Goal: Task Accomplishment & Management: Manage account settings

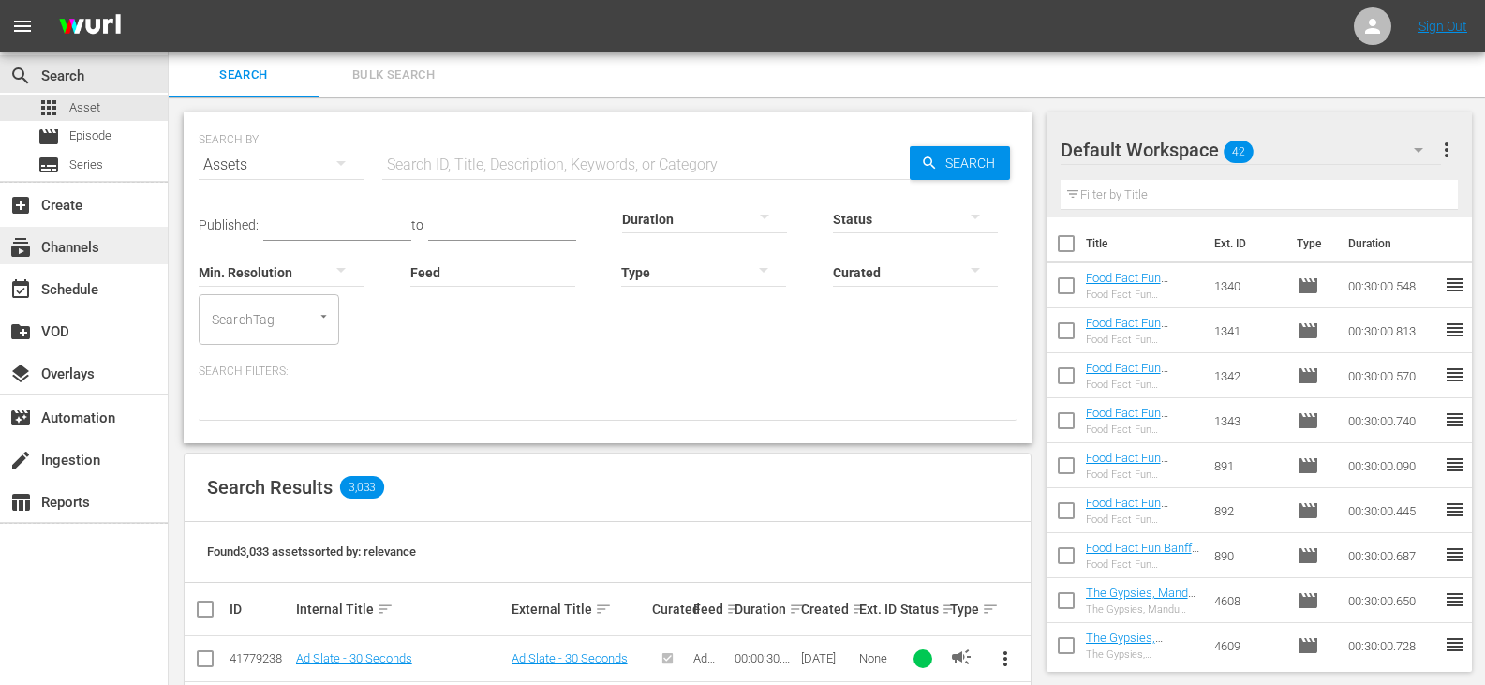
click at [100, 257] on div "subscriptions Channels" at bounding box center [84, 245] width 168 height 37
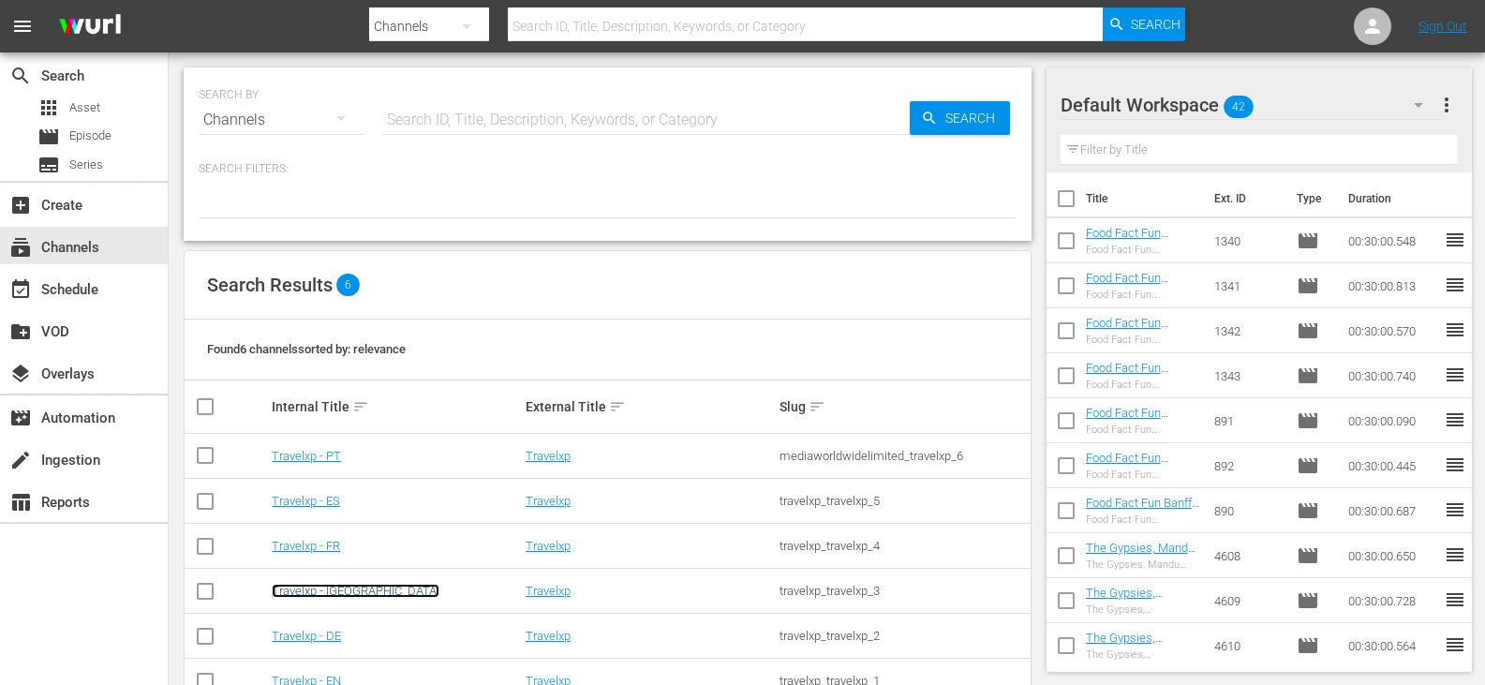
click at [292, 584] on link "Travelxp - [GEOGRAPHIC_DATA]" at bounding box center [356, 591] width 168 height 14
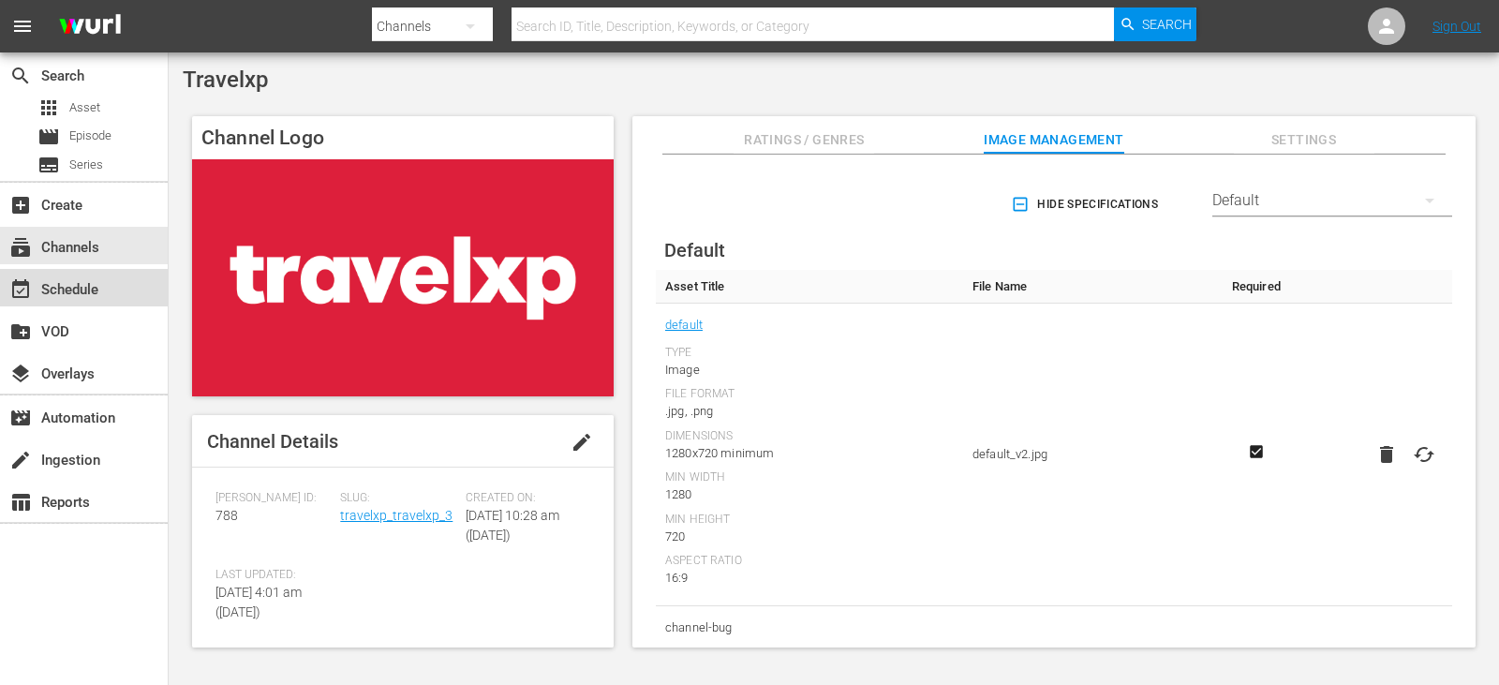
click at [91, 295] on div "event_available Schedule" at bounding box center [52, 286] width 105 height 17
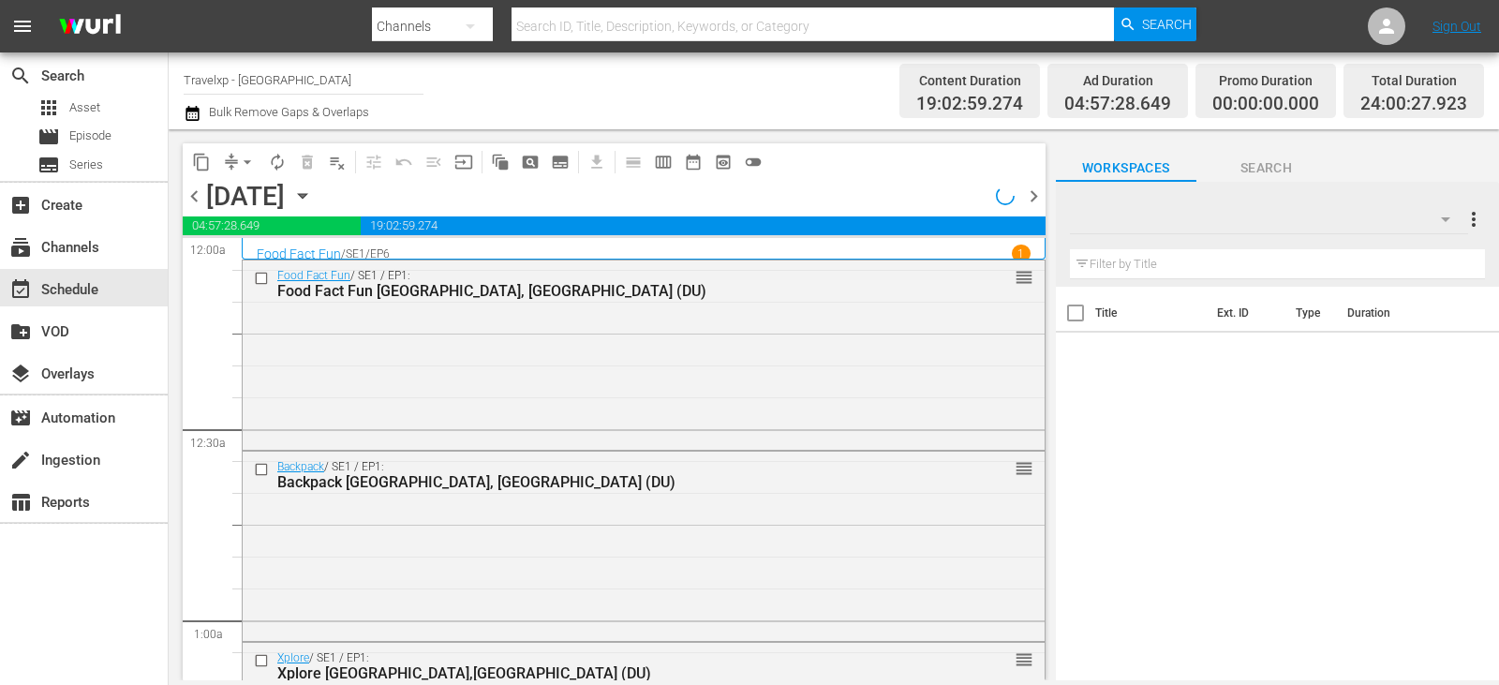
click at [1034, 194] on span "chevron_right" at bounding box center [1033, 196] width 23 height 23
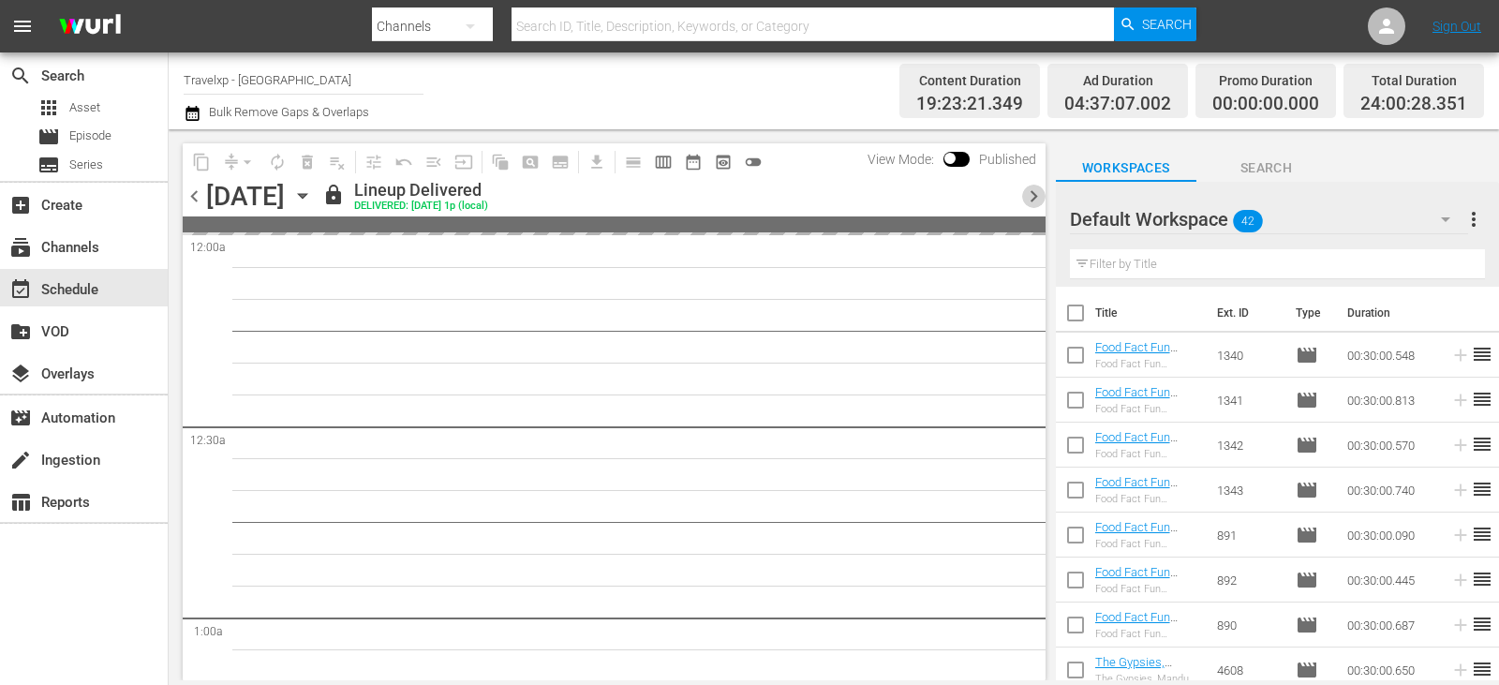
click at [1034, 194] on span "chevron_right" at bounding box center [1033, 196] width 23 height 23
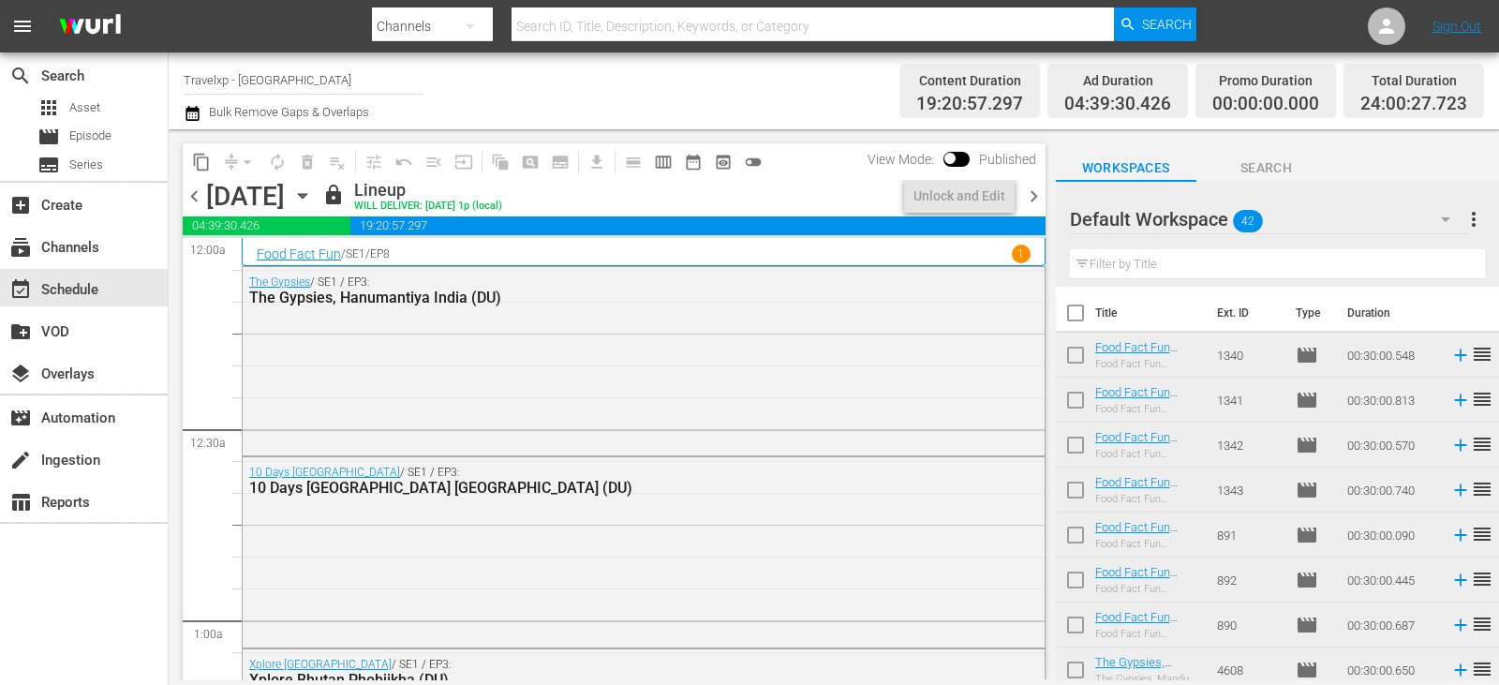
click at [1034, 194] on span "chevron_right" at bounding box center [1033, 196] width 23 height 23
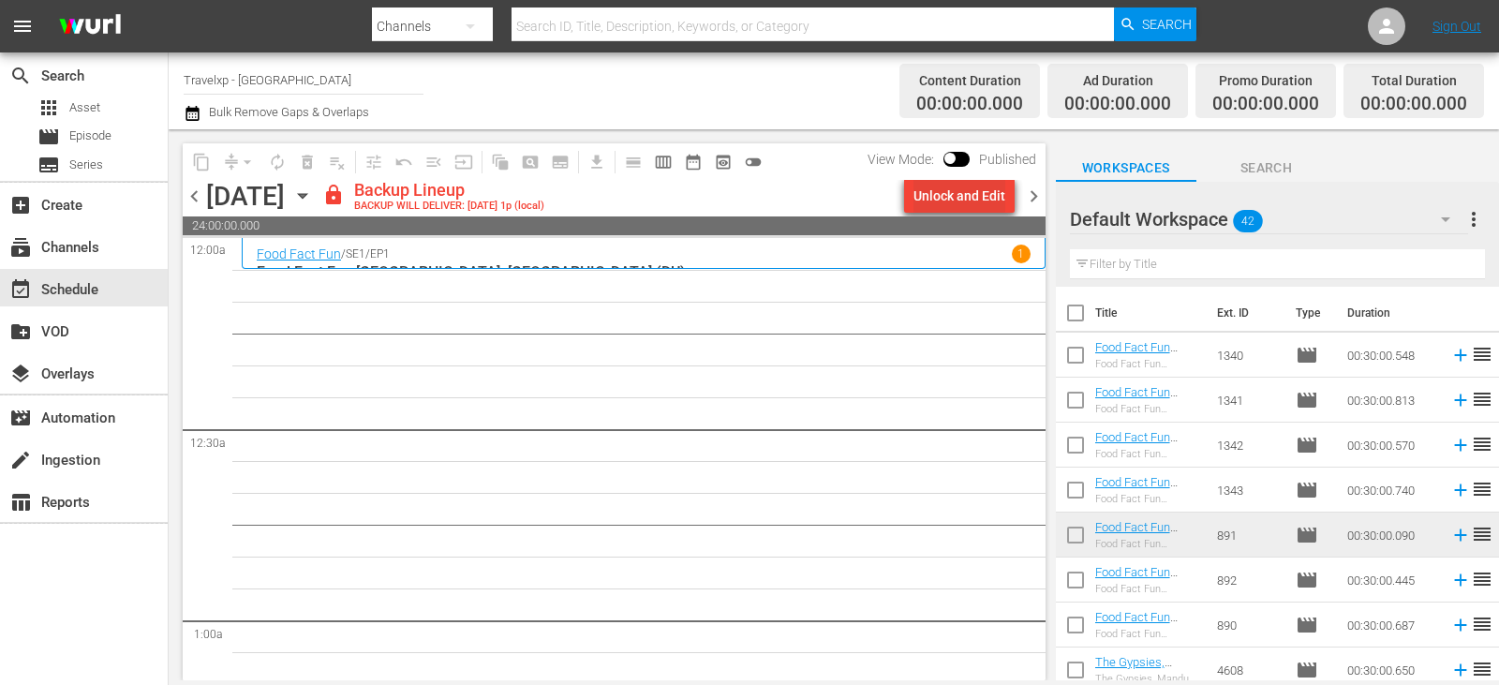
click at [948, 205] on div "Unlock and Edit" at bounding box center [959, 196] width 92 height 34
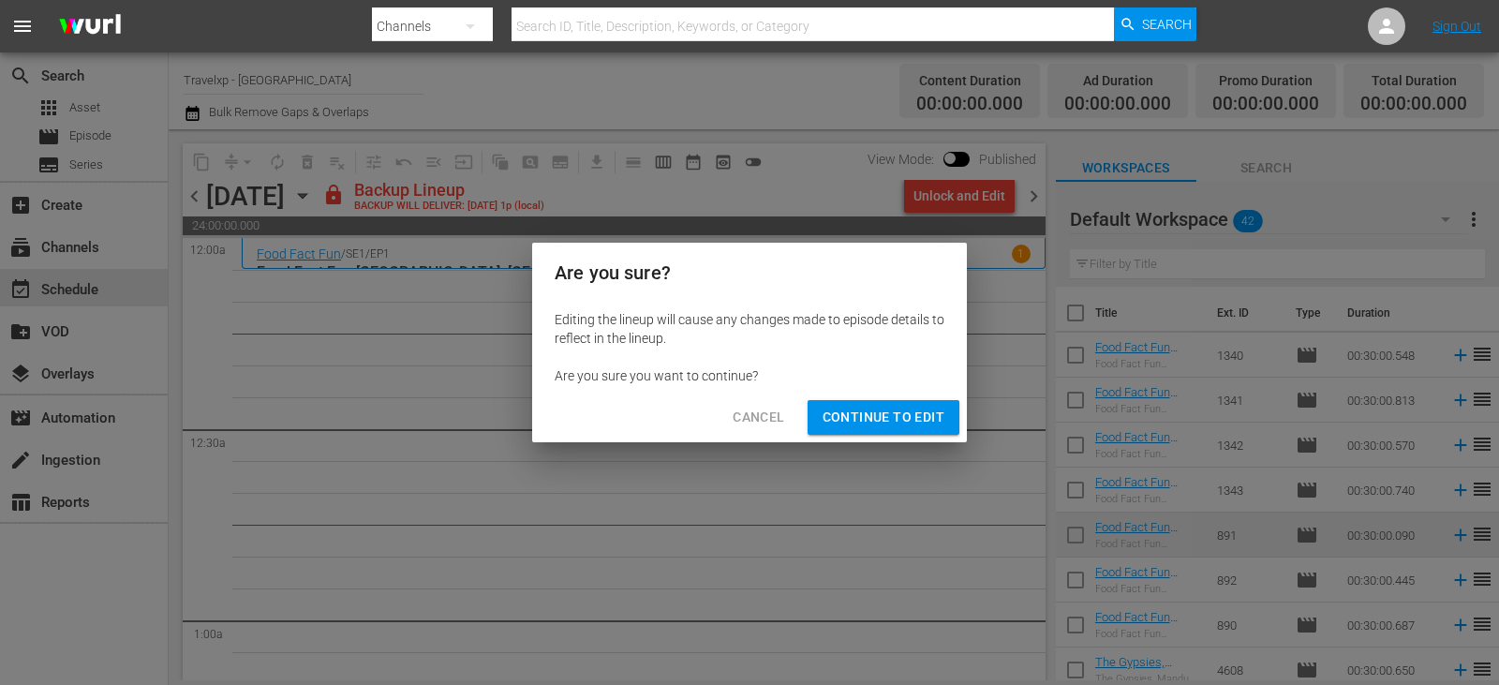
click at [832, 429] on button "Continue to Edit" at bounding box center [883, 417] width 152 height 35
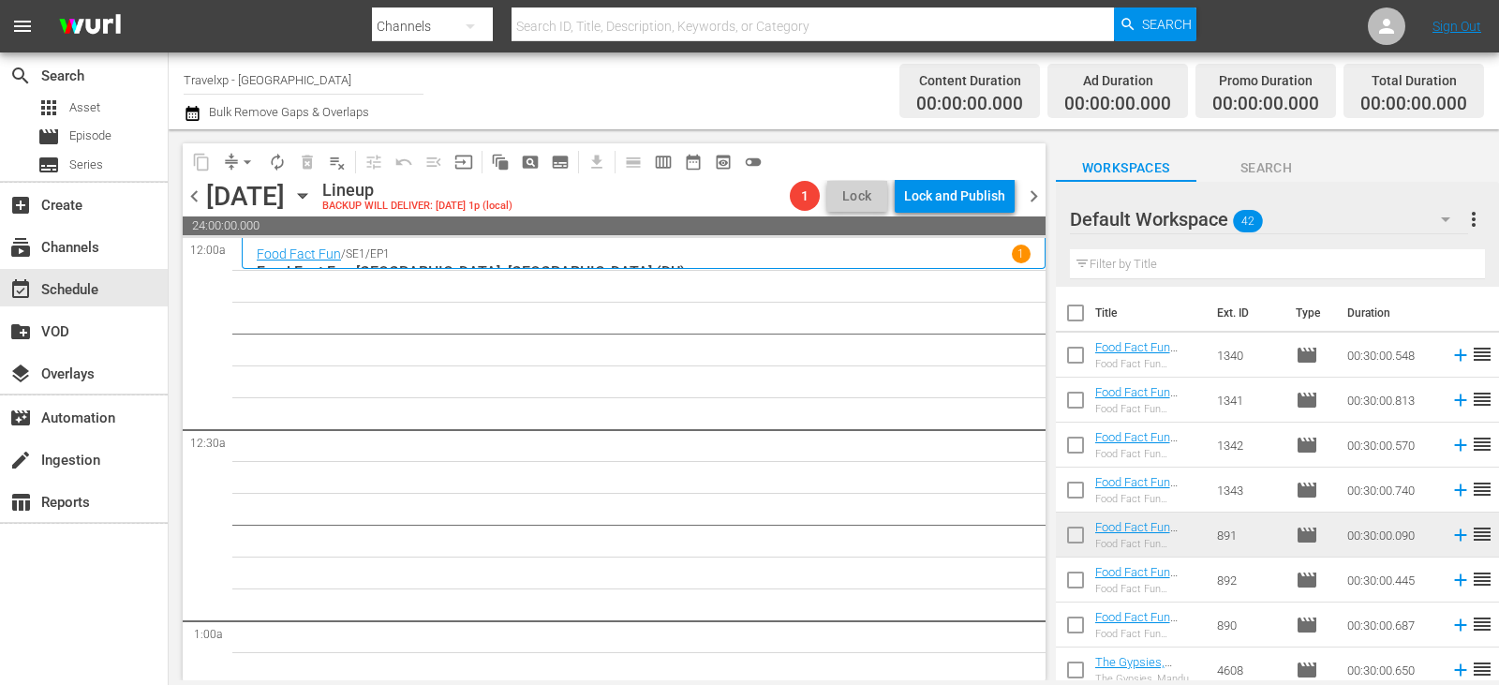
click at [1133, 259] on input "text" at bounding box center [1277, 264] width 415 height 30
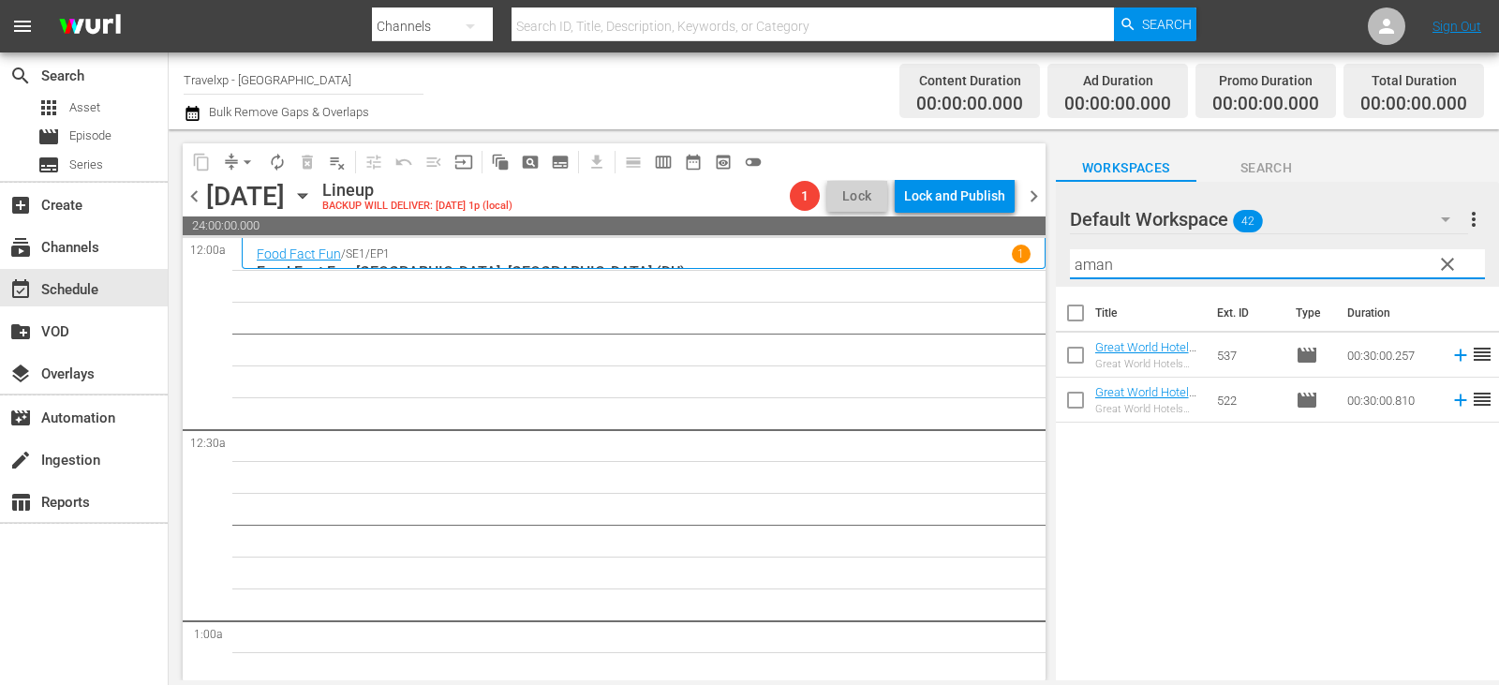
type input "aman"
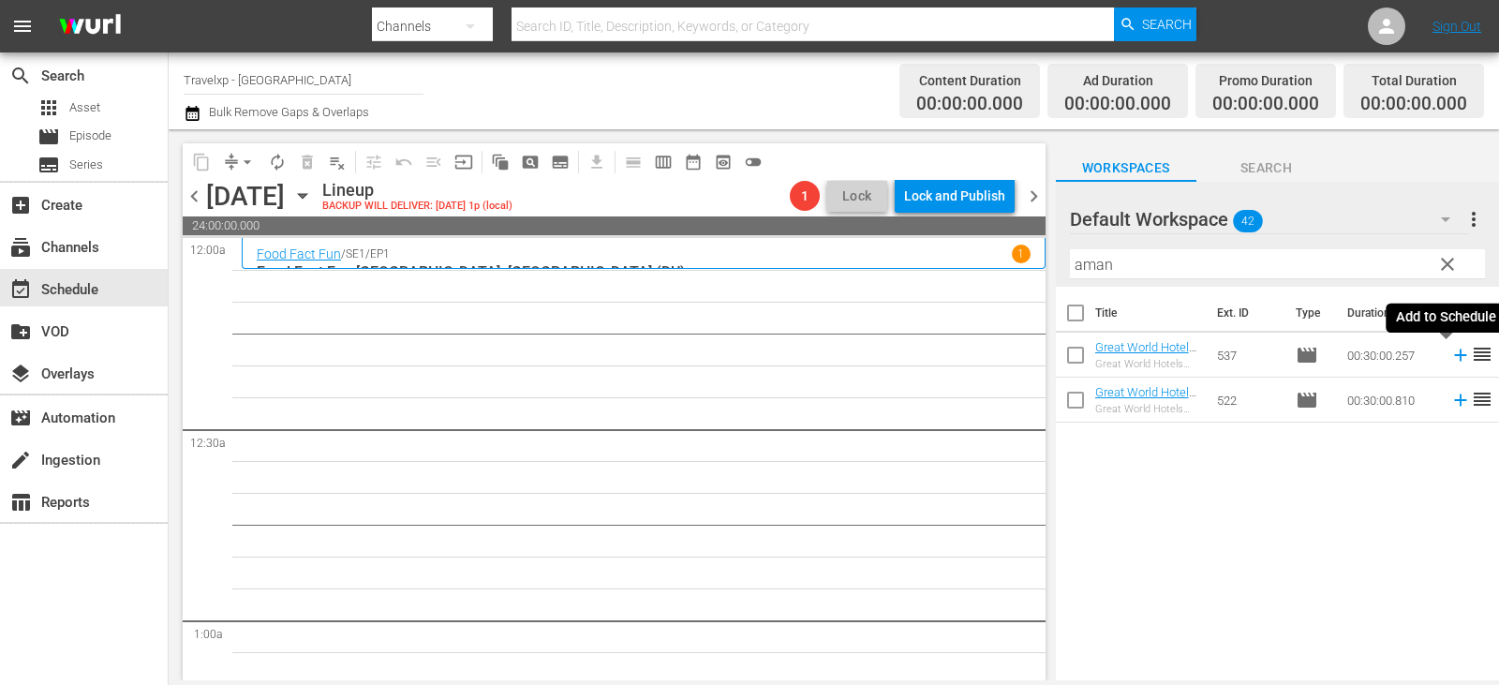
click at [1450, 355] on icon at bounding box center [1460, 355] width 21 height 21
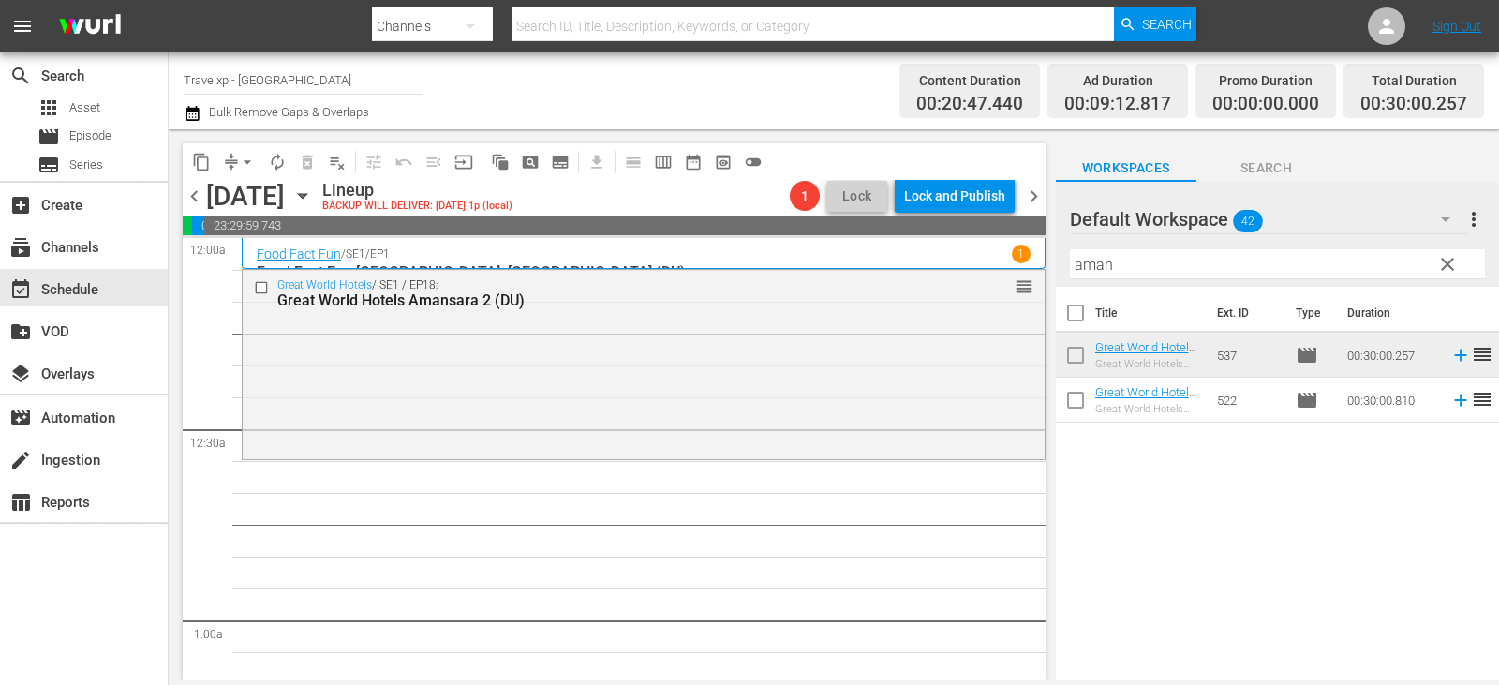
click at [1448, 269] on span "clear" at bounding box center [1447, 264] width 22 height 22
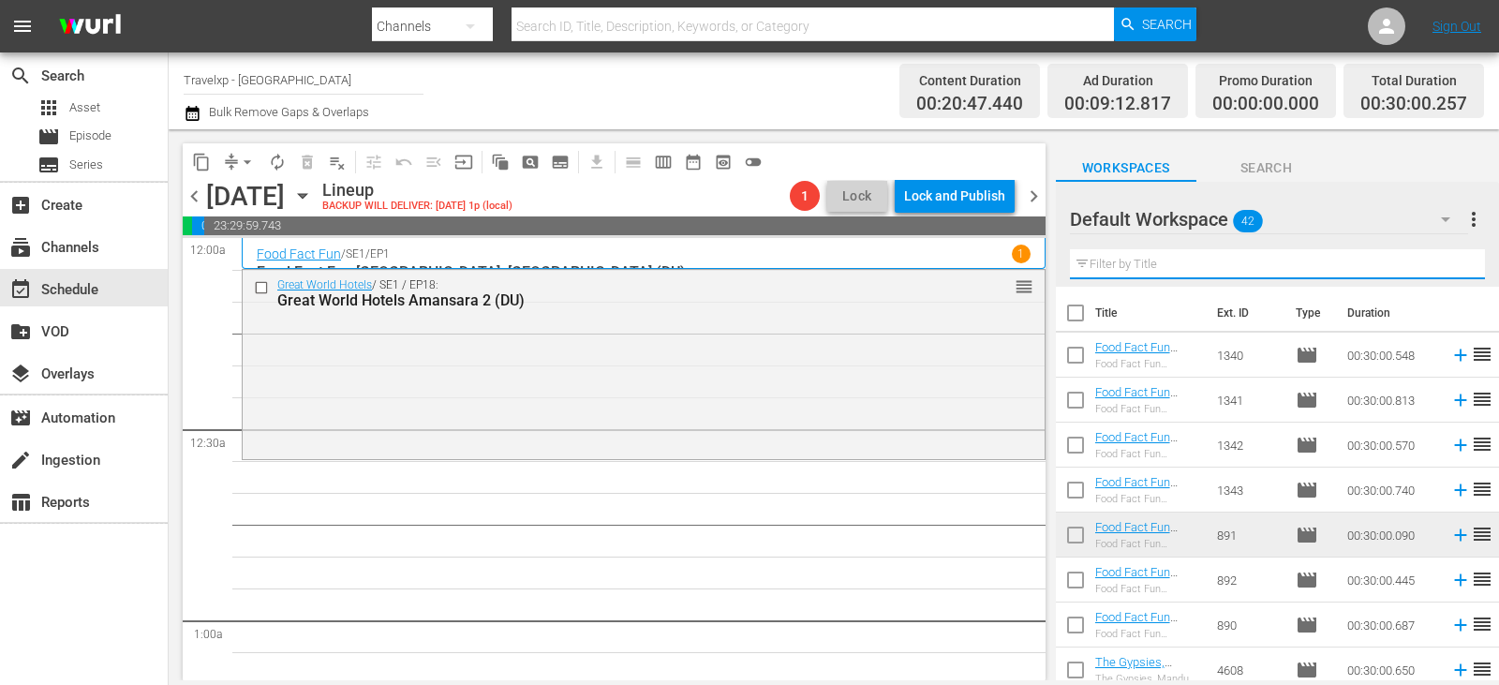
click at [1448, 269] on input "text" at bounding box center [1277, 264] width 415 height 30
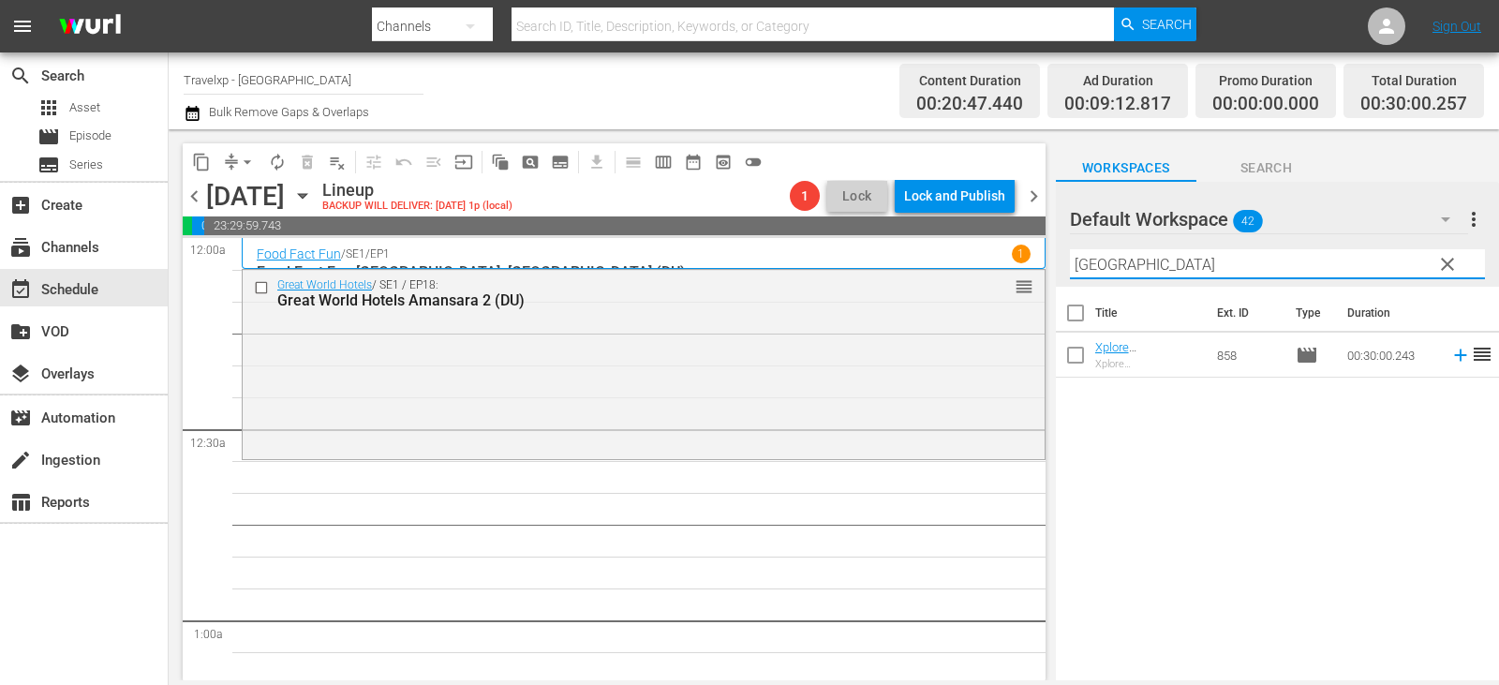
type input "cairo"
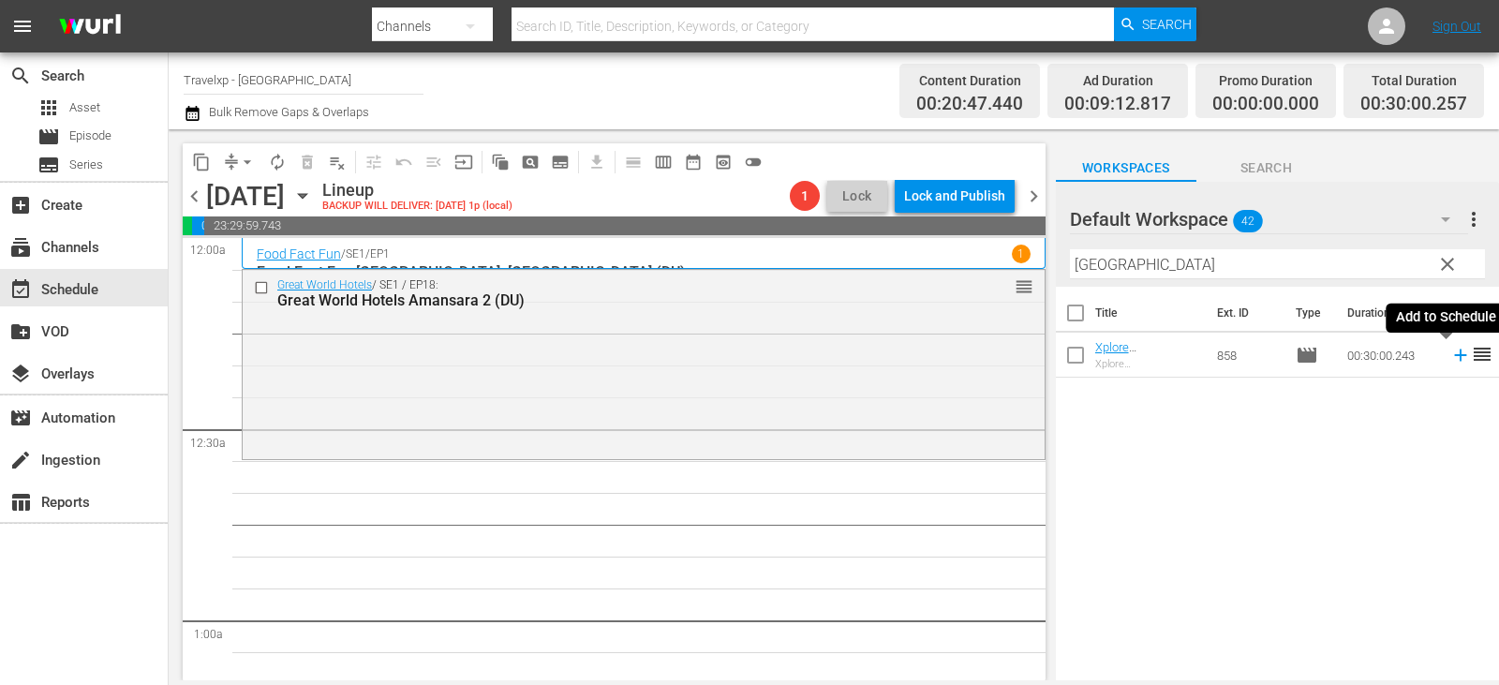
click at [1450, 354] on icon at bounding box center [1460, 355] width 21 height 21
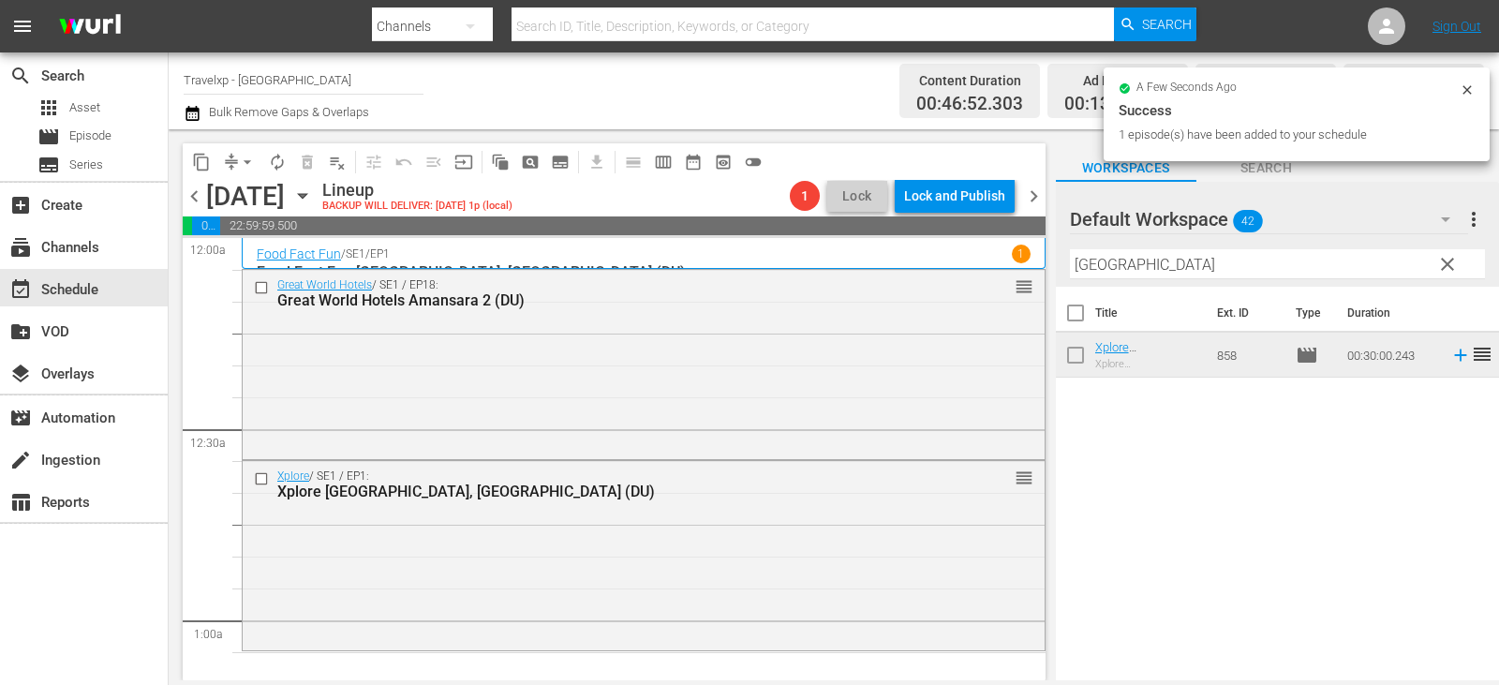
click at [1444, 275] on span "clear" at bounding box center [1447, 264] width 22 height 22
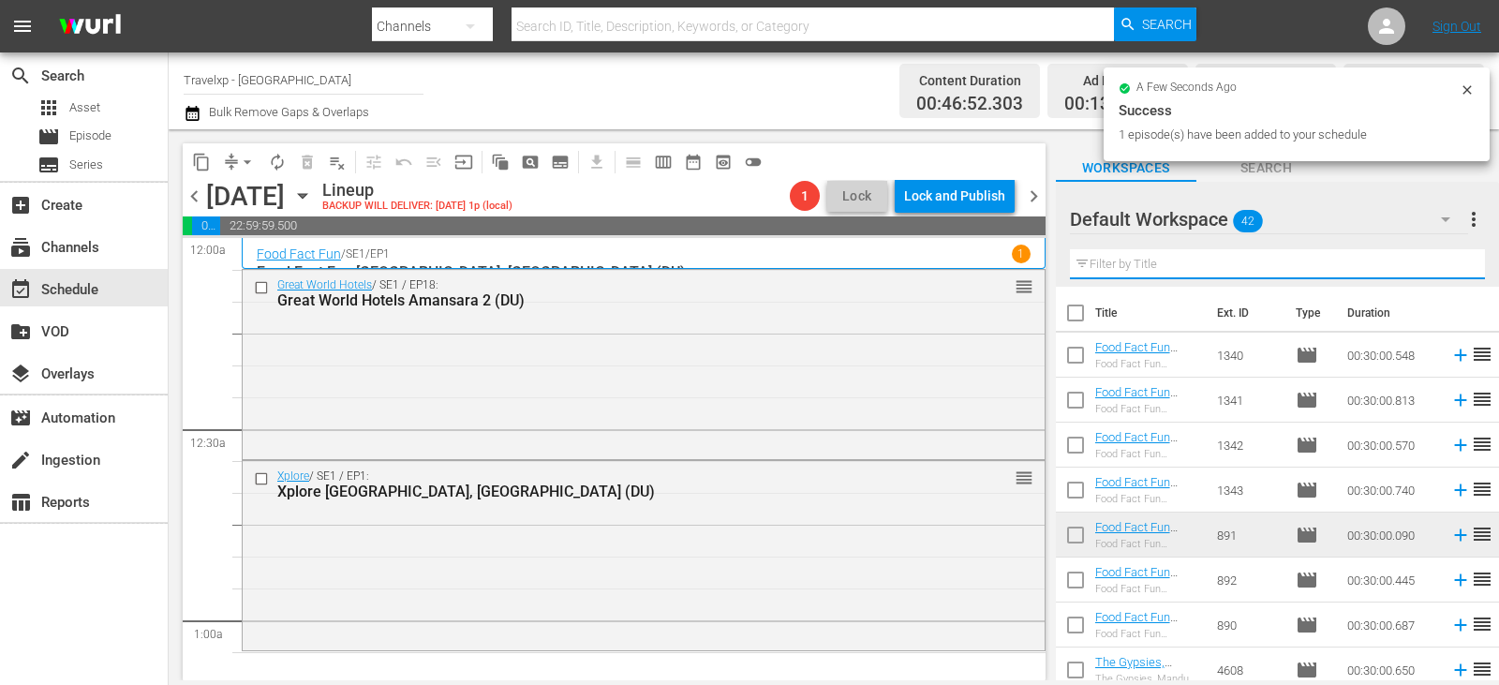
click at [1444, 274] on input "text" at bounding box center [1277, 264] width 415 height 30
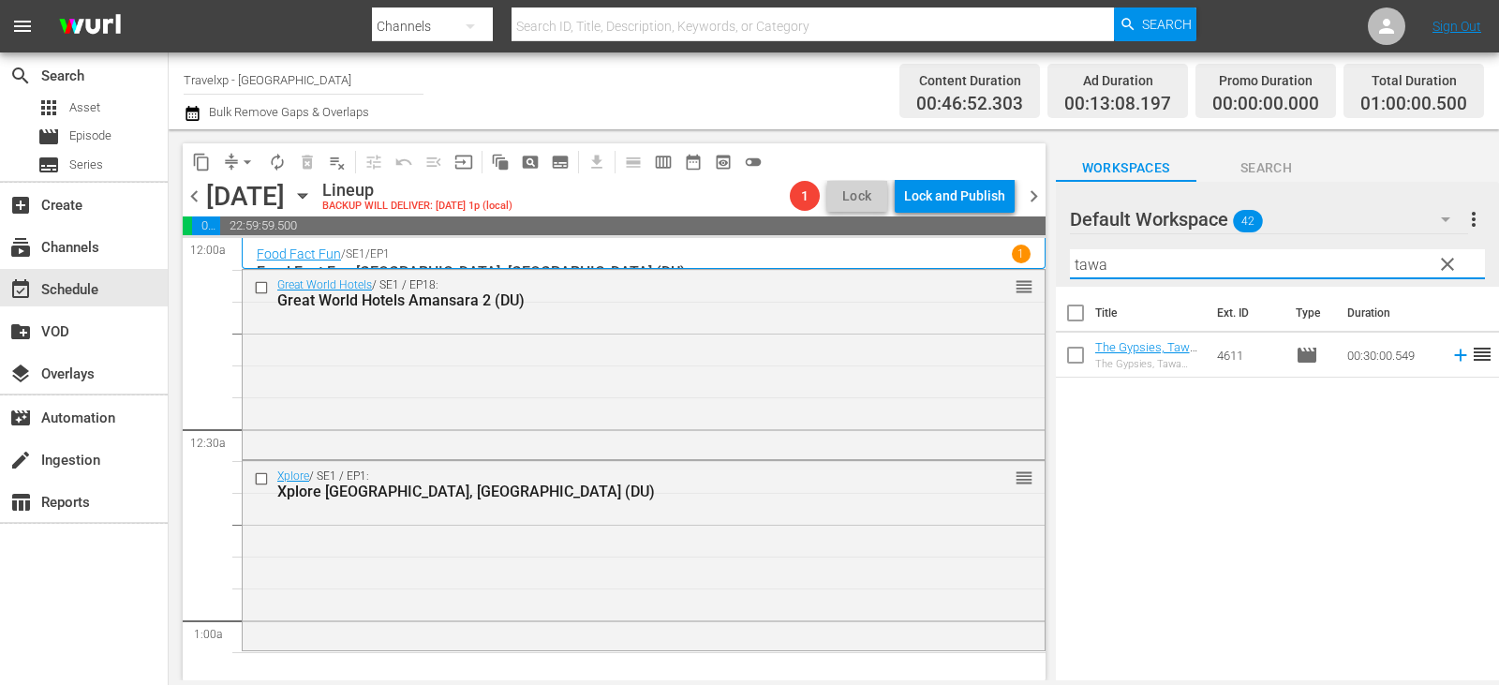
type input "tawa"
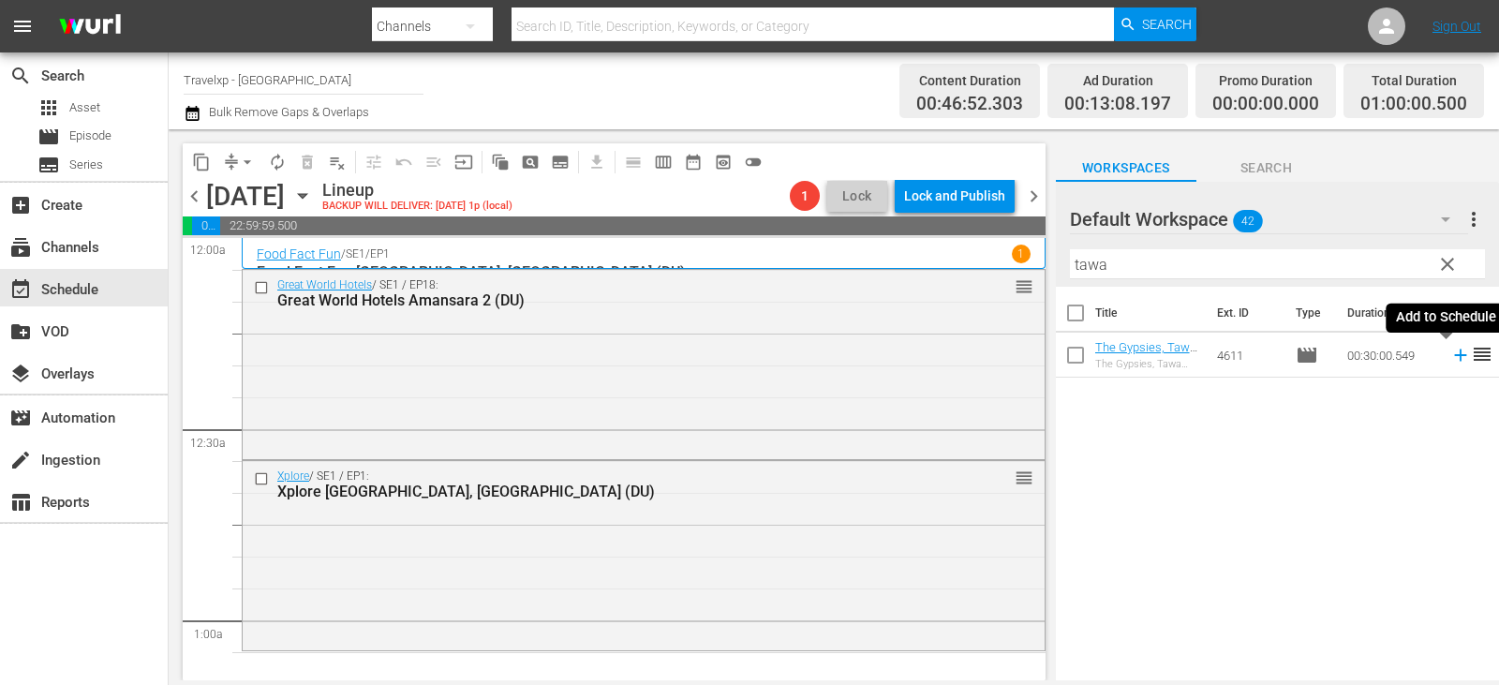
click at [1454, 353] on icon at bounding box center [1460, 355] width 12 height 12
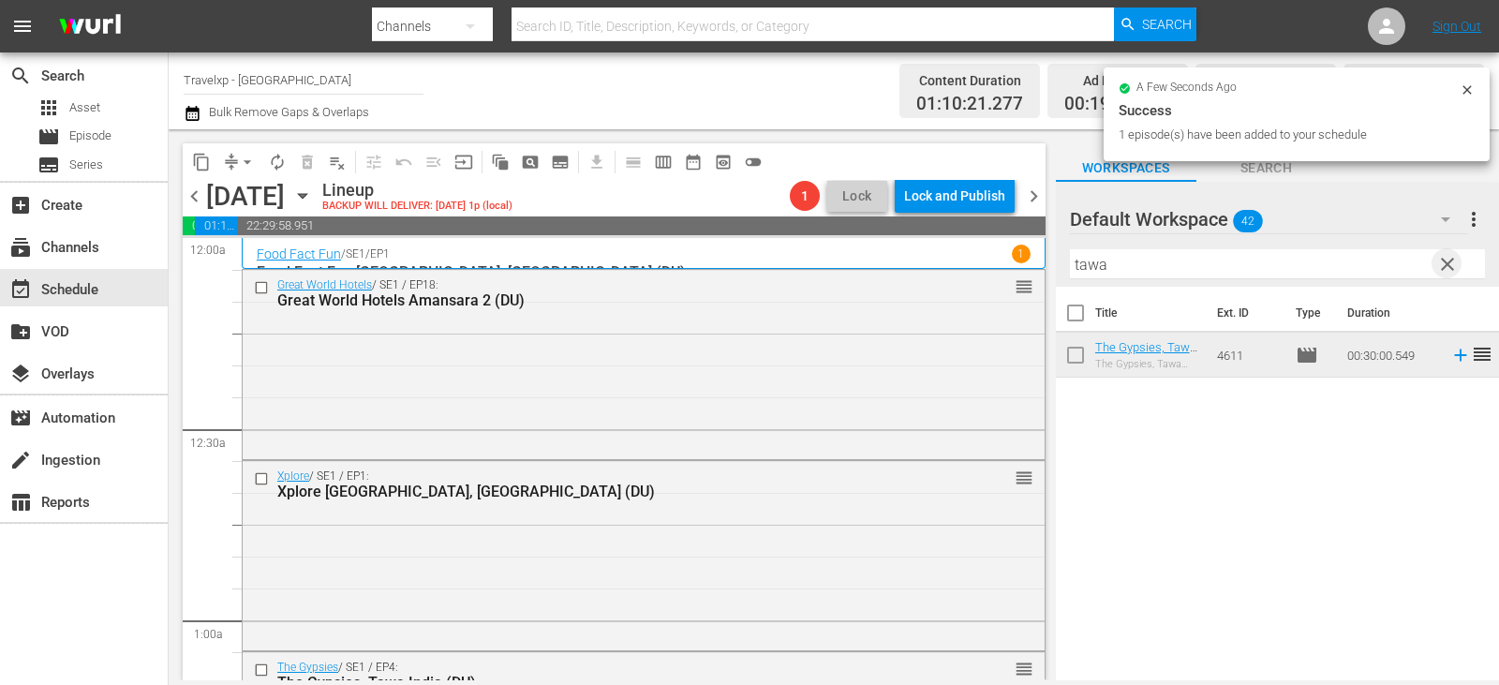
click at [1454, 257] on span "clear" at bounding box center [1447, 264] width 22 height 22
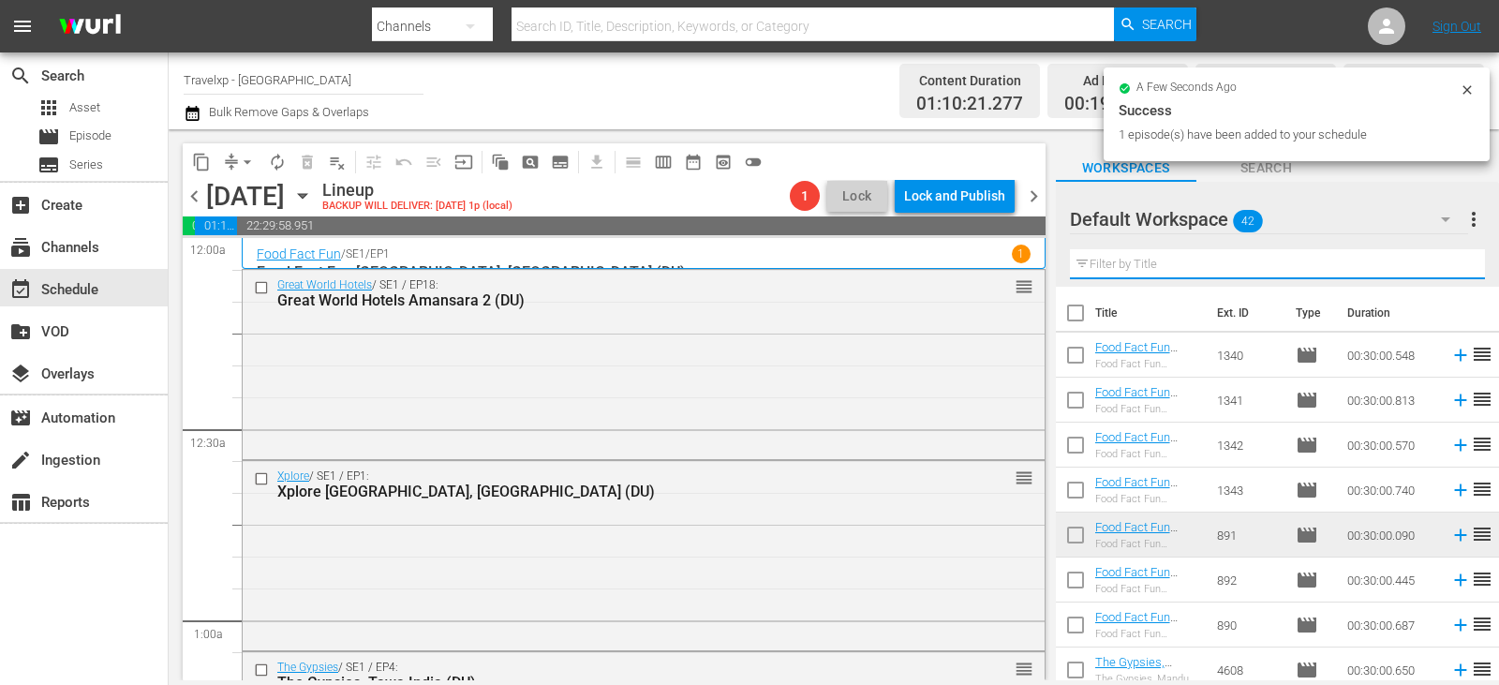
click at [1454, 257] on input "text" at bounding box center [1277, 264] width 415 height 30
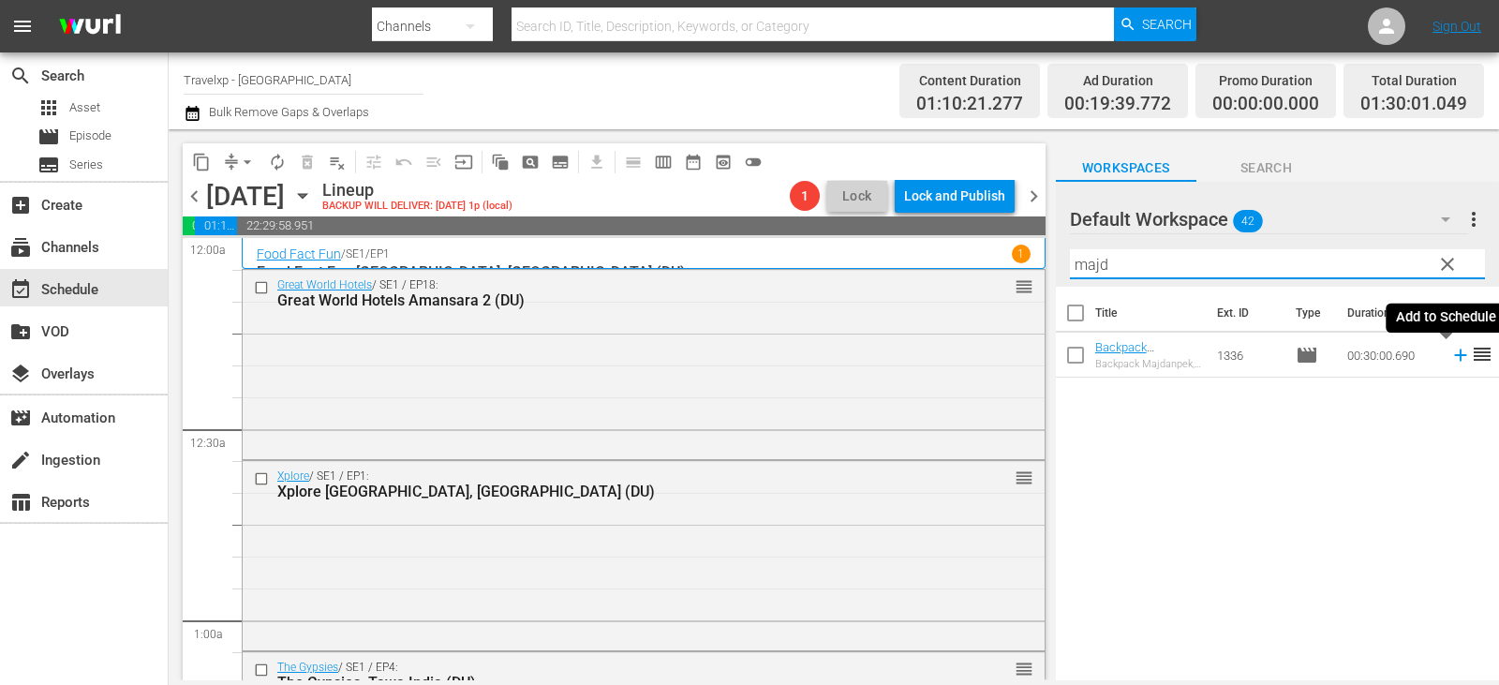
type input "majd"
click at [1454, 356] on icon at bounding box center [1460, 355] width 12 height 12
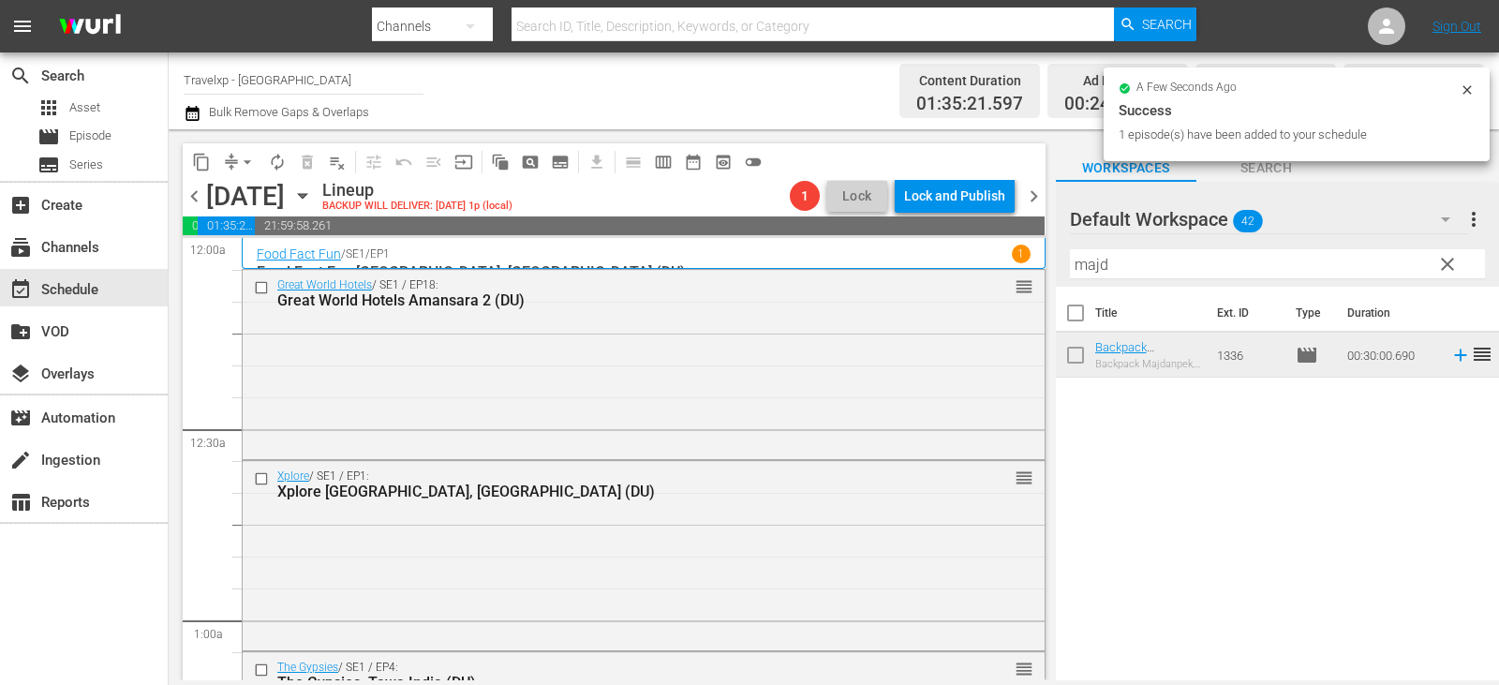
click at [1451, 270] on span "clear" at bounding box center [1447, 264] width 22 height 22
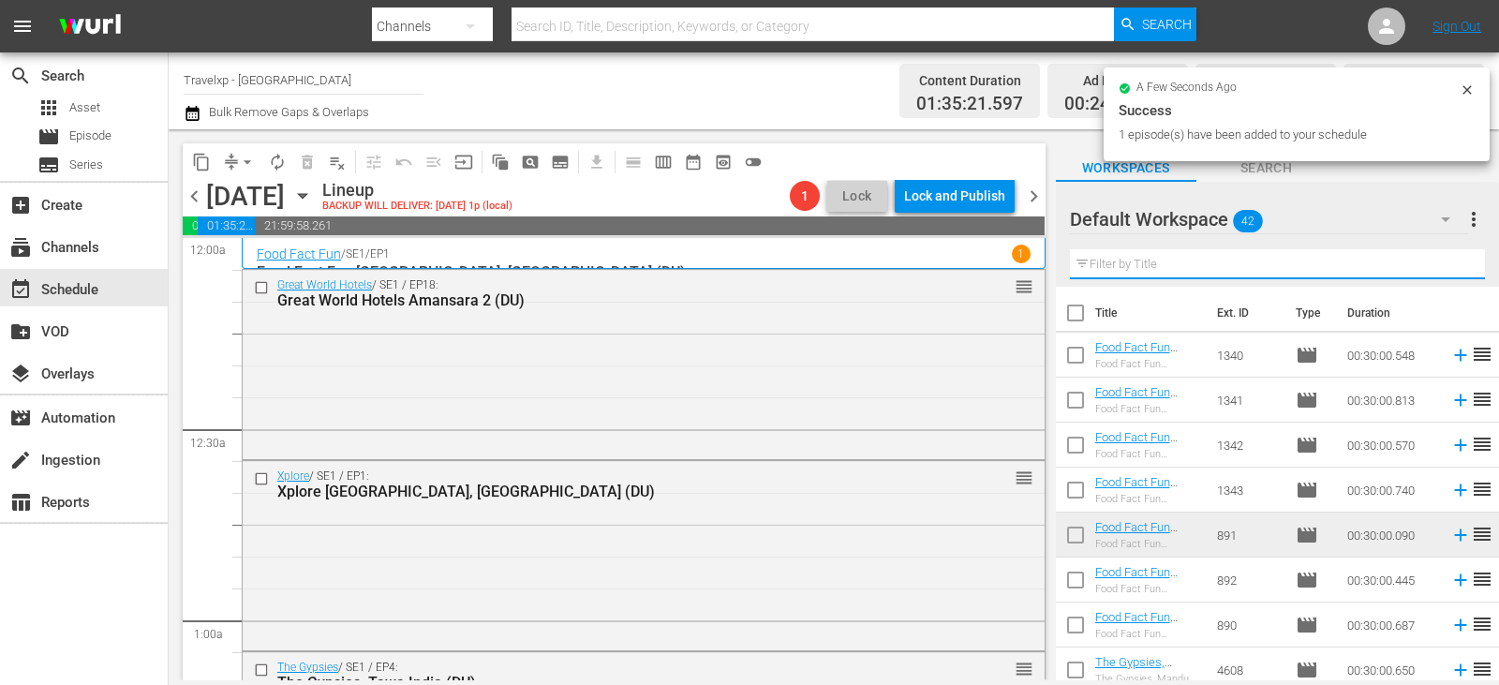
click at [1451, 270] on input "text" at bounding box center [1277, 264] width 415 height 30
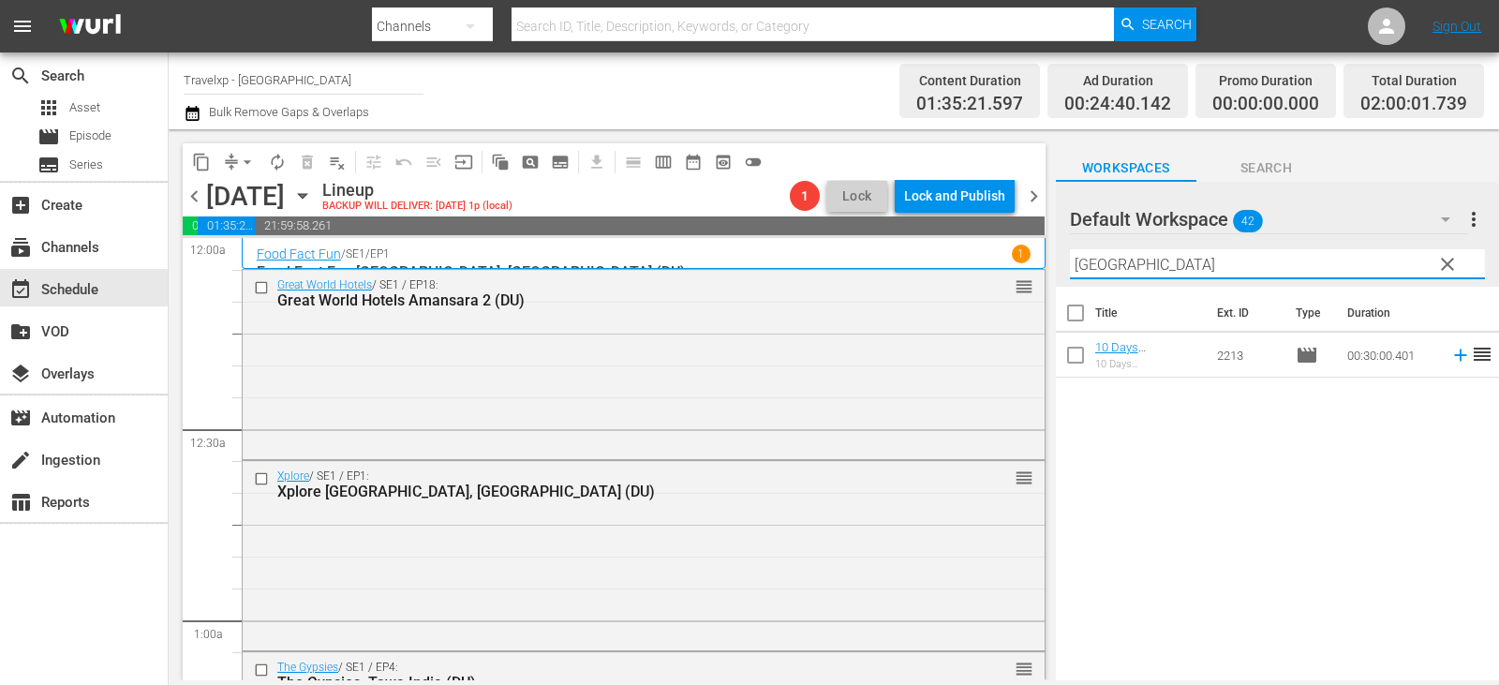
type input "seoul"
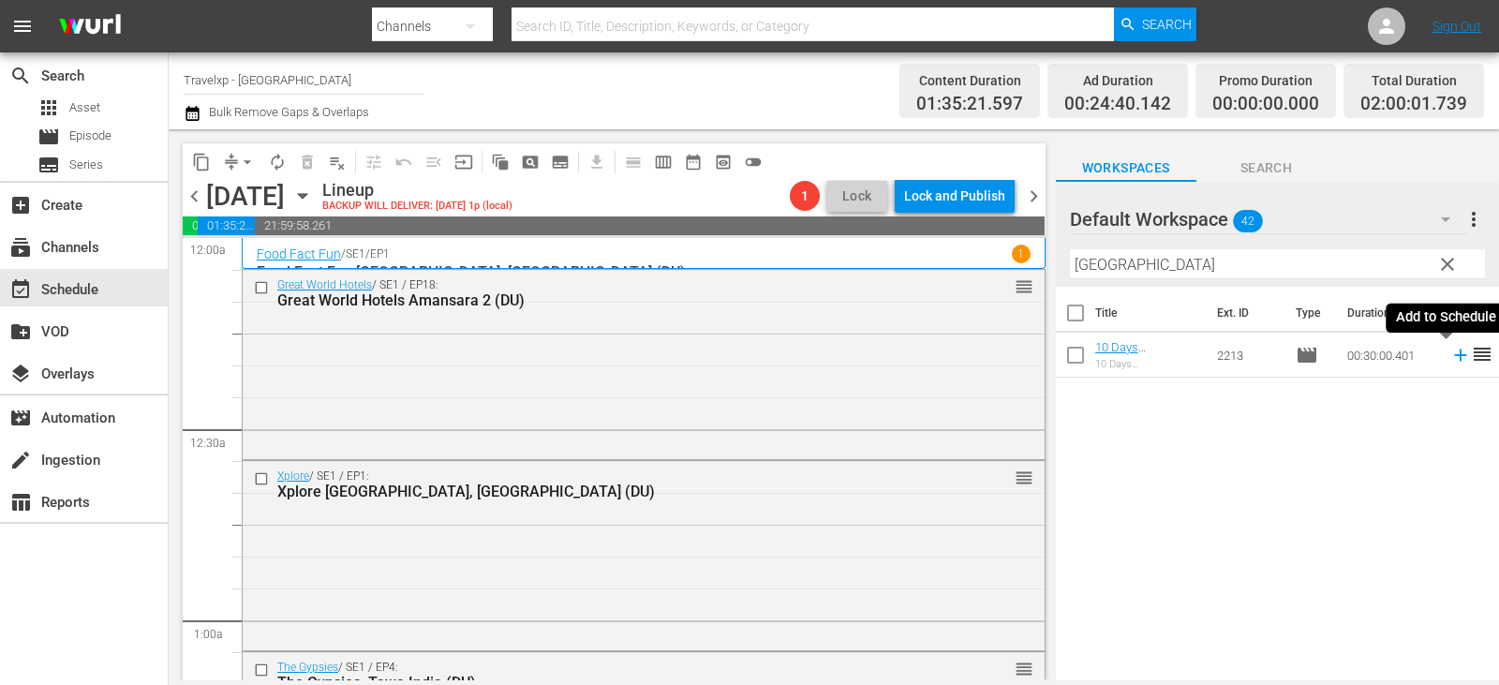
click at [1450, 352] on icon at bounding box center [1460, 355] width 21 height 21
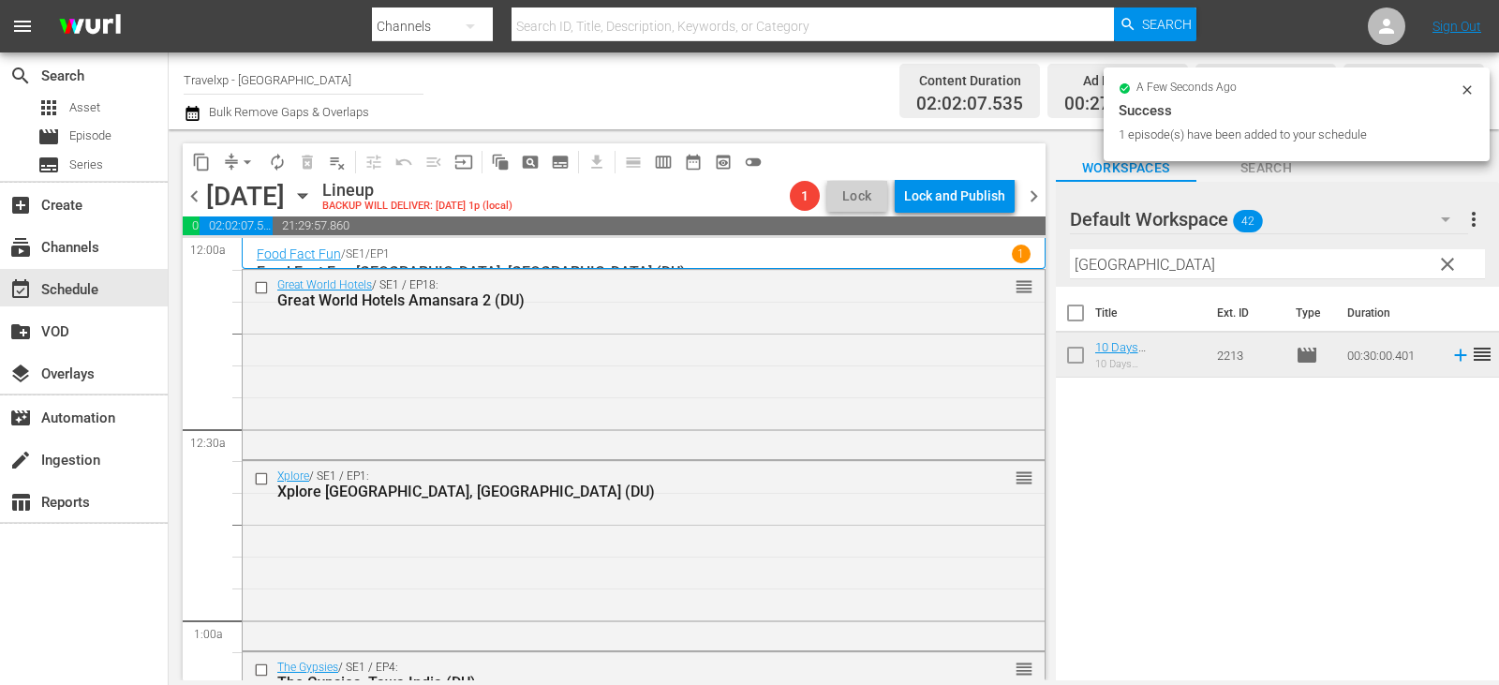
click at [1451, 268] on span "clear" at bounding box center [1447, 264] width 22 height 22
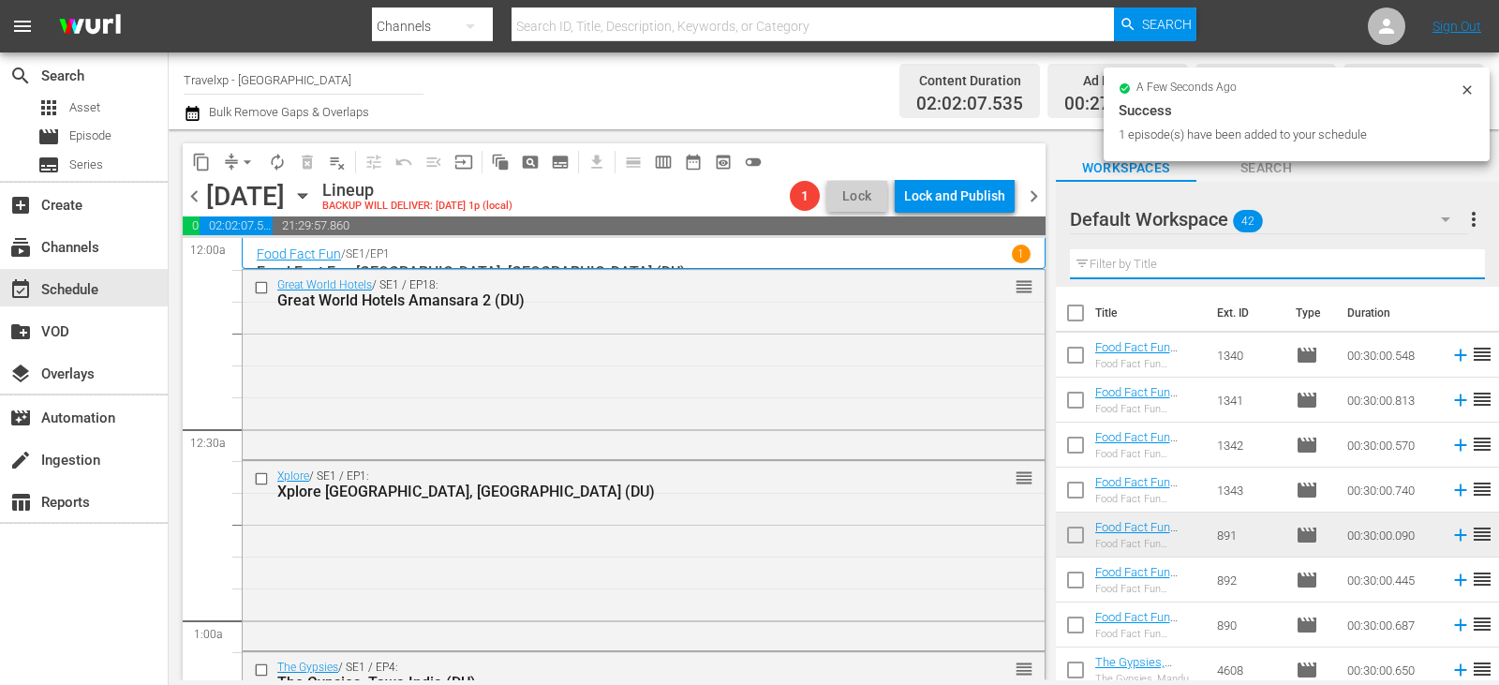
click at [1451, 268] on input "text" at bounding box center [1277, 264] width 415 height 30
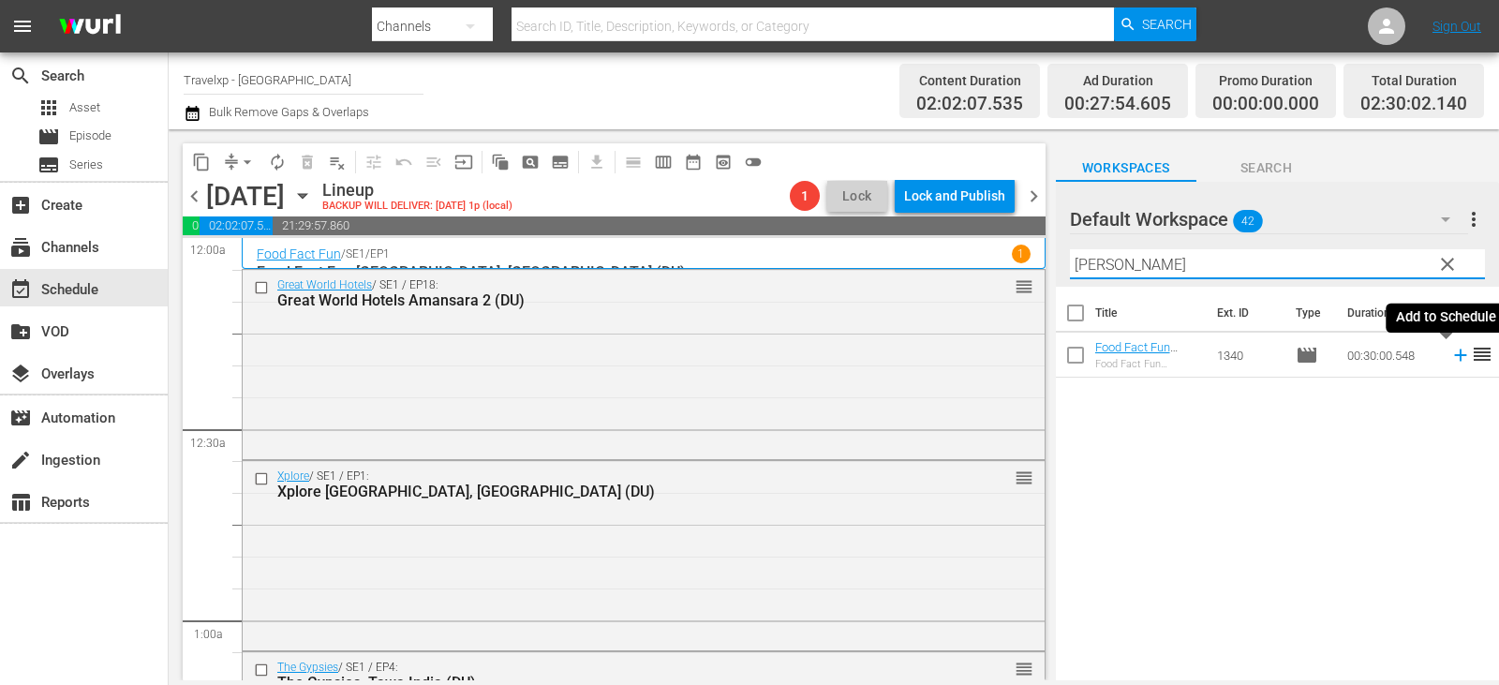
type input "amster"
click at [1450, 352] on icon at bounding box center [1460, 355] width 21 height 21
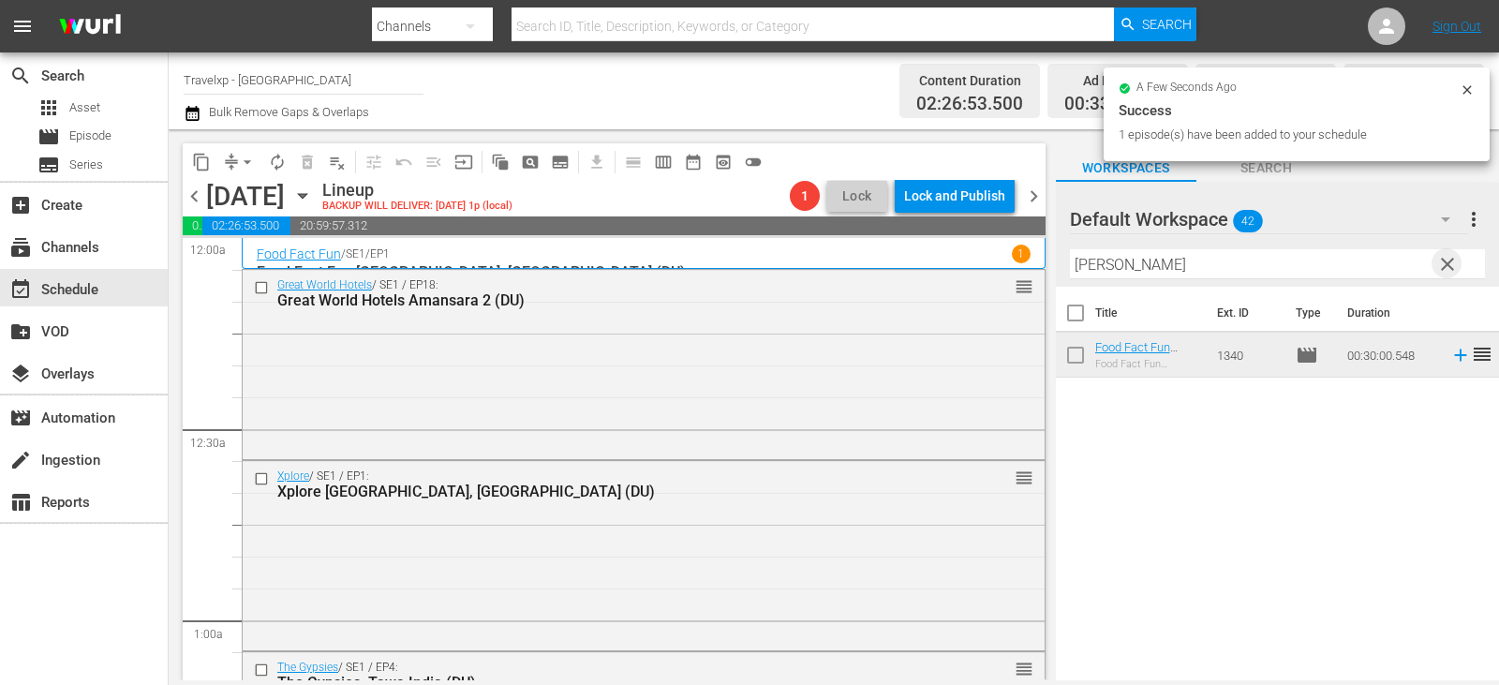
click at [1442, 263] on span "clear" at bounding box center [1447, 264] width 22 height 22
click at [1442, 263] on input "text" at bounding box center [1277, 264] width 415 height 30
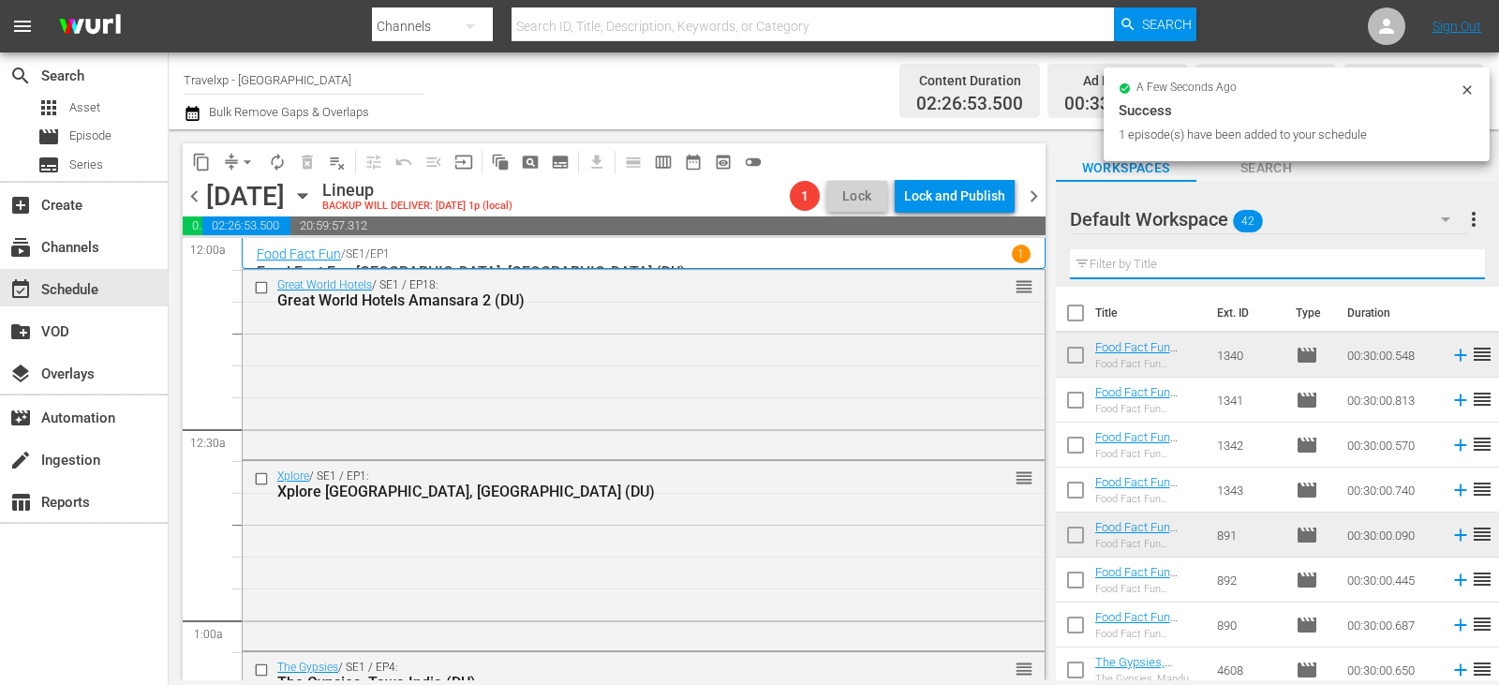
click at [1442, 263] on input "text" at bounding box center [1277, 264] width 415 height 30
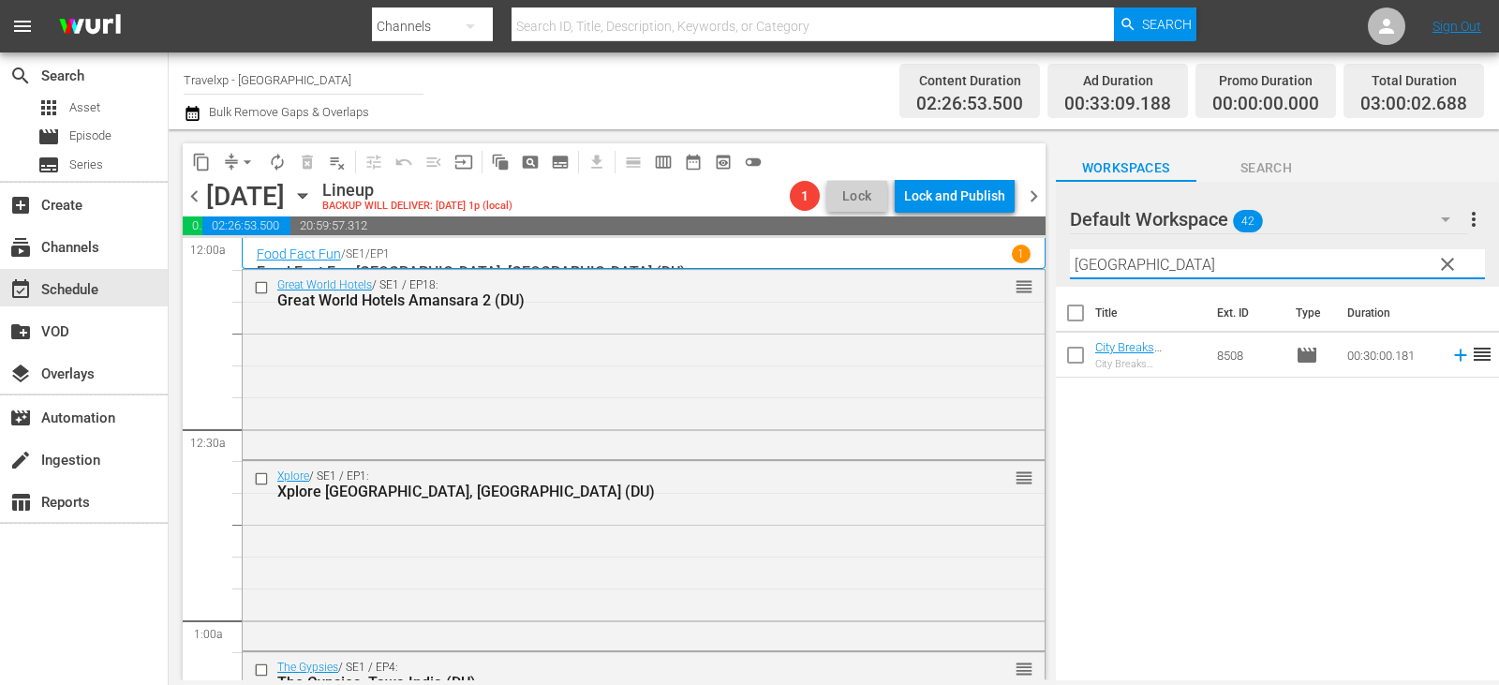
type input "[GEOGRAPHIC_DATA]"
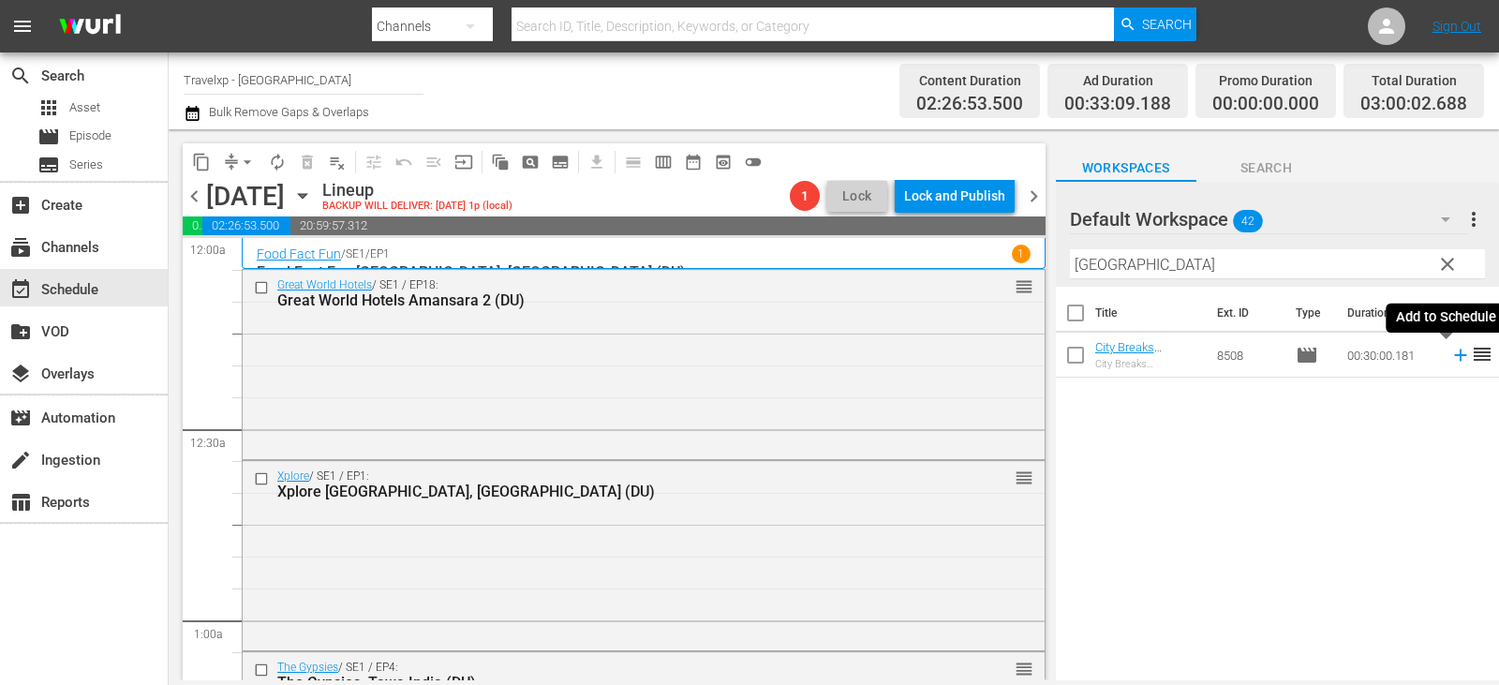
click at [1450, 358] on icon at bounding box center [1460, 355] width 21 height 21
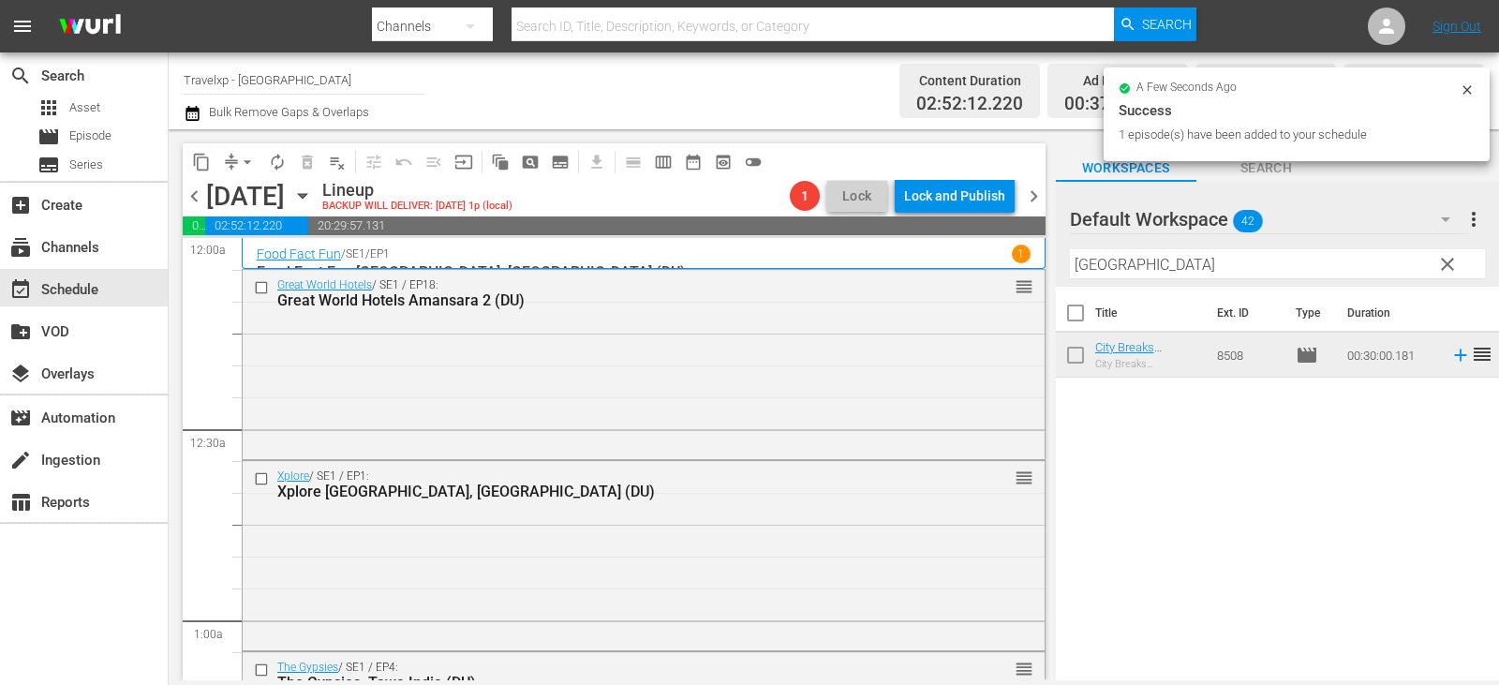
click at [1443, 274] on span "clear" at bounding box center [1447, 264] width 22 height 22
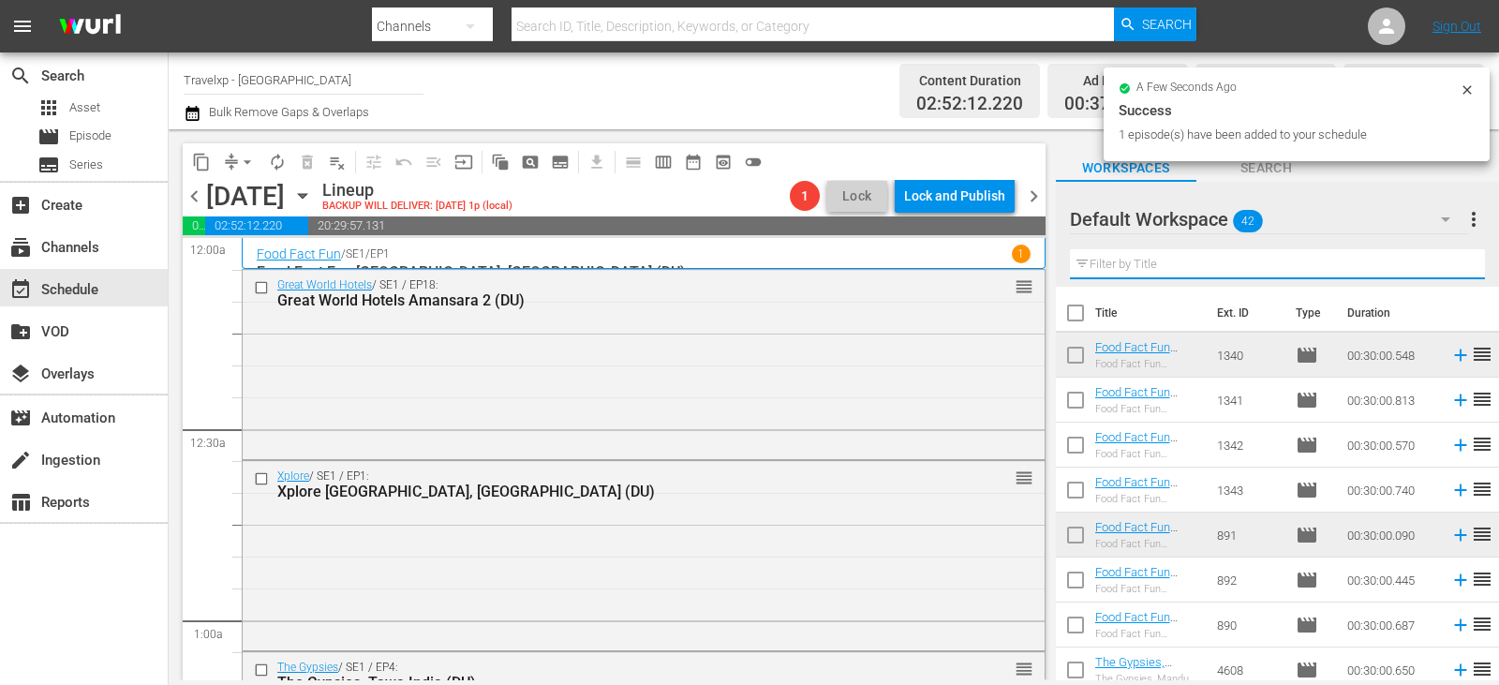
click at [1443, 274] on input "text" at bounding box center [1277, 264] width 415 height 30
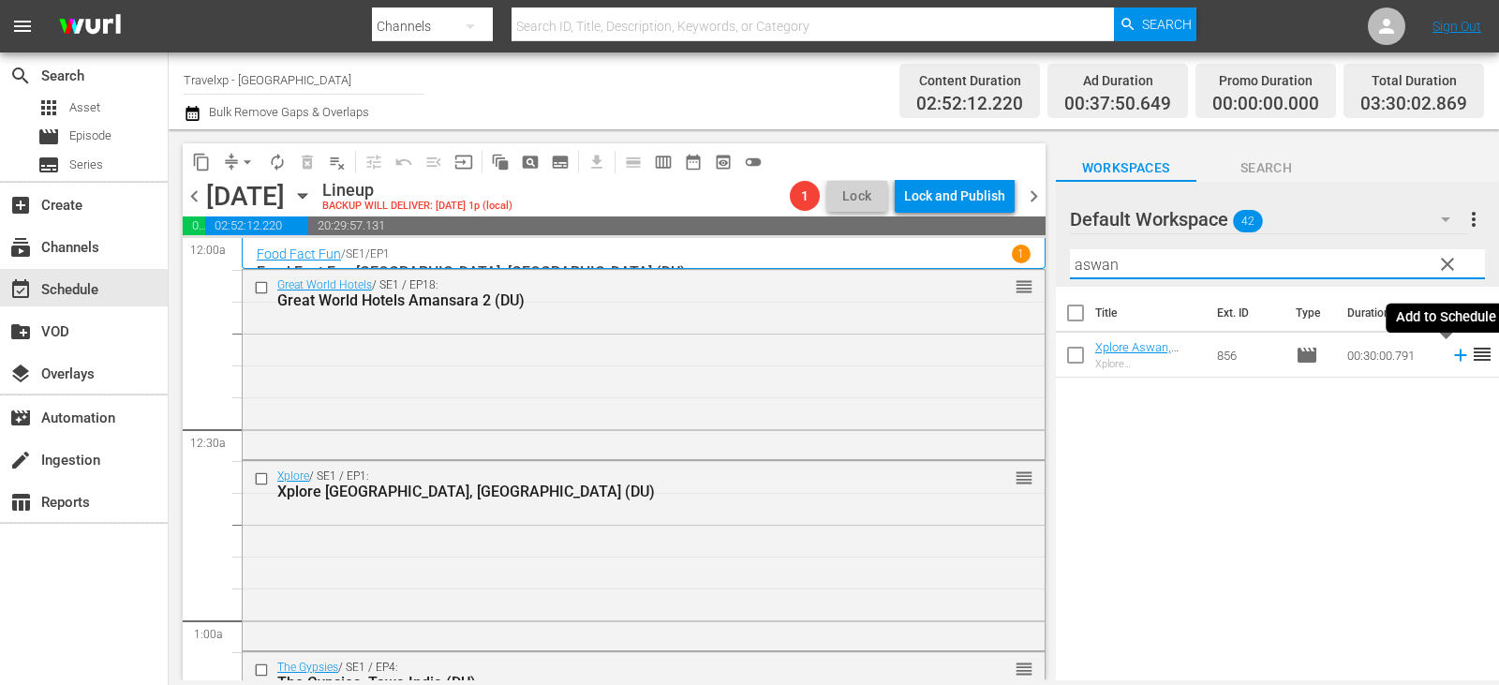
type input "aswan"
click at [1454, 356] on icon at bounding box center [1460, 355] width 12 height 12
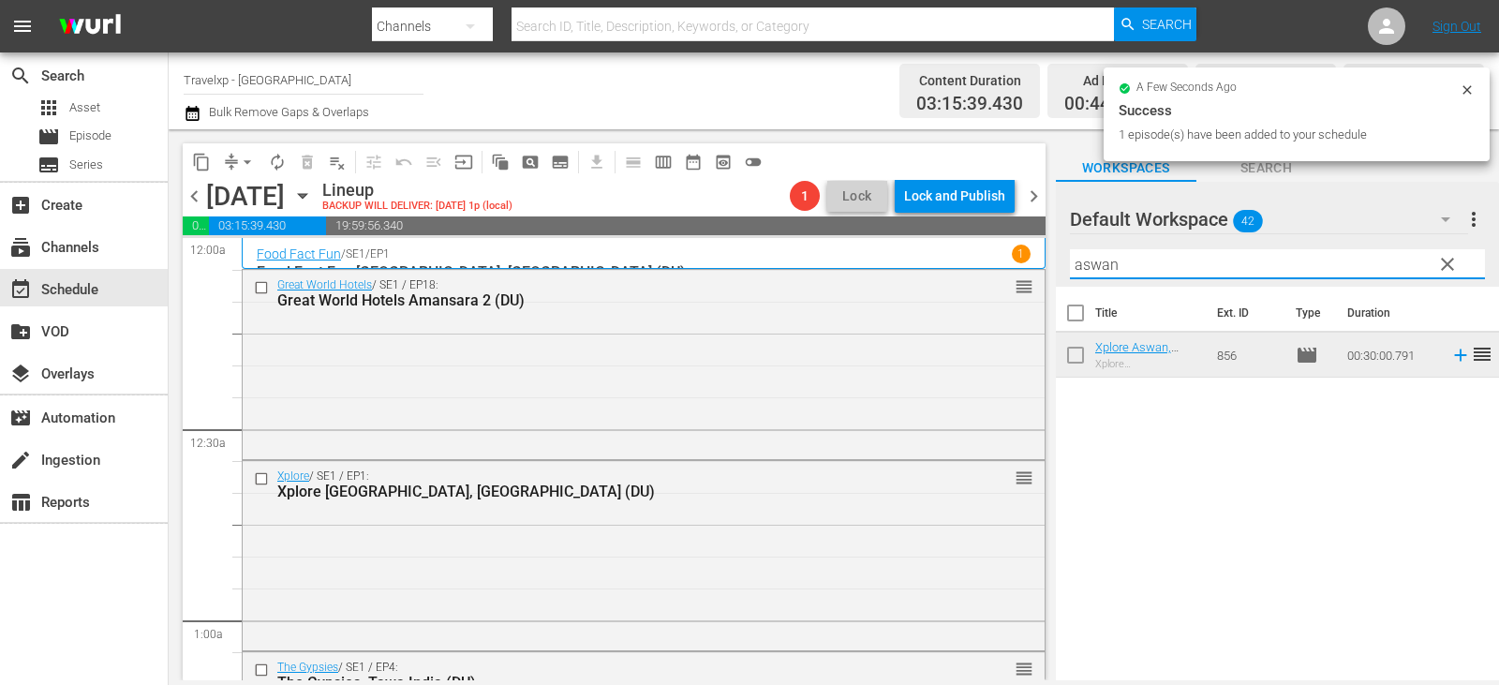
click at [1464, 259] on input "aswan" at bounding box center [1277, 264] width 415 height 30
click at [1447, 266] on span "clear" at bounding box center [1447, 264] width 22 height 22
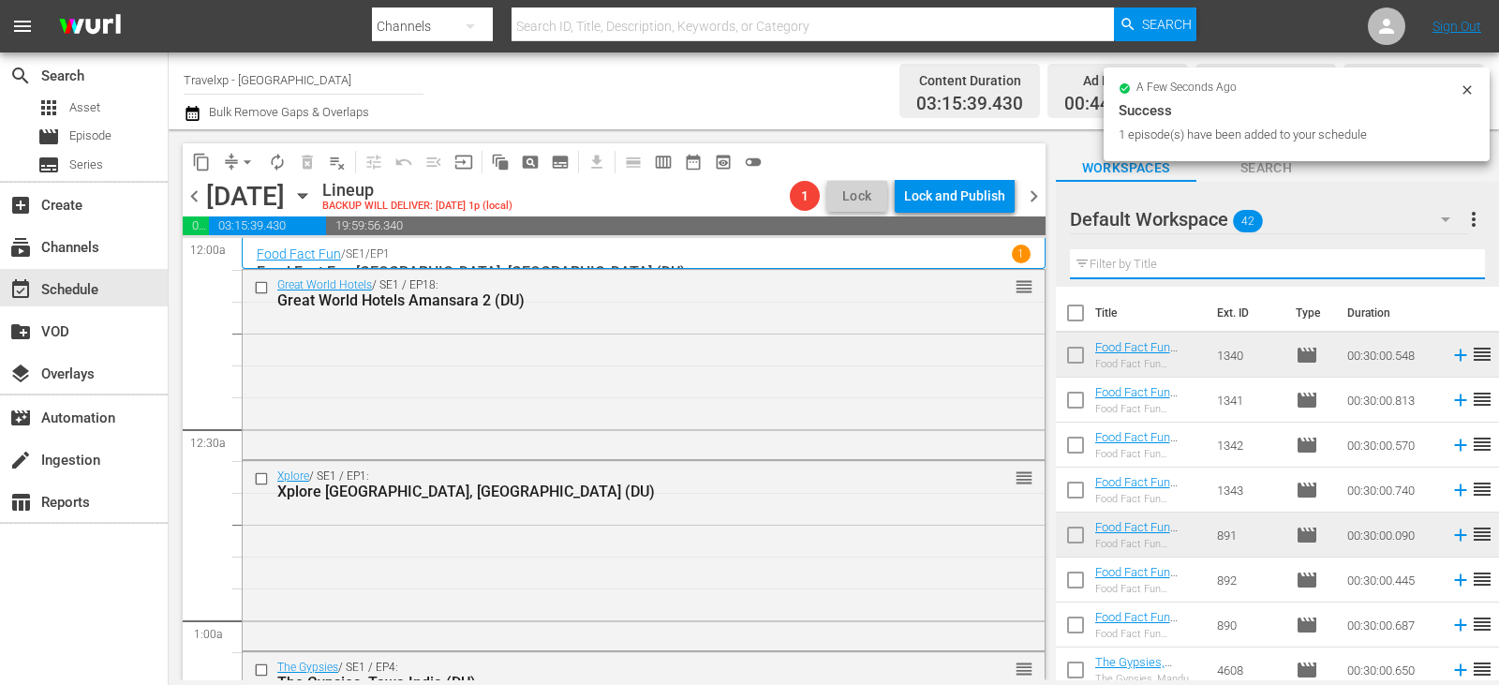
click at [1447, 266] on input "text" at bounding box center [1277, 264] width 415 height 30
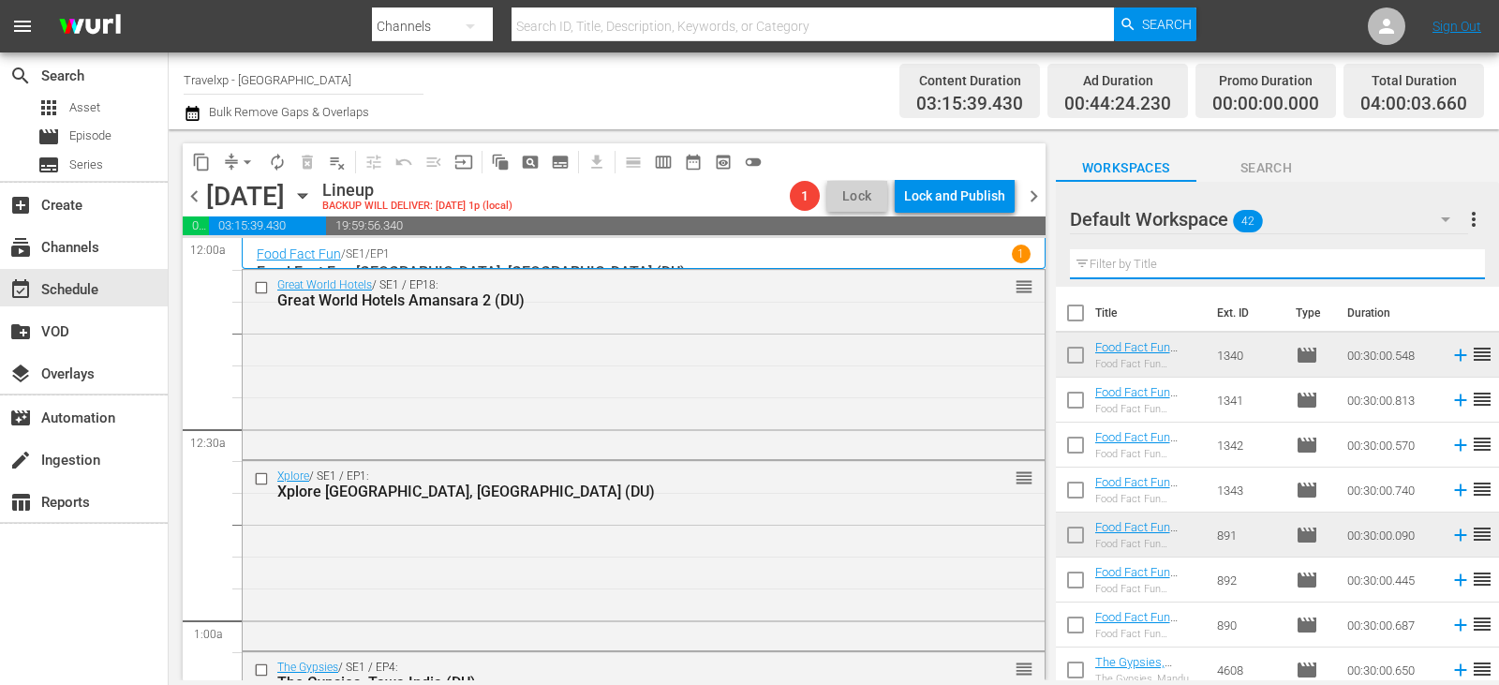
click at [1447, 266] on input "text" at bounding box center [1277, 264] width 415 height 30
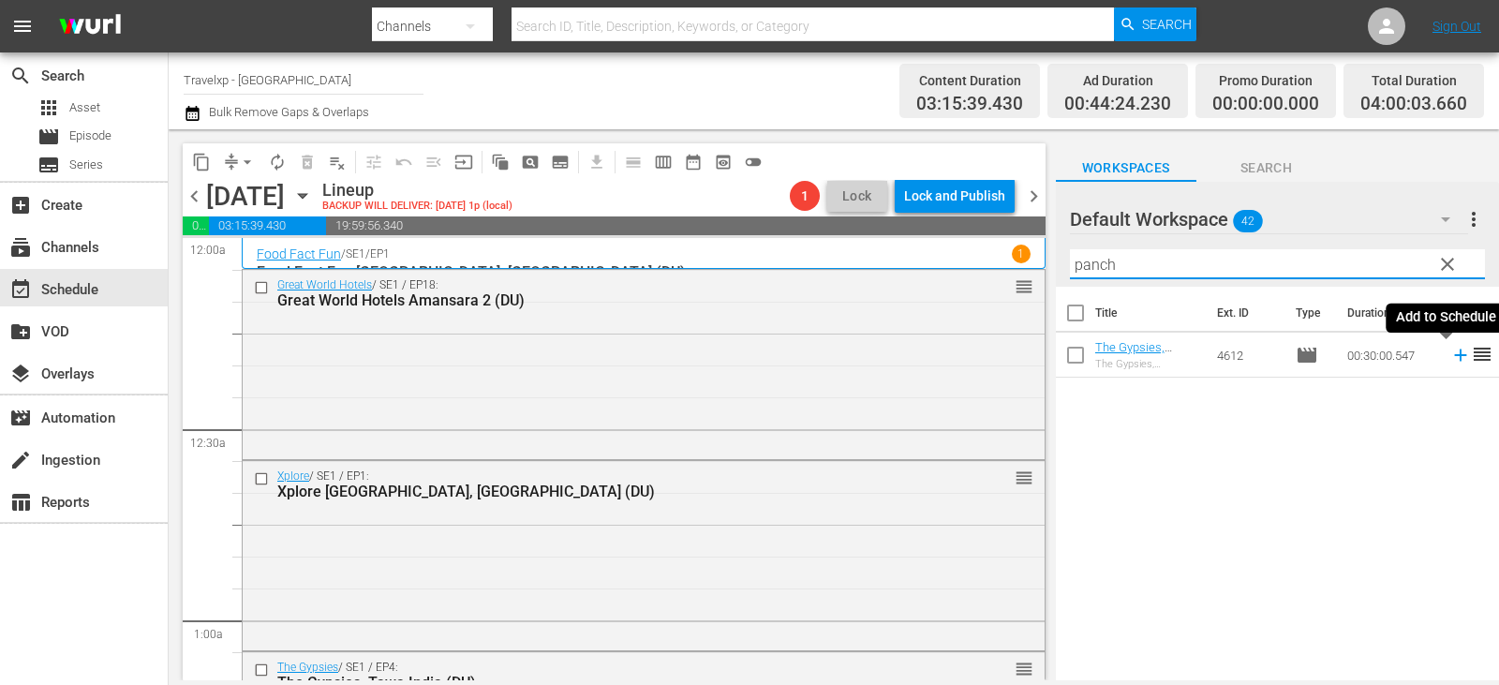
type input "panch"
click at [1454, 352] on icon at bounding box center [1460, 355] width 12 height 12
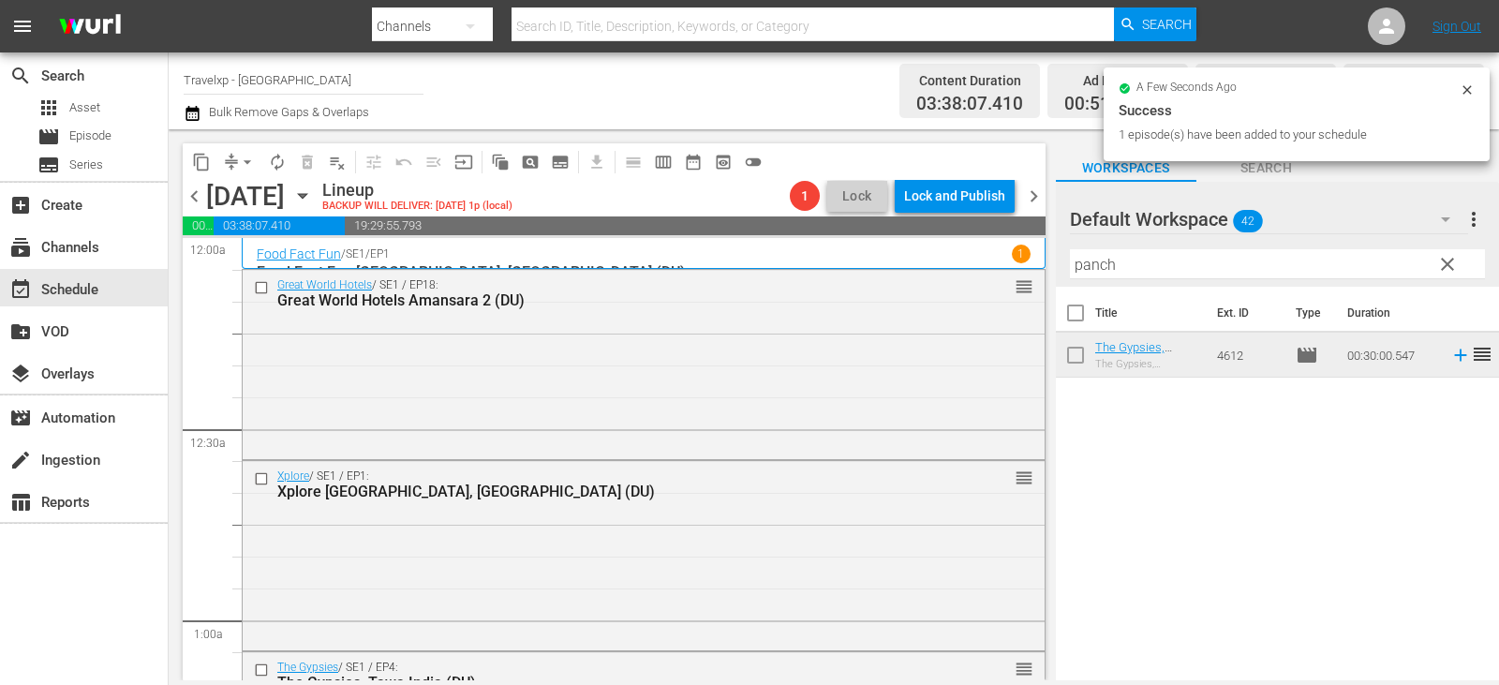
click at [1443, 269] on span "clear" at bounding box center [1447, 264] width 22 height 22
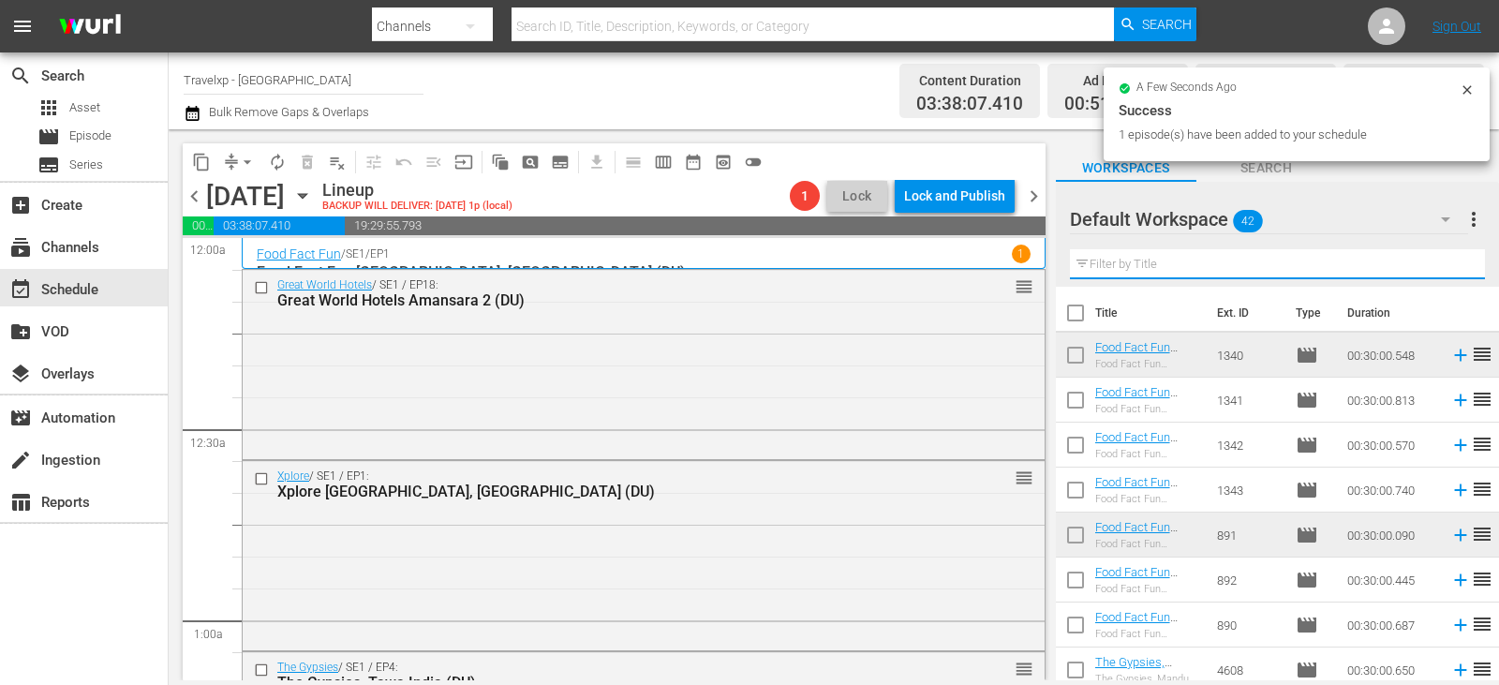
click at [1443, 269] on input "text" at bounding box center [1277, 264] width 415 height 30
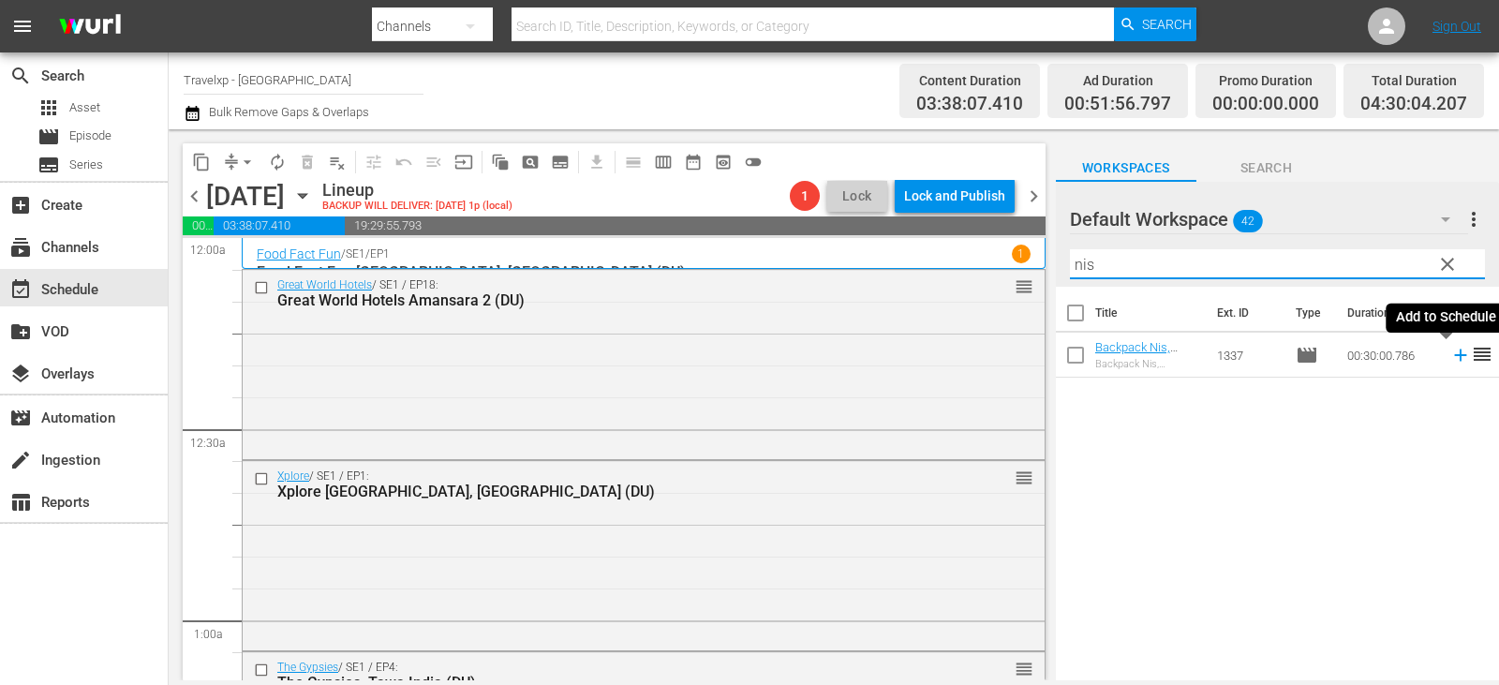
type input "nis"
click at [1452, 354] on icon at bounding box center [1460, 355] width 21 height 21
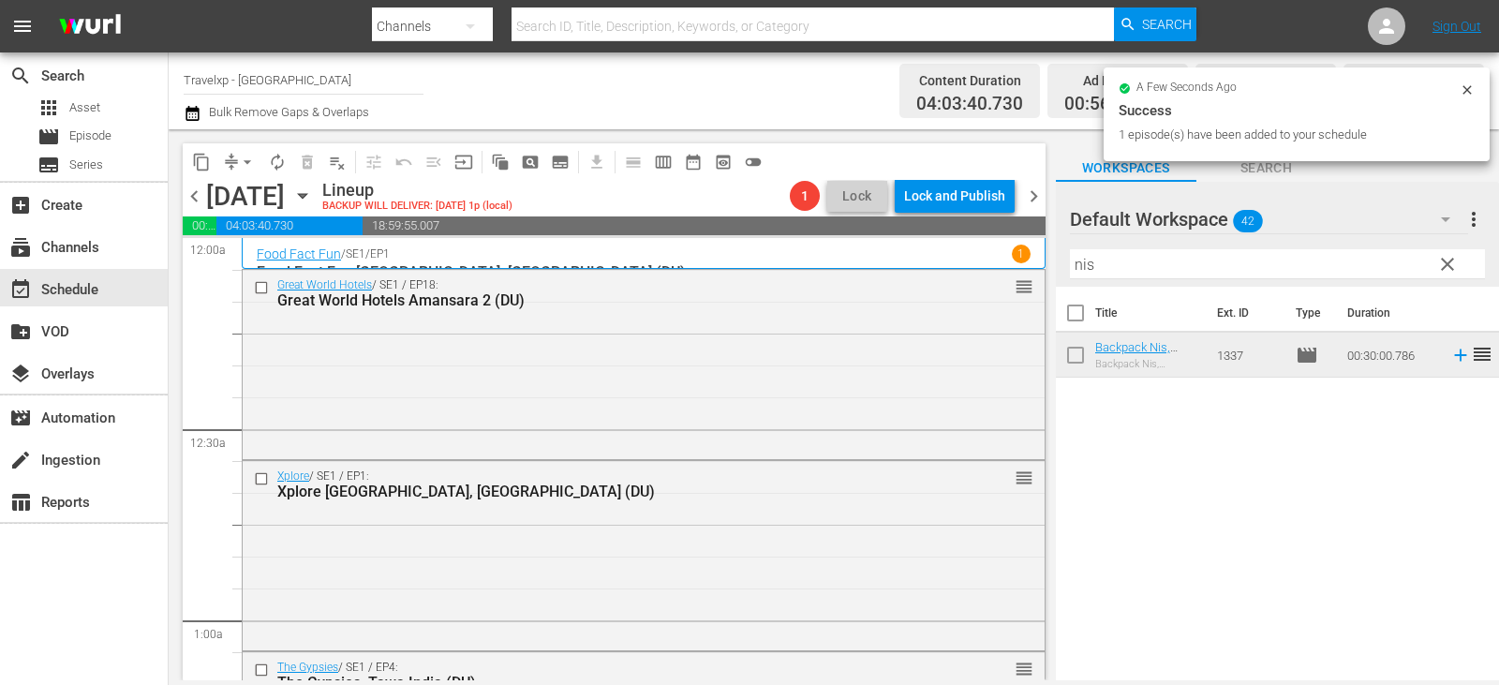
click at [1446, 267] on span "clear" at bounding box center [1447, 264] width 22 height 22
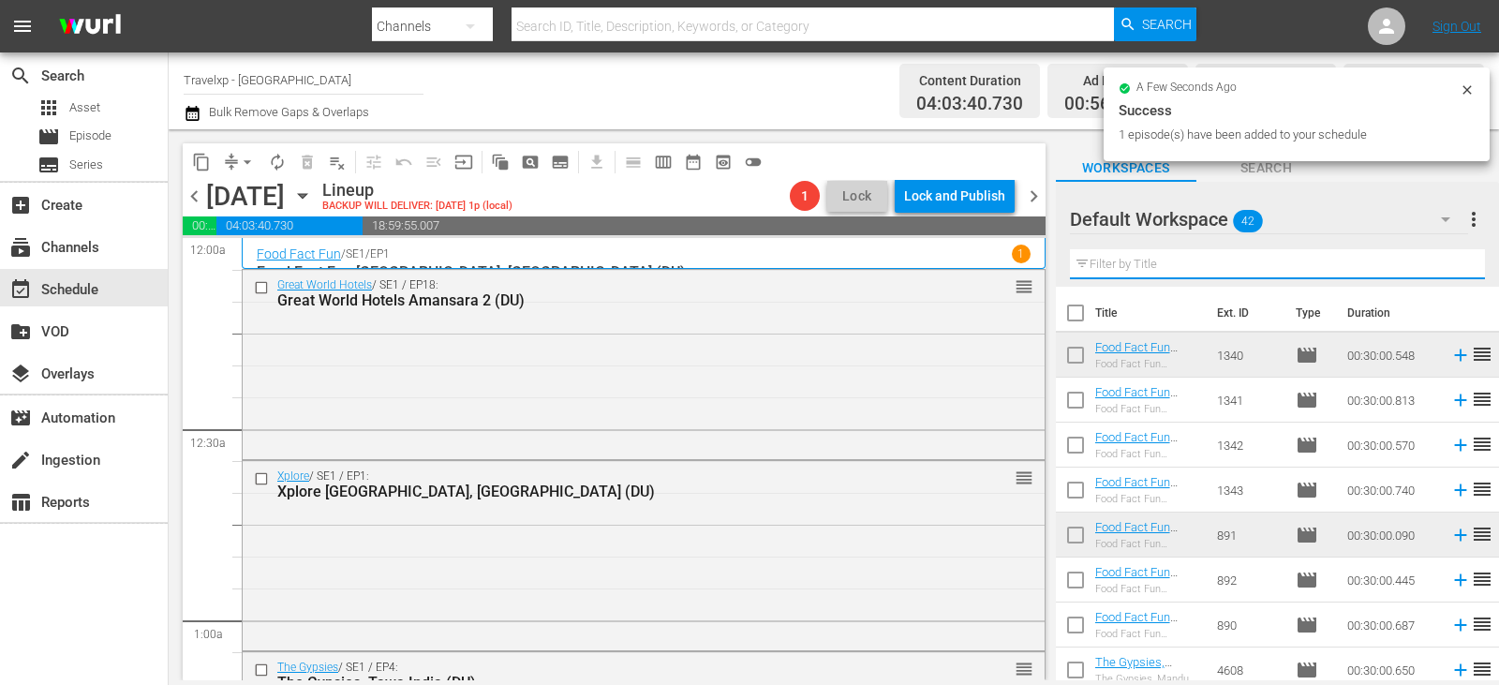
click at [1446, 267] on input "text" at bounding box center [1277, 264] width 415 height 30
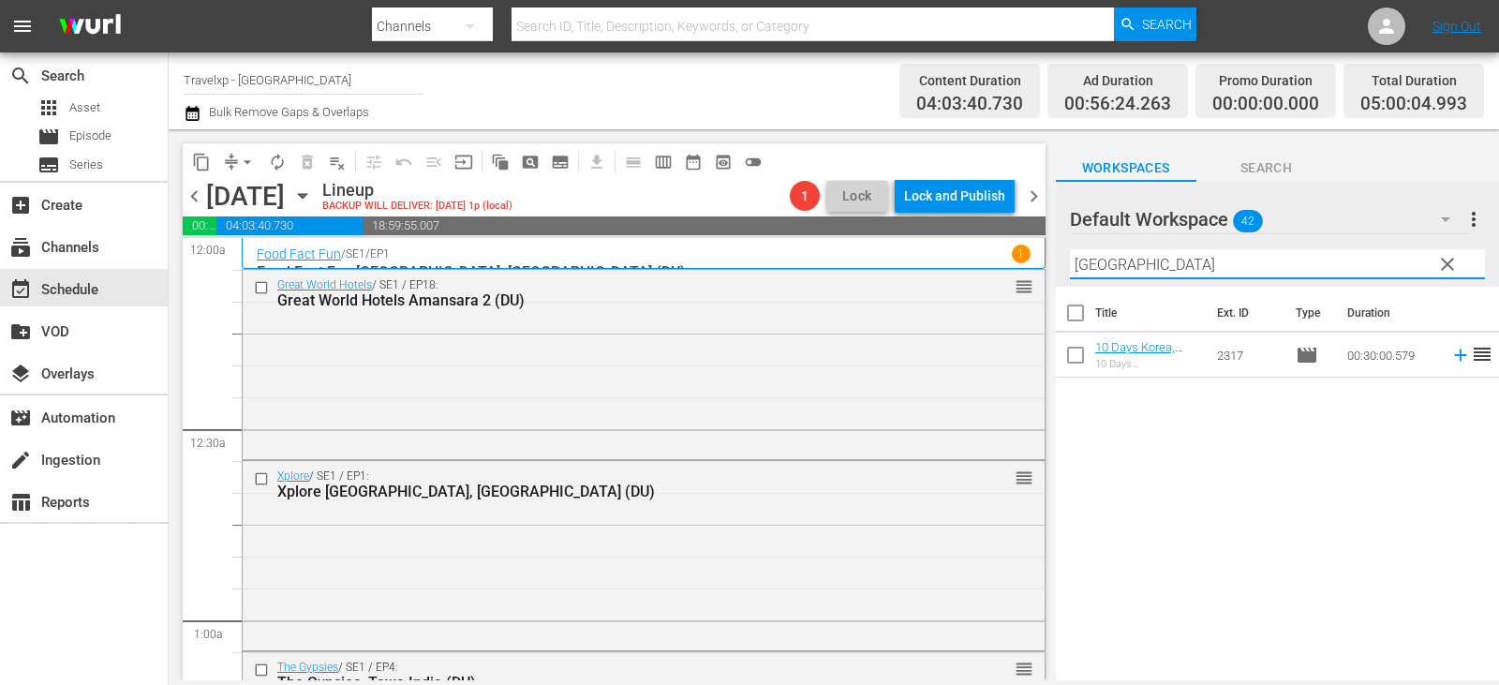
type input "busan"
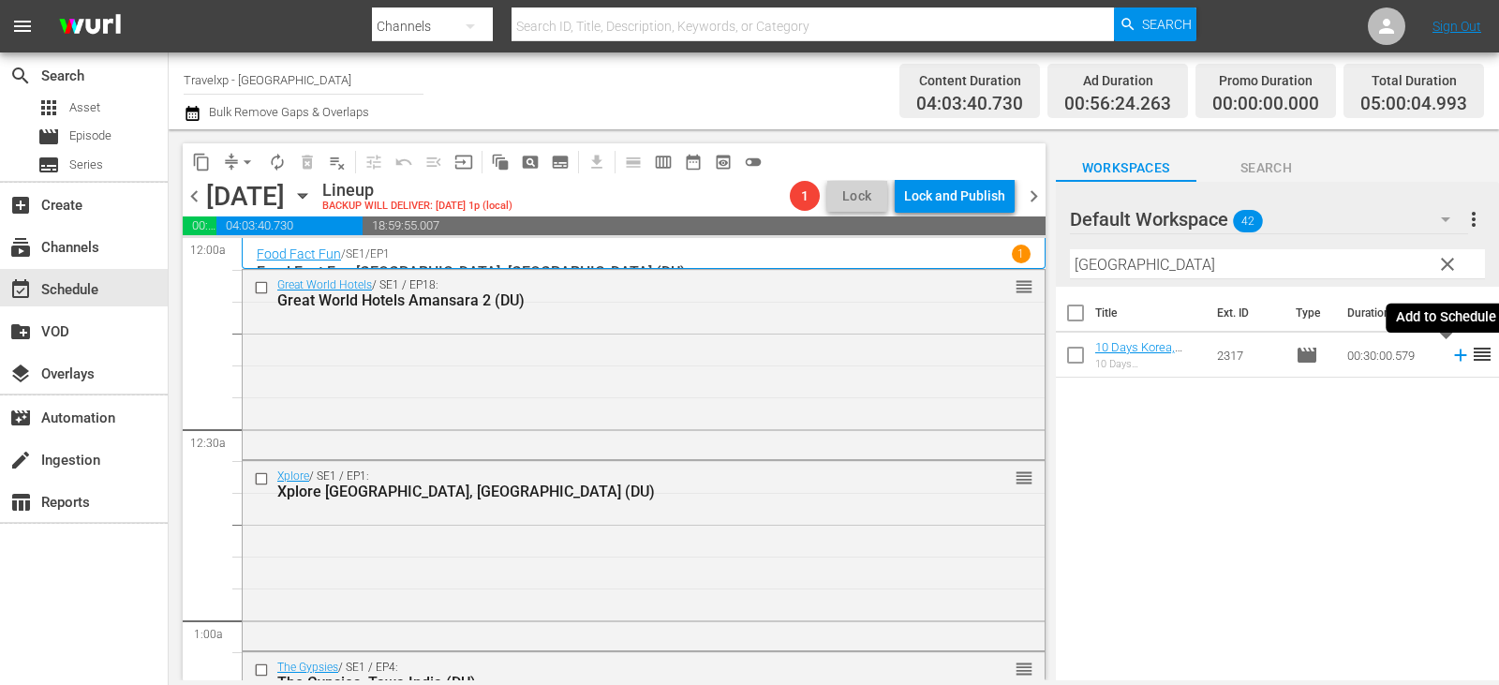
click at [1450, 354] on icon at bounding box center [1460, 355] width 21 height 21
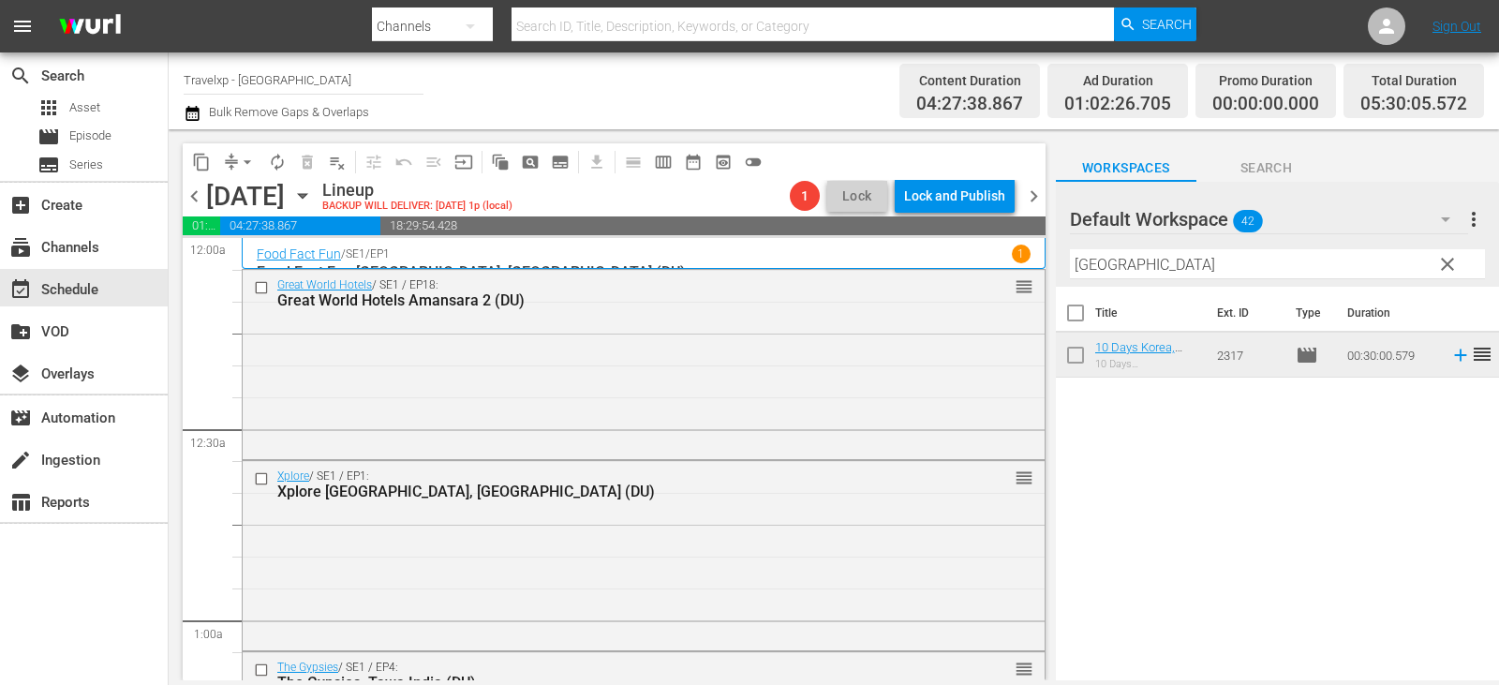
click at [1449, 263] on span "clear" at bounding box center [1447, 264] width 22 height 22
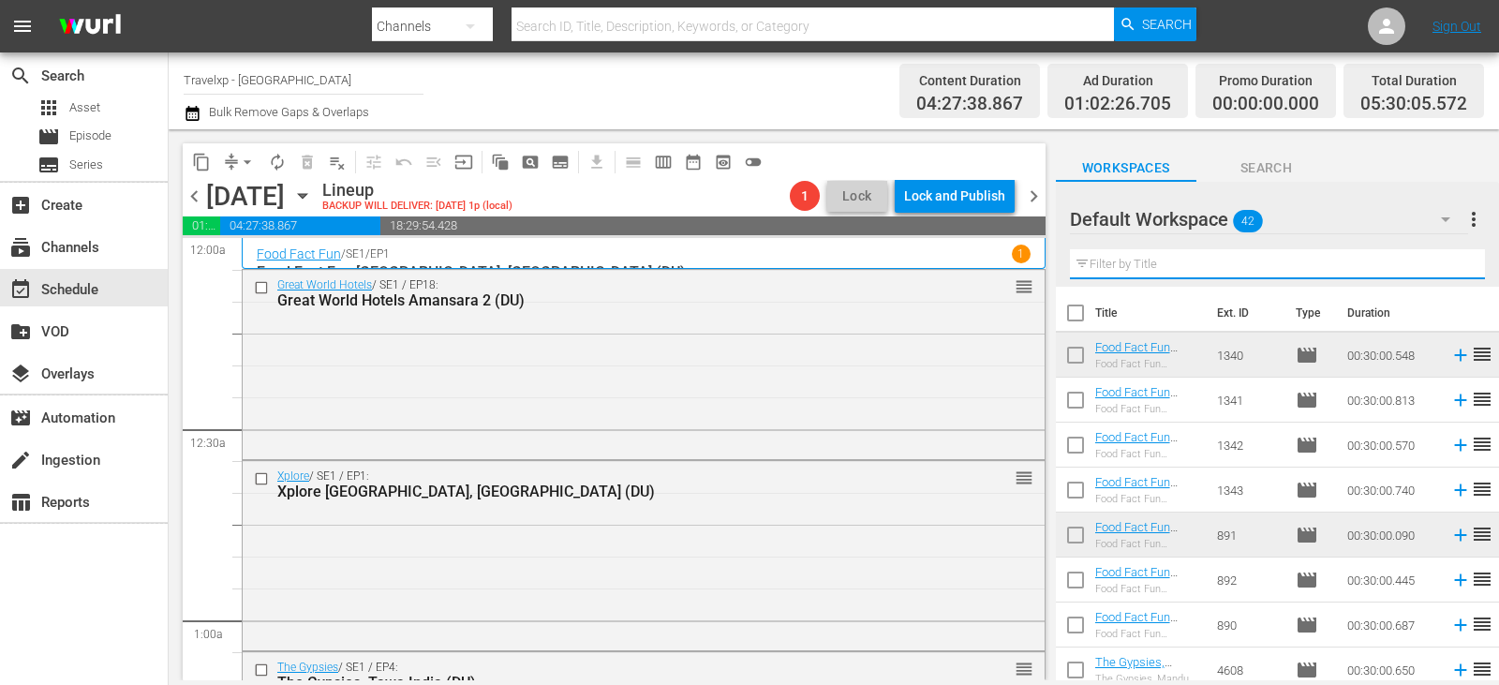
click at [1449, 263] on input "text" at bounding box center [1277, 264] width 415 height 30
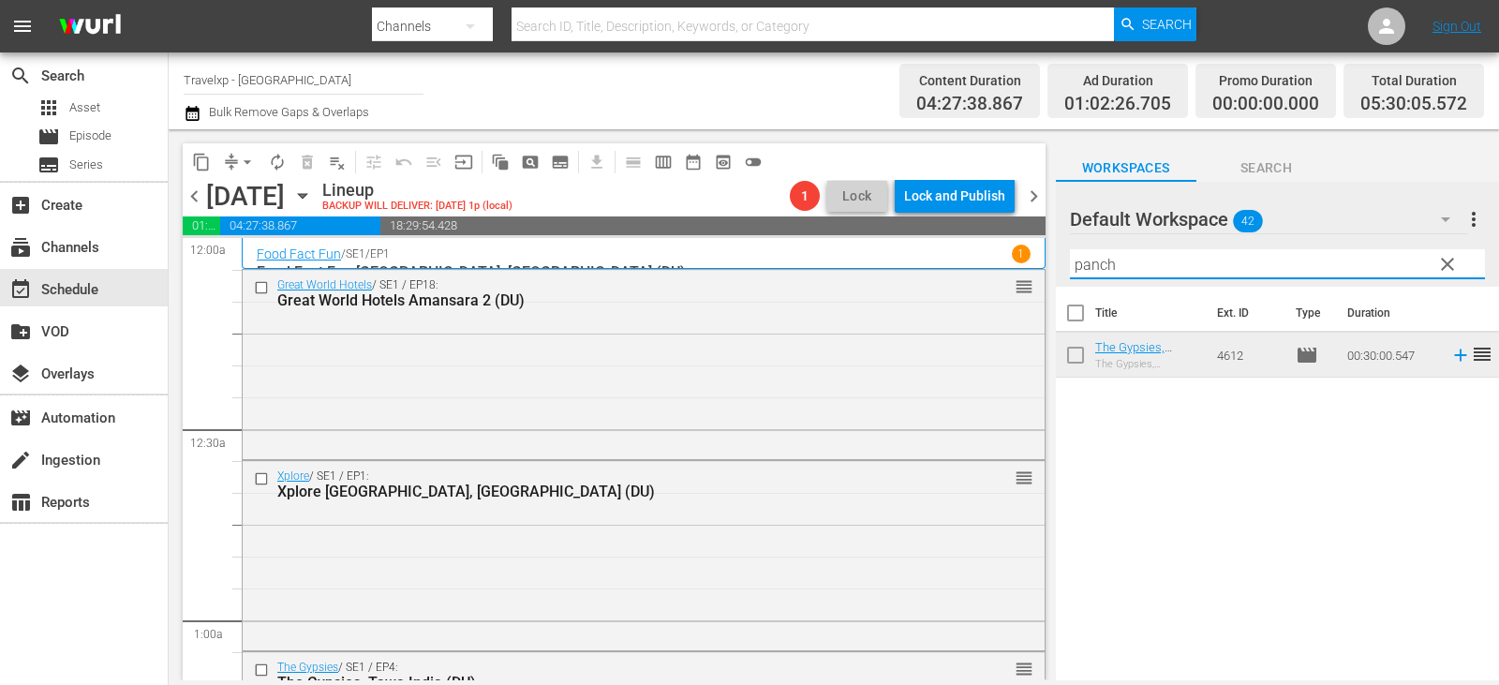
type input "panch"
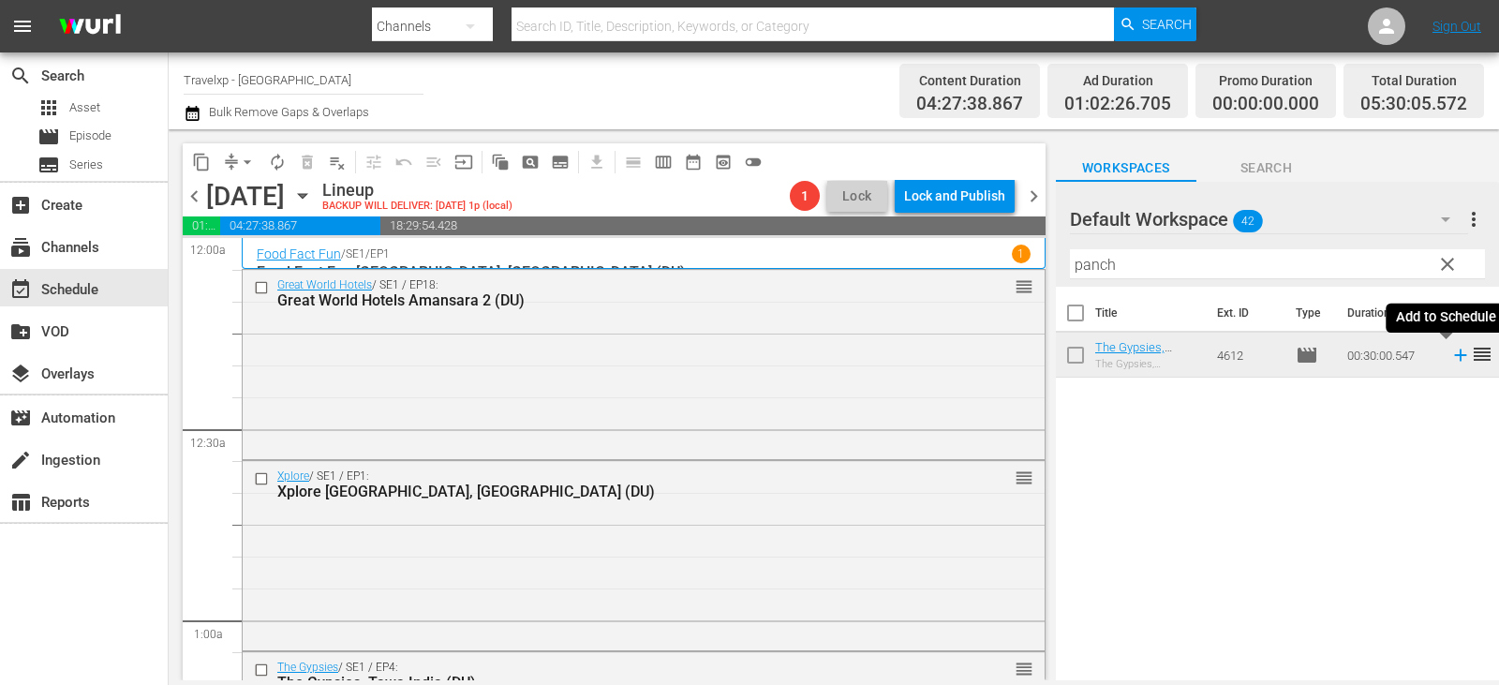
click at [1450, 360] on icon at bounding box center [1460, 355] width 21 height 21
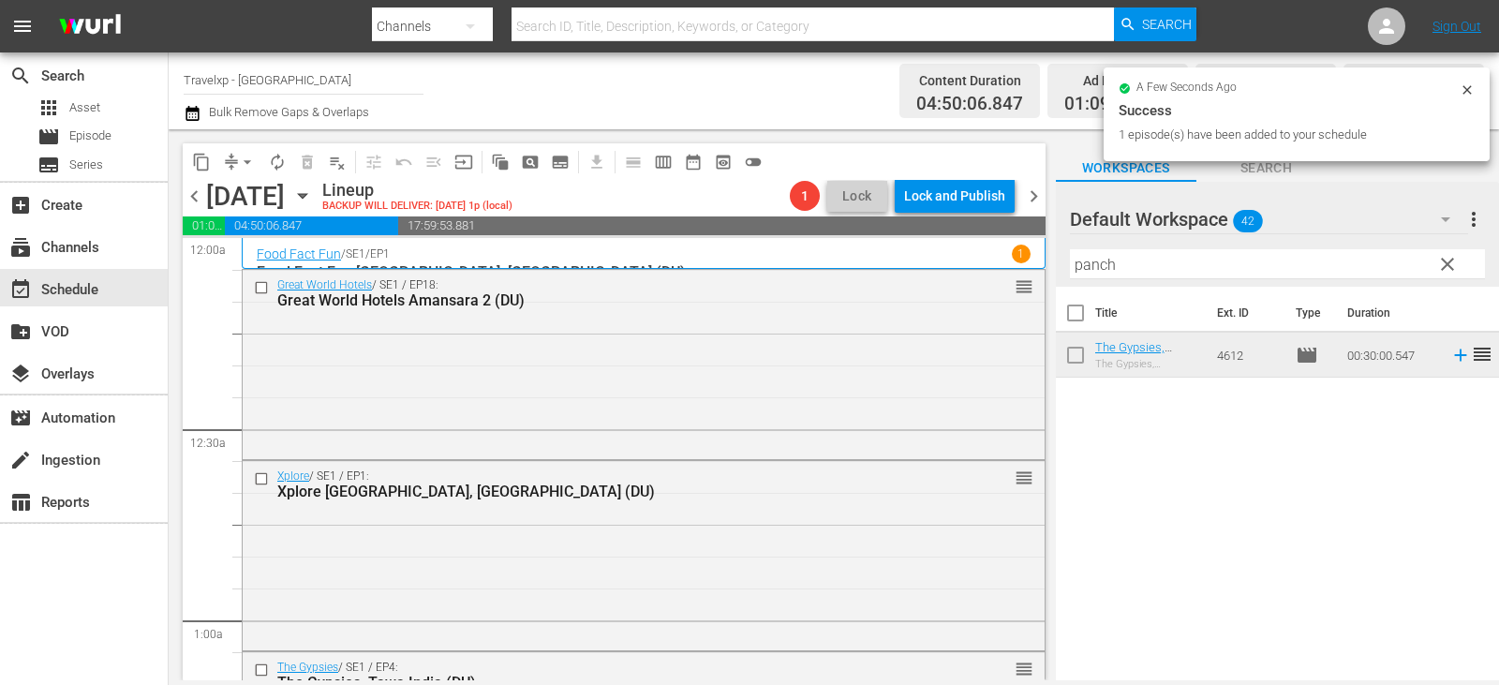
click at [1445, 261] on span "clear" at bounding box center [1447, 264] width 22 height 22
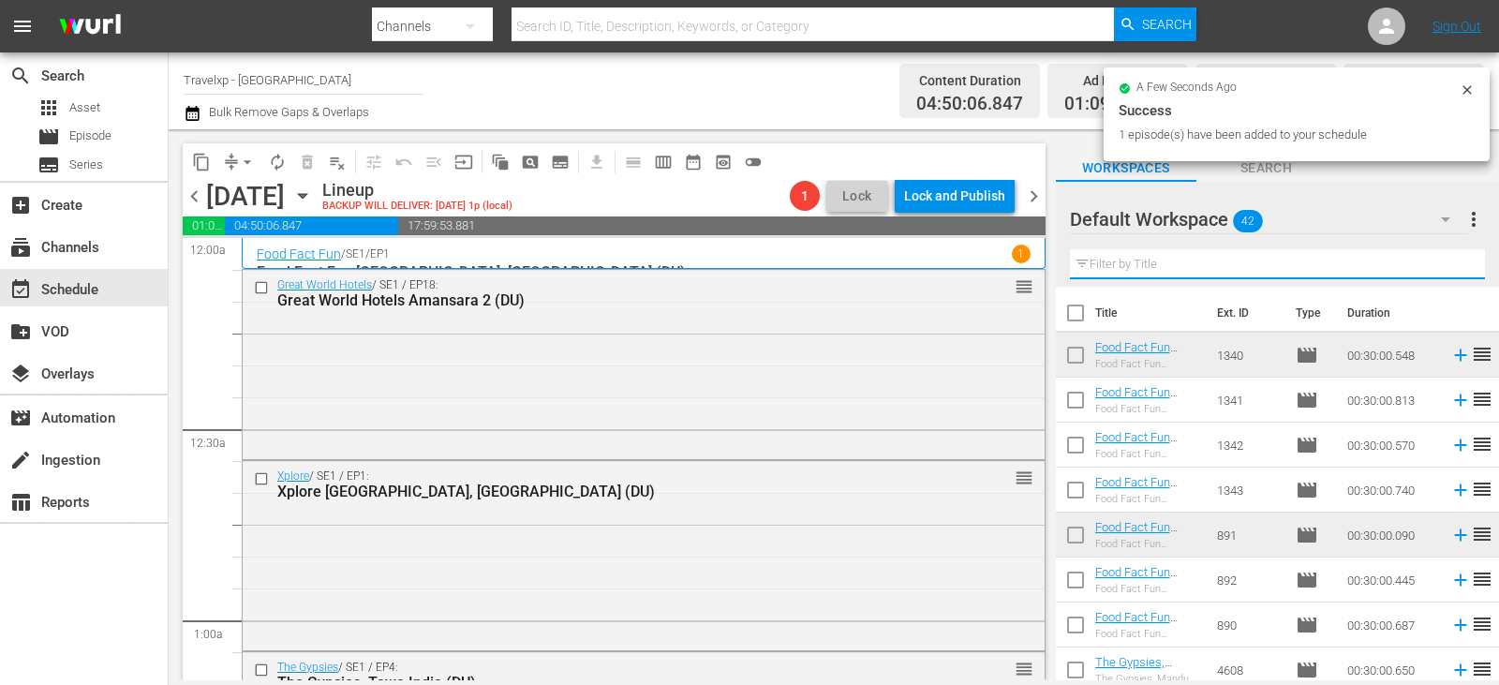
click at [1445, 261] on input "text" at bounding box center [1277, 264] width 415 height 30
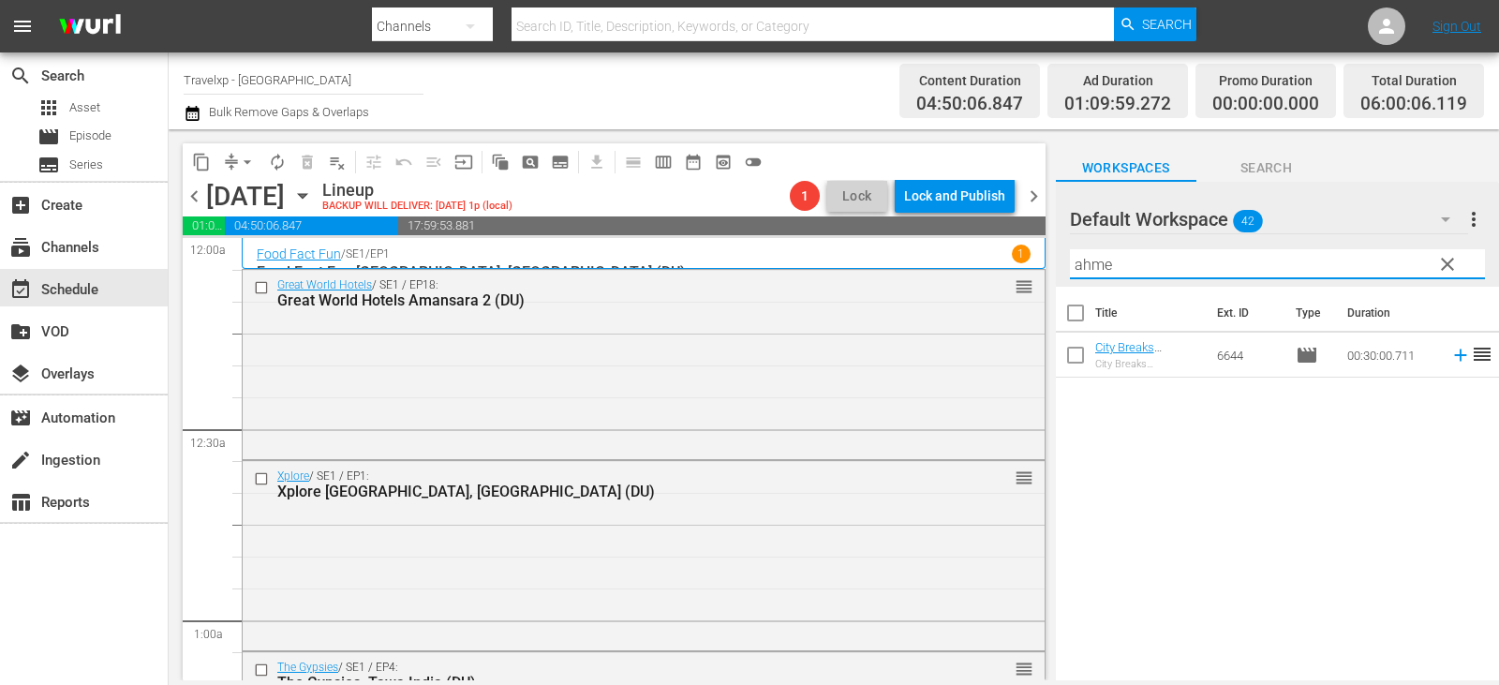
type input "ahme"
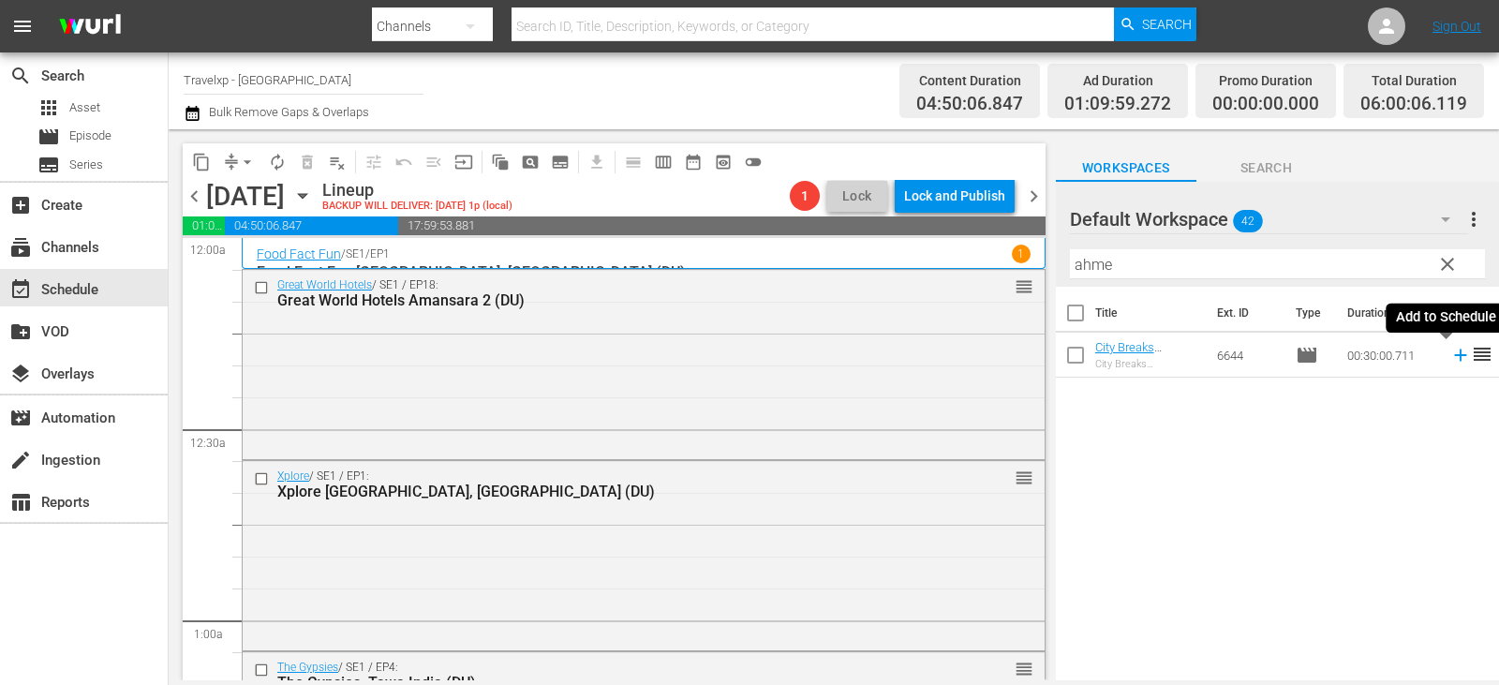
click at [1454, 351] on icon at bounding box center [1460, 355] width 12 height 12
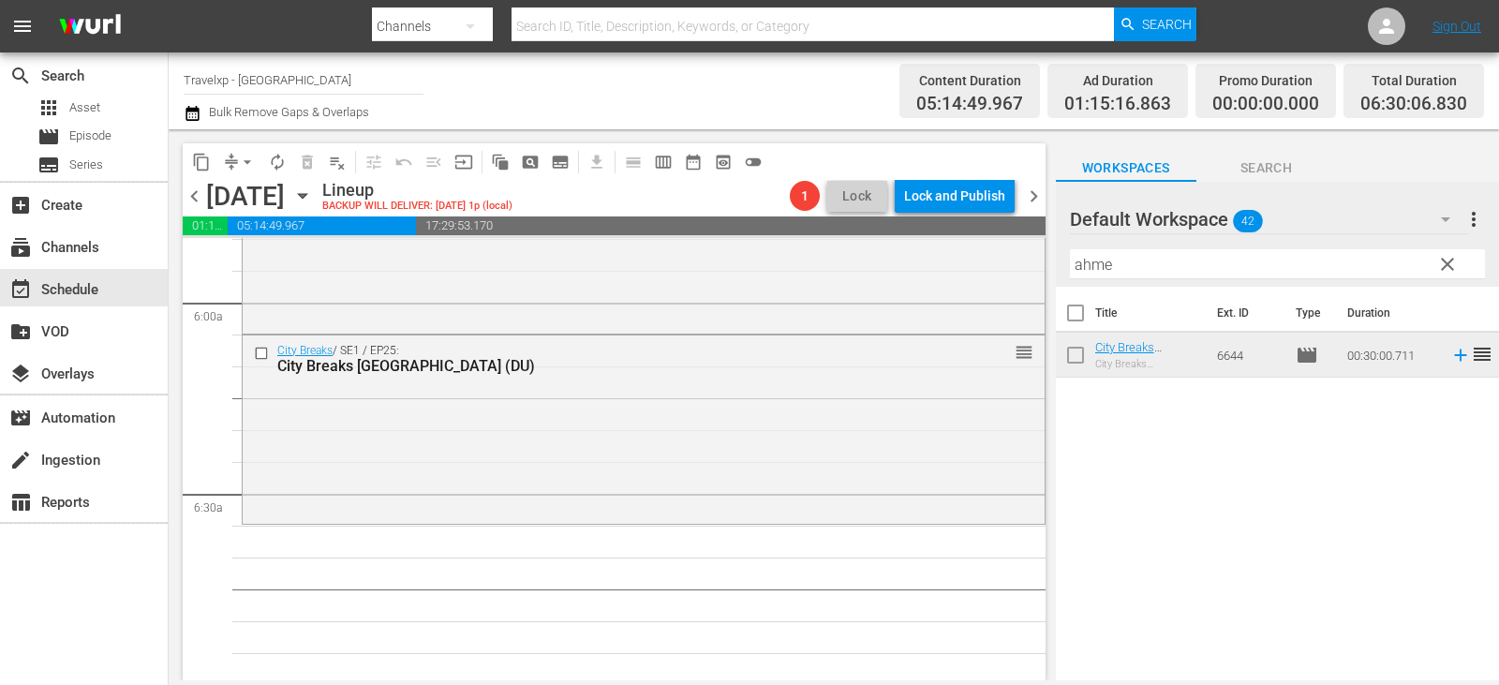
scroll to position [2342, 0]
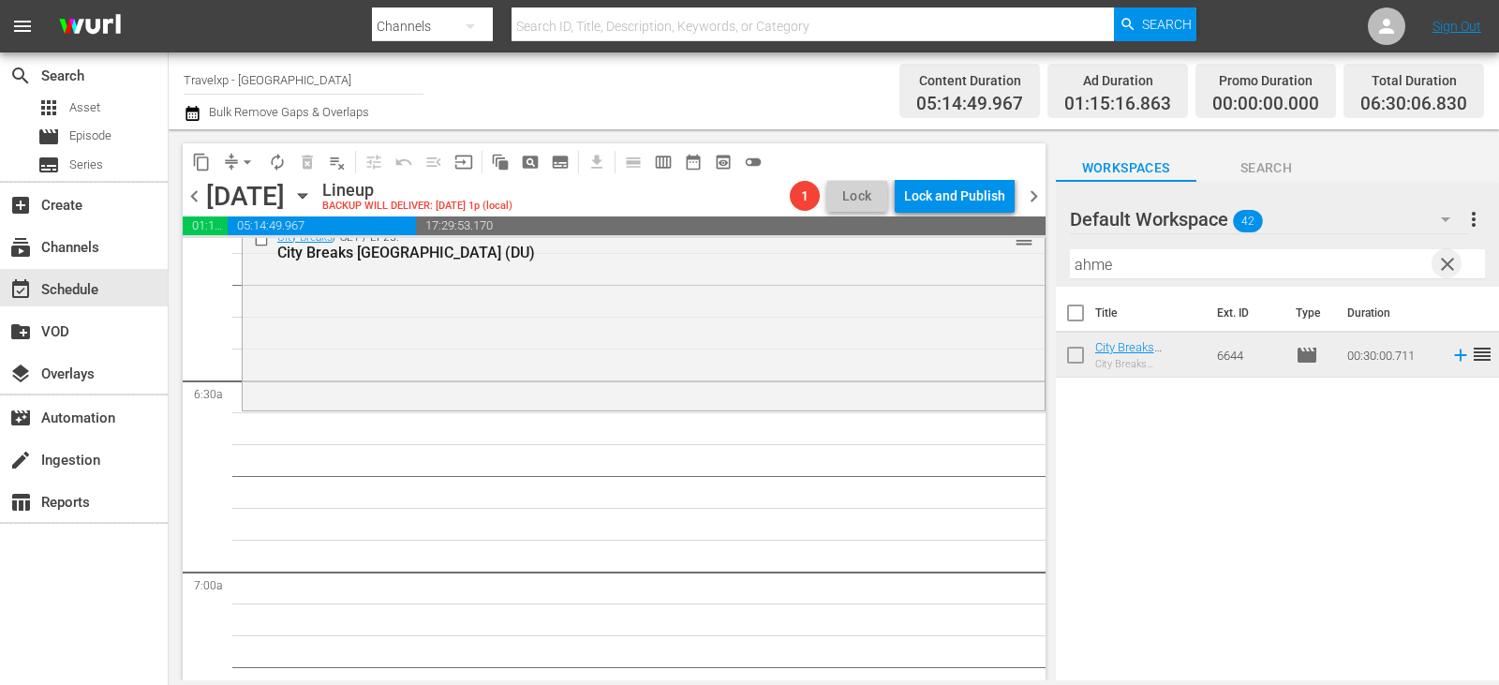
click at [1443, 270] on span "clear" at bounding box center [1447, 264] width 22 height 22
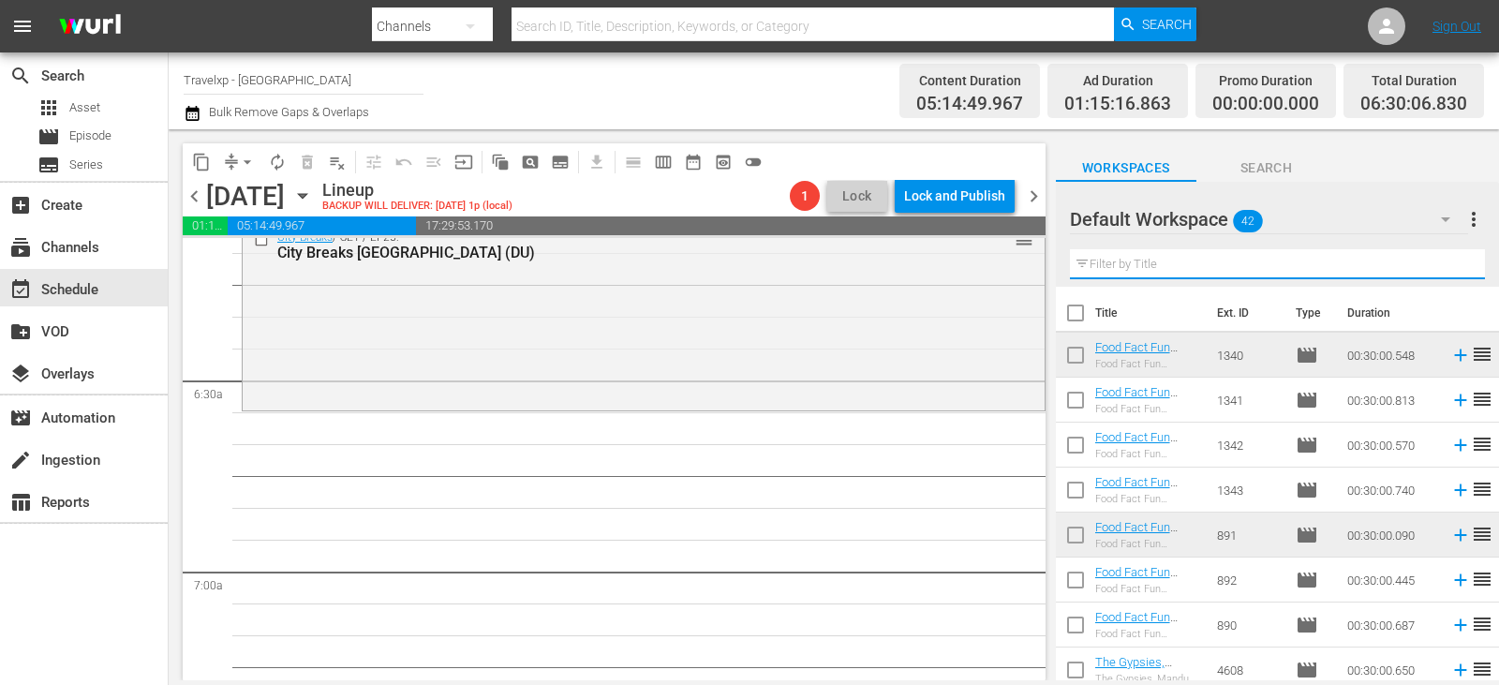
click at [1443, 270] on input "text" at bounding box center [1277, 264] width 415 height 30
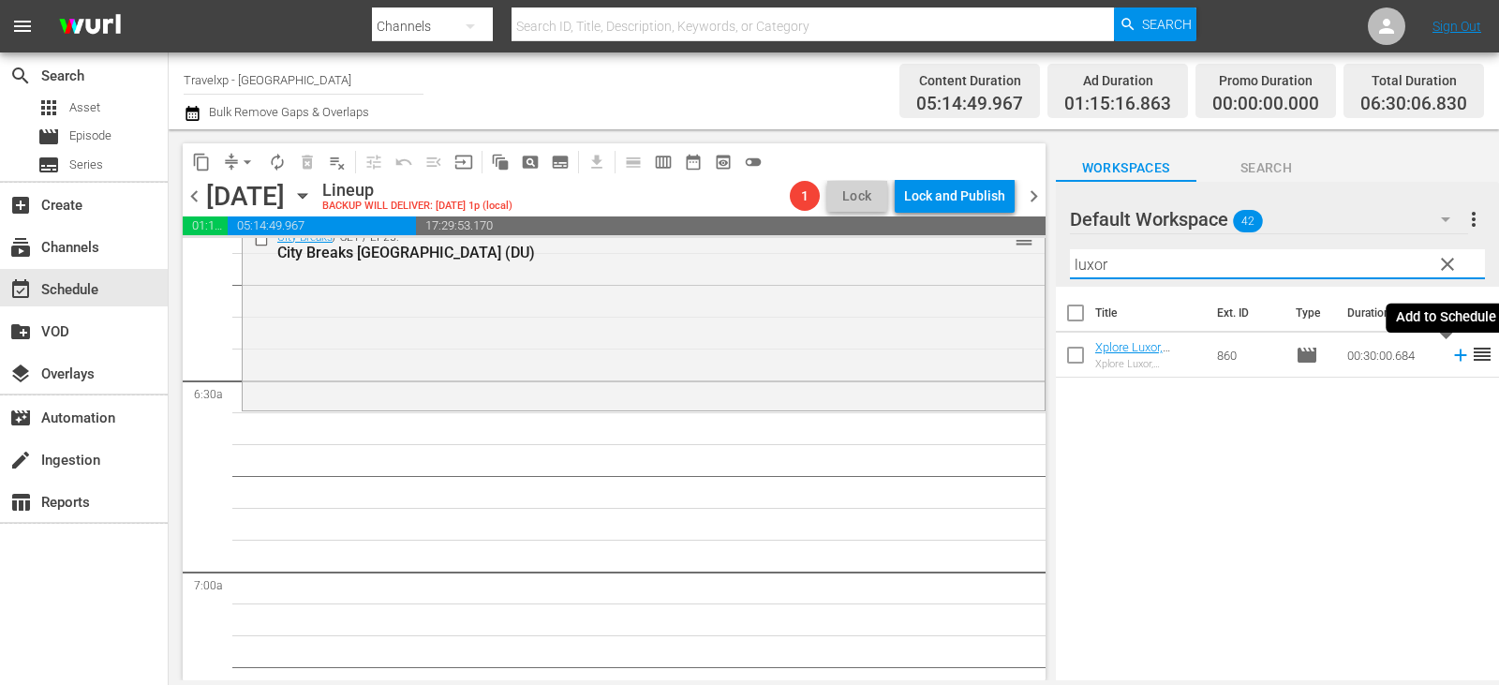
type input "luxor"
click at [1450, 353] on icon at bounding box center [1460, 355] width 21 height 21
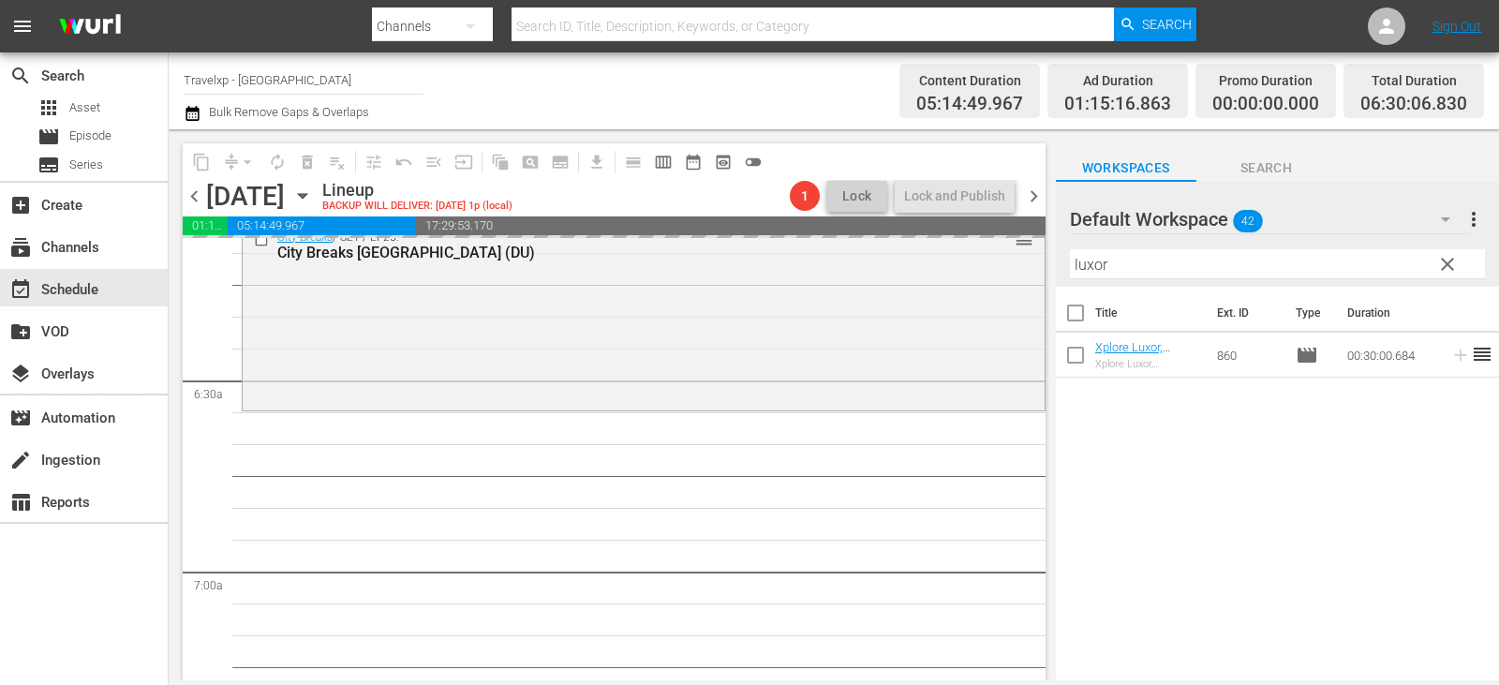
click at [1442, 260] on span "clear" at bounding box center [1447, 264] width 22 height 22
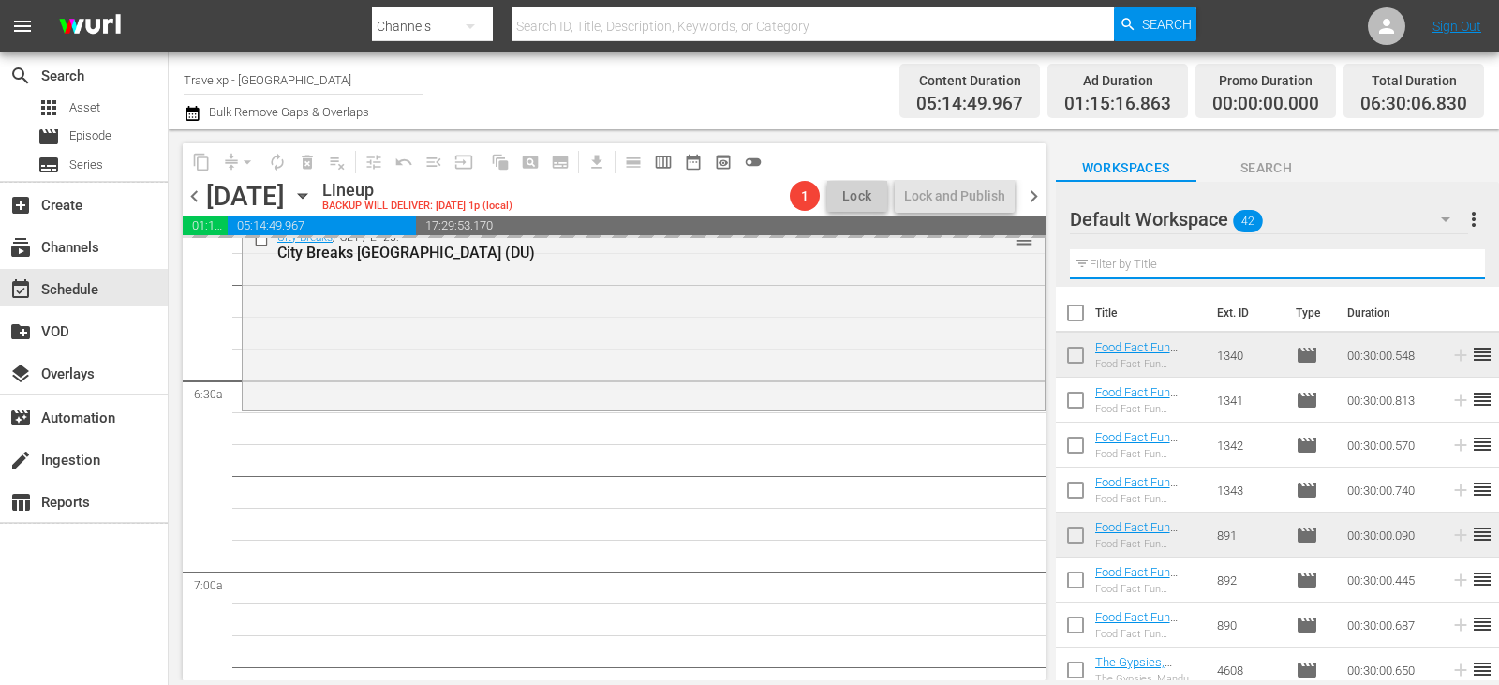
click at [1442, 260] on input "text" at bounding box center [1277, 264] width 415 height 30
click at [1240, 262] on input "text" at bounding box center [1277, 264] width 415 height 30
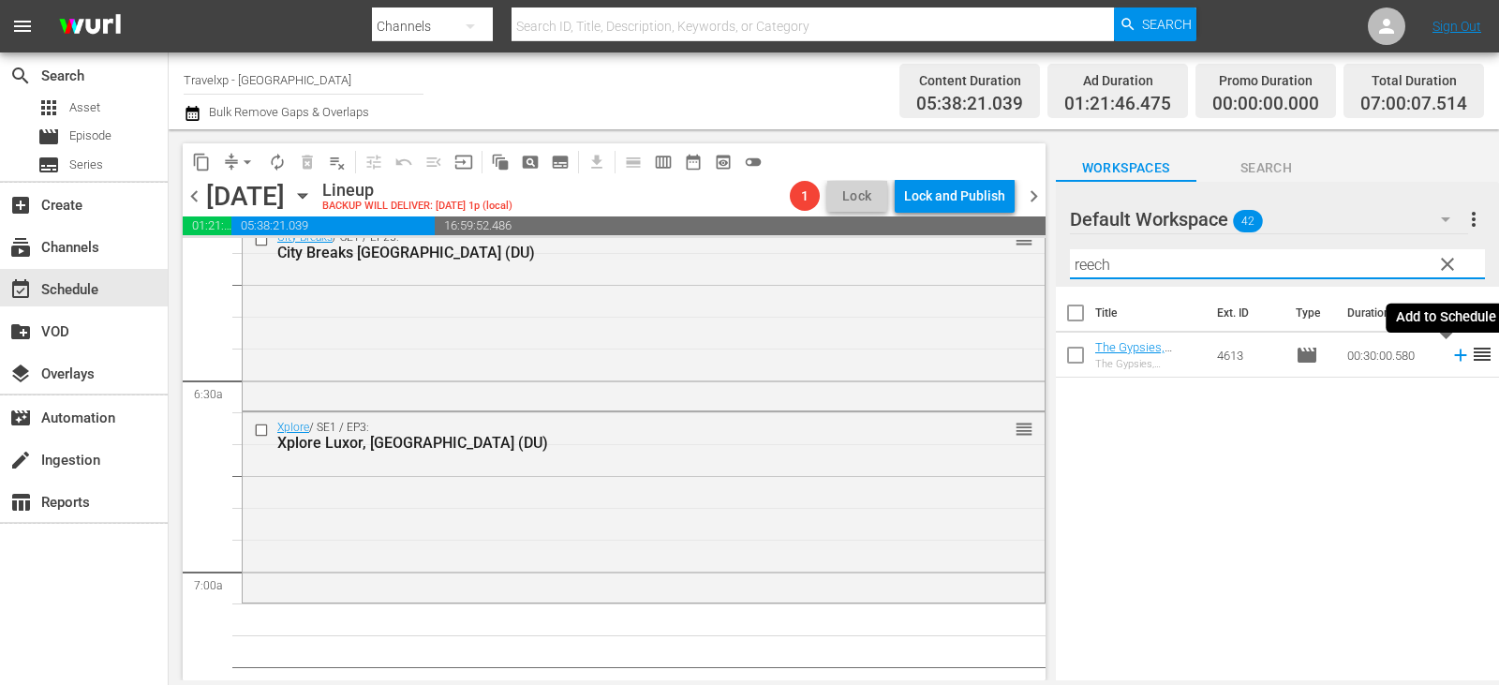
type input "reech"
click at [1453, 356] on icon at bounding box center [1460, 355] width 21 height 21
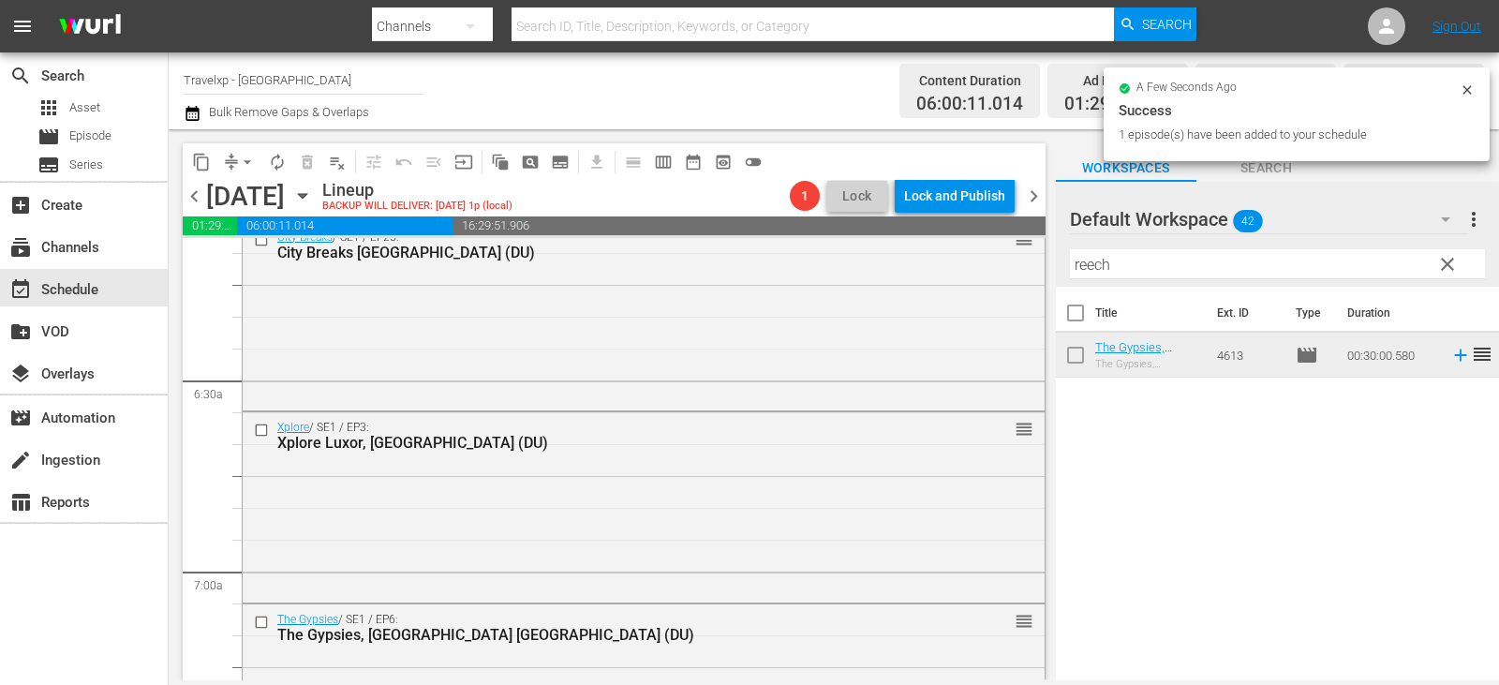
click at [1450, 270] on span "clear" at bounding box center [1447, 264] width 22 height 22
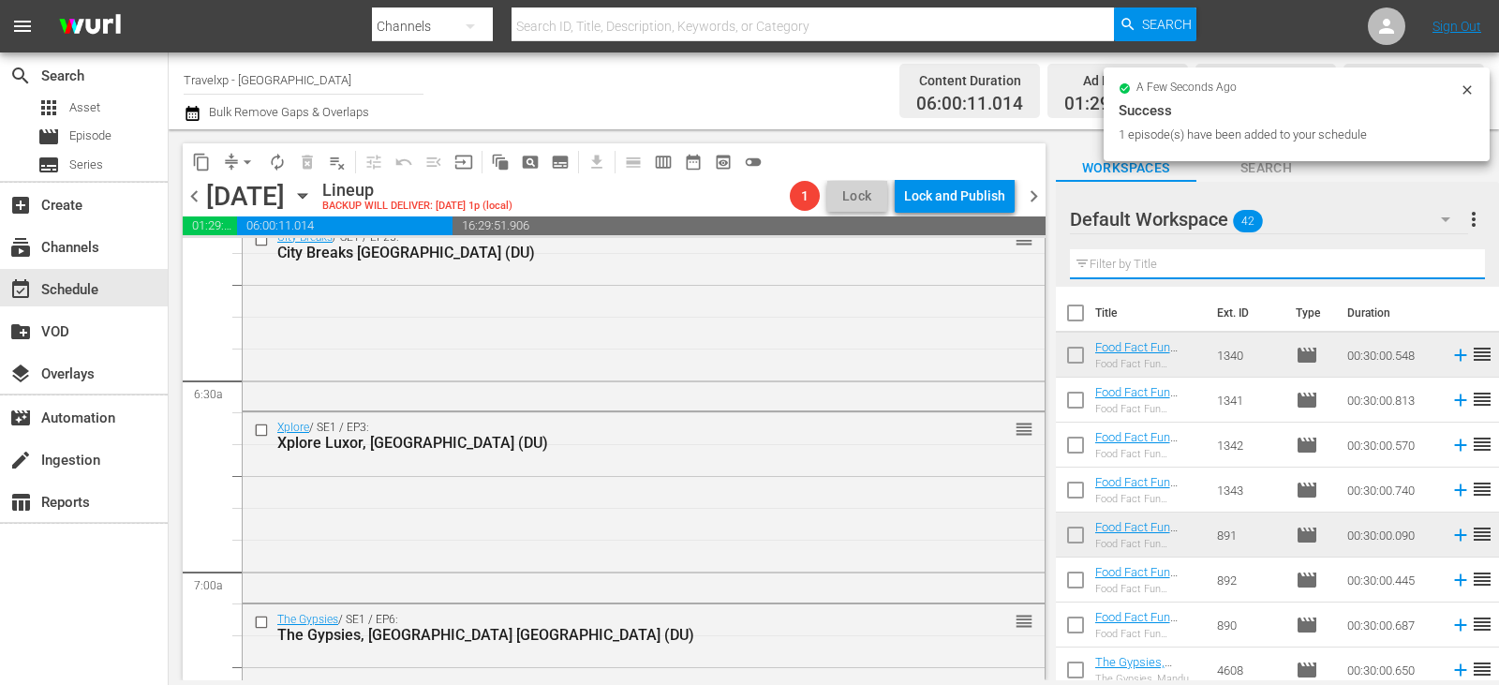
click at [1450, 270] on input "text" at bounding box center [1277, 264] width 415 height 30
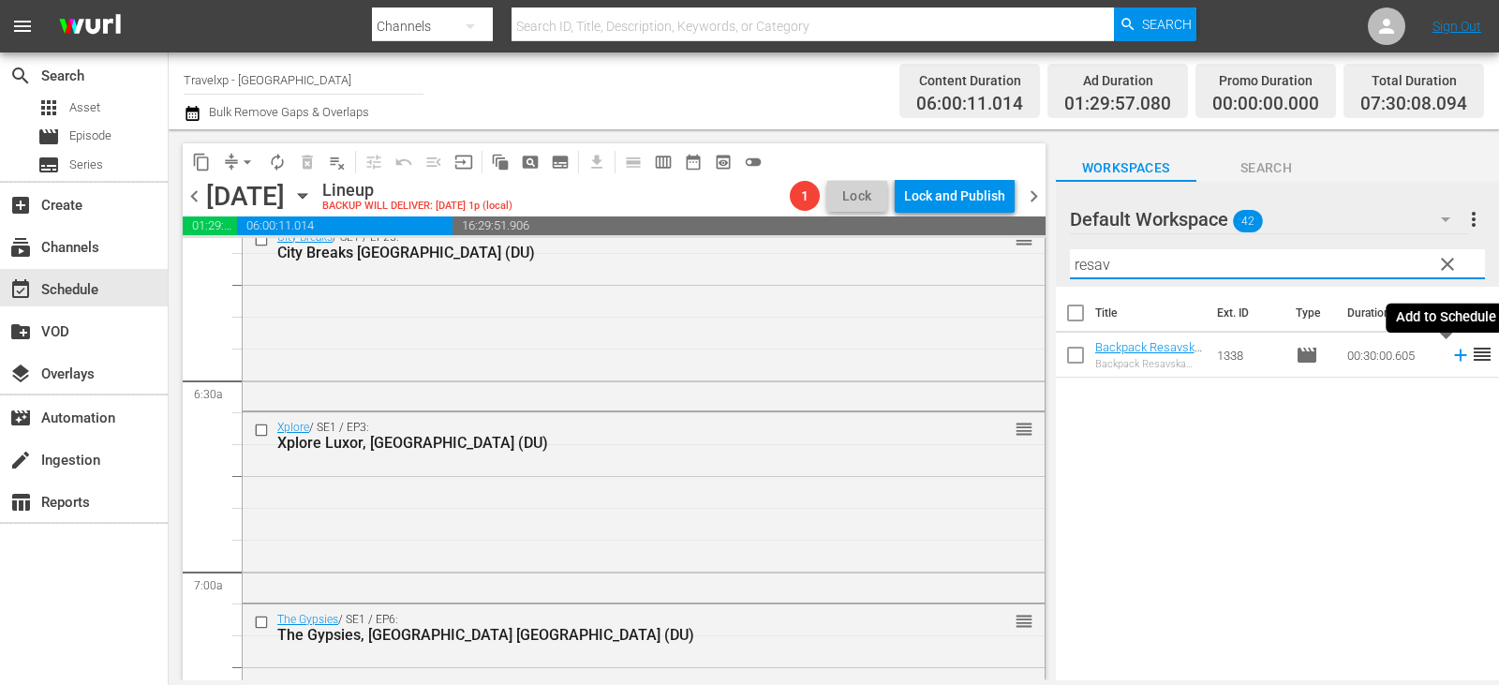
type input "resav"
click at [1450, 350] on icon at bounding box center [1460, 355] width 21 height 21
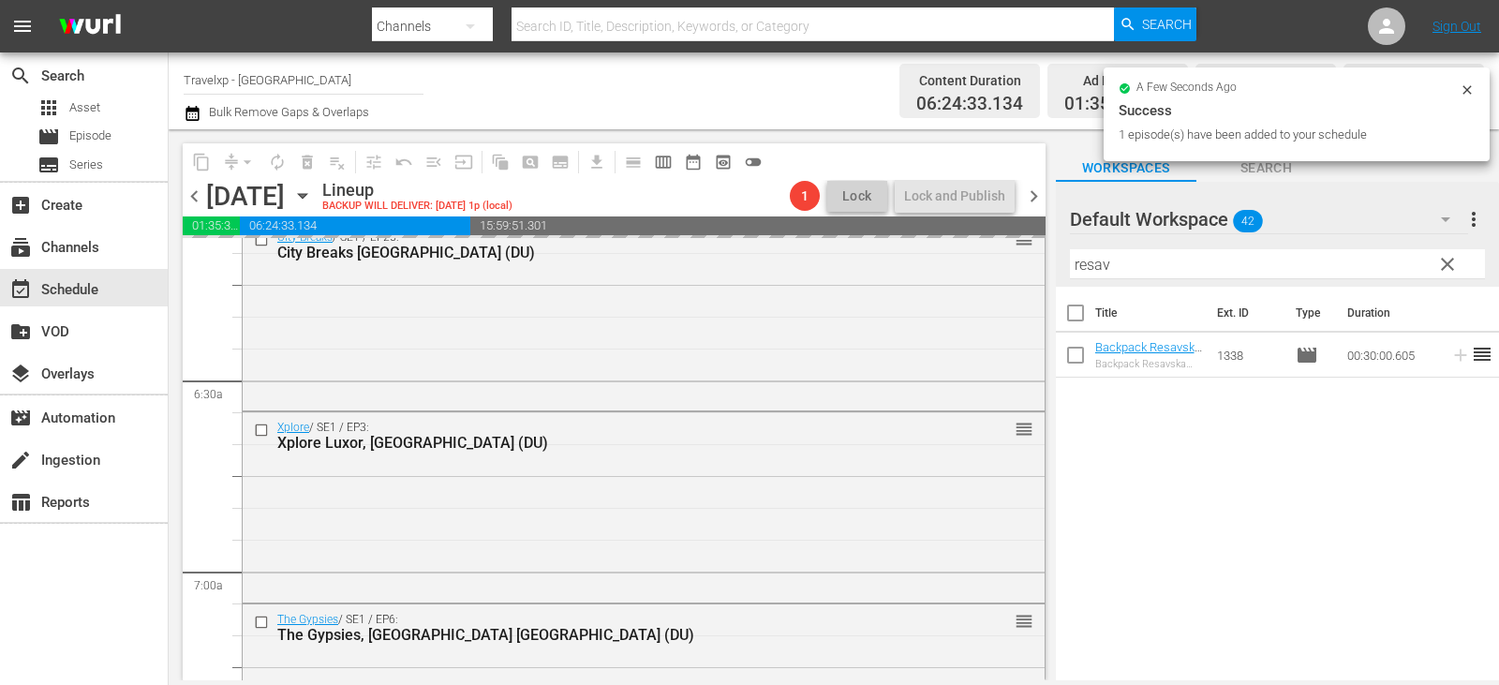
click at [1448, 270] on span "clear" at bounding box center [1447, 264] width 22 height 22
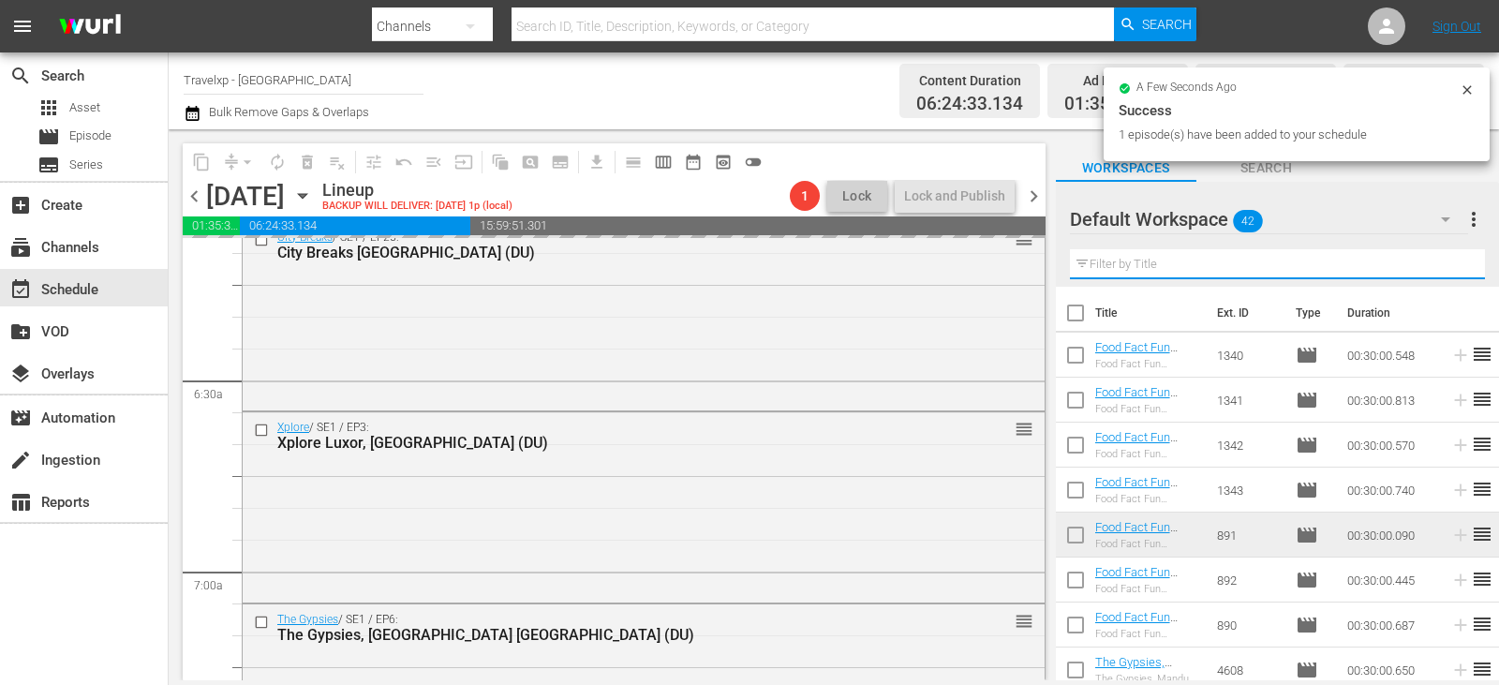
click at [1448, 270] on input "text" at bounding box center [1277, 264] width 415 height 30
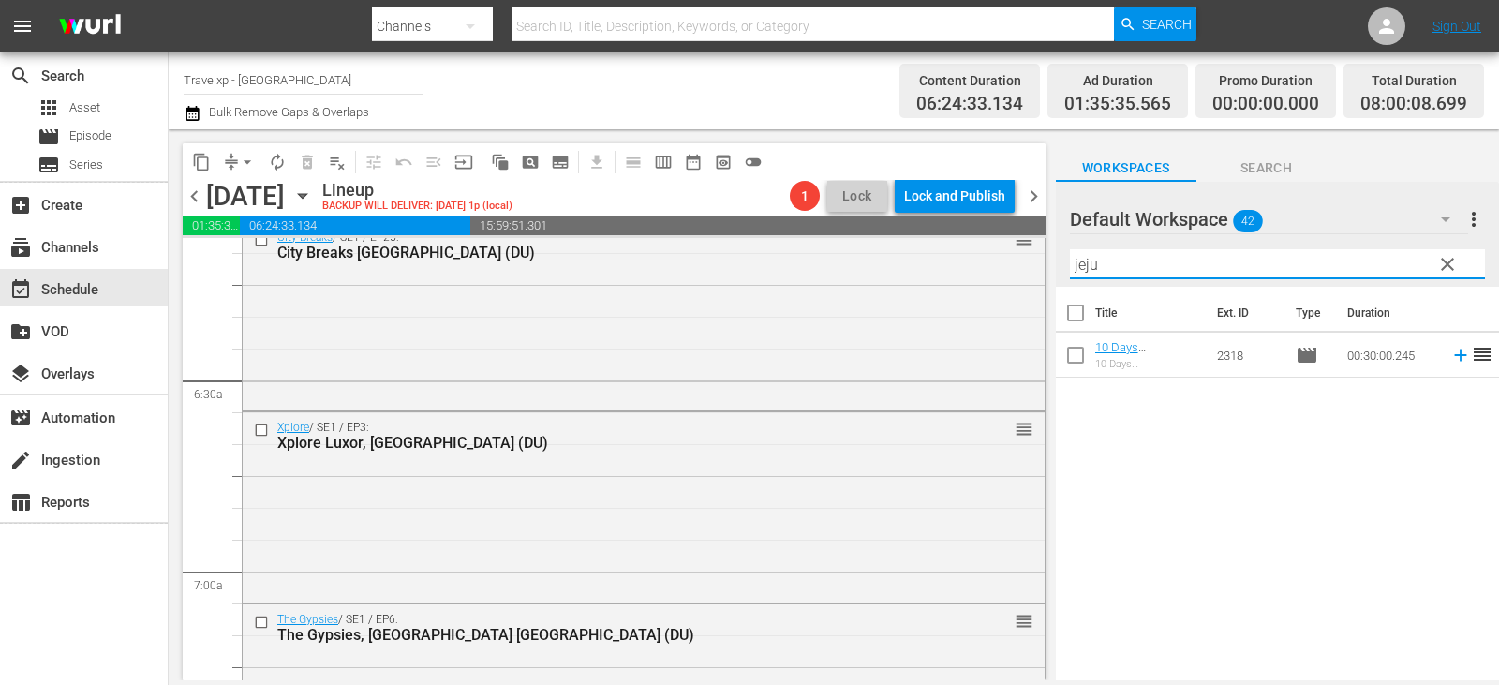
type input "jeju"
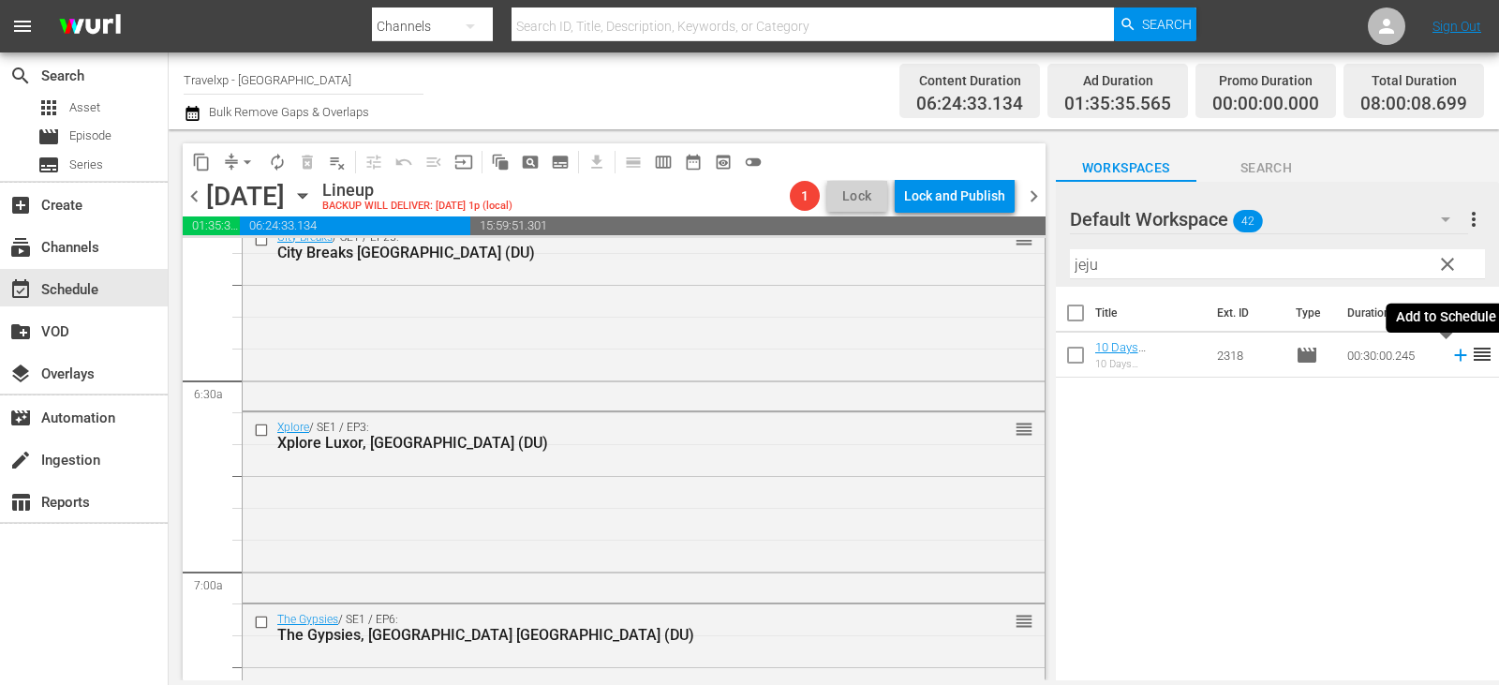
click at [1450, 357] on icon at bounding box center [1460, 355] width 21 height 21
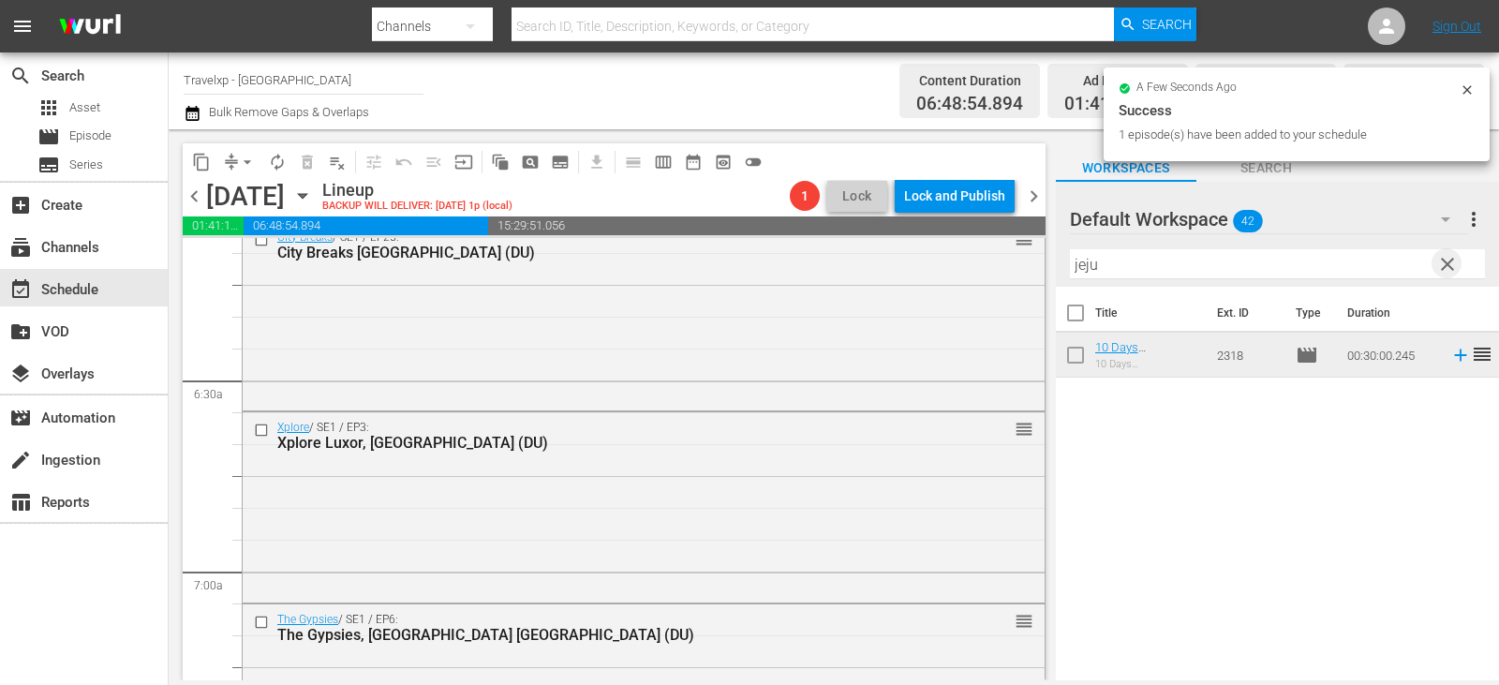
click at [1439, 271] on span "clear" at bounding box center [1447, 264] width 22 height 22
click at [1439, 271] on input "text" at bounding box center [1277, 264] width 415 height 30
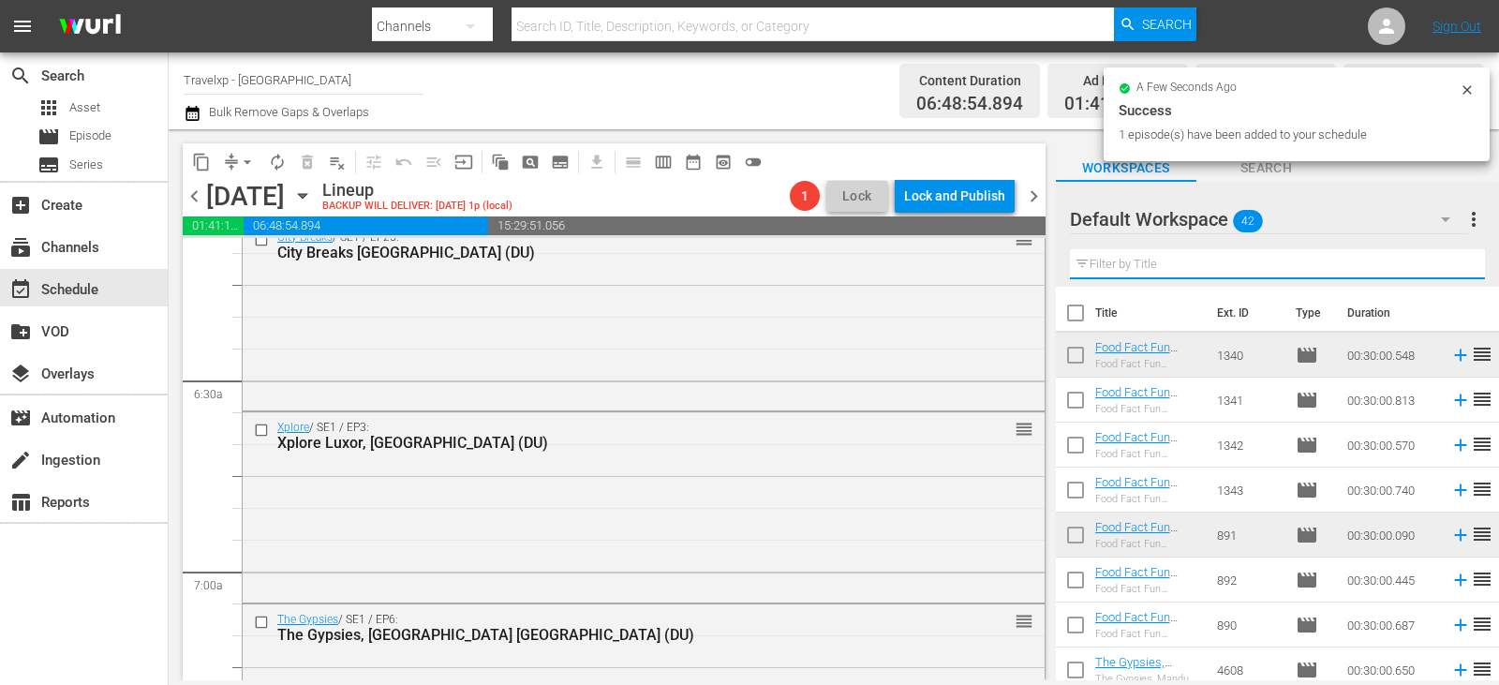
click at [1439, 271] on input "text" at bounding box center [1277, 264] width 415 height 30
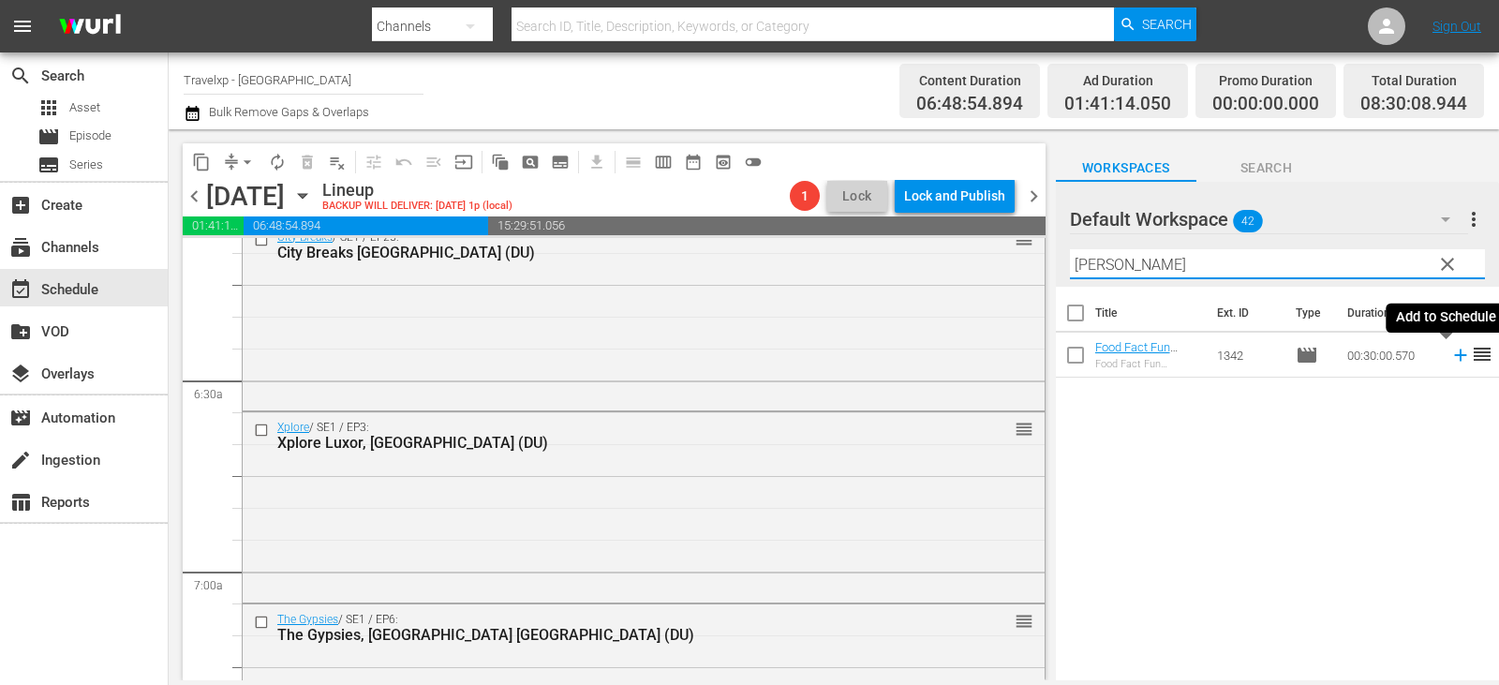
type input "[PERSON_NAME]"
click at [1454, 359] on icon at bounding box center [1460, 355] width 12 height 12
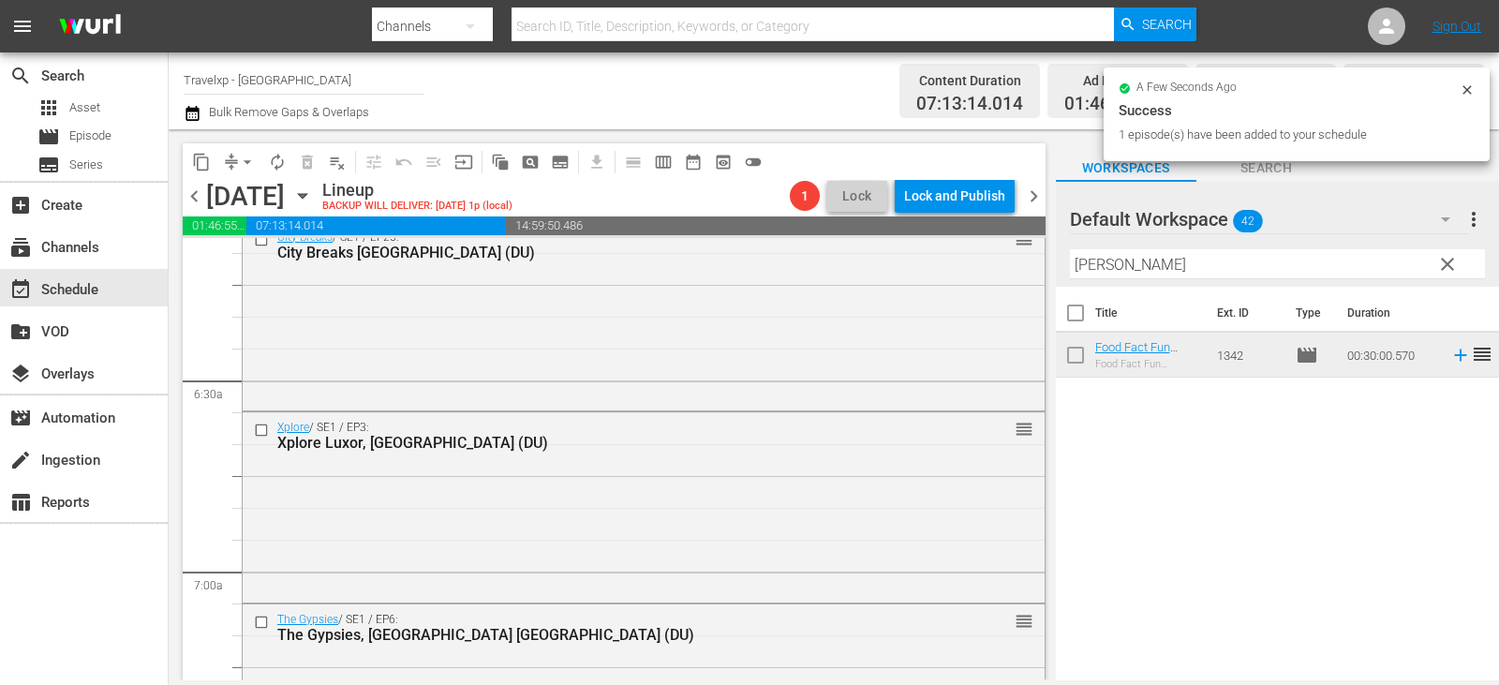
click at [1444, 260] on span "clear" at bounding box center [1447, 264] width 22 height 22
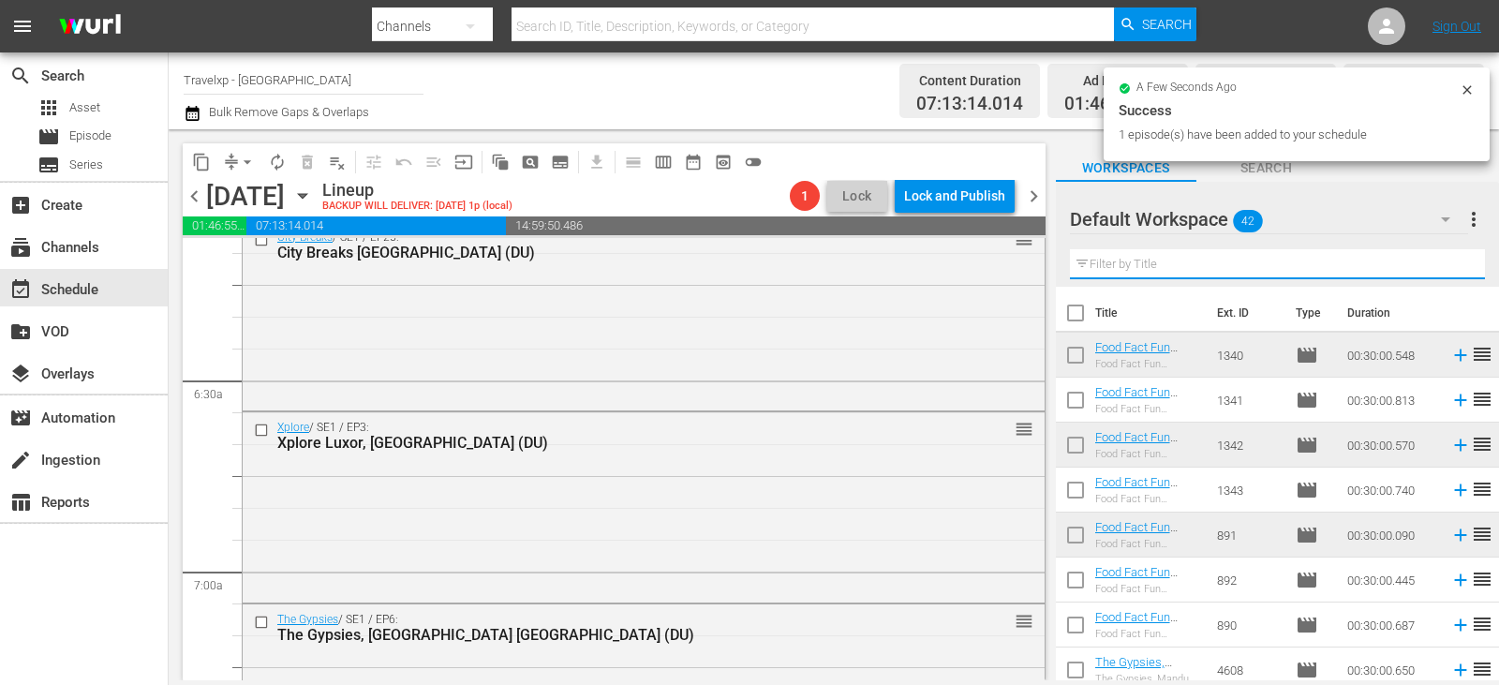
click at [1444, 260] on input "text" at bounding box center [1277, 264] width 415 height 30
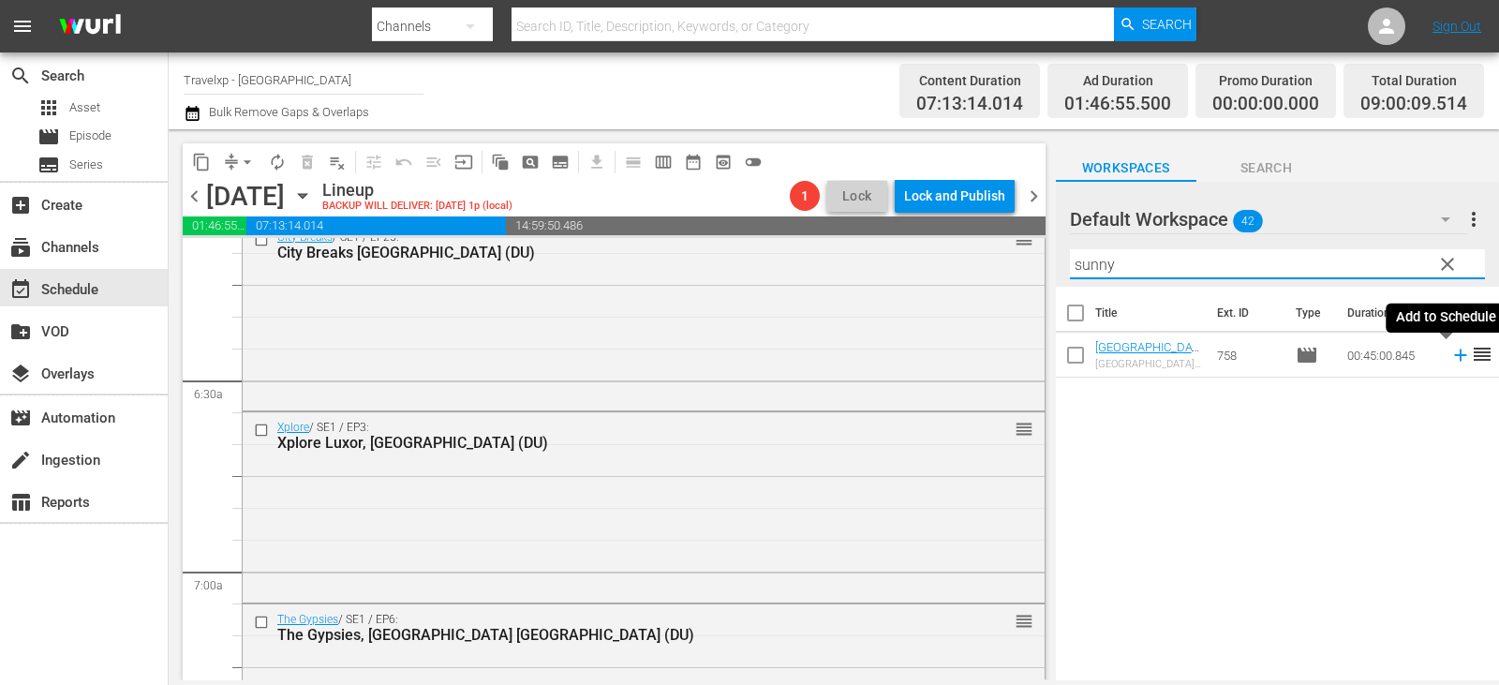
type input "sunny"
click at [1454, 353] on icon at bounding box center [1460, 355] width 21 height 21
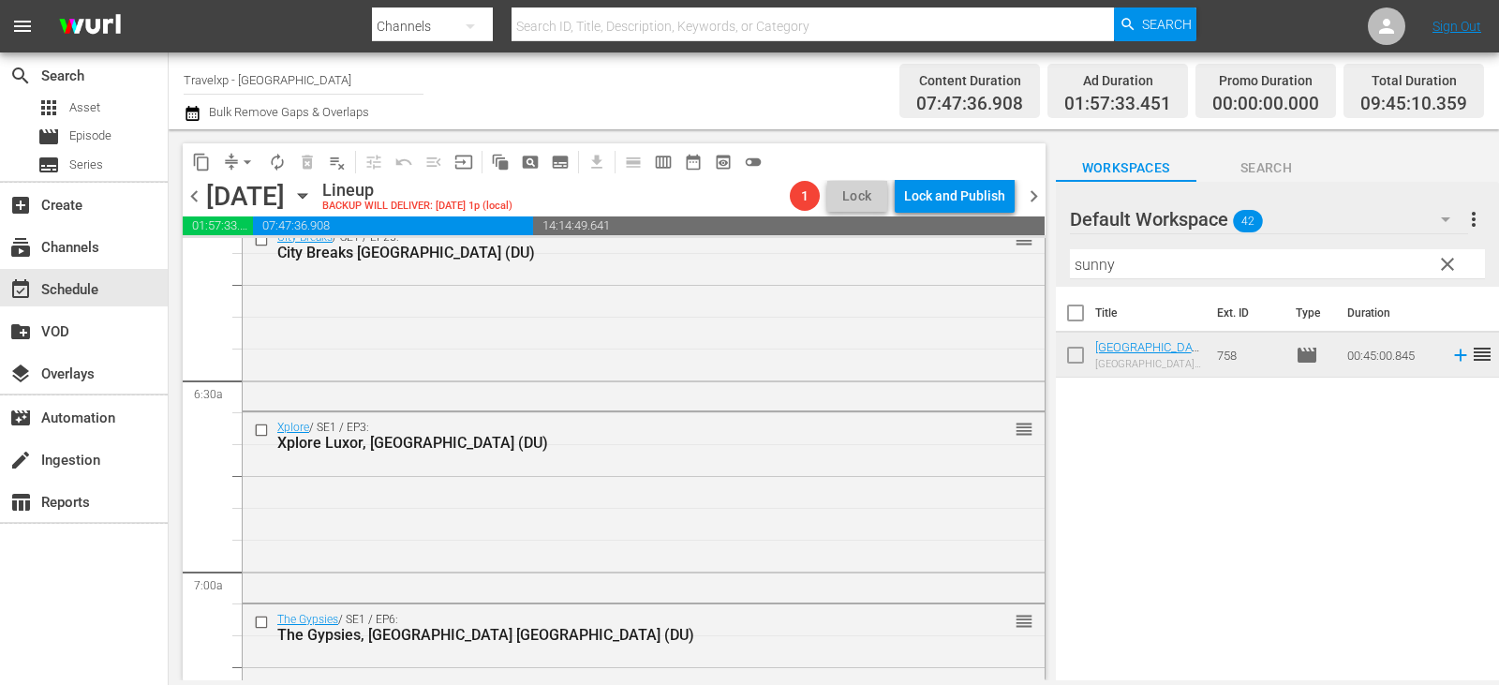
click at [1450, 272] on span "clear" at bounding box center [1447, 264] width 22 height 22
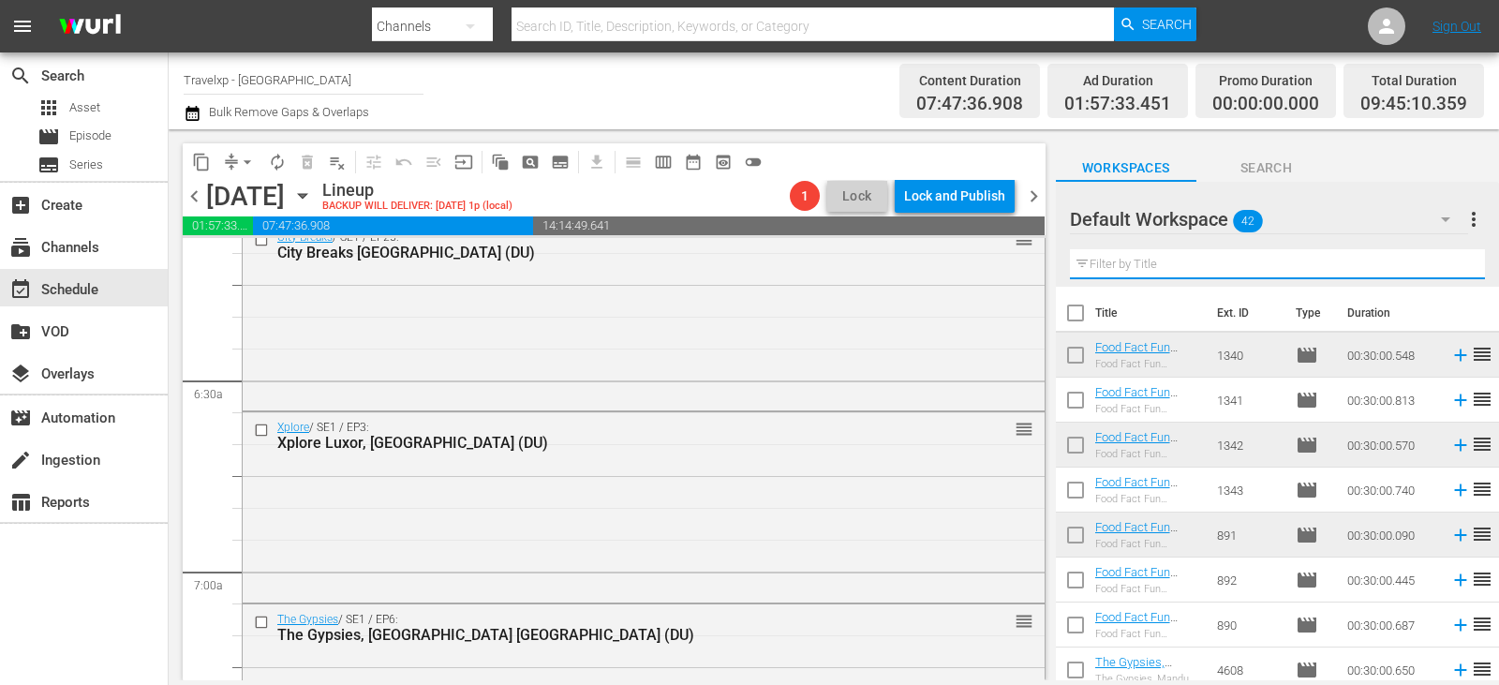
click at [1450, 272] on input "text" at bounding box center [1277, 264] width 415 height 30
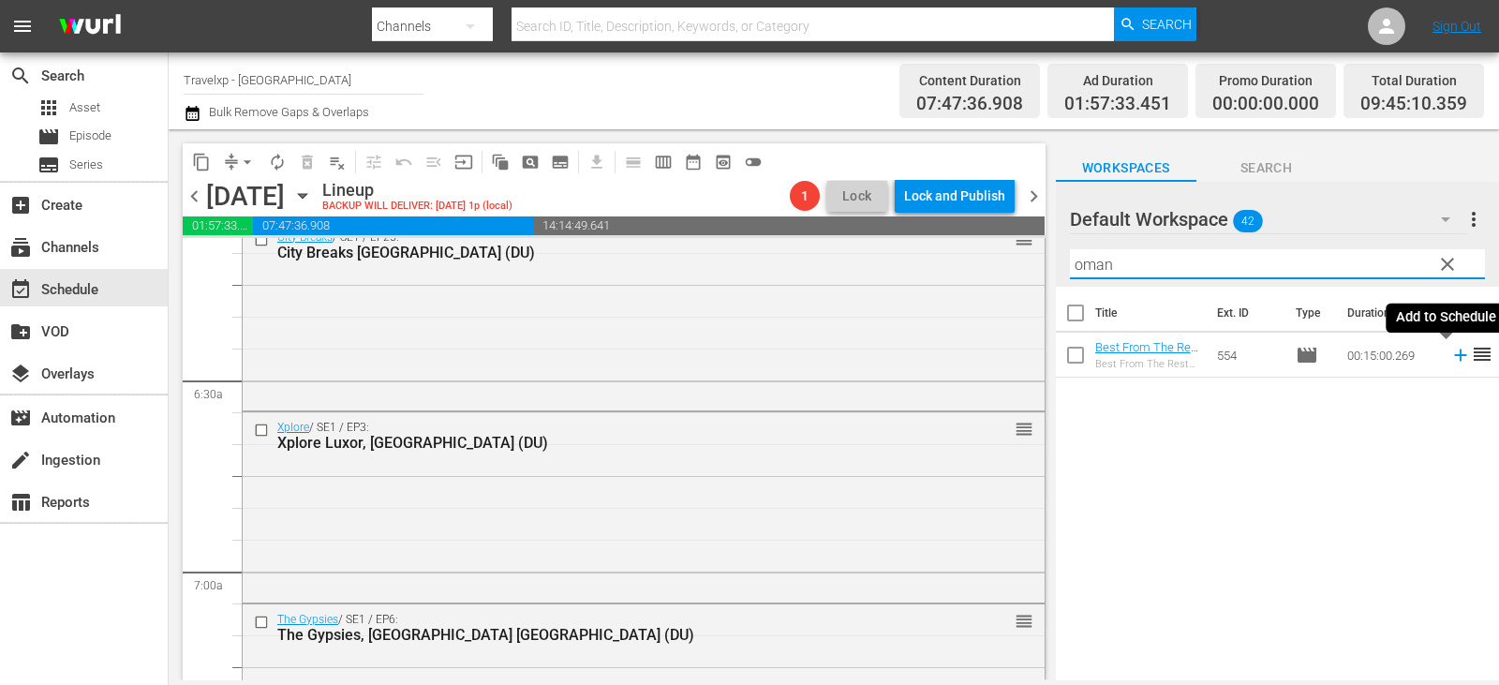
type input "oman"
click at [1450, 359] on icon at bounding box center [1460, 355] width 21 height 21
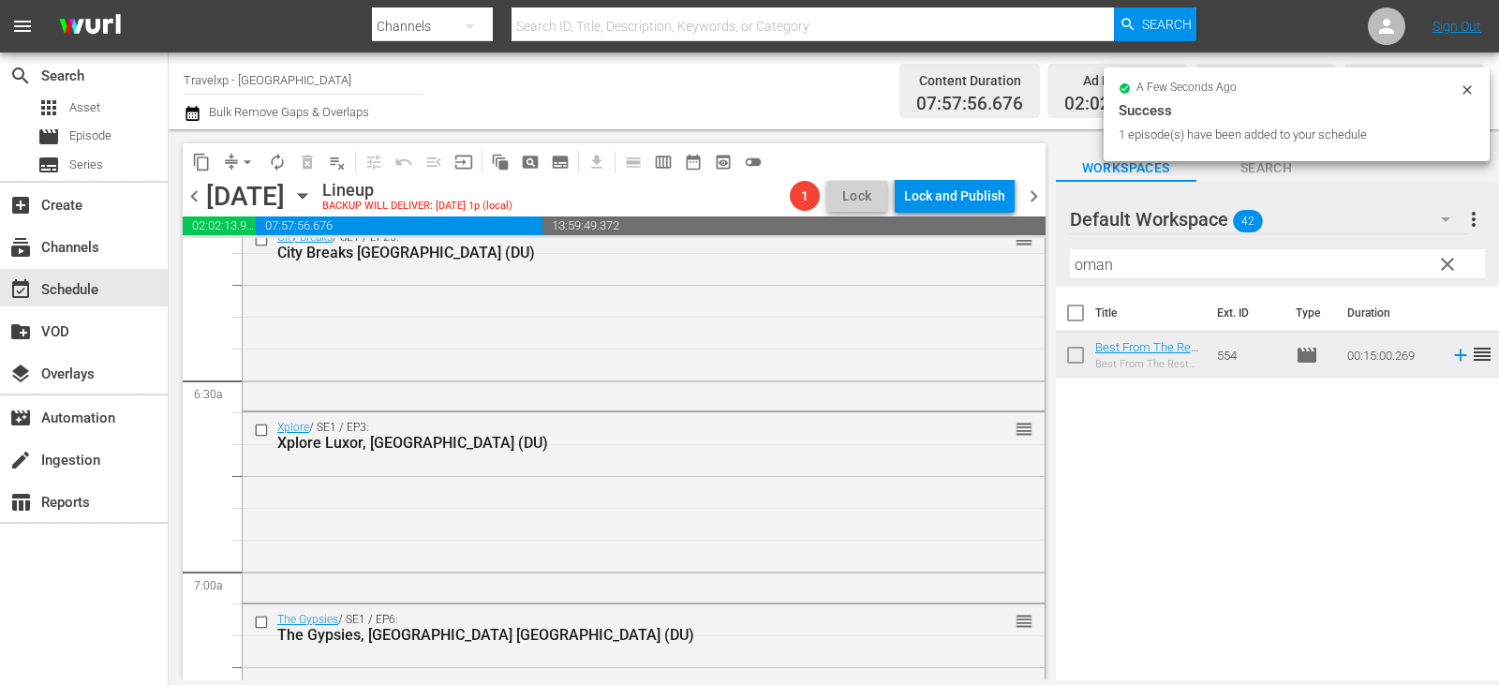
click at [1447, 264] on span "clear" at bounding box center [1447, 264] width 22 height 22
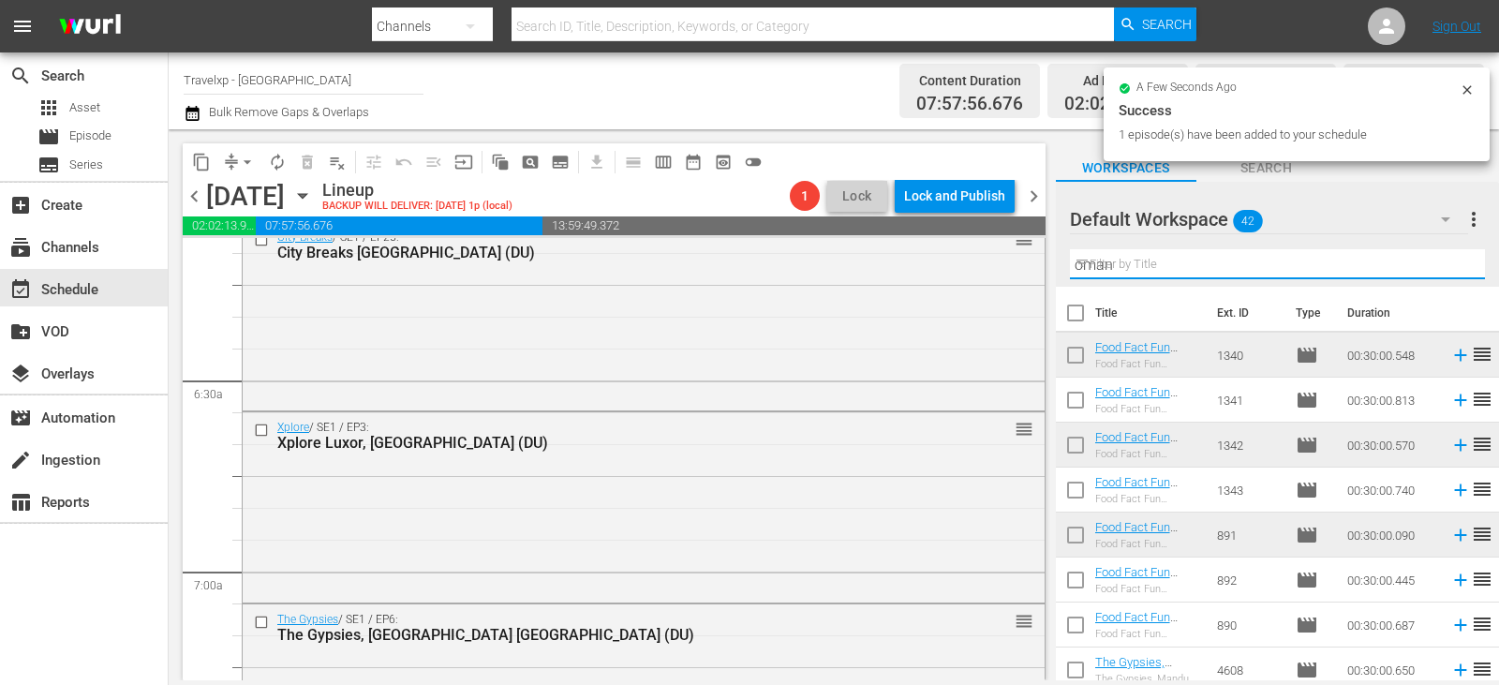
click at [1447, 264] on input "oman" at bounding box center [1277, 264] width 415 height 30
click at [1447, 264] on input "text" at bounding box center [1277, 264] width 415 height 30
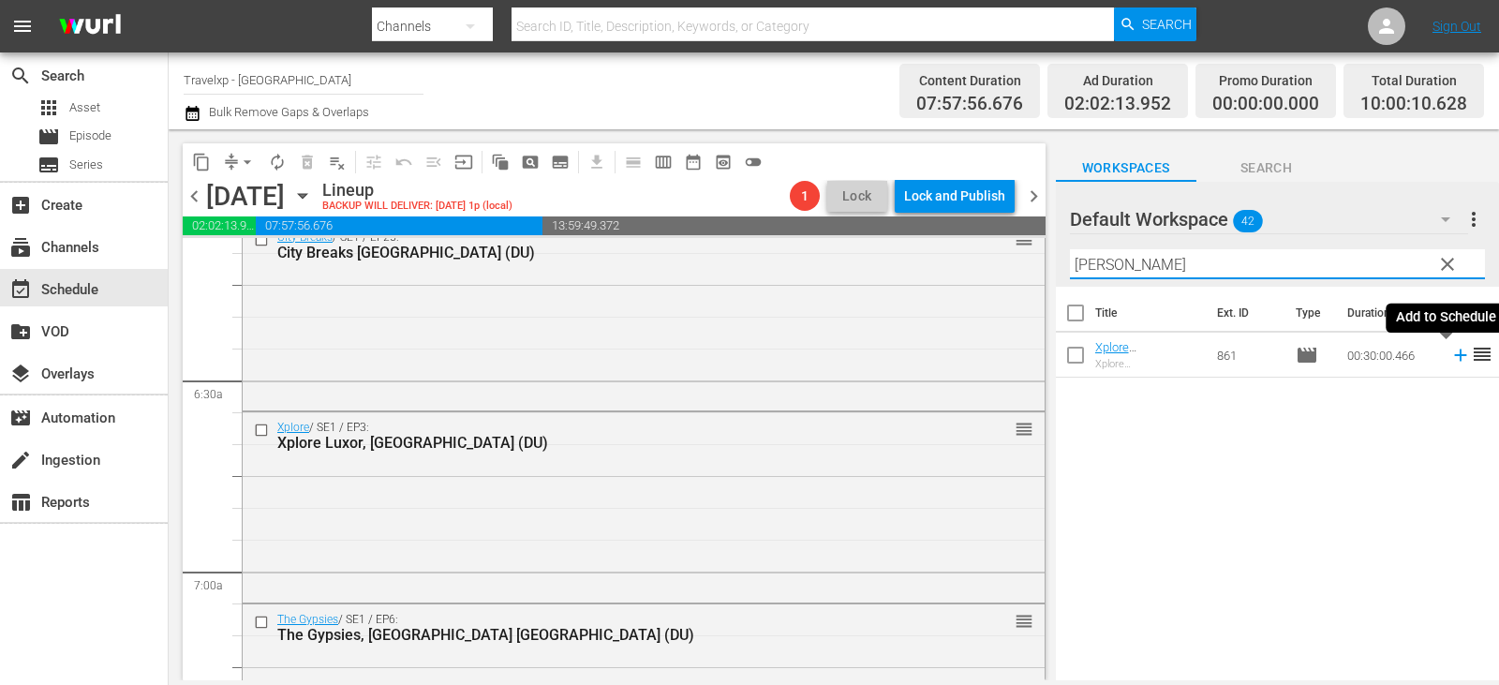
type input "[PERSON_NAME]"
click at [1454, 356] on icon at bounding box center [1460, 355] width 12 height 12
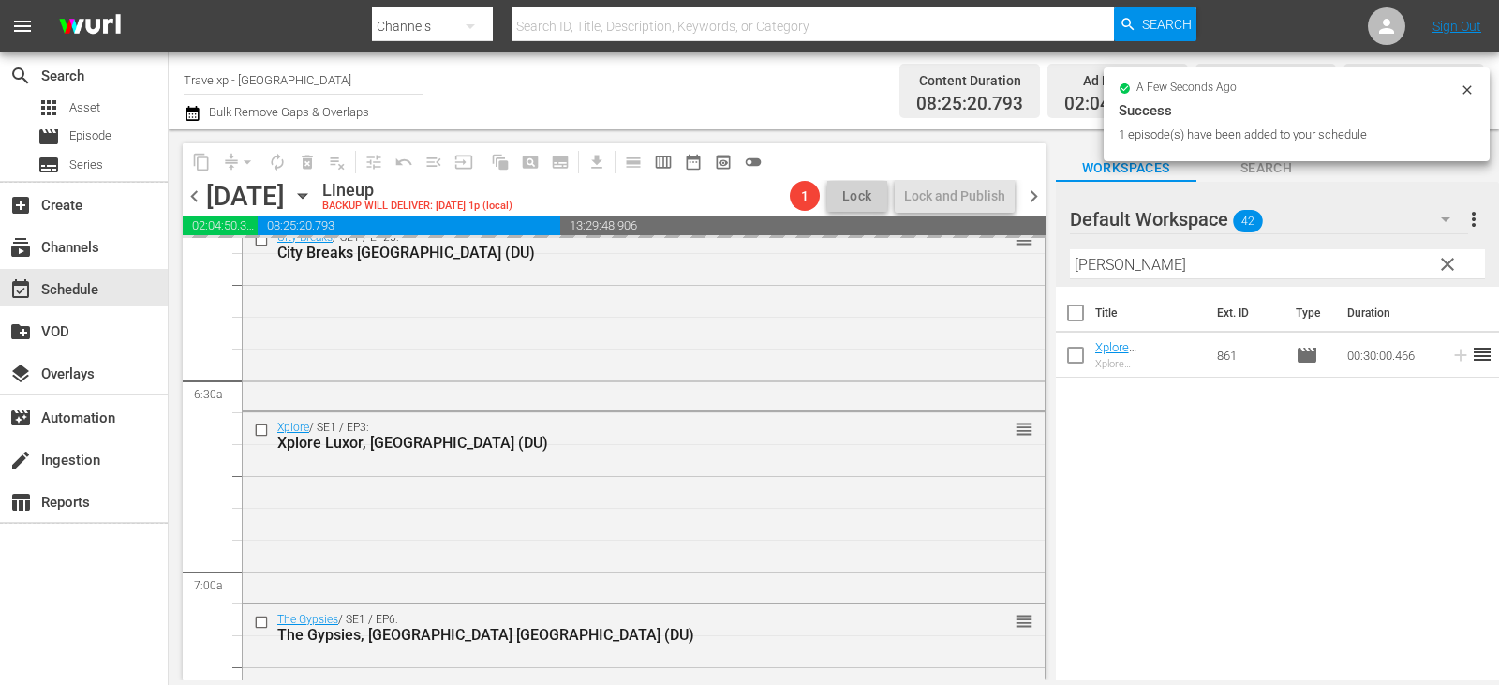
click at [1447, 264] on span "clear" at bounding box center [1447, 264] width 22 height 22
click at [1447, 264] on input "[PERSON_NAME]" at bounding box center [1277, 264] width 415 height 30
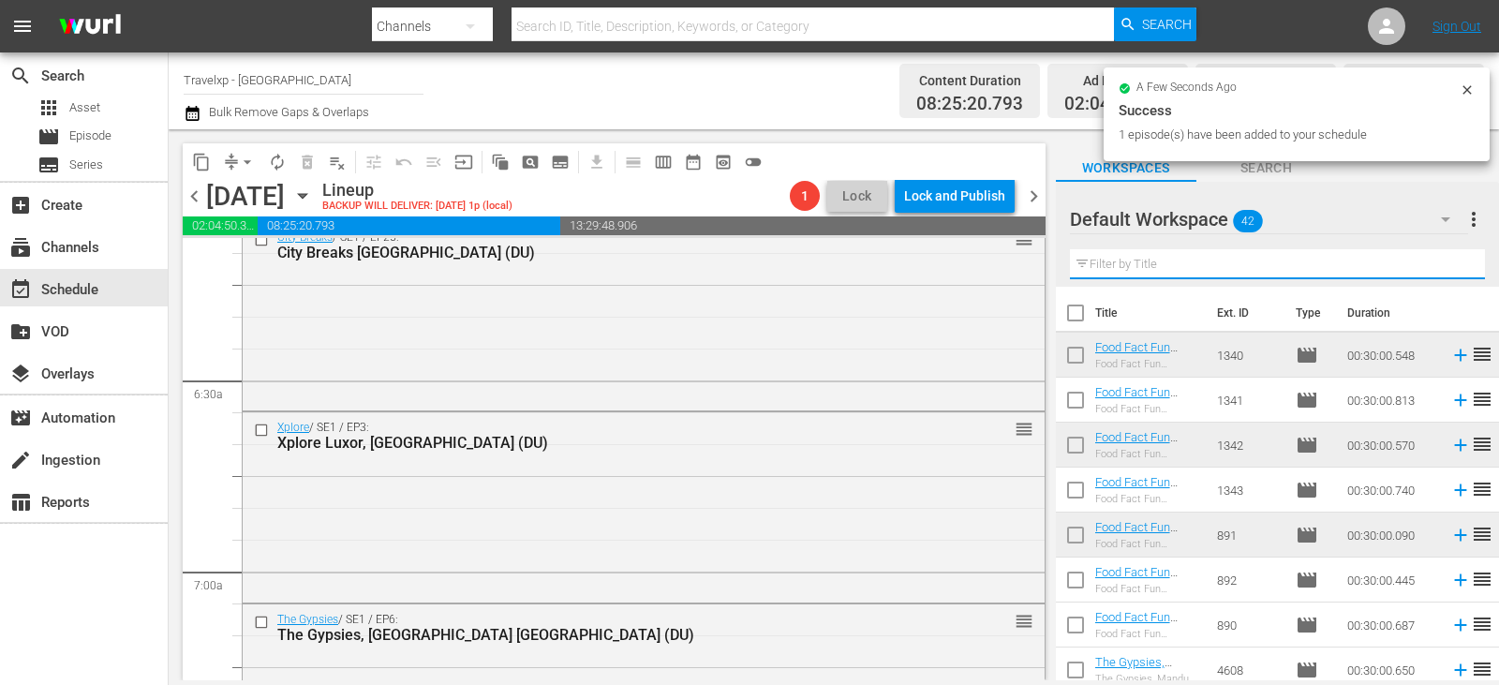
click at [1447, 264] on input "text" at bounding box center [1277, 264] width 415 height 30
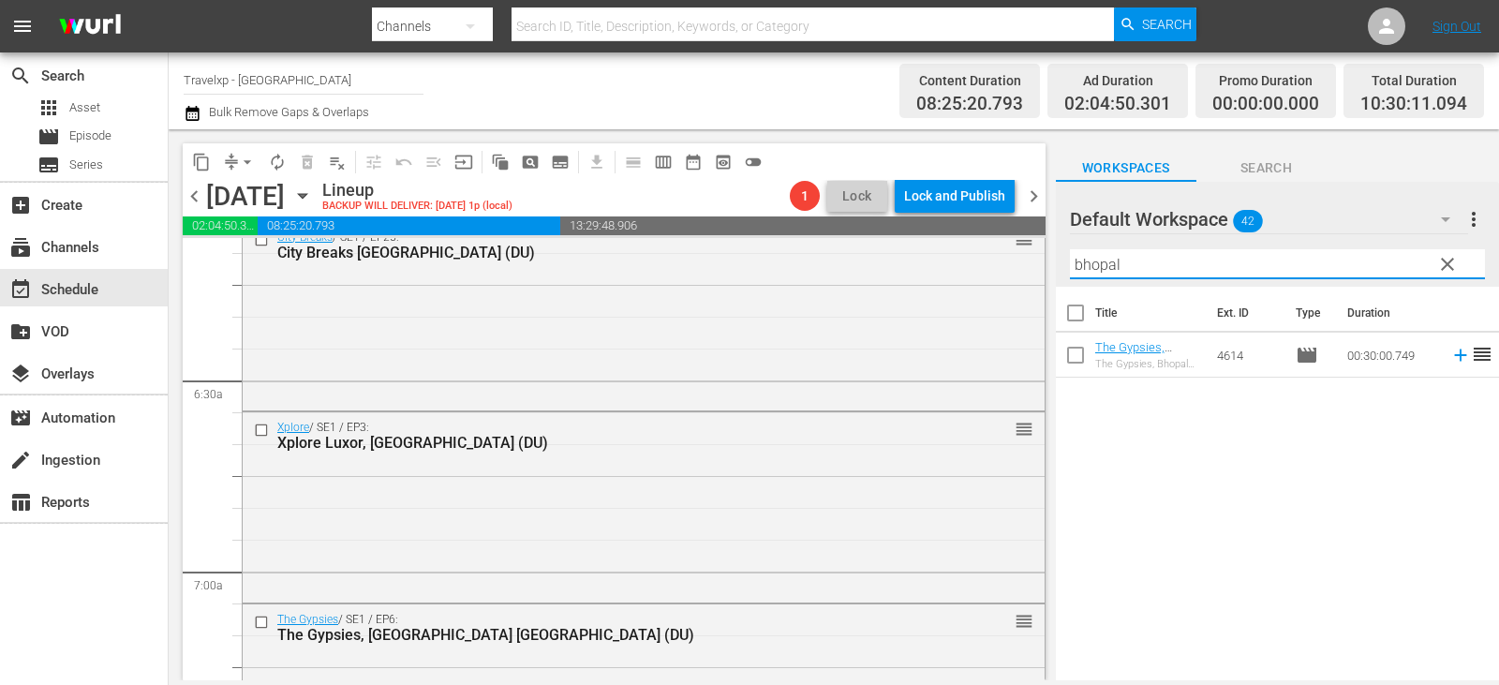
type input "bhopal"
click at [1450, 360] on icon at bounding box center [1460, 355] width 21 height 21
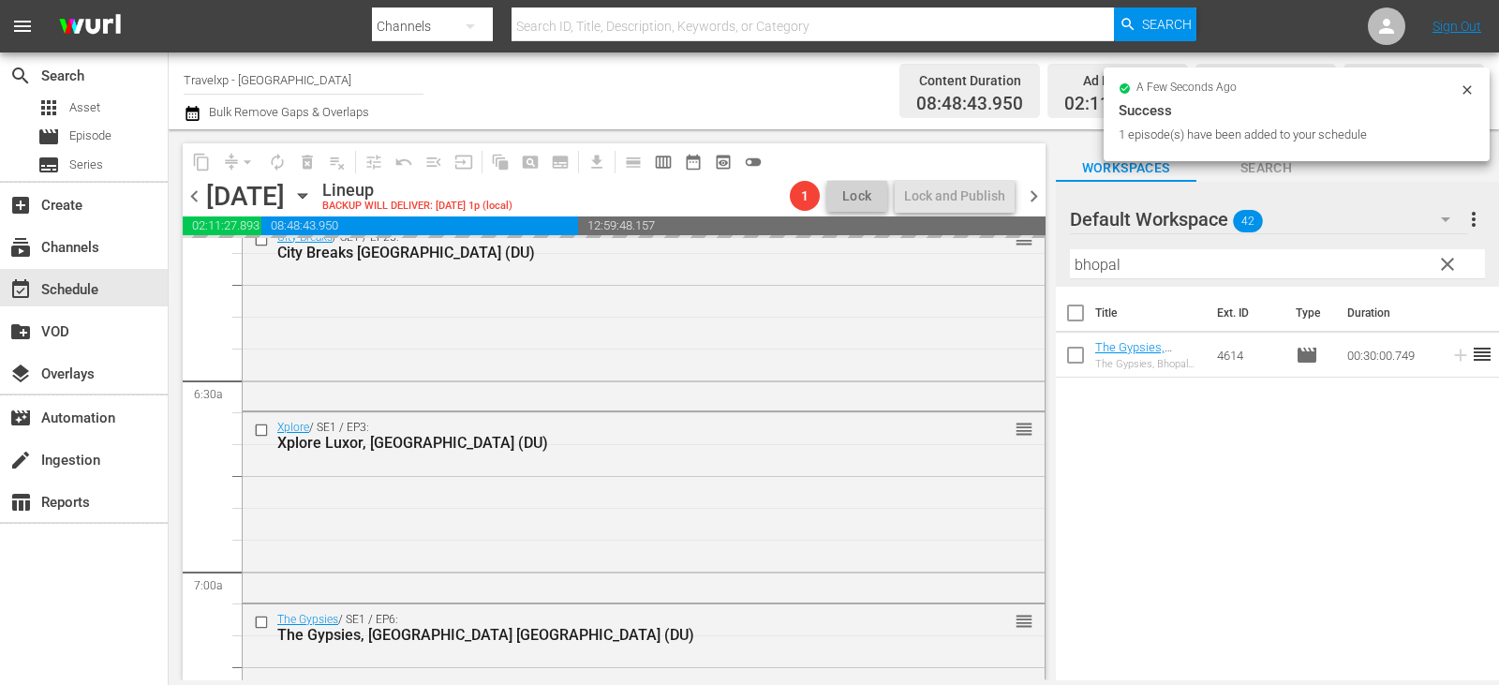
click at [1451, 270] on span "clear" at bounding box center [1447, 264] width 22 height 22
click at [1451, 270] on input "bhopal" at bounding box center [1277, 264] width 415 height 30
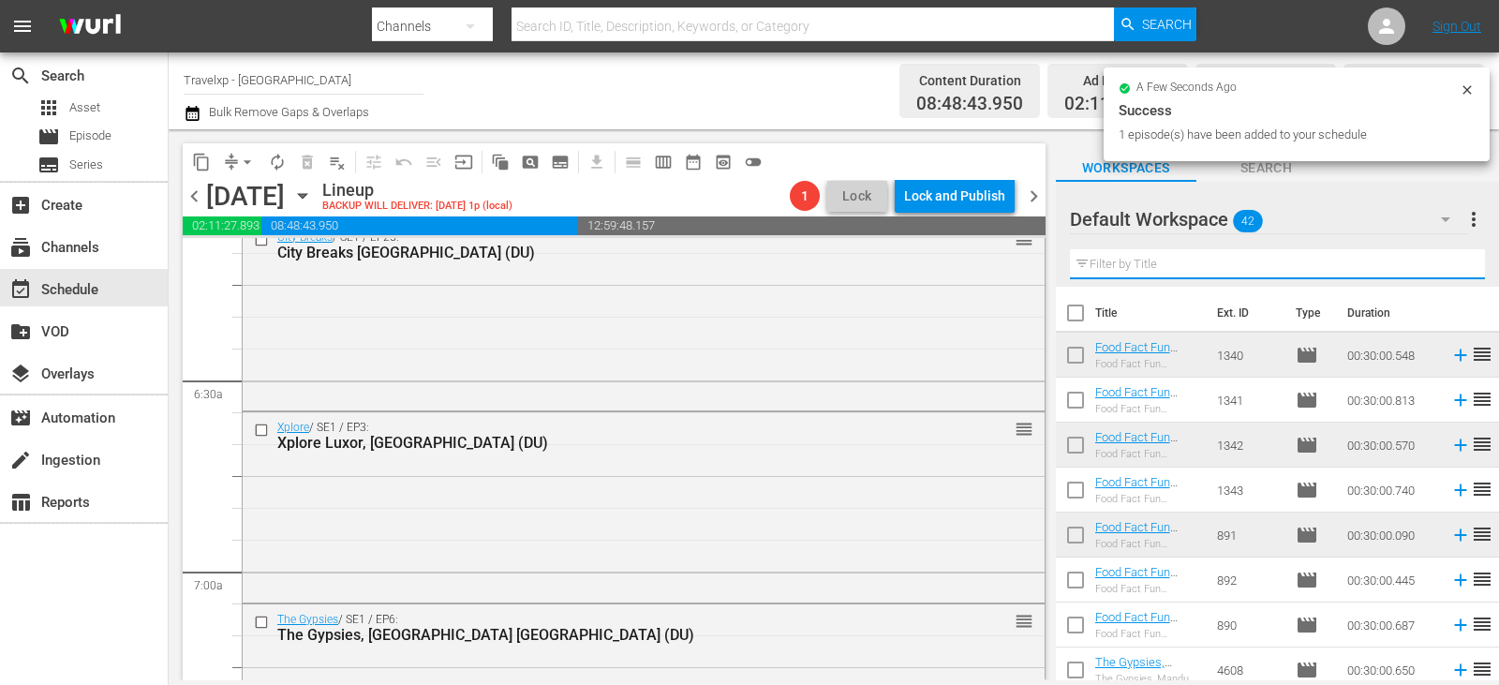
click at [1451, 270] on input "text" at bounding box center [1277, 264] width 415 height 30
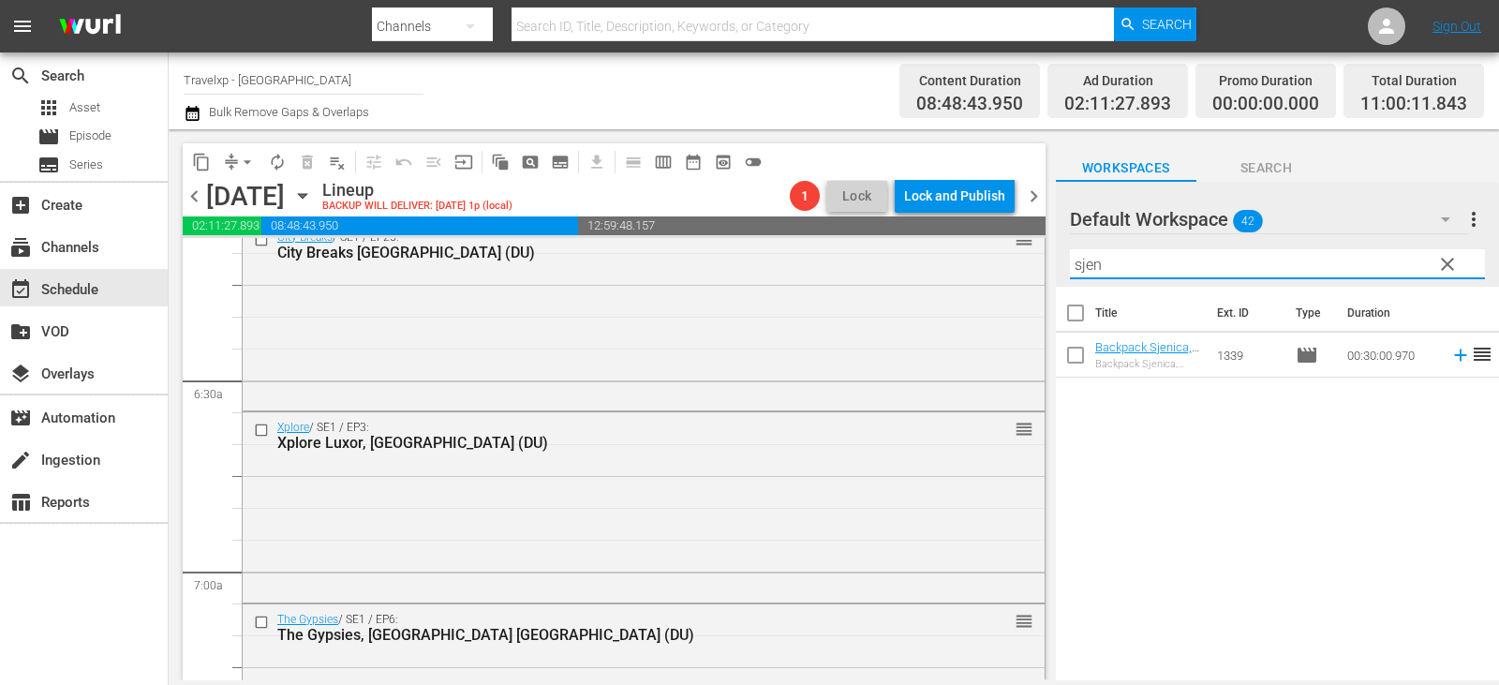
type input "sjen"
click at [1450, 362] on icon at bounding box center [1460, 355] width 21 height 21
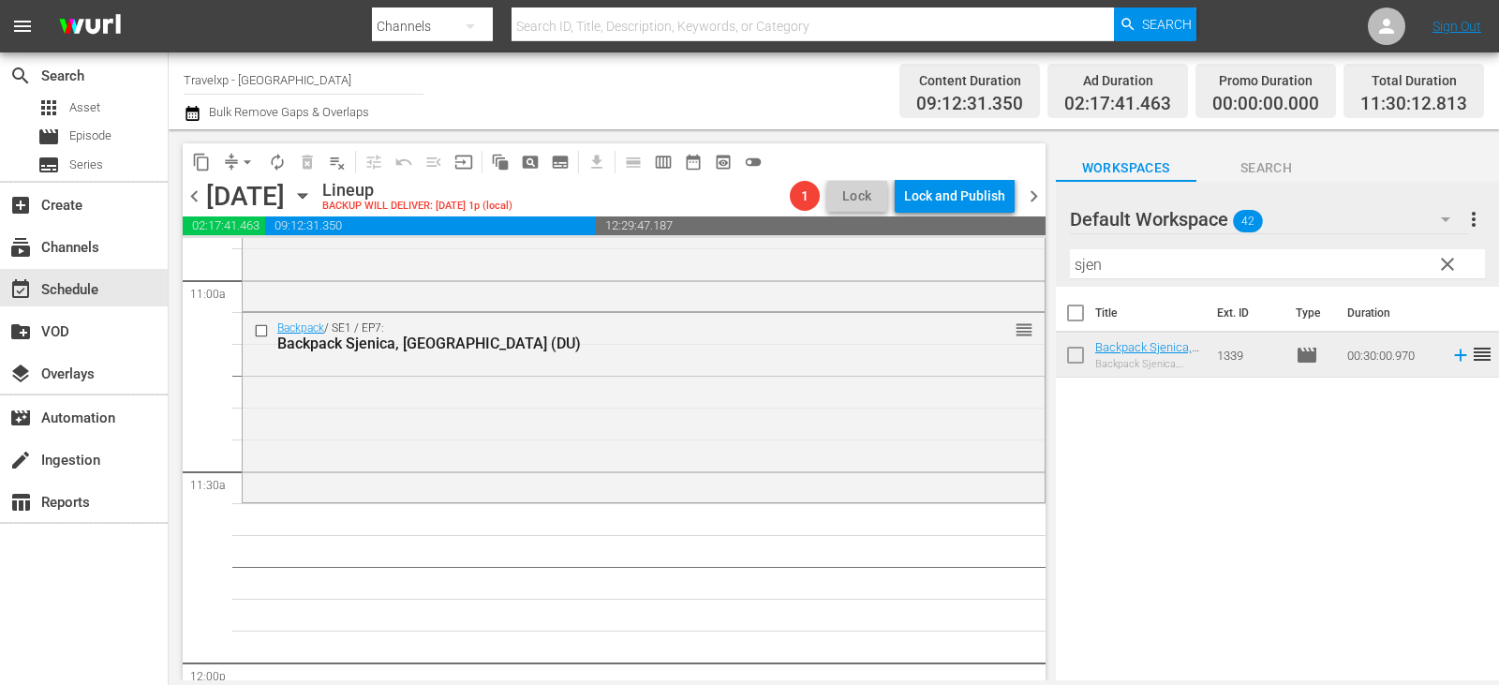
scroll to position [4122, 0]
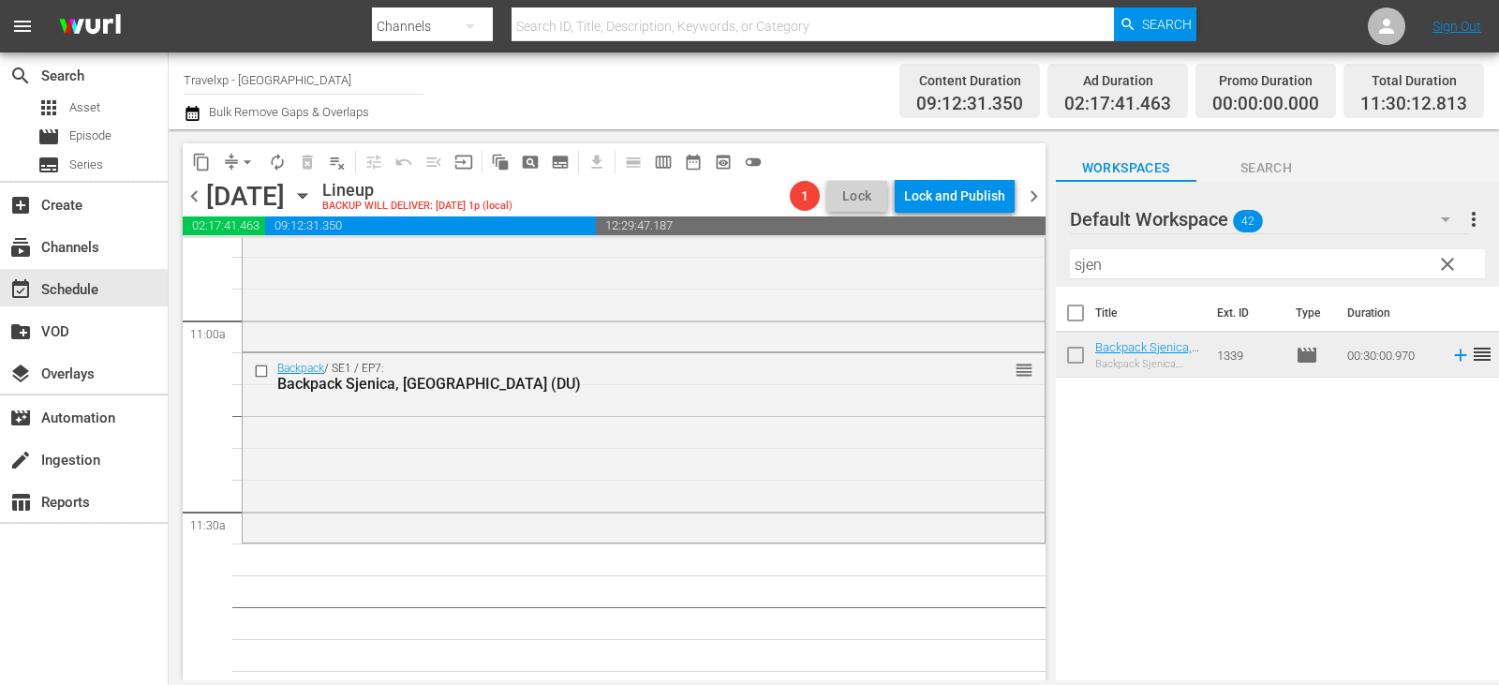
click at [1447, 267] on span "clear" at bounding box center [1447, 264] width 22 height 22
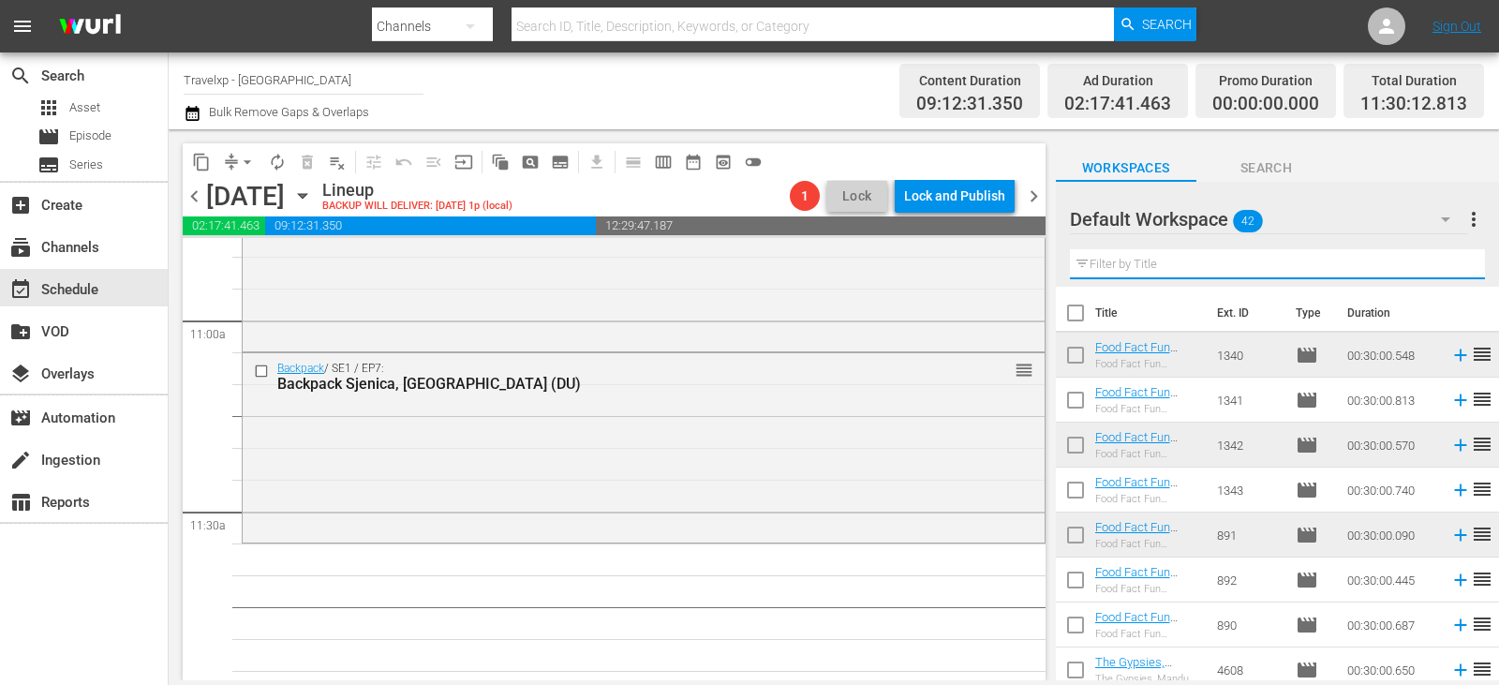
click at [1447, 267] on input "text" at bounding box center [1277, 264] width 415 height 30
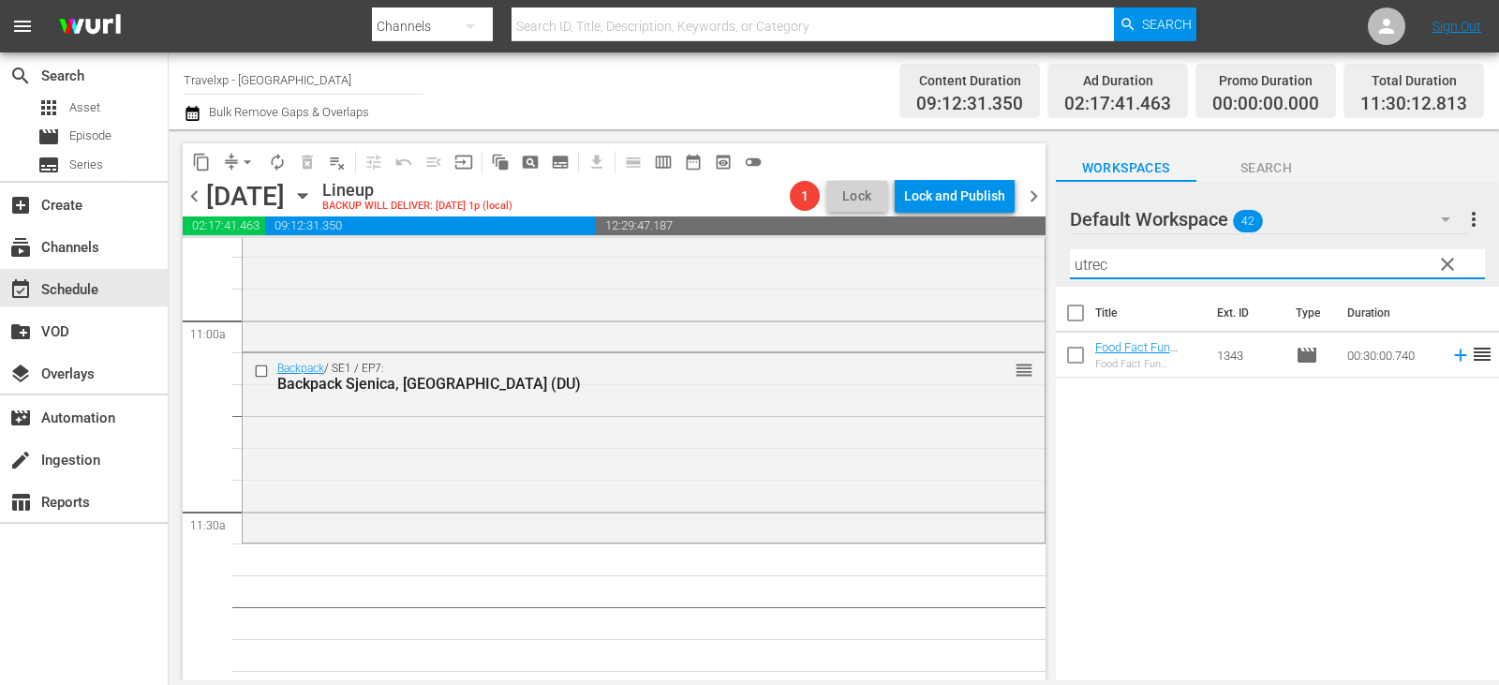
type input "utrec"
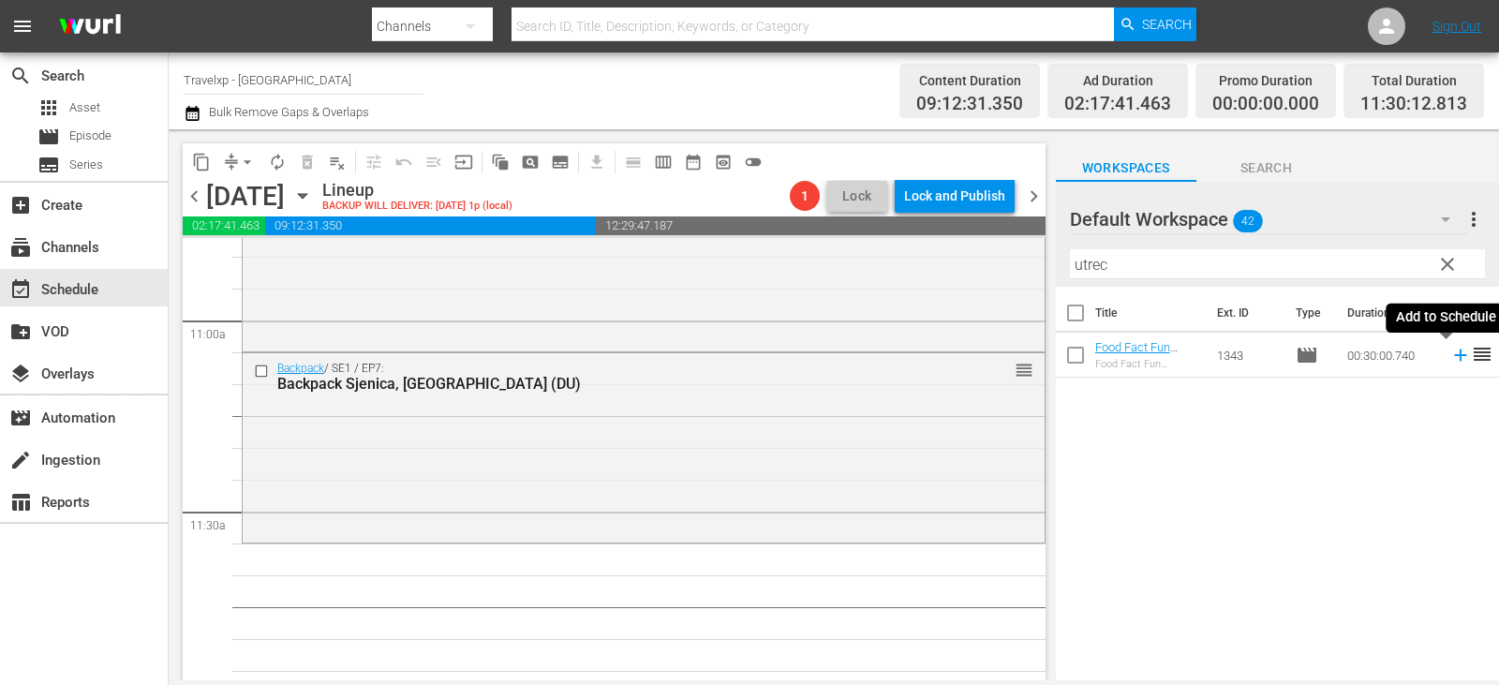
click at [1450, 358] on icon at bounding box center [1460, 355] width 21 height 21
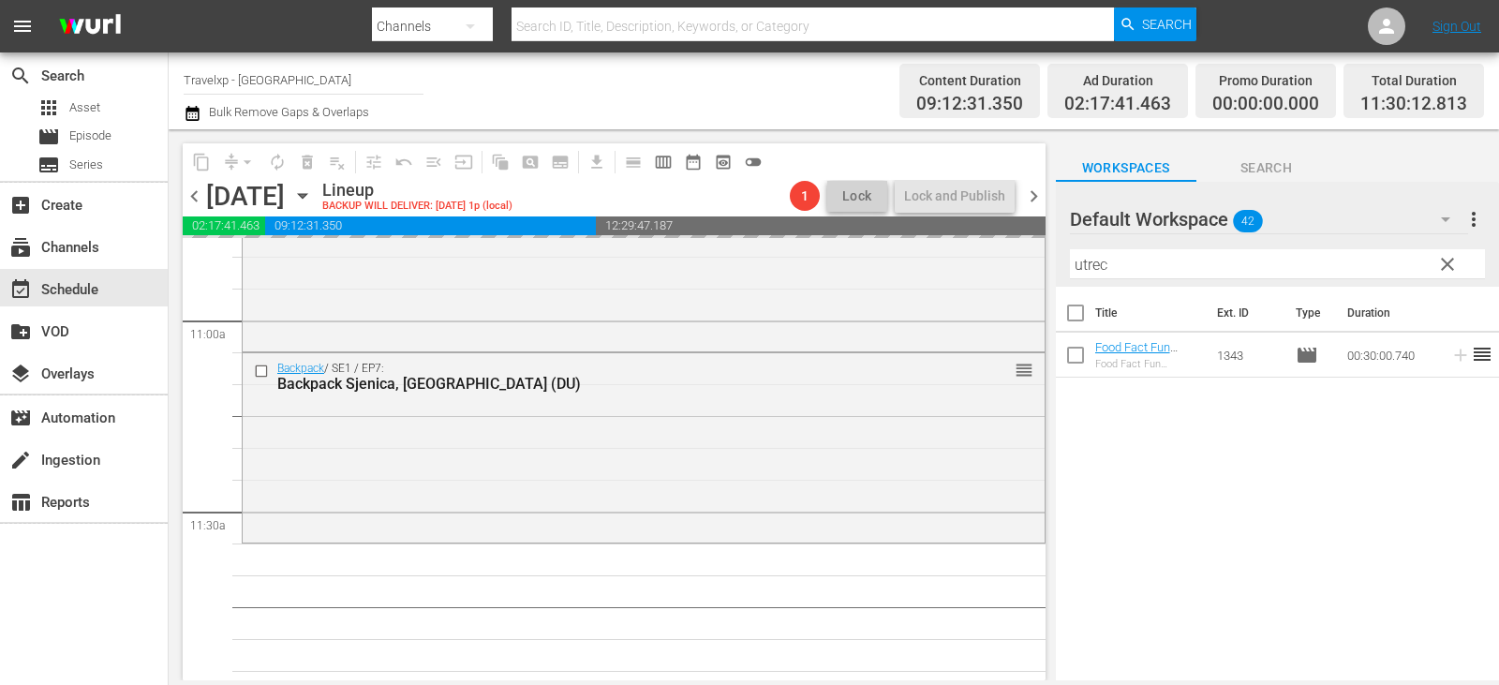
click at [1436, 266] on span "clear" at bounding box center [1447, 264] width 22 height 22
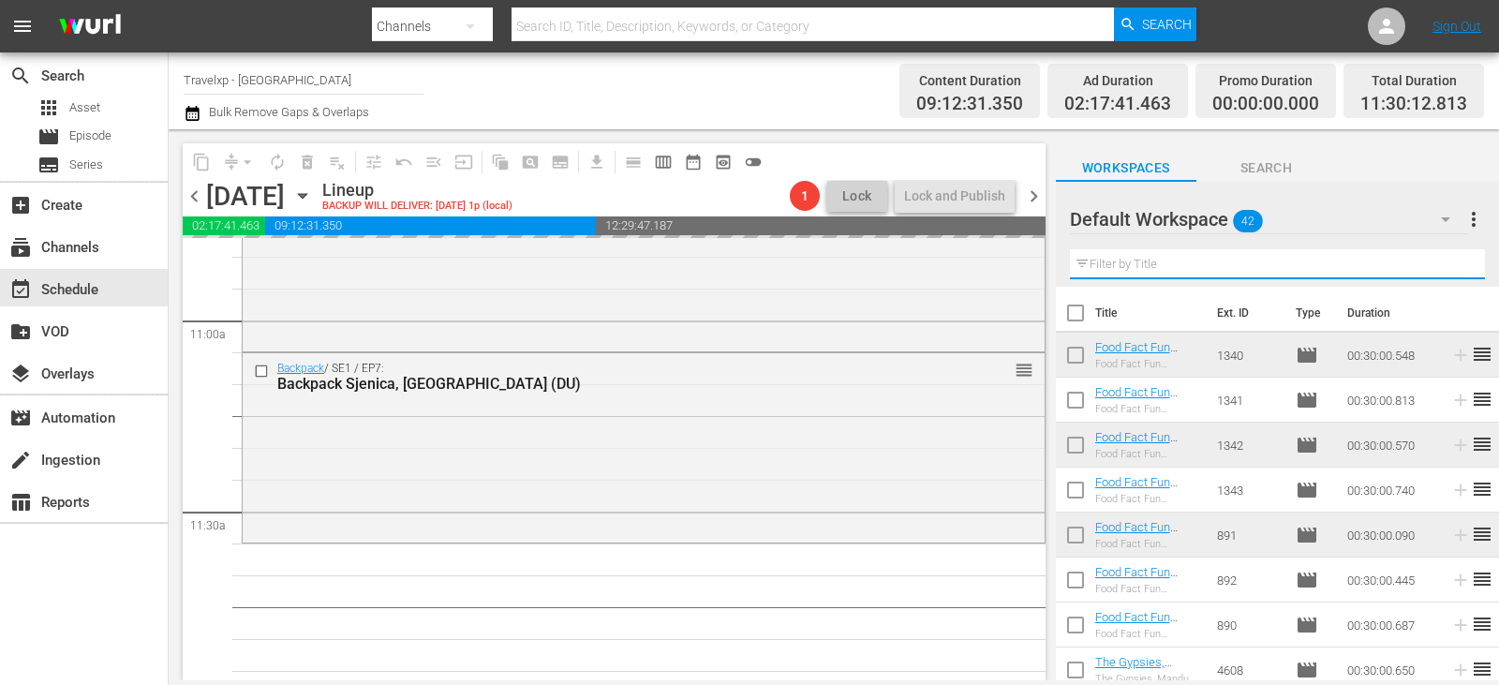
click at [1435, 266] on input "text" at bounding box center [1277, 264] width 415 height 30
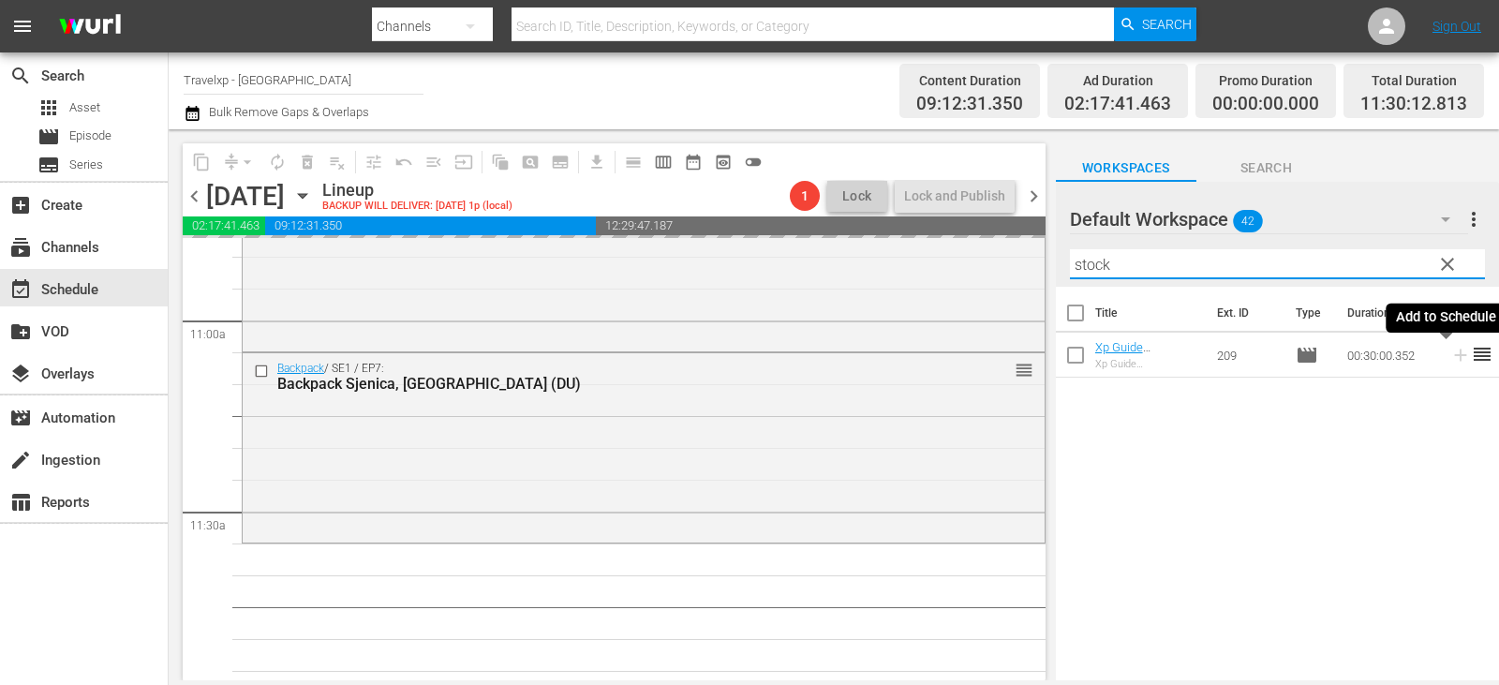
type input "stock"
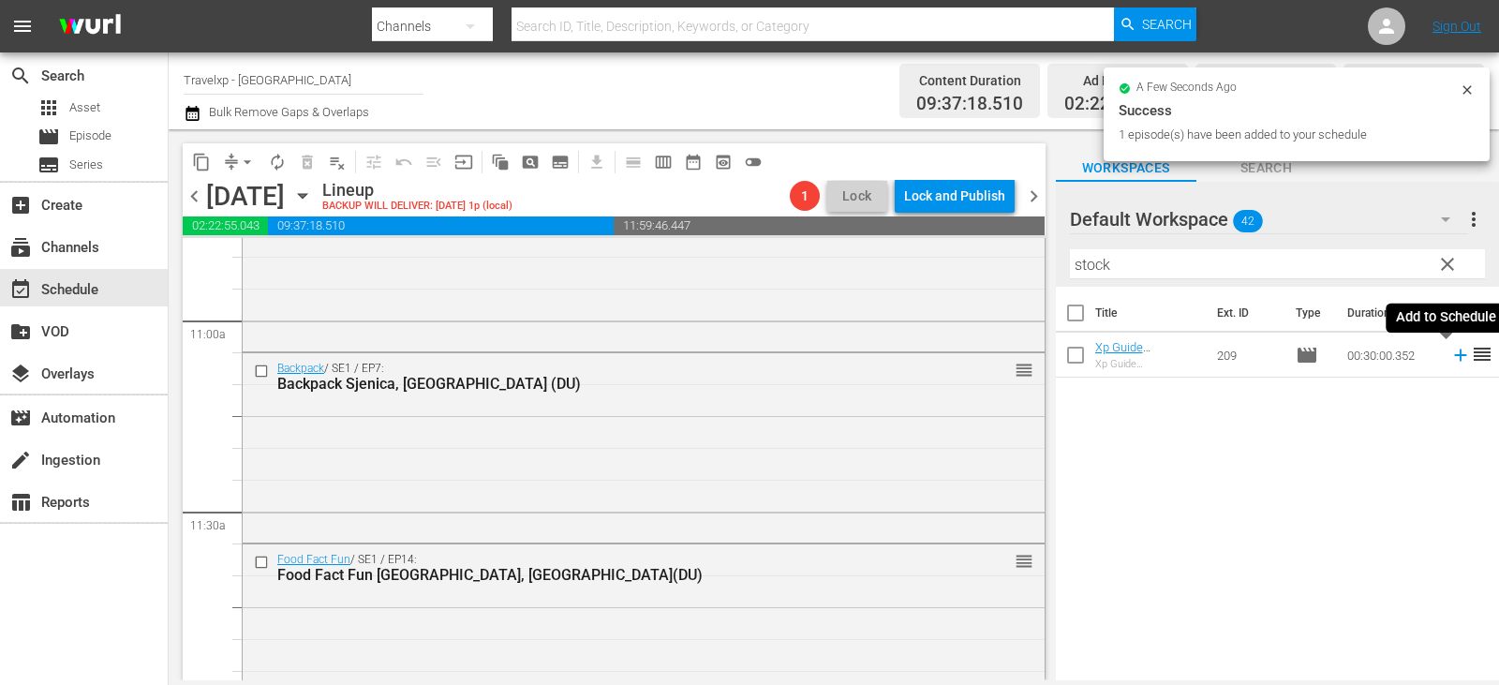
click at [1451, 355] on icon at bounding box center [1460, 355] width 21 height 21
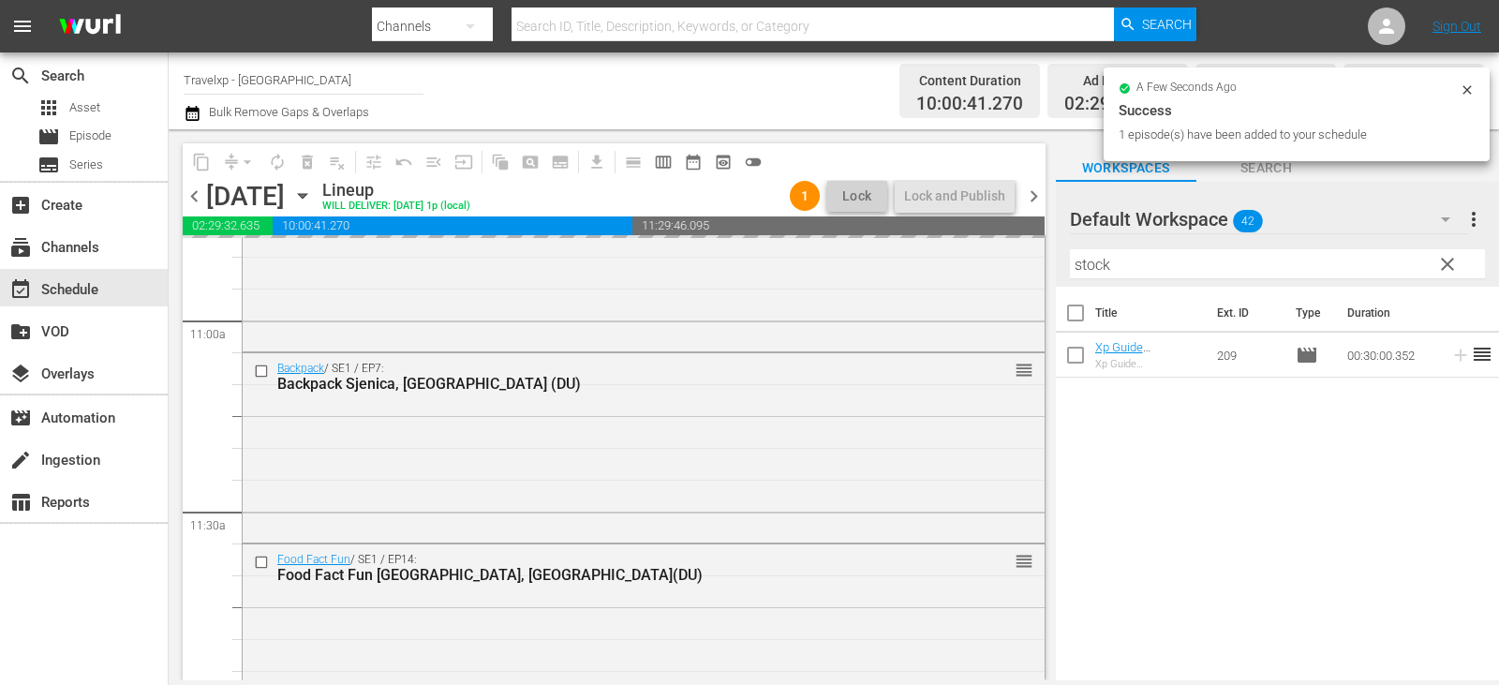
click at [1450, 269] on span "clear" at bounding box center [1447, 264] width 22 height 22
click at [1450, 269] on input "stock" at bounding box center [1277, 264] width 415 height 30
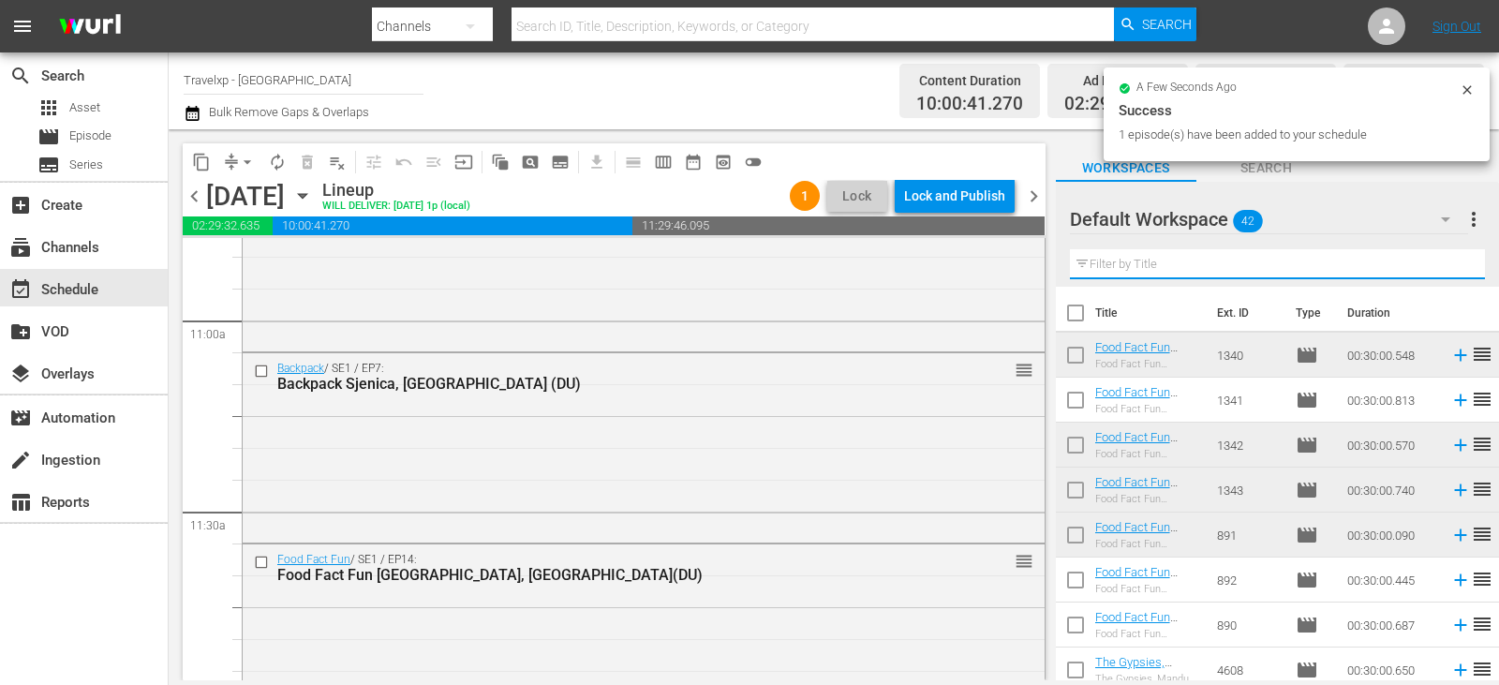
click at [1450, 269] on input "text" at bounding box center [1277, 264] width 415 height 30
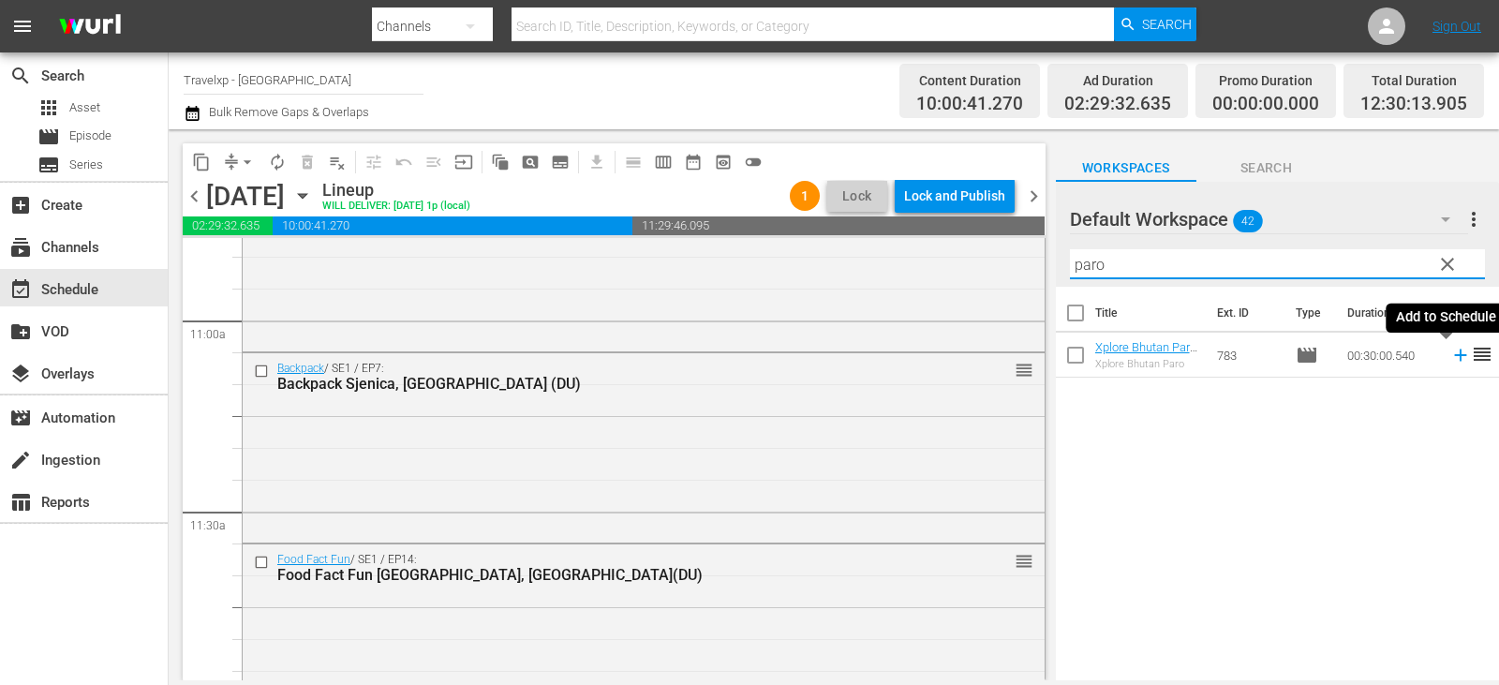
type input "paro"
click at [1450, 349] on icon at bounding box center [1460, 355] width 21 height 21
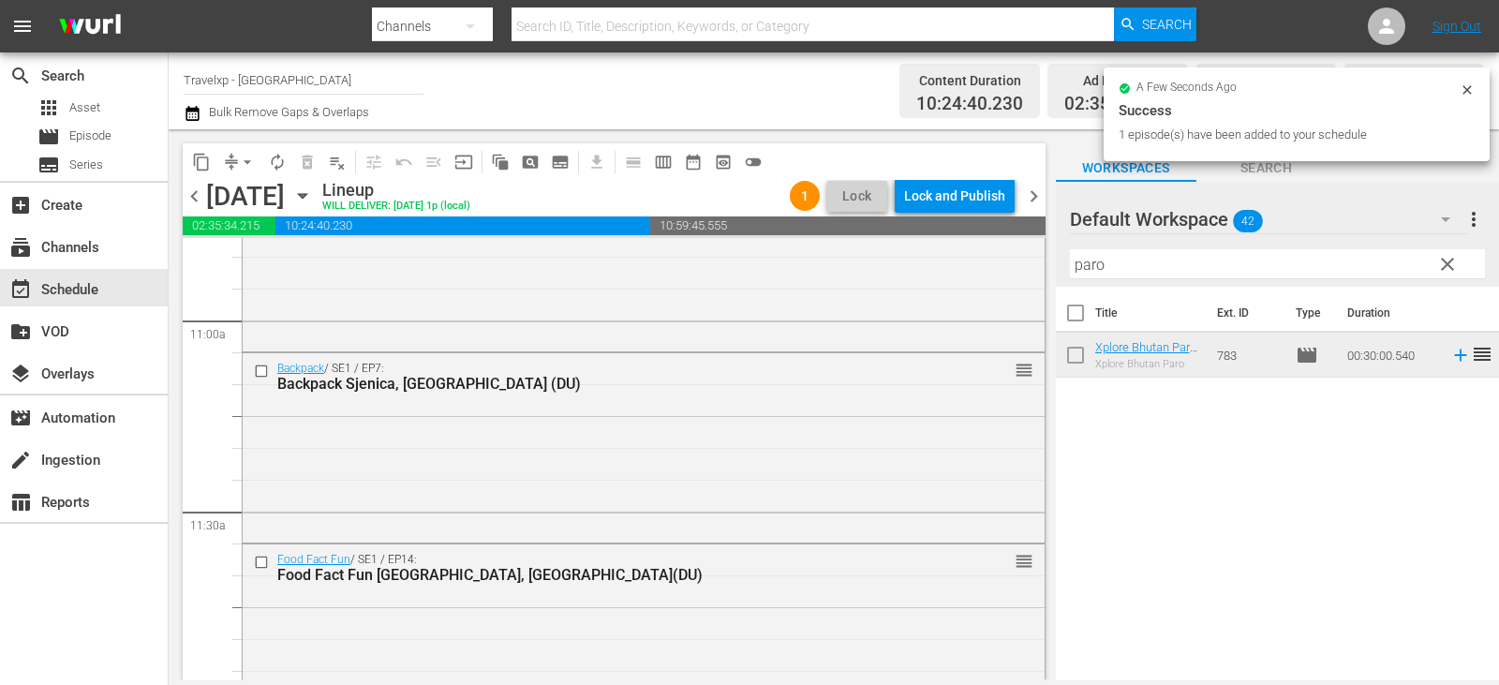
click at [1453, 268] on span "clear" at bounding box center [1447, 264] width 22 height 22
click at [1453, 268] on input "paro" at bounding box center [1277, 264] width 415 height 30
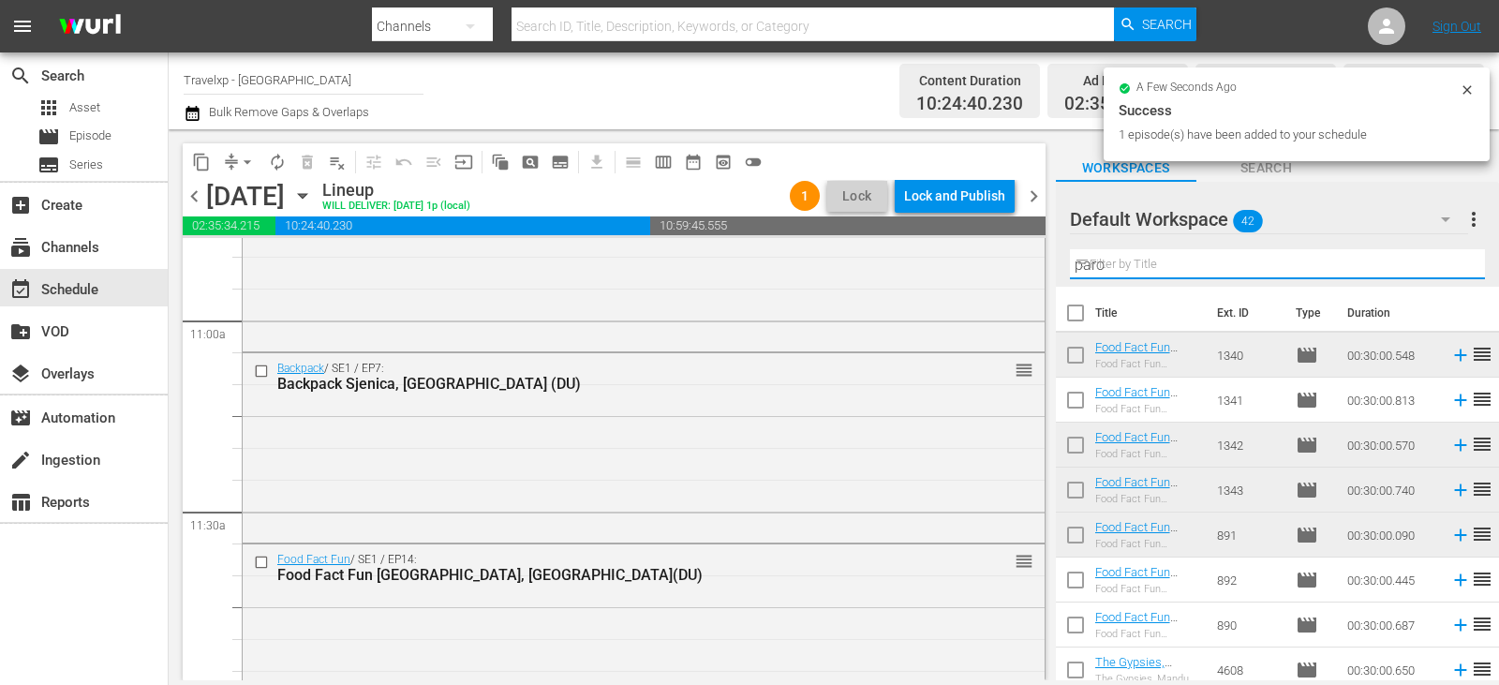
click at [1453, 268] on input "paro" at bounding box center [1277, 264] width 415 height 30
click at [1453, 268] on input "text" at bounding box center [1277, 264] width 415 height 30
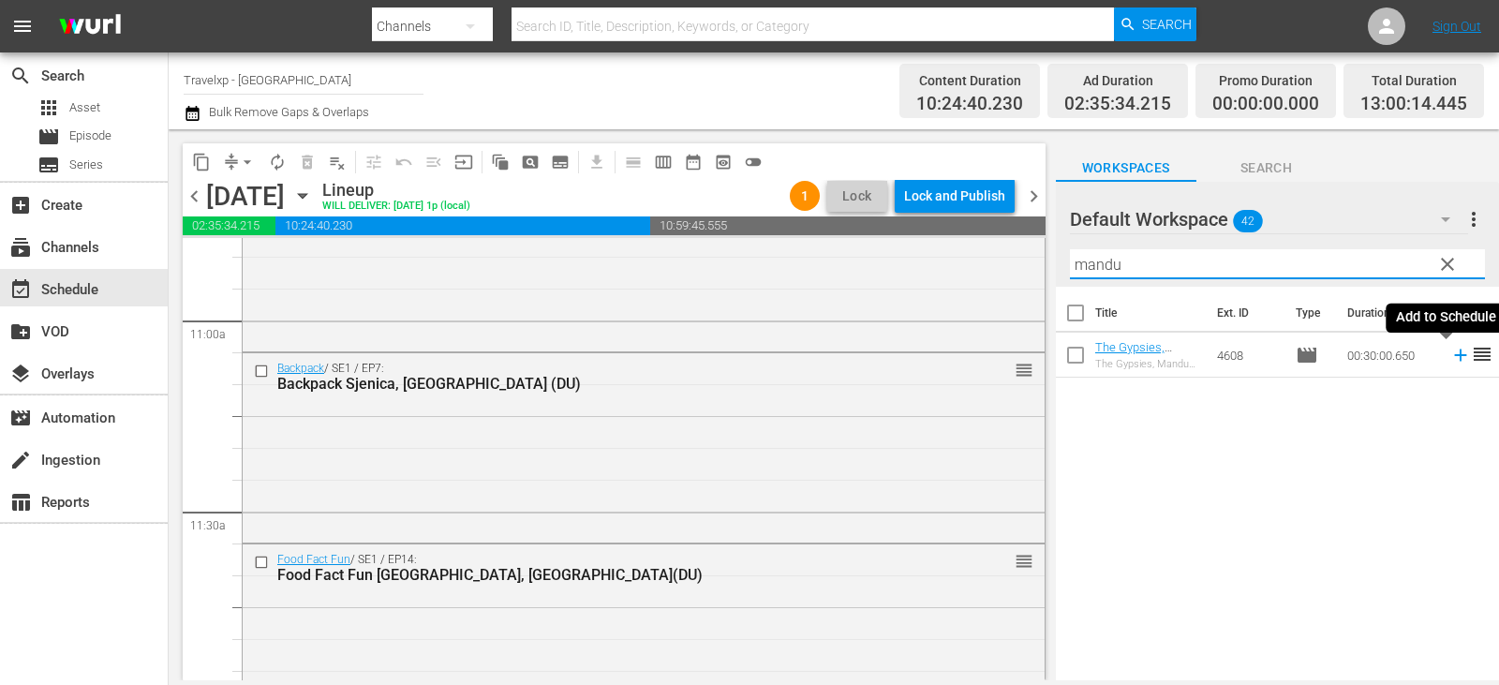
type input "mandu"
click at [1450, 355] on icon at bounding box center [1460, 355] width 21 height 21
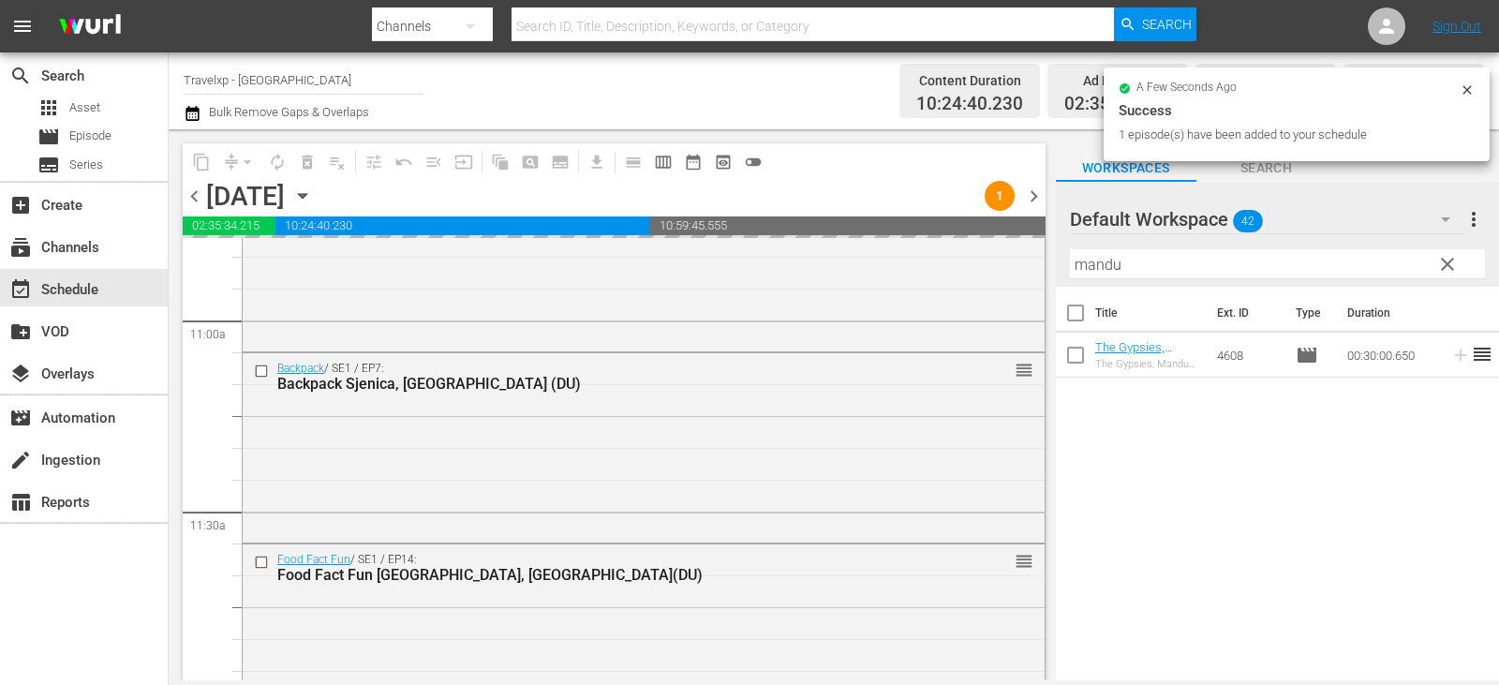
click at [1446, 263] on span "clear" at bounding box center [1447, 264] width 22 height 22
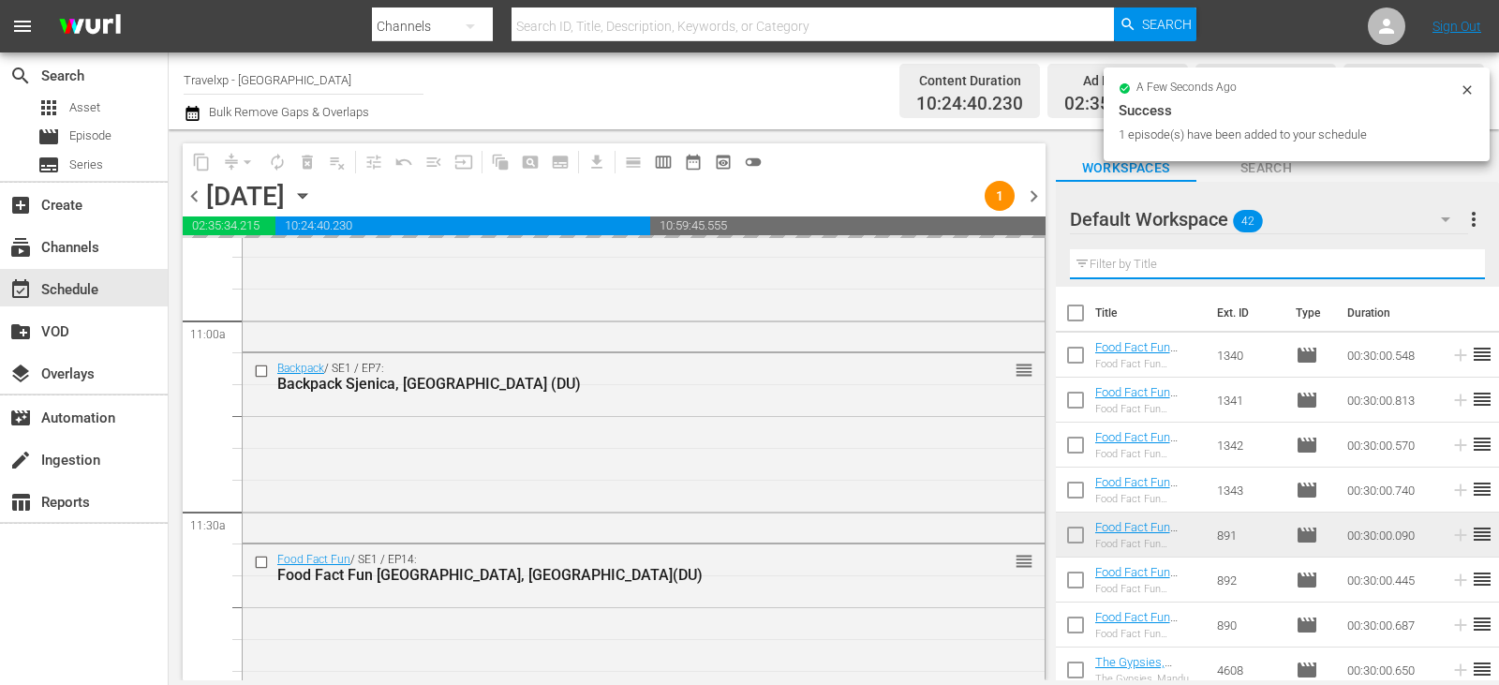
click at [1446, 263] on input "text" at bounding box center [1277, 264] width 415 height 30
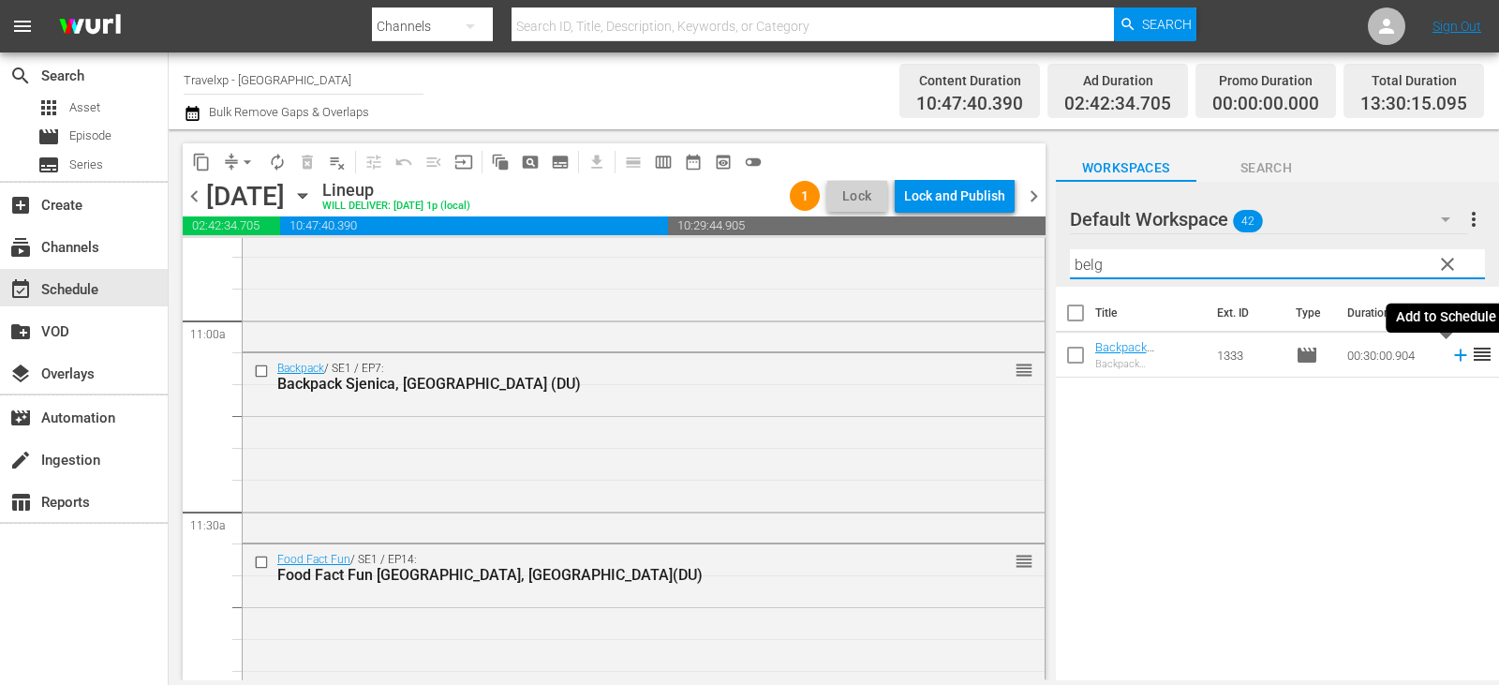
type input "belg"
click at [1450, 354] on icon at bounding box center [1460, 355] width 21 height 21
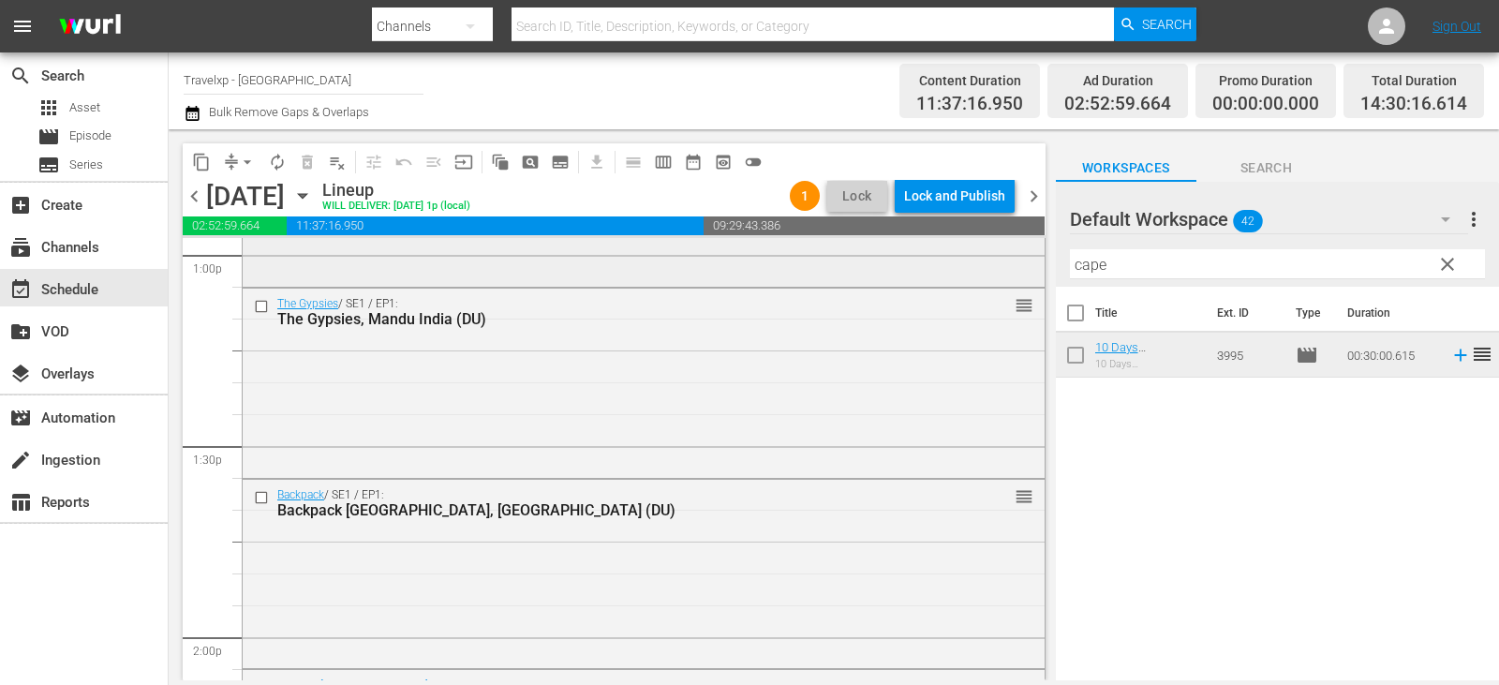
scroll to position [5339, 0]
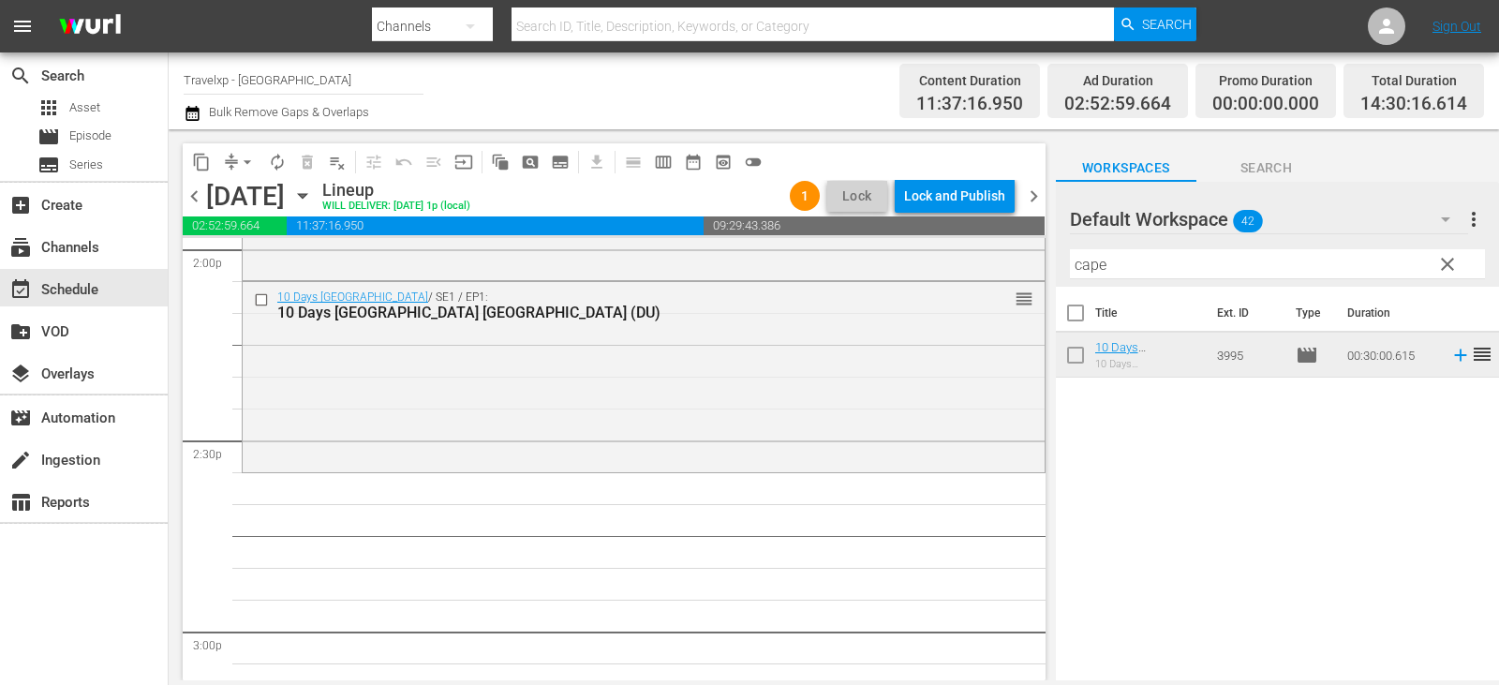
click at [1445, 264] on span "clear" at bounding box center [1447, 264] width 22 height 22
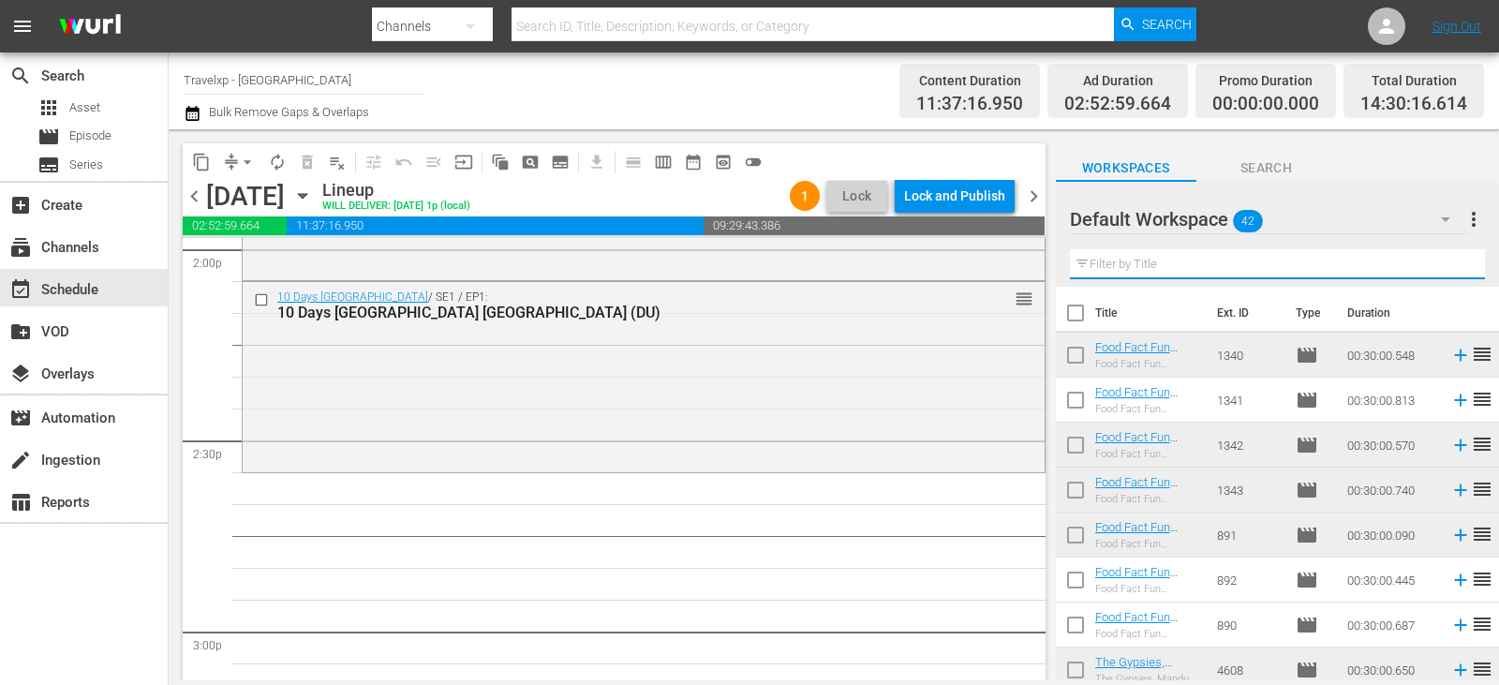
click at [1445, 264] on input "text" at bounding box center [1277, 264] width 415 height 30
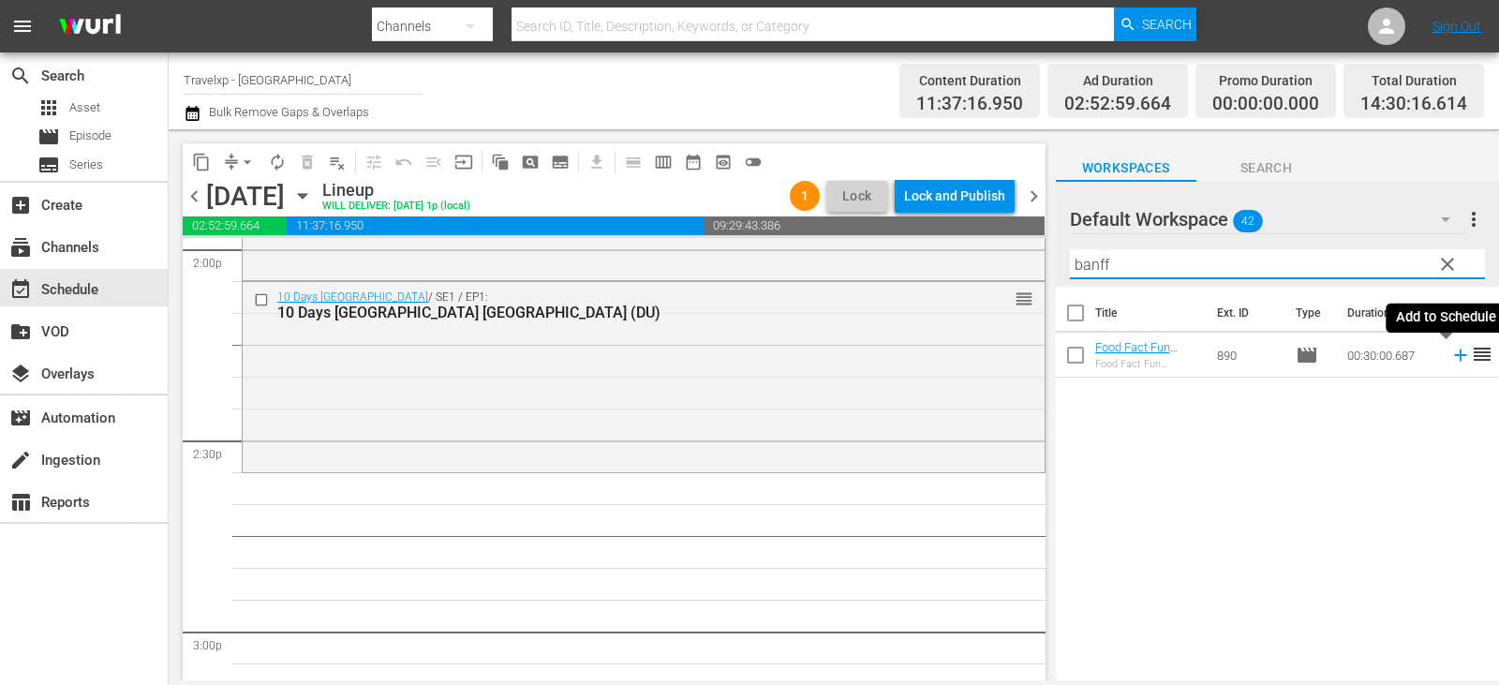
type input "banff"
click at [1450, 355] on icon at bounding box center [1460, 355] width 21 height 21
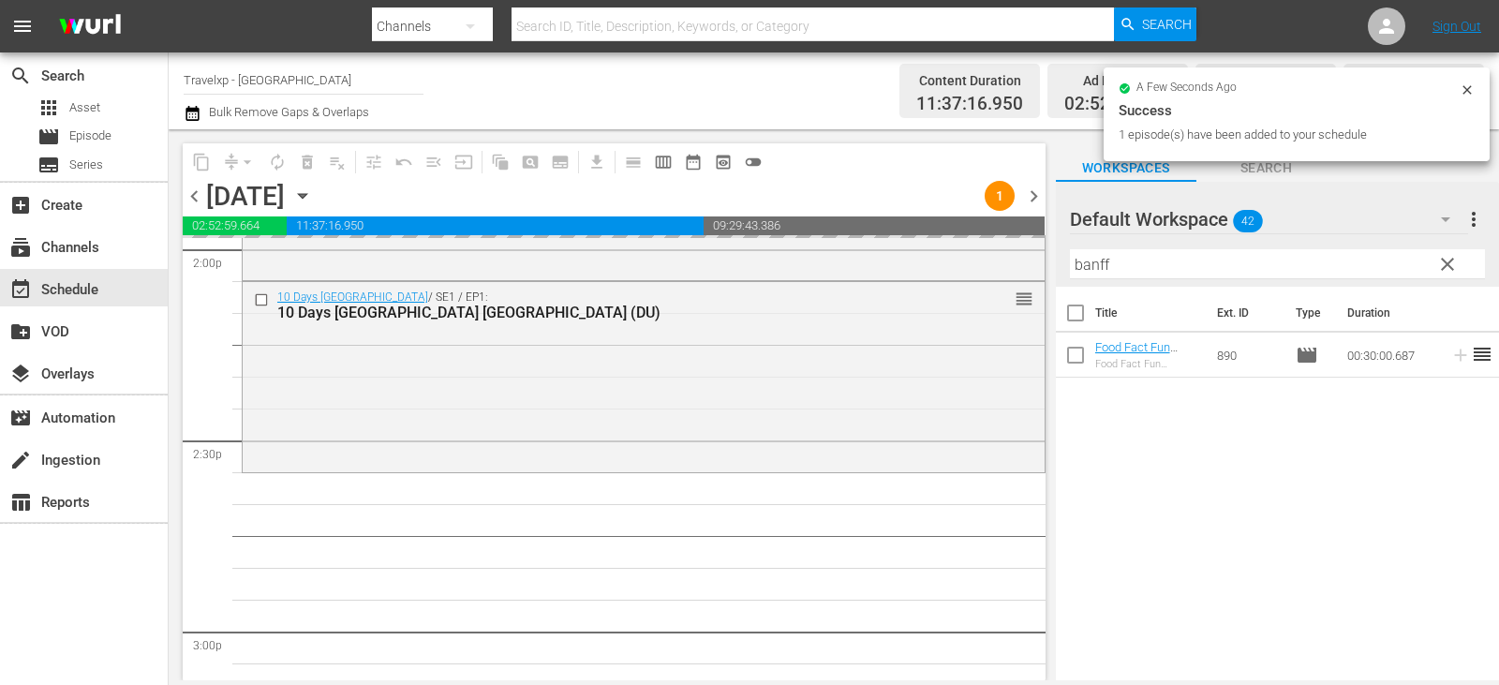
click at [1450, 258] on span "clear" at bounding box center [1447, 264] width 22 height 22
click at [1450, 258] on input "banff" at bounding box center [1277, 264] width 415 height 30
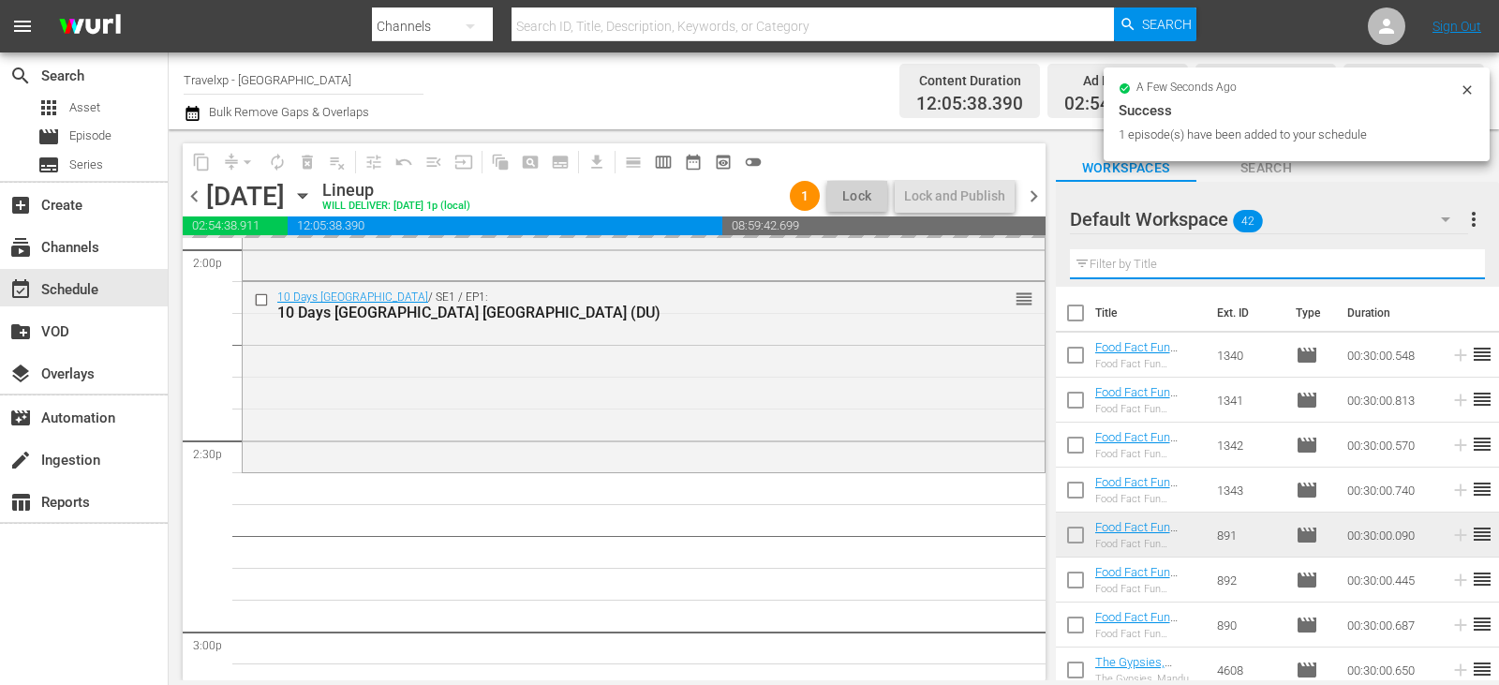
click at [1450, 258] on input "text" at bounding box center [1277, 264] width 415 height 30
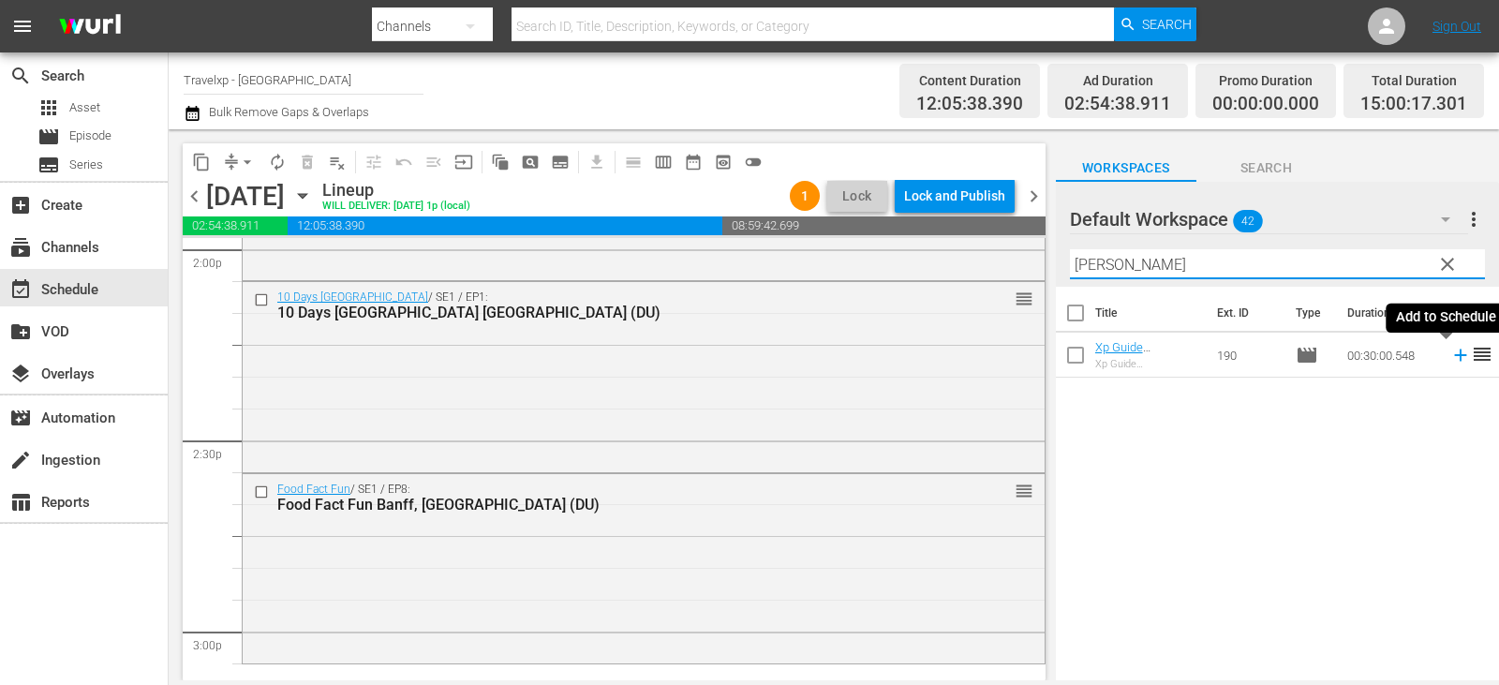
type input "[PERSON_NAME]"
click at [1450, 357] on icon at bounding box center [1460, 355] width 21 height 21
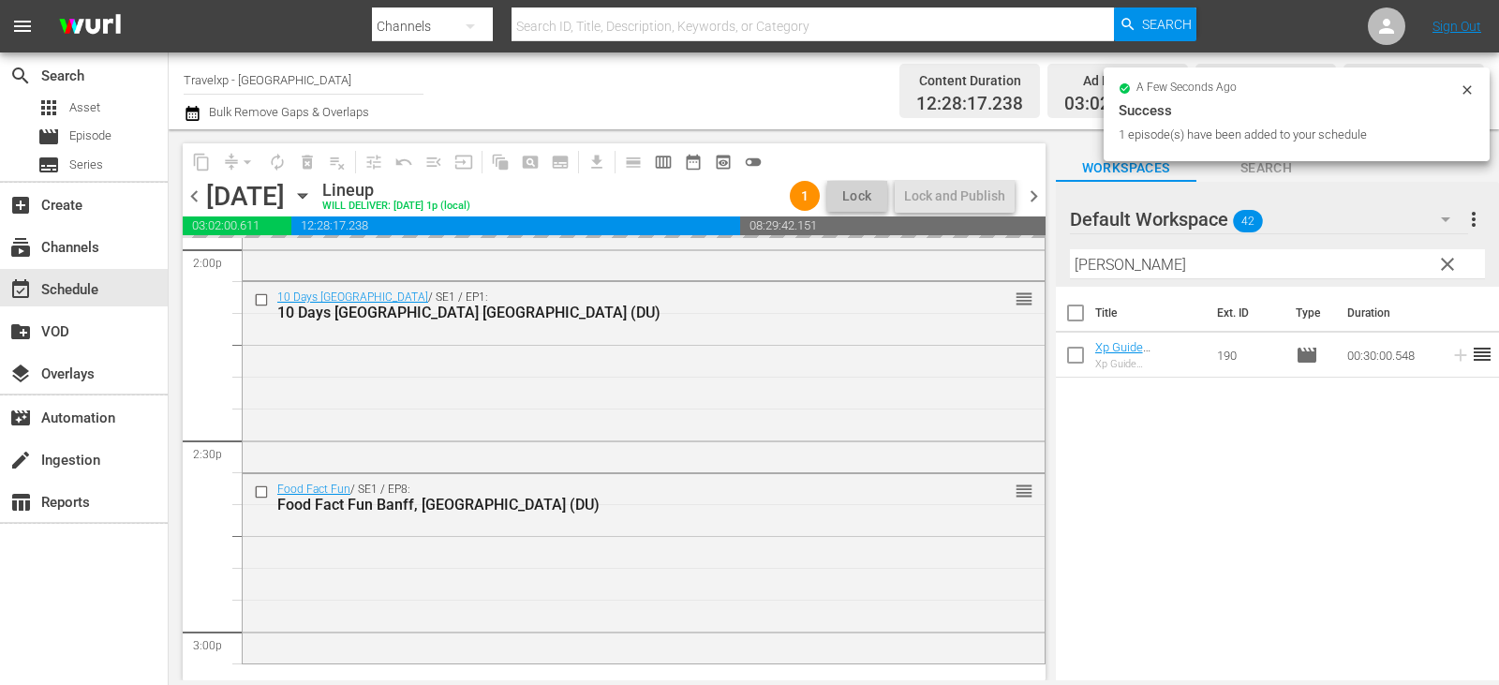
click at [1452, 264] on span "clear" at bounding box center [1447, 264] width 22 height 22
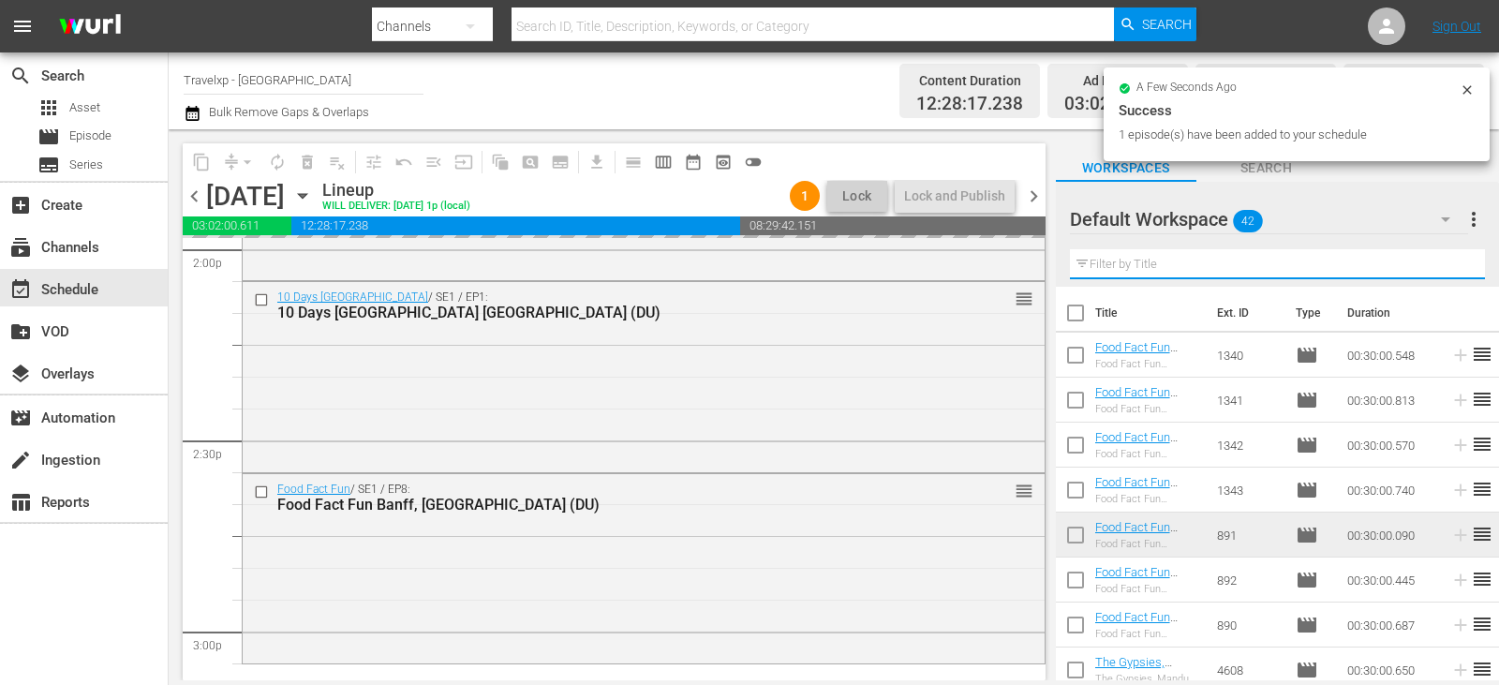
click at [1452, 264] on input "text" at bounding box center [1277, 264] width 415 height 30
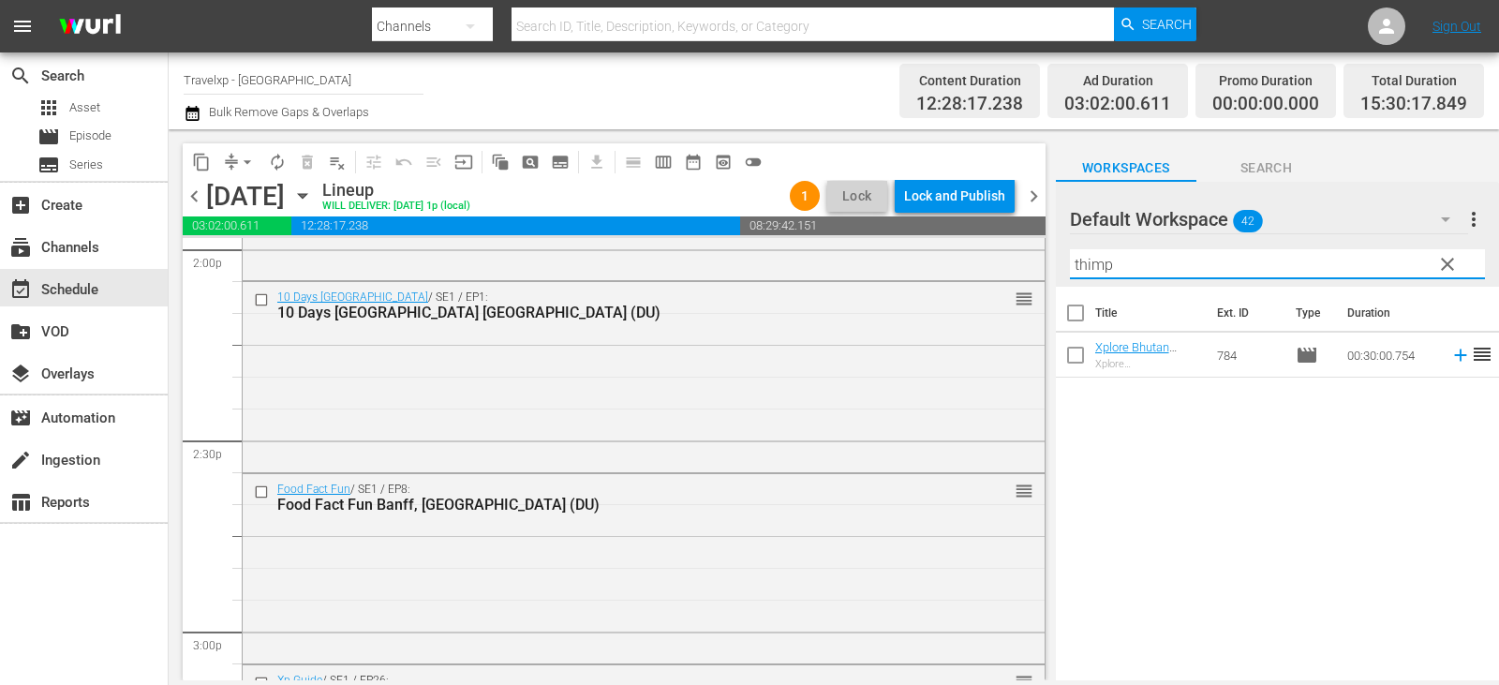
type input "thimp"
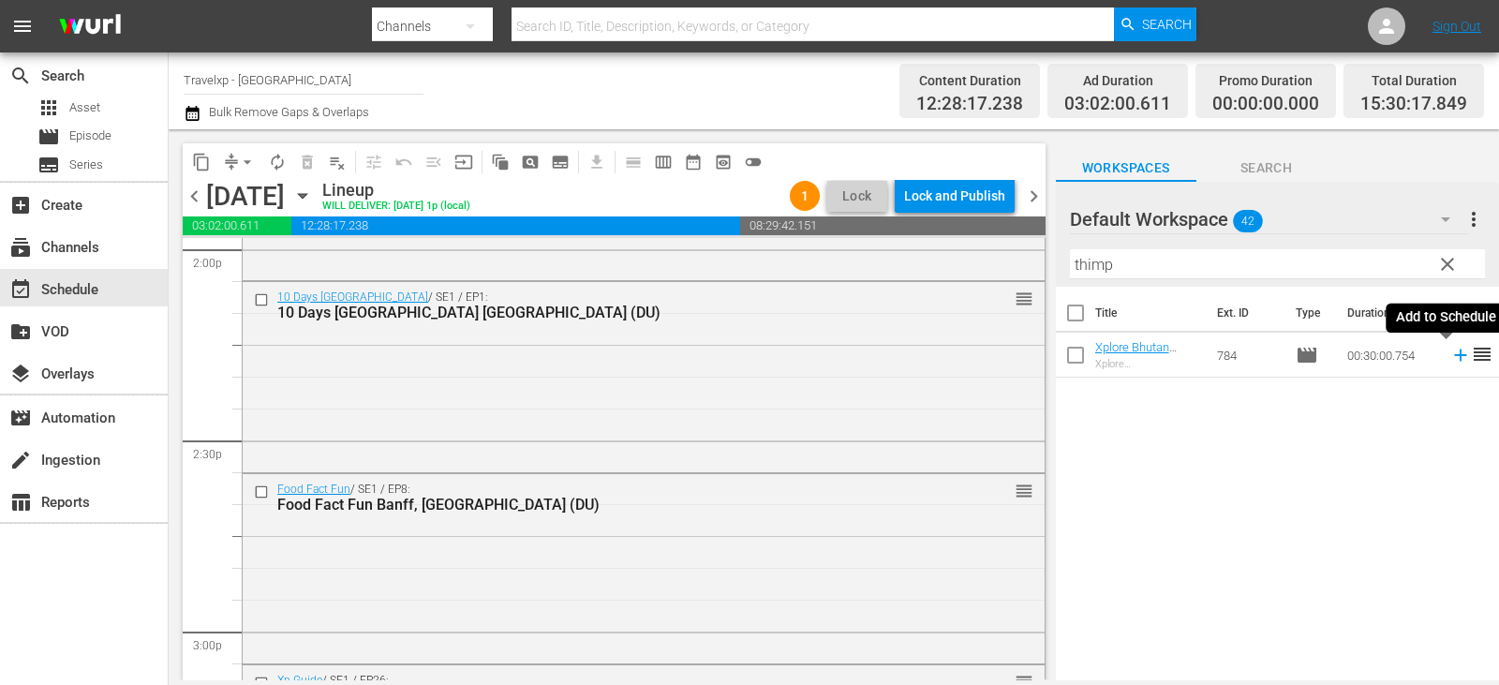
click at [1450, 357] on icon at bounding box center [1460, 355] width 21 height 21
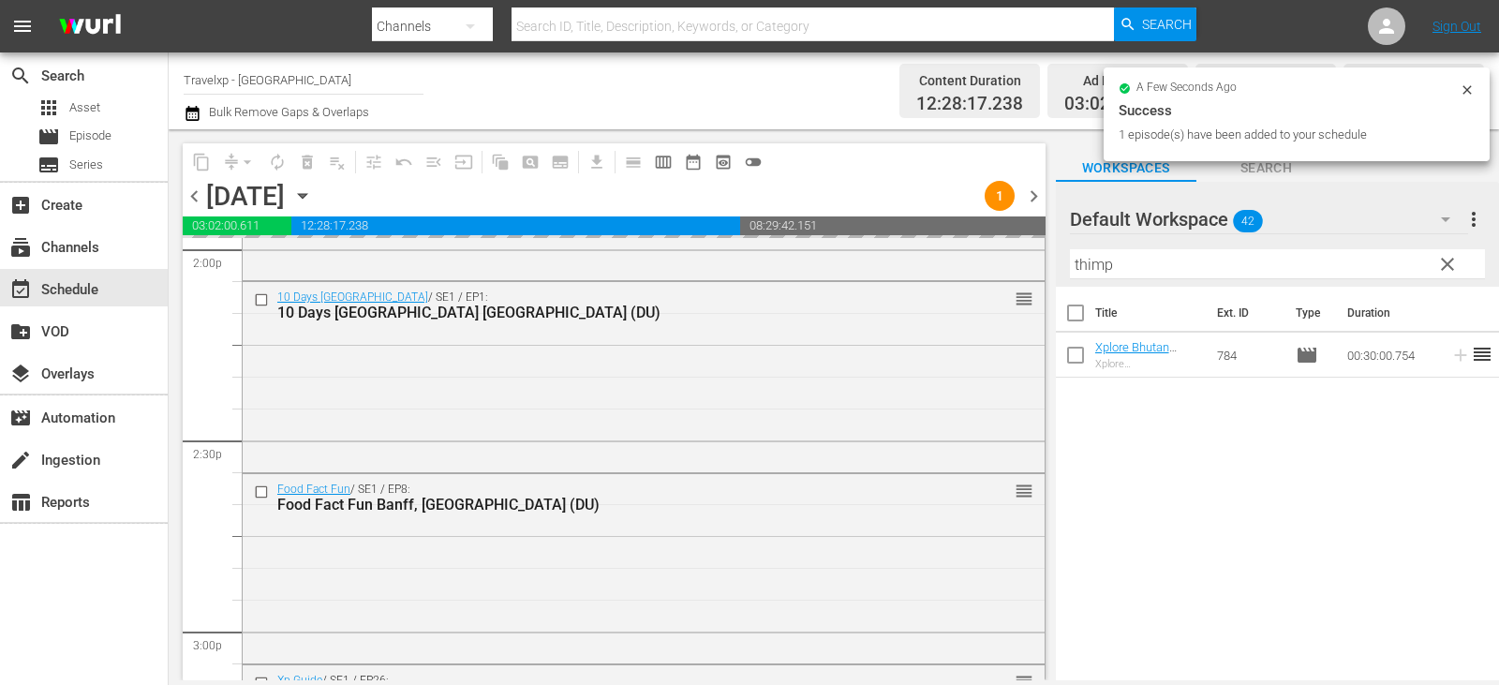
click at [1454, 267] on span "clear" at bounding box center [1447, 264] width 22 height 22
click at [1454, 267] on input "thimp" at bounding box center [1277, 264] width 415 height 30
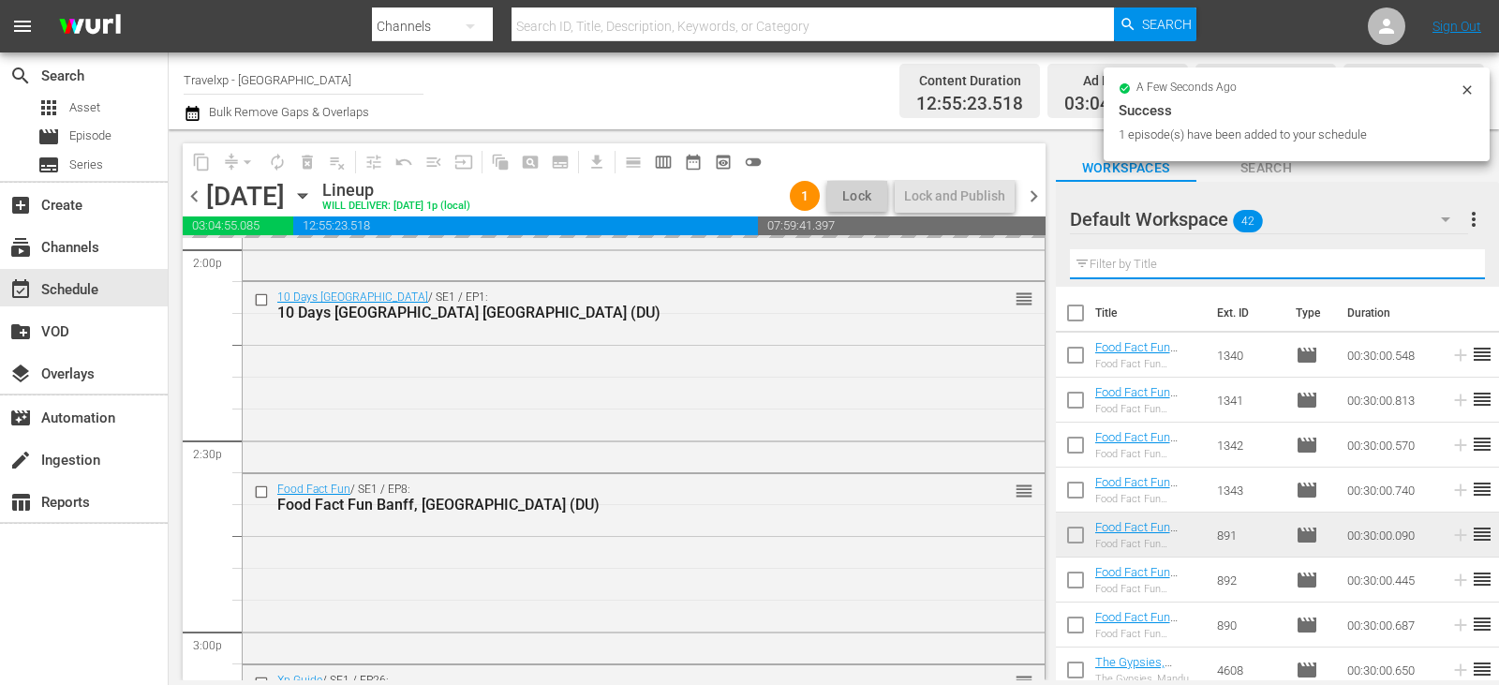
click at [1454, 267] on input "text" at bounding box center [1277, 264] width 415 height 30
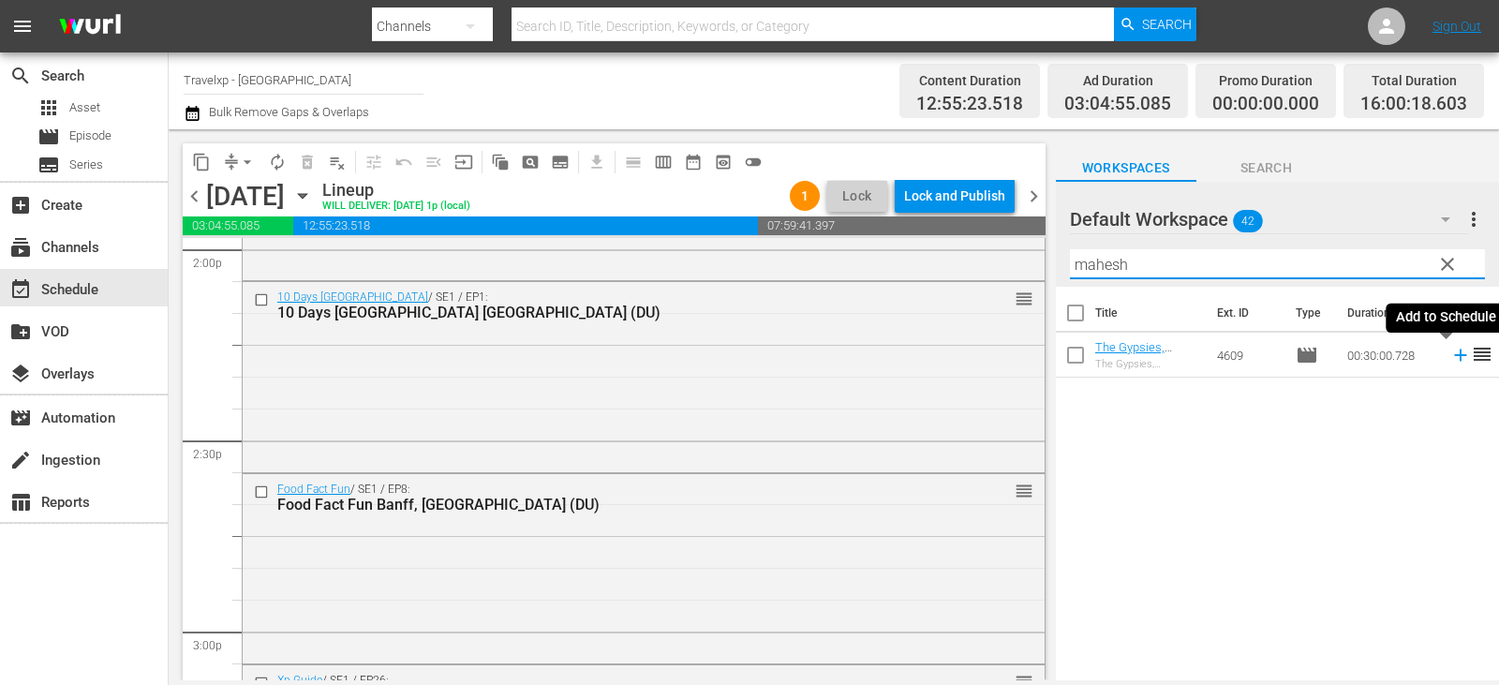
type input "mahesh"
click at [1454, 362] on icon at bounding box center [1460, 355] width 12 height 12
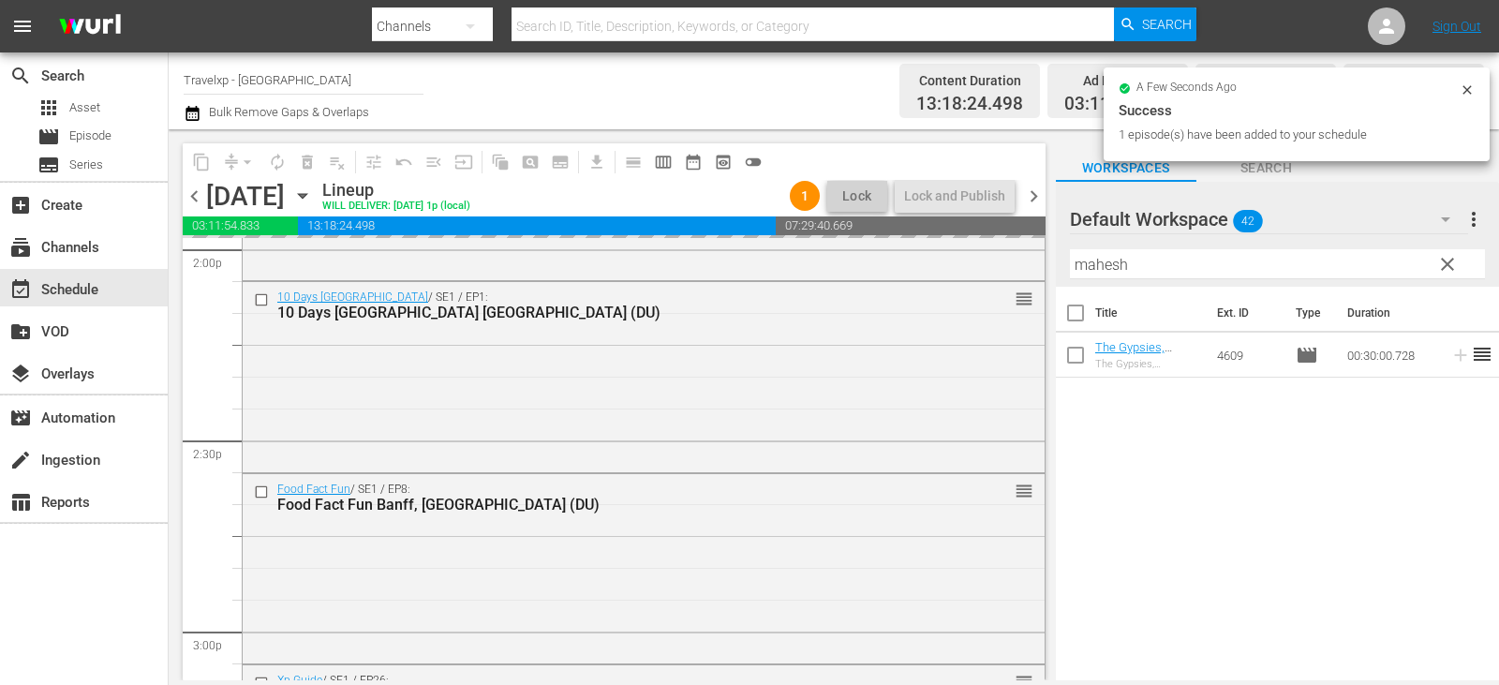
click at [1445, 262] on span "clear" at bounding box center [1447, 264] width 22 height 22
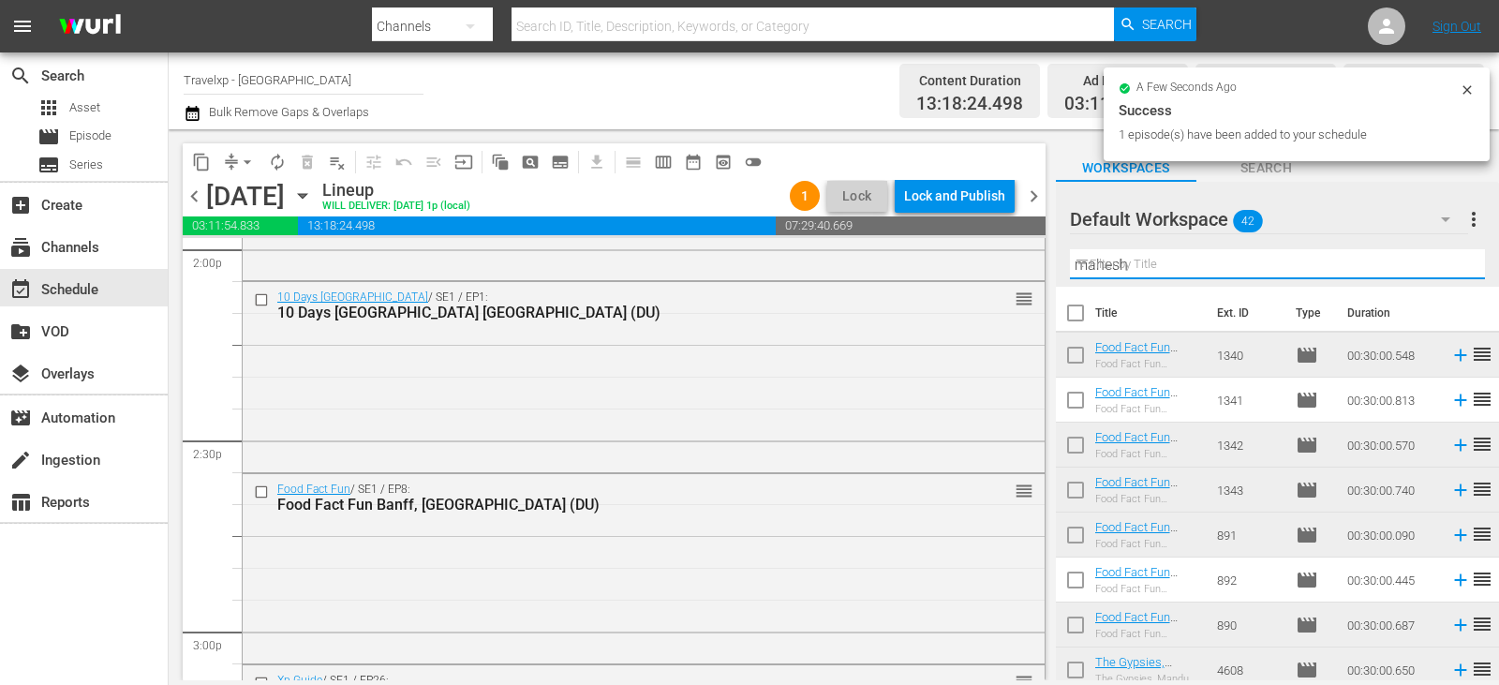
click at [1445, 262] on input "mahesh" at bounding box center [1277, 264] width 415 height 30
click at [1445, 262] on input "text" at bounding box center [1277, 264] width 415 height 30
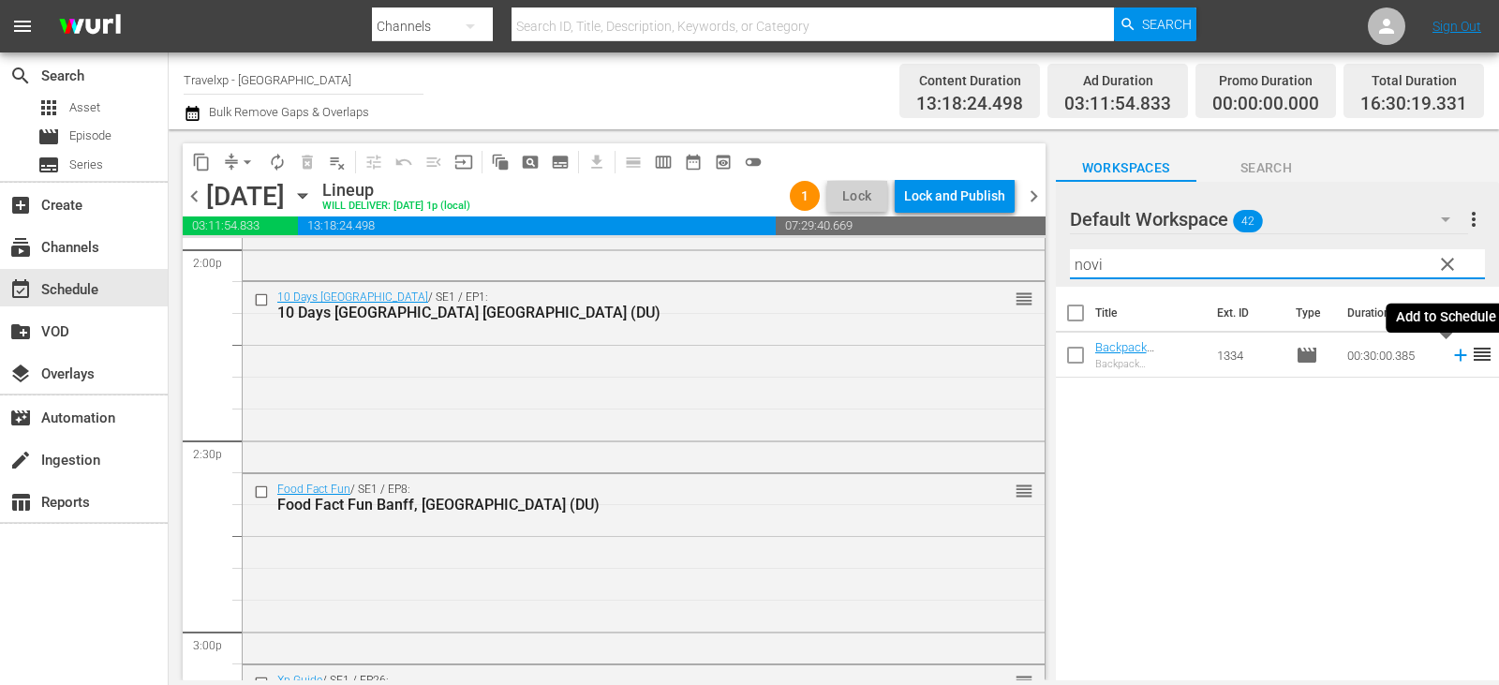
type input "novi"
click at [1450, 354] on icon at bounding box center [1460, 355] width 21 height 21
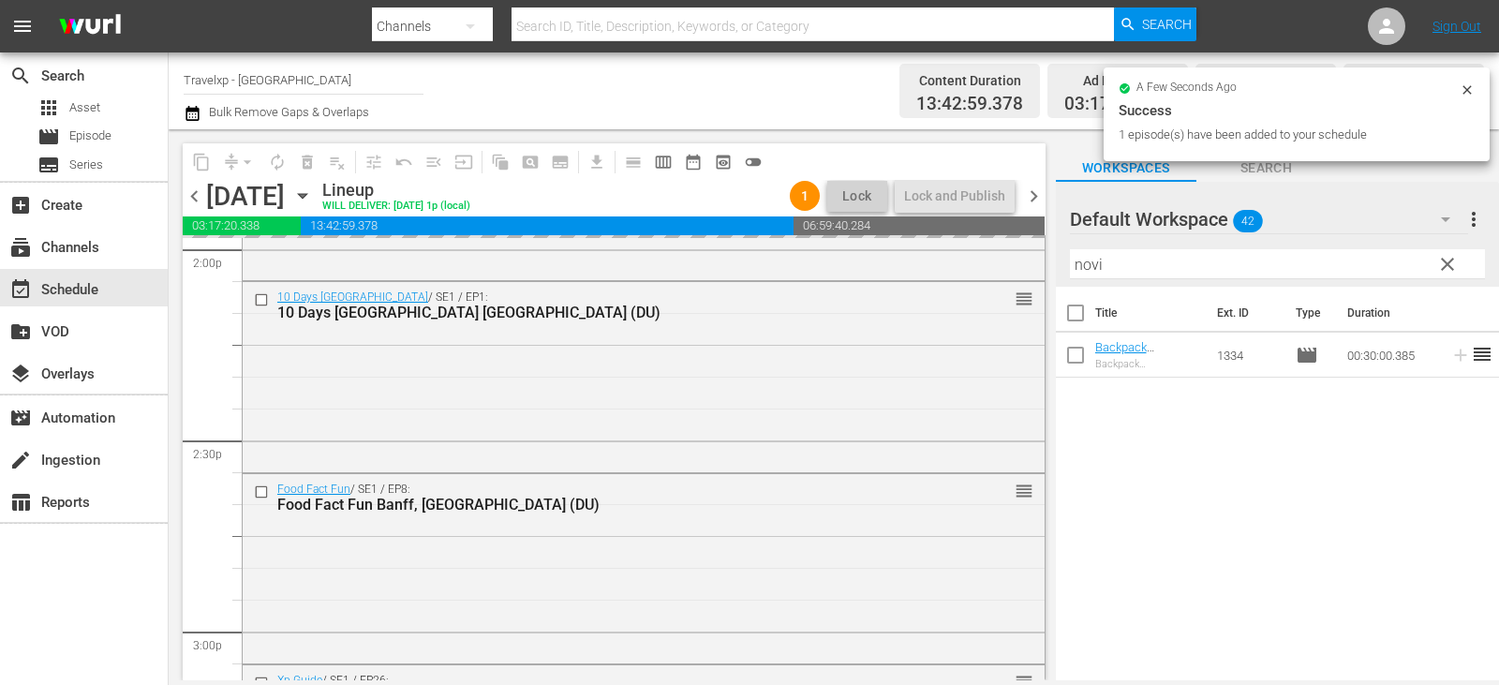
click at [1452, 270] on span "clear" at bounding box center [1447, 264] width 22 height 22
click at [1452, 270] on input "novi" at bounding box center [1277, 264] width 415 height 30
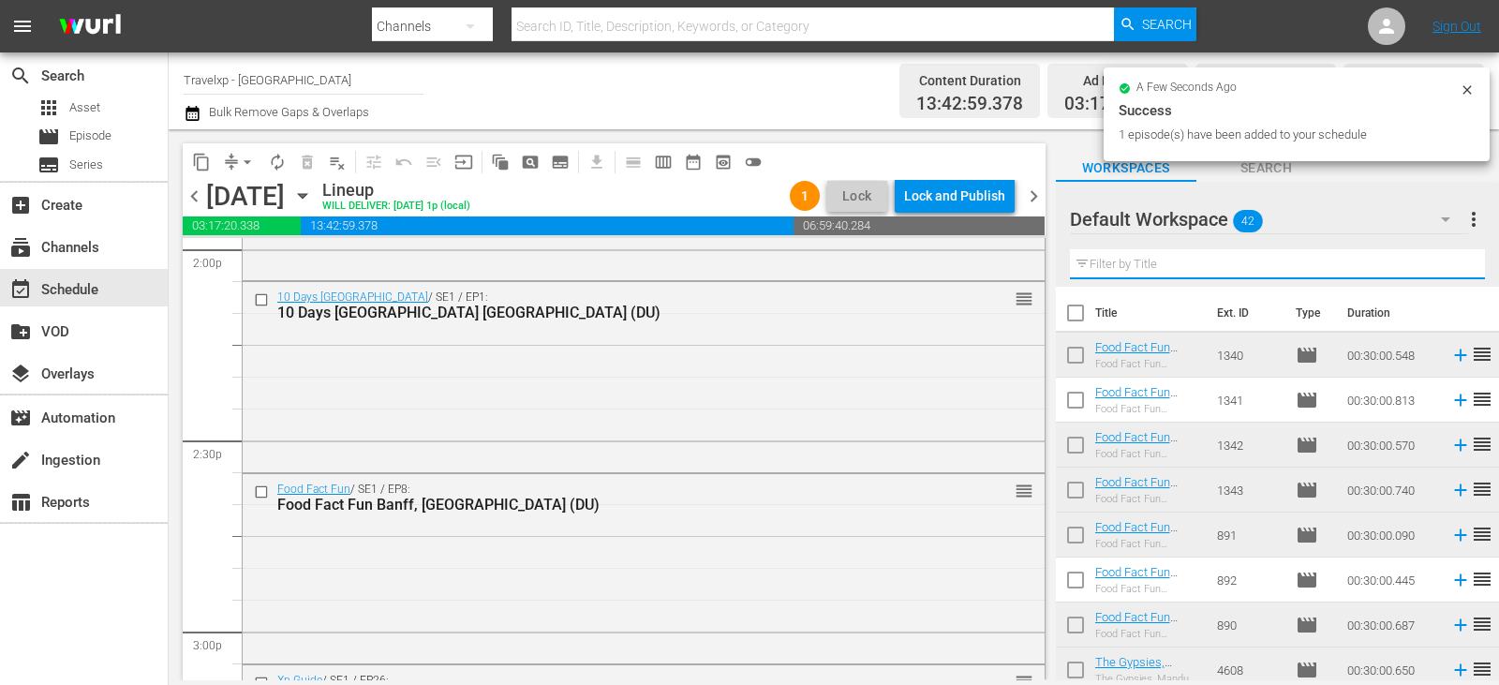
click at [1452, 270] on input "text" at bounding box center [1277, 264] width 415 height 30
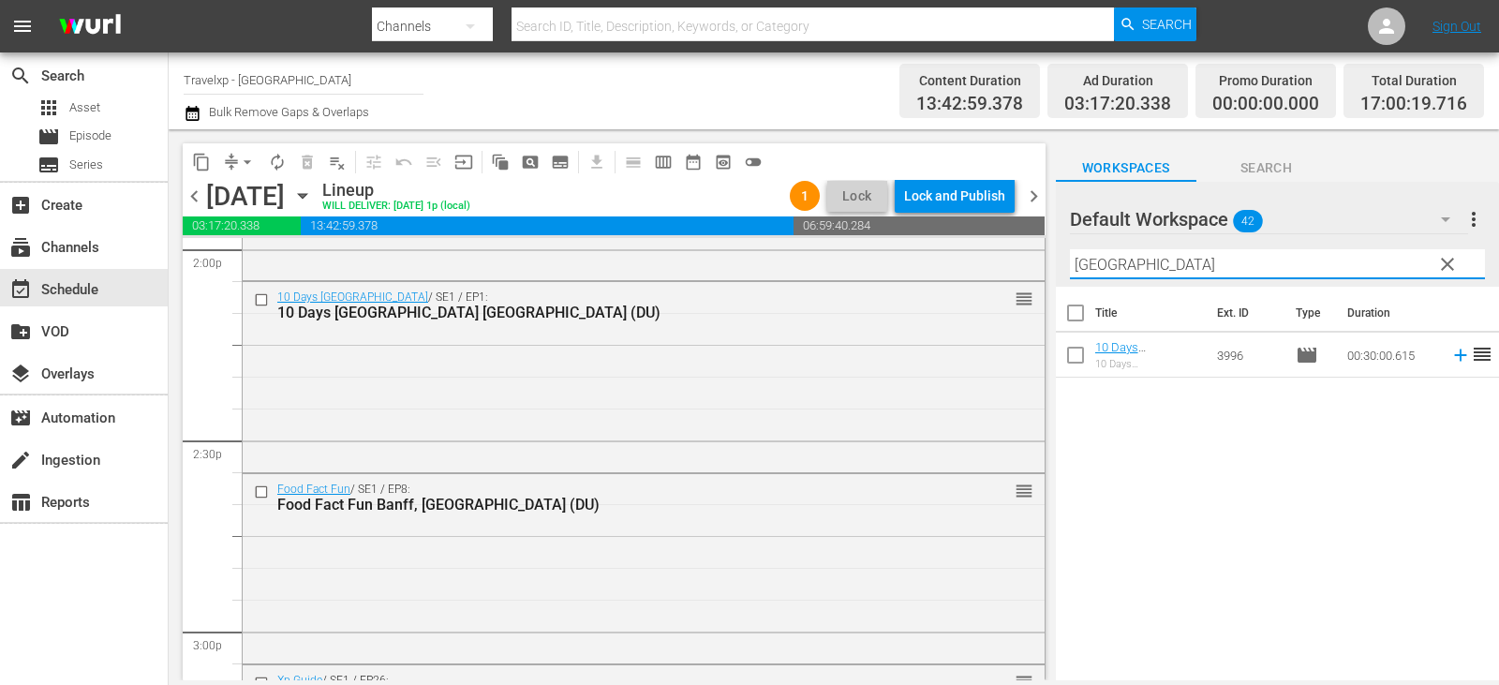
type input "[GEOGRAPHIC_DATA]"
click at [1471, 354] on span "reorder" at bounding box center [1482, 354] width 22 height 22
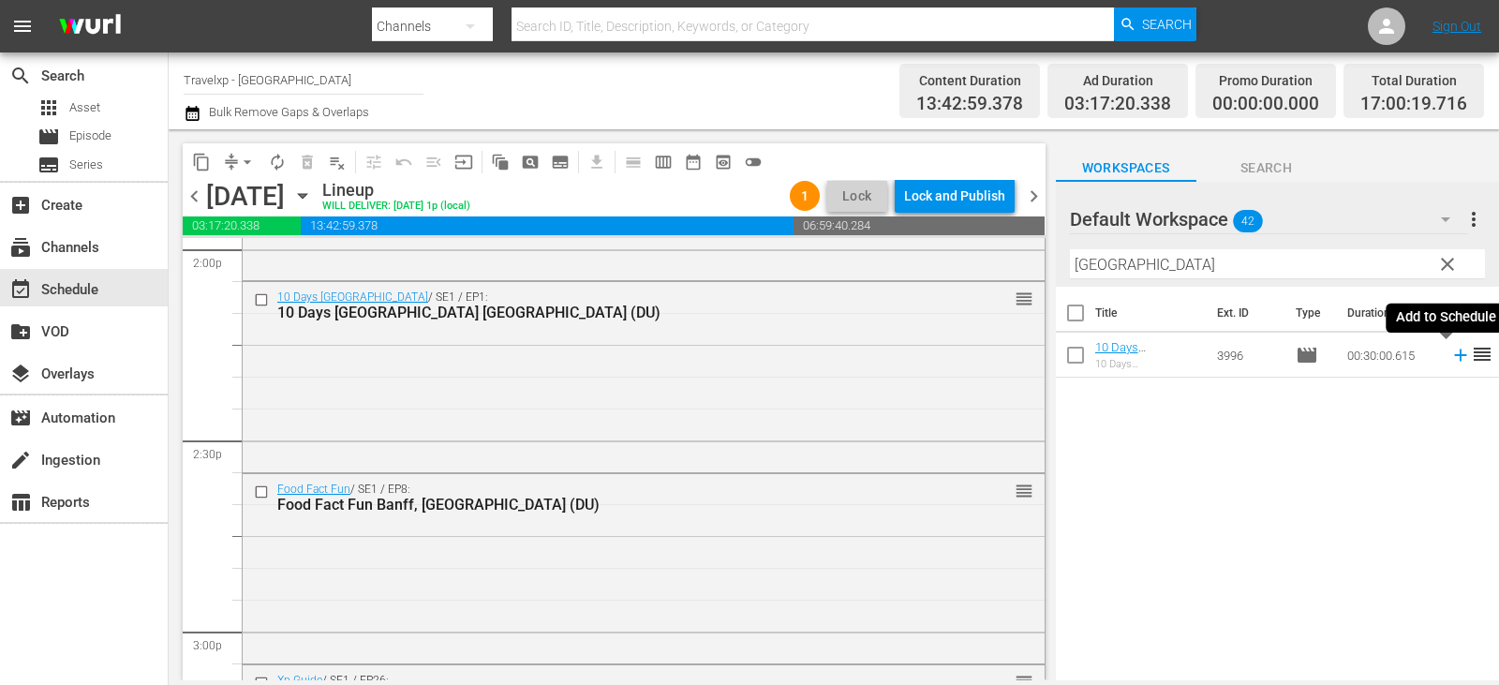
click at [1450, 357] on icon at bounding box center [1460, 355] width 21 height 21
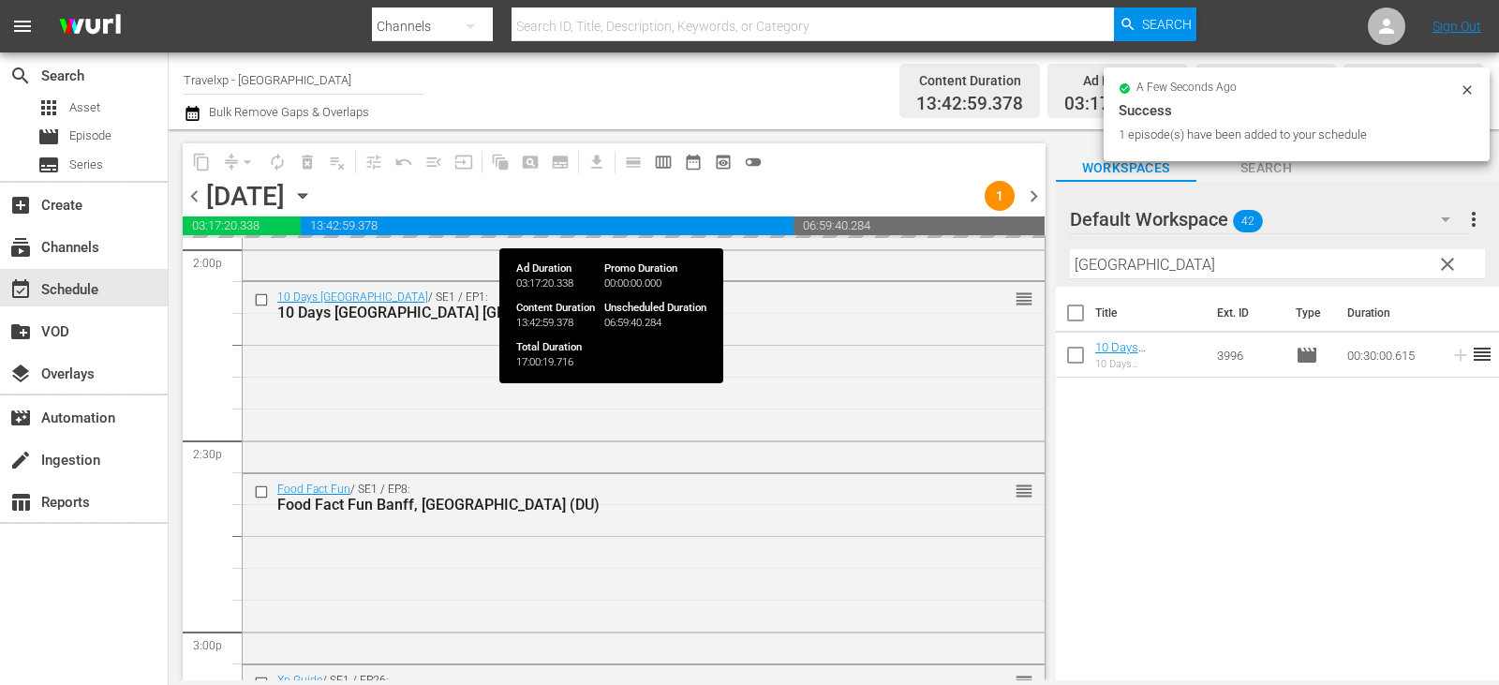
click at [1450, 267] on span "clear" at bounding box center [1447, 264] width 22 height 22
click at [1450, 267] on input "[GEOGRAPHIC_DATA]" at bounding box center [1277, 264] width 415 height 30
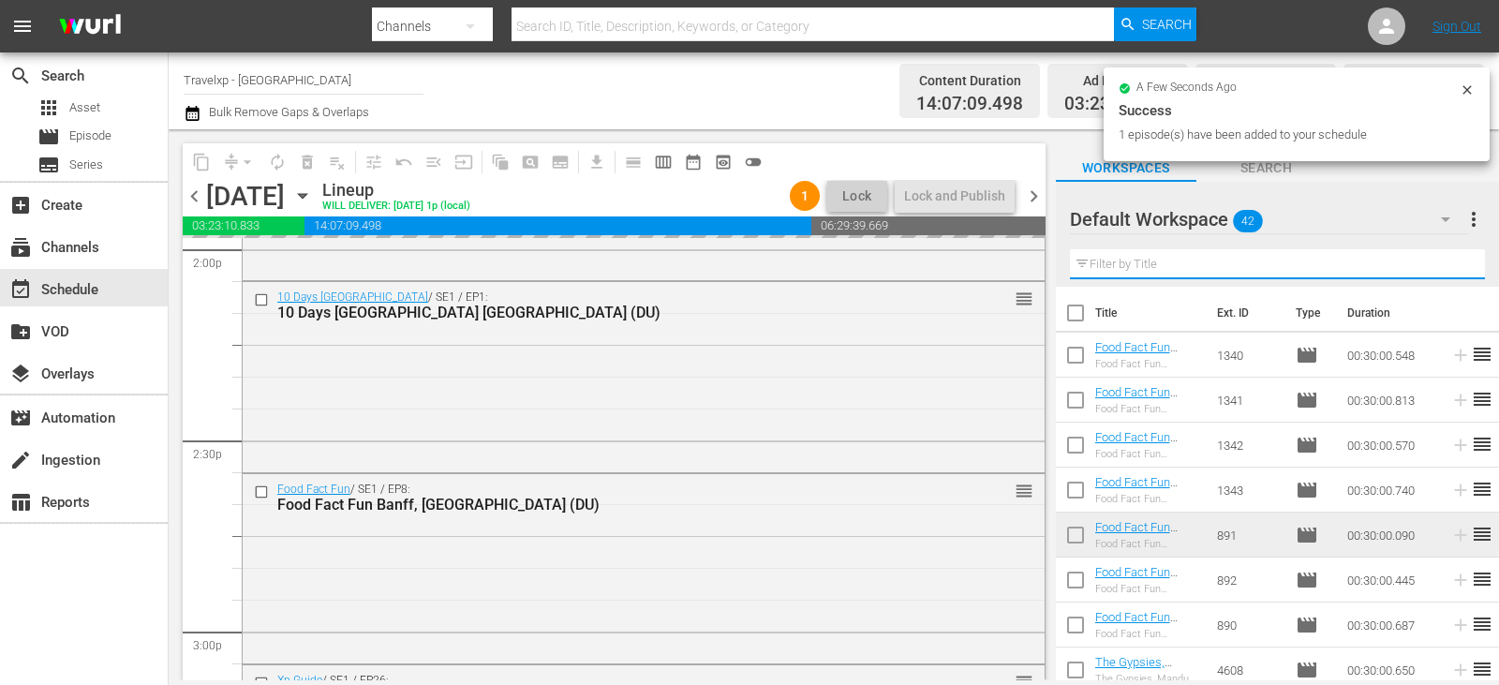
click at [1450, 267] on input "text" at bounding box center [1277, 264] width 415 height 30
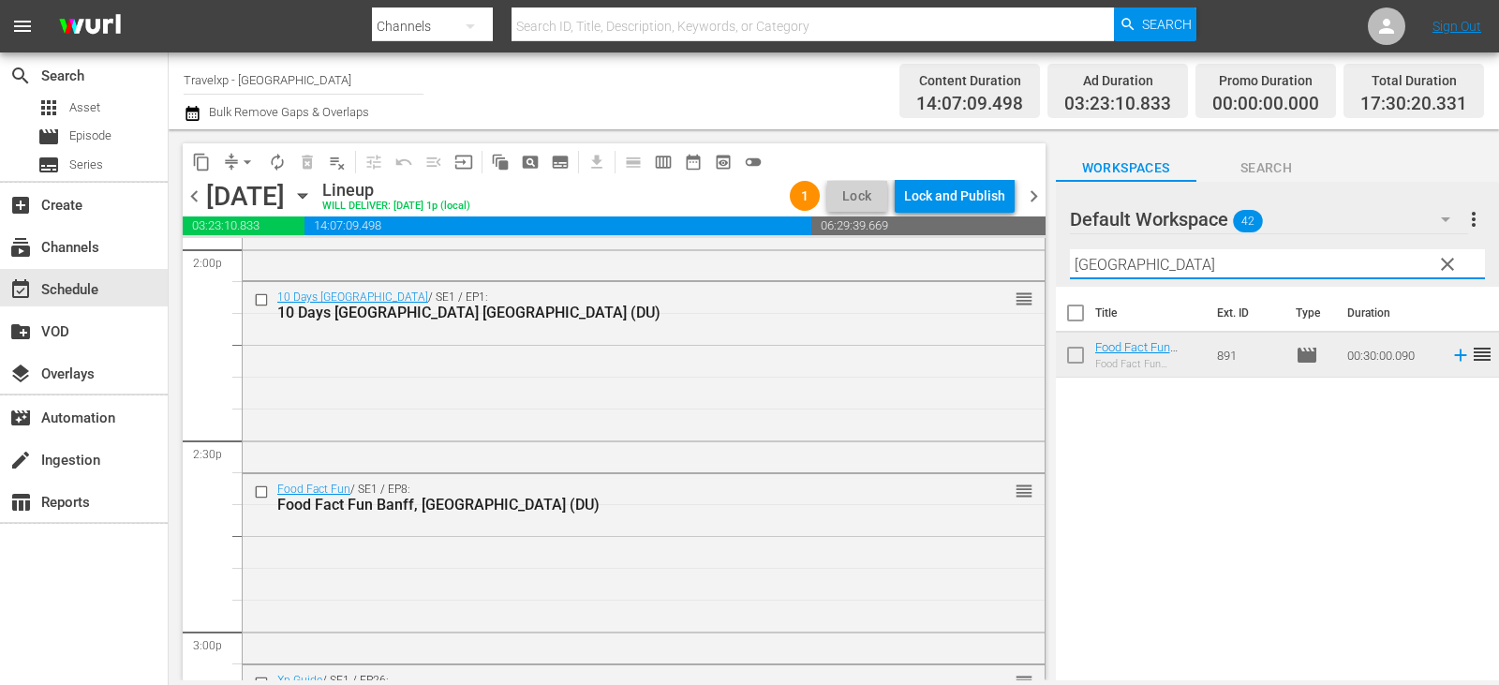
type input "[GEOGRAPHIC_DATA]"
click at [1454, 362] on icon at bounding box center [1460, 355] width 12 height 12
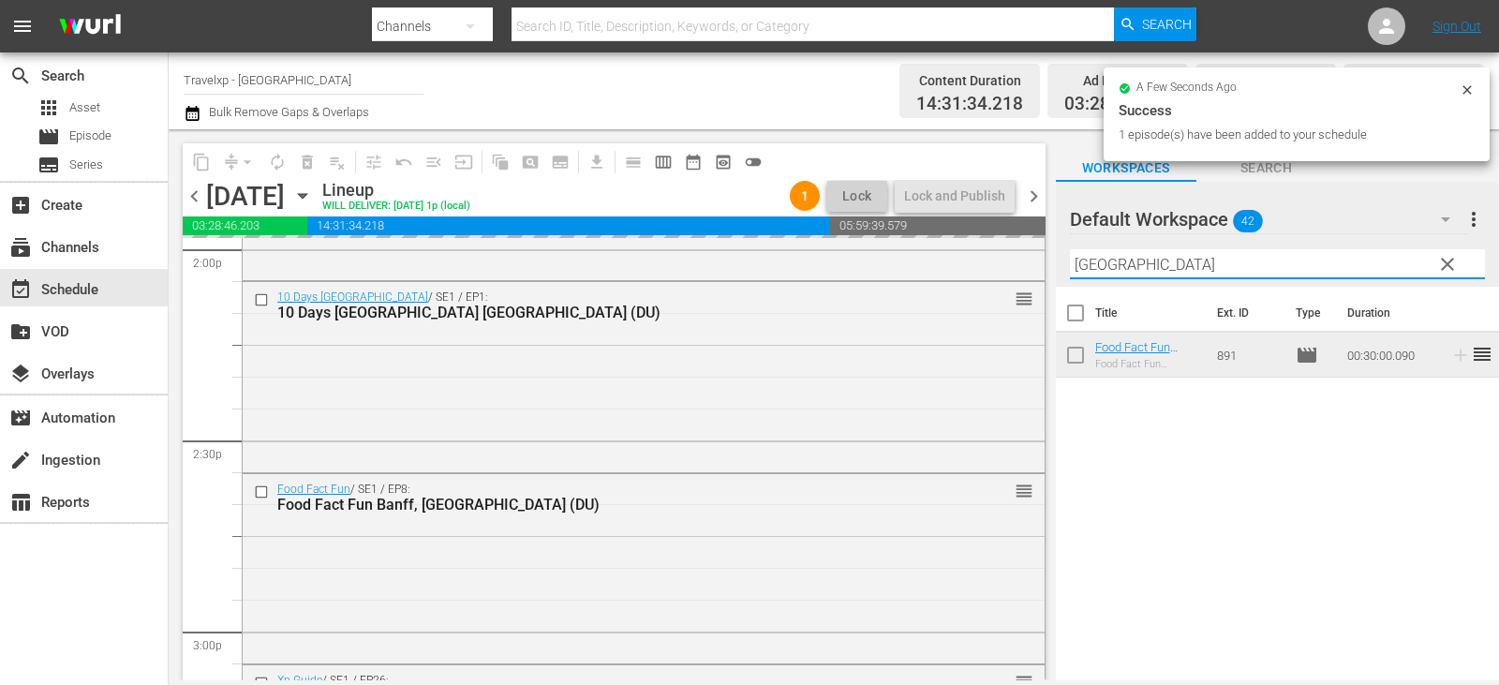
click at [1465, 260] on input "[GEOGRAPHIC_DATA]" at bounding box center [1277, 264] width 415 height 30
click at [1433, 267] on button "clear" at bounding box center [1446, 263] width 30 height 30
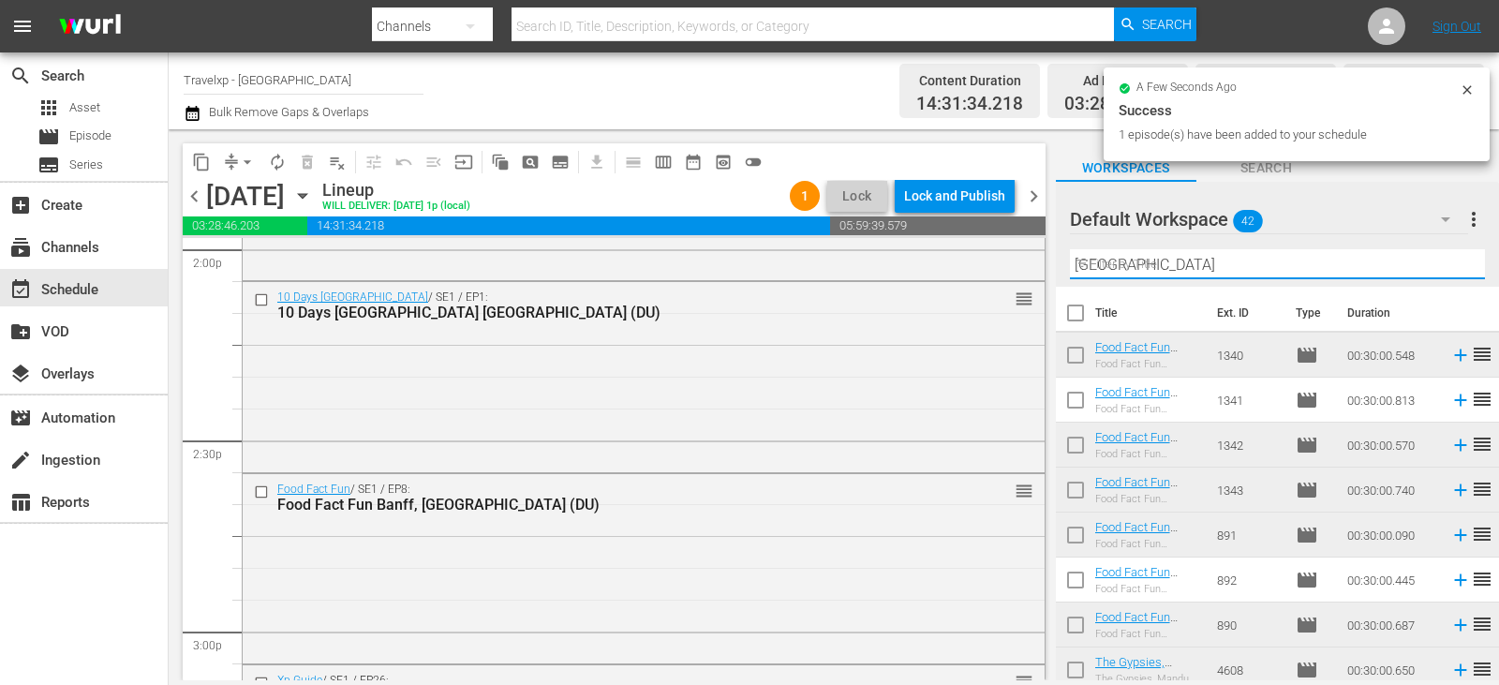
click at [1433, 267] on input "[GEOGRAPHIC_DATA]" at bounding box center [1277, 264] width 415 height 30
click at [1433, 267] on input "text" at bounding box center [1277, 264] width 415 height 30
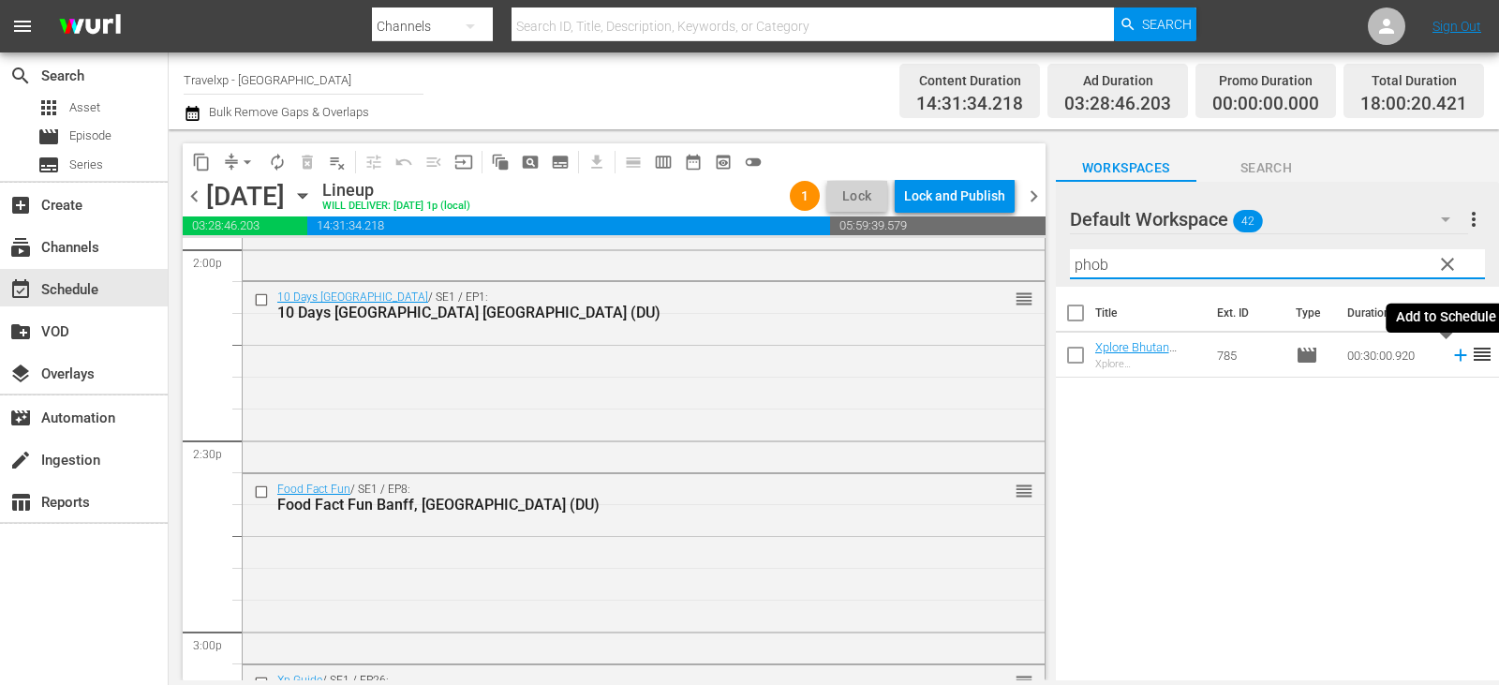
type input "phob"
click at [1454, 356] on icon at bounding box center [1460, 355] width 12 height 12
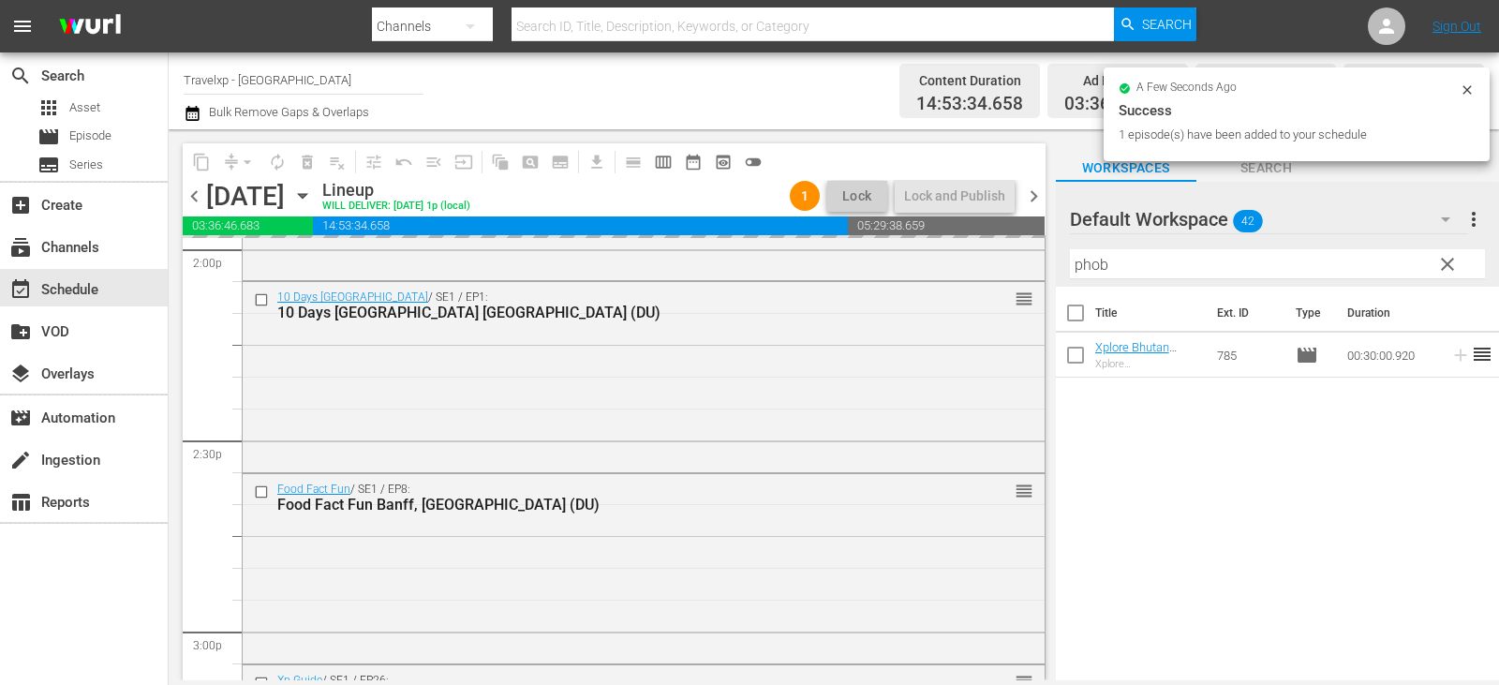
click at [1447, 270] on span "clear" at bounding box center [1447, 264] width 22 height 22
click at [1447, 270] on input "phob" at bounding box center [1277, 264] width 415 height 30
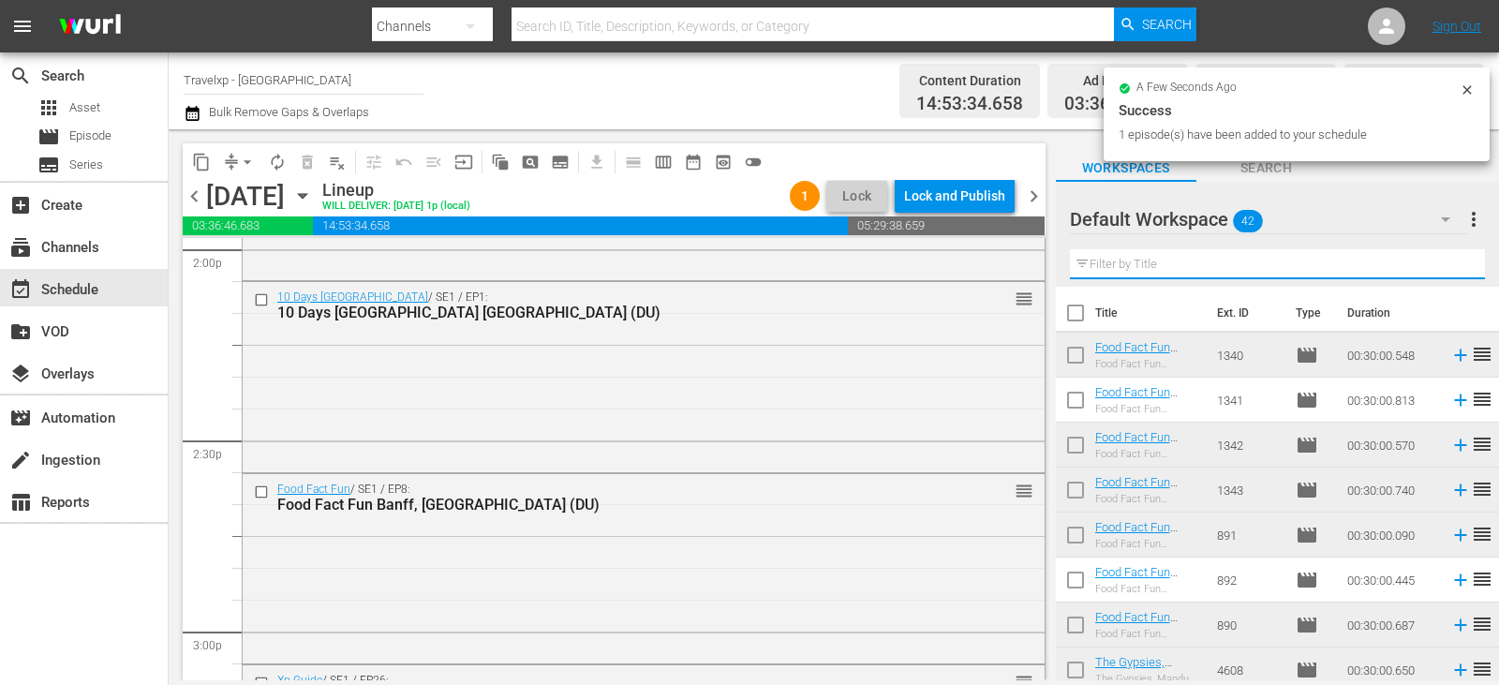
click at [1447, 270] on input "text" at bounding box center [1277, 264] width 415 height 30
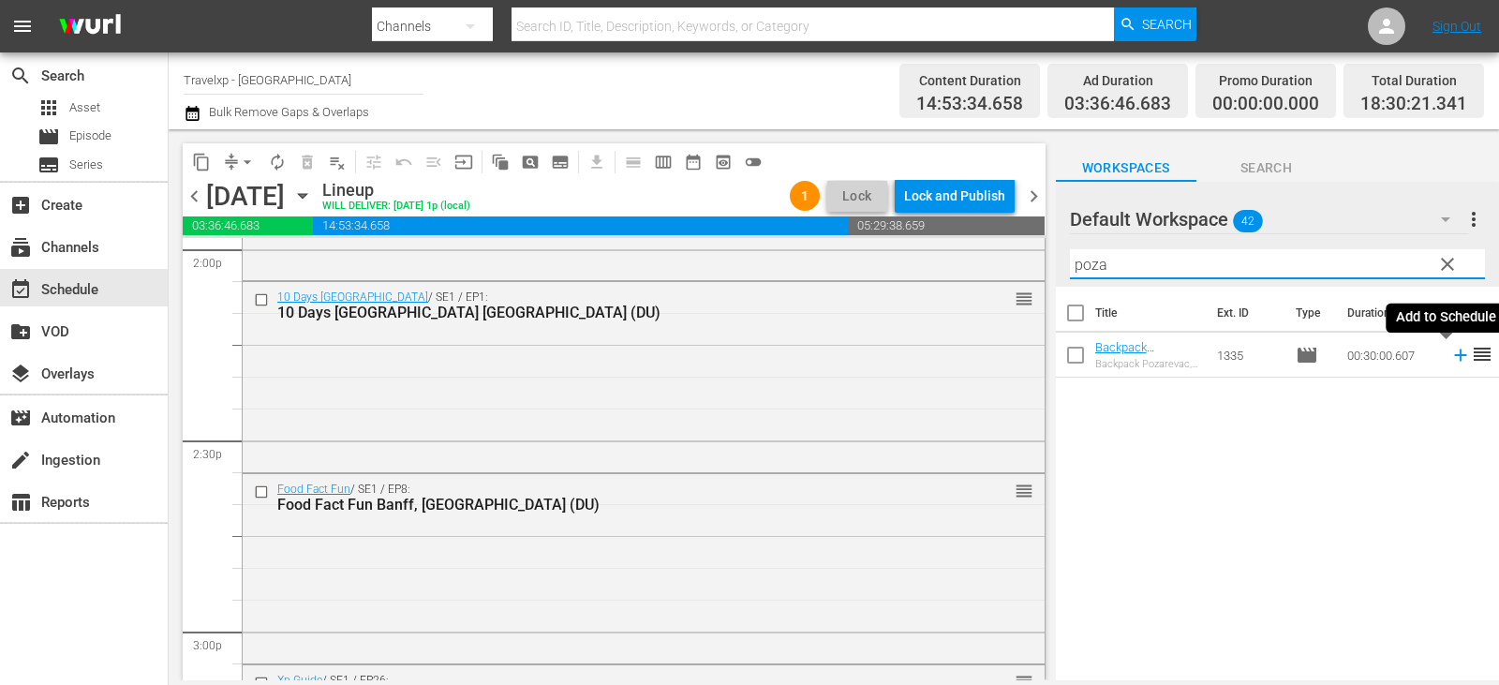
type input "poza"
click at [1450, 357] on icon at bounding box center [1460, 355] width 21 height 21
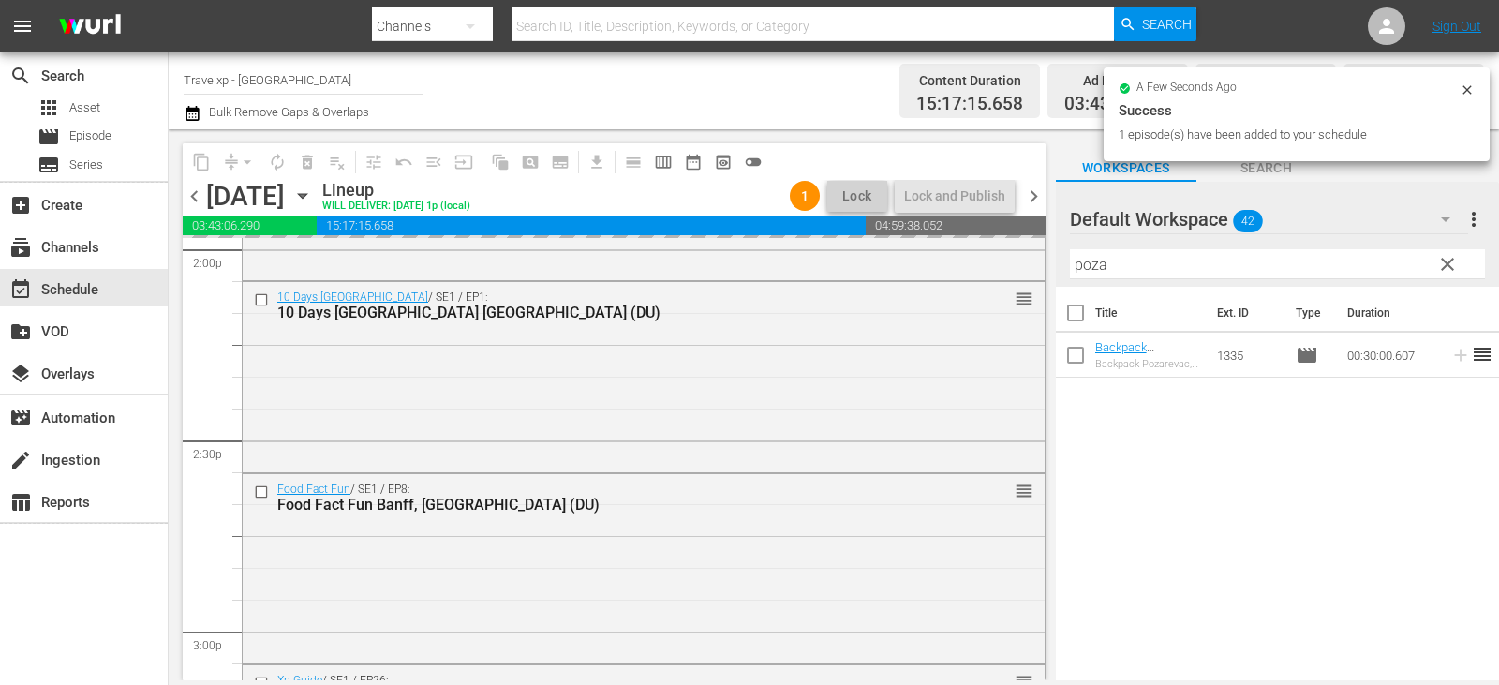
click at [1441, 261] on span "clear" at bounding box center [1447, 264] width 22 height 22
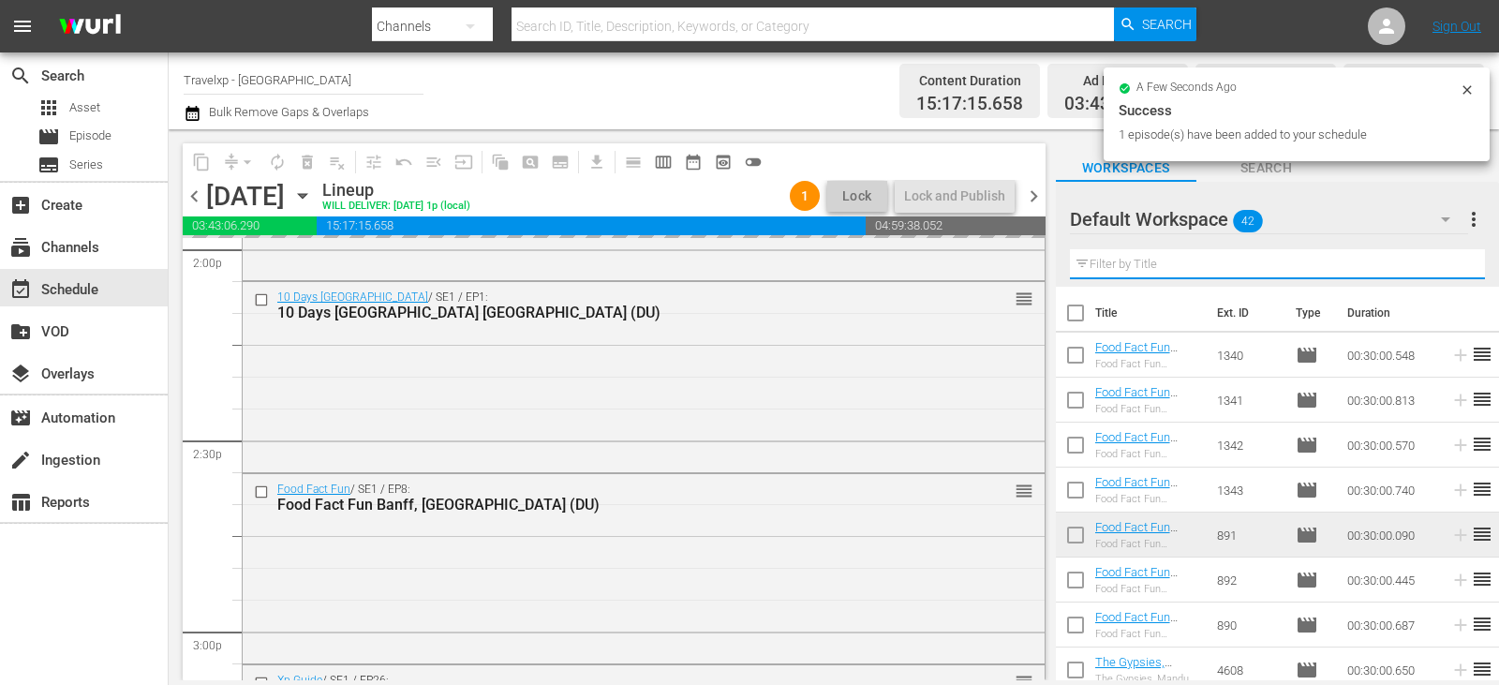
drag, startPoint x: 1441, startPoint y: 261, endPoint x: 1443, endPoint y: 251, distance: 10.7
click at [1441, 261] on input "text" at bounding box center [1277, 264] width 415 height 30
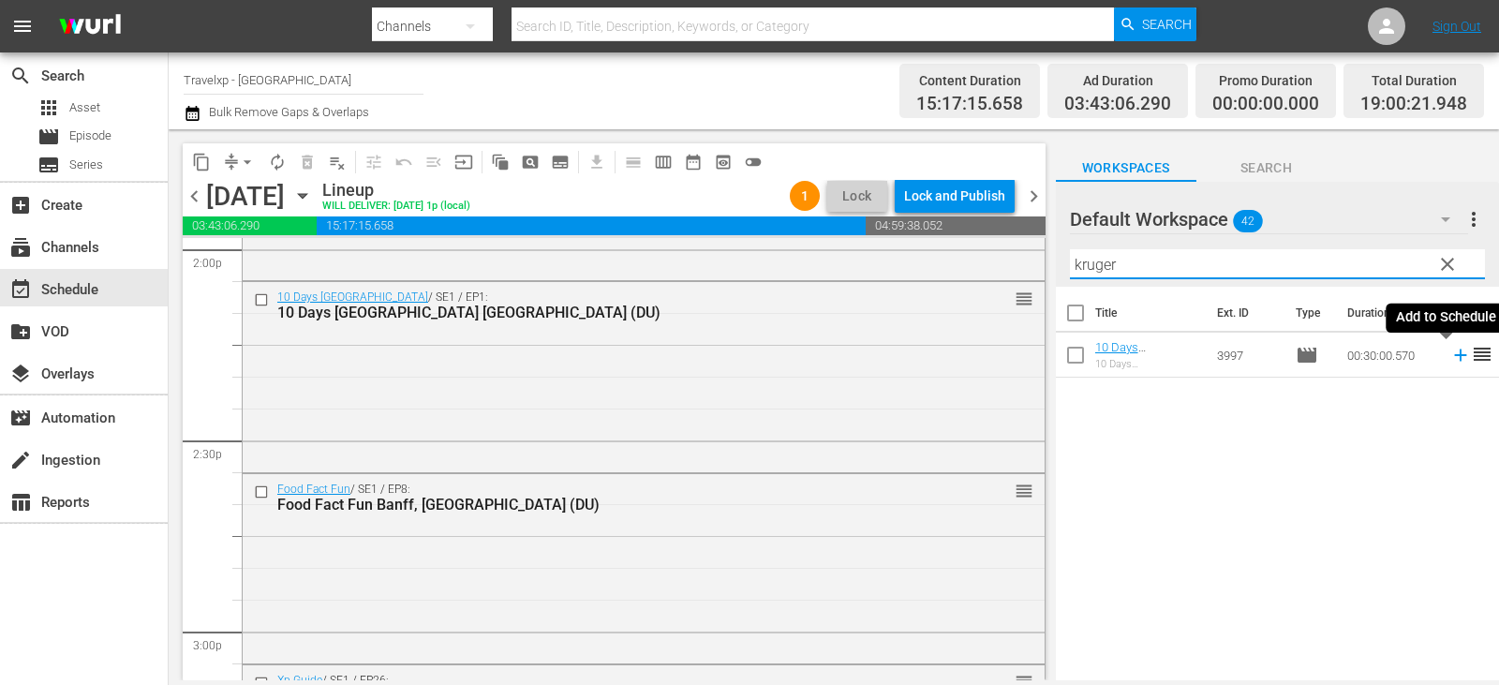
type input "kruger"
click at [1454, 354] on icon at bounding box center [1460, 355] width 12 height 12
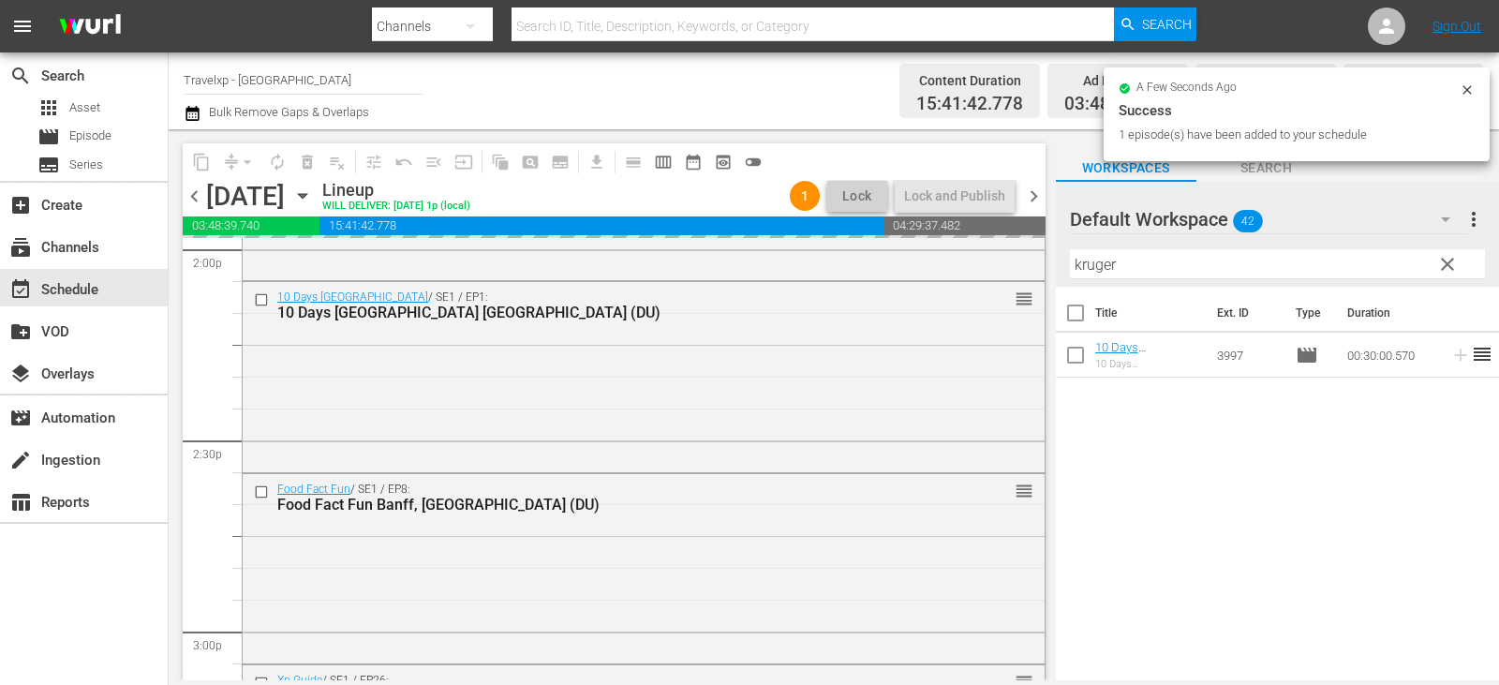
click at [1446, 263] on span "clear" at bounding box center [1447, 264] width 22 height 22
click at [1446, 263] on input "text" at bounding box center [1277, 264] width 415 height 30
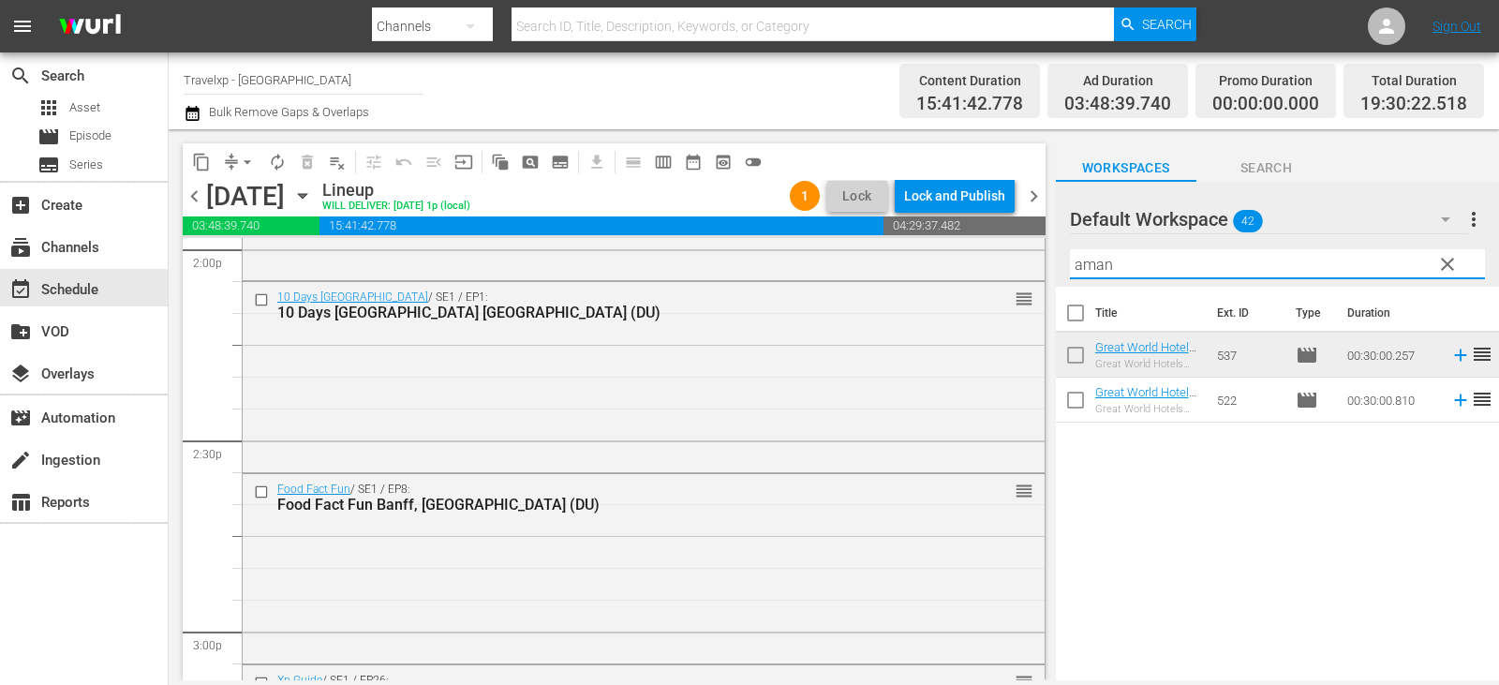
type input "aman"
click at [1454, 400] on icon at bounding box center [1460, 400] width 12 height 12
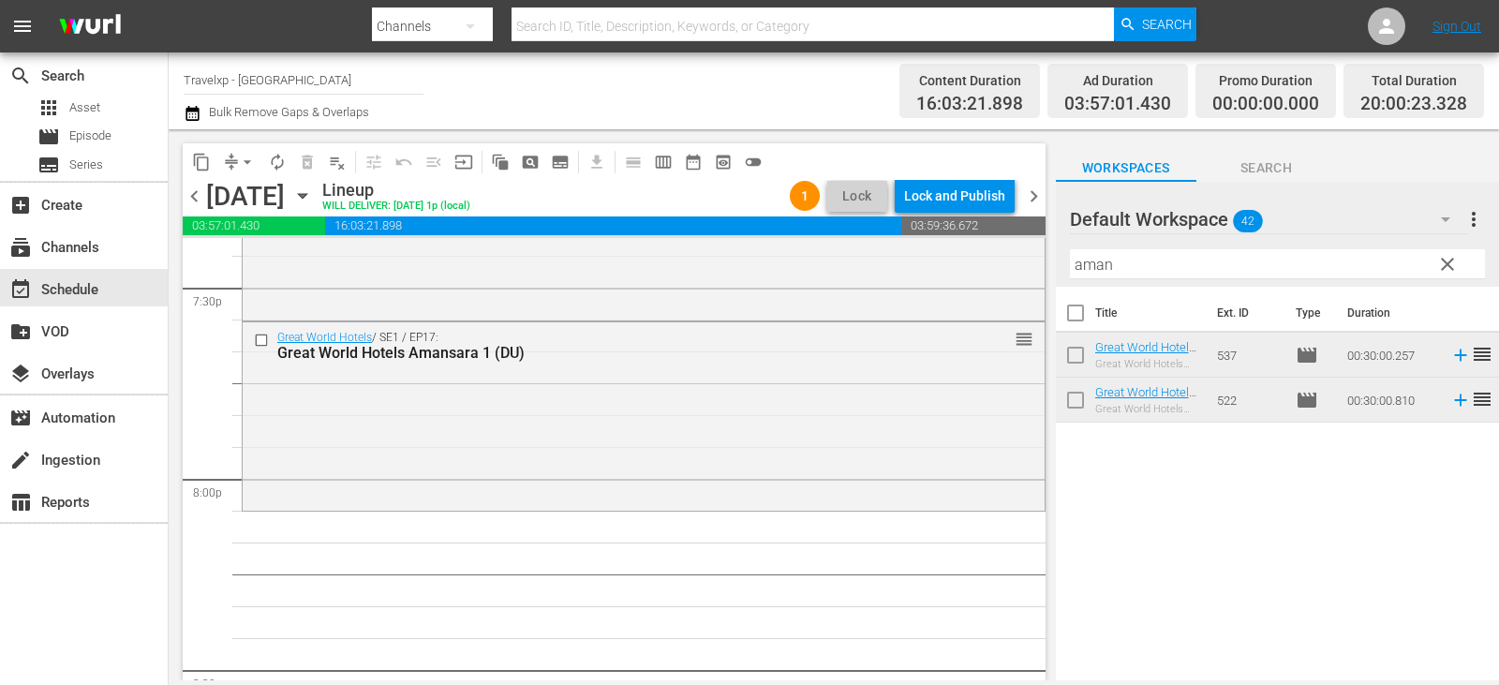
scroll to position [7400, 0]
click at [1455, 262] on span "clear" at bounding box center [1447, 264] width 22 height 22
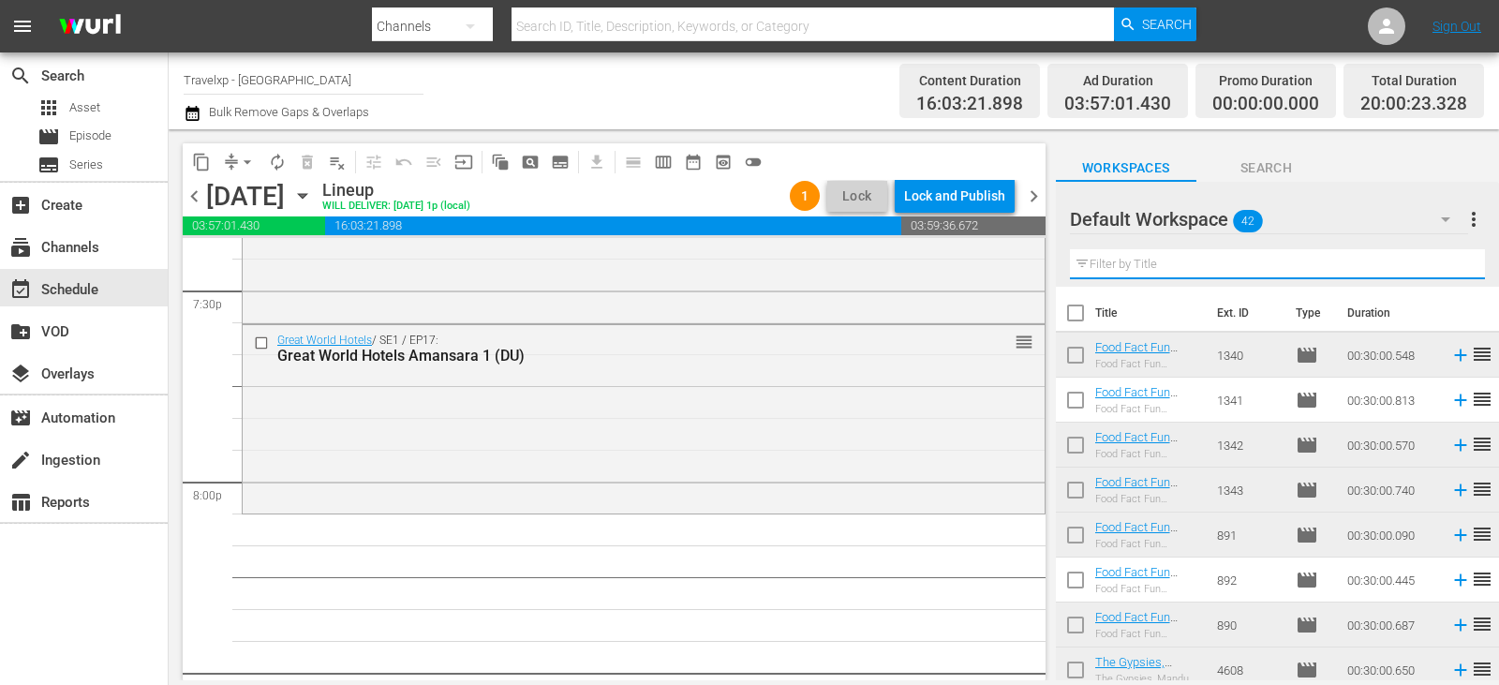
click at [1455, 262] on input "text" at bounding box center [1277, 264] width 415 height 30
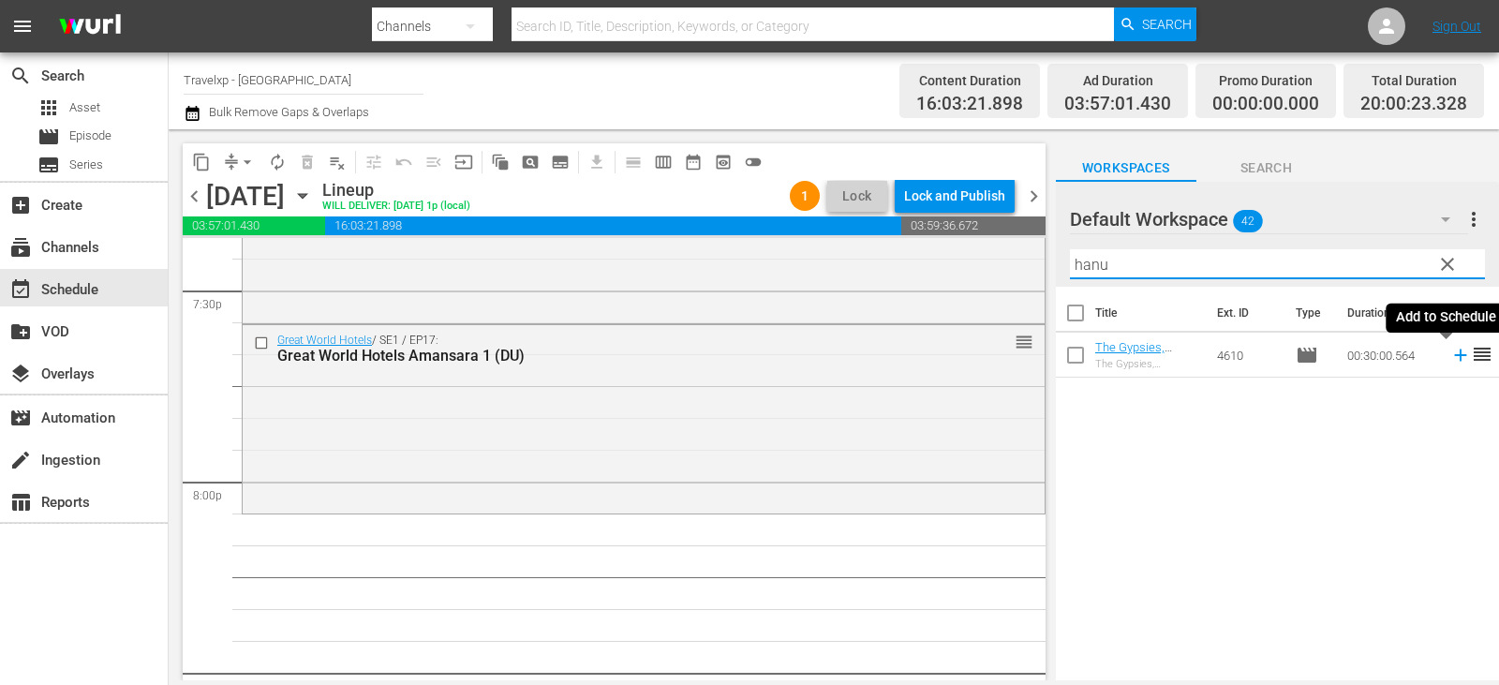
type input "hanu"
click at [1450, 355] on icon at bounding box center [1460, 355] width 21 height 21
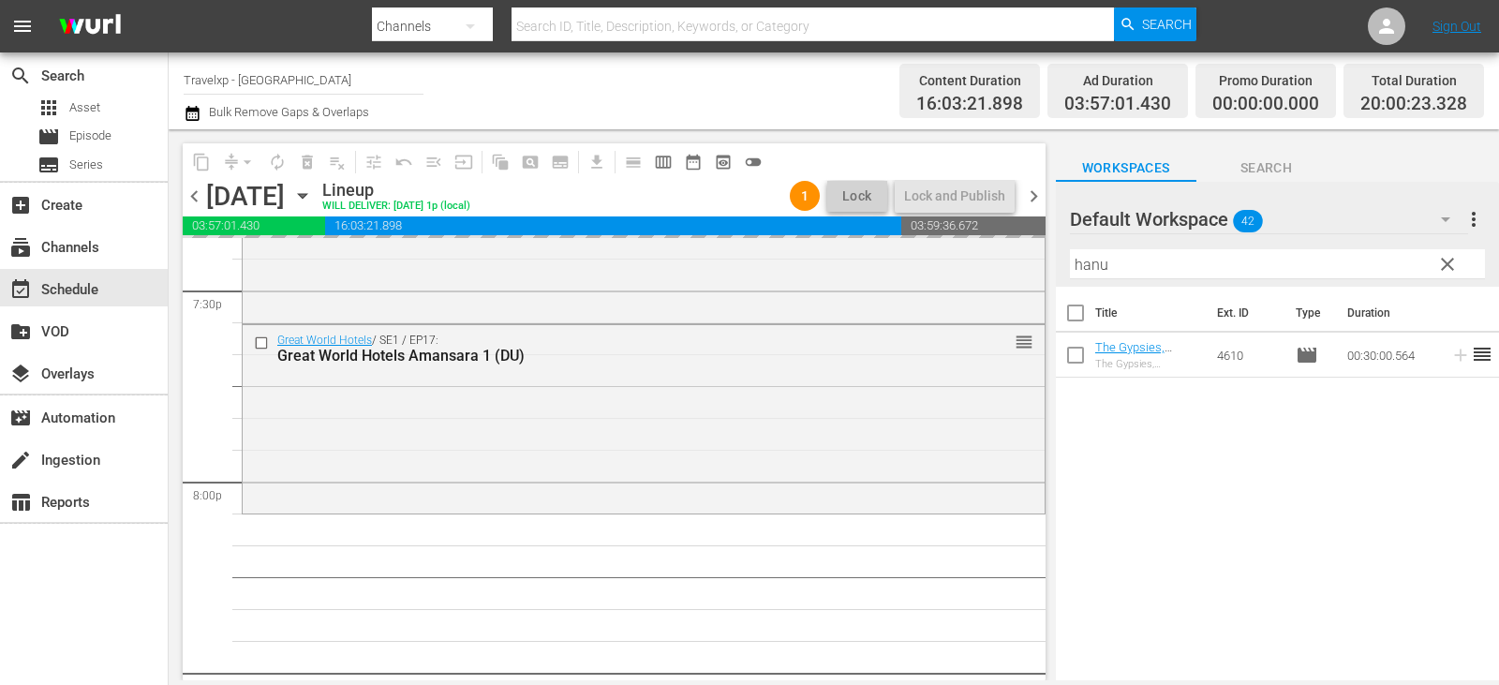
click at [1458, 263] on button "clear" at bounding box center [1446, 263] width 30 height 30
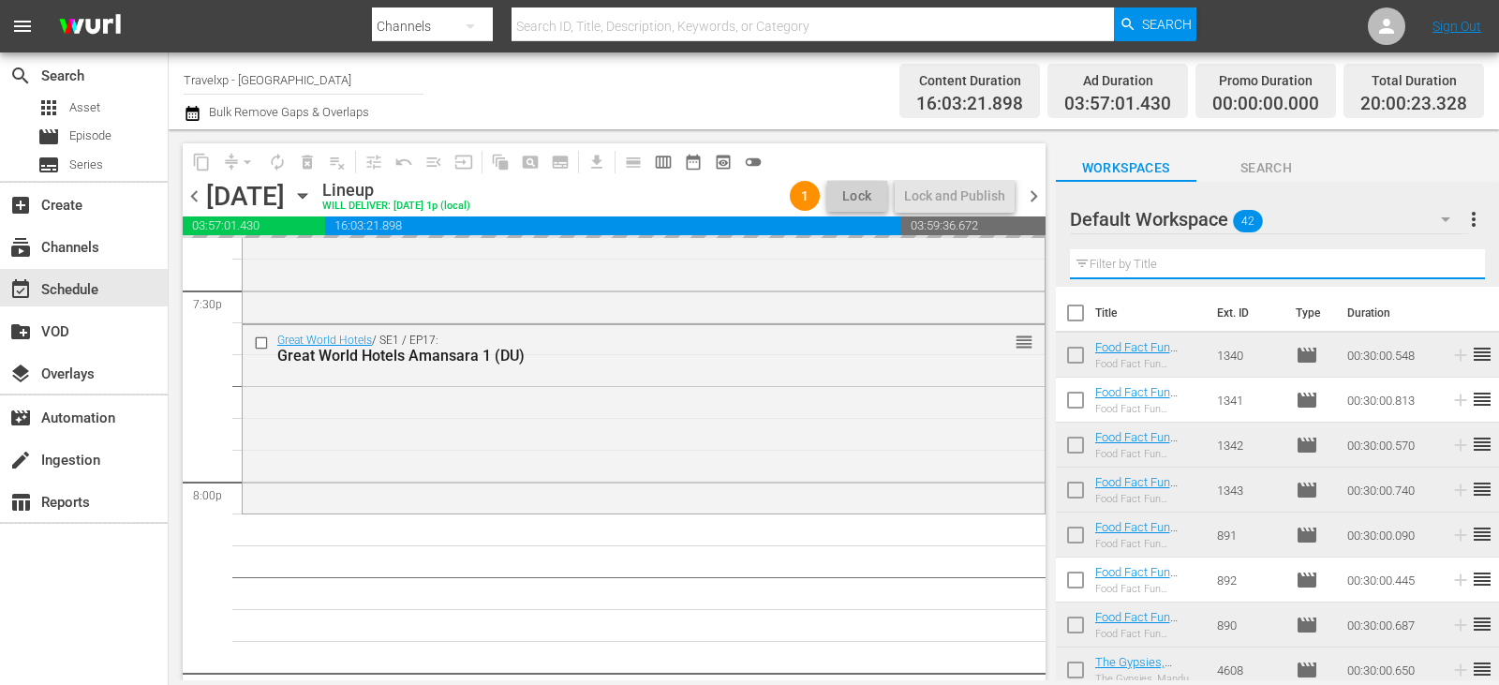
click at [1458, 263] on input "text" at bounding box center [1277, 264] width 415 height 30
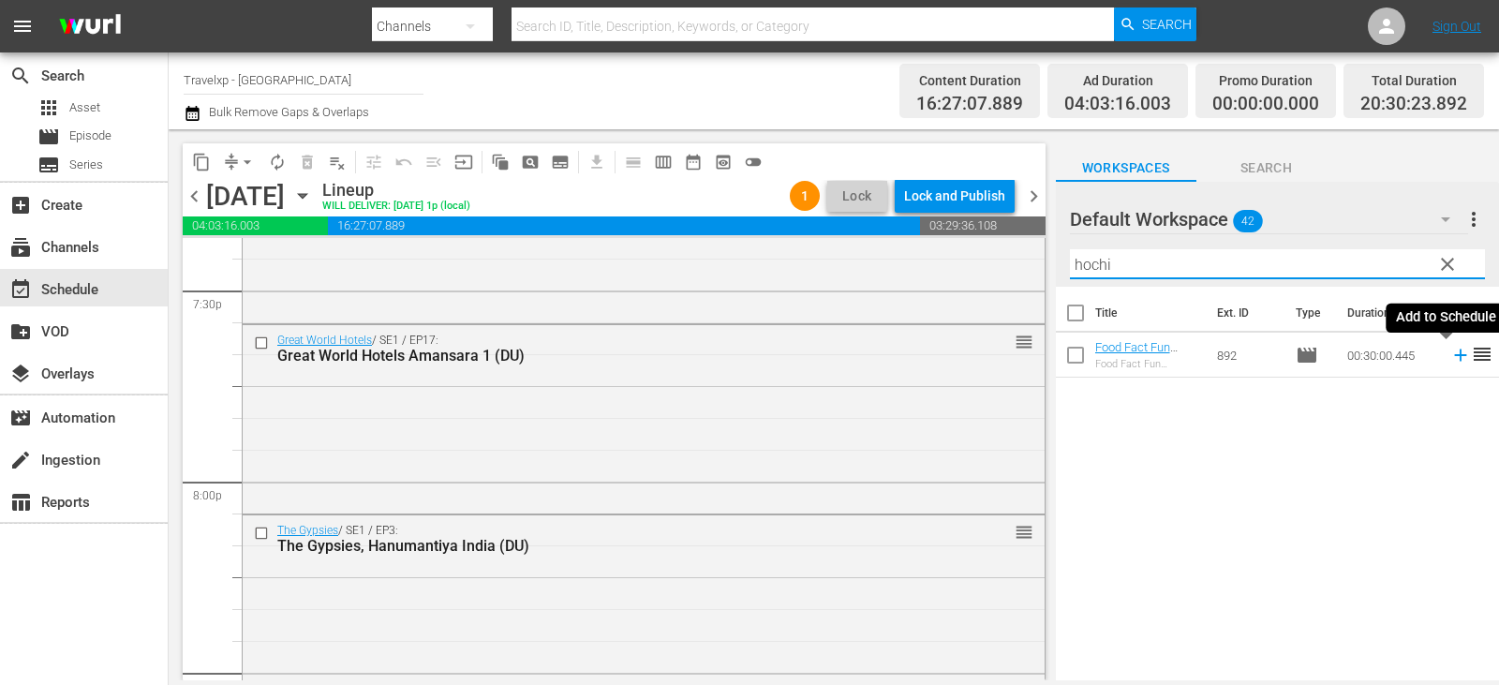
type input "hochi"
click at [1450, 358] on icon at bounding box center [1460, 355] width 21 height 21
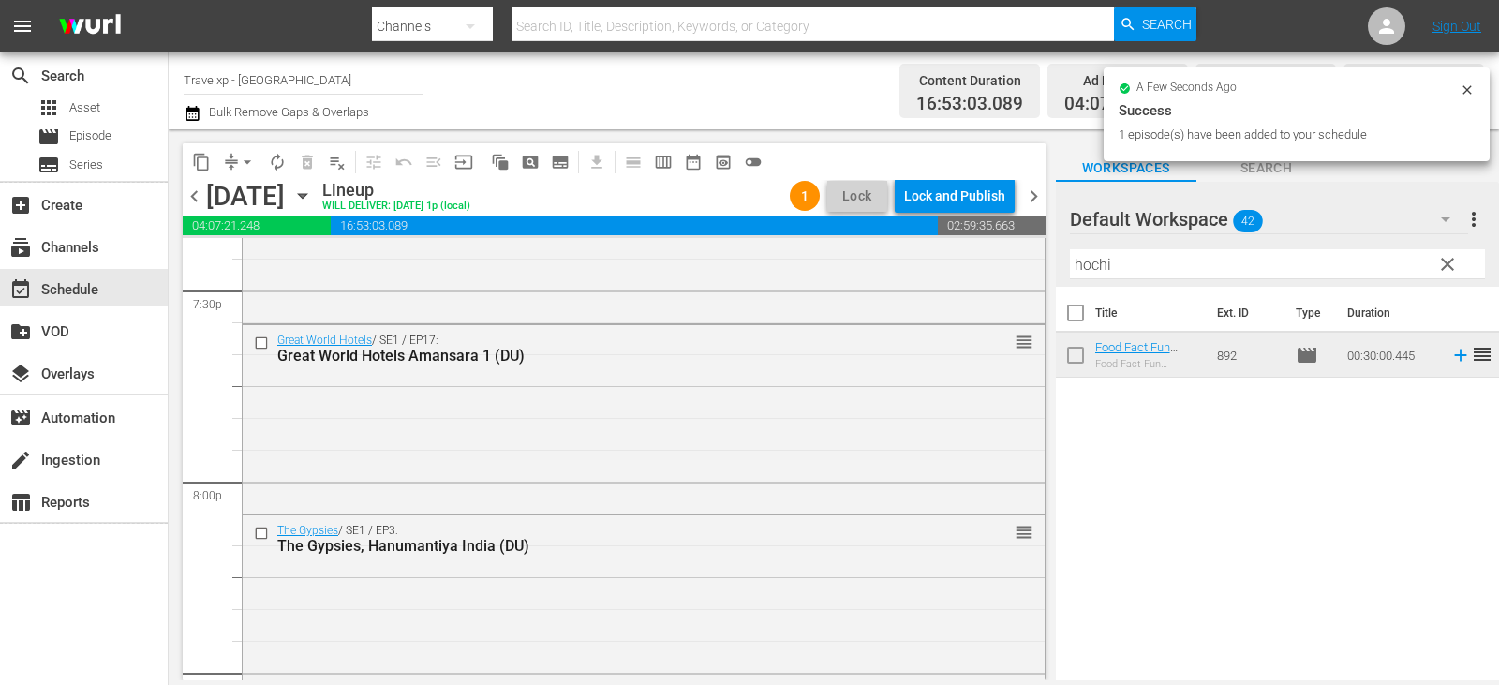
click at [1441, 259] on span "clear" at bounding box center [1447, 264] width 22 height 22
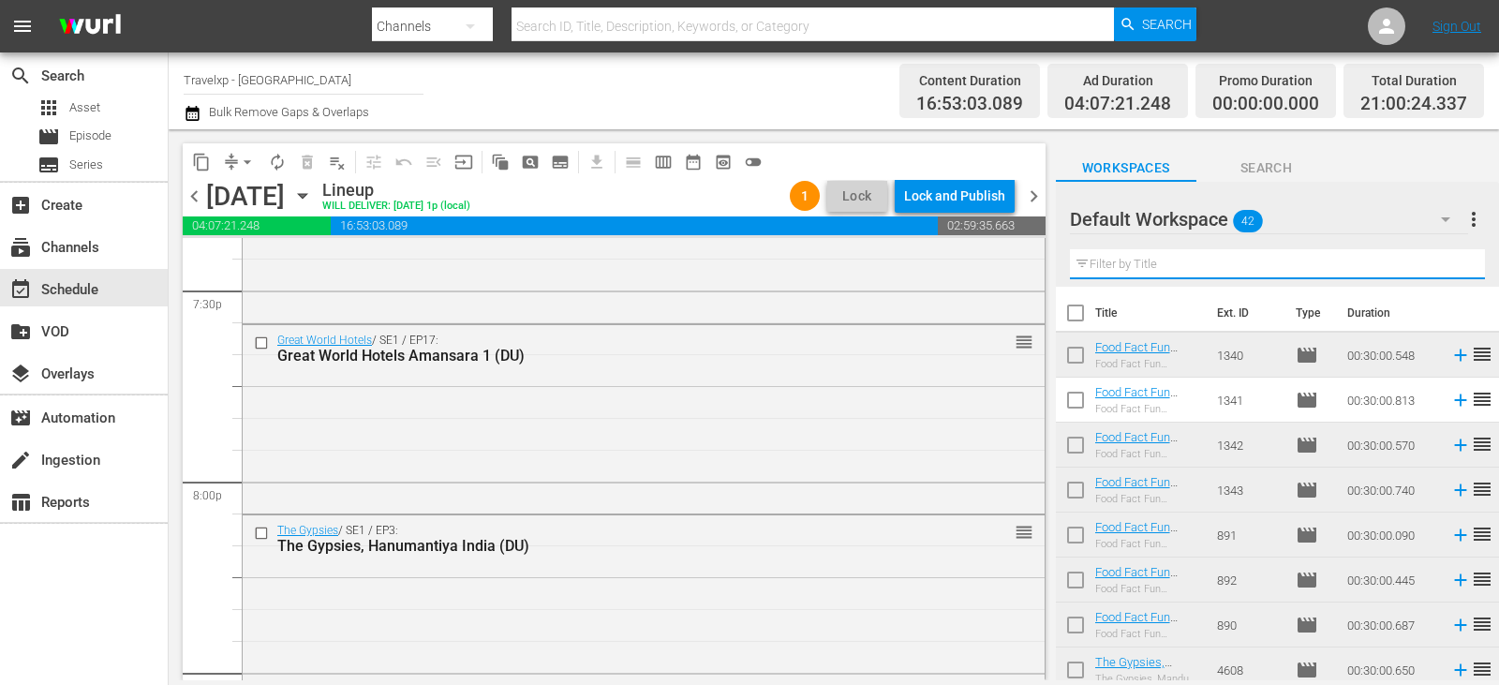
click at [1441, 259] on input "text" at bounding box center [1277, 264] width 415 height 30
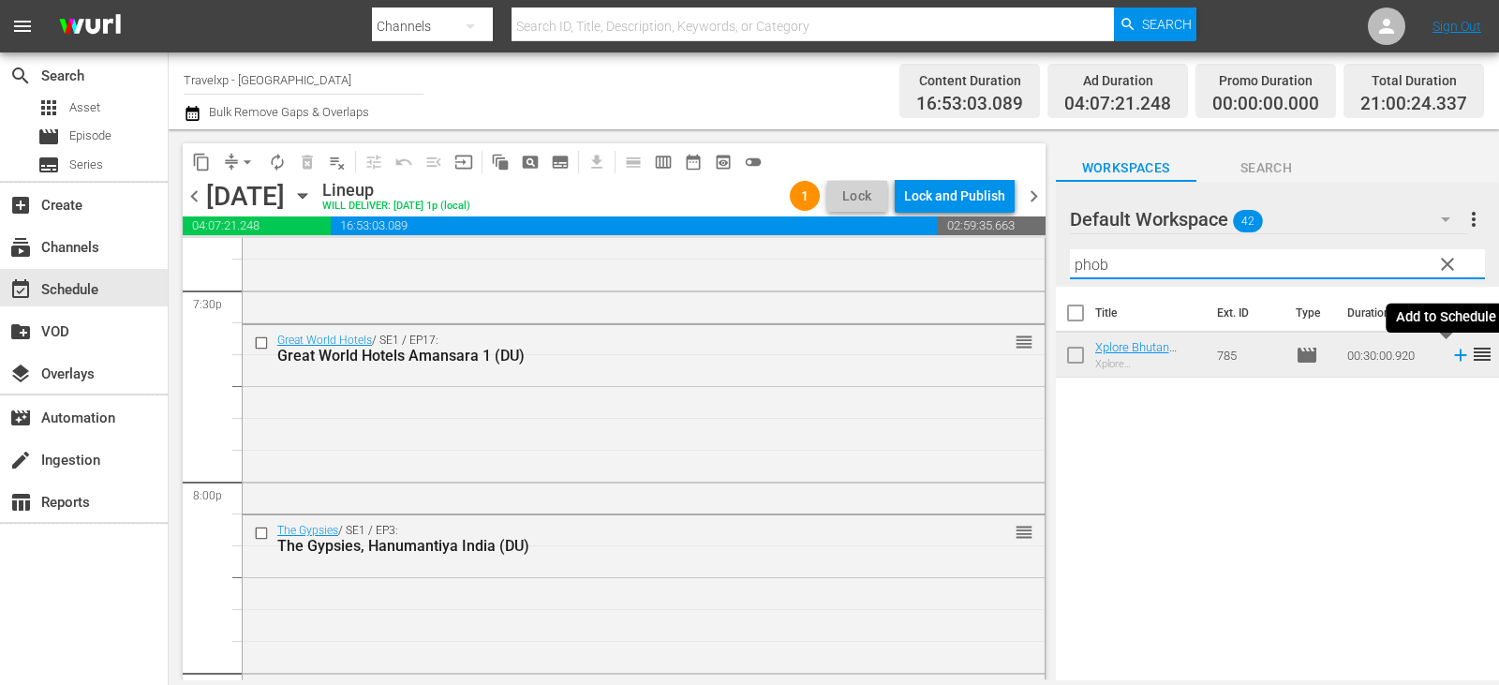
type input "phob"
click at [1454, 354] on icon at bounding box center [1460, 355] width 12 height 12
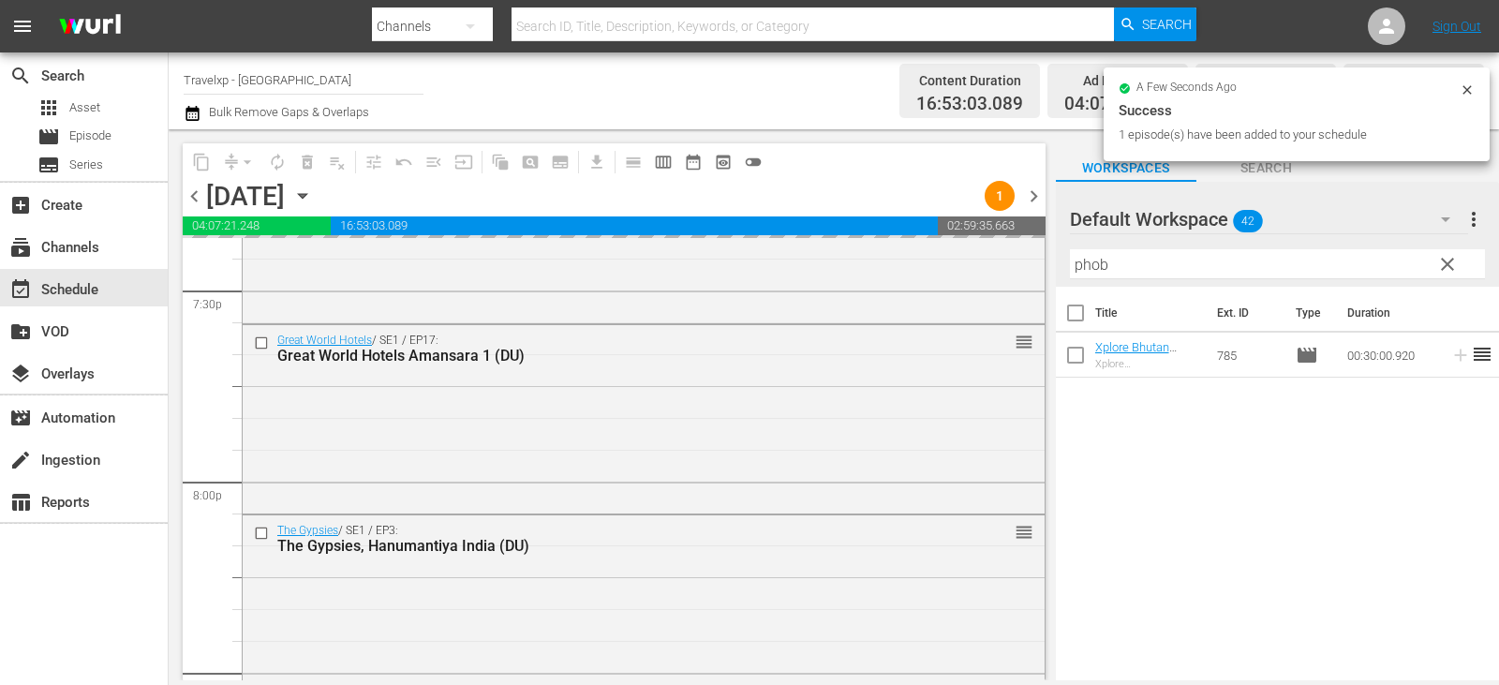
click at [1445, 267] on span "clear" at bounding box center [1447, 264] width 22 height 22
click at [1445, 267] on input "text" at bounding box center [1277, 264] width 415 height 30
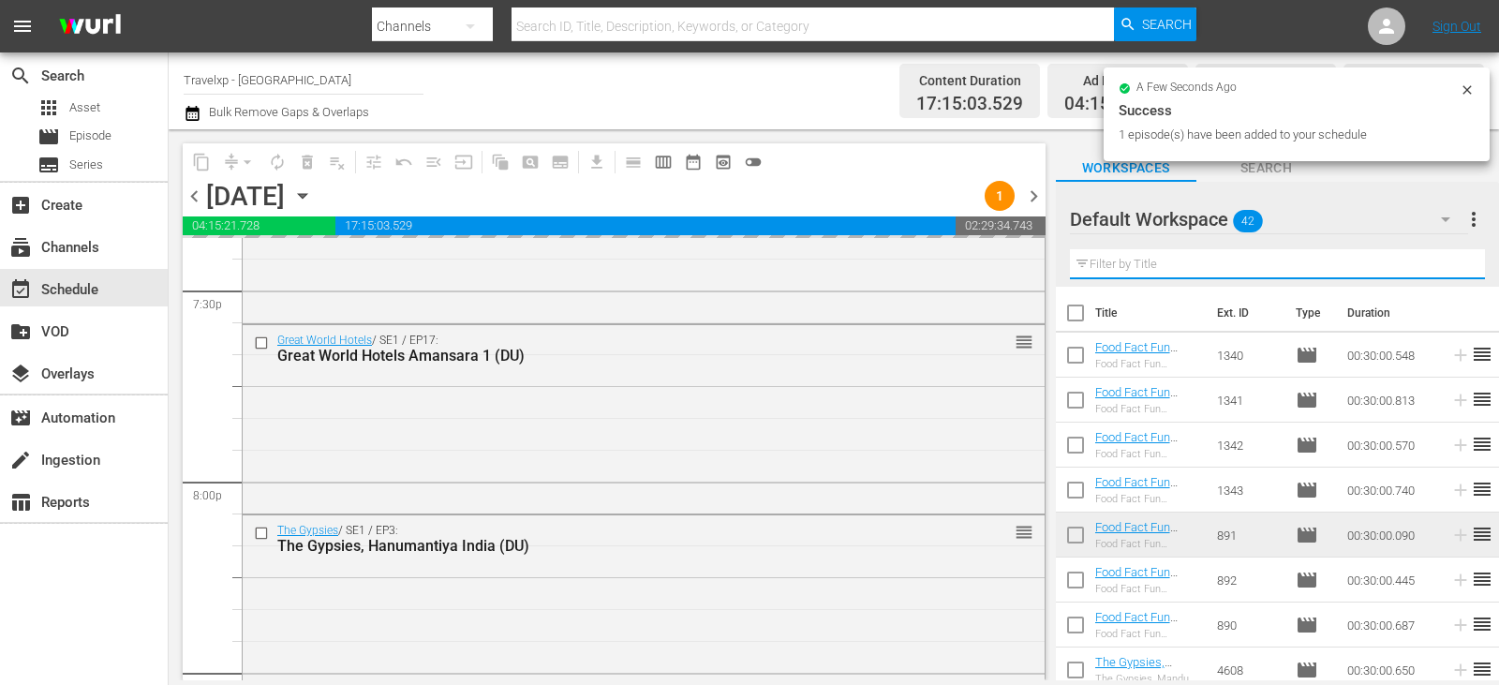
click at [1445, 267] on input "text" at bounding box center [1277, 264] width 415 height 30
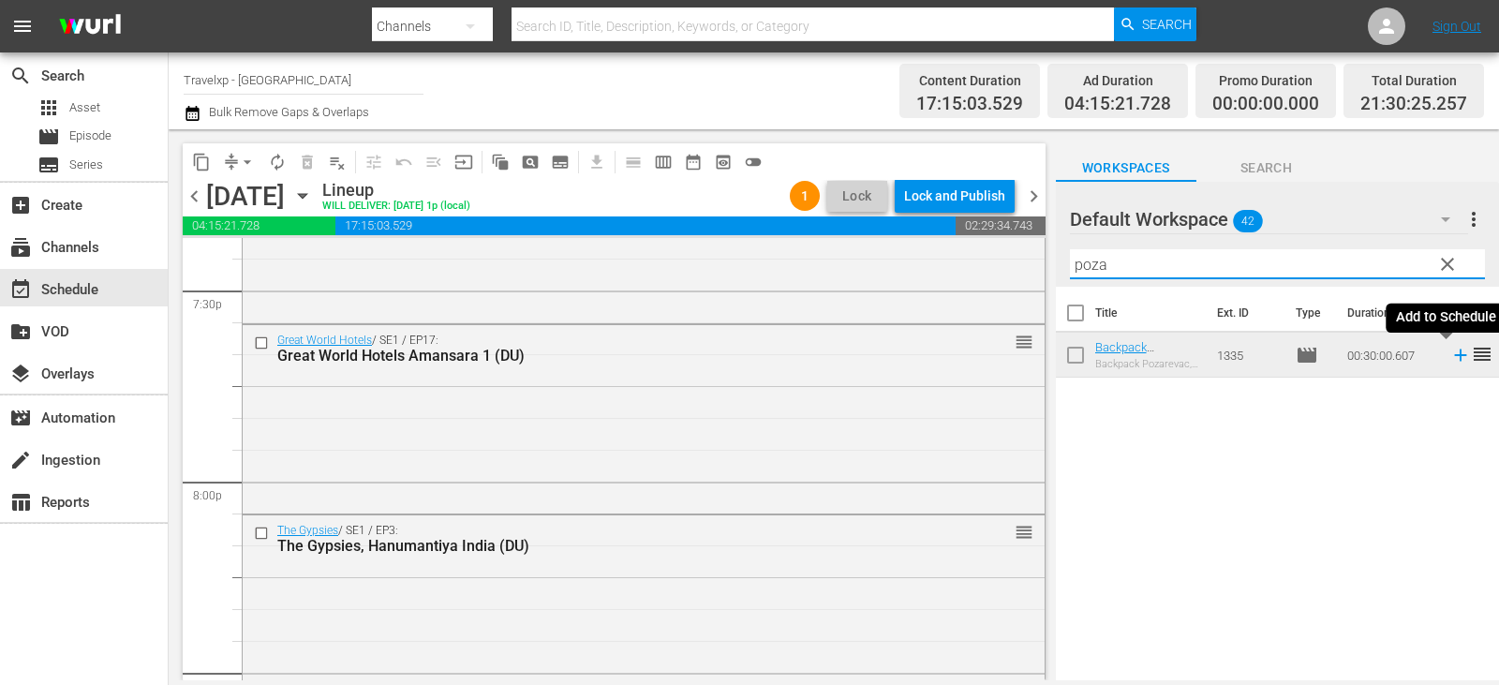
type input "poza"
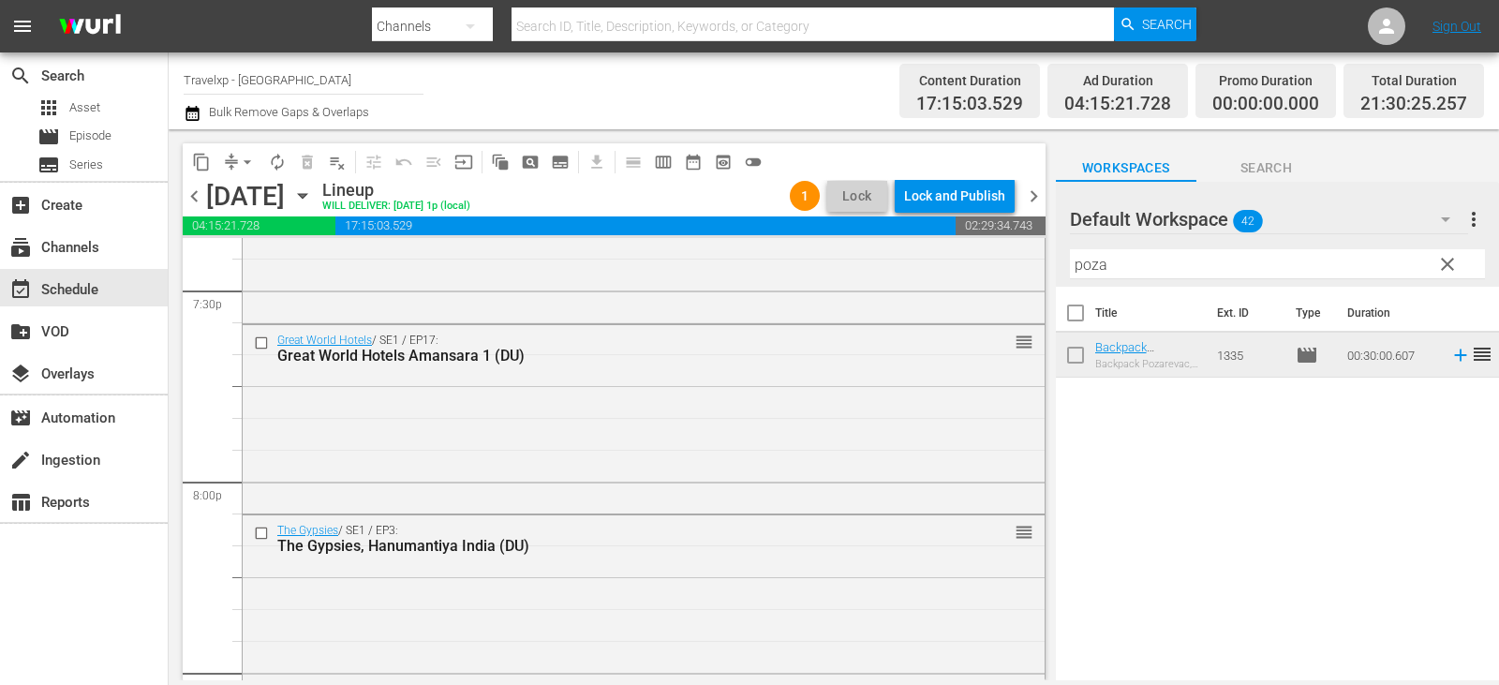
click at [1471, 352] on span "reorder" at bounding box center [1482, 354] width 22 height 22
click at [1450, 357] on icon at bounding box center [1460, 355] width 21 height 21
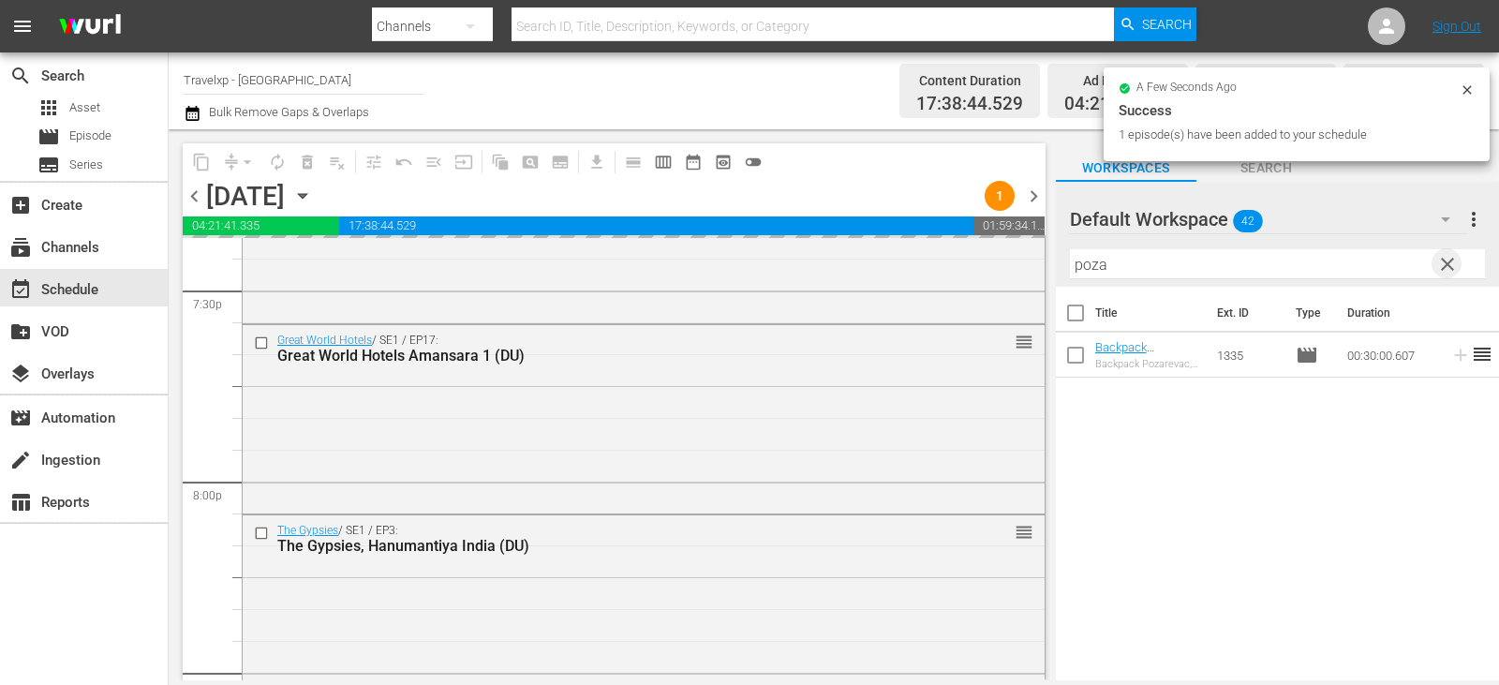
click at [1448, 258] on span "clear" at bounding box center [1447, 264] width 22 height 22
click at [1448, 258] on input "poza" at bounding box center [1277, 264] width 415 height 30
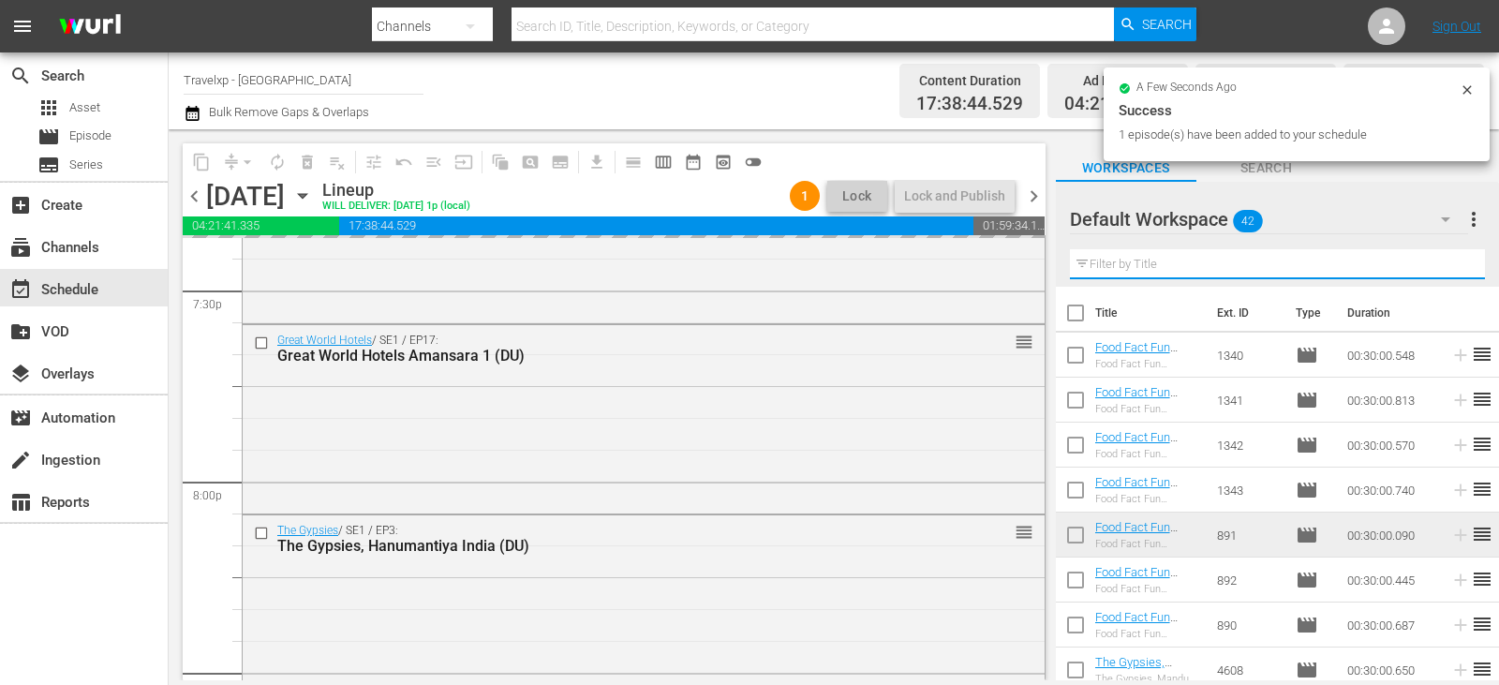
click at [1448, 258] on input "text" at bounding box center [1277, 264] width 415 height 30
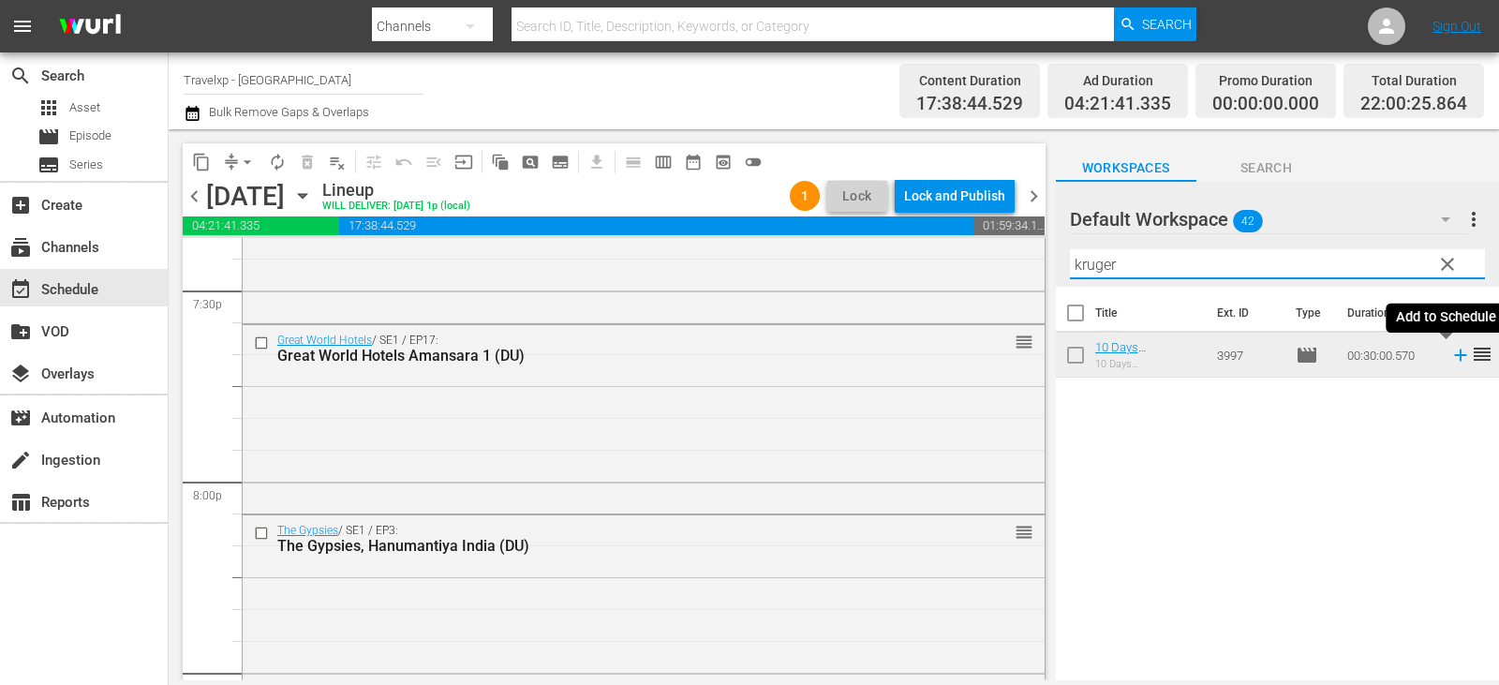
type input "kruger"
click at [1450, 357] on icon at bounding box center [1460, 355] width 21 height 21
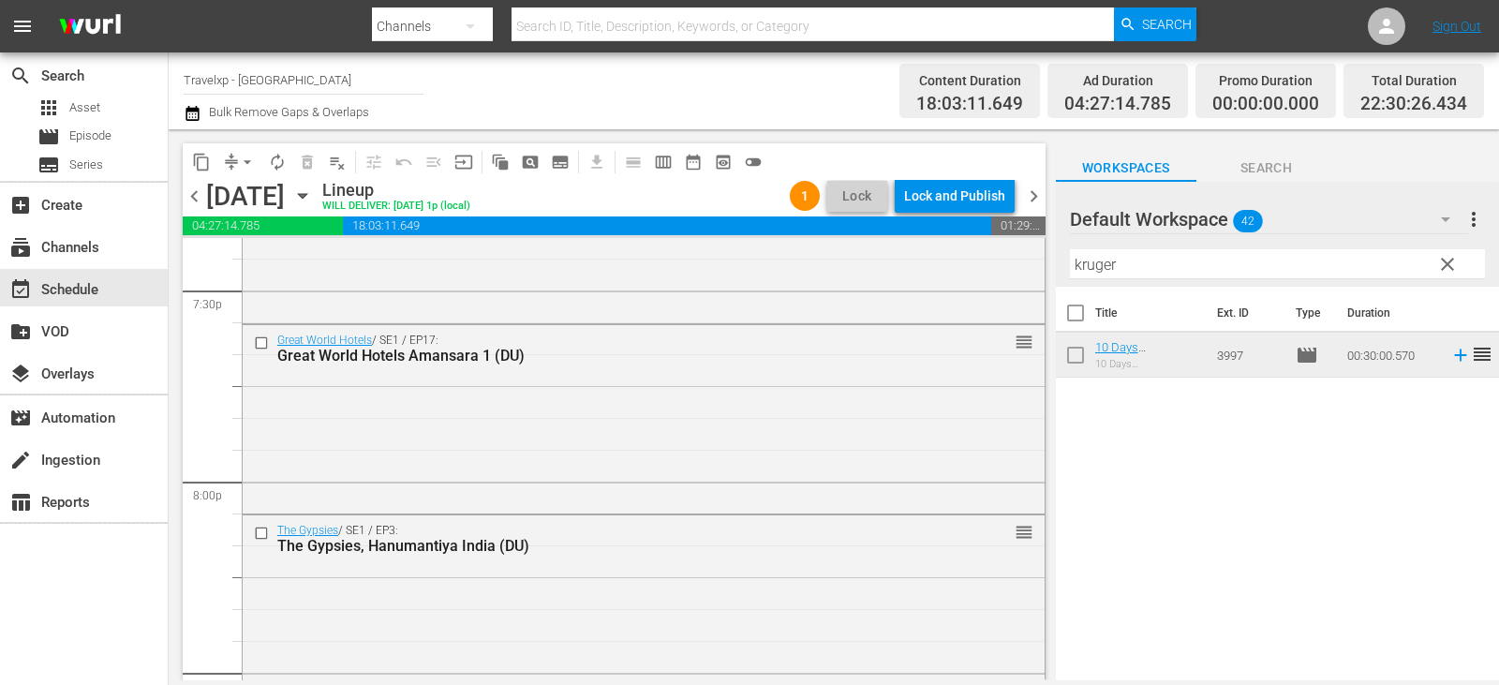
click at [1452, 262] on span "clear" at bounding box center [1447, 264] width 22 height 22
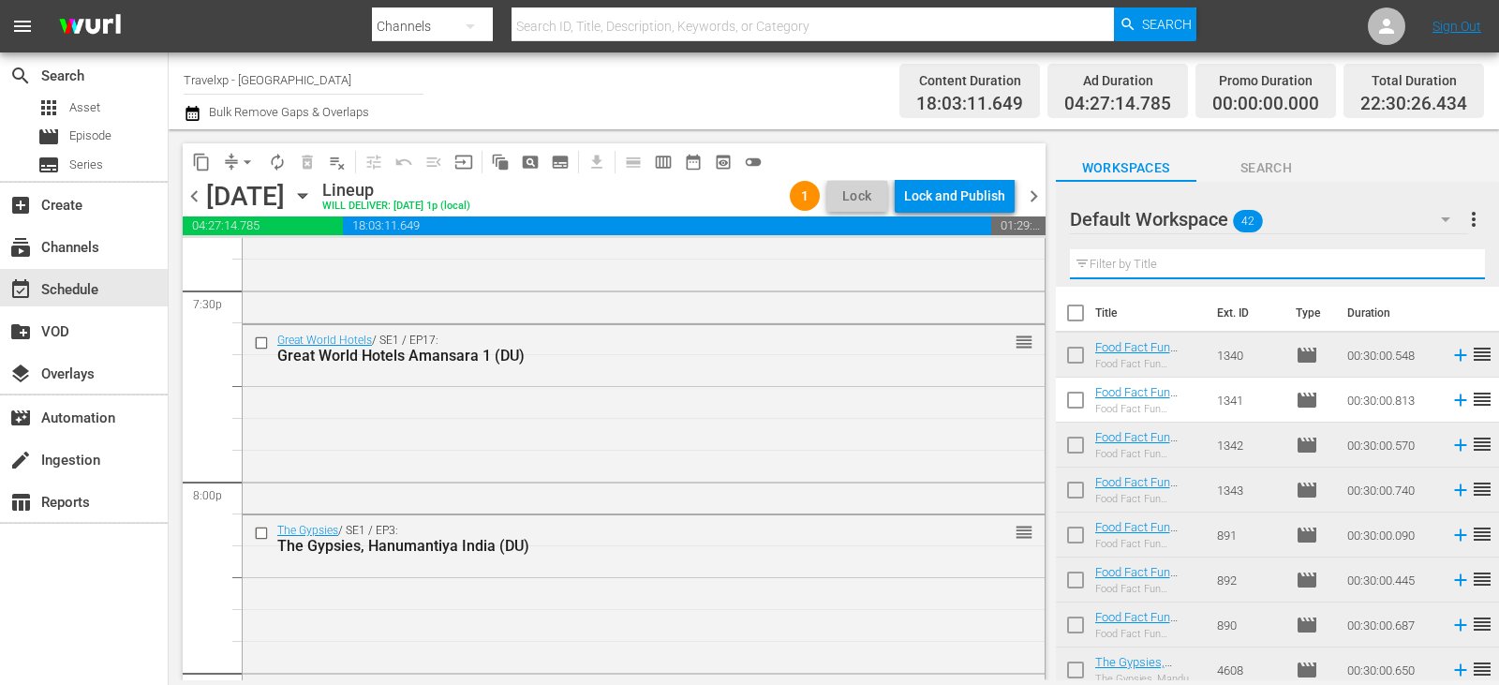
click at [1452, 262] on input "text" at bounding box center [1277, 264] width 415 height 30
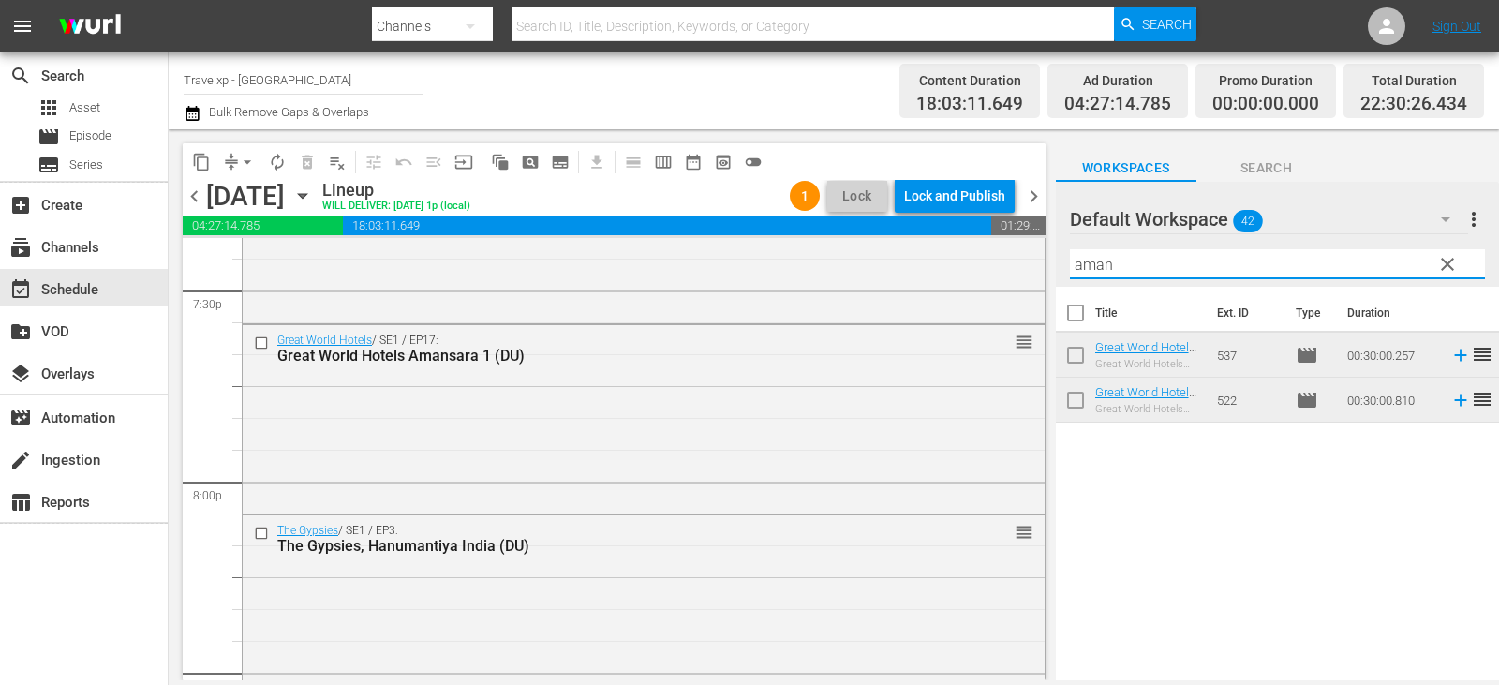
type input "aman"
click at [1454, 401] on icon at bounding box center [1460, 400] width 12 height 12
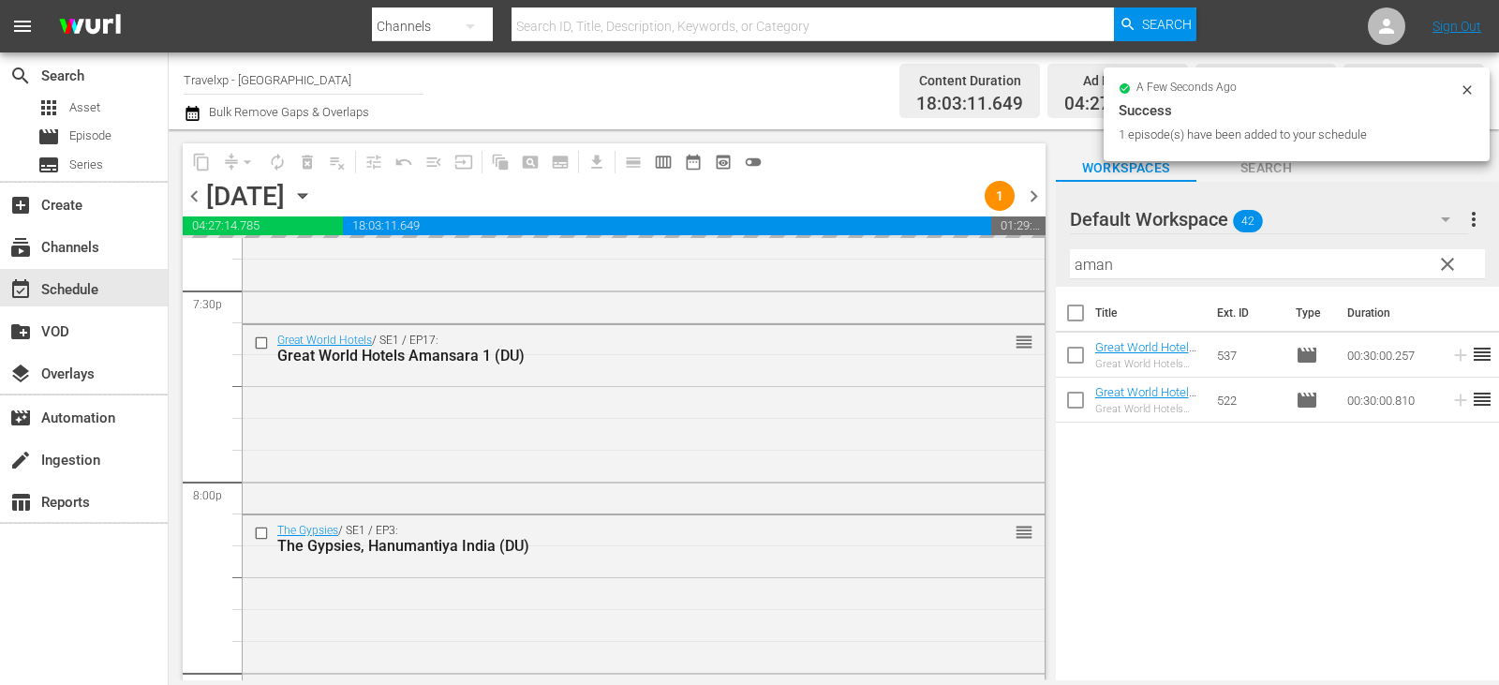
click at [1452, 266] on span "clear" at bounding box center [1447, 264] width 22 height 22
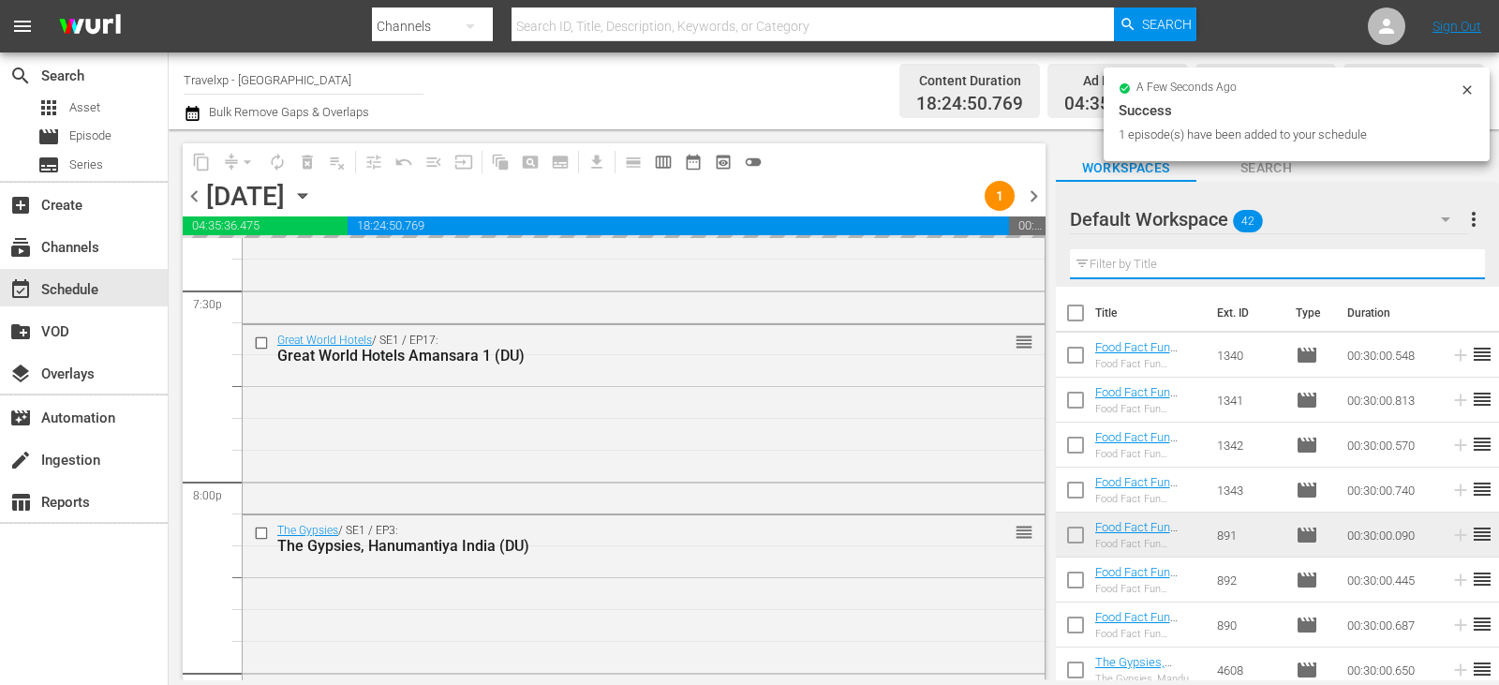
click at [1452, 266] on input "text" at bounding box center [1277, 264] width 415 height 30
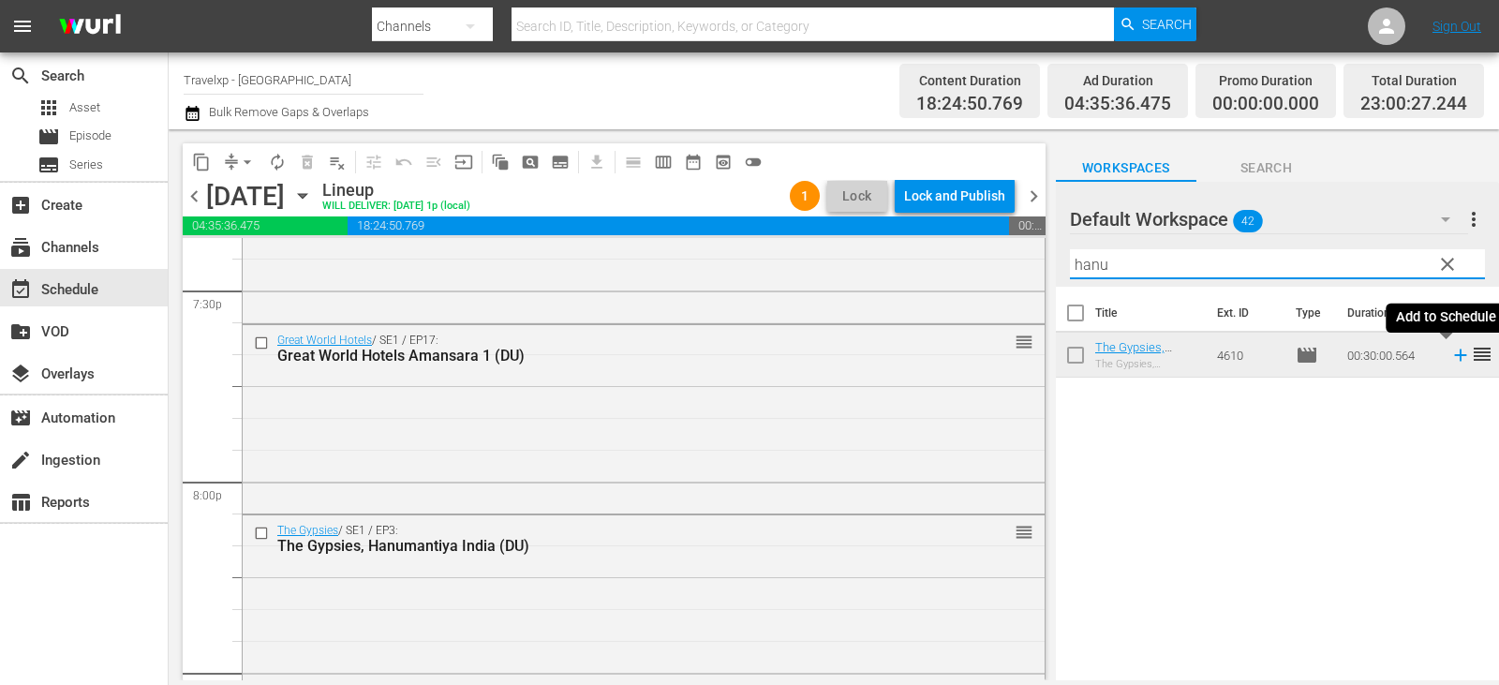
type input "hanu"
click at [1454, 350] on icon at bounding box center [1460, 355] width 12 height 12
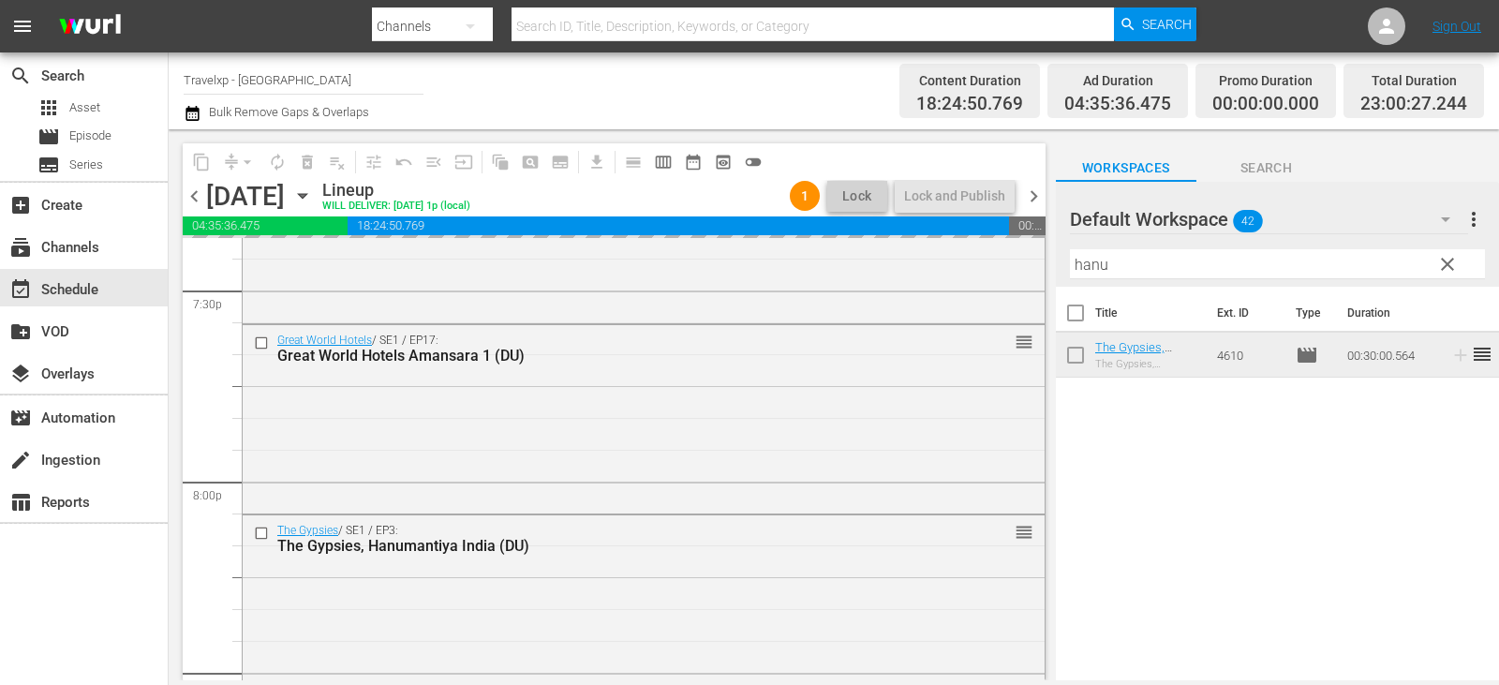
click at [1454, 266] on span "clear" at bounding box center [1447, 264] width 22 height 22
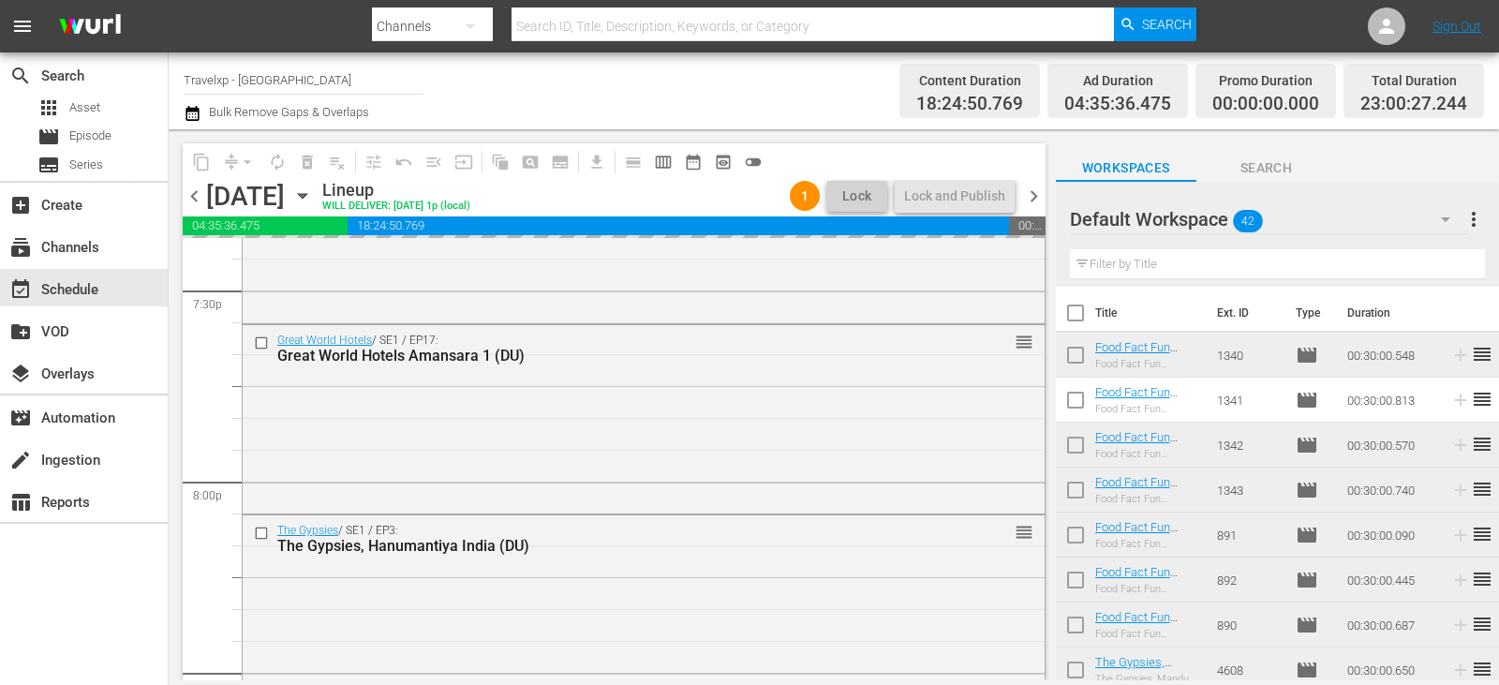
click at [1454, 266] on input "text" at bounding box center [1277, 264] width 415 height 30
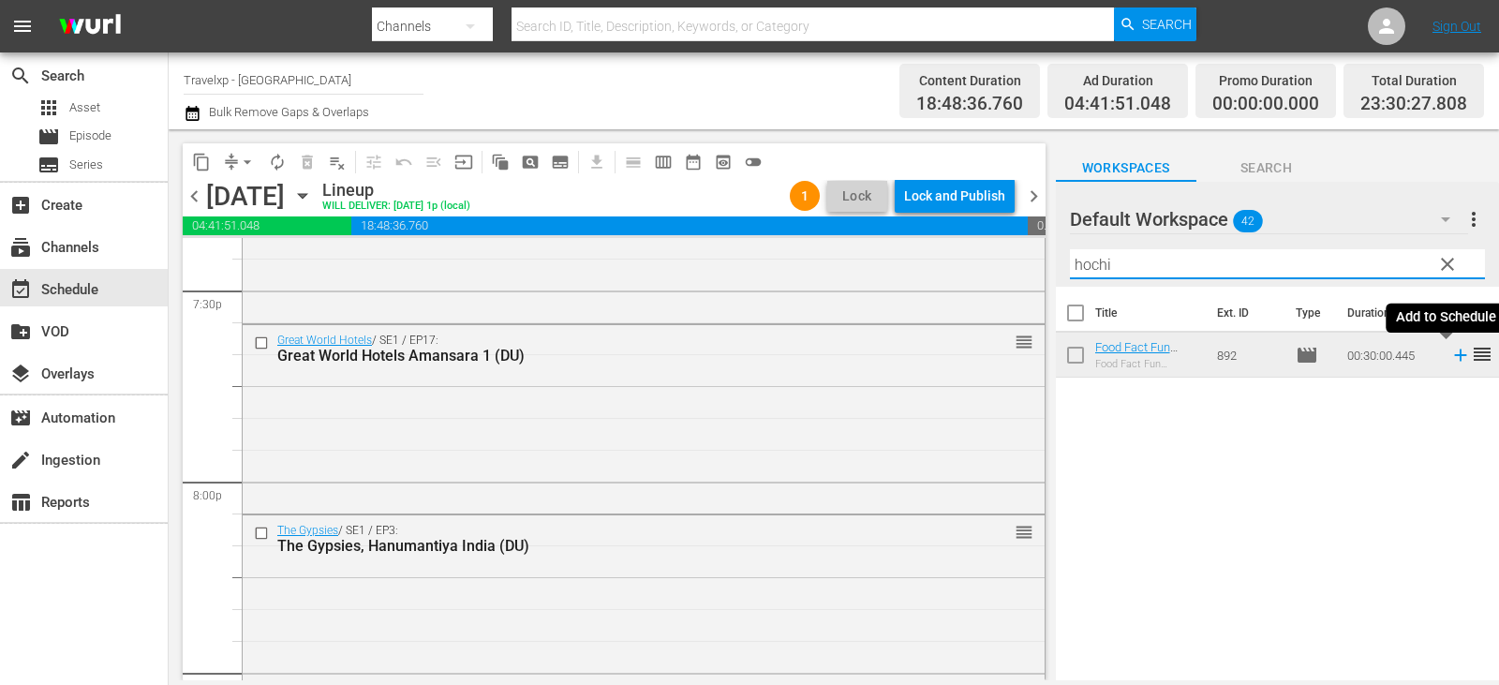
type input "hochi"
click at [1454, 356] on icon at bounding box center [1460, 355] width 12 height 12
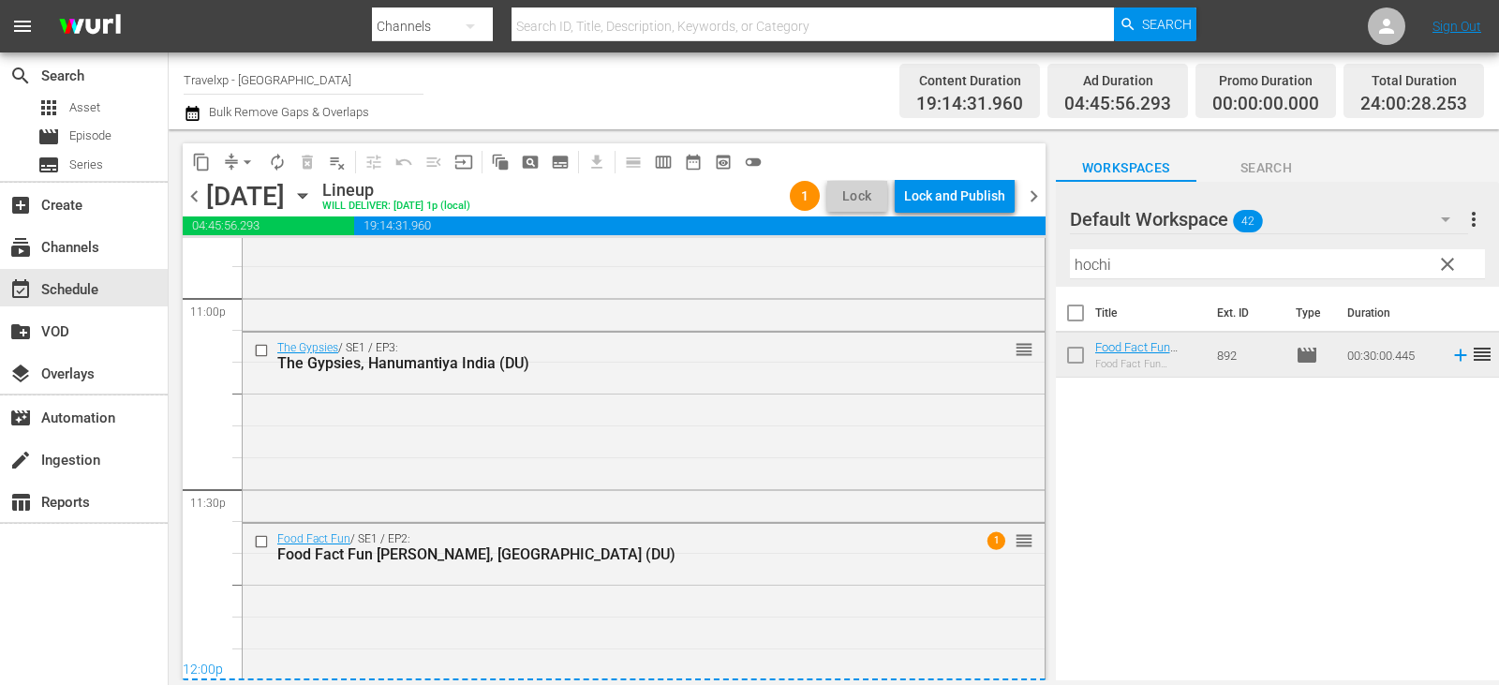
scroll to position [8764, 0]
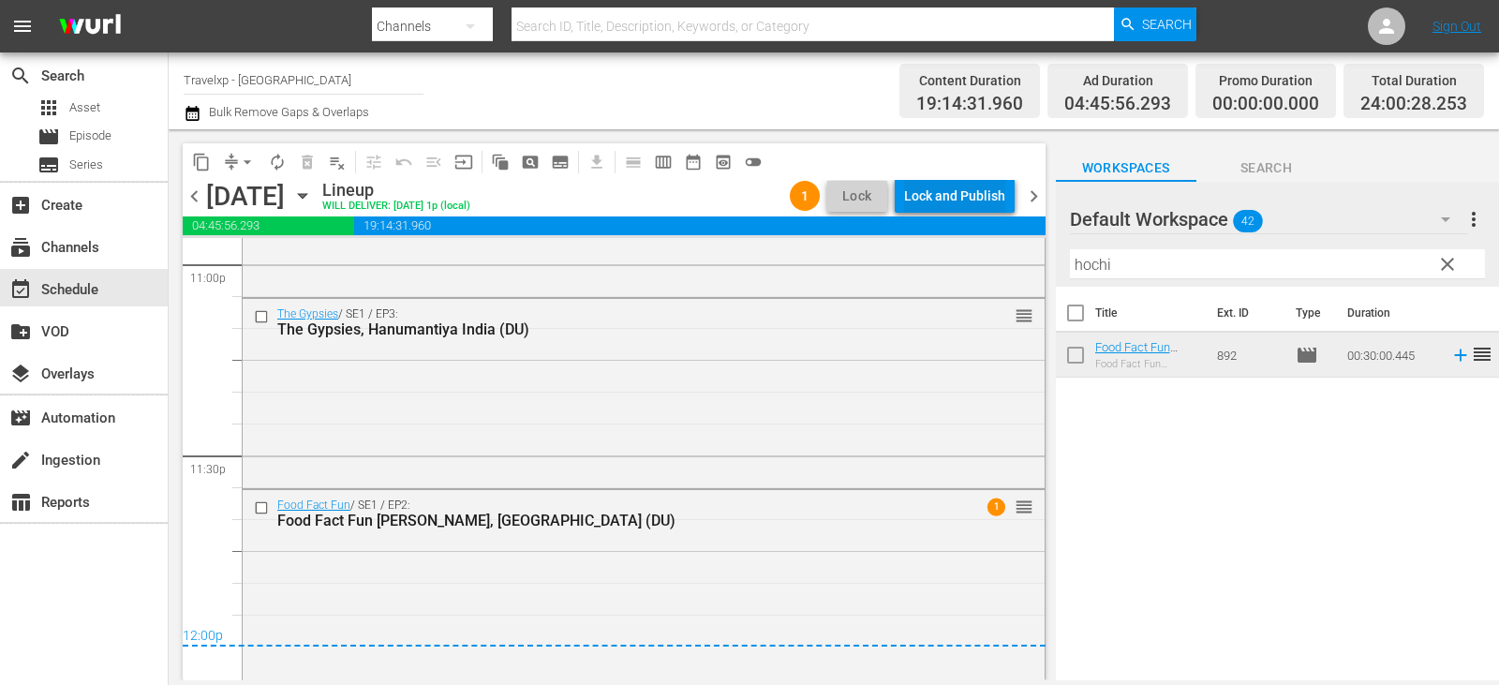
click at [966, 209] on div "Lock and Publish" at bounding box center [954, 196] width 101 height 34
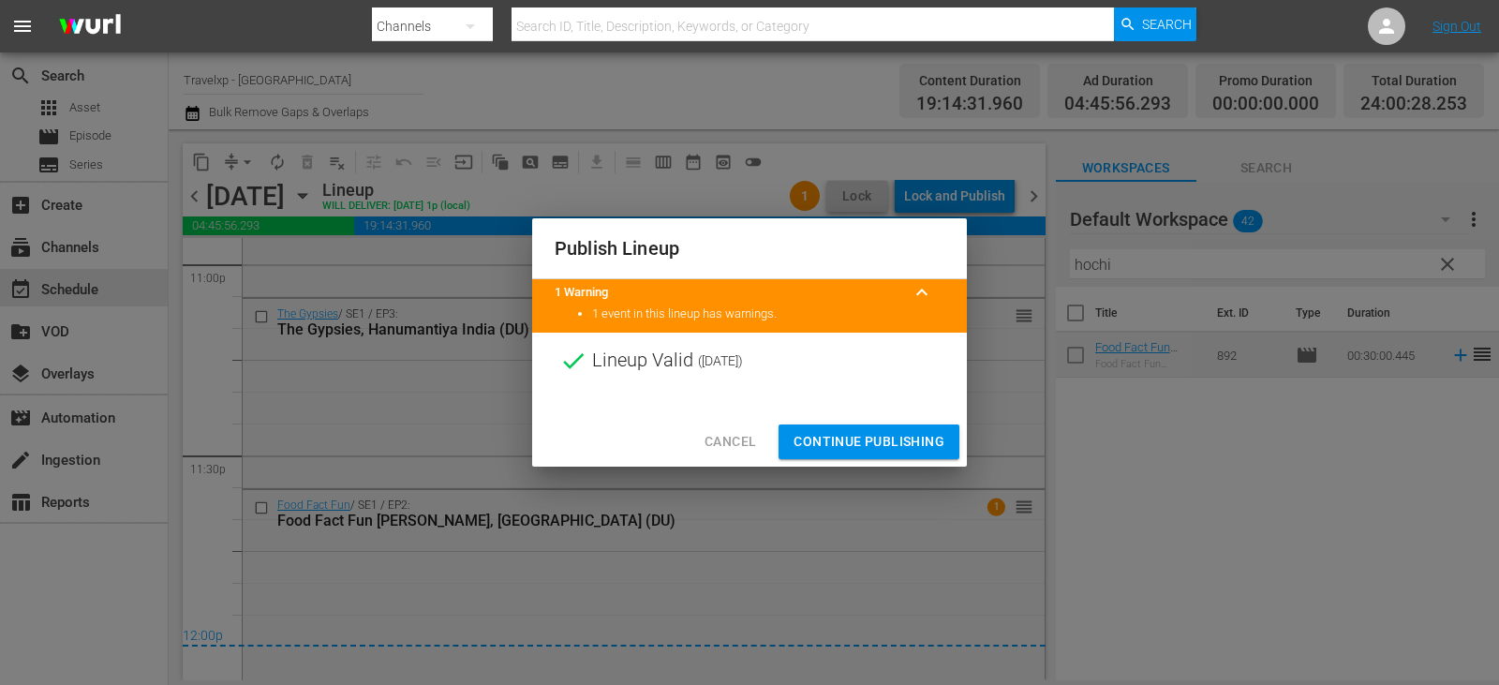
click at [822, 439] on span "Continue Publishing" at bounding box center [868, 441] width 151 height 23
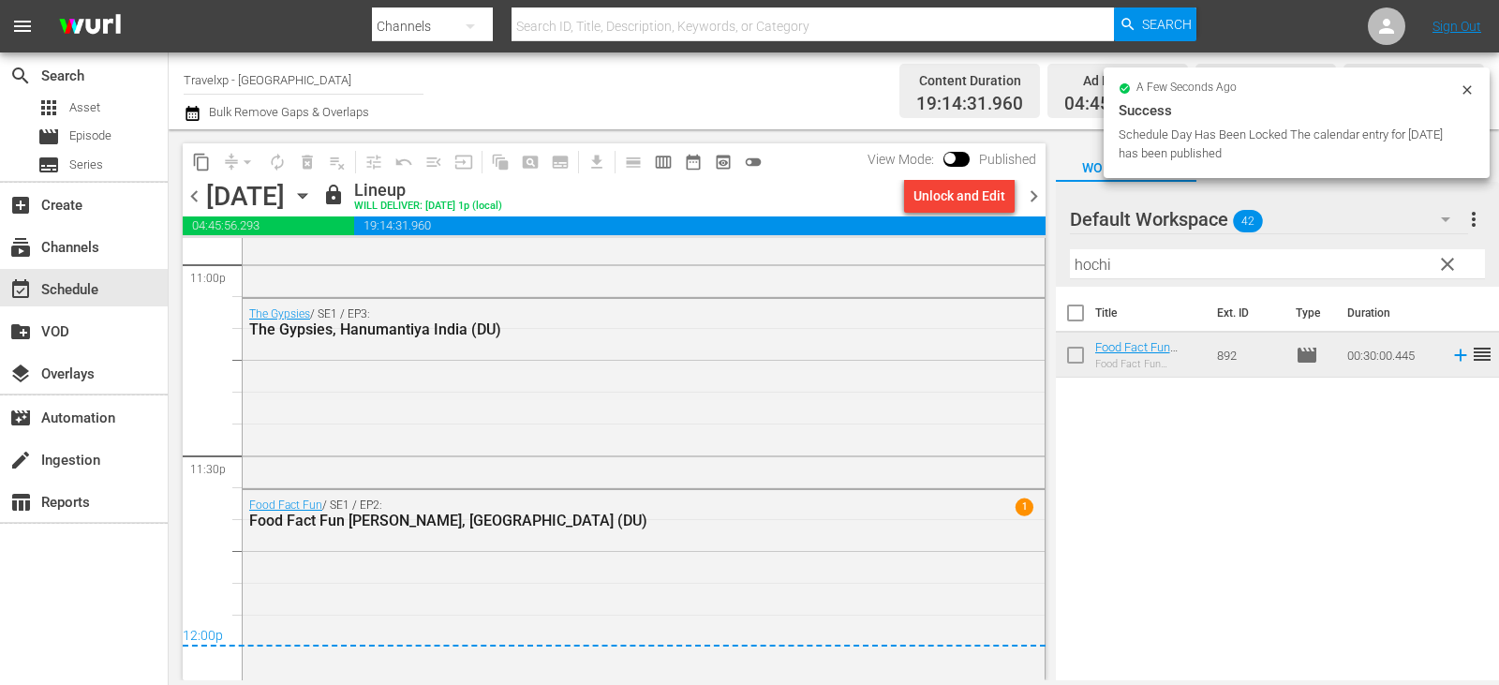
click at [1029, 189] on span "chevron_right" at bounding box center [1033, 196] width 23 height 23
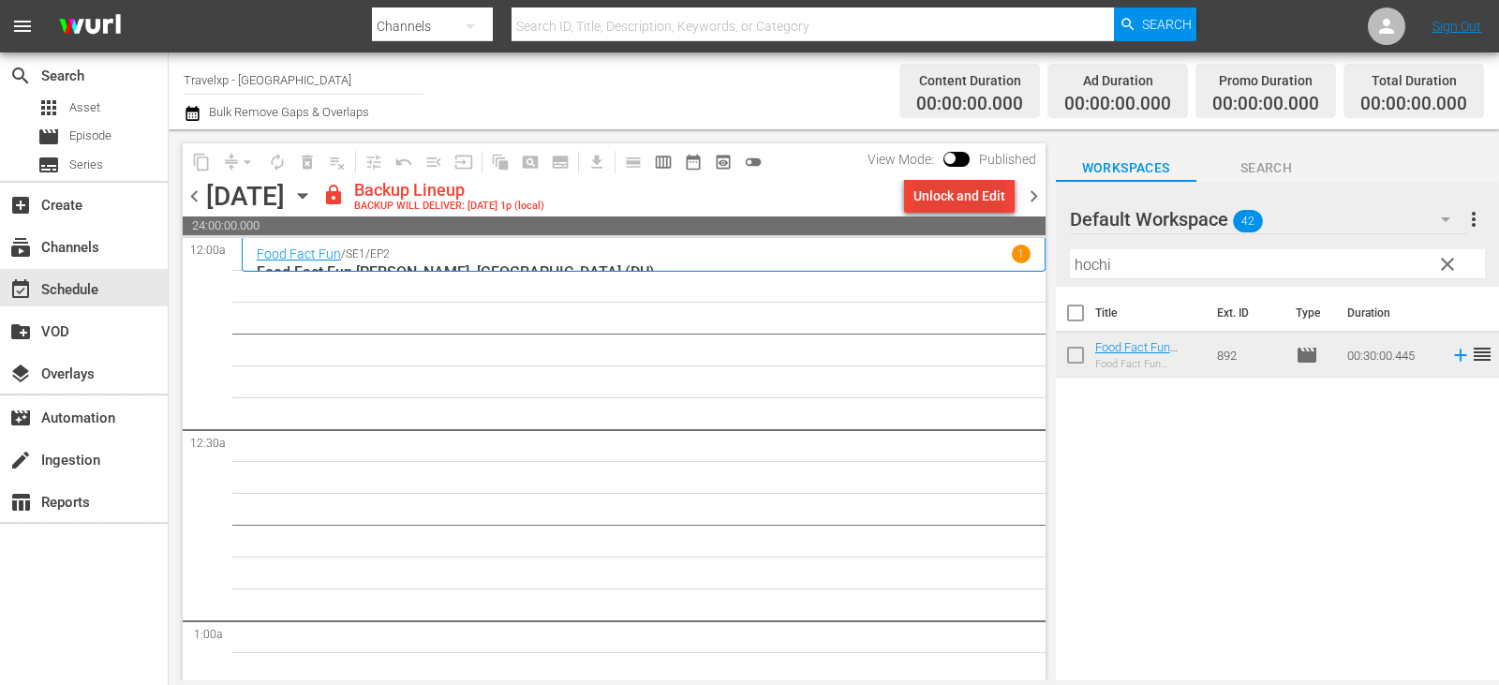
click at [938, 199] on div "Unlock and Edit" at bounding box center [959, 196] width 92 height 34
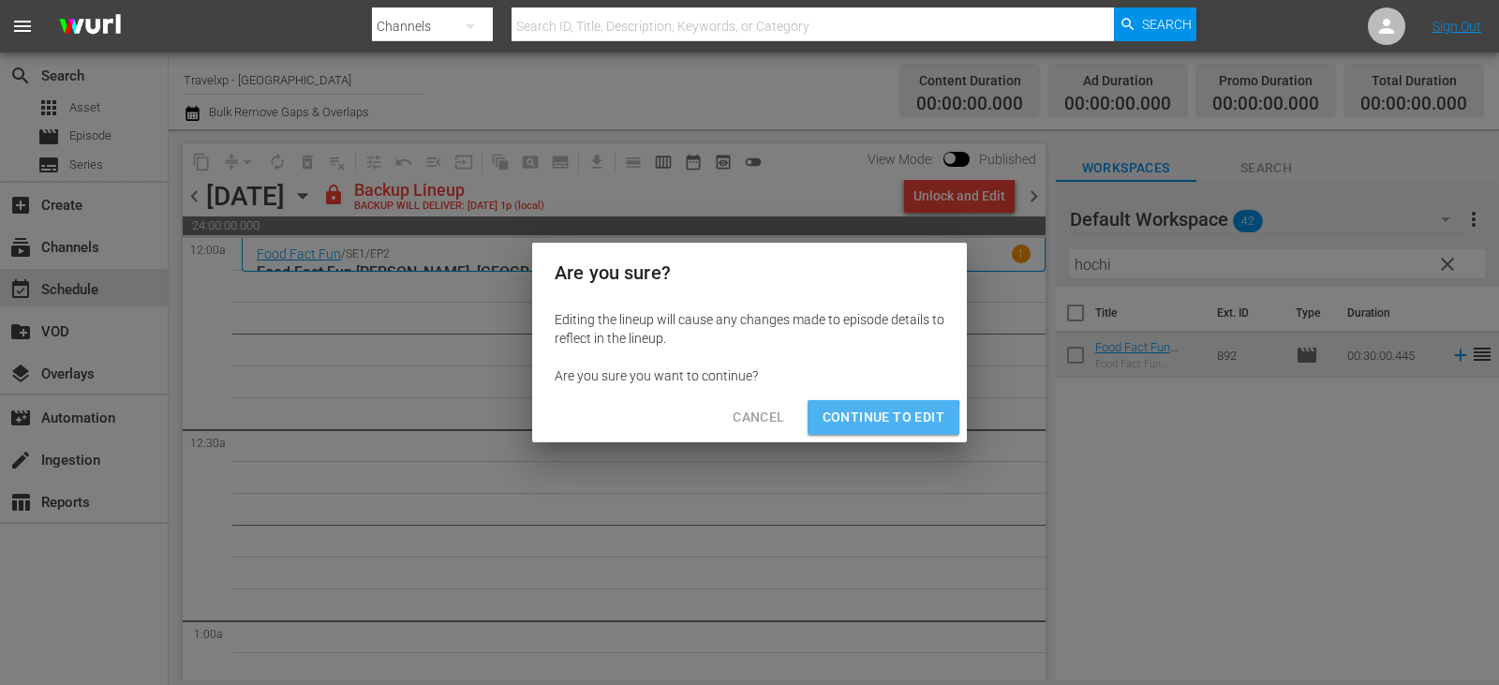
click at [865, 422] on span "Continue to Edit" at bounding box center [883, 417] width 122 height 23
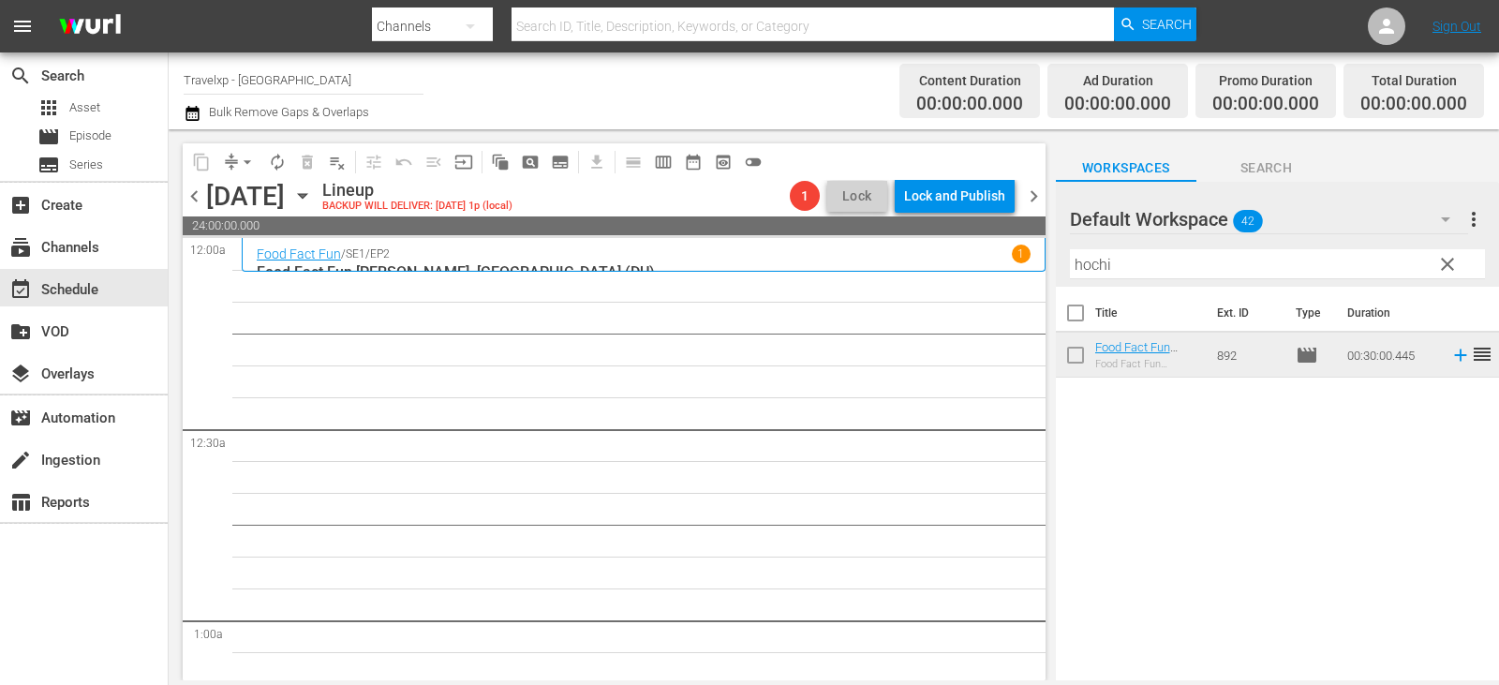
click at [1443, 265] on span "clear" at bounding box center [1447, 264] width 22 height 22
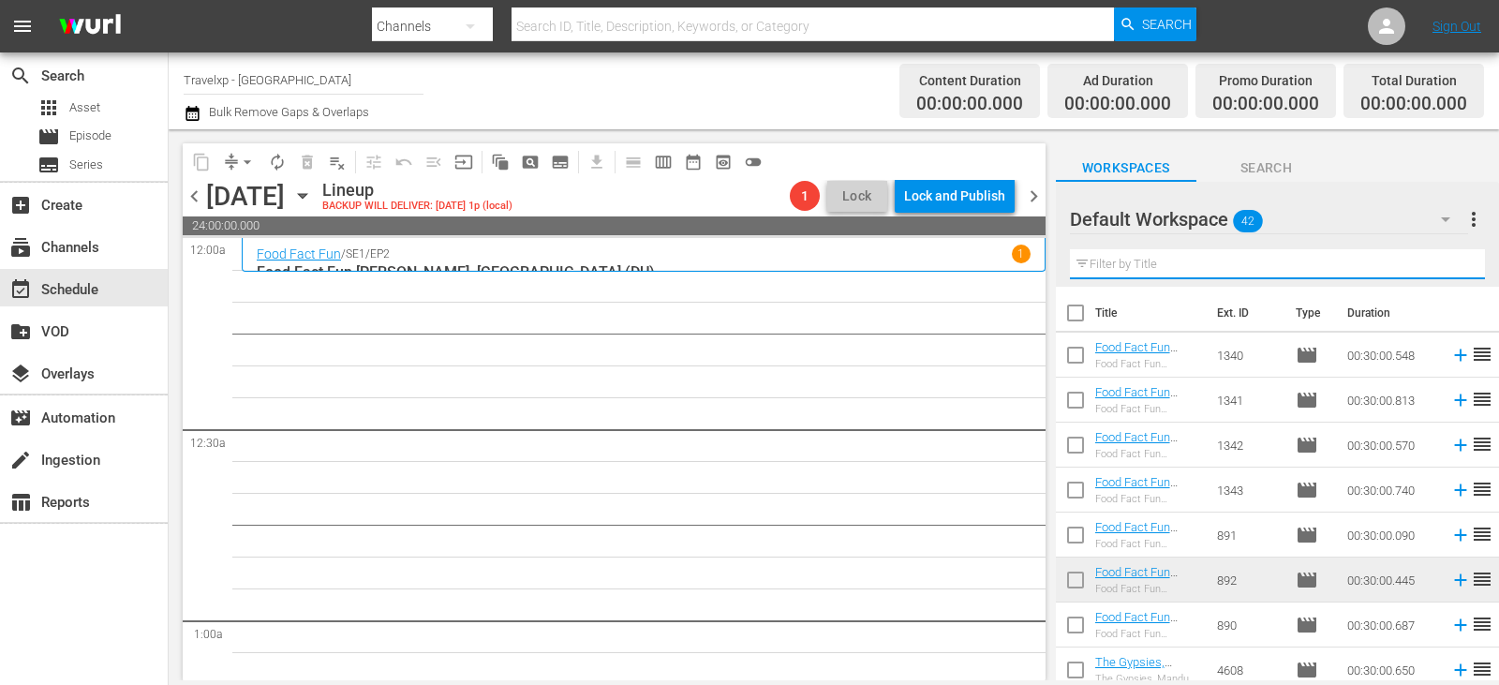
click at [1443, 265] on input "text" at bounding box center [1277, 264] width 415 height 30
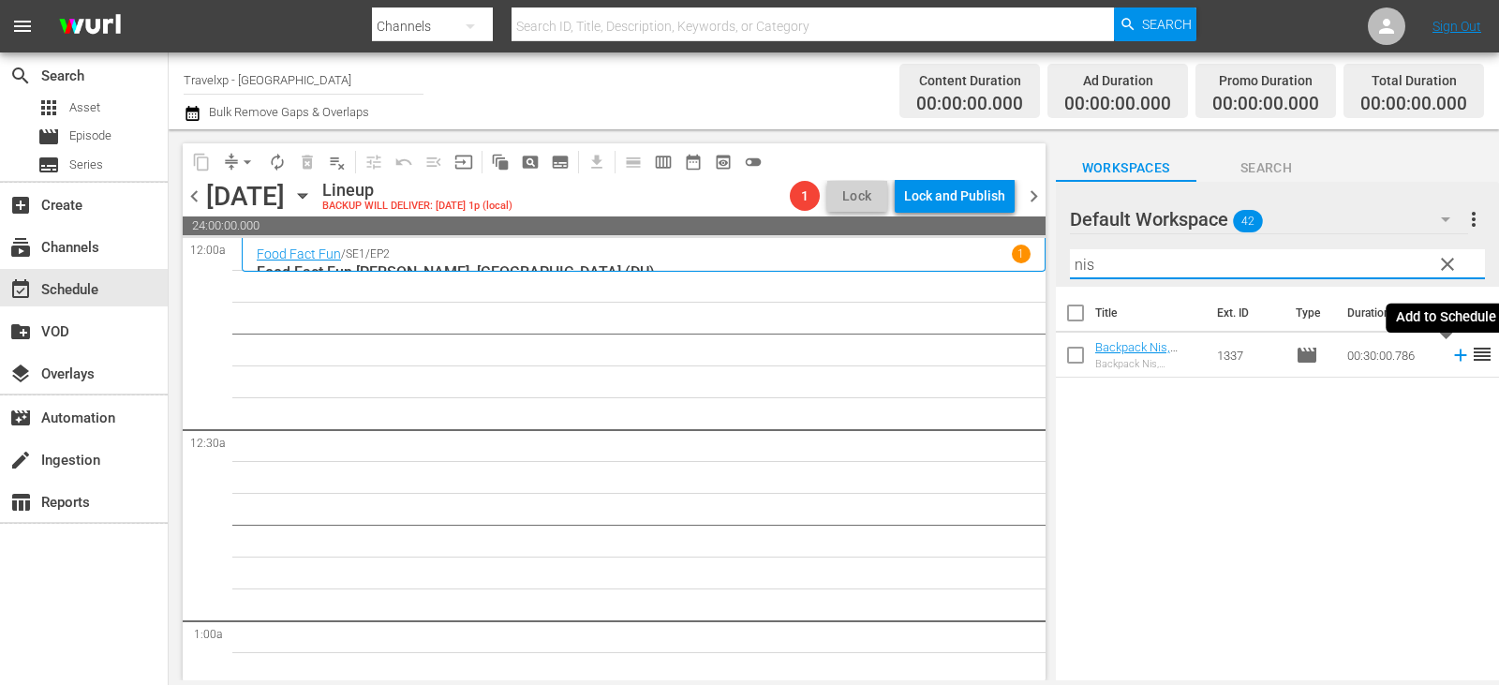
type input "nis"
click at [1454, 356] on icon at bounding box center [1460, 355] width 12 height 12
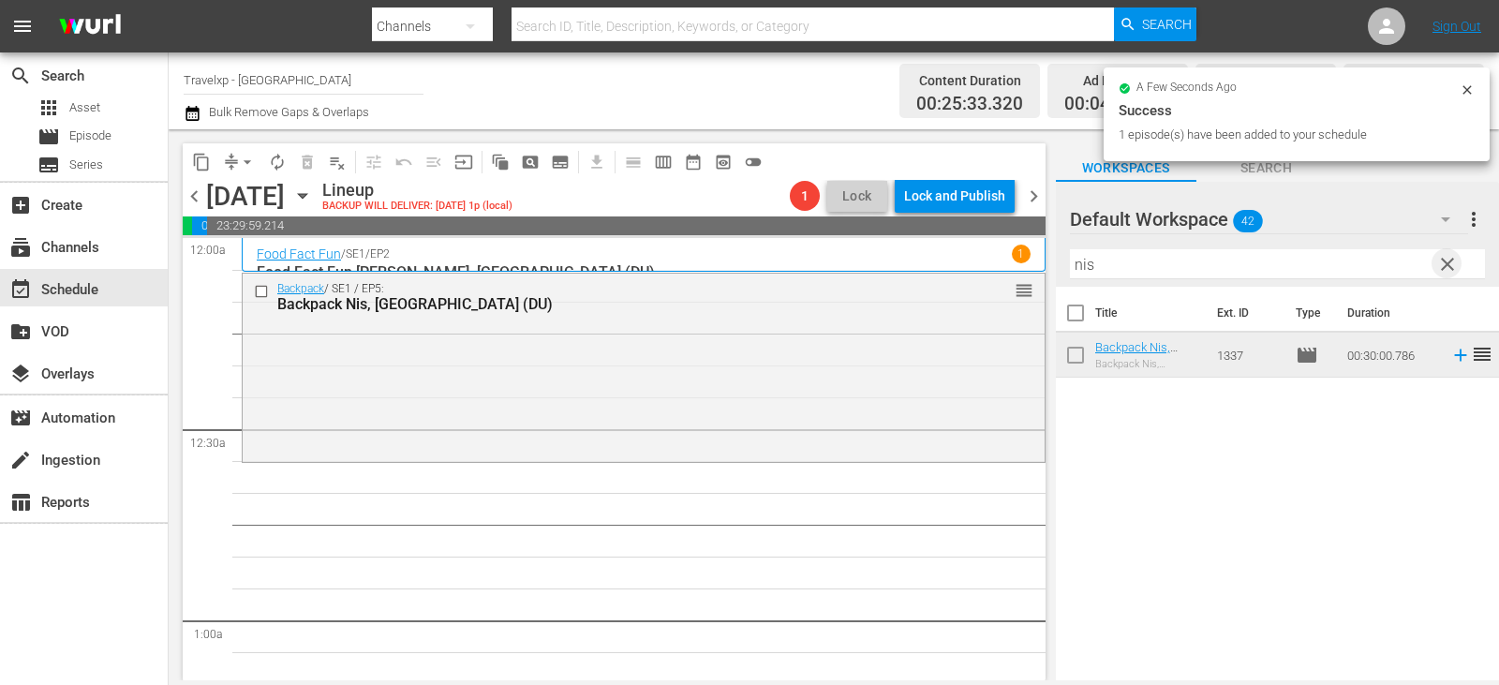
click at [1447, 264] on span "clear" at bounding box center [1447, 264] width 22 height 22
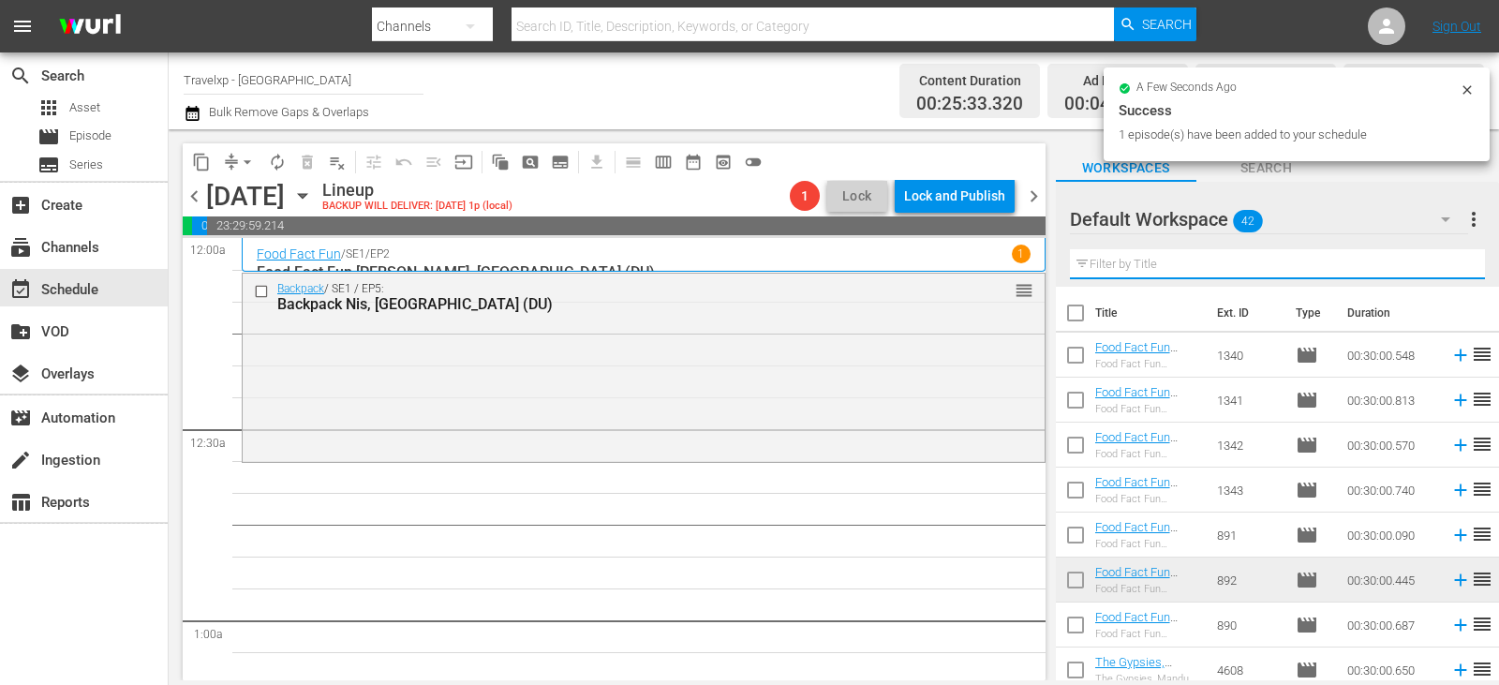
click at [1447, 264] on input "text" at bounding box center [1277, 264] width 415 height 30
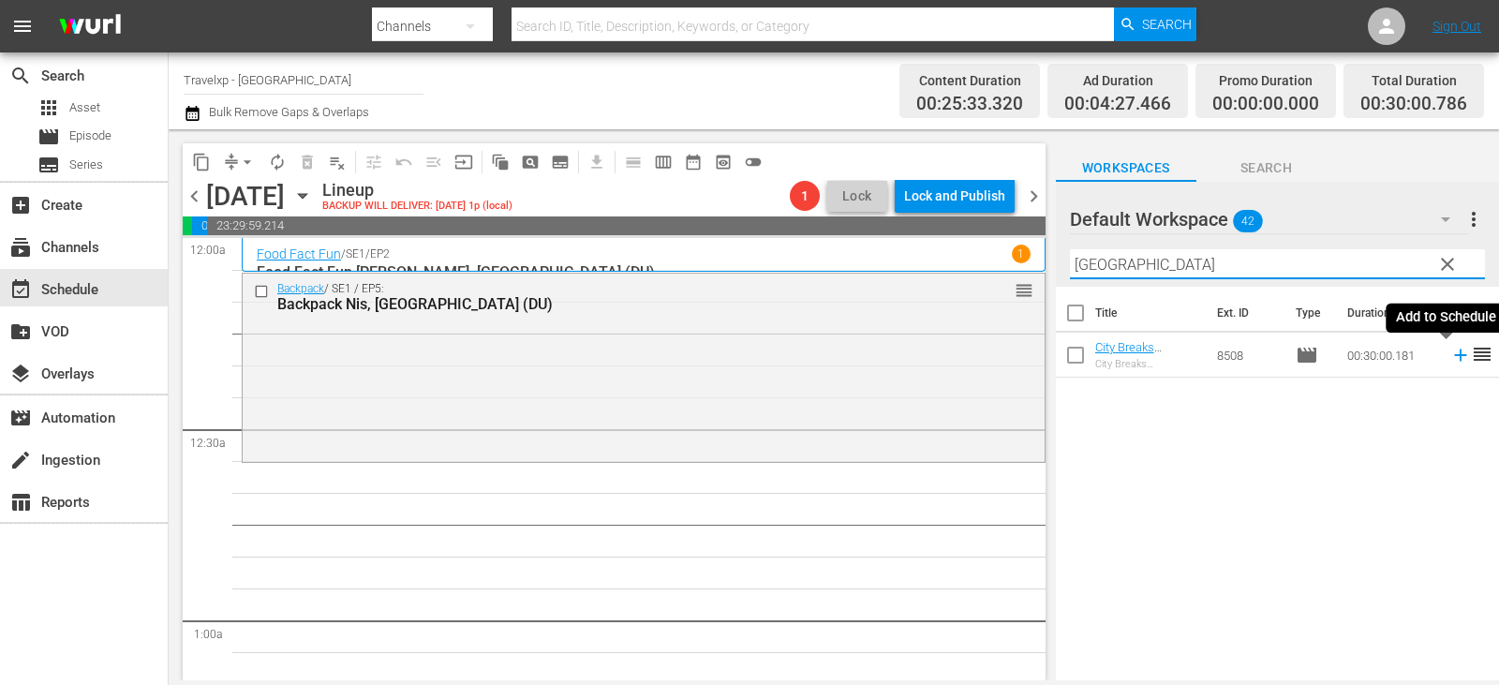
type input "[GEOGRAPHIC_DATA]"
click at [1452, 355] on icon at bounding box center [1460, 355] width 21 height 21
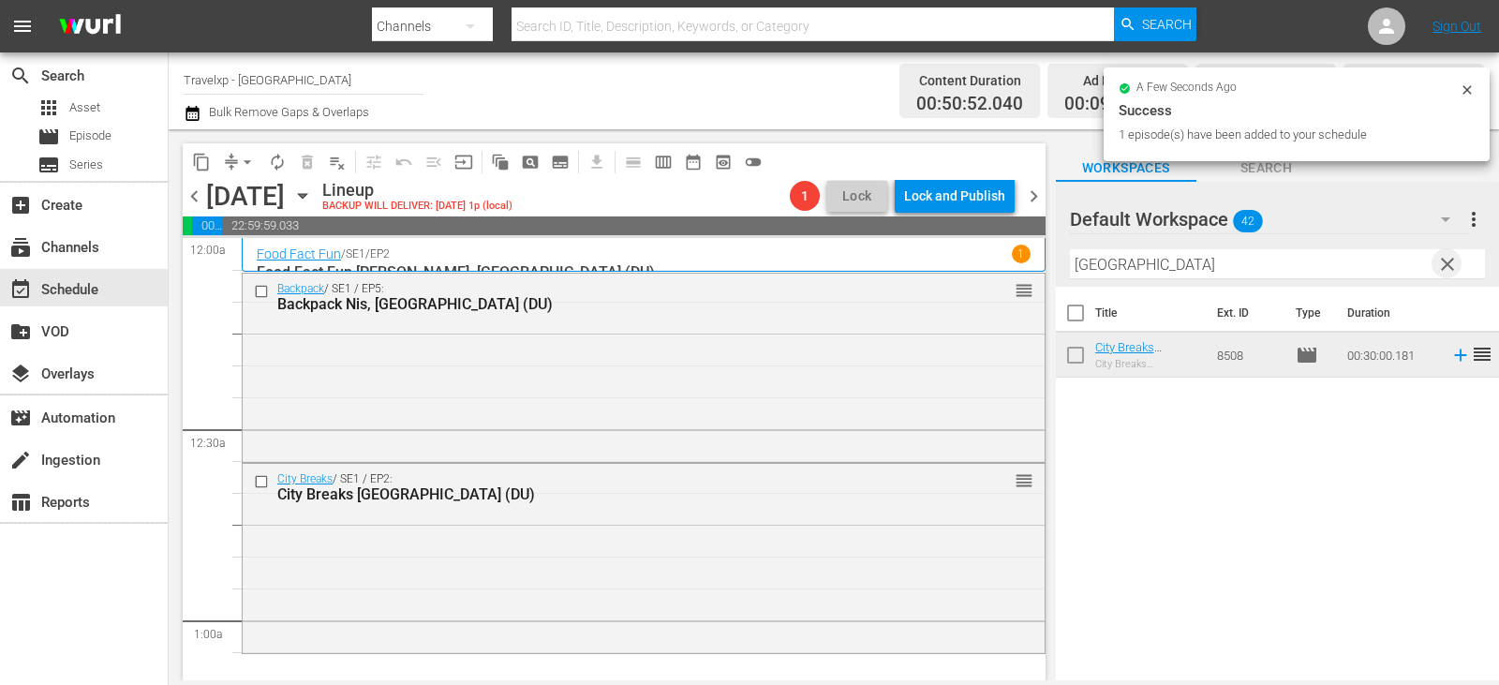
click at [1452, 262] on span "clear" at bounding box center [1447, 264] width 22 height 22
click at [1452, 262] on input "text" at bounding box center [1277, 264] width 415 height 30
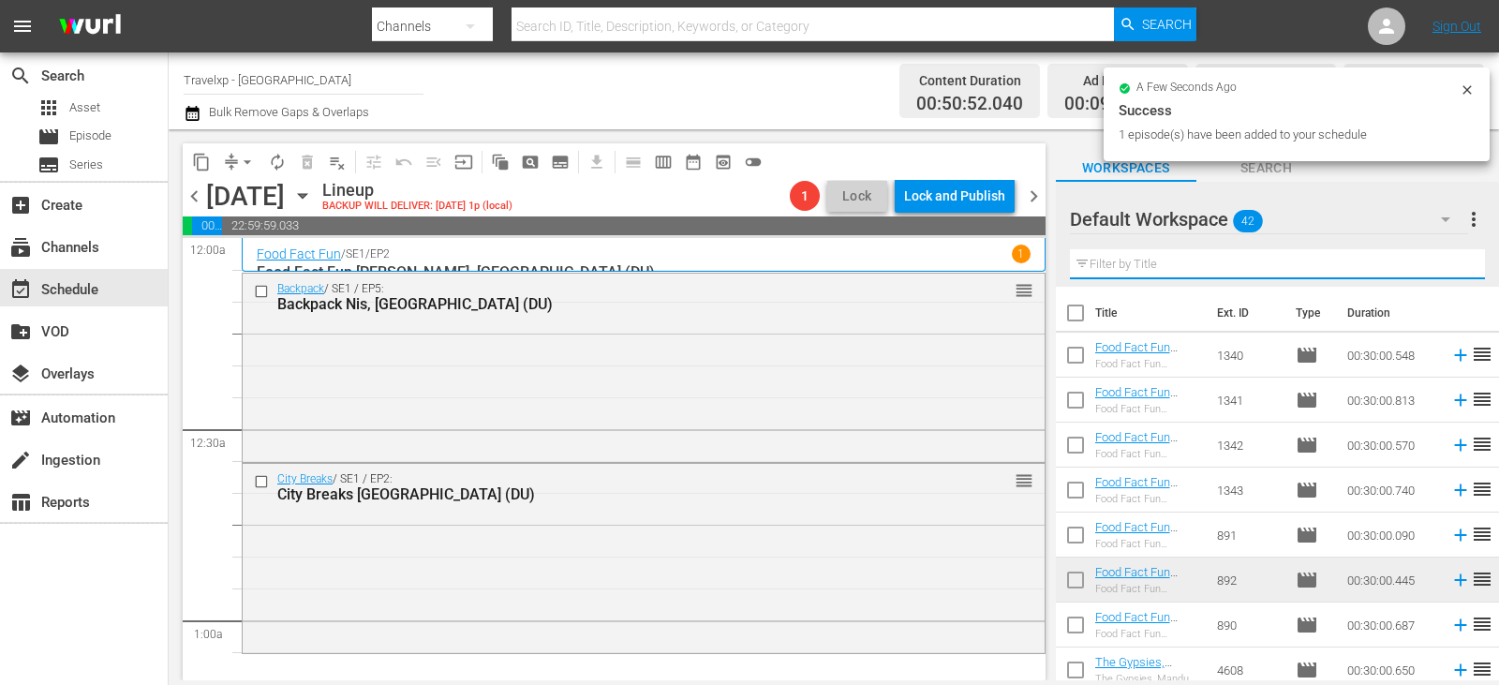
click at [1452, 262] on input "text" at bounding box center [1277, 264] width 415 height 30
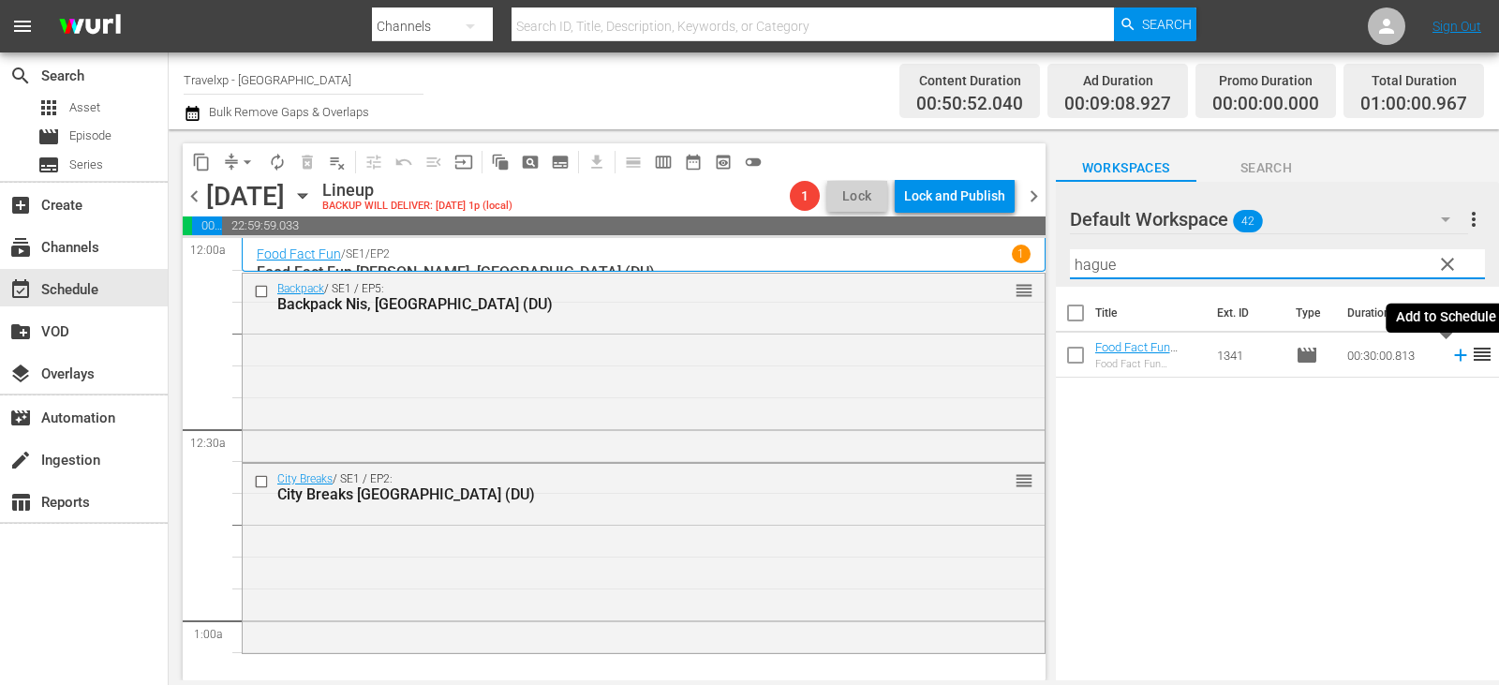
type input "hague"
click at [1450, 352] on icon at bounding box center [1460, 355] width 21 height 21
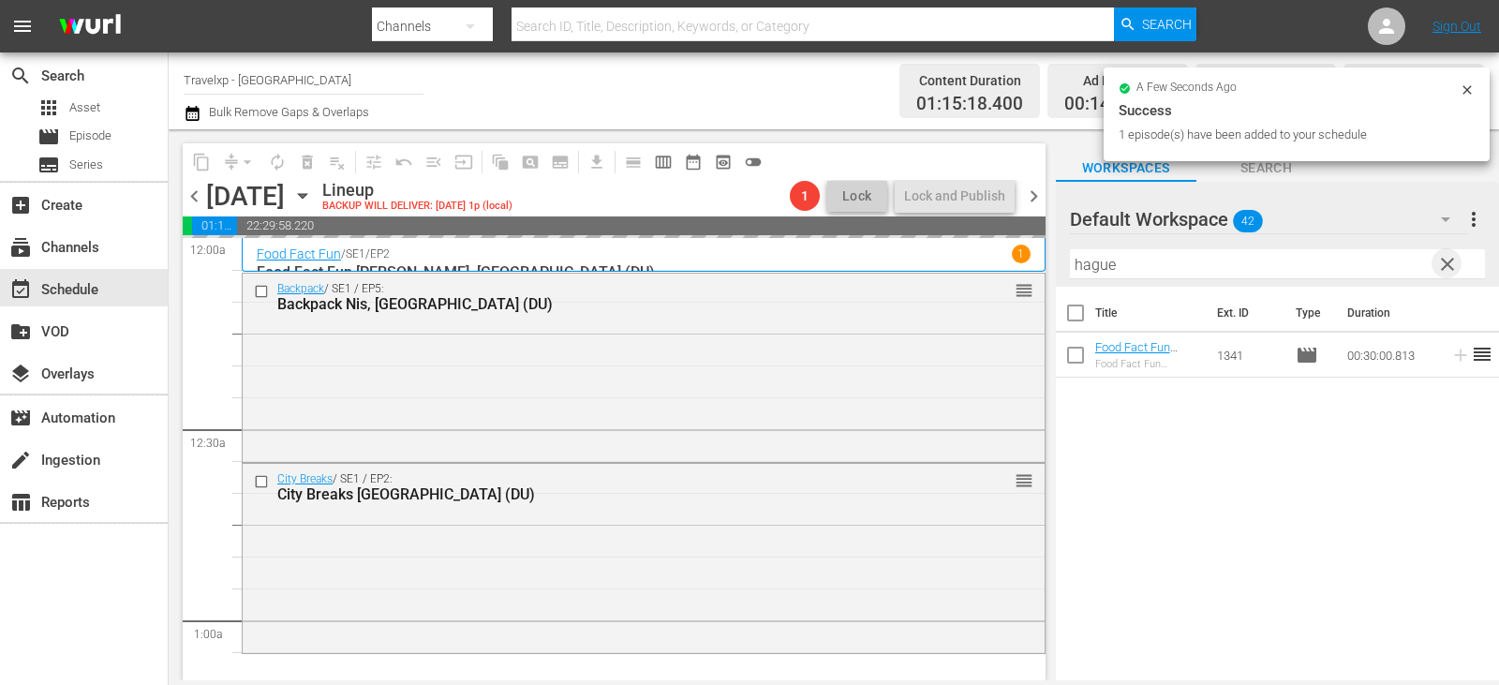
click at [1445, 261] on span "clear" at bounding box center [1447, 264] width 22 height 22
click at [1445, 261] on input "hague" at bounding box center [1277, 264] width 415 height 30
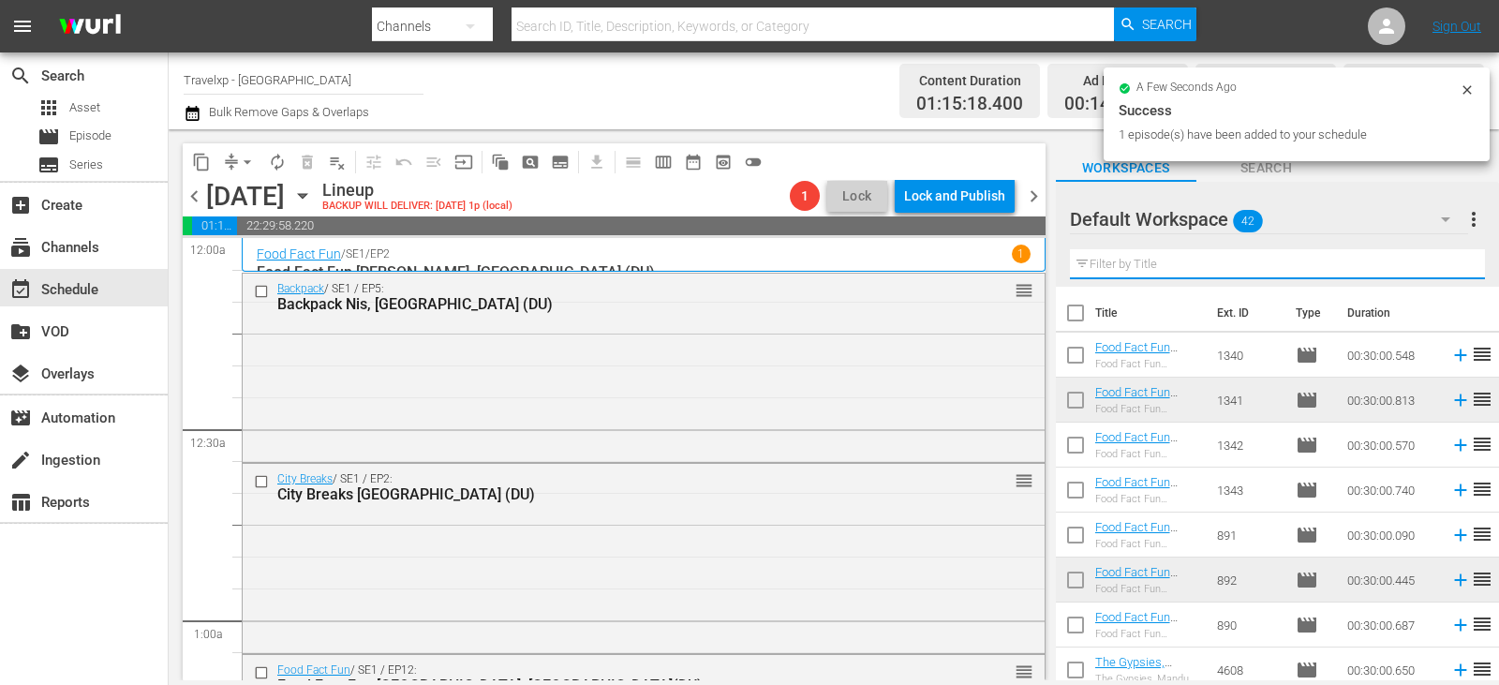
click at [1445, 261] on input "text" at bounding box center [1277, 264] width 415 height 30
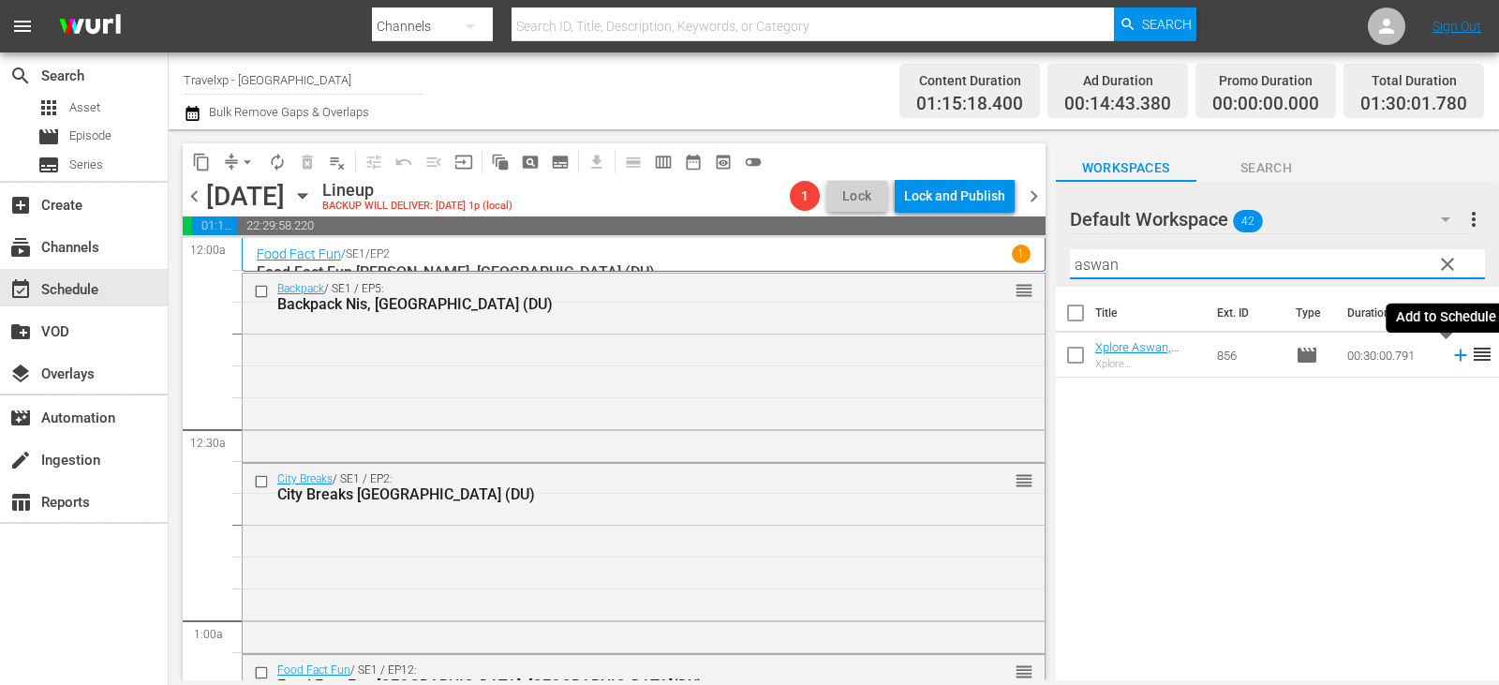
type input "aswan"
click at [1450, 360] on icon at bounding box center [1460, 355] width 21 height 21
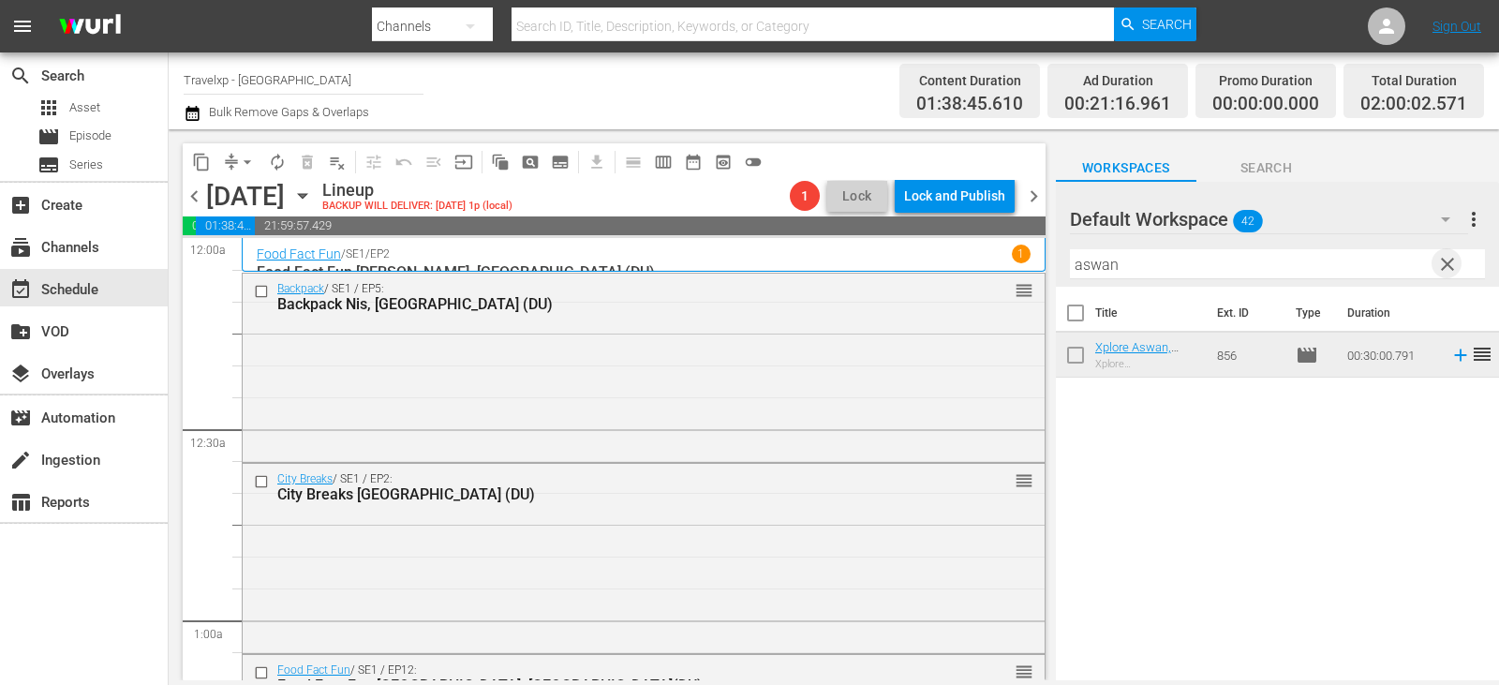
click at [1452, 264] on span "clear" at bounding box center [1447, 264] width 22 height 22
click at [1452, 264] on input "text" at bounding box center [1277, 264] width 415 height 30
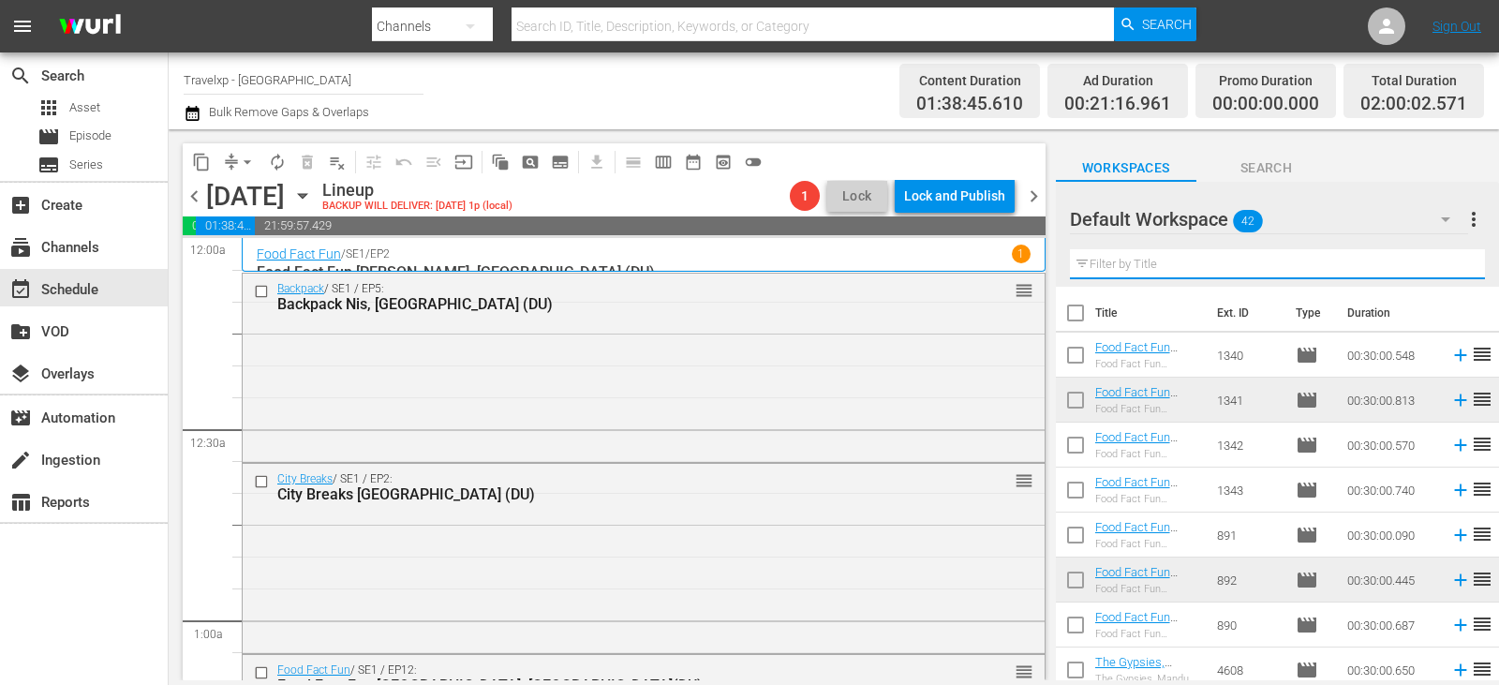
click at [1452, 264] on input "text" at bounding box center [1277, 264] width 415 height 30
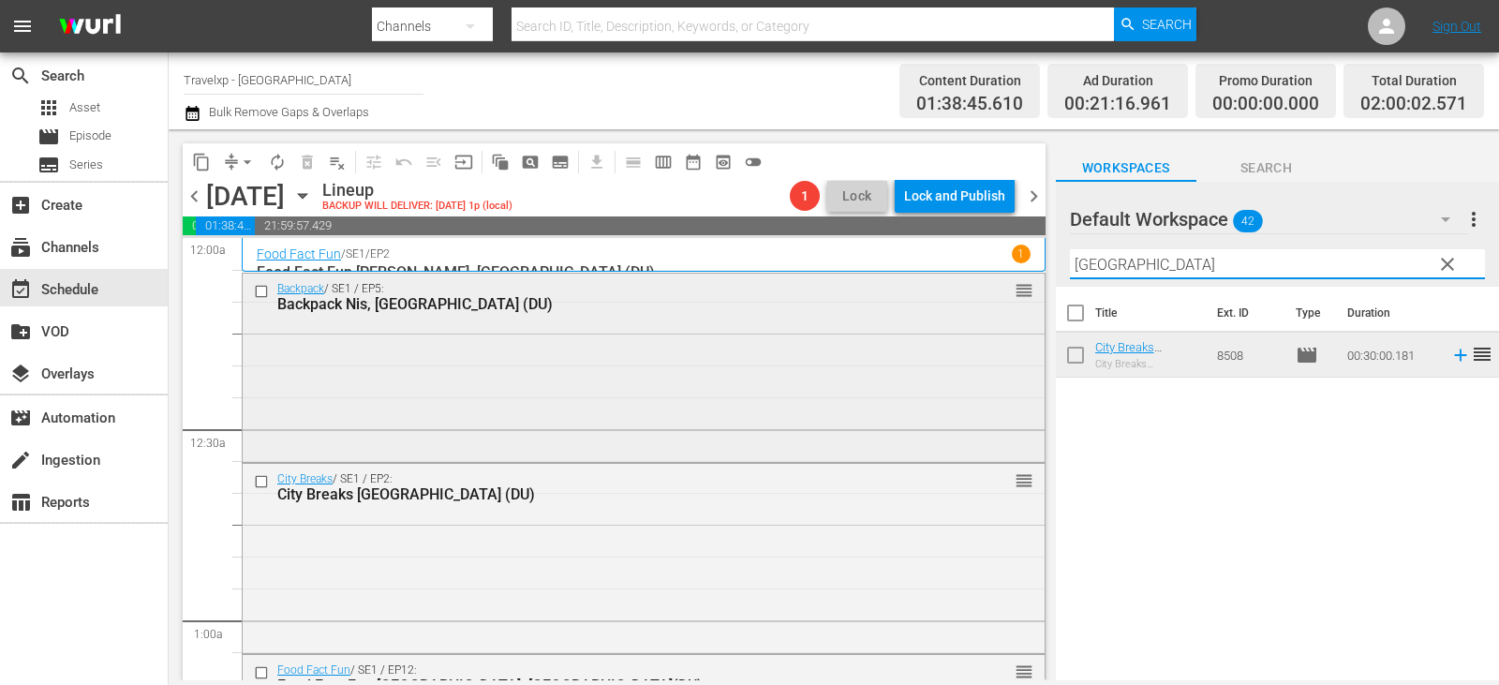
type input "[GEOGRAPHIC_DATA]"
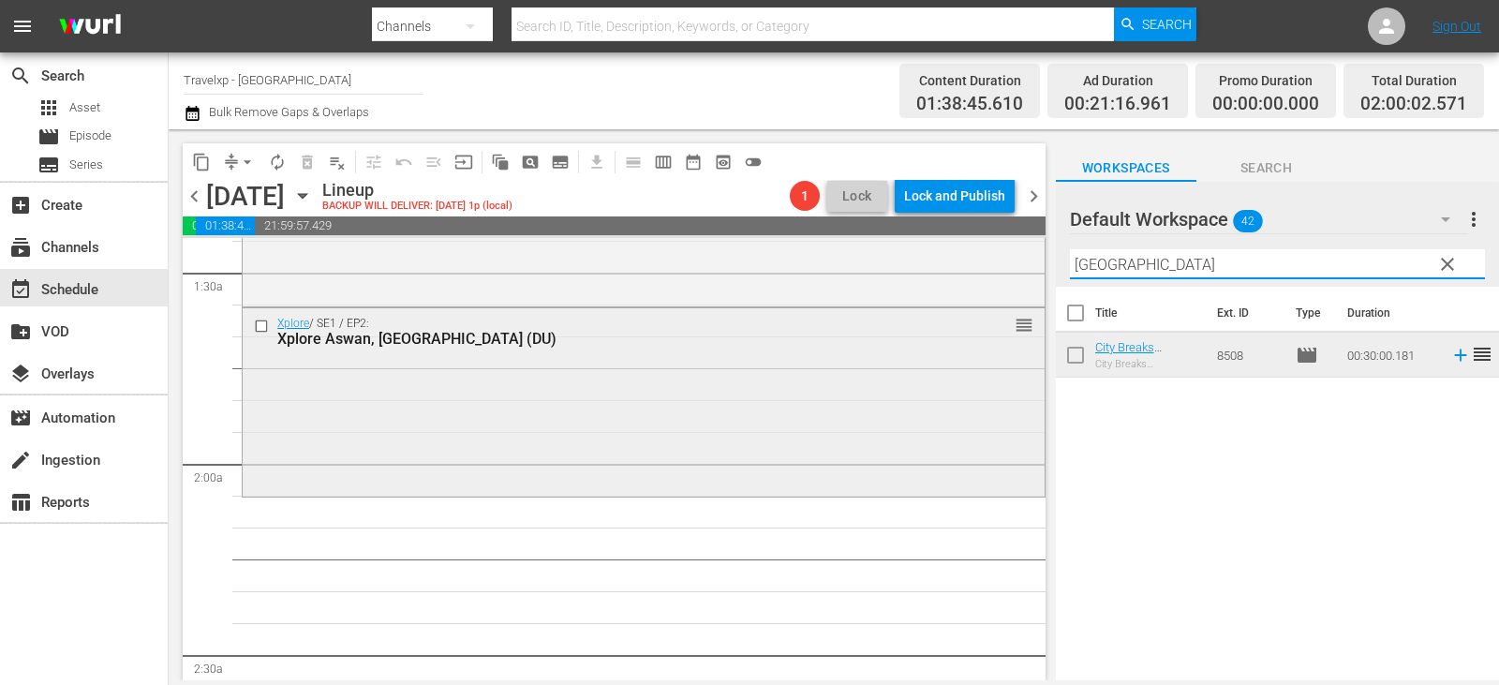
scroll to position [562, 0]
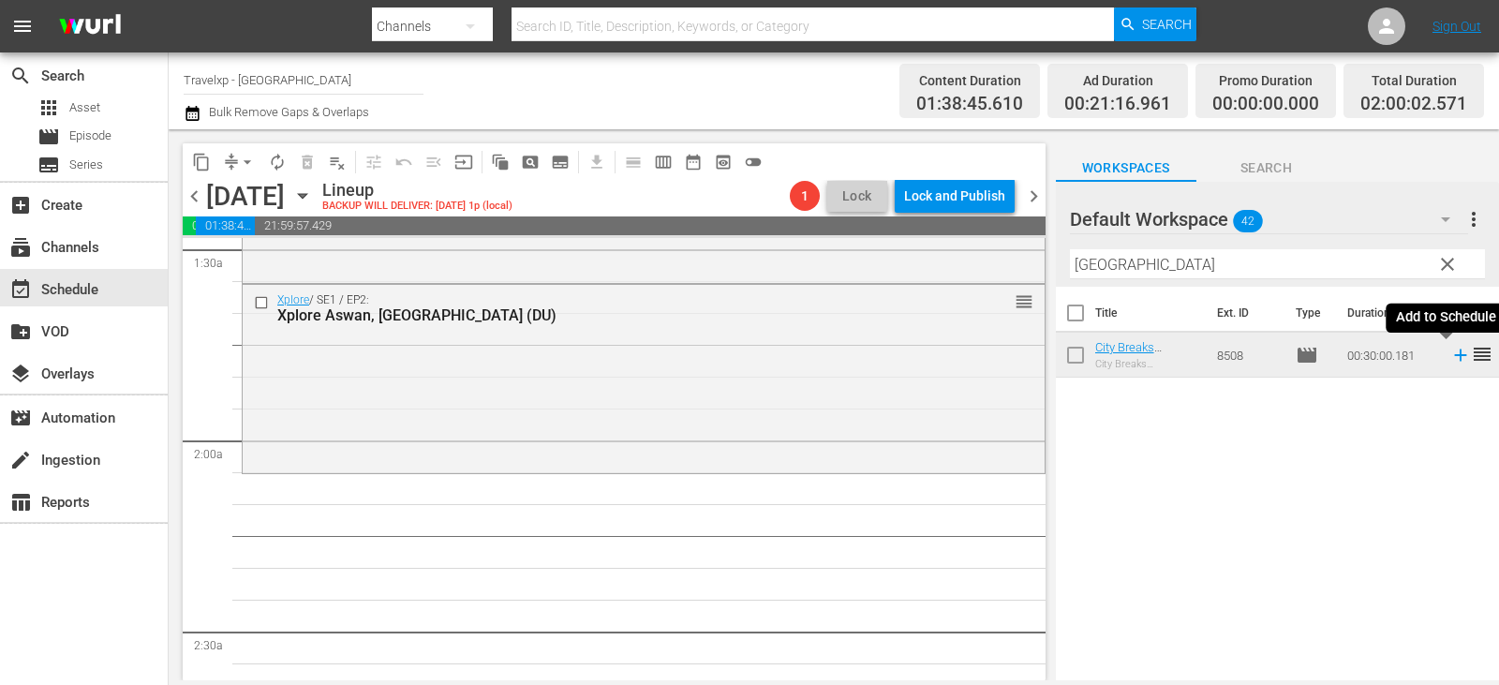
click at [1454, 356] on icon at bounding box center [1460, 355] width 12 height 12
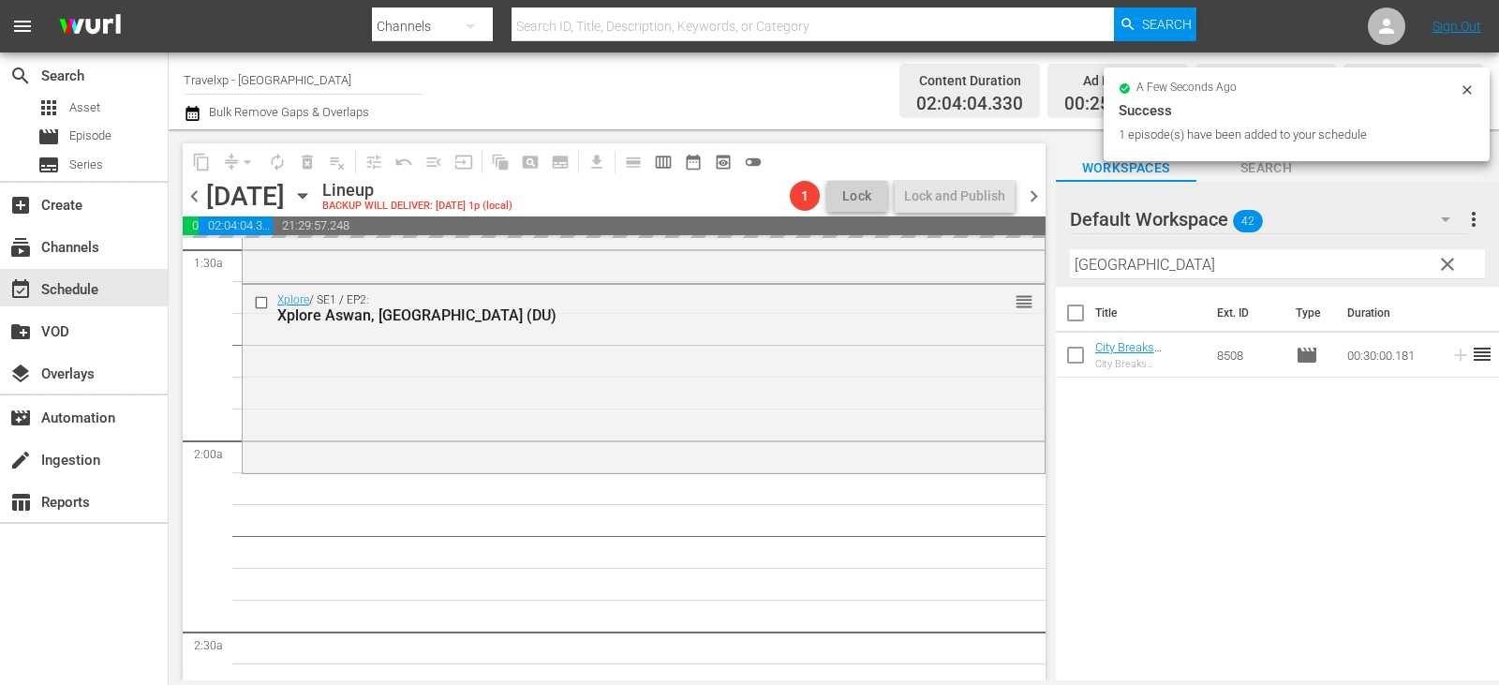
click at [1439, 257] on span "clear" at bounding box center [1447, 264] width 22 height 22
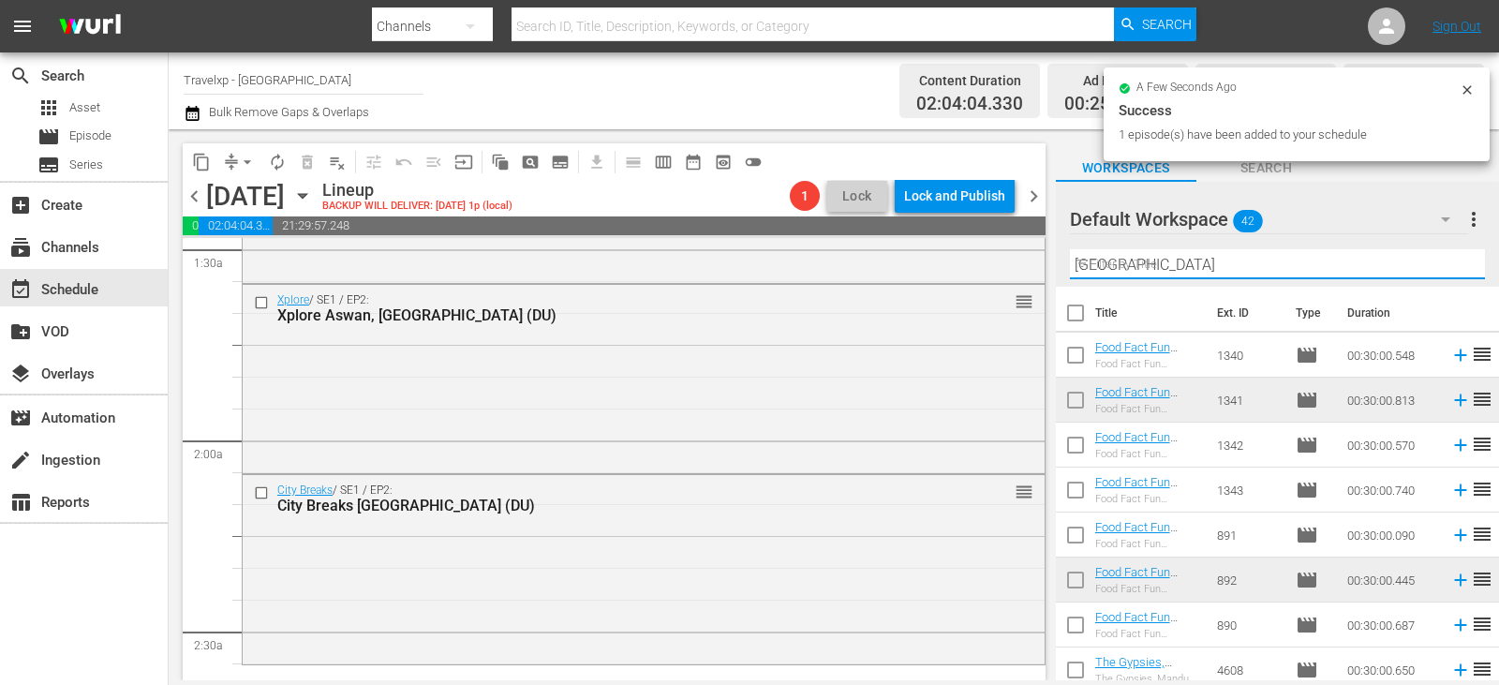
click at [1439, 257] on input "[GEOGRAPHIC_DATA]" at bounding box center [1277, 264] width 415 height 30
click at [1439, 257] on input "text" at bounding box center [1277, 264] width 415 height 30
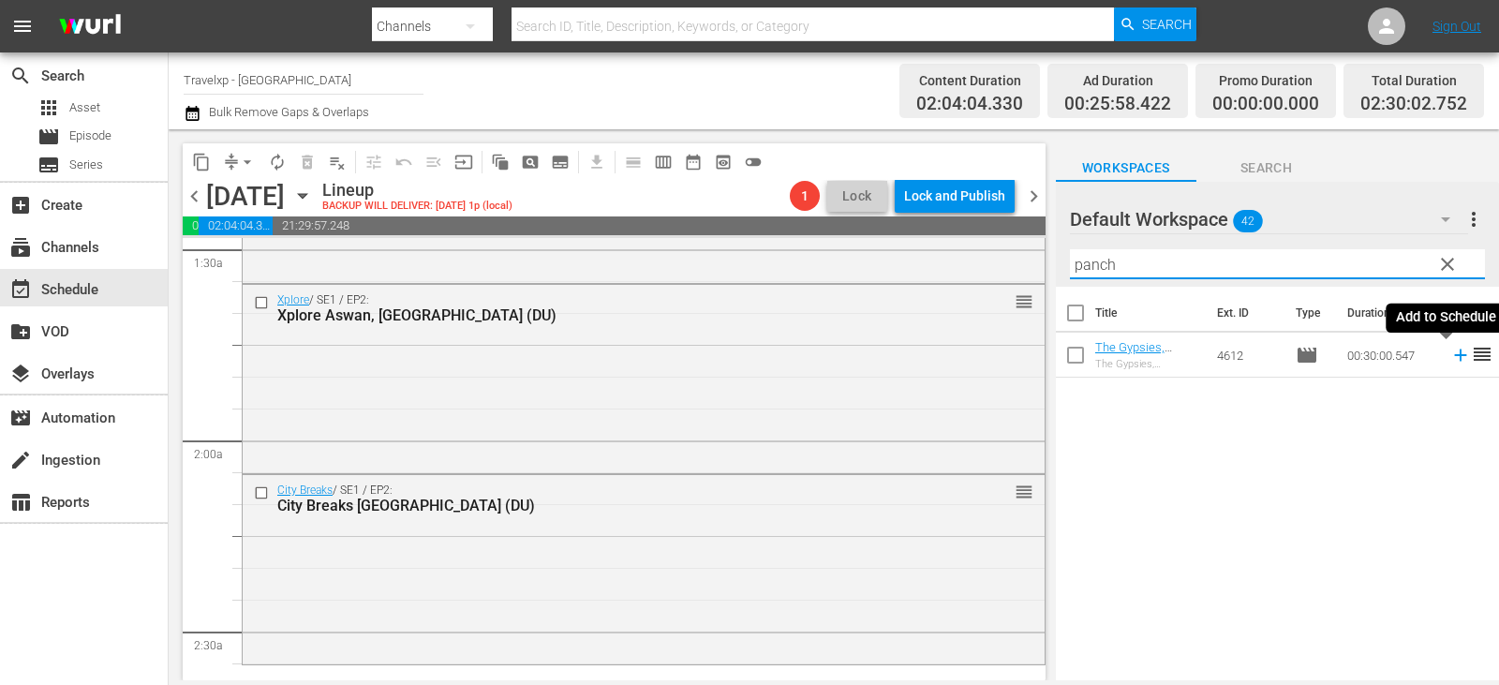
type input "panch"
click at [1454, 356] on icon at bounding box center [1460, 355] width 12 height 12
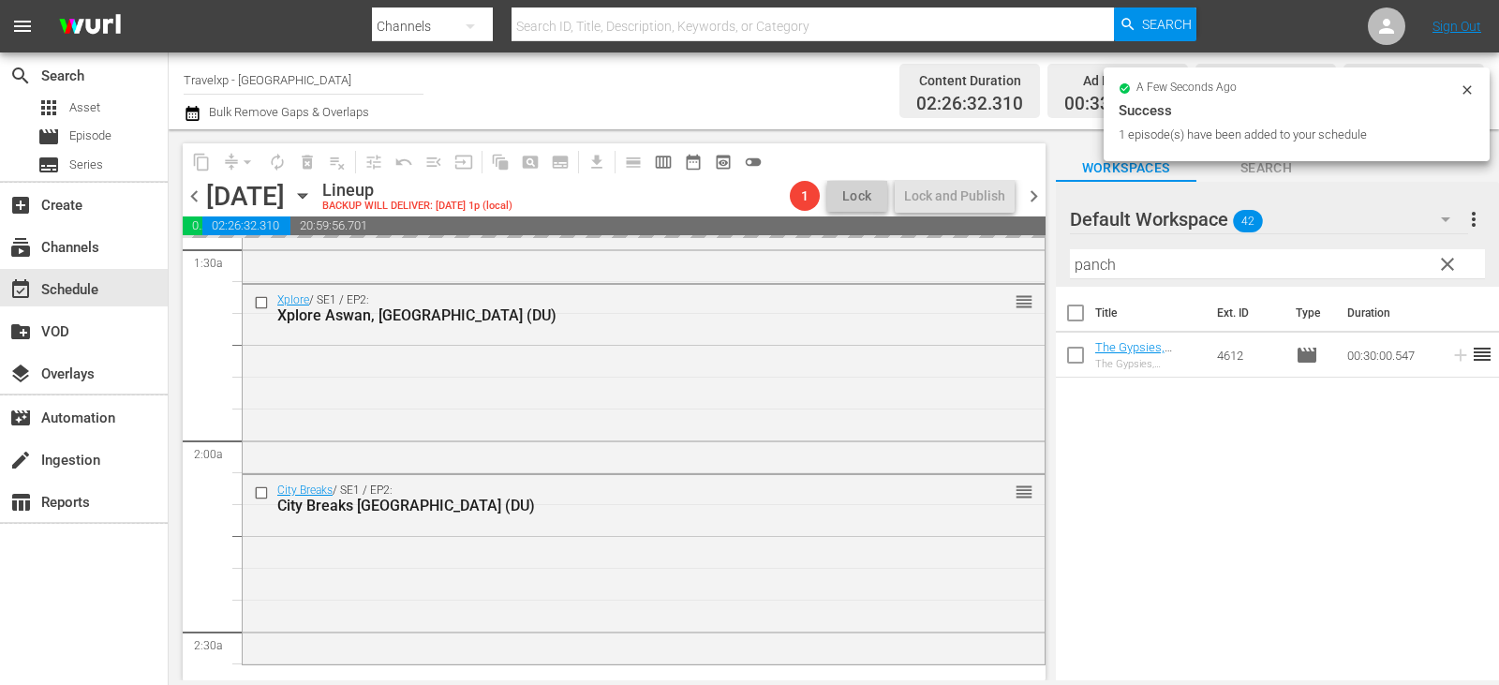
click at [1450, 261] on span "clear" at bounding box center [1447, 264] width 22 height 22
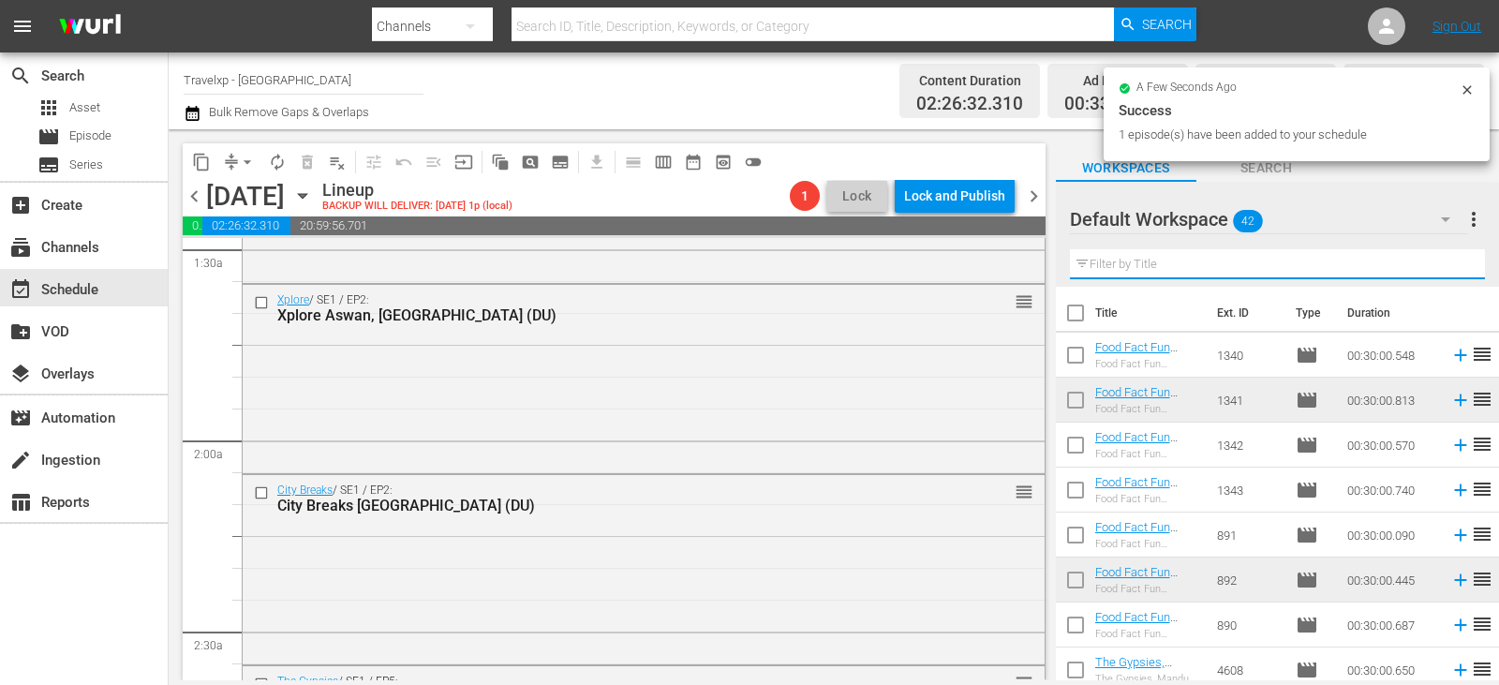
click at [1450, 261] on input "text" at bounding box center [1277, 264] width 415 height 30
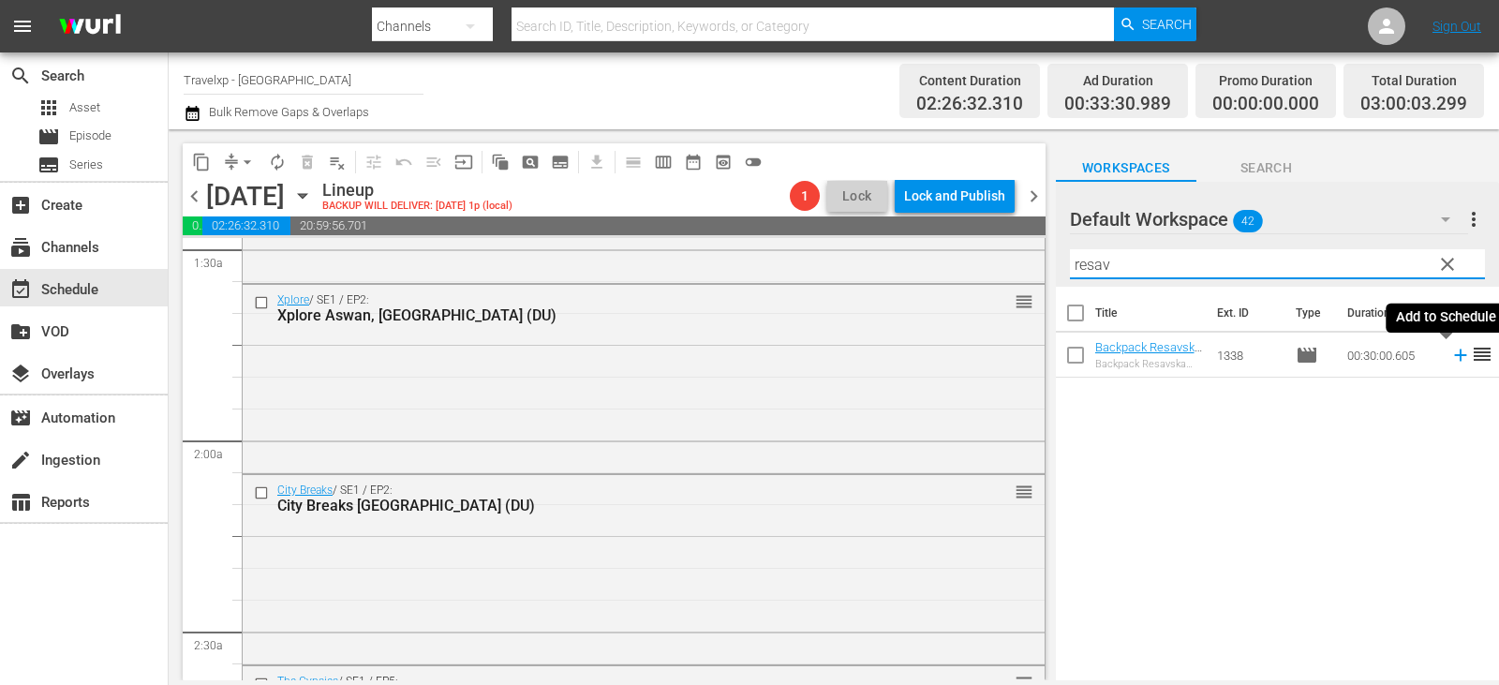
type input "resav"
click at [1452, 358] on icon at bounding box center [1460, 355] width 21 height 21
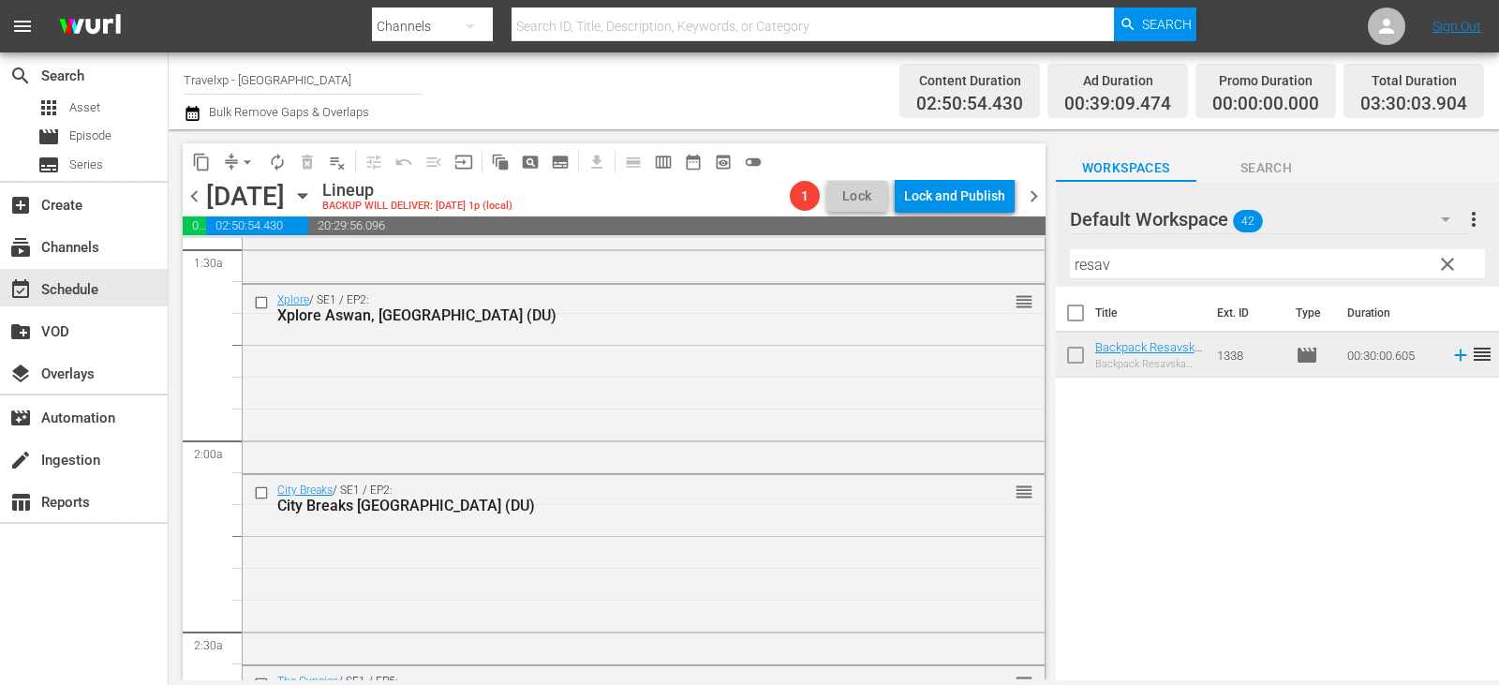
click at [1450, 263] on span "clear" at bounding box center [1447, 264] width 22 height 22
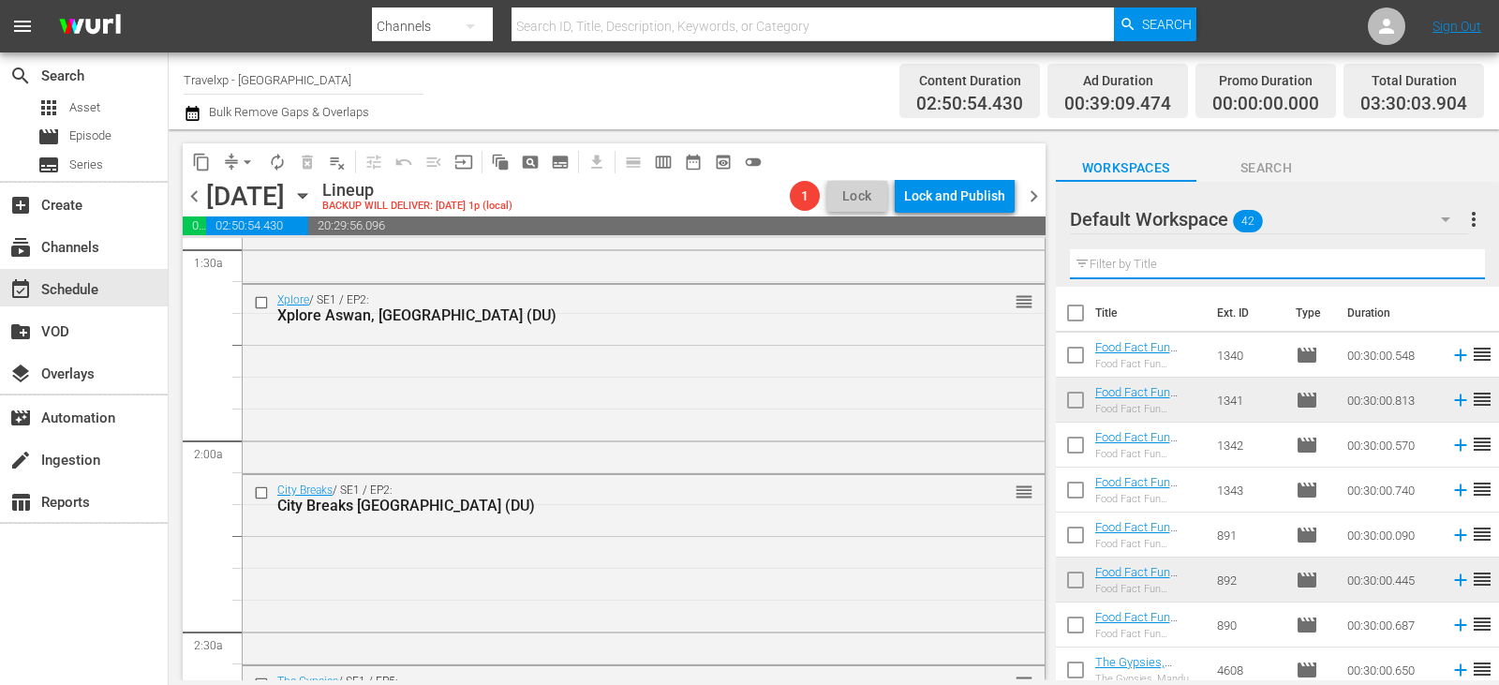
click at [1450, 263] on input "text" at bounding box center [1277, 264] width 415 height 30
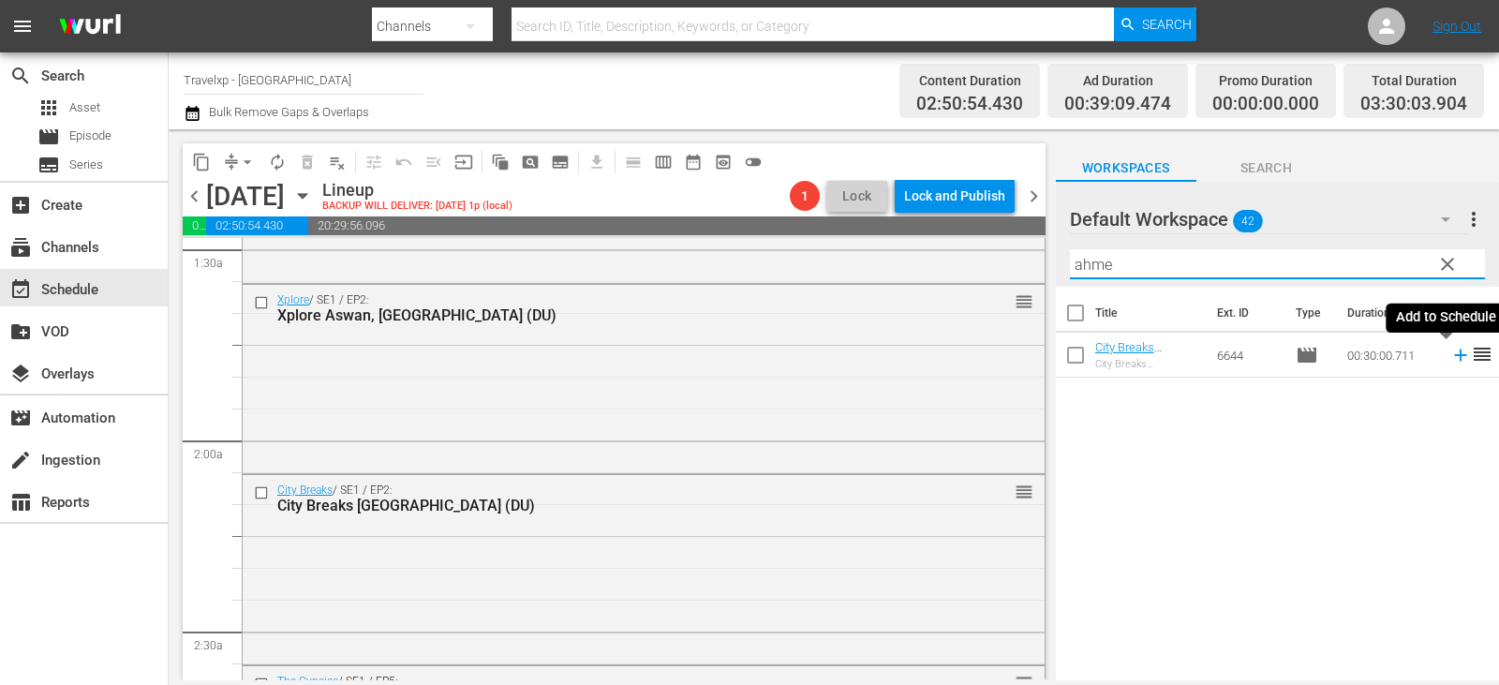
type input "ahme"
click at [1454, 360] on icon at bounding box center [1460, 355] width 12 height 12
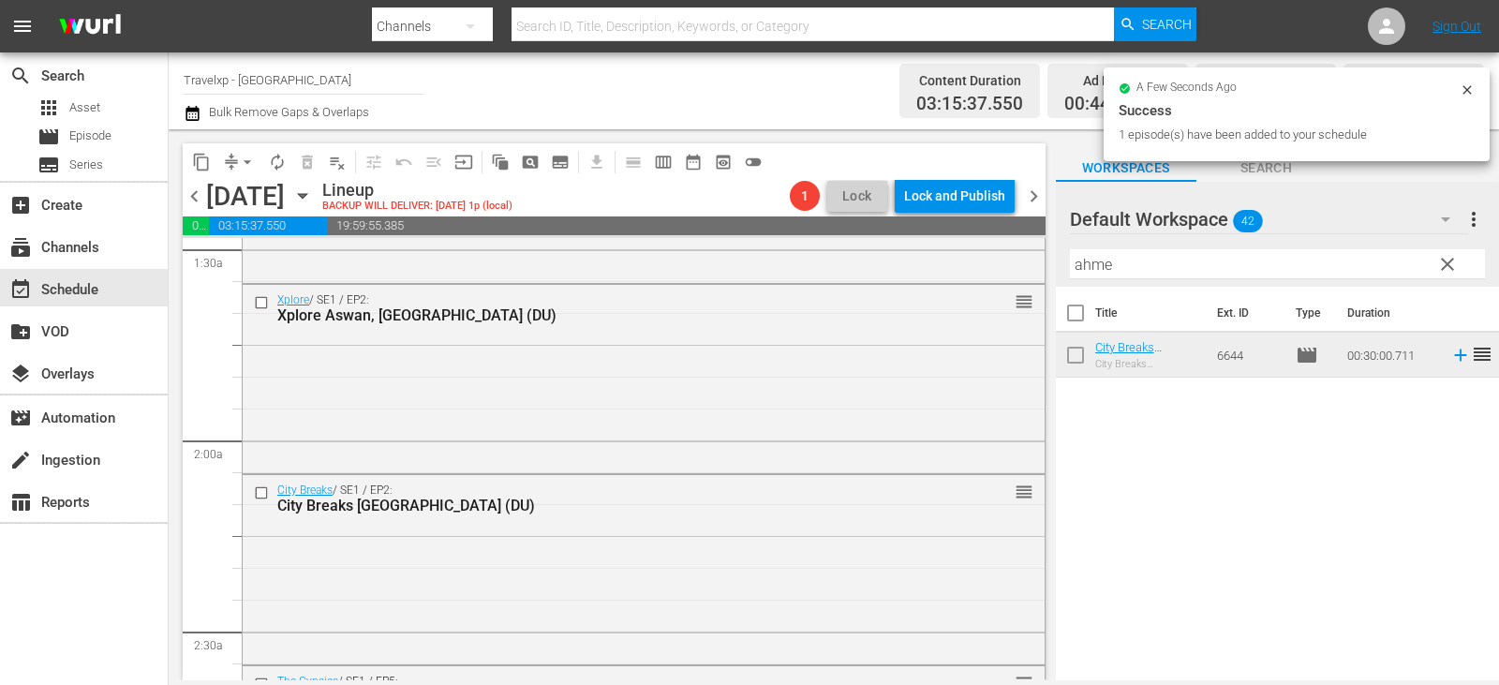
click at [1442, 266] on span "clear" at bounding box center [1447, 264] width 22 height 22
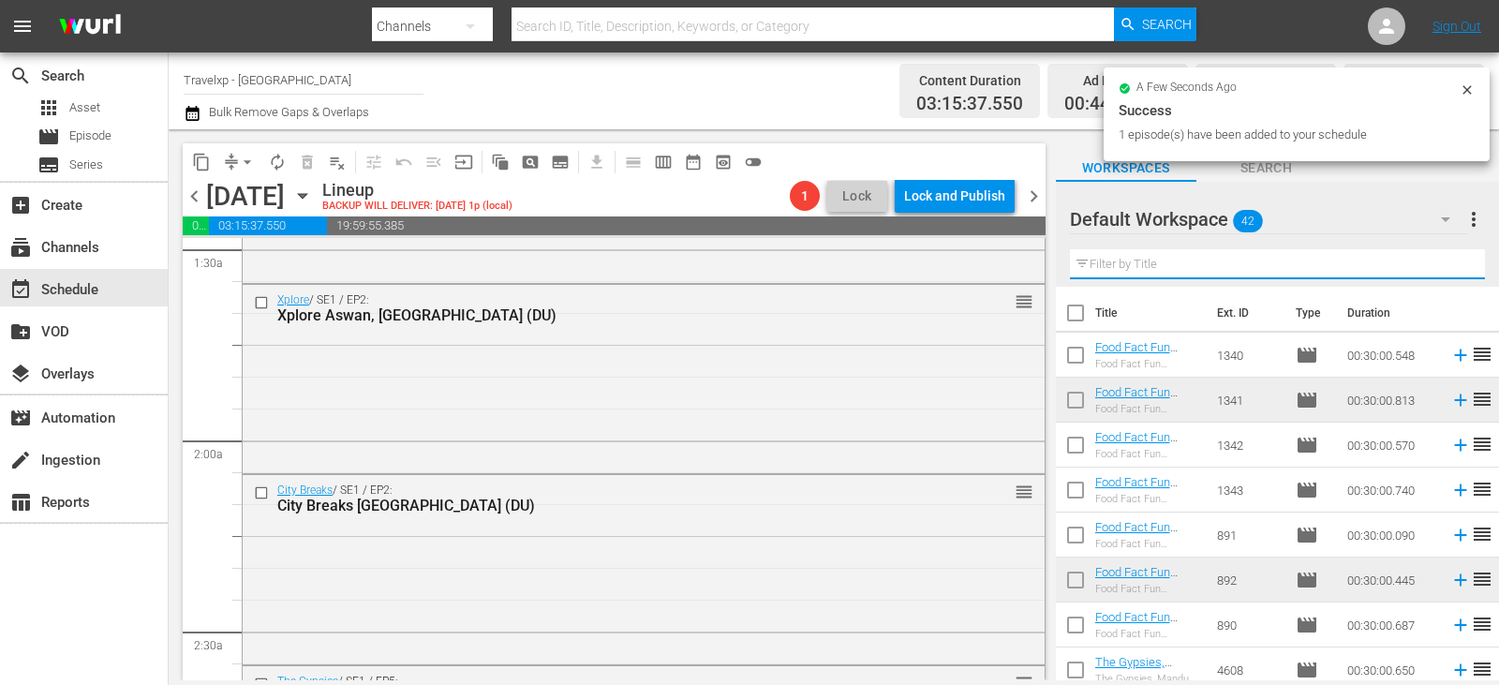
click at [1442, 266] on input "text" at bounding box center [1277, 264] width 415 height 30
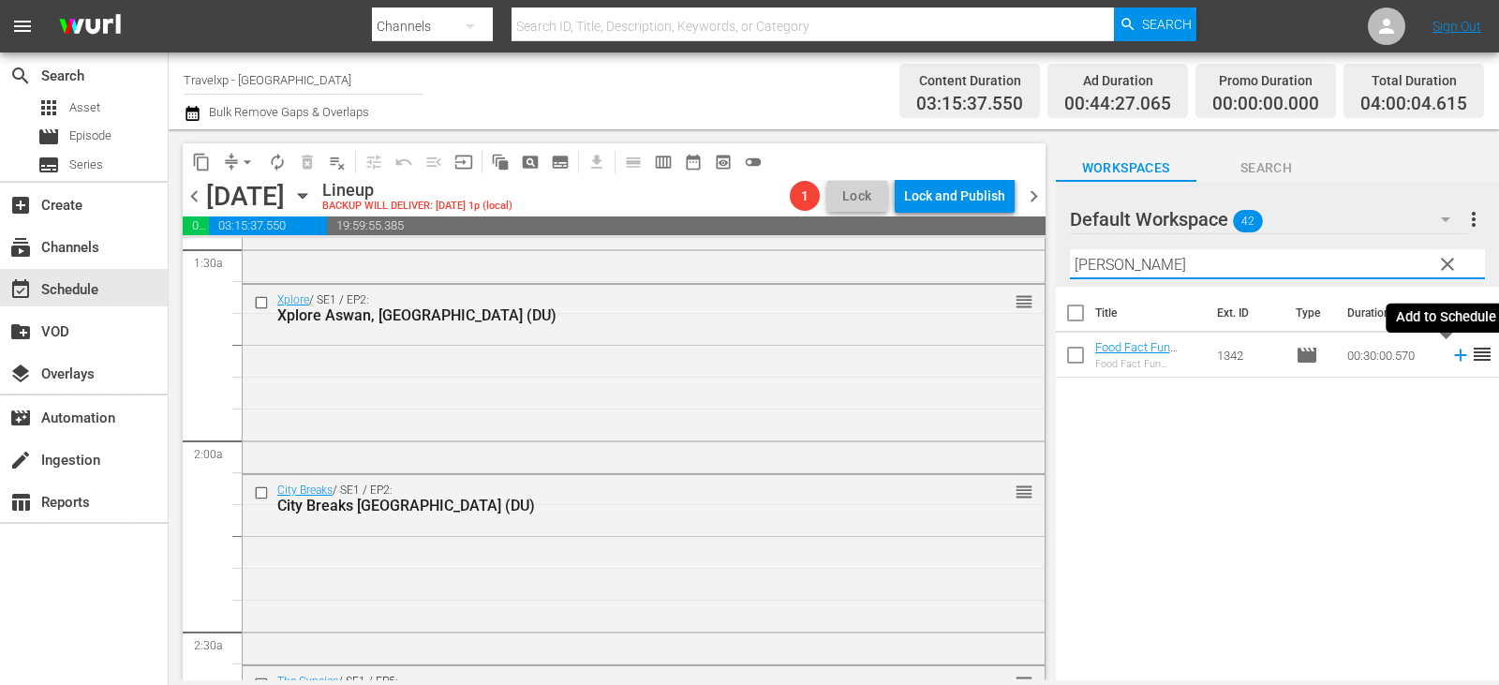
type input "[PERSON_NAME]"
click at [1450, 351] on icon at bounding box center [1460, 355] width 21 height 21
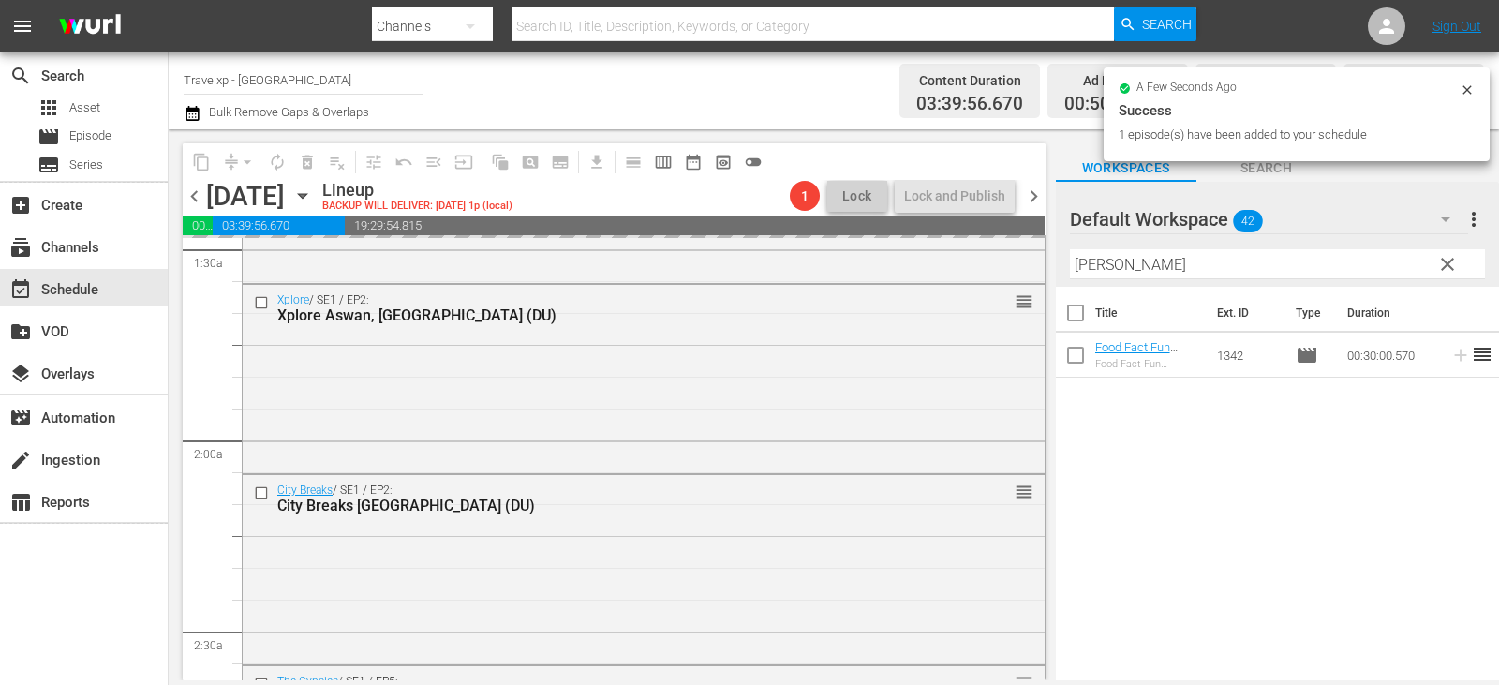
click at [1460, 269] on button "clear" at bounding box center [1446, 263] width 30 height 30
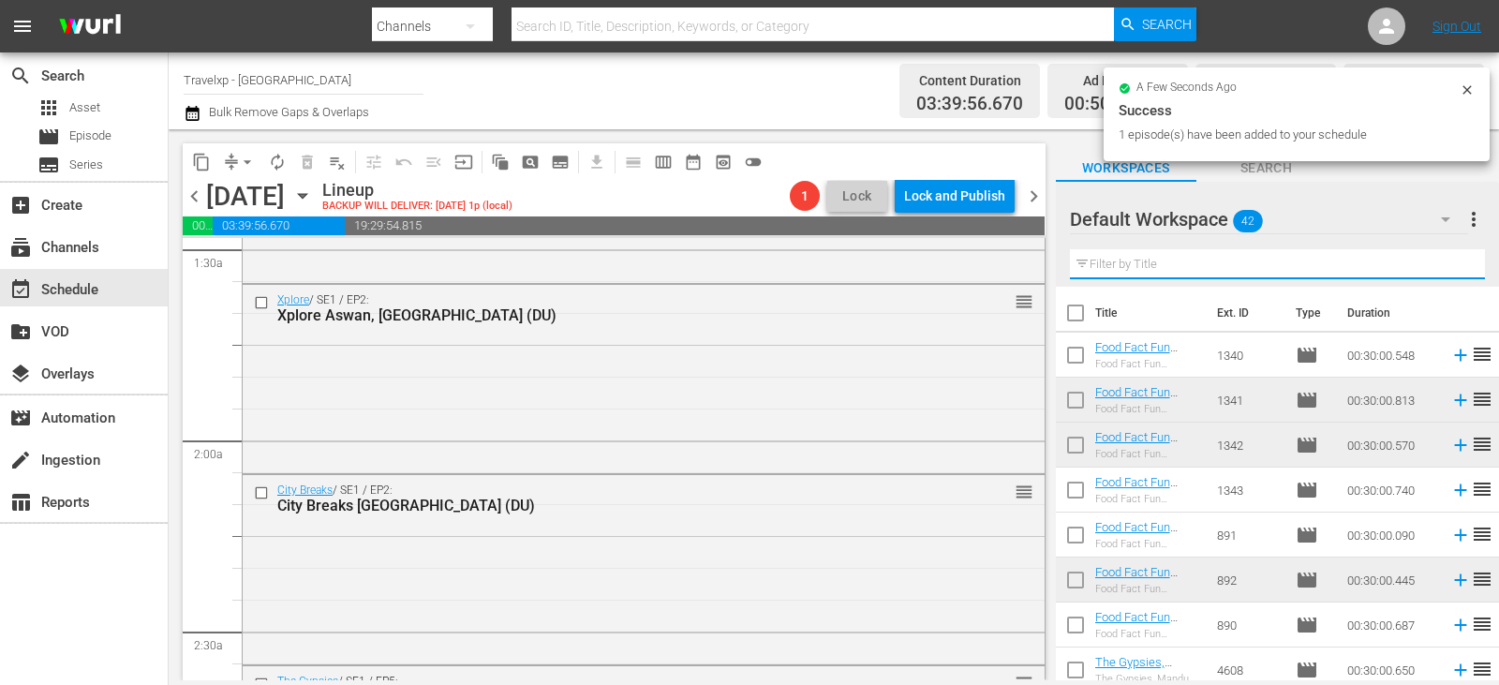
click at [1455, 265] on input "text" at bounding box center [1277, 264] width 415 height 30
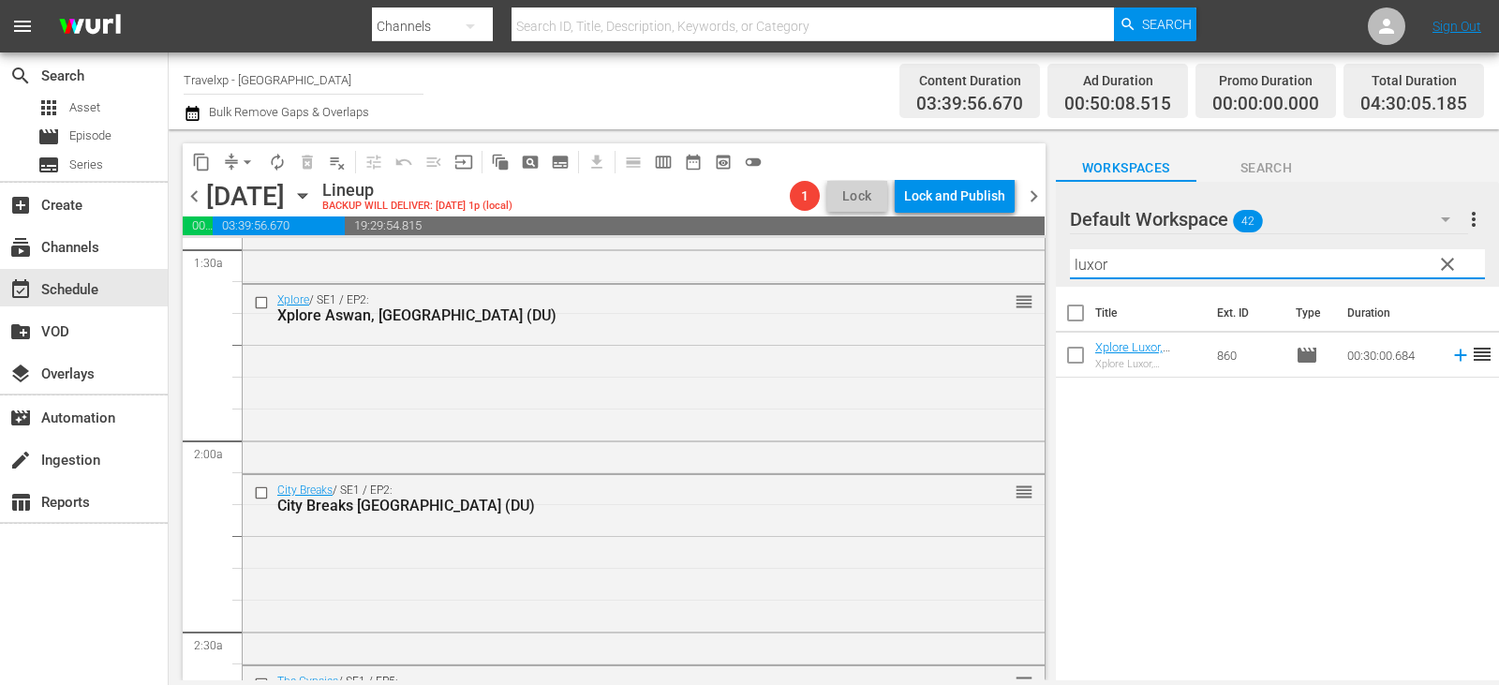
type input "luxor"
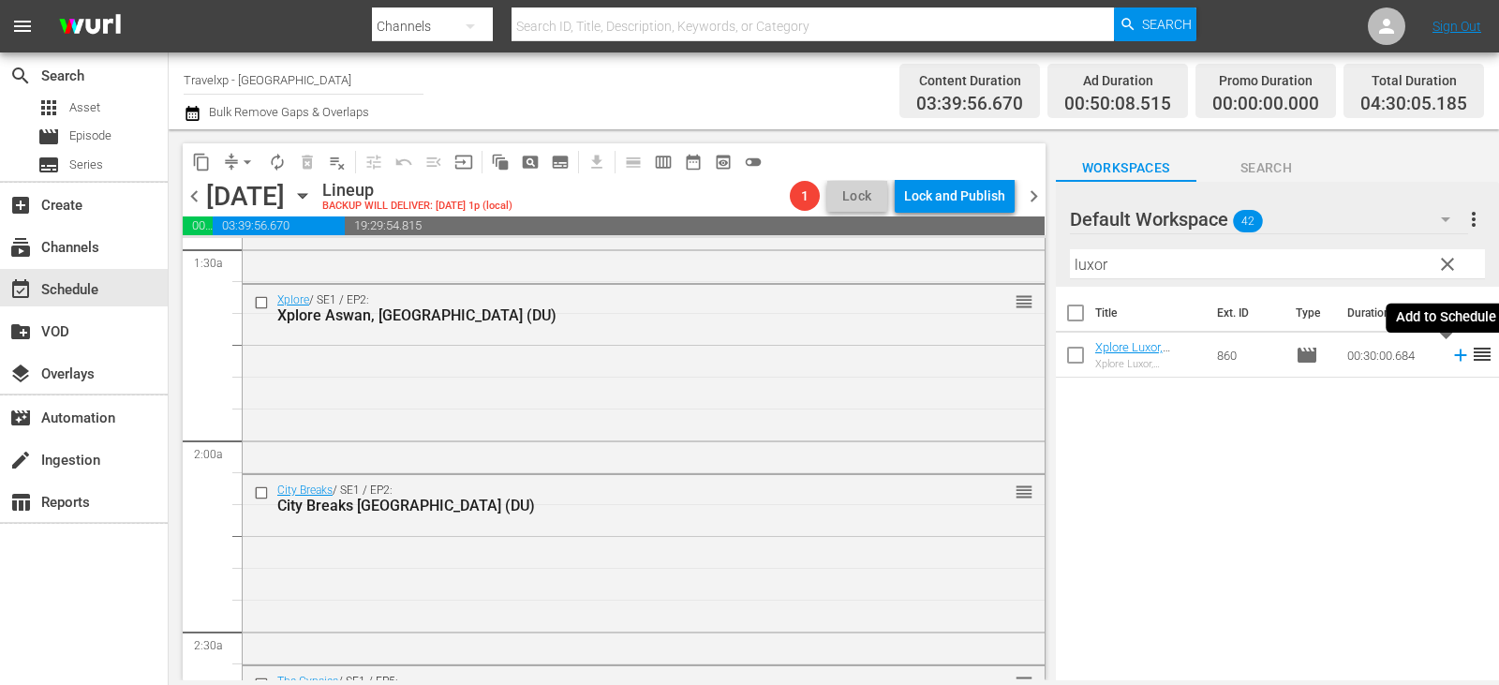
click at [1450, 352] on icon at bounding box center [1460, 355] width 21 height 21
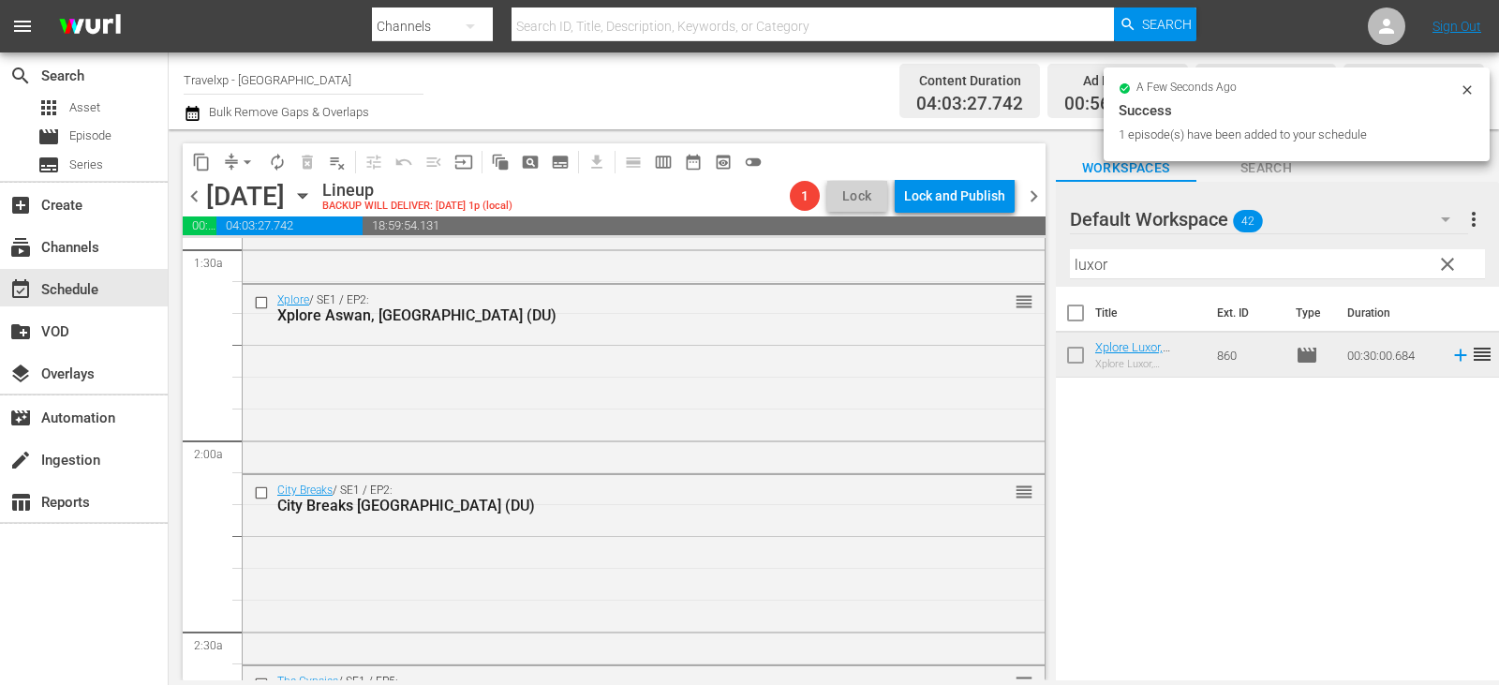
click at [1449, 266] on span "clear" at bounding box center [1447, 264] width 22 height 22
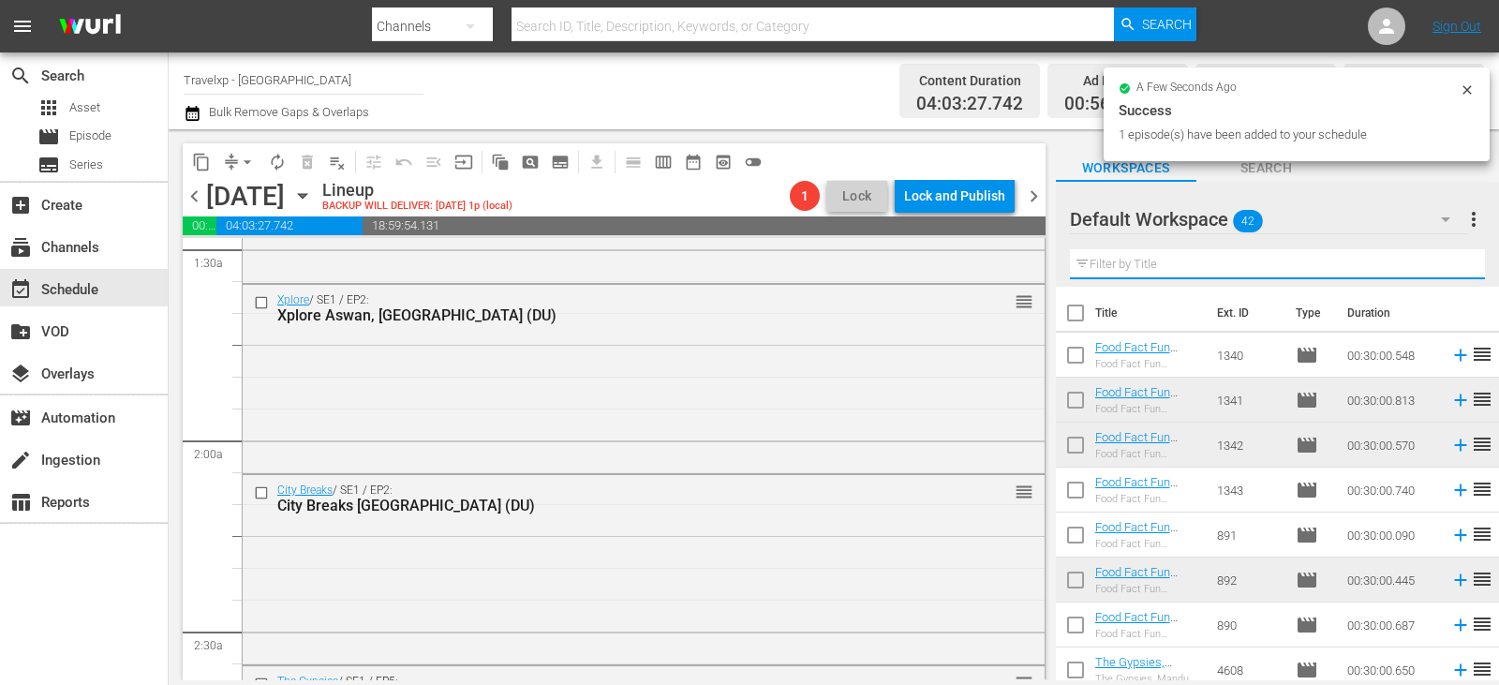
click at [1449, 266] on input "text" at bounding box center [1277, 264] width 415 height 30
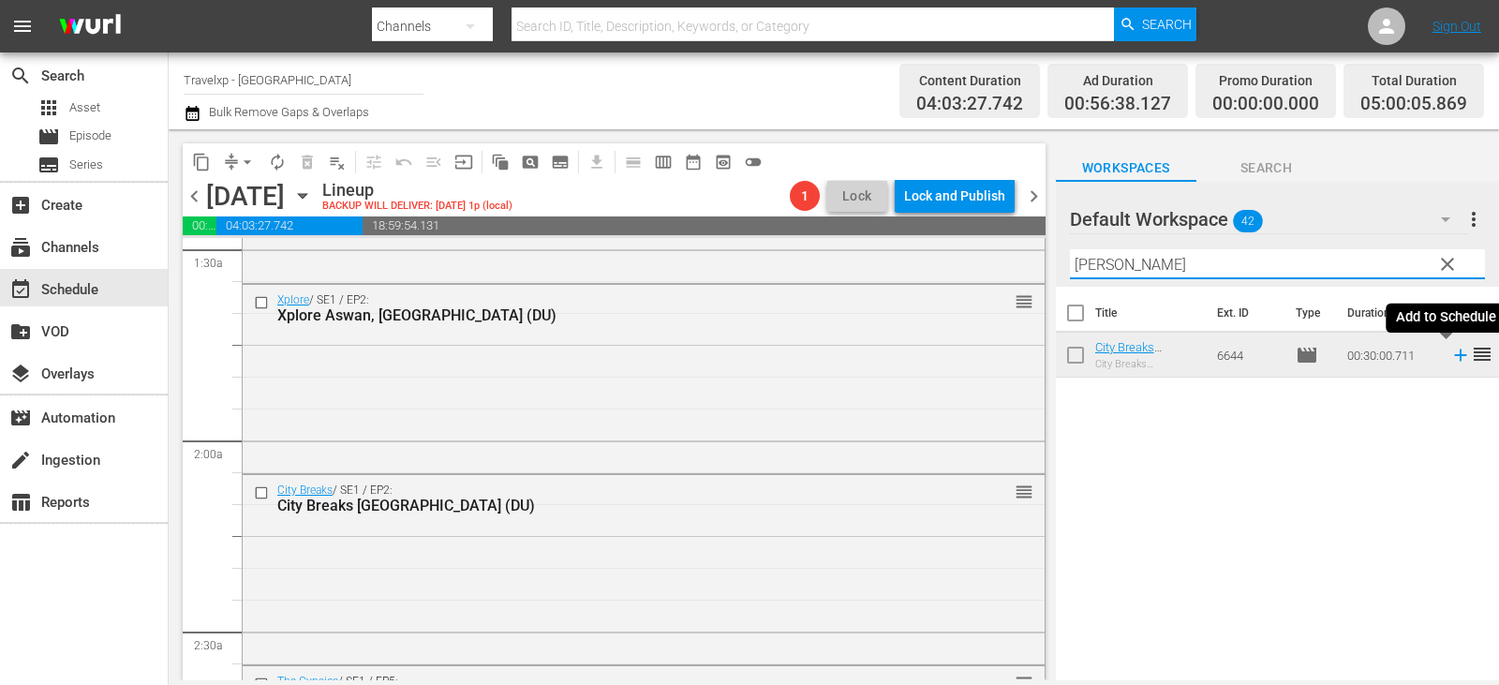
type input "[PERSON_NAME]"
click at [1450, 357] on icon at bounding box center [1460, 355] width 21 height 21
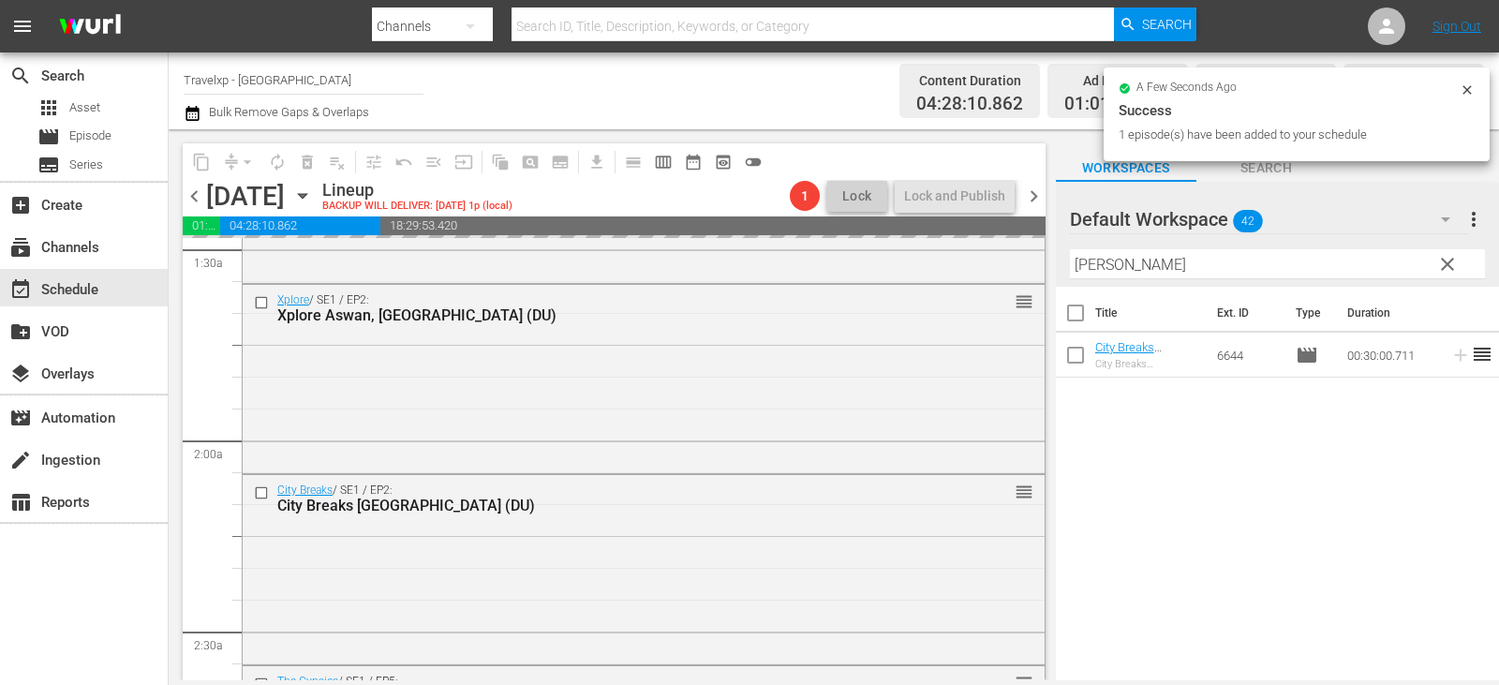
click at [1444, 267] on span "clear" at bounding box center [1447, 264] width 22 height 22
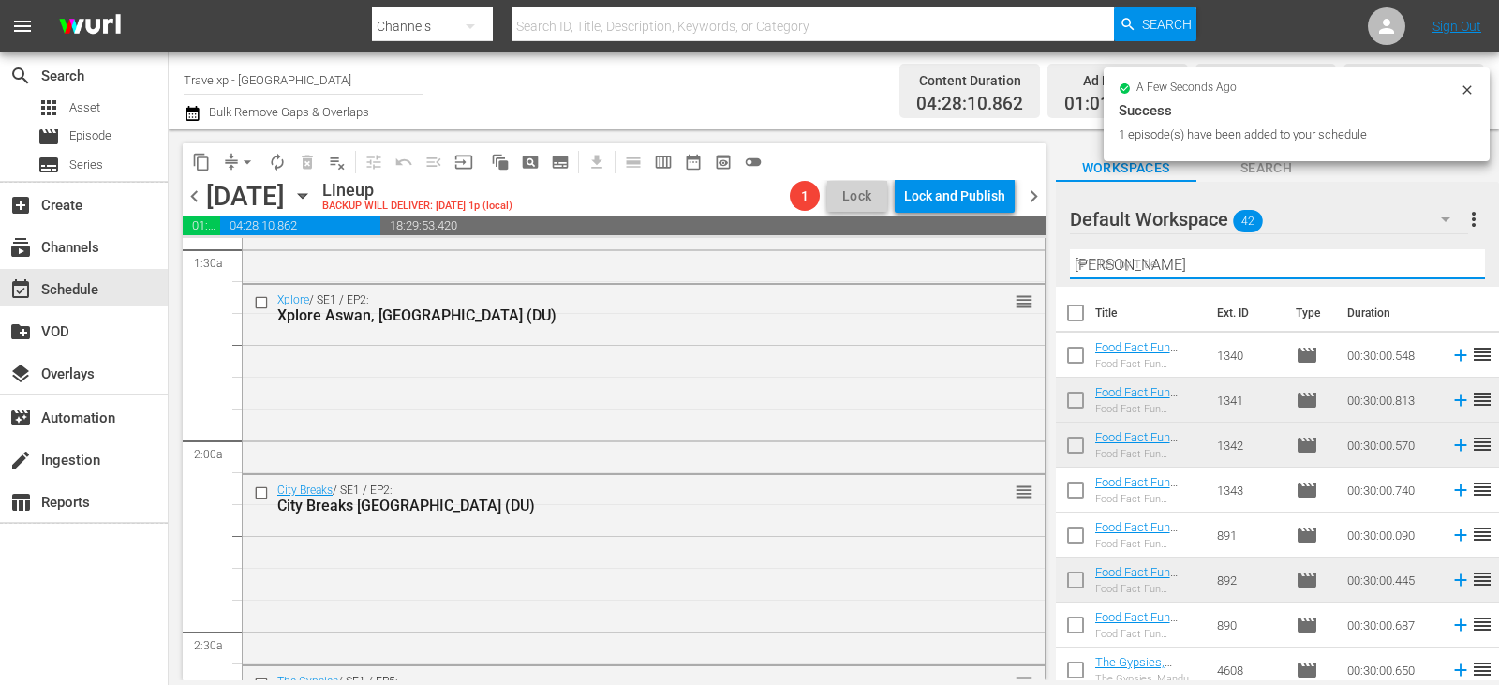
click at [1444, 267] on input "[PERSON_NAME]" at bounding box center [1277, 264] width 415 height 30
click at [1444, 267] on input "text" at bounding box center [1277, 264] width 415 height 30
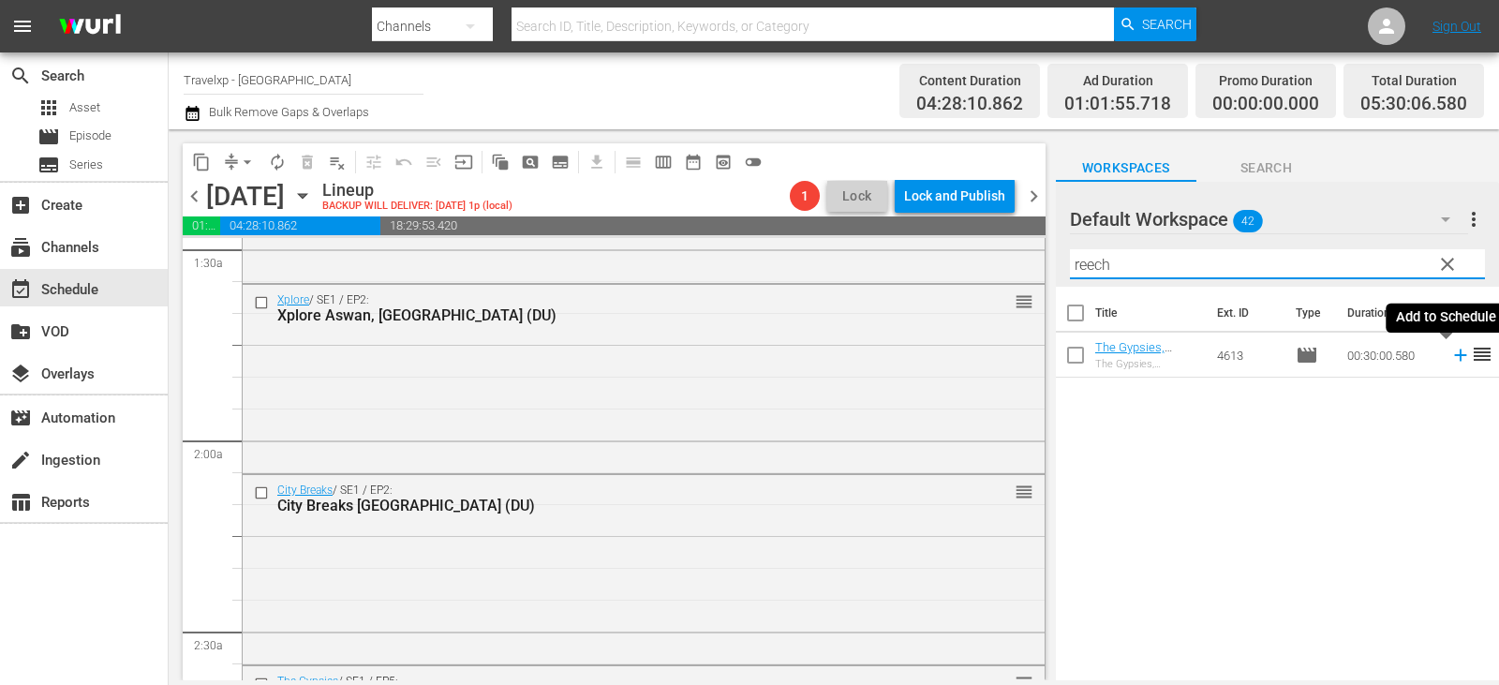
type input "reech"
click at [1450, 357] on icon at bounding box center [1460, 355] width 21 height 21
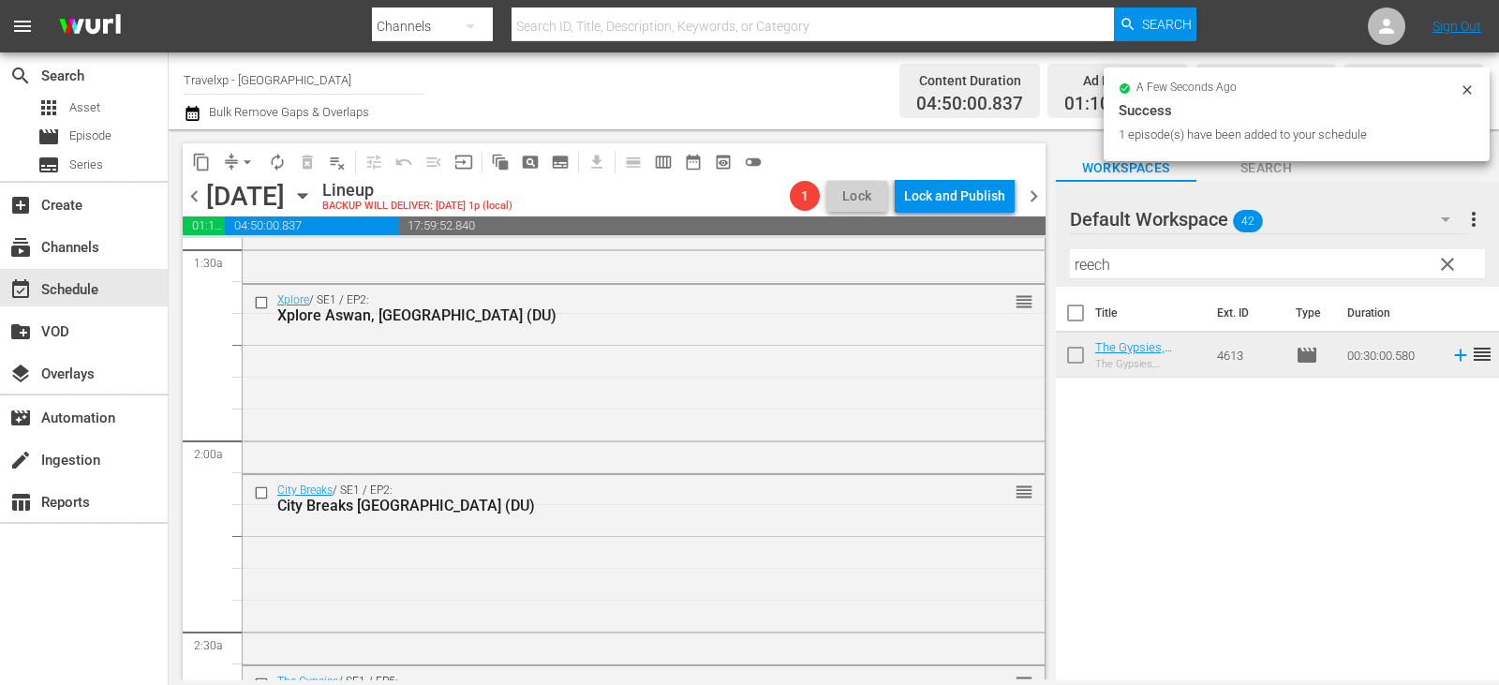
click at [1438, 262] on span "clear" at bounding box center [1447, 264] width 22 height 22
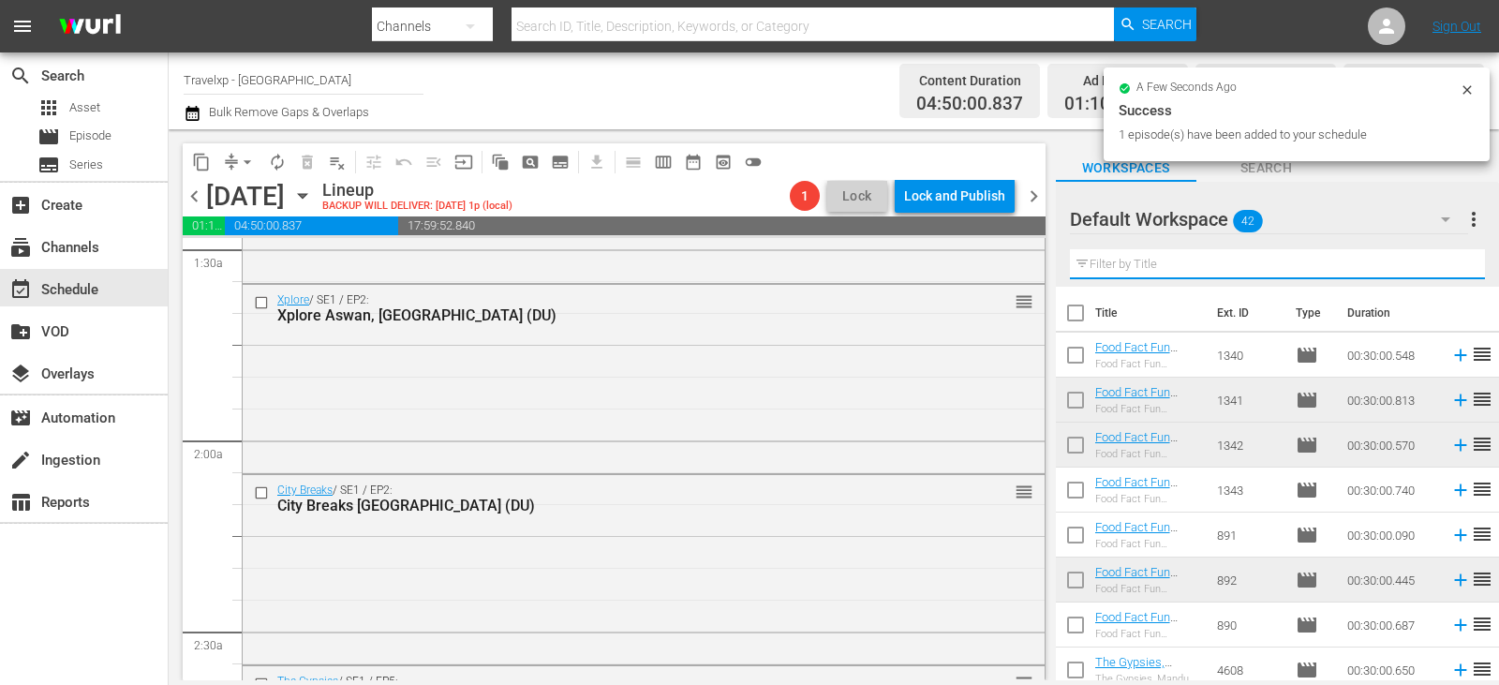
click at [1438, 262] on input "text" at bounding box center [1277, 264] width 415 height 30
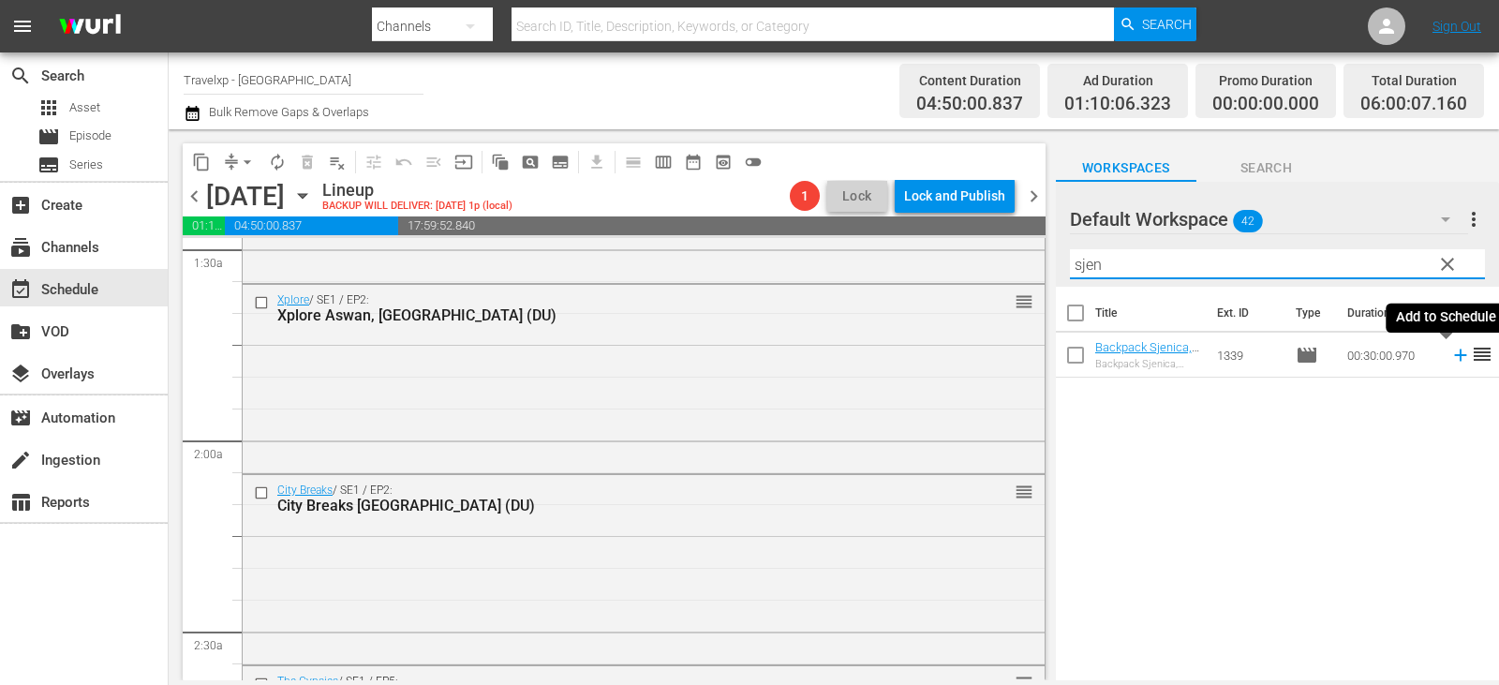
type input "sjen"
click at [1450, 357] on icon at bounding box center [1460, 355] width 21 height 21
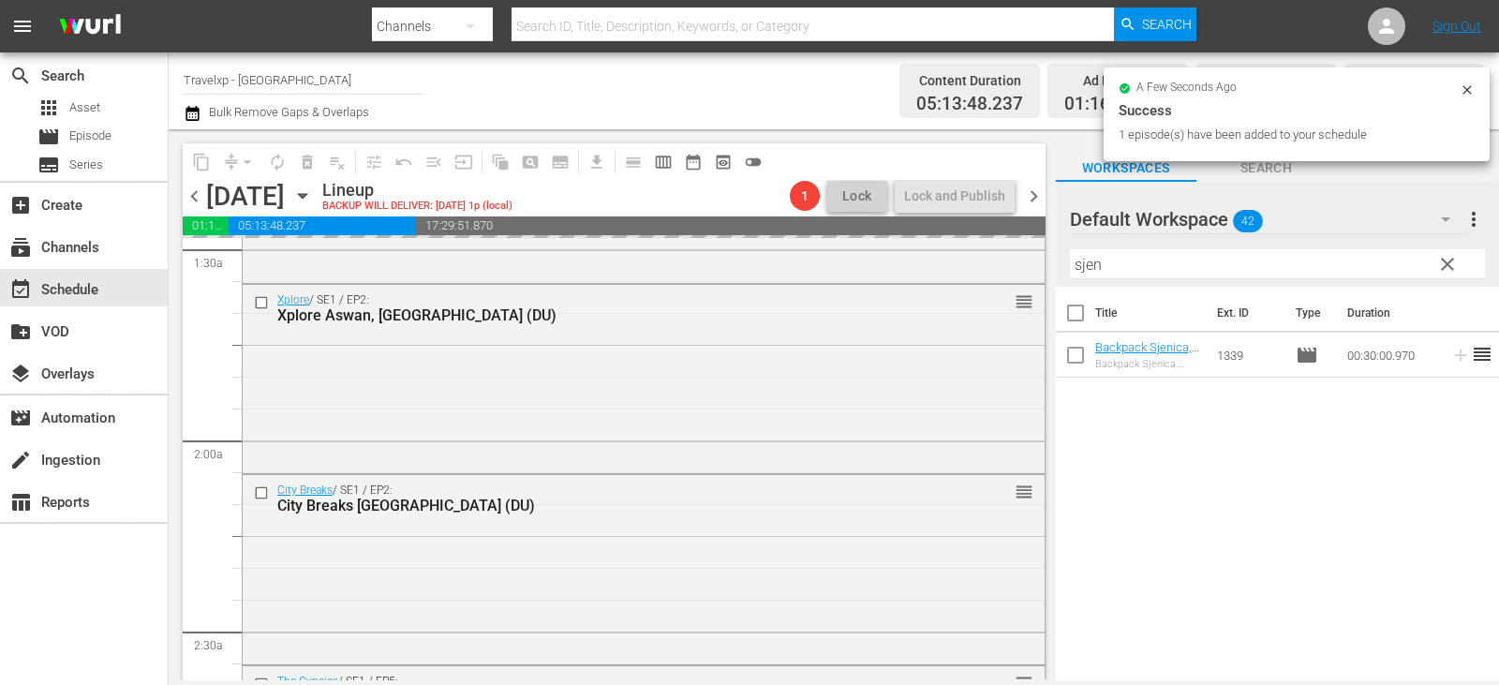
click at [1450, 271] on span "clear" at bounding box center [1447, 264] width 22 height 22
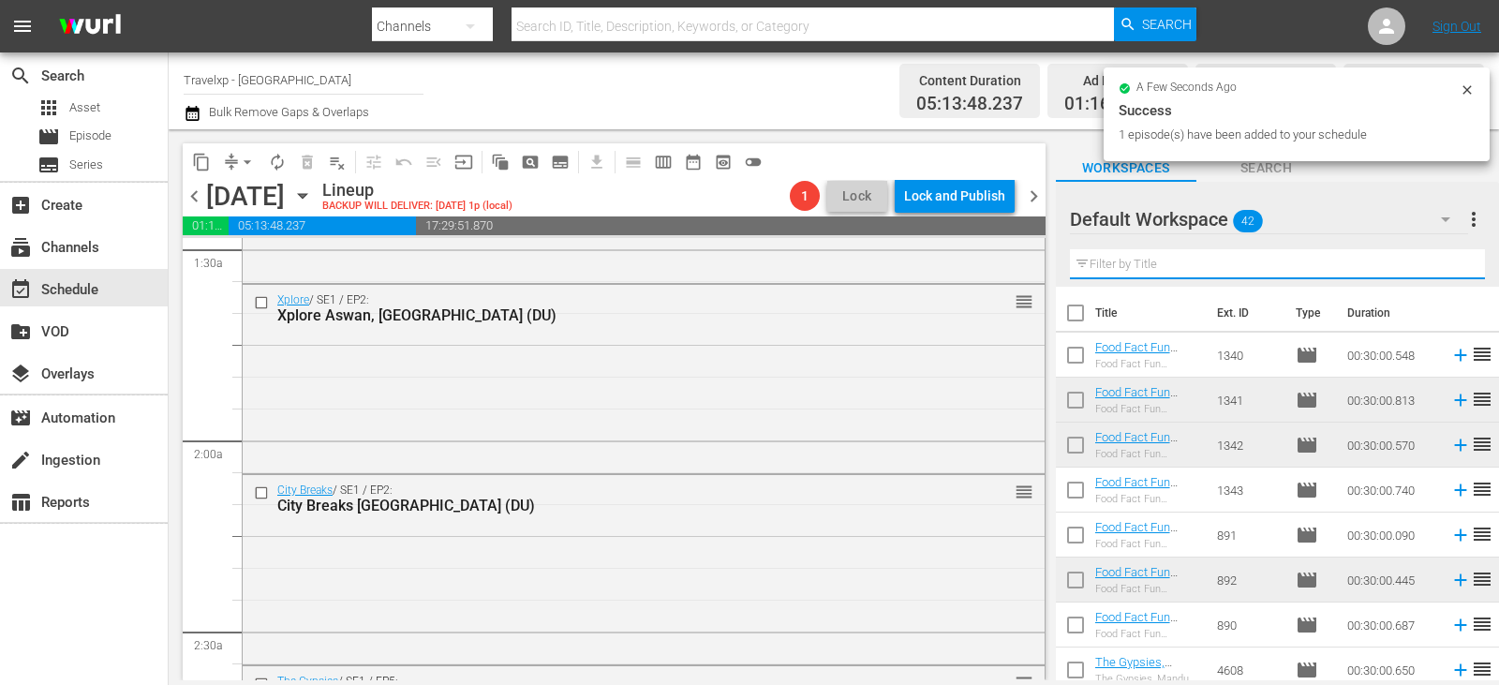
click at [1450, 271] on input "text" at bounding box center [1277, 264] width 415 height 30
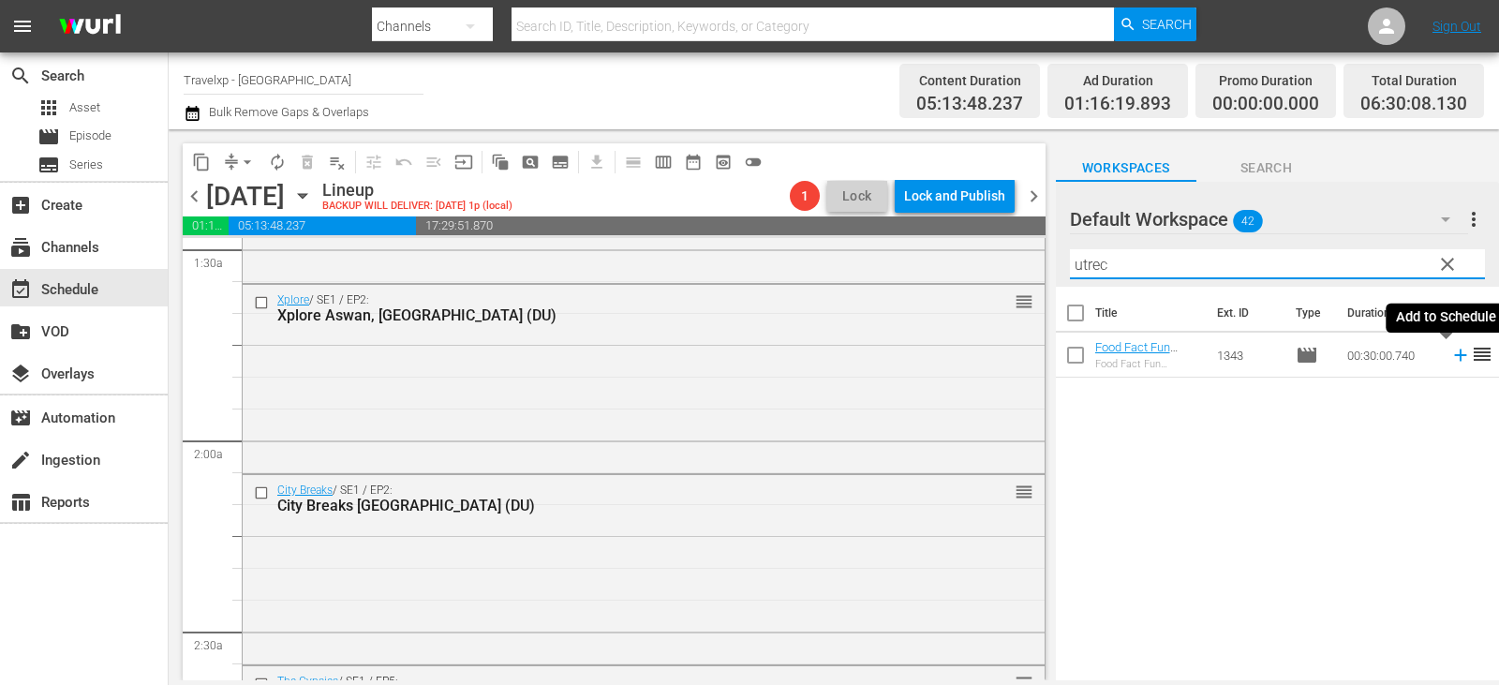
type input "utrec"
click at [1454, 353] on icon at bounding box center [1460, 355] width 12 height 12
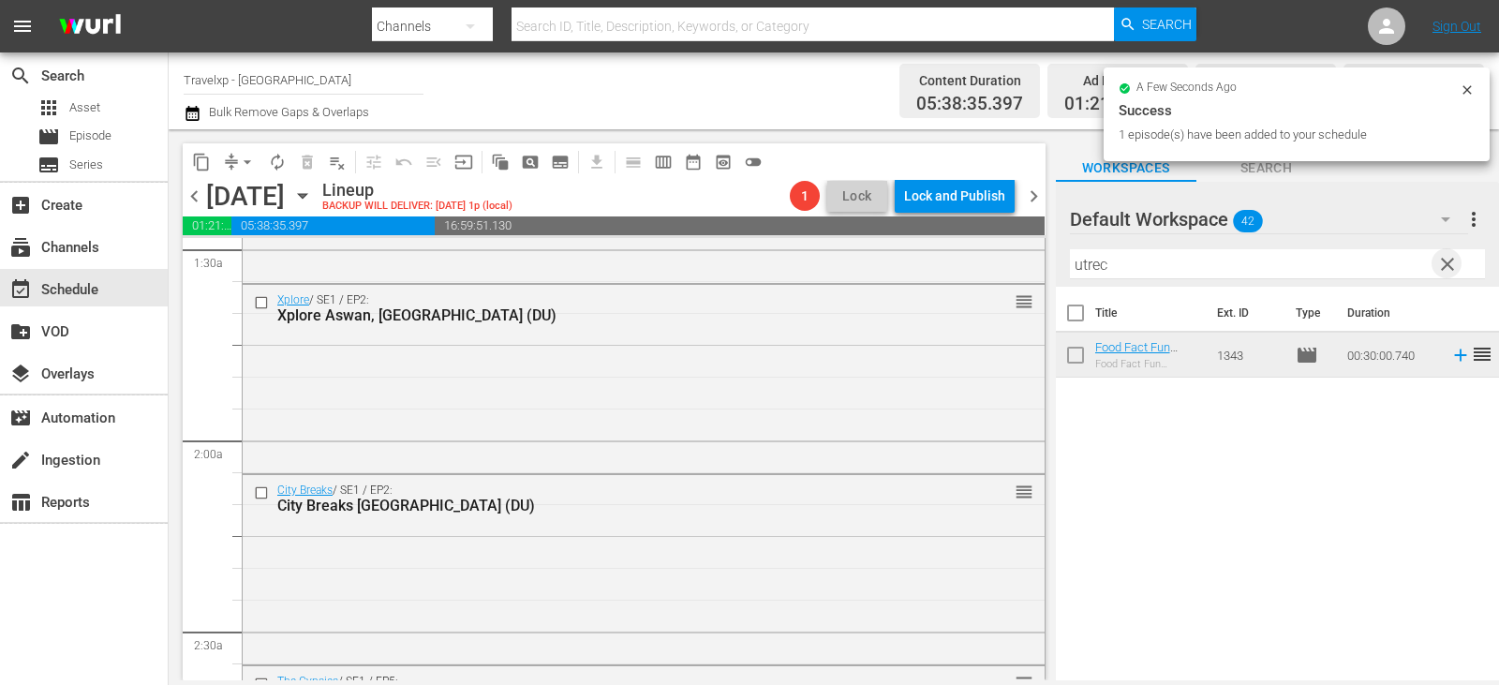
click at [1452, 261] on span "clear" at bounding box center [1447, 264] width 22 height 22
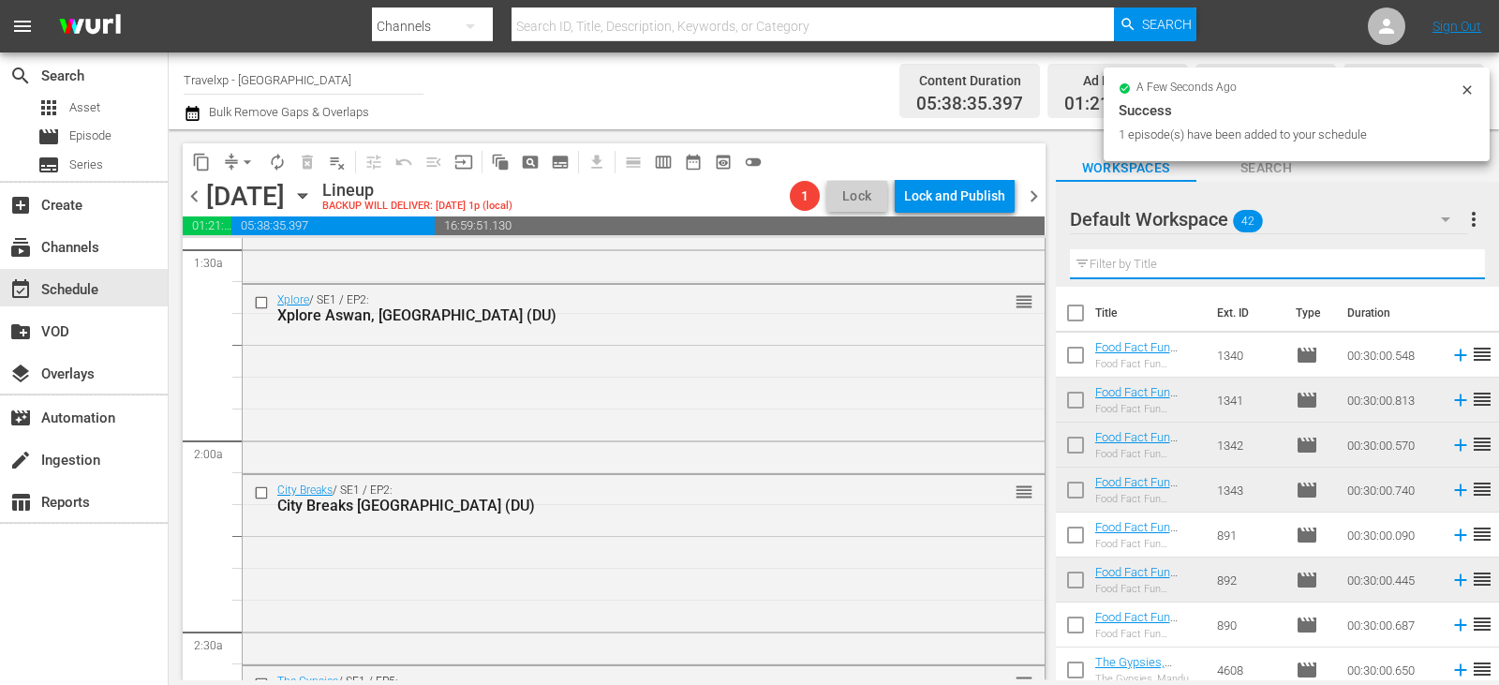
click at [1452, 261] on input "text" at bounding box center [1277, 264] width 415 height 30
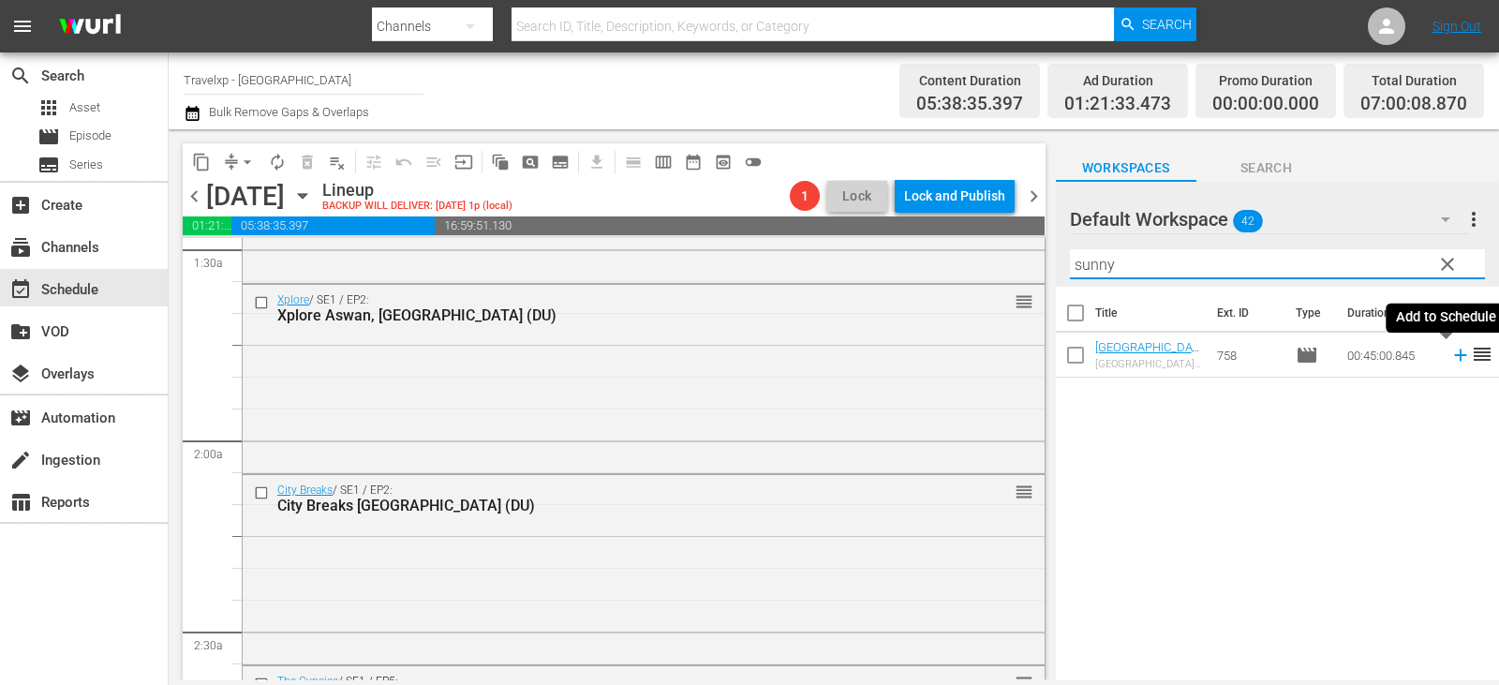
type input "sunny"
click at [1454, 358] on icon at bounding box center [1460, 355] width 21 height 21
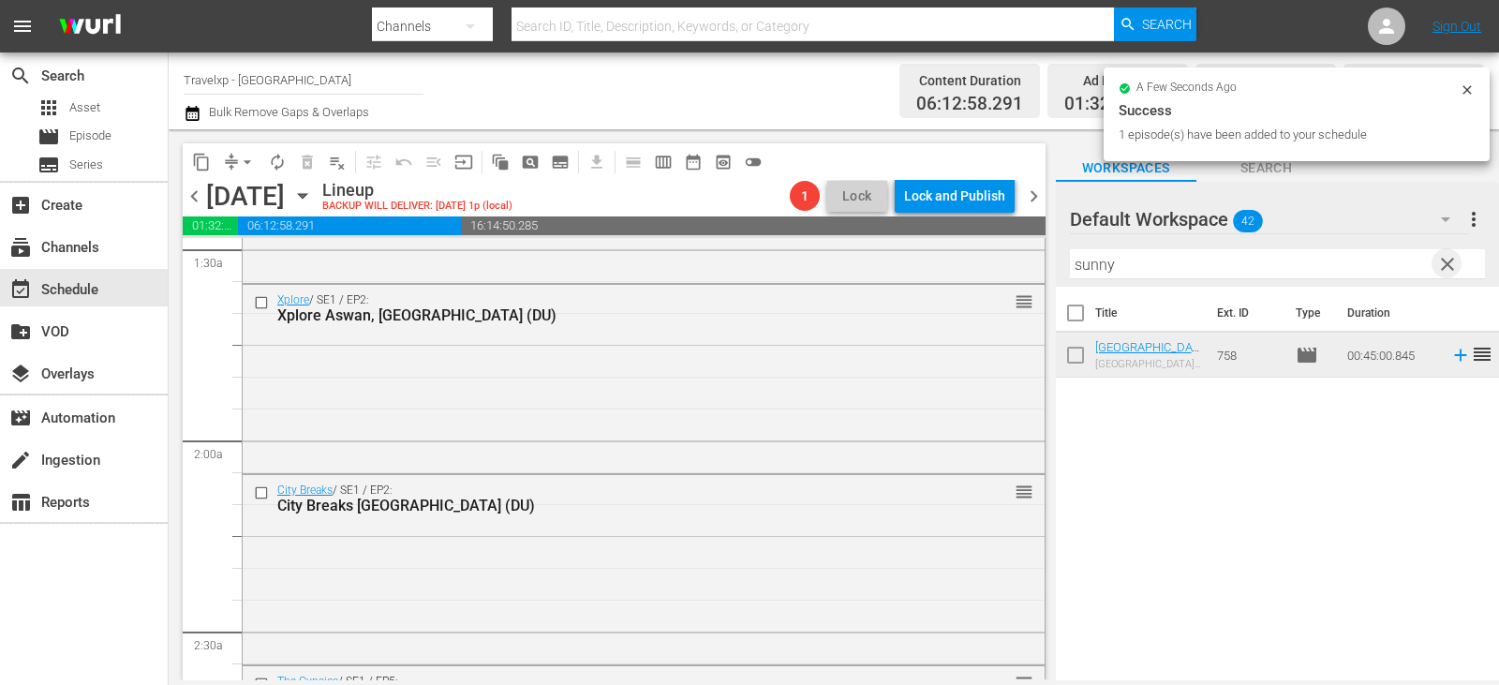
click at [1452, 271] on span "clear" at bounding box center [1447, 264] width 22 height 22
click at [1452, 271] on input "text" at bounding box center [1277, 264] width 415 height 30
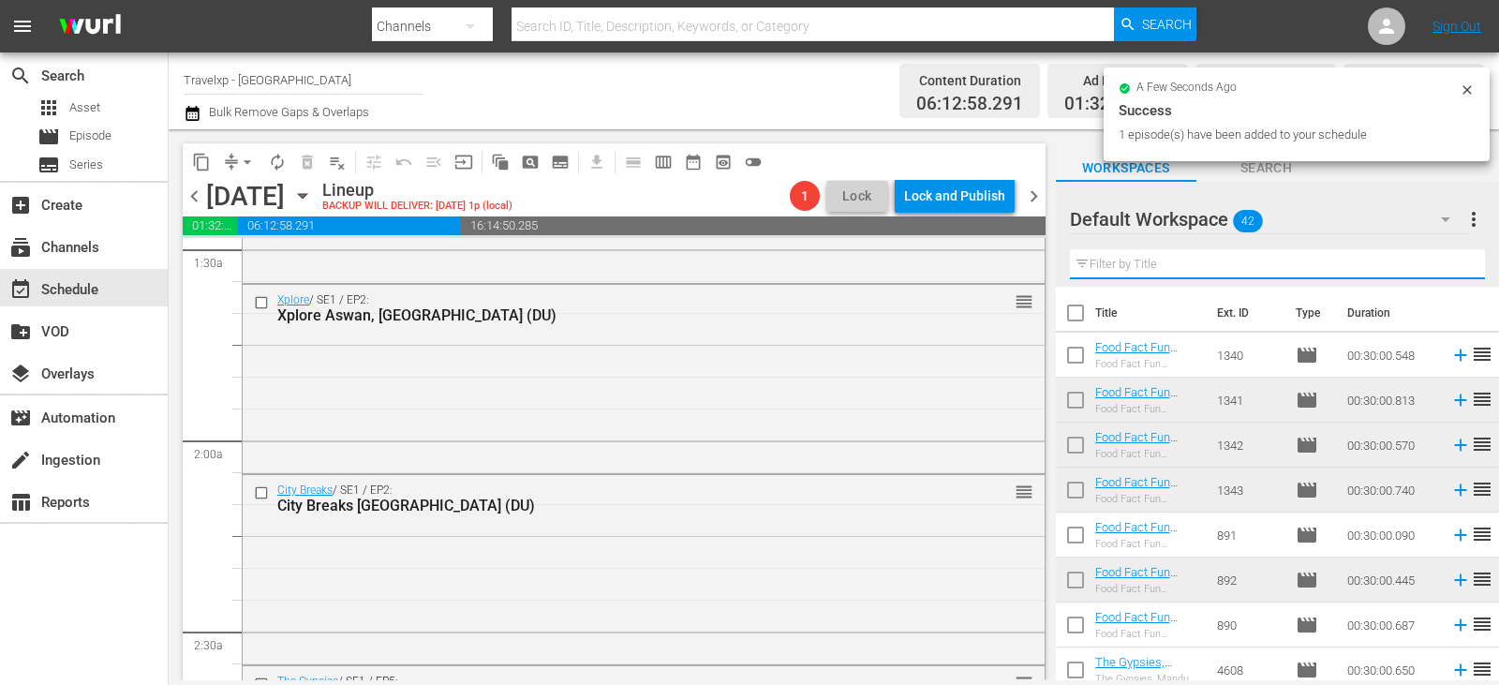
click at [1452, 271] on input "text" at bounding box center [1277, 264] width 415 height 30
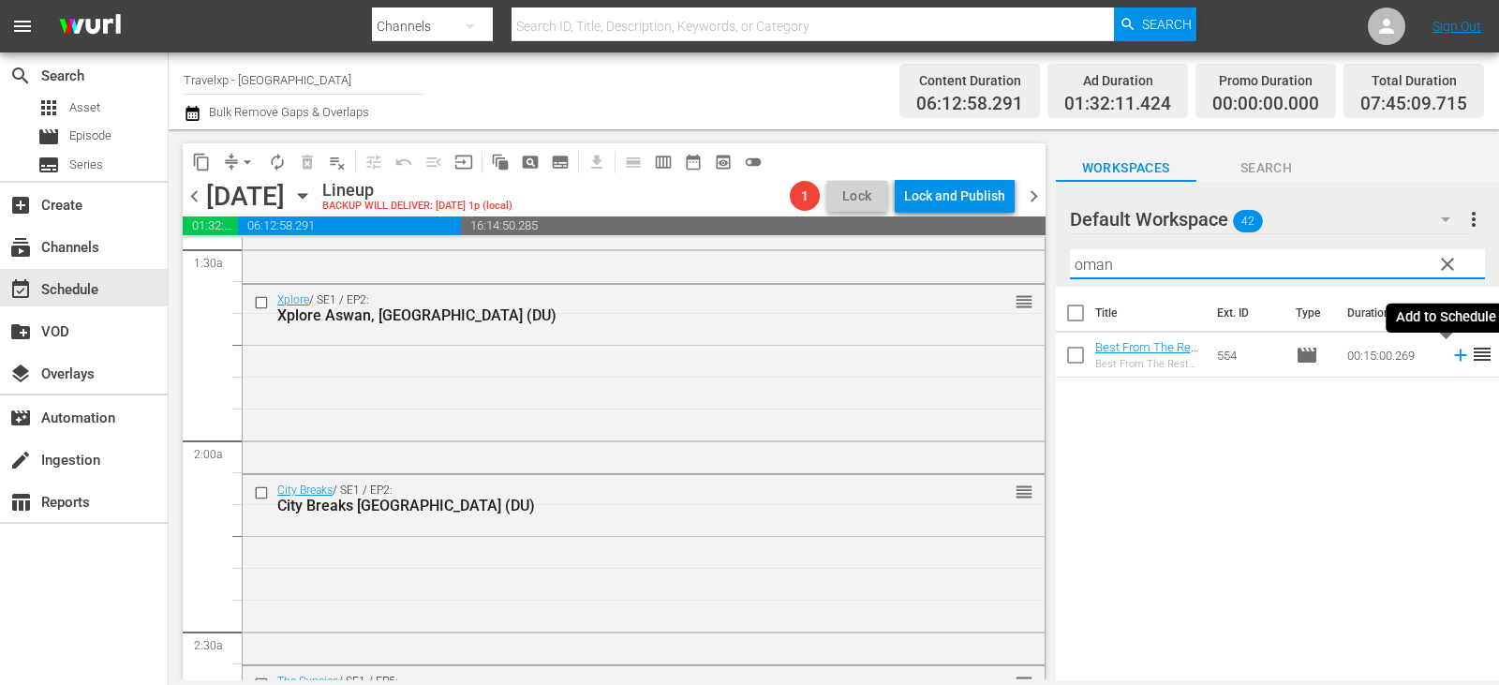
type input "oman"
click at [1450, 359] on icon at bounding box center [1460, 355] width 21 height 21
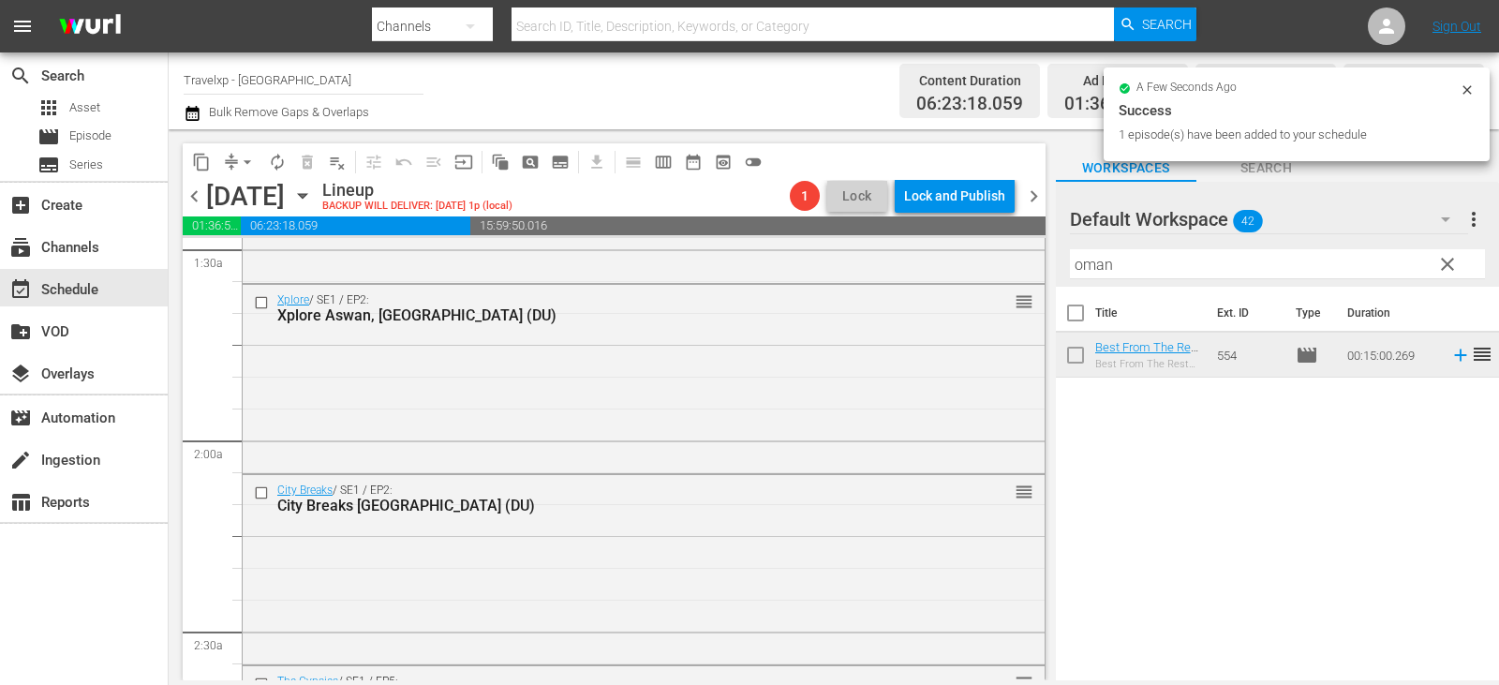
click at [1442, 270] on span "clear" at bounding box center [1447, 264] width 22 height 22
click at [1442, 270] on input "text" at bounding box center [1277, 264] width 415 height 30
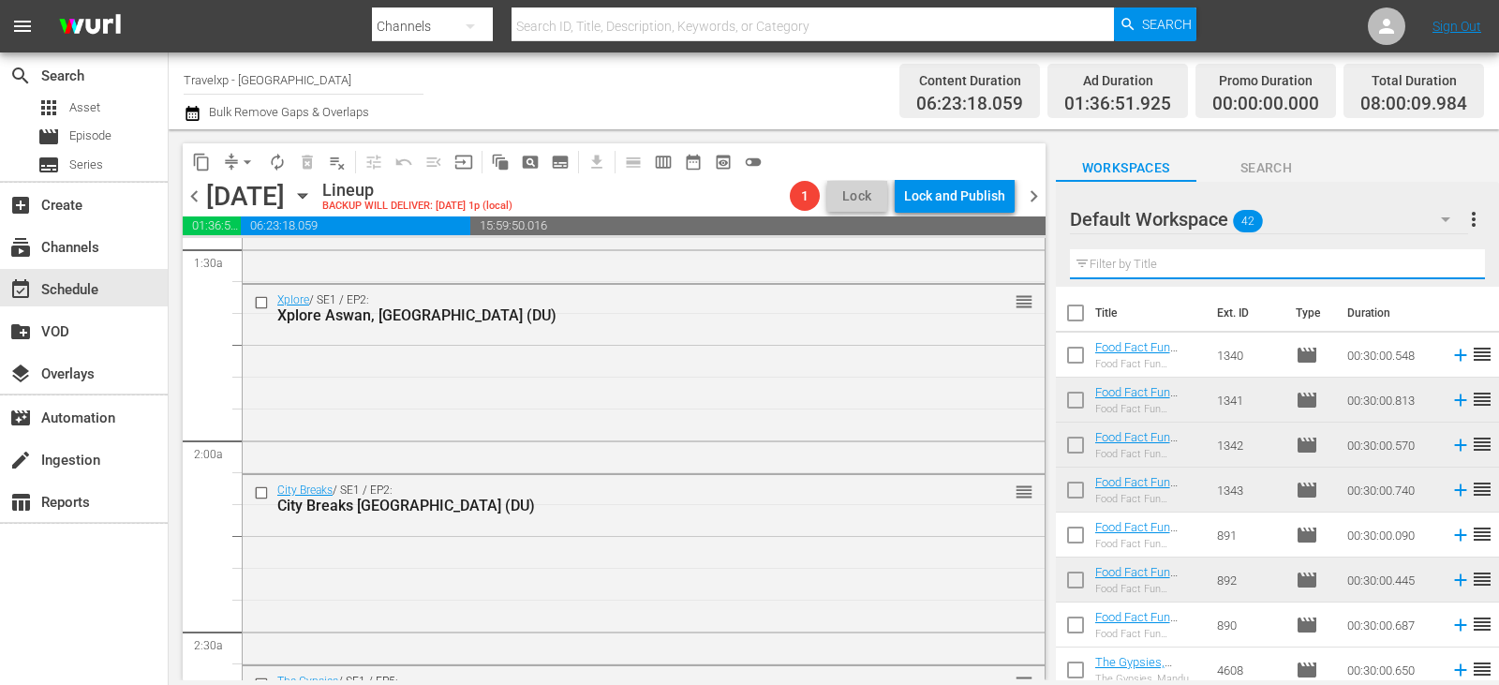
click at [1442, 270] on input "text" at bounding box center [1277, 264] width 415 height 30
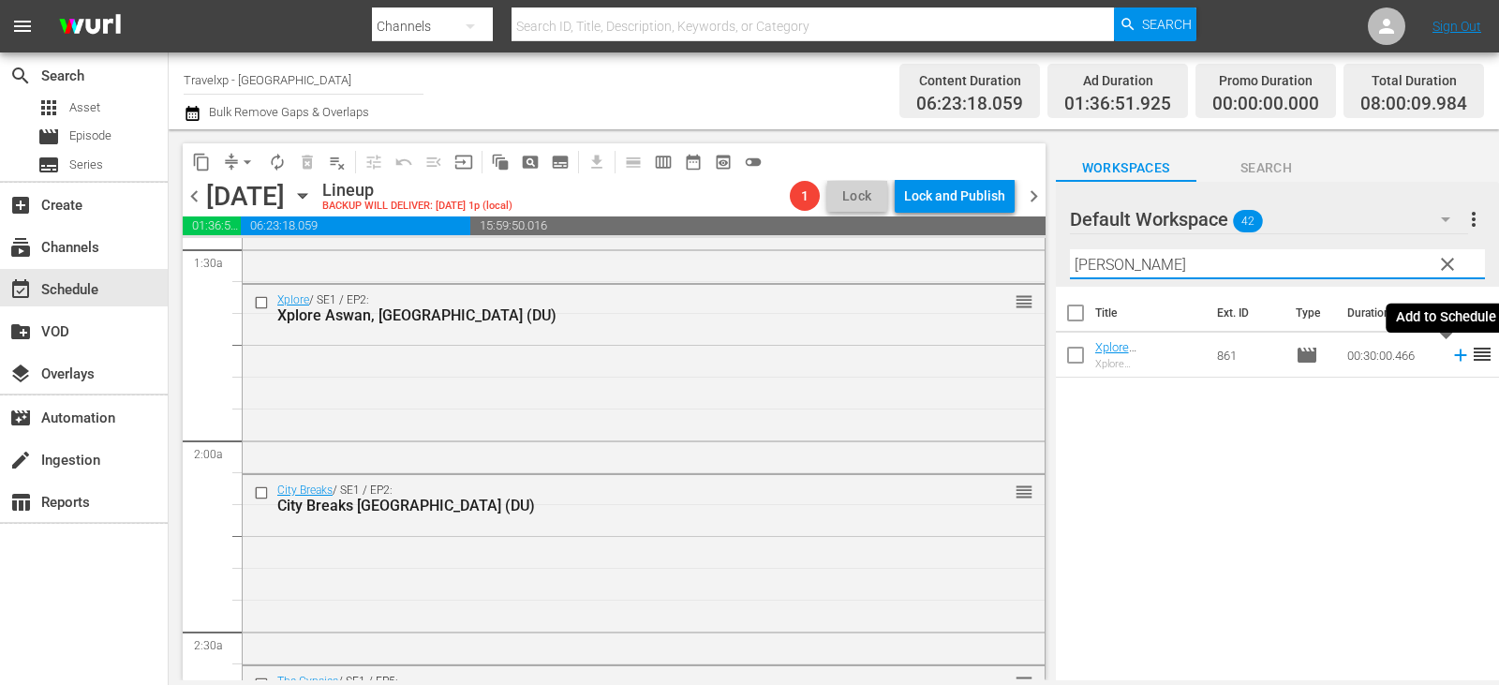
type input "[PERSON_NAME]"
click at [1454, 357] on icon at bounding box center [1460, 355] width 12 height 12
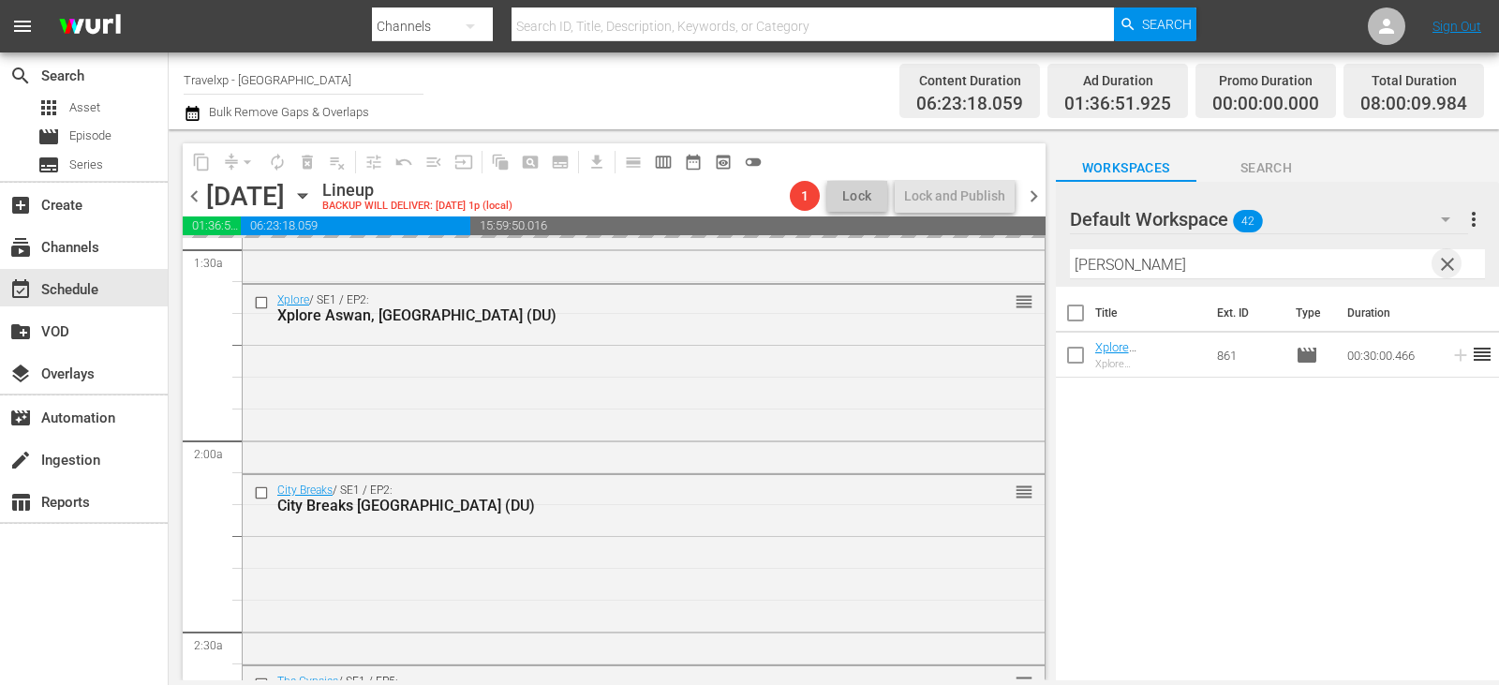
click at [1446, 269] on span "clear" at bounding box center [1447, 264] width 22 height 22
click at [1446, 269] on input "text" at bounding box center [1277, 264] width 415 height 30
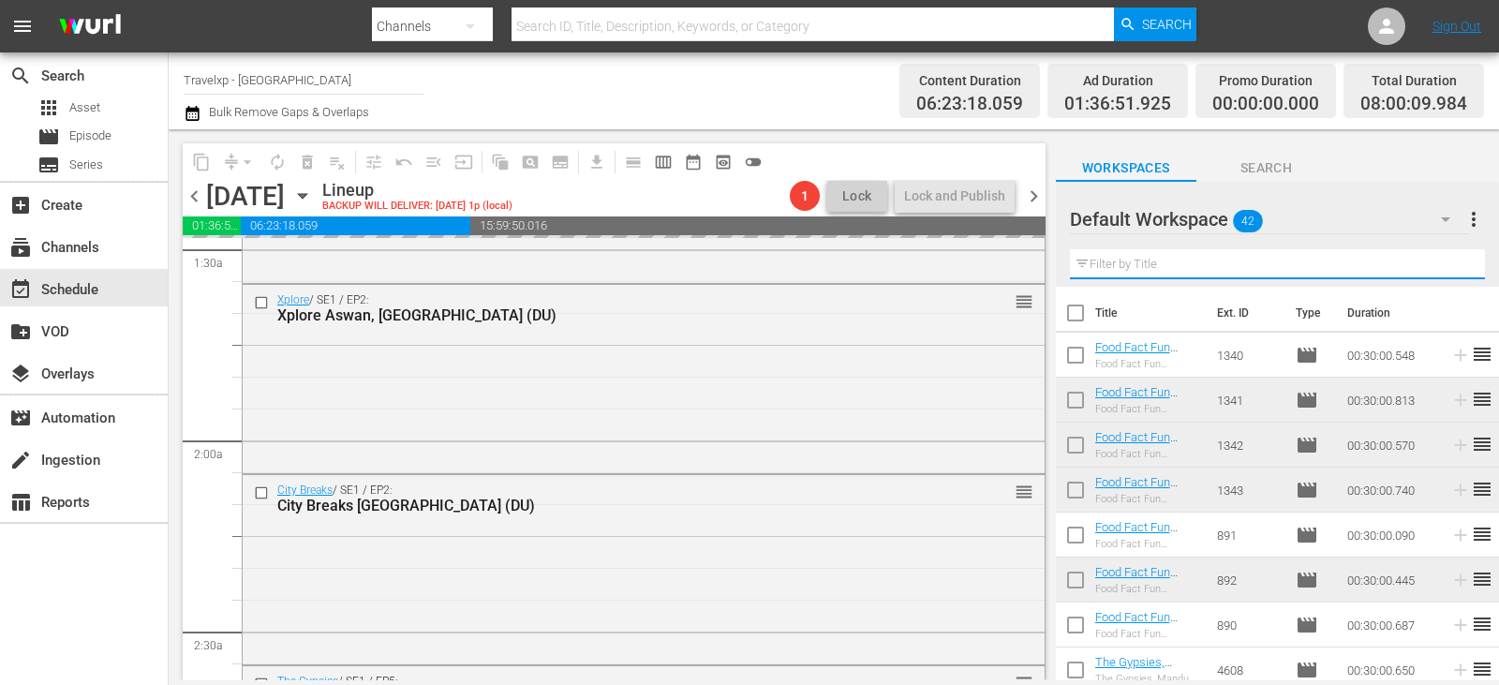
click at [1446, 269] on input "text" at bounding box center [1277, 264] width 415 height 30
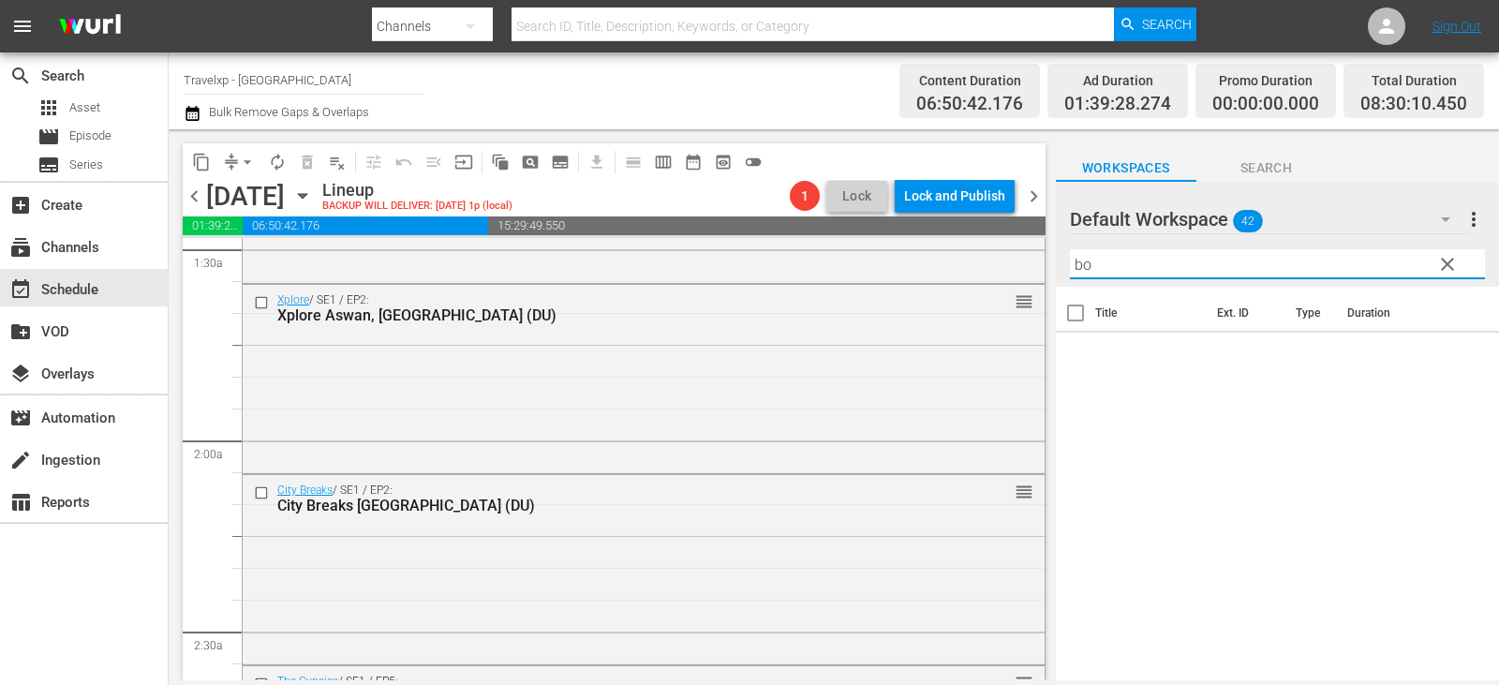
type input "b"
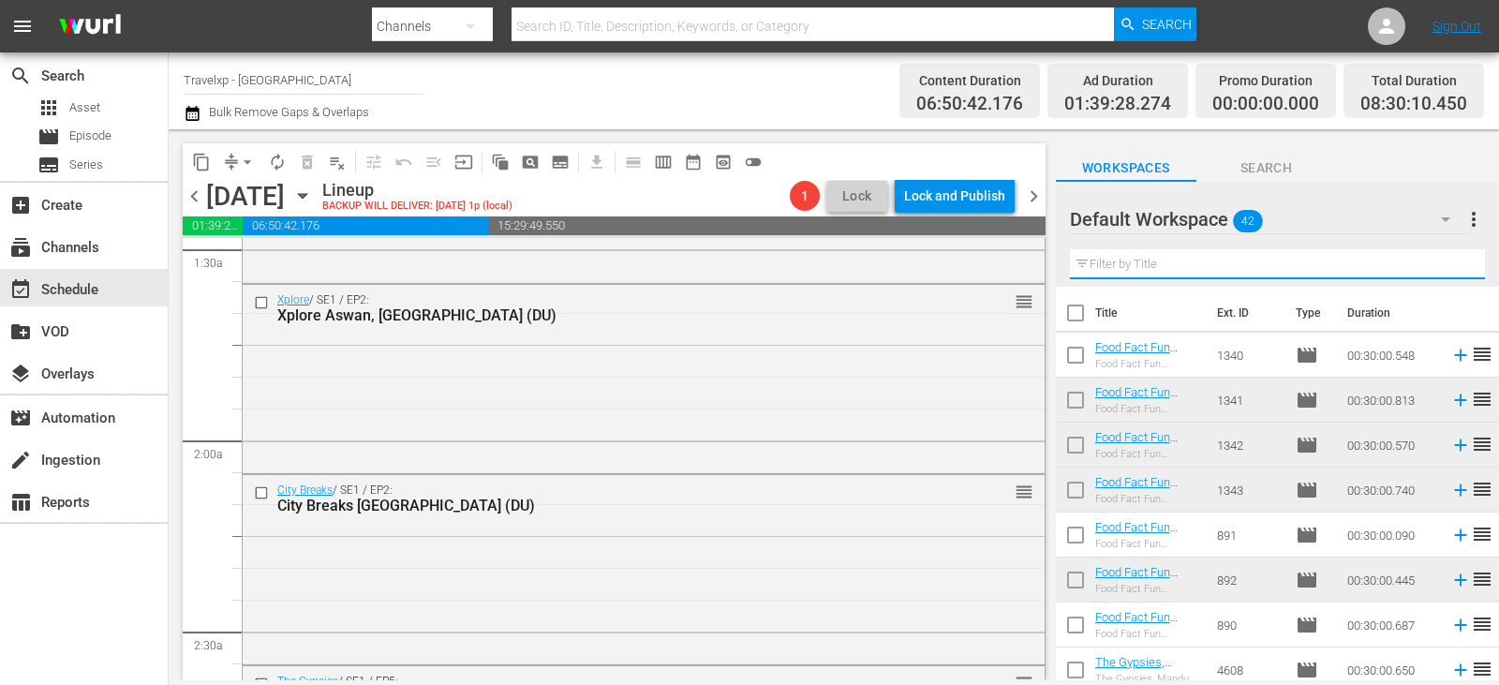
click at [1260, 274] on input "text" at bounding box center [1277, 264] width 415 height 30
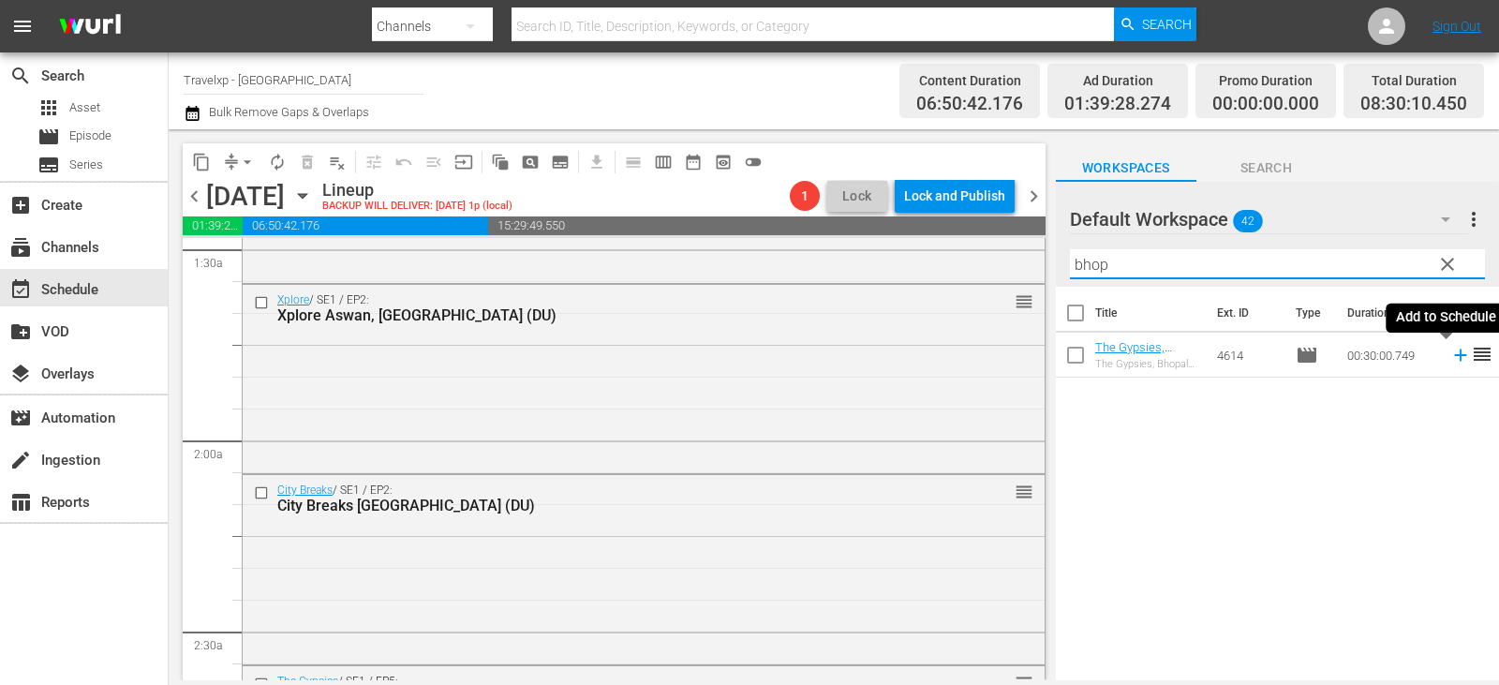
type input "bhop"
click at [1450, 357] on icon at bounding box center [1460, 355] width 21 height 21
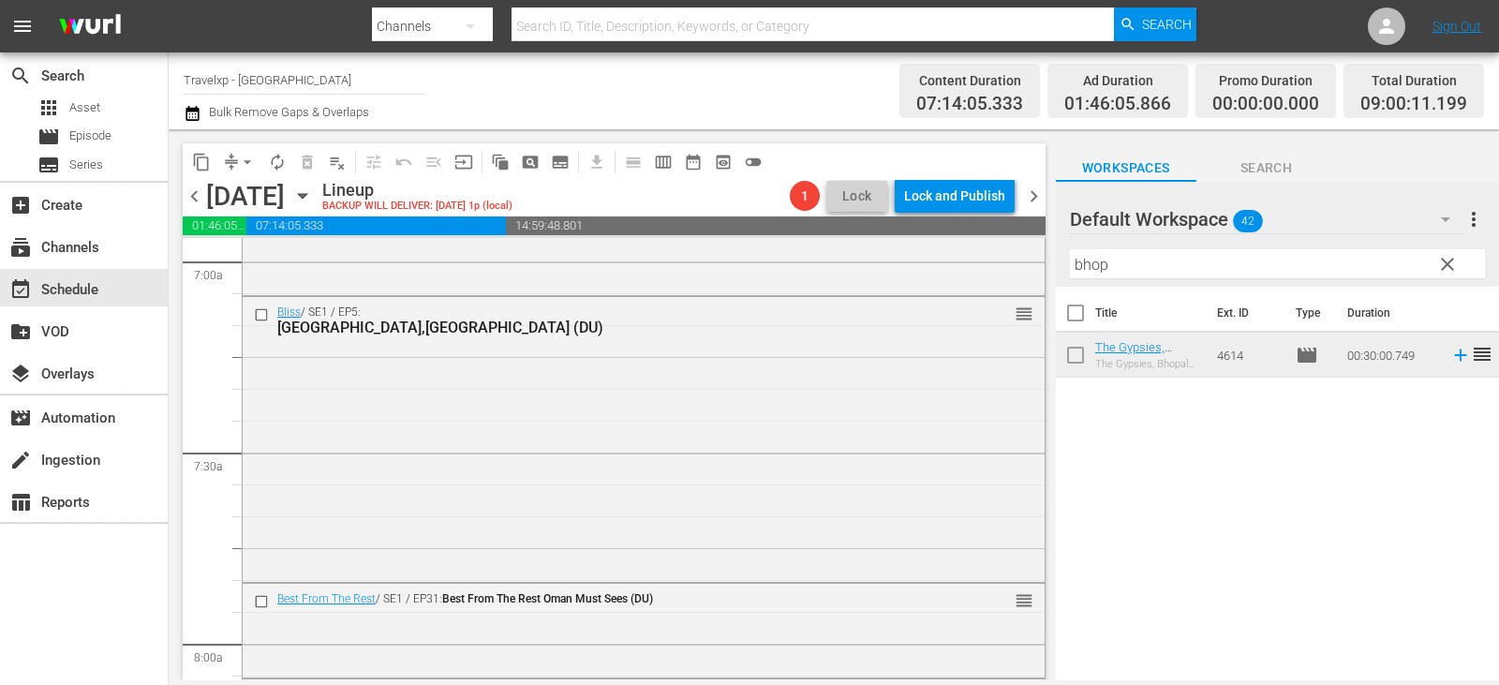
scroll to position [2904, 0]
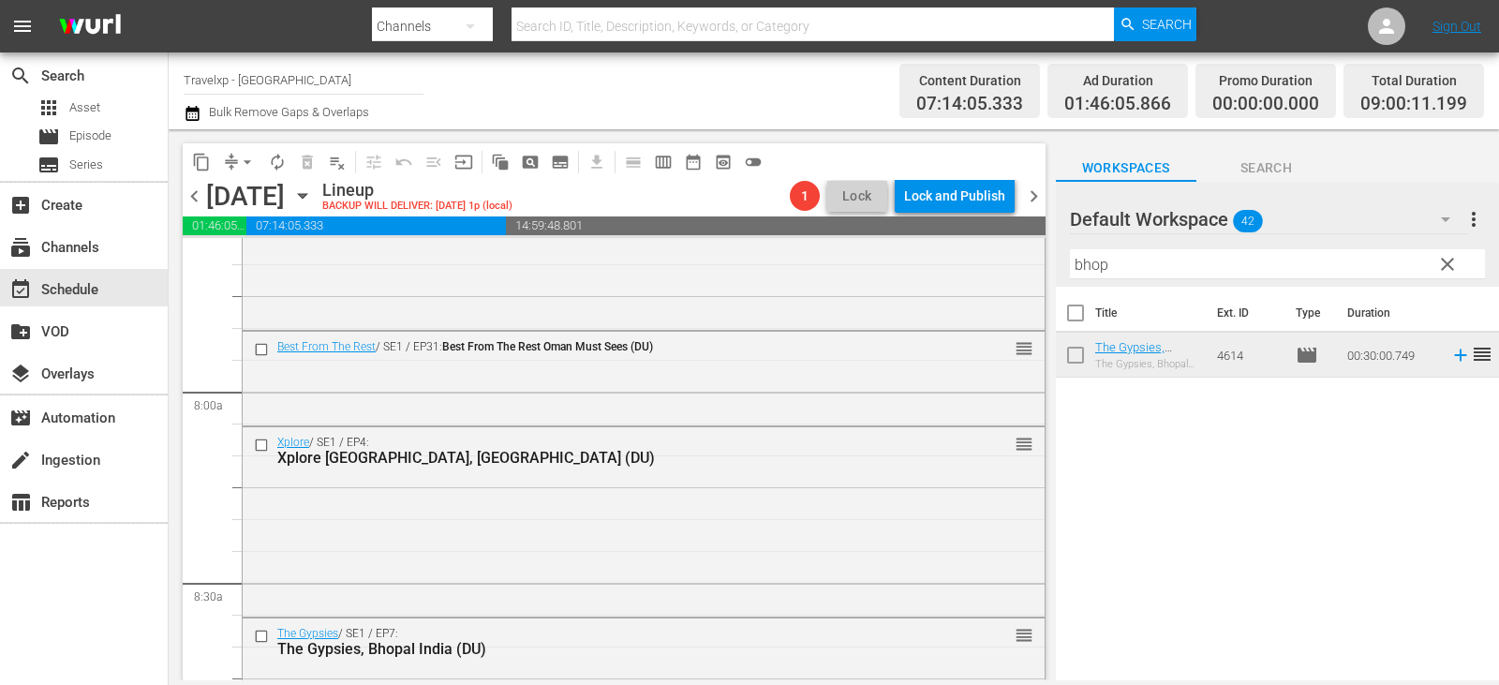
click at [1440, 265] on span "clear" at bounding box center [1447, 264] width 22 height 22
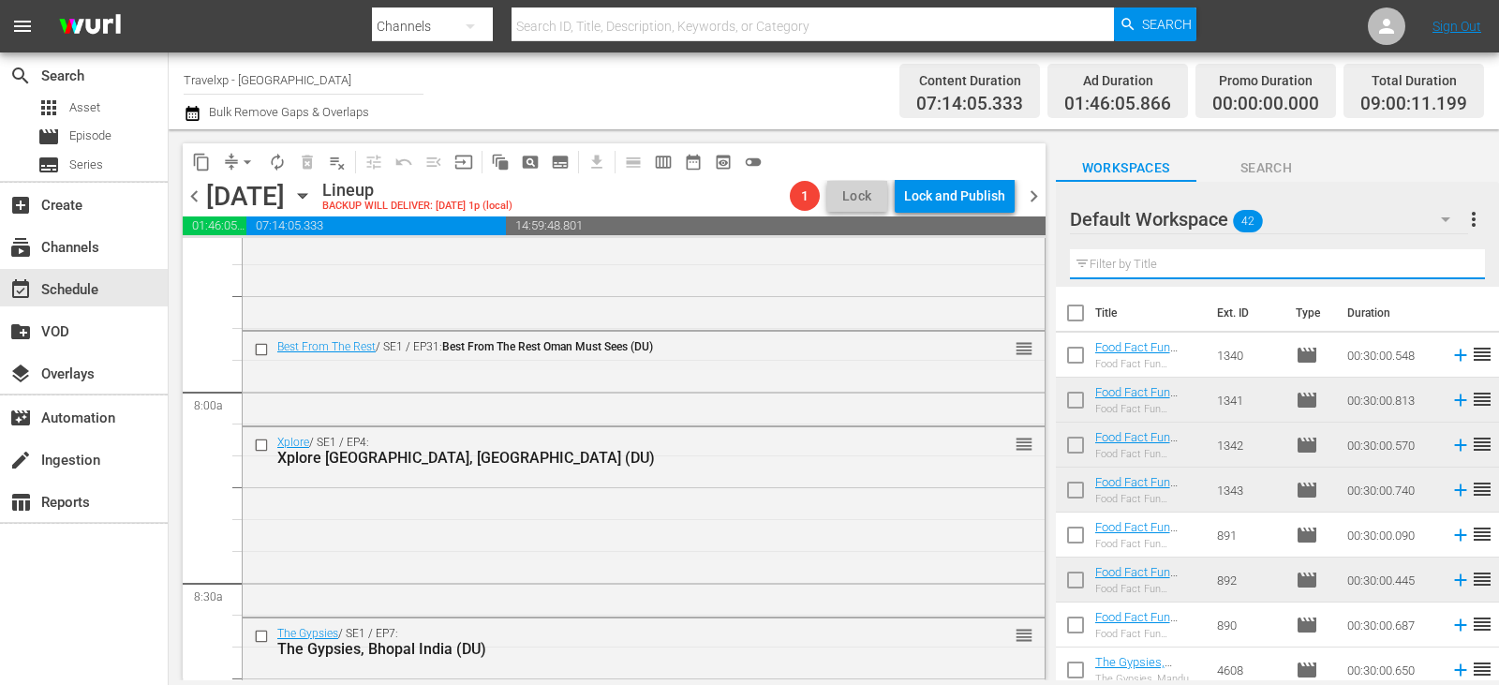
click at [1440, 265] on input "text" at bounding box center [1277, 264] width 415 height 30
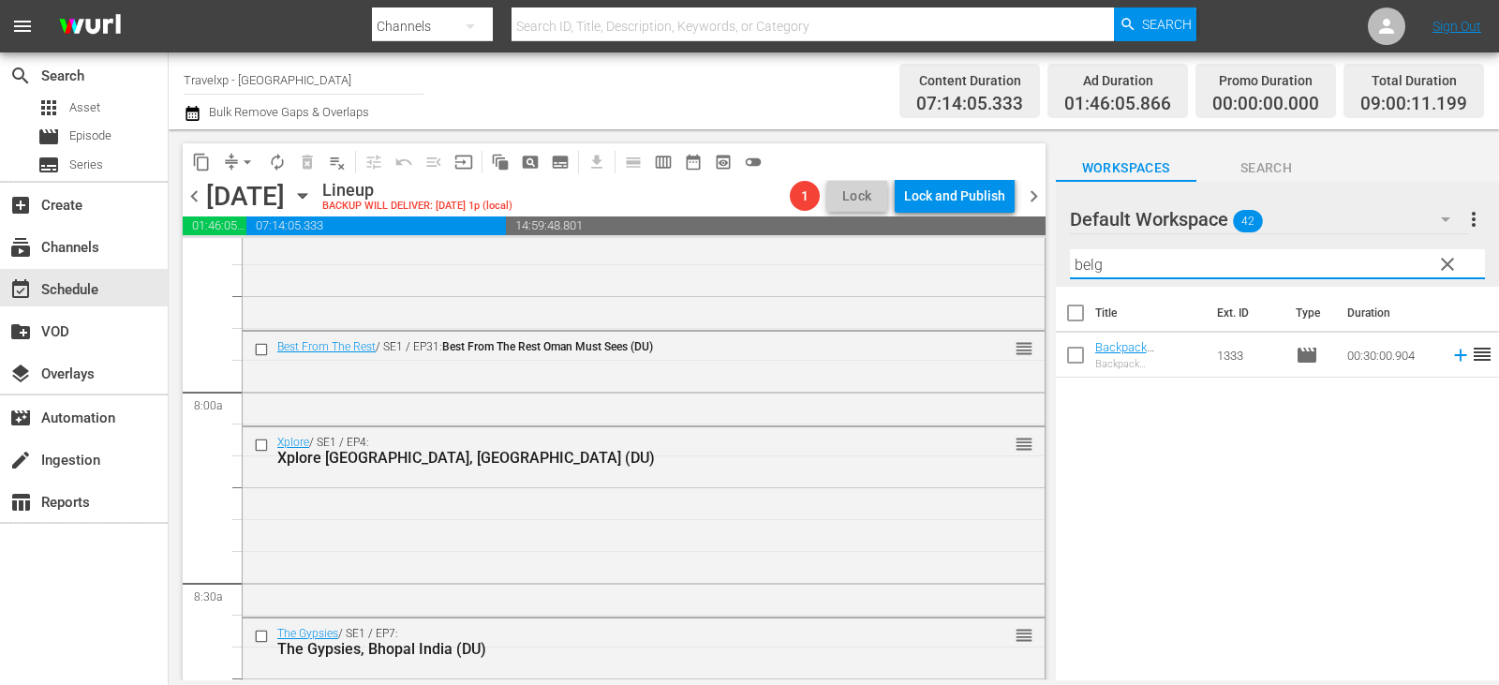
type input "belg"
drag, startPoint x: 1462, startPoint y: 346, endPoint x: 1453, endPoint y: 350, distance: 10.5
click at [1471, 347] on span "reorder" at bounding box center [1482, 354] width 22 height 22
click at [1454, 355] on icon at bounding box center [1460, 355] width 12 height 12
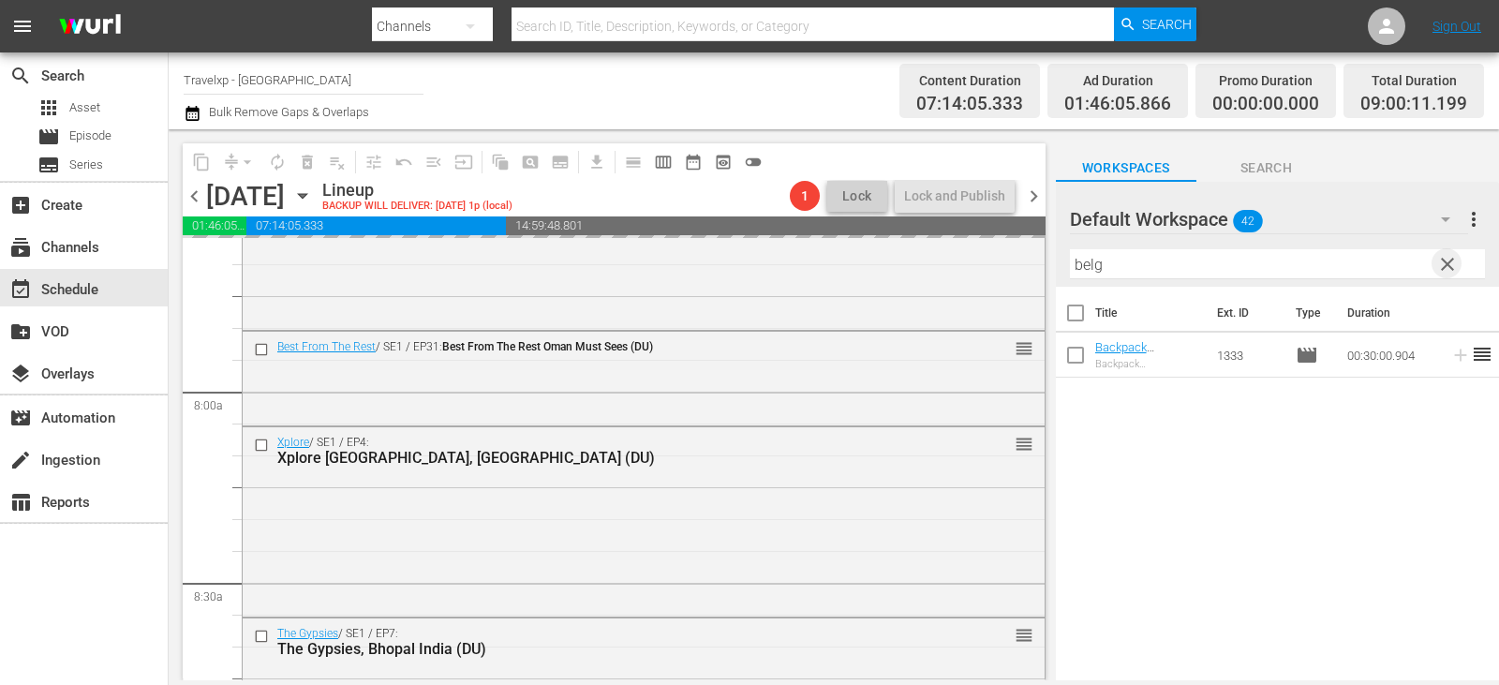
click at [1437, 264] on span "clear" at bounding box center [1447, 264] width 22 height 22
click at [1437, 264] on input "text" at bounding box center [1277, 264] width 415 height 30
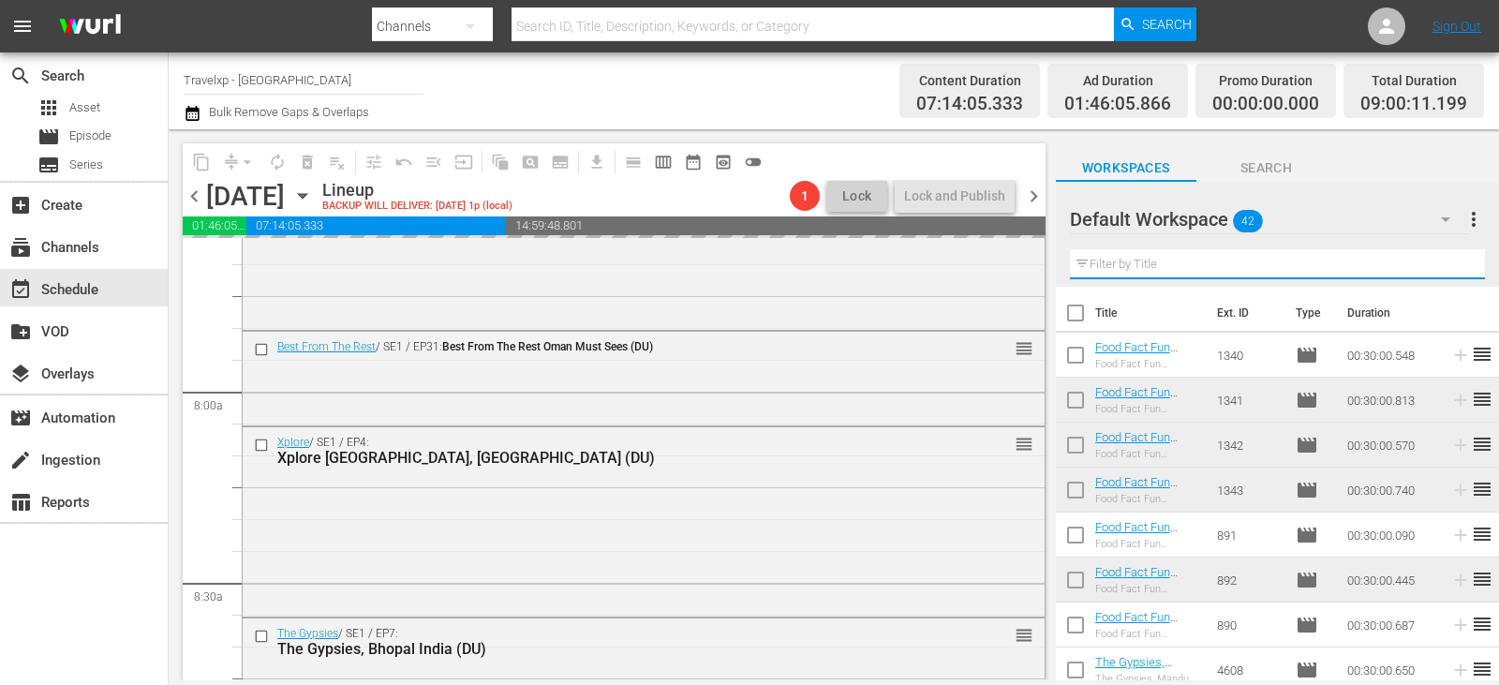
click at [1437, 264] on input "text" at bounding box center [1277, 264] width 415 height 30
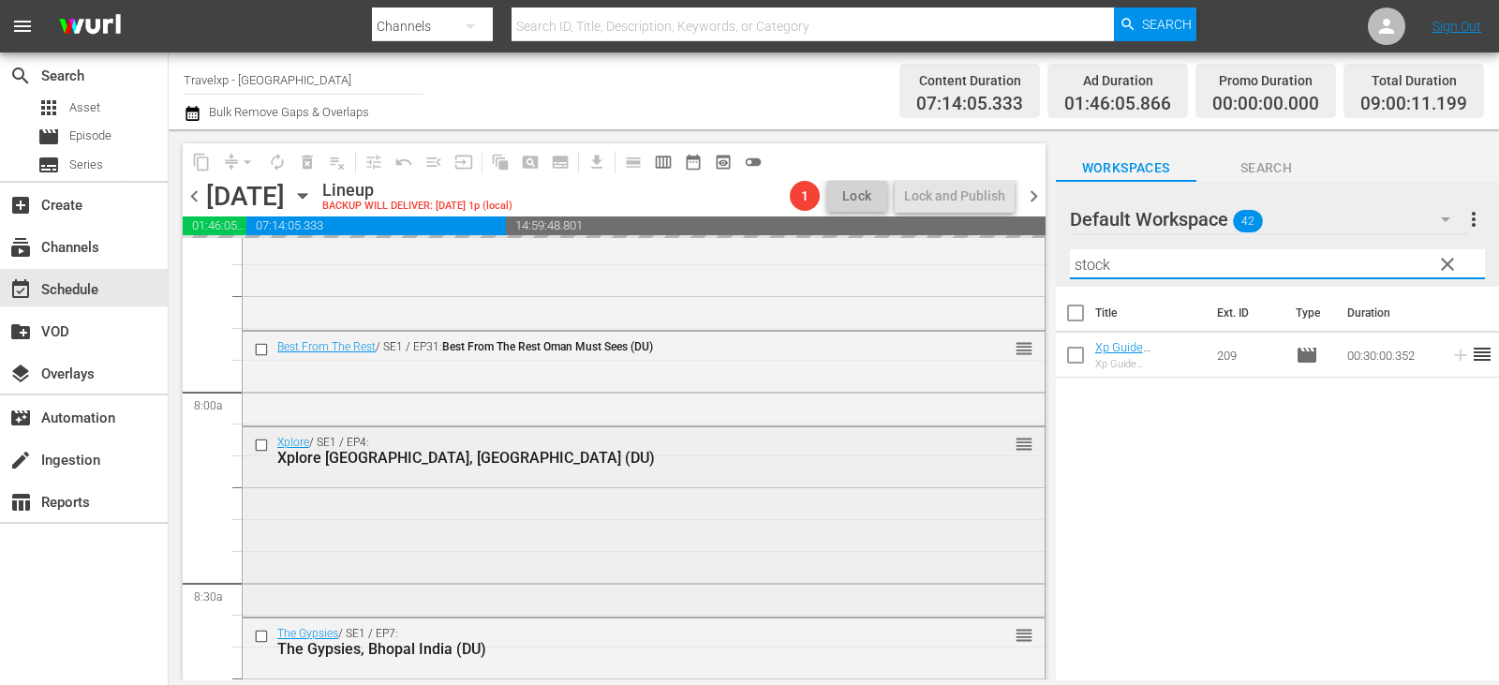
scroll to position [3466, 0]
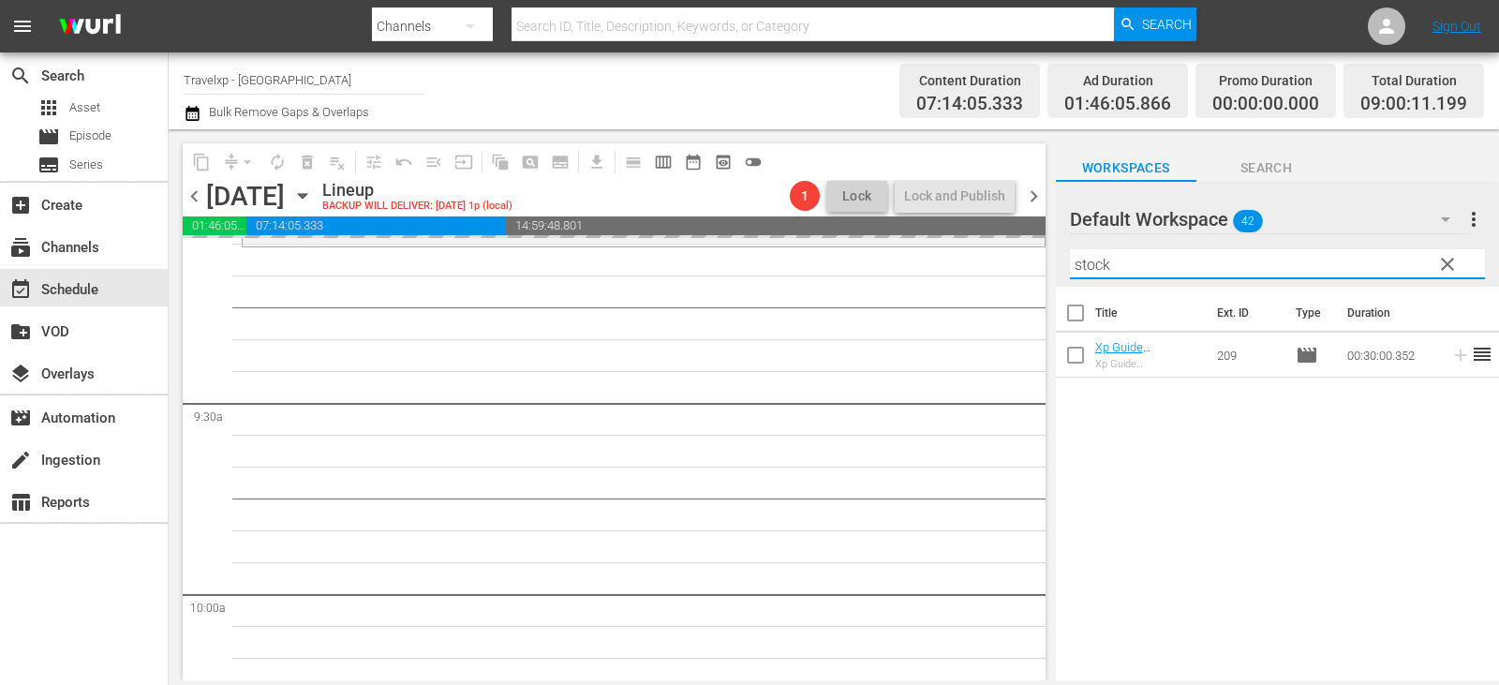
type input "stock"
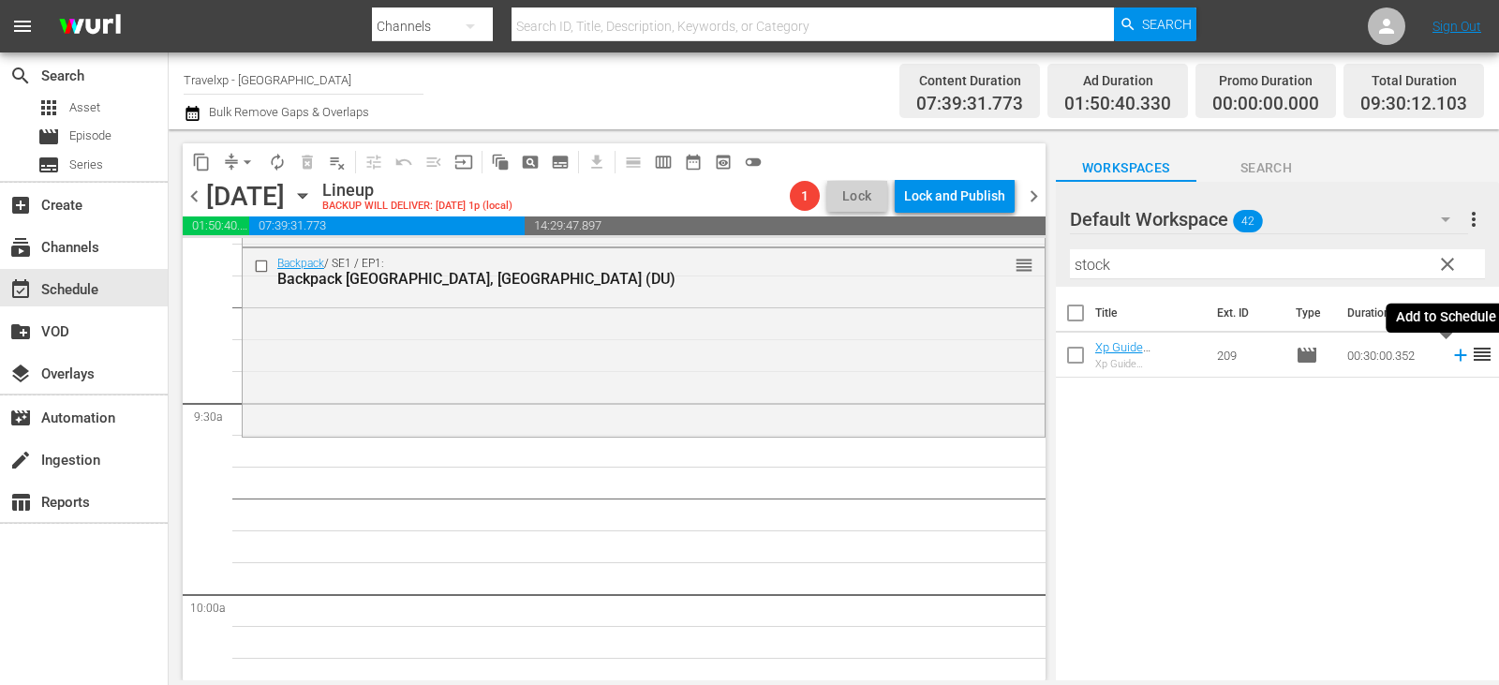
click at [1450, 358] on icon at bounding box center [1460, 355] width 21 height 21
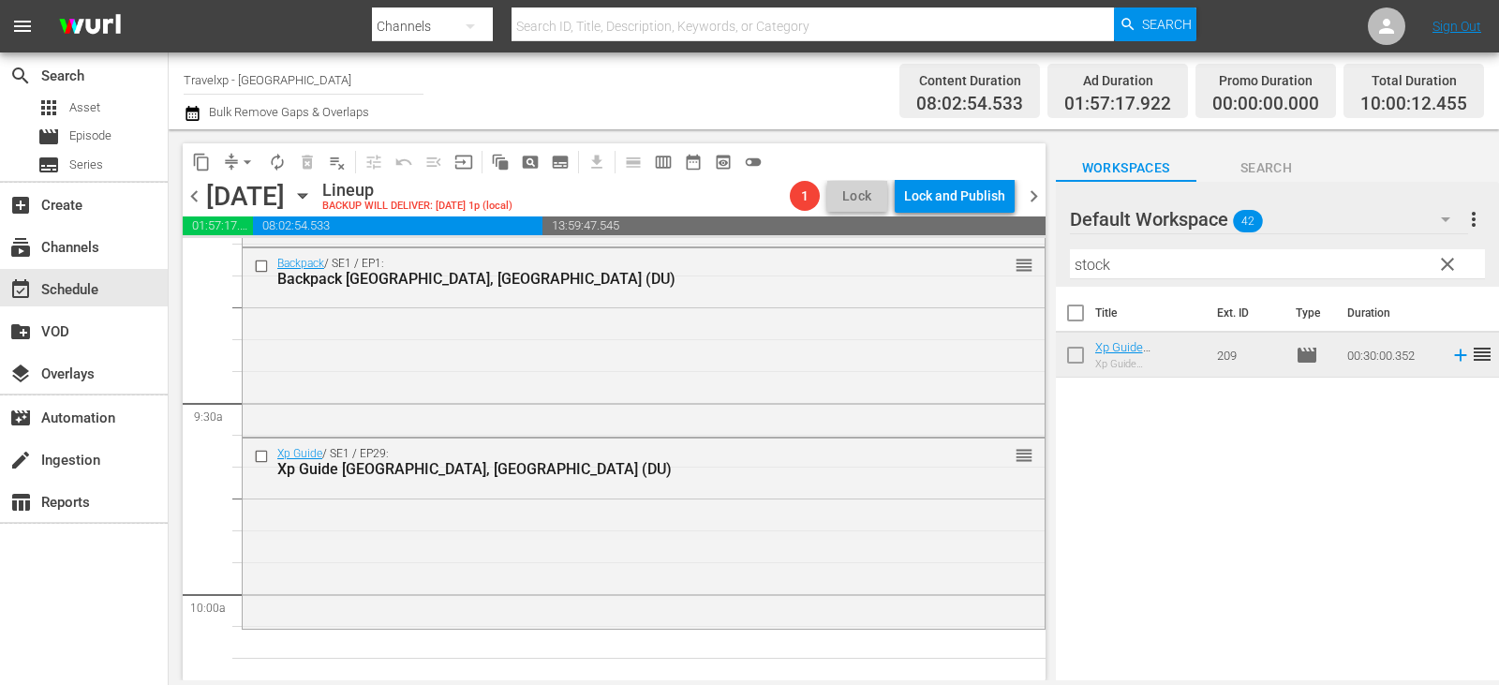
click at [1444, 272] on span "clear" at bounding box center [1447, 264] width 22 height 22
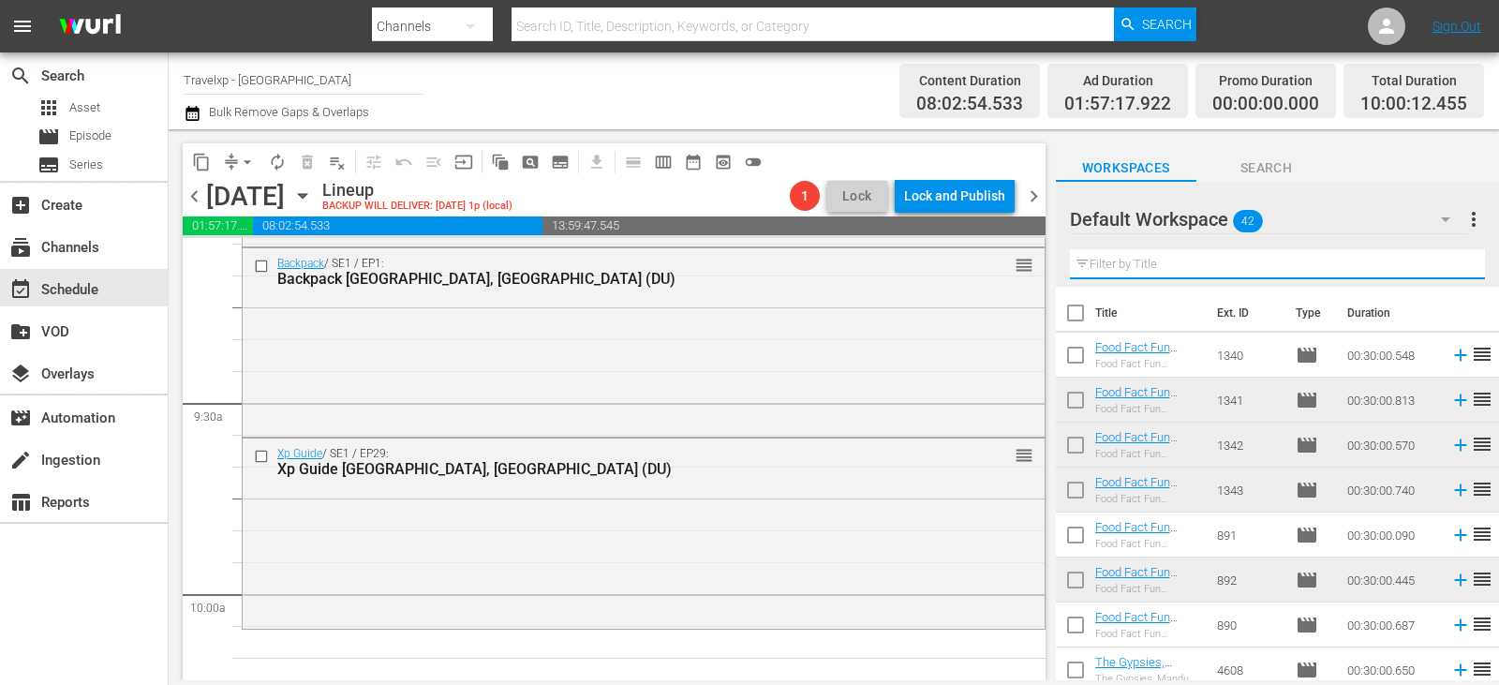
click at [1444, 272] on input "text" at bounding box center [1277, 264] width 415 height 30
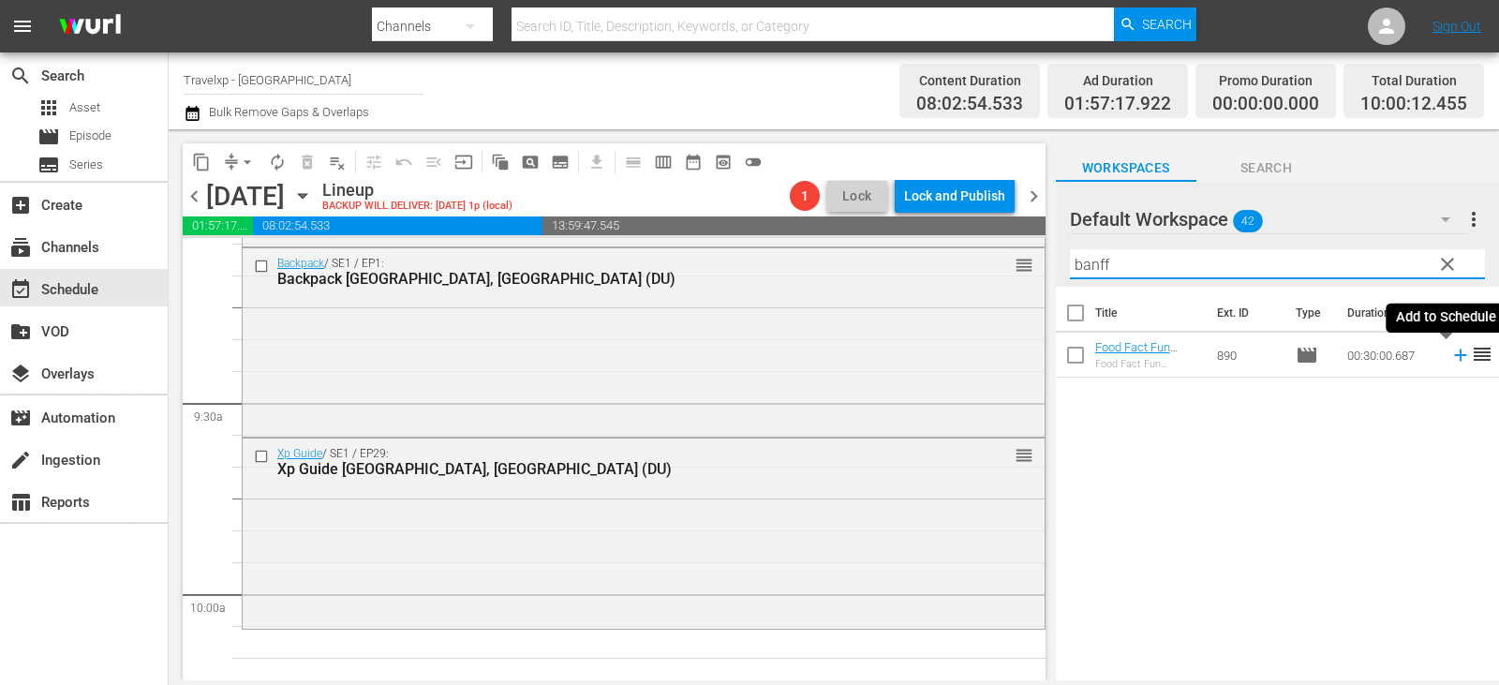
type input "banff"
click at [1454, 356] on icon at bounding box center [1460, 355] width 12 height 12
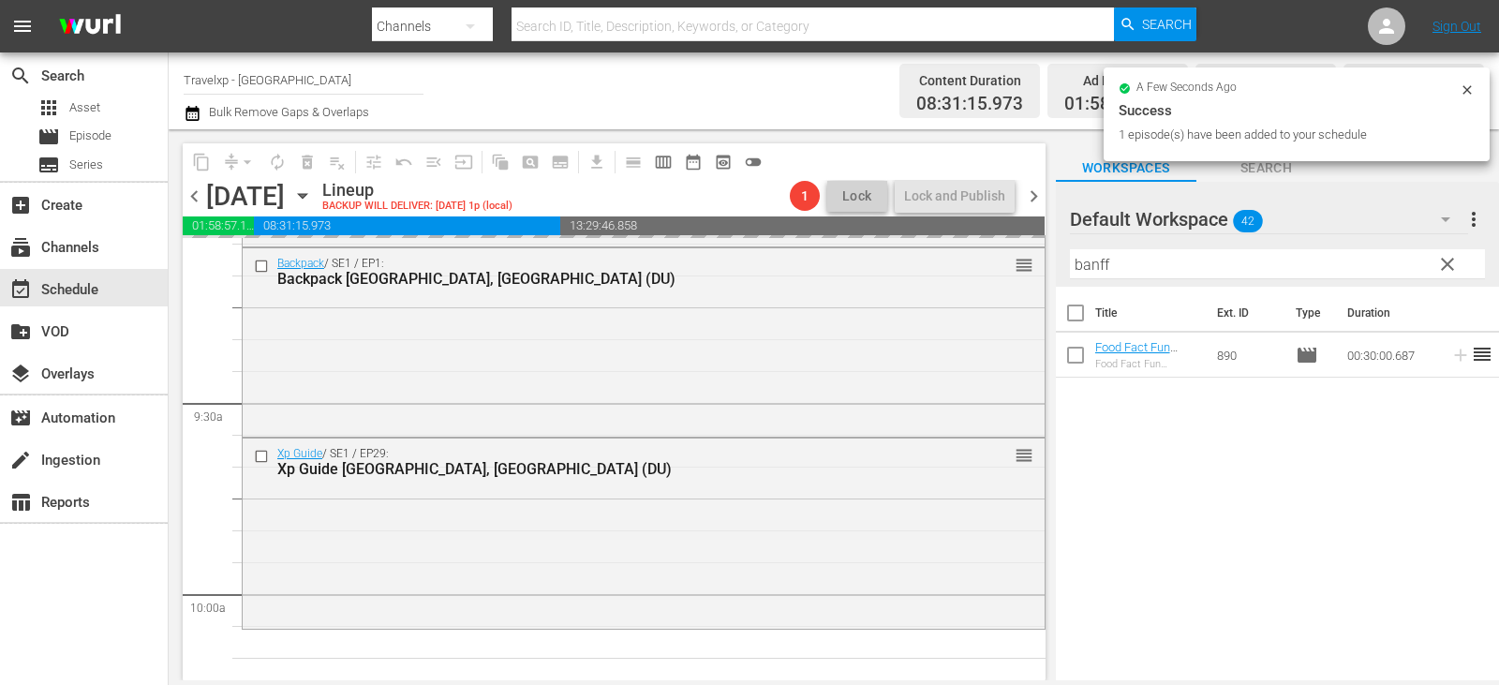
click at [1458, 262] on span "clear" at bounding box center [1447, 264] width 22 height 22
click at [1458, 262] on input "banff" at bounding box center [1277, 264] width 415 height 30
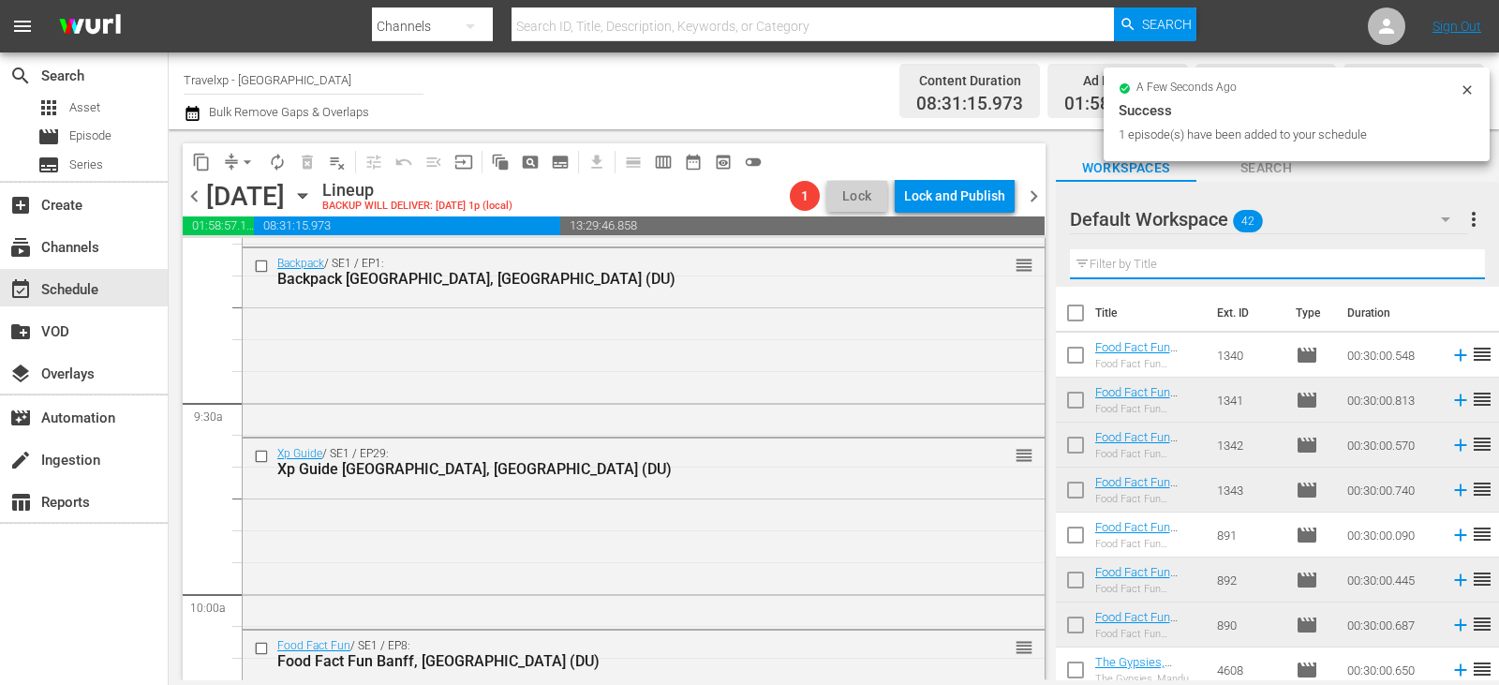
click at [1458, 262] on input "text" at bounding box center [1277, 264] width 415 height 30
drag, startPoint x: 1458, startPoint y: 262, endPoint x: 1448, endPoint y: 261, distance: 9.4
click at [1458, 262] on input "text" at bounding box center [1277, 264] width 415 height 30
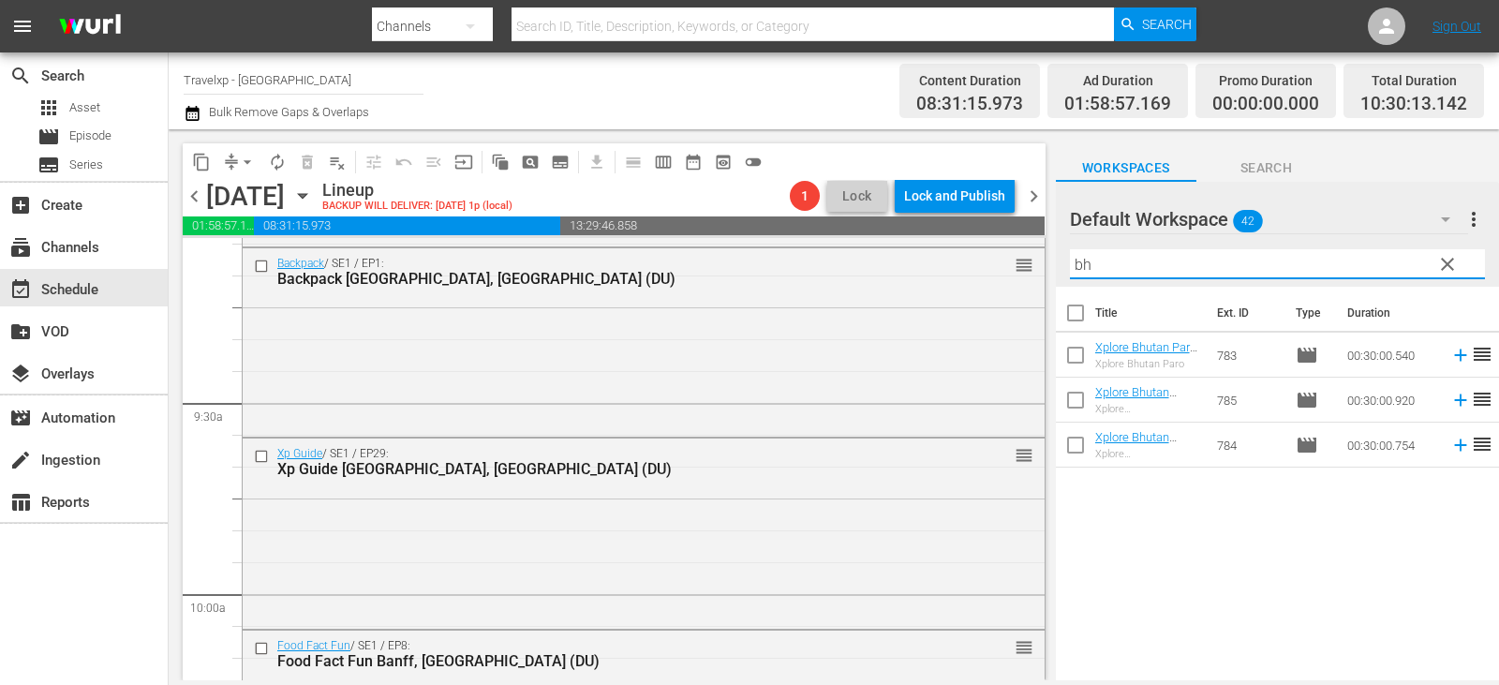
type input "b"
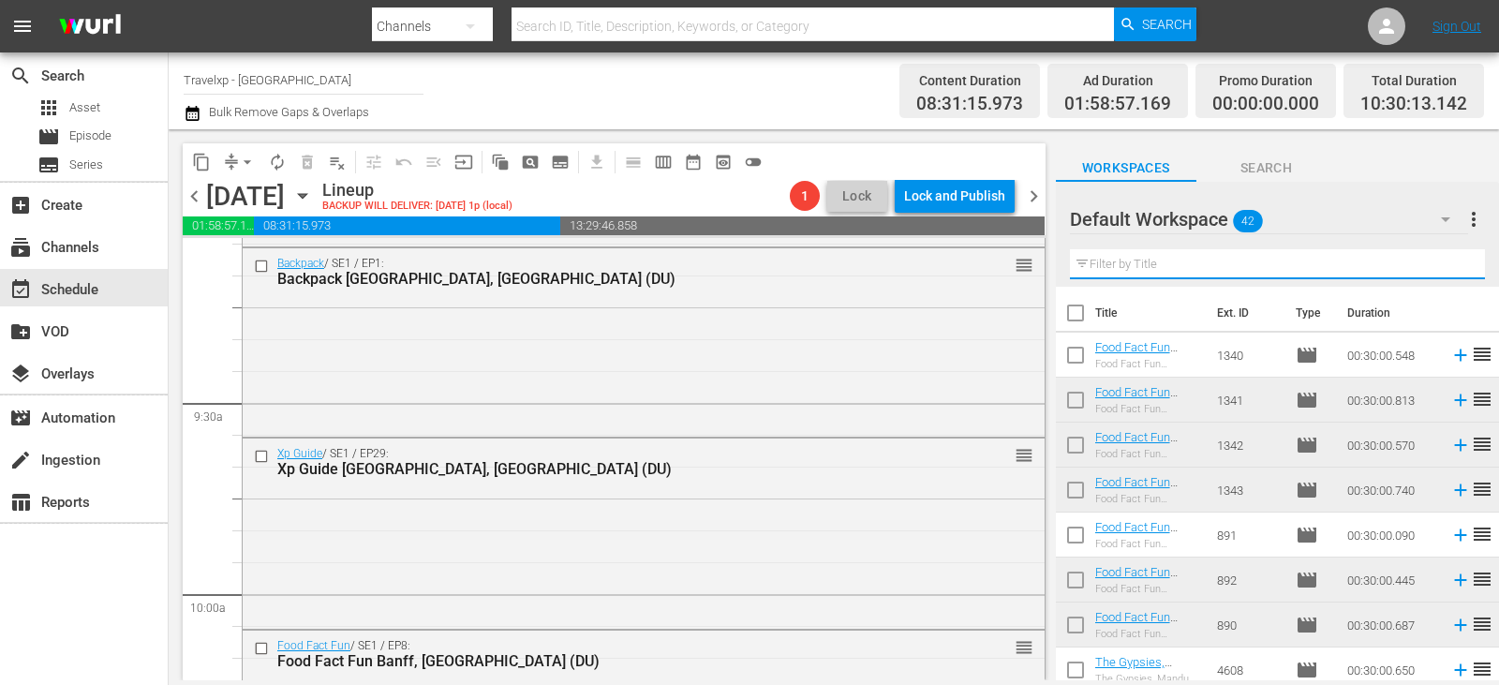
click at [1370, 267] on input "text" at bounding box center [1277, 264] width 415 height 30
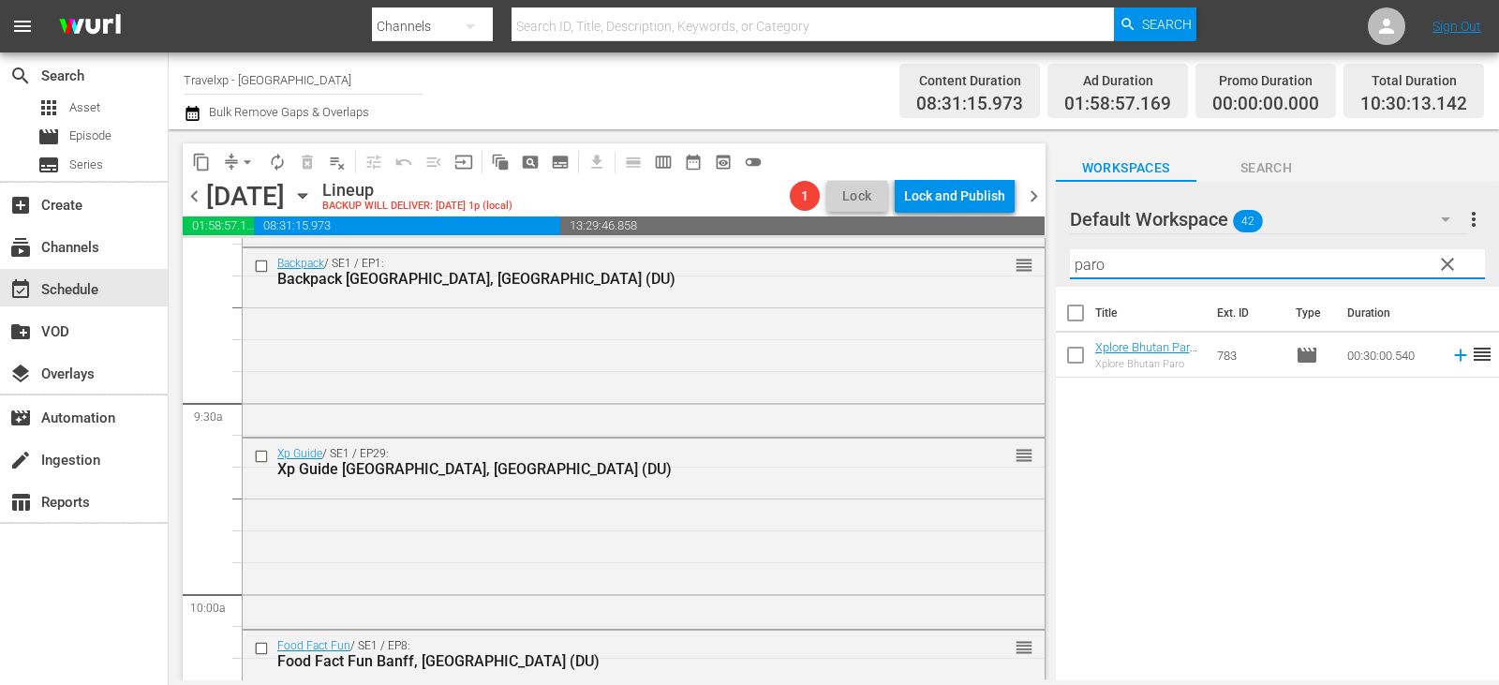
type input "paro"
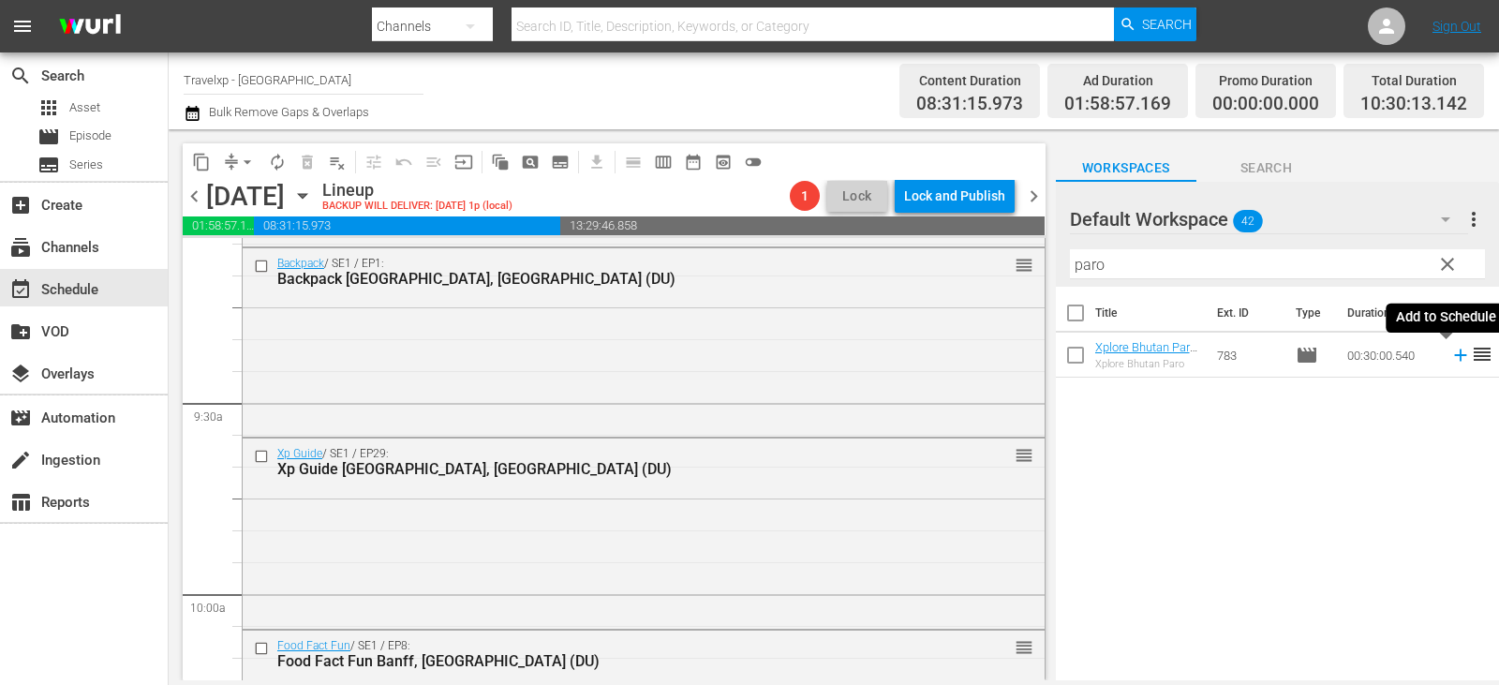
click at [1454, 360] on icon at bounding box center [1460, 355] width 12 height 12
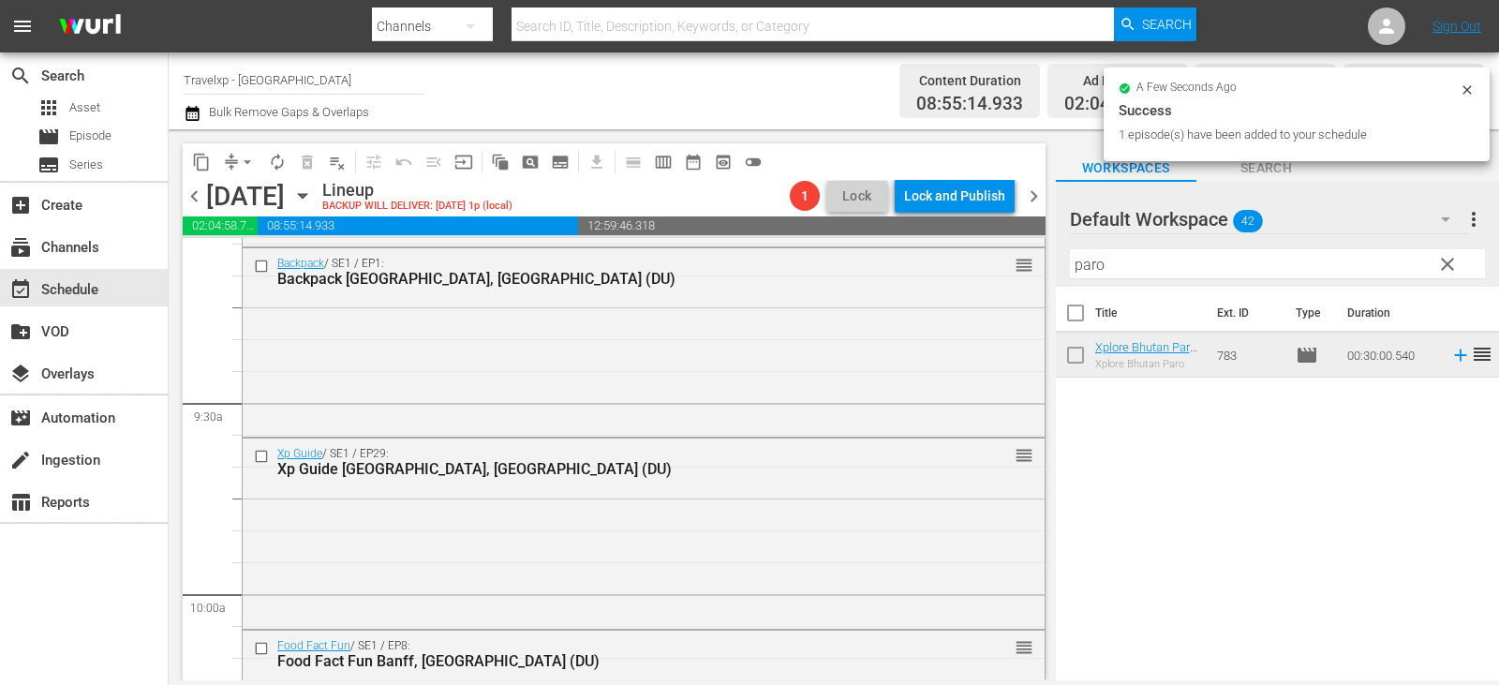
click at [1460, 265] on button "clear" at bounding box center [1446, 263] width 30 height 30
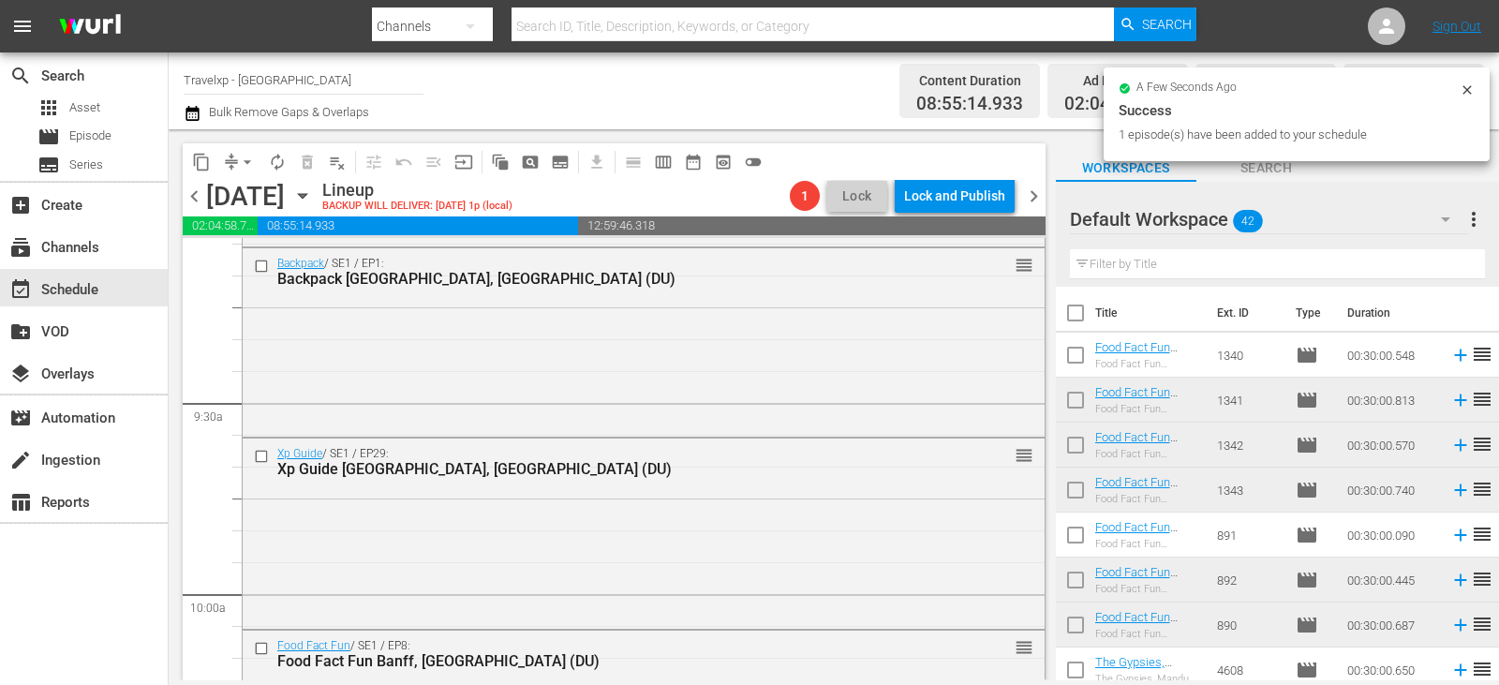
click at [1453, 265] on input "text" at bounding box center [1277, 264] width 415 height 30
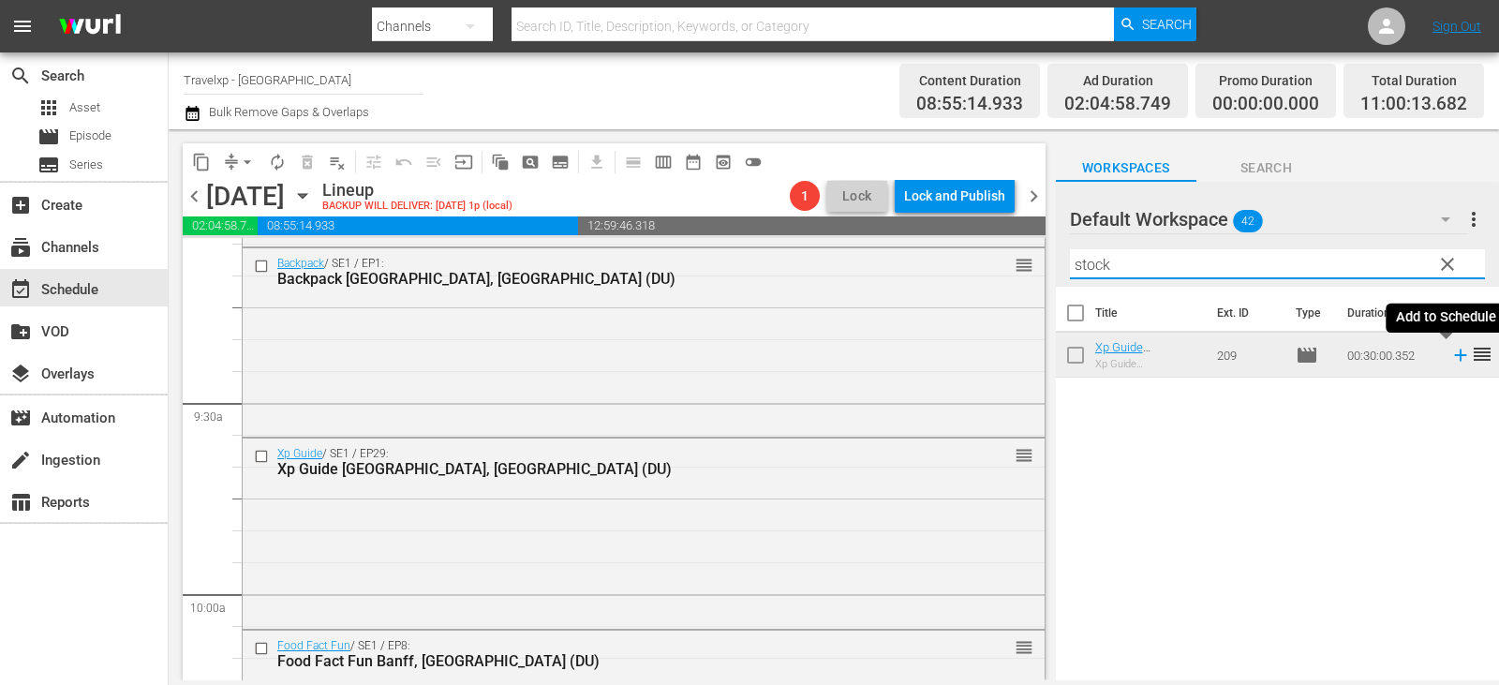
type input "stock"
click at [1450, 353] on icon at bounding box center [1460, 355] width 21 height 21
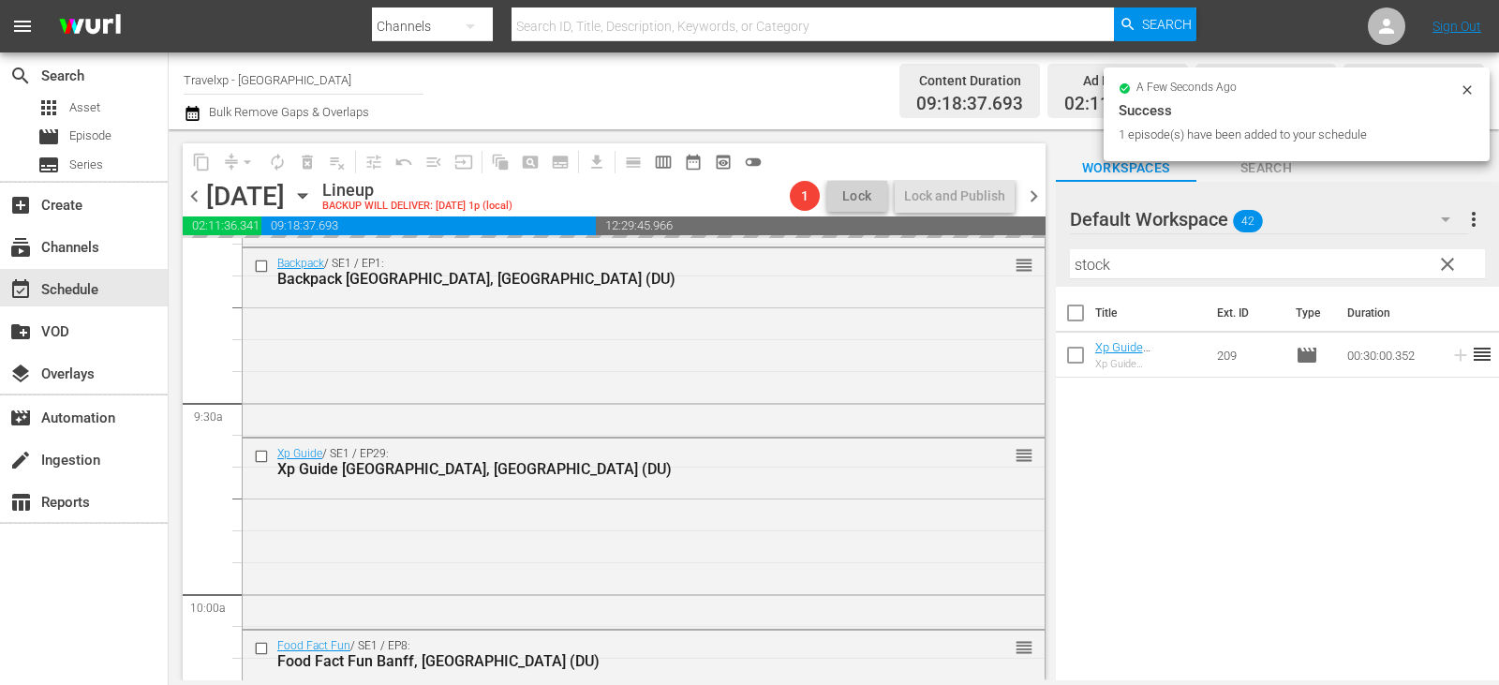
click at [1449, 265] on span "clear" at bounding box center [1447, 264] width 22 height 22
click at [1449, 265] on input "stock" at bounding box center [1277, 264] width 415 height 30
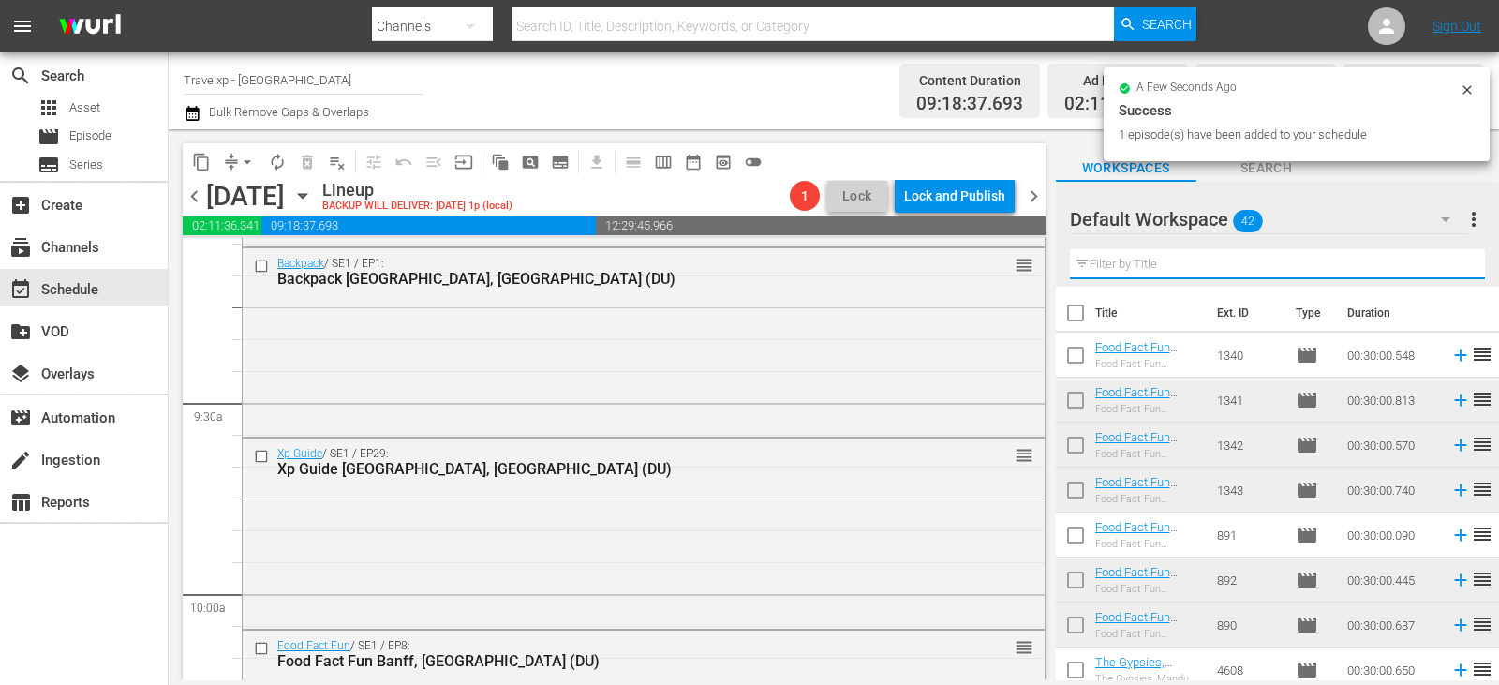
click at [1449, 265] on input "text" at bounding box center [1277, 264] width 415 height 30
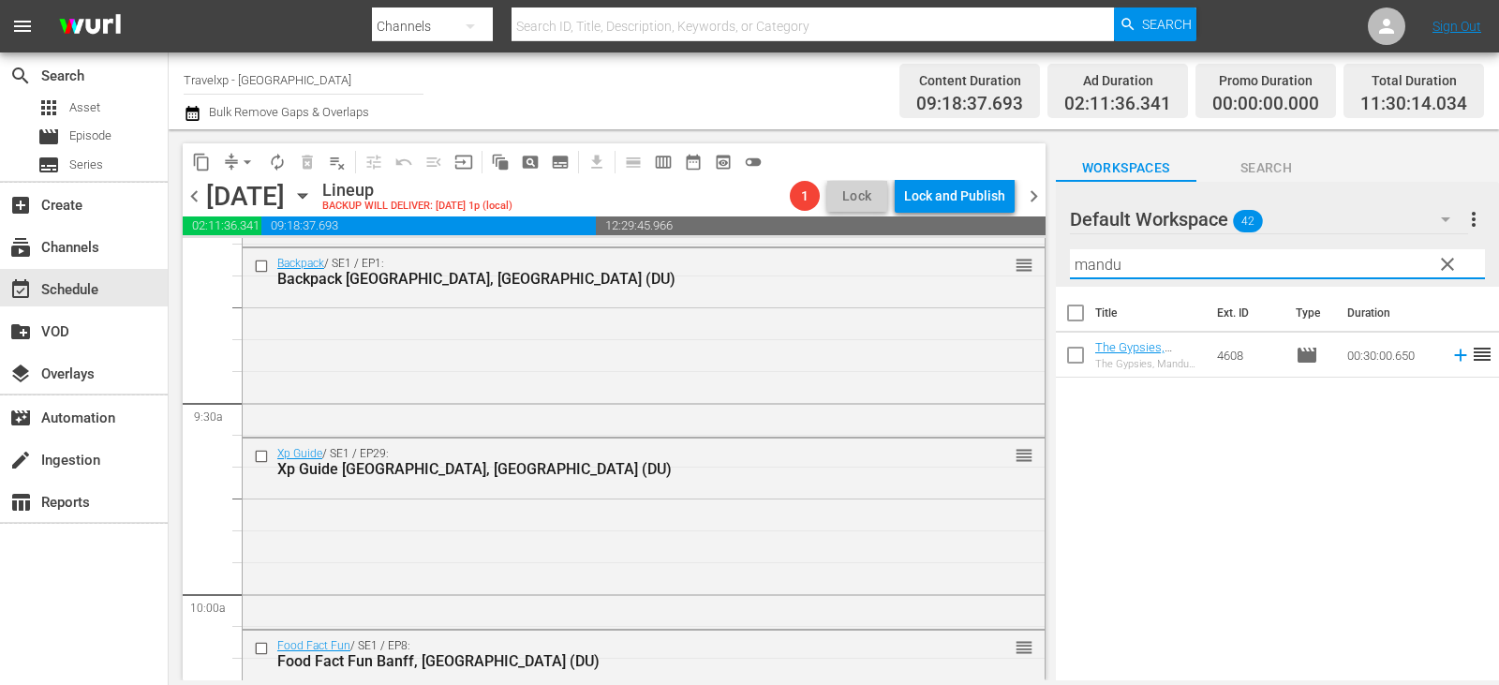
type input "mandu"
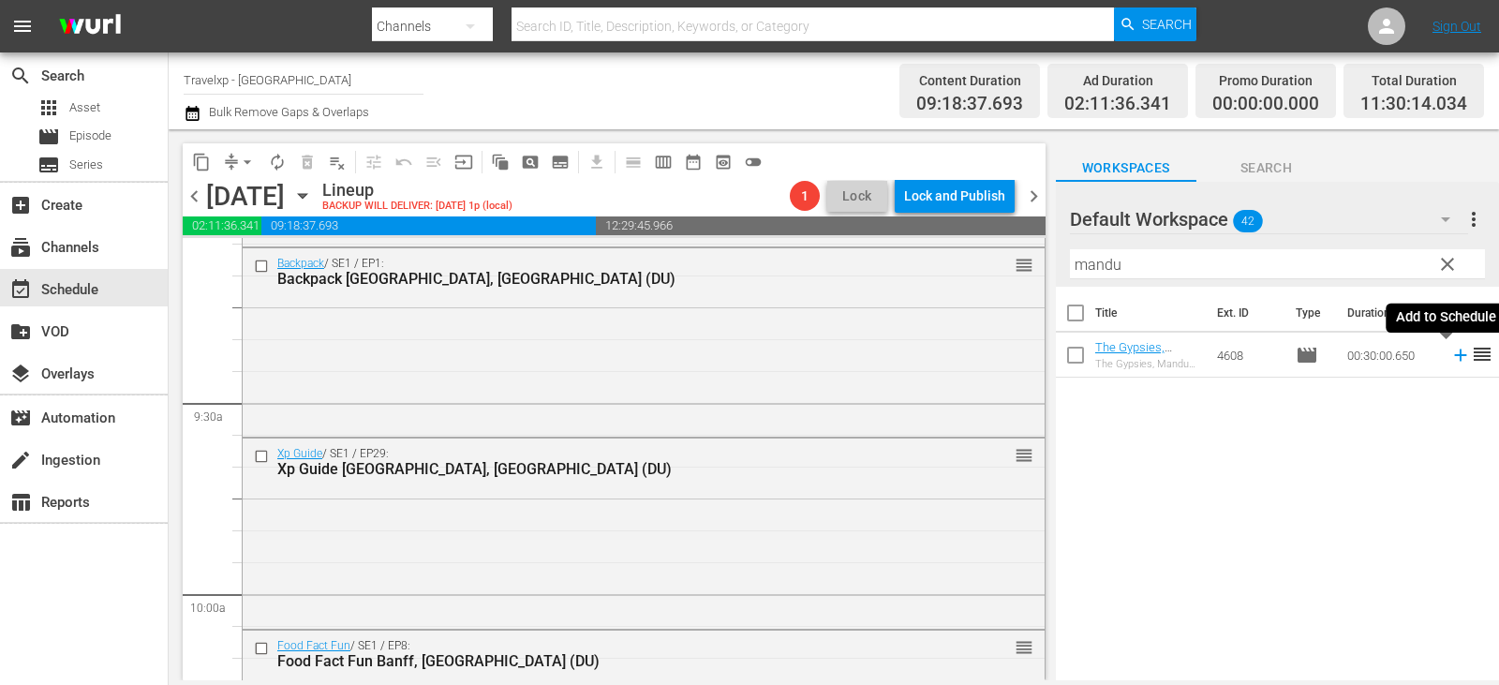
click at [1450, 355] on icon at bounding box center [1460, 355] width 21 height 21
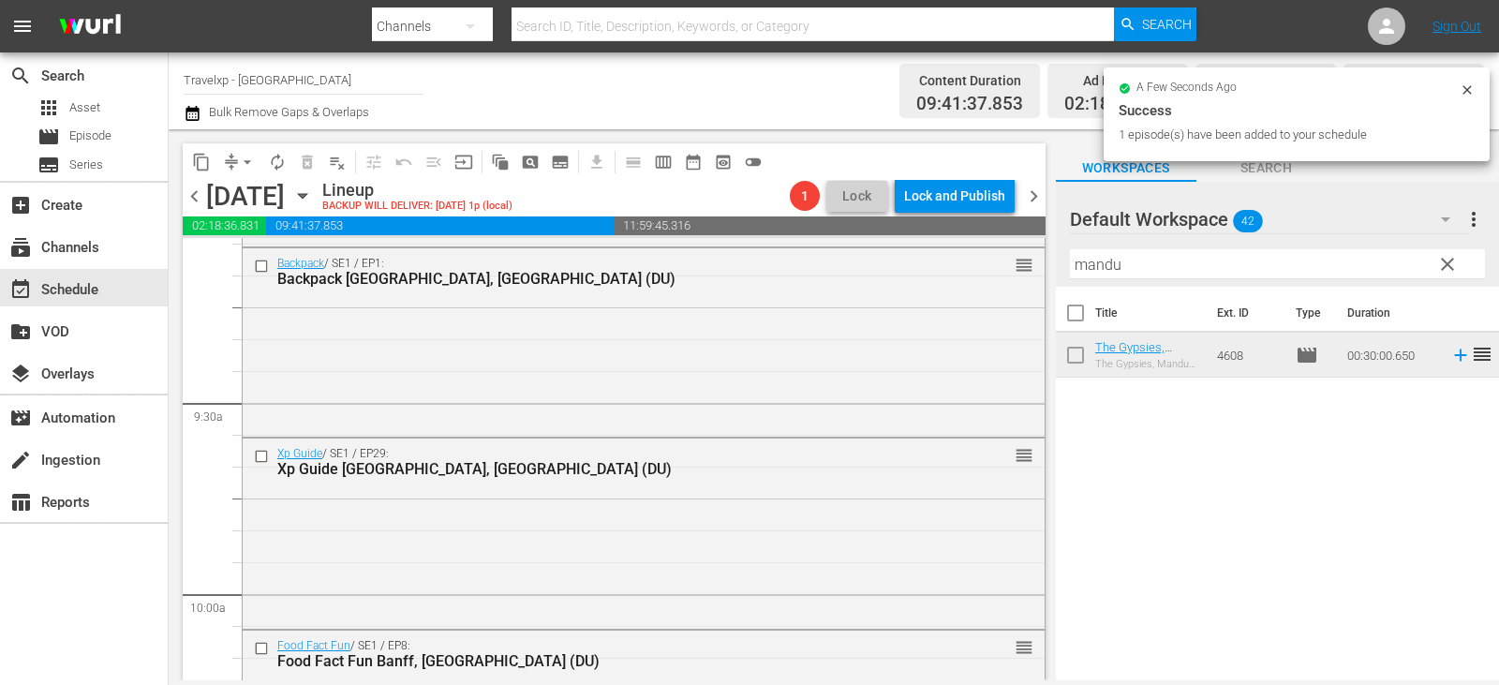
click at [1456, 267] on span "clear" at bounding box center [1447, 264] width 22 height 22
click at [1456, 267] on input "mandu" at bounding box center [1277, 264] width 415 height 30
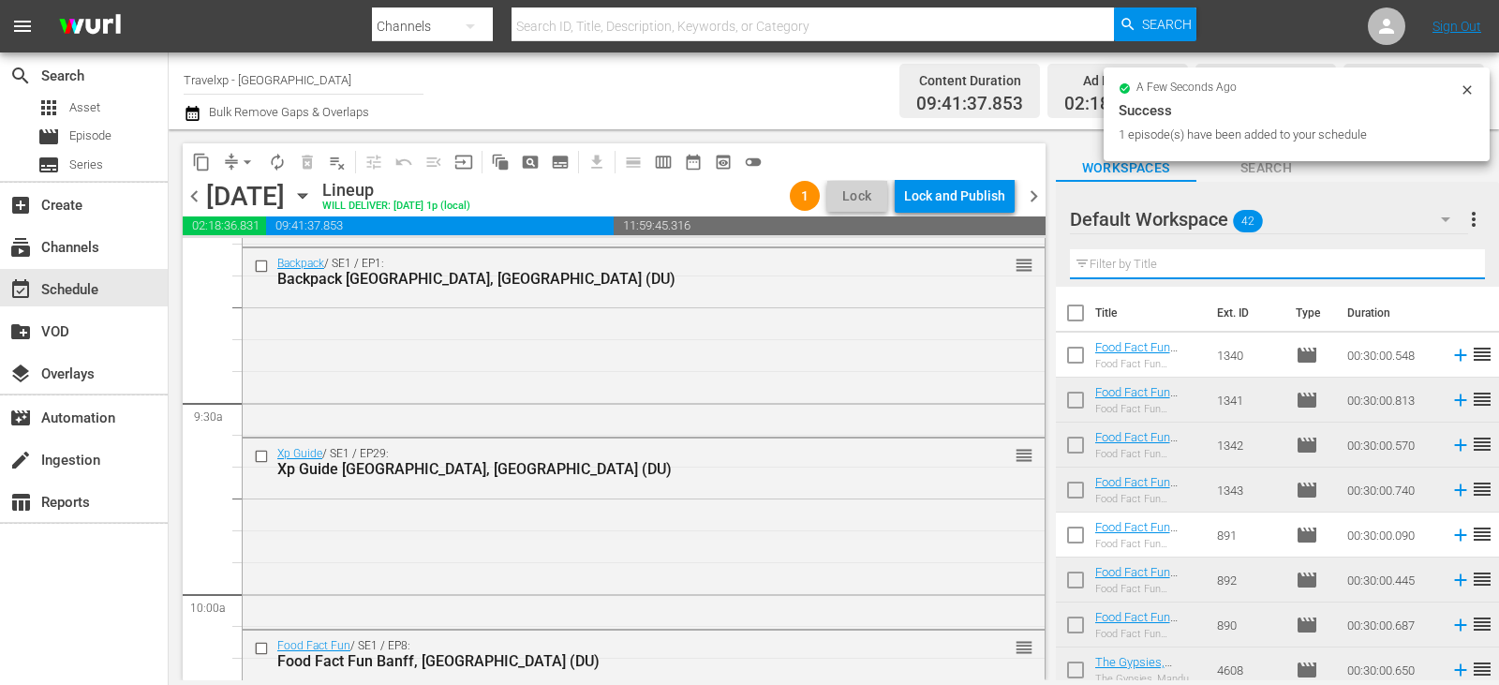
click at [1456, 267] on input "text" at bounding box center [1277, 264] width 415 height 30
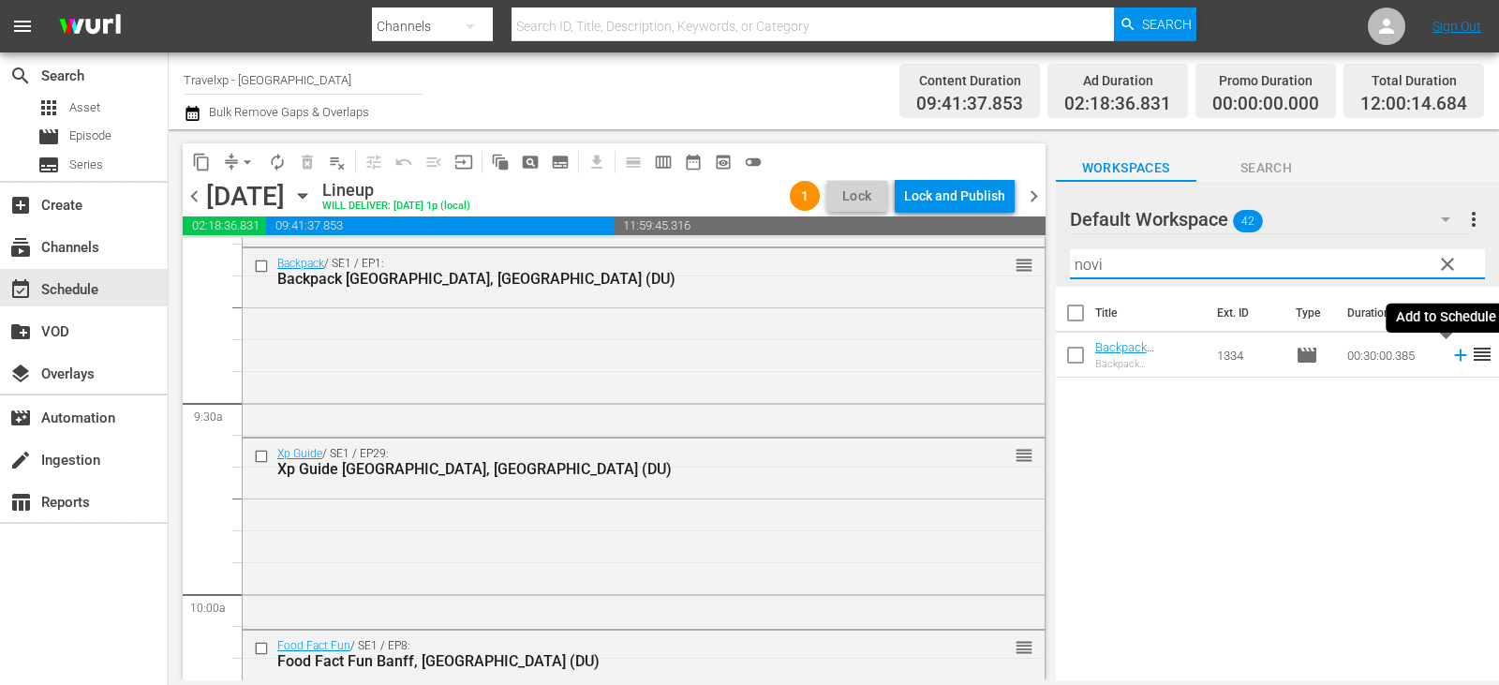
type input "novi"
click at [1450, 359] on icon at bounding box center [1460, 355] width 21 height 21
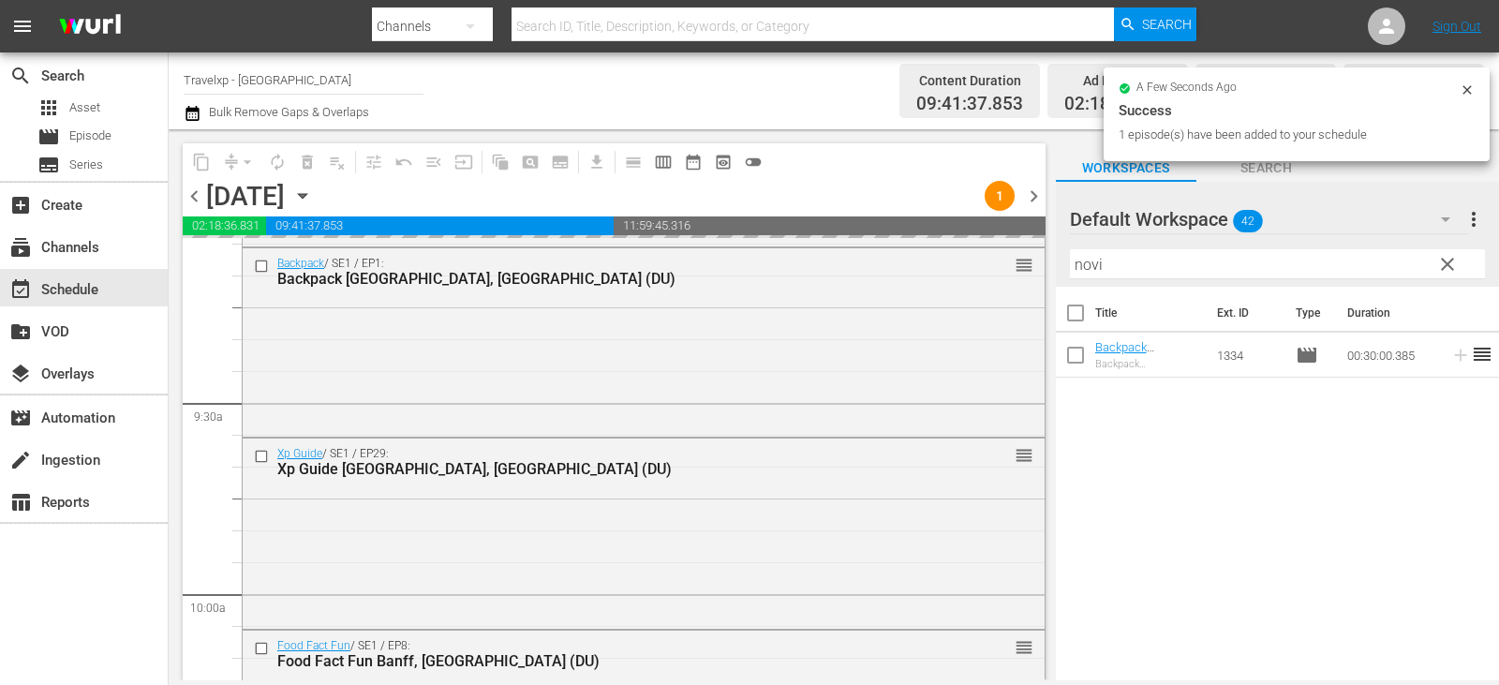
click at [1457, 270] on span "clear" at bounding box center [1447, 264] width 22 height 22
click at [1457, 270] on input "novi" at bounding box center [1277, 264] width 415 height 30
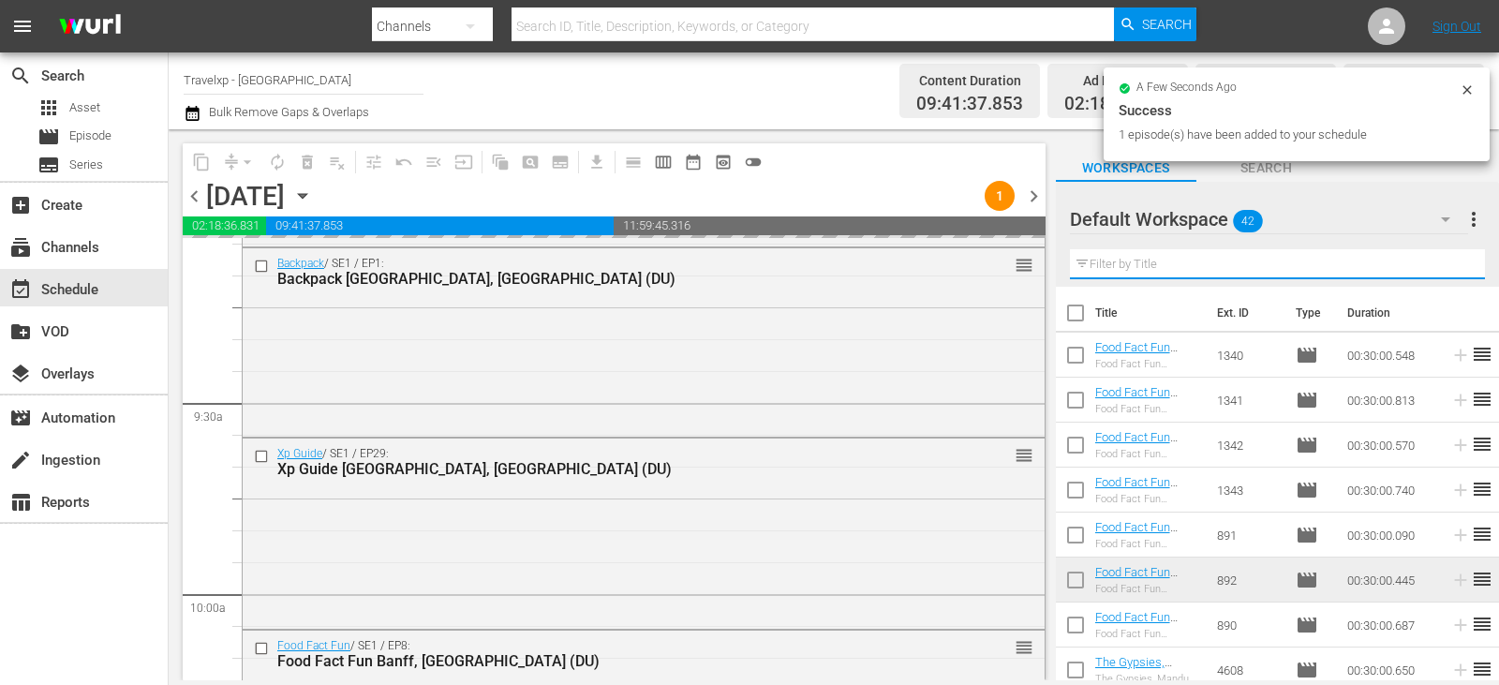
click at [1457, 270] on input "text" at bounding box center [1277, 264] width 415 height 30
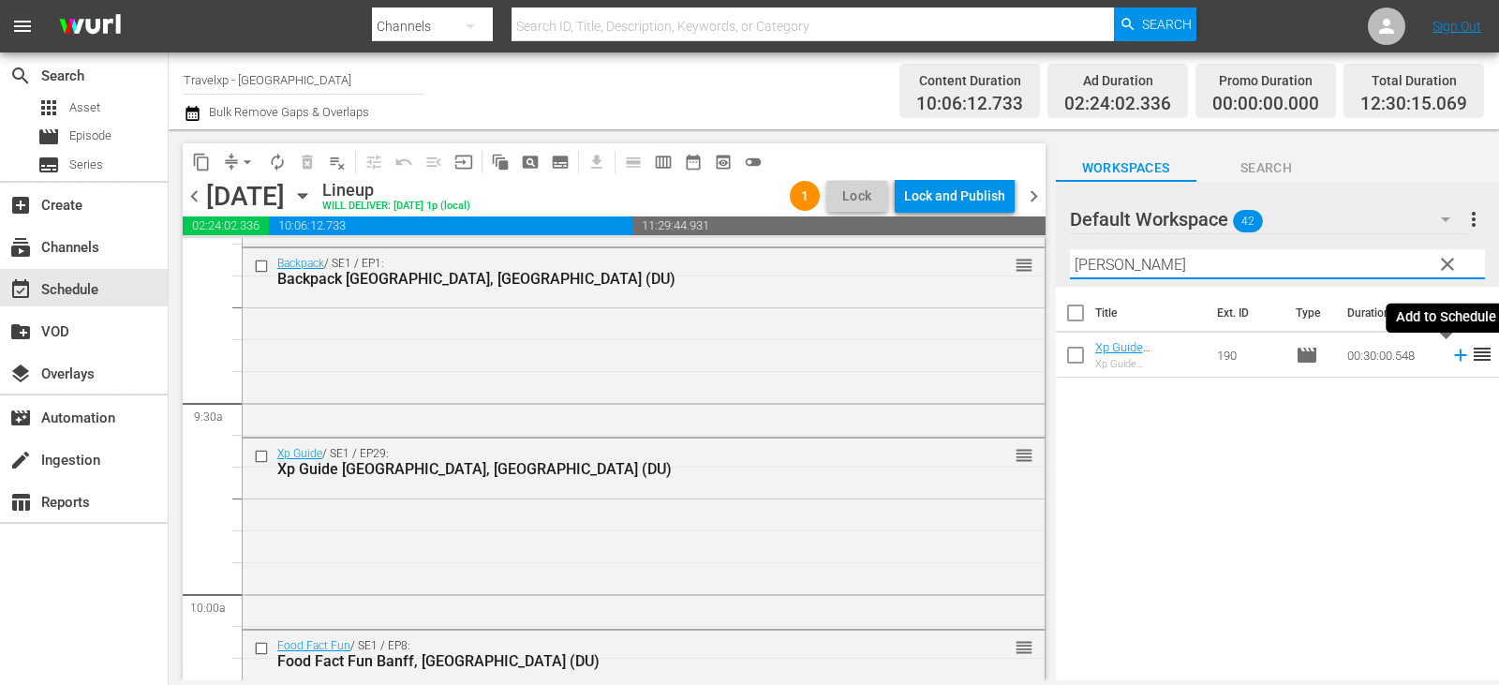
type input "[PERSON_NAME]"
click at [1453, 360] on icon at bounding box center [1460, 355] width 21 height 21
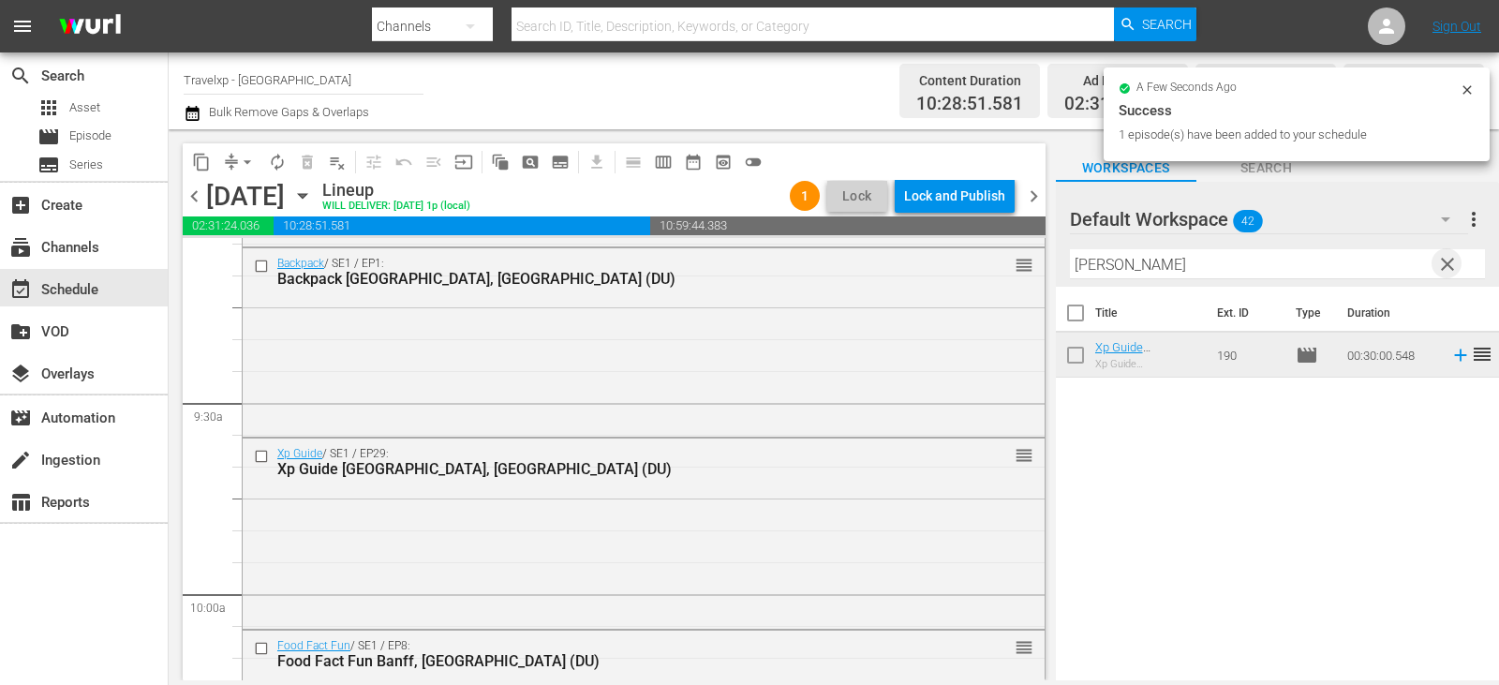
click at [1451, 266] on span "clear" at bounding box center [1447, 264] width 22 height 22
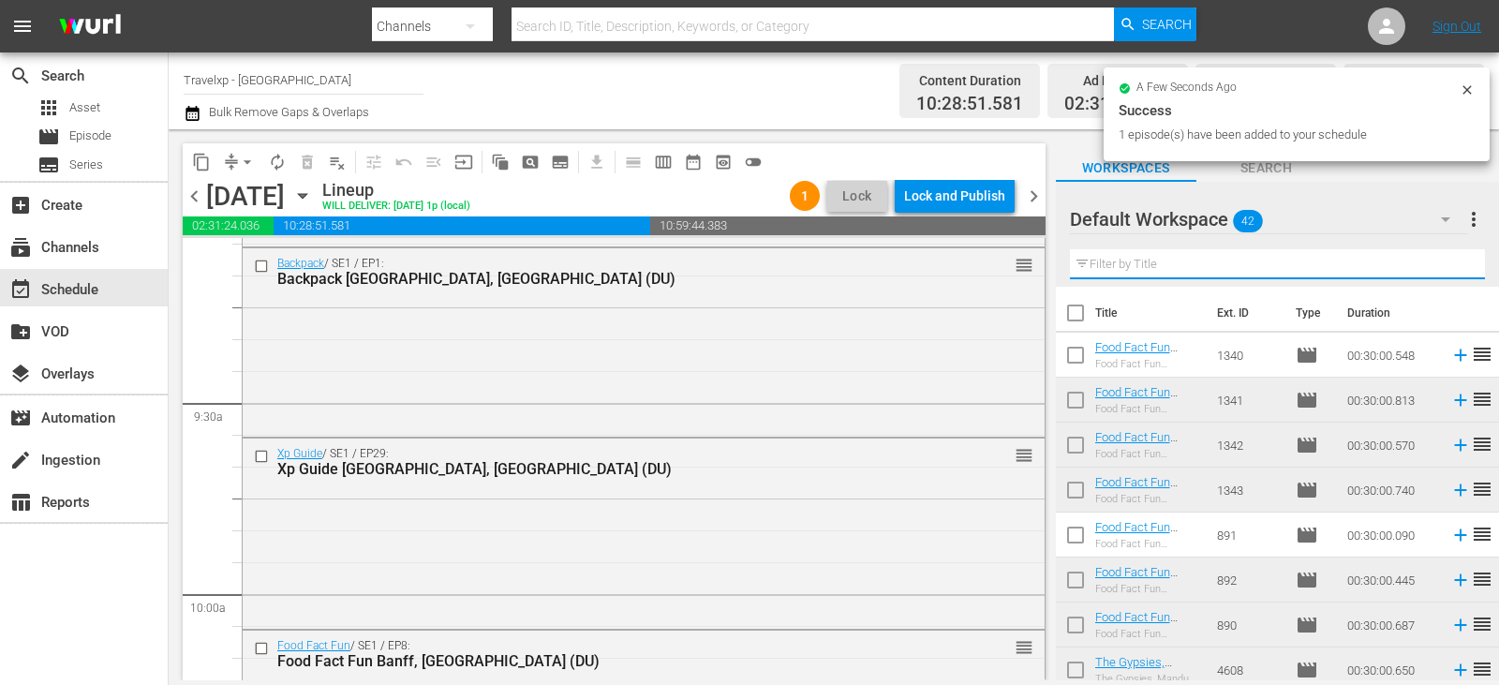
click at [1451, 266] on input "text" at bounding box center [1277, 264] width 415 height 30
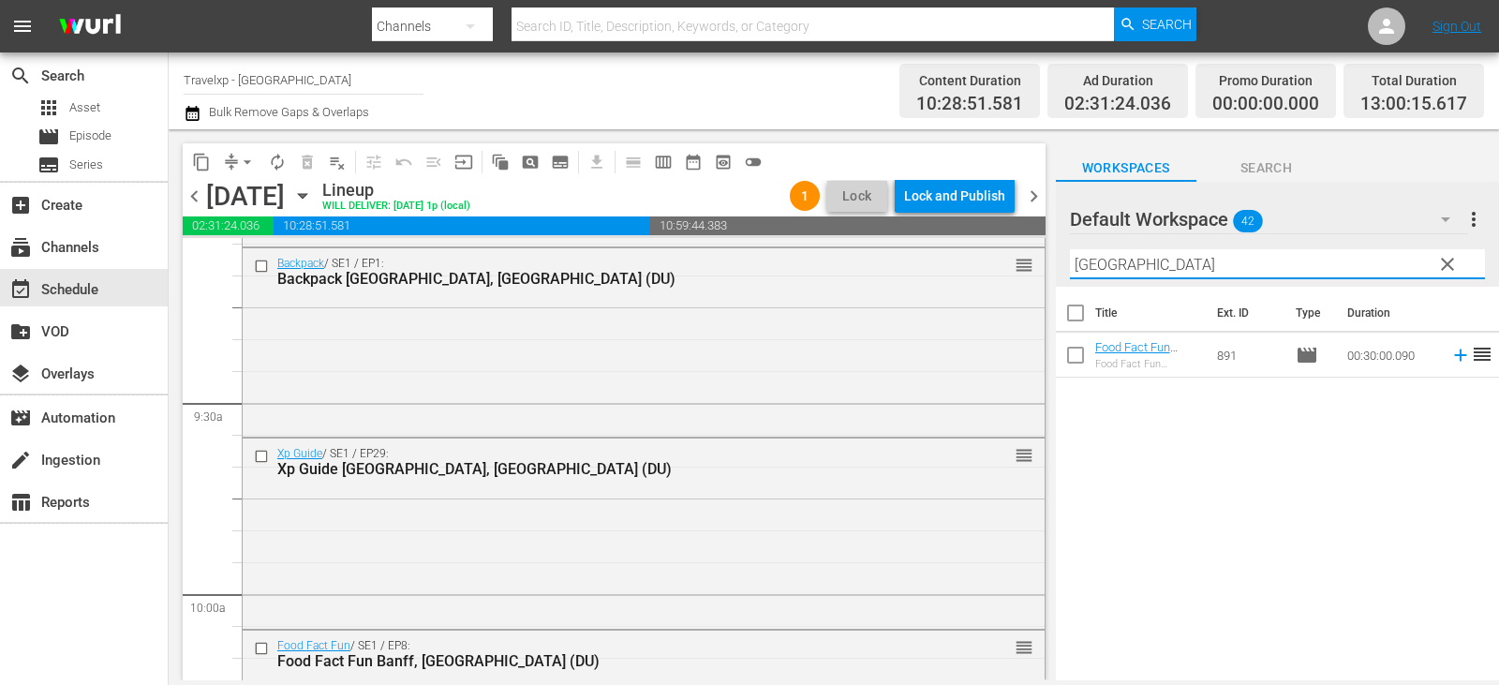
type input "[GEOGRAPHIC_DATA]"
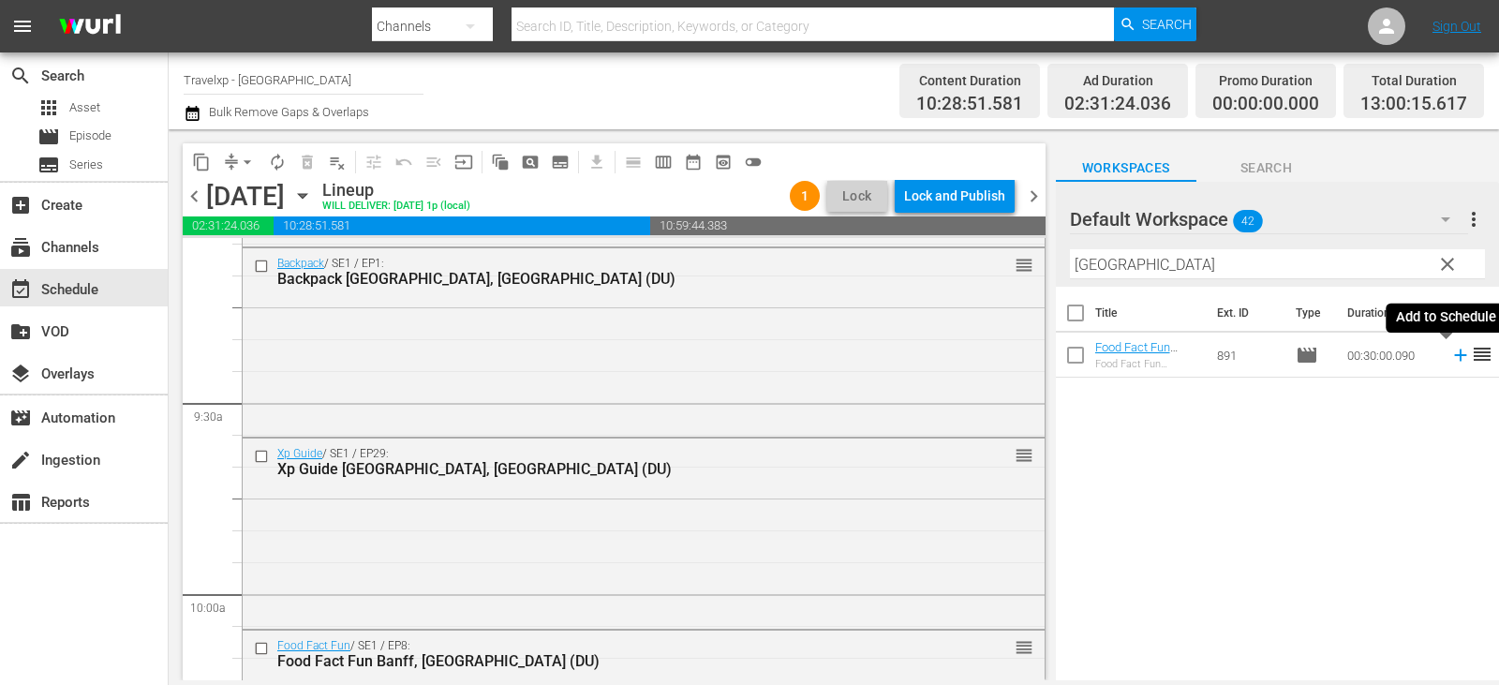
click at [1454, 356] on icon at bounding box center [1460, 355] width 12 height 12
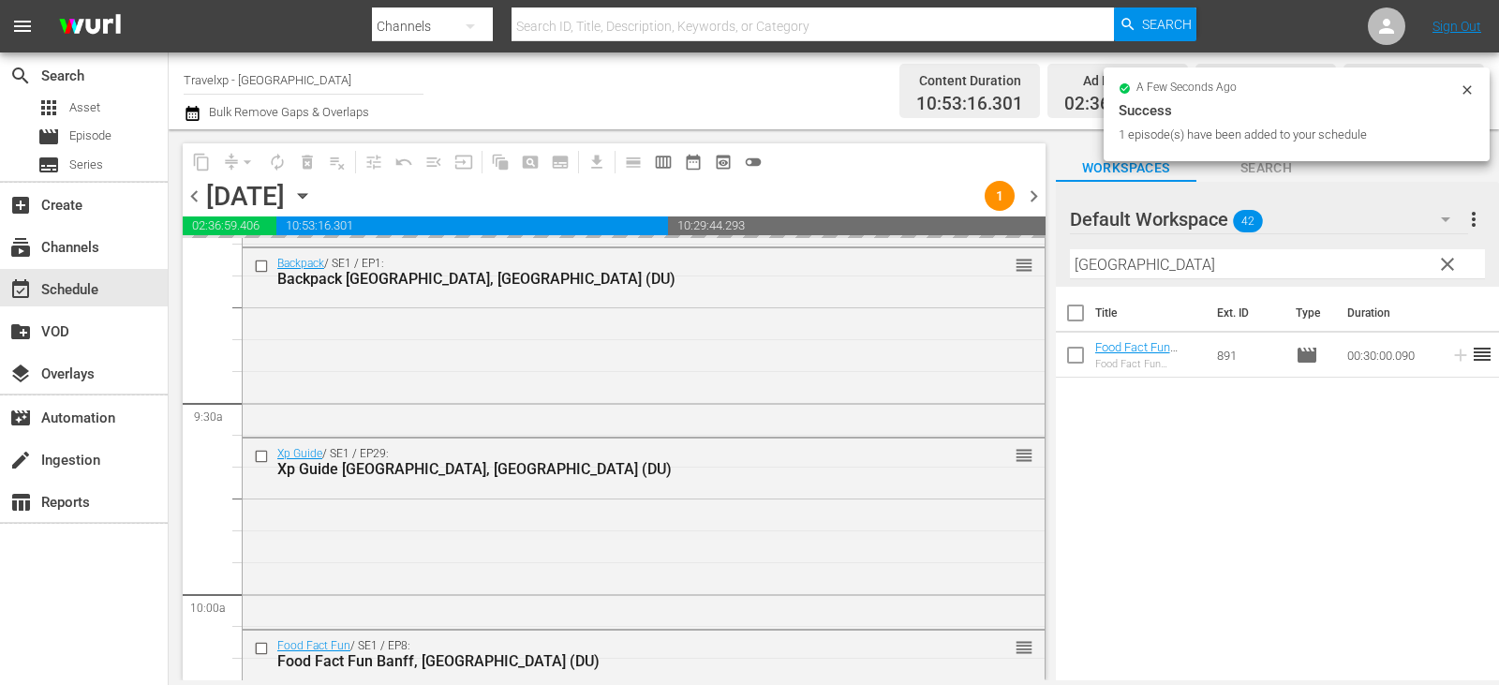
click at [1454, 272] on span "clear" at bounding box center [1447, 264] width 22 height 22
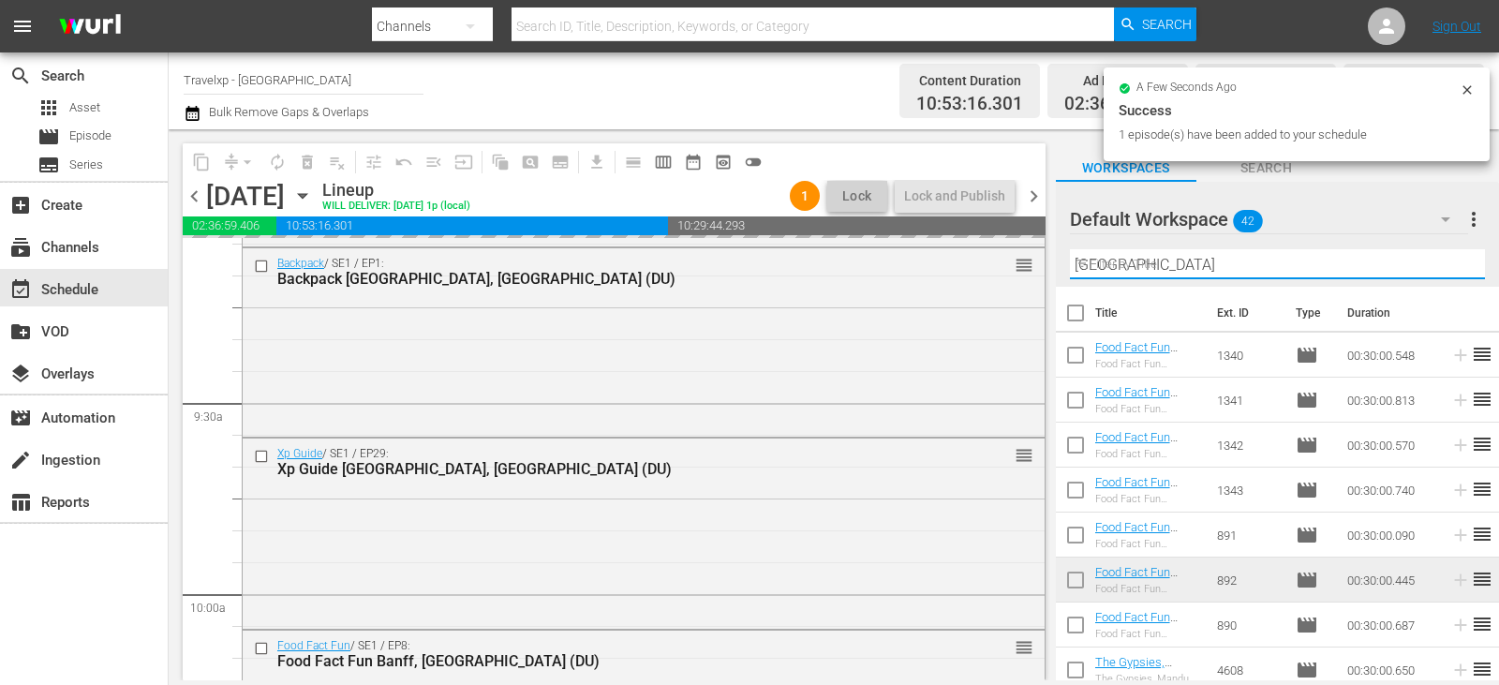
click at [1454, 272] on input "[GEOGRAPHIC_DATA]" at bounding box center [1277, 264] width 415 height 30
click at [1454, 272] on input "text" at bounding box center [1277, 264] width 415 height 30
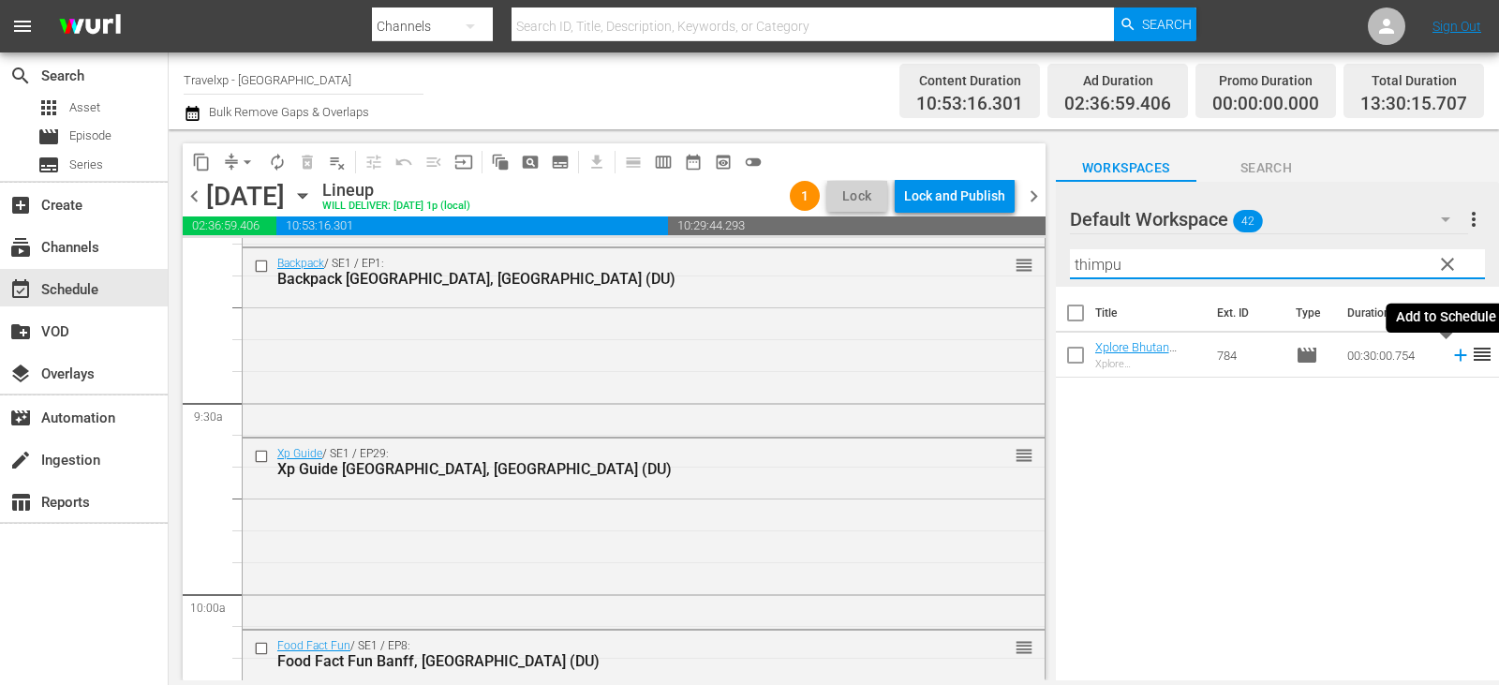
type input "thimpu"
click at [1454, 356] on icon at bounding box center [1460, 355] width 12 height 12
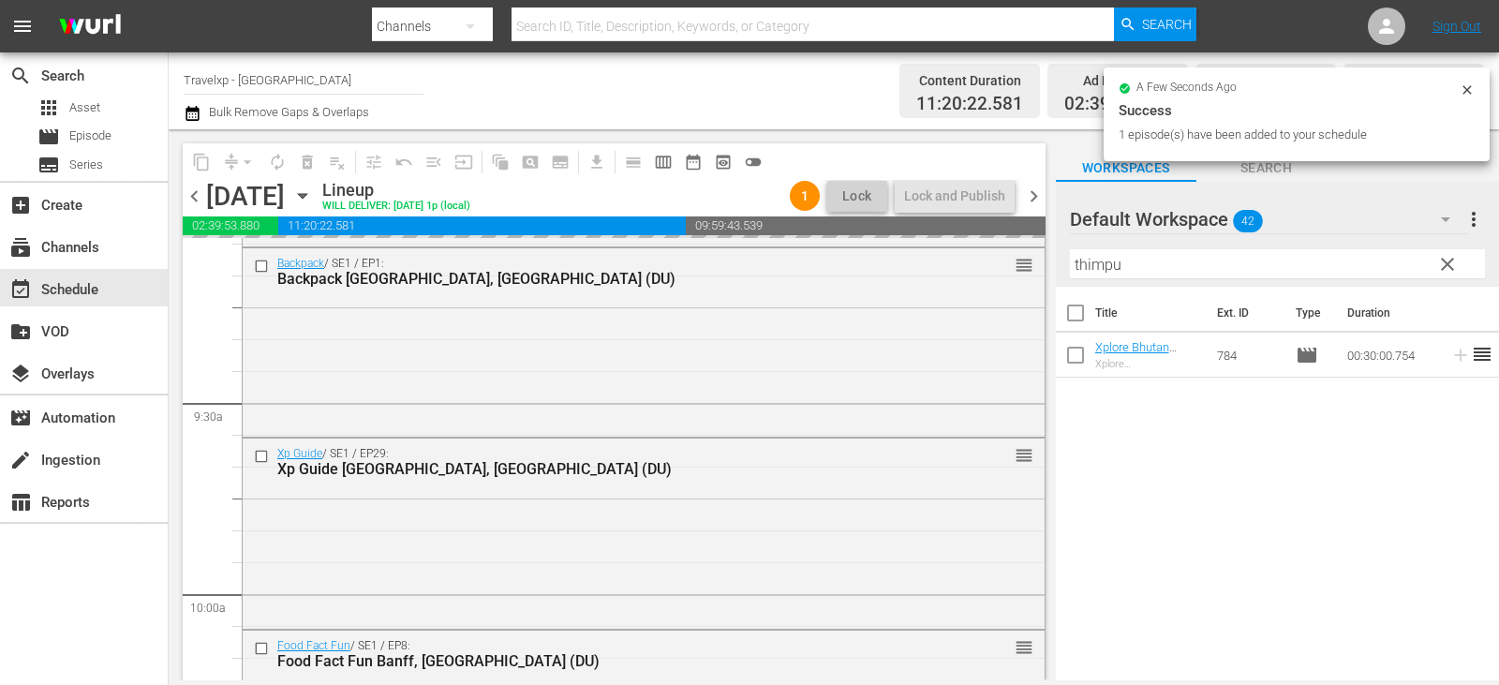
click at [1451, 263] on span "clear" at bounding box center [1447, 264] width 22 height 22
click at [1451, 263] on input "thimpu" at bounding box center [1277, 264] width 415 height 30
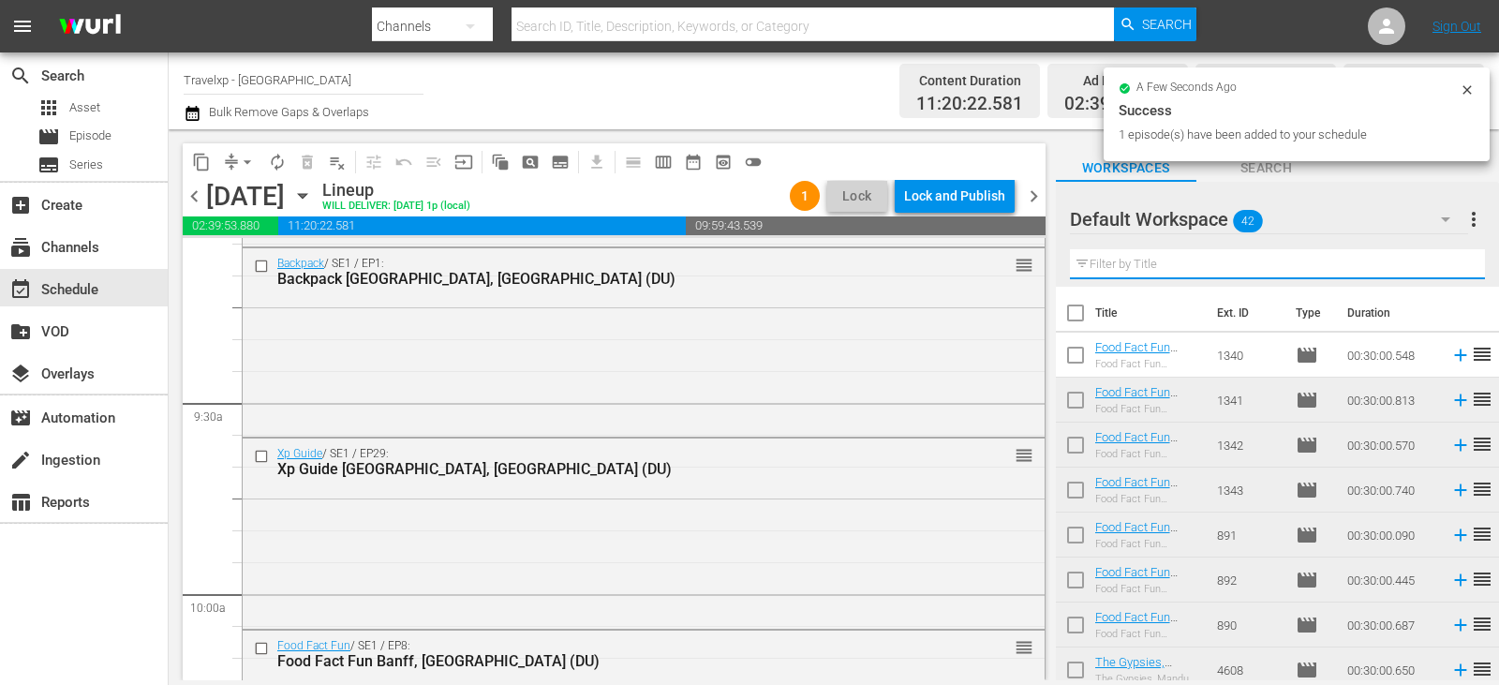
click at [1451, 263] on input "text" at bounding box center [1277, 264] width 415 height 30
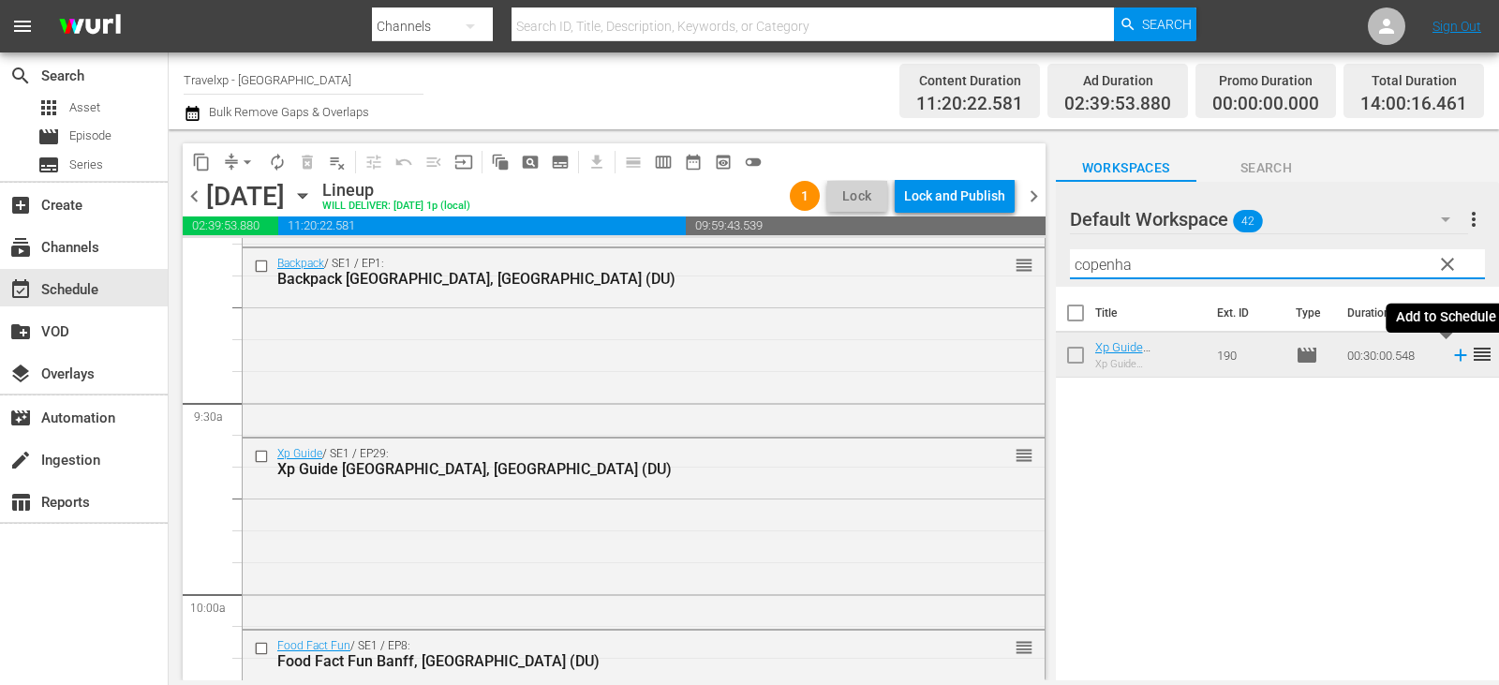
type input "copenha"
click at [1450, 353] on icon at bounding box center [1460, 355] width 21 height 21
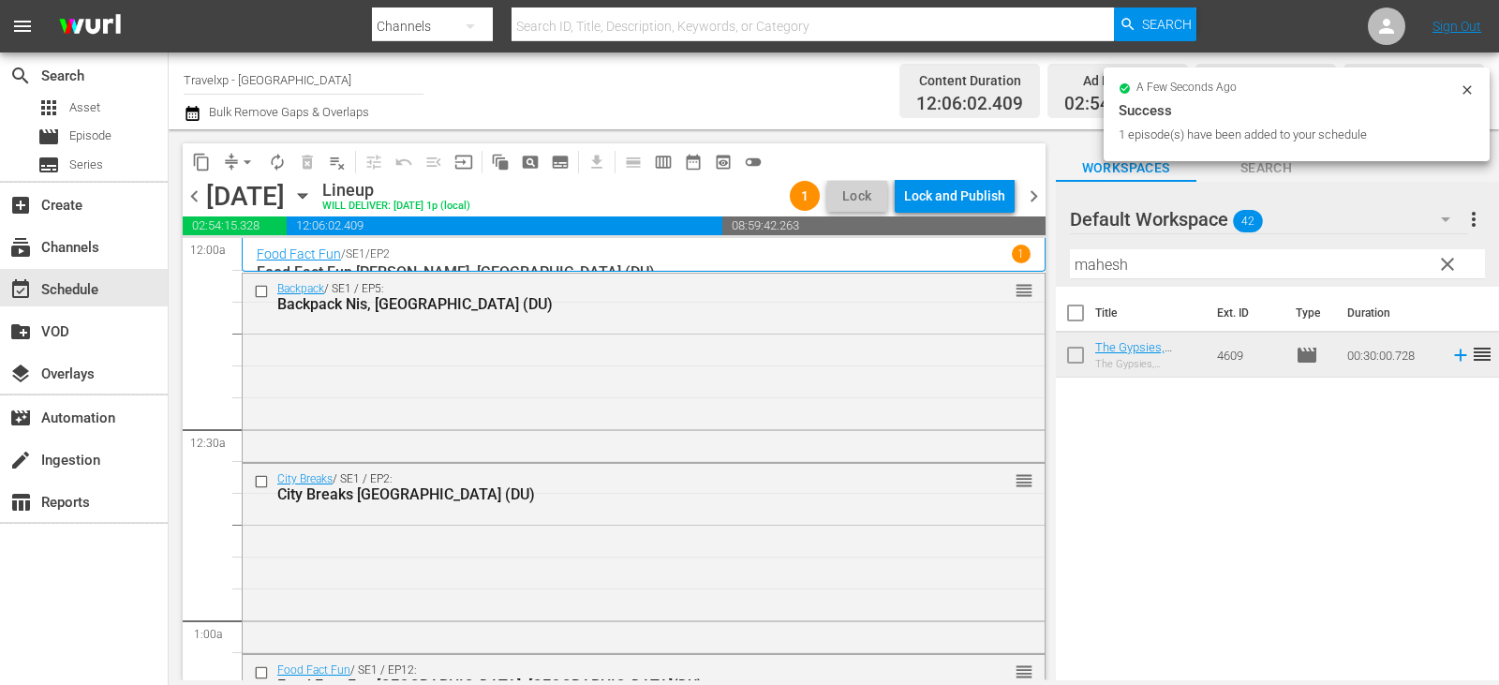
scroll to position [3466, 0]
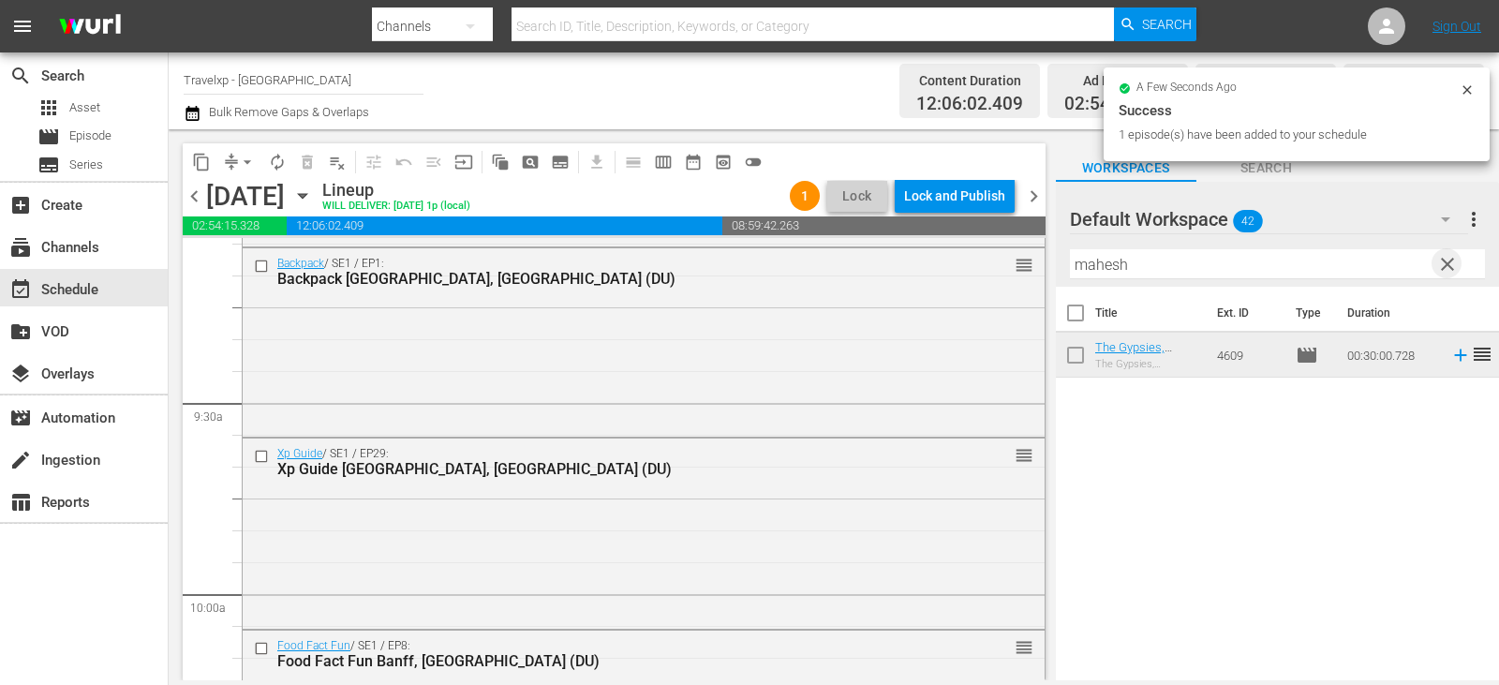
click at [1447, 254] on span "clear" at bounding box center [1447, 264] width 22 height 22
click at [1447, 254] on input "text" at bounding box center [1277, 264] width 415 height 30
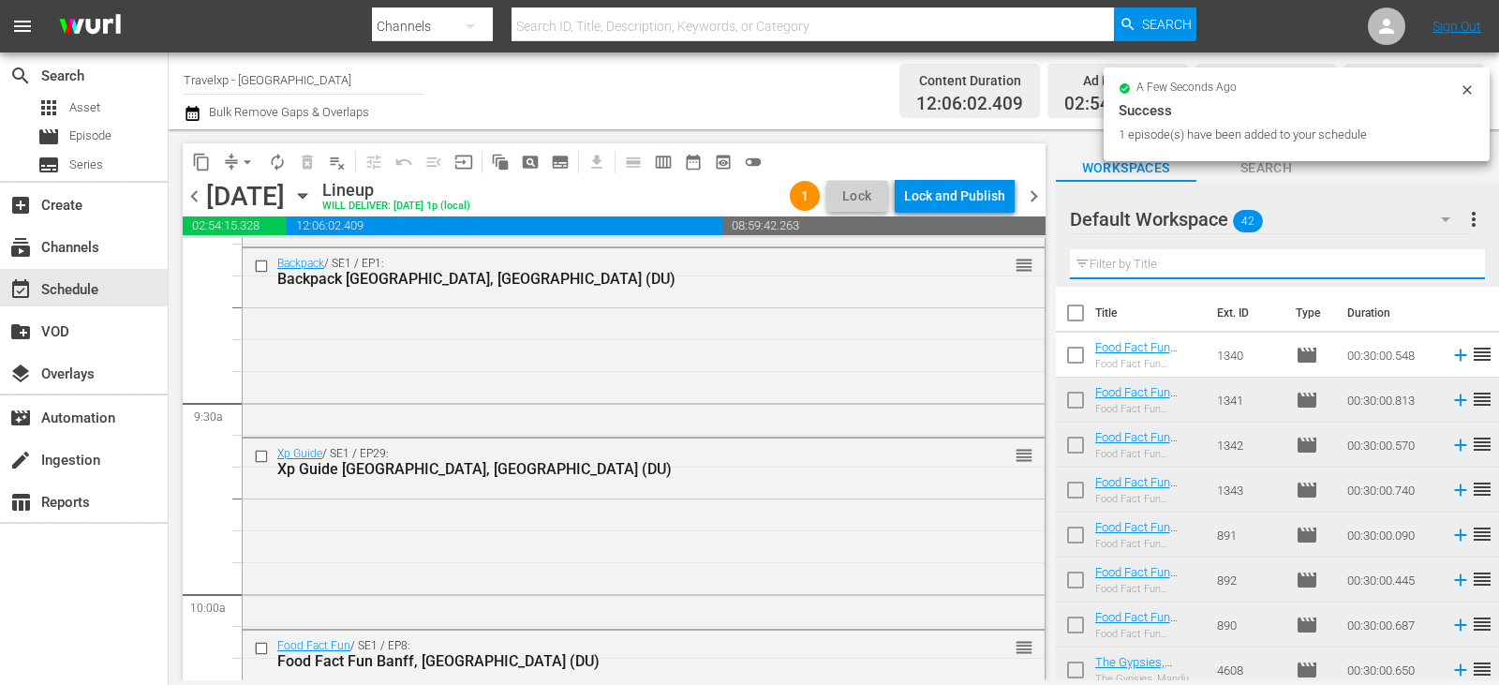
click at [1448, 259] on input "text" at bounding box center [1277, 264] width 415 height 30
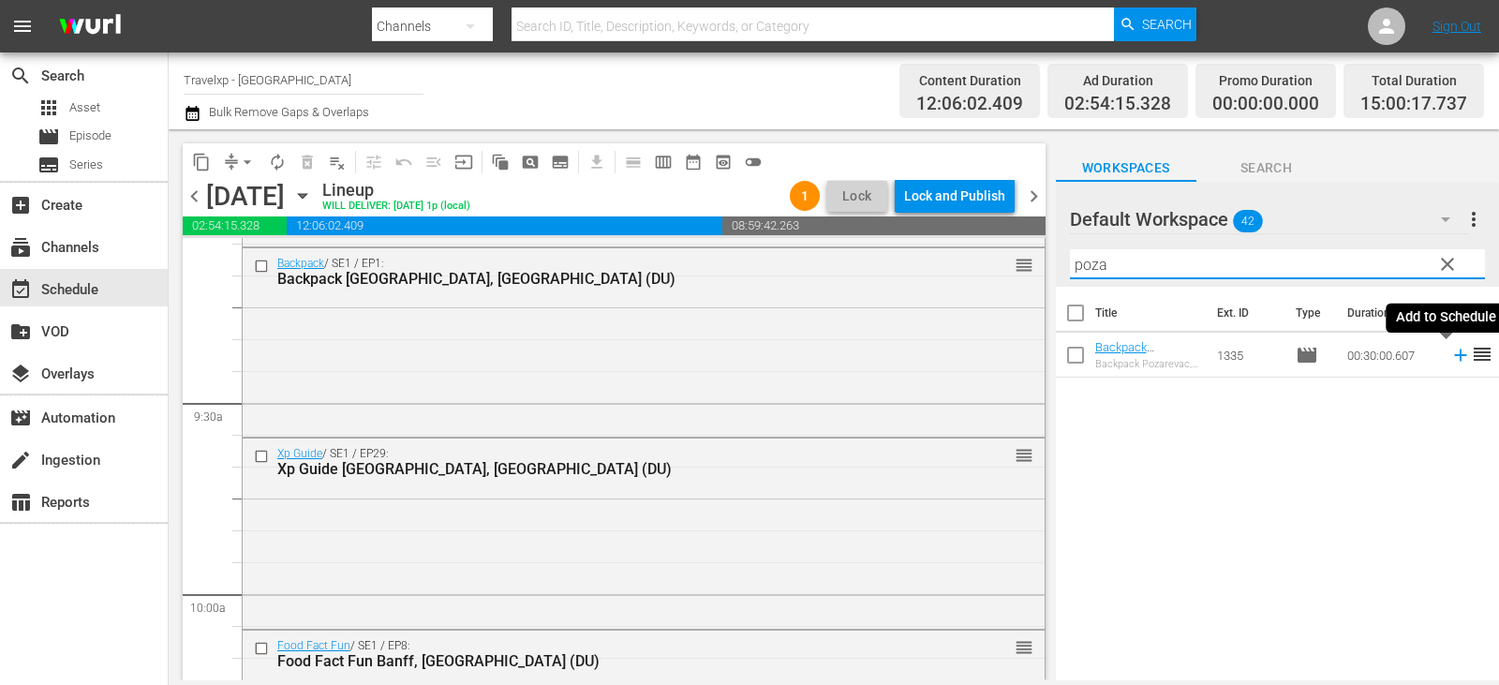
type input "poza"
click at [1450, 357] on icon at bounding box center [1460, 355] width 21 height 21
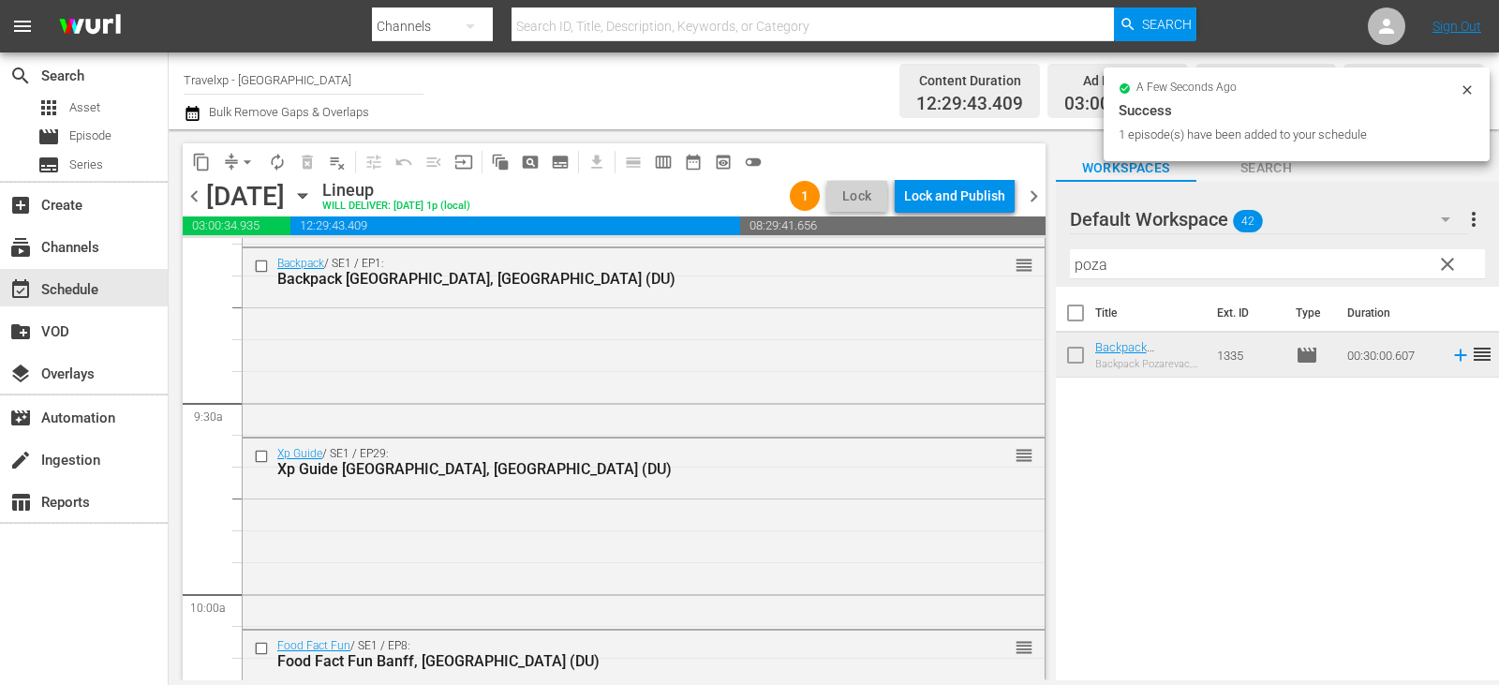
click at [1443, 270] on span "clear" at bounding box center [1447, 264] width 22 height 22
click at [1443, 270] on input "poza" at bounding box center [1277, 264] width 415 height 30
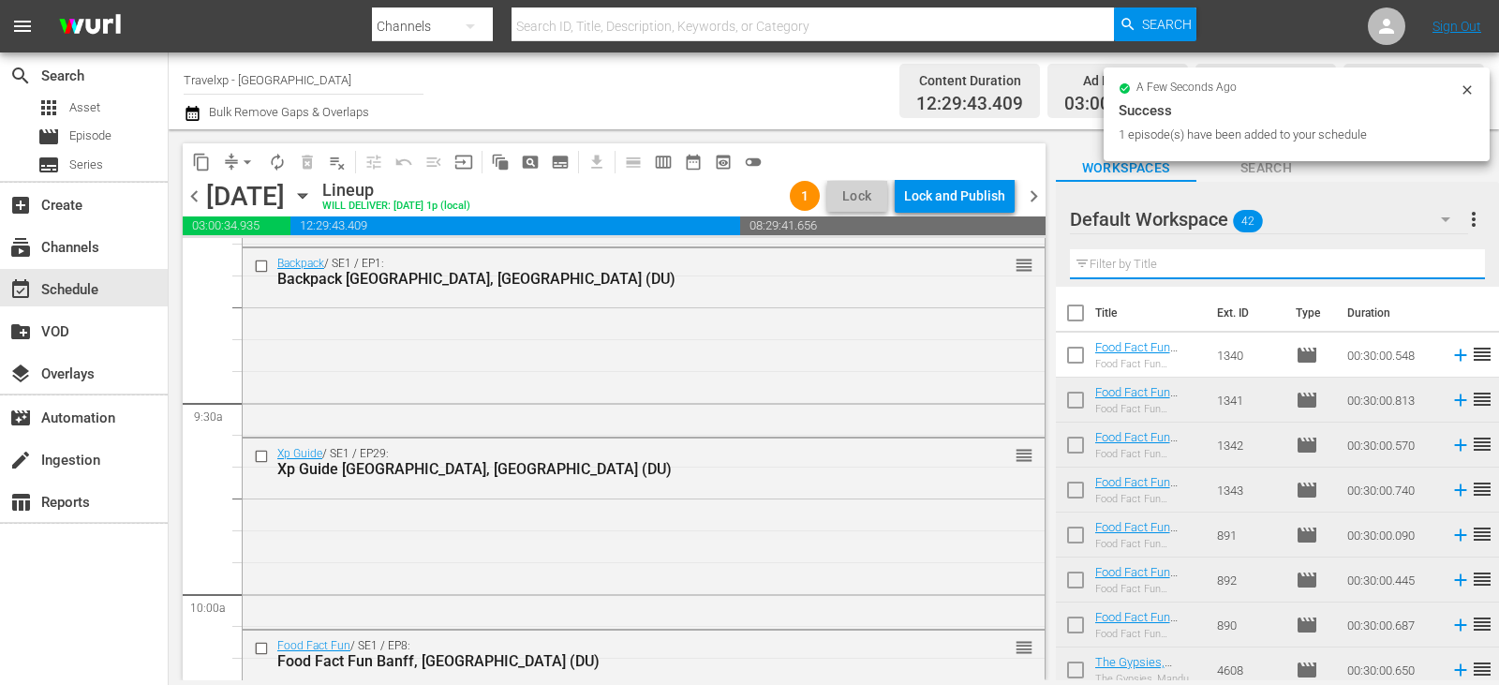
click at [1443, 270] on input "text" at bounding box center [1277, 264] width 415 height 30
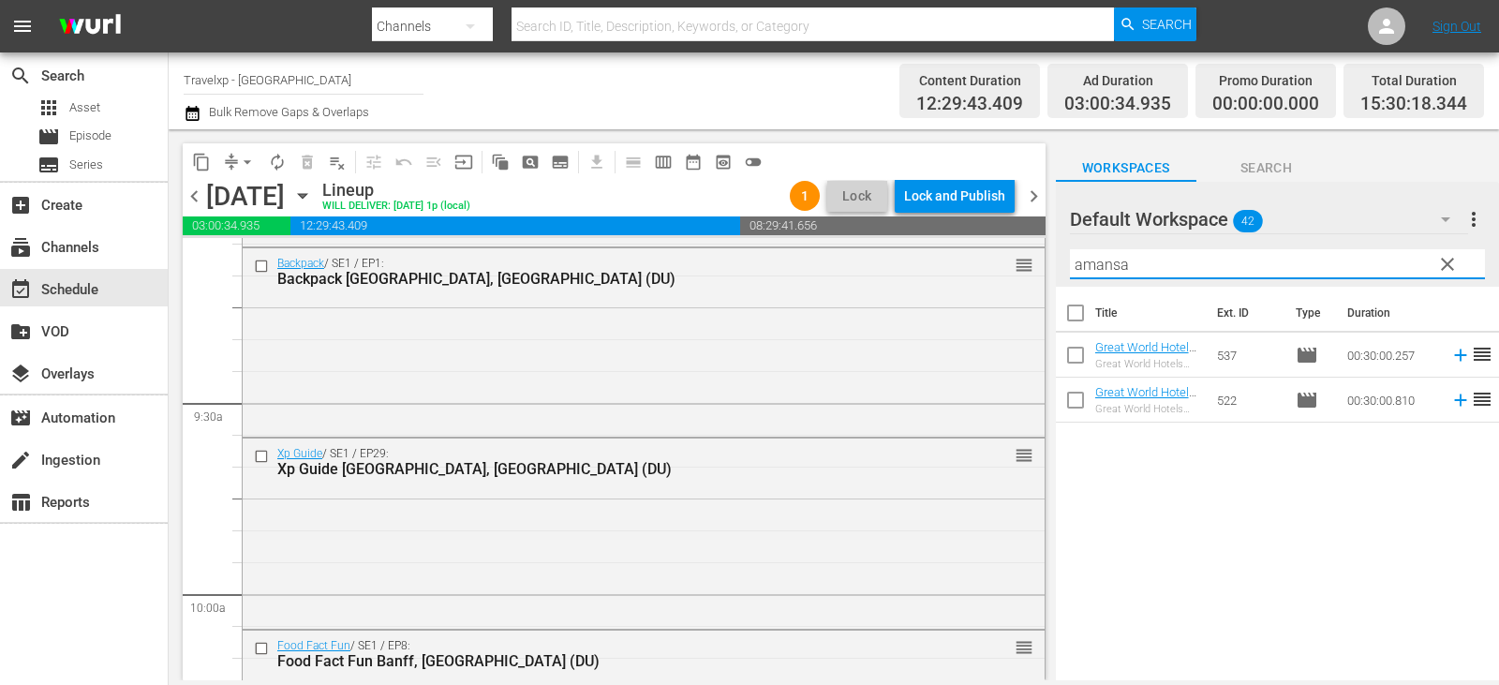
type input "amansa"
click at [1454, 400] on icon at bounding box center [1460, 400] width 21 height 21
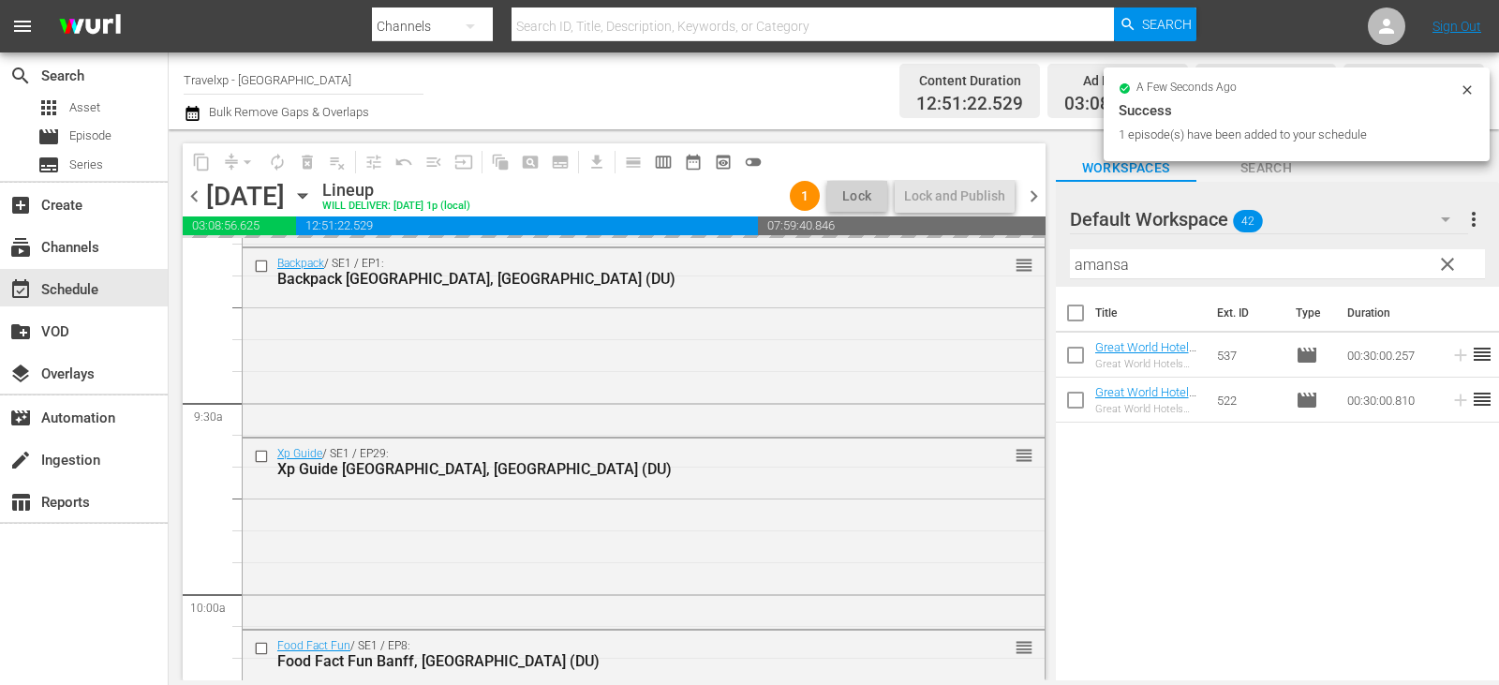
click at [1444, 270] on span "clear" at bounding box center [1447, 264] width 22 height 22
click at [1444, 270] on input "amansa" at bounding box center [1277, 264] width 415 height 30
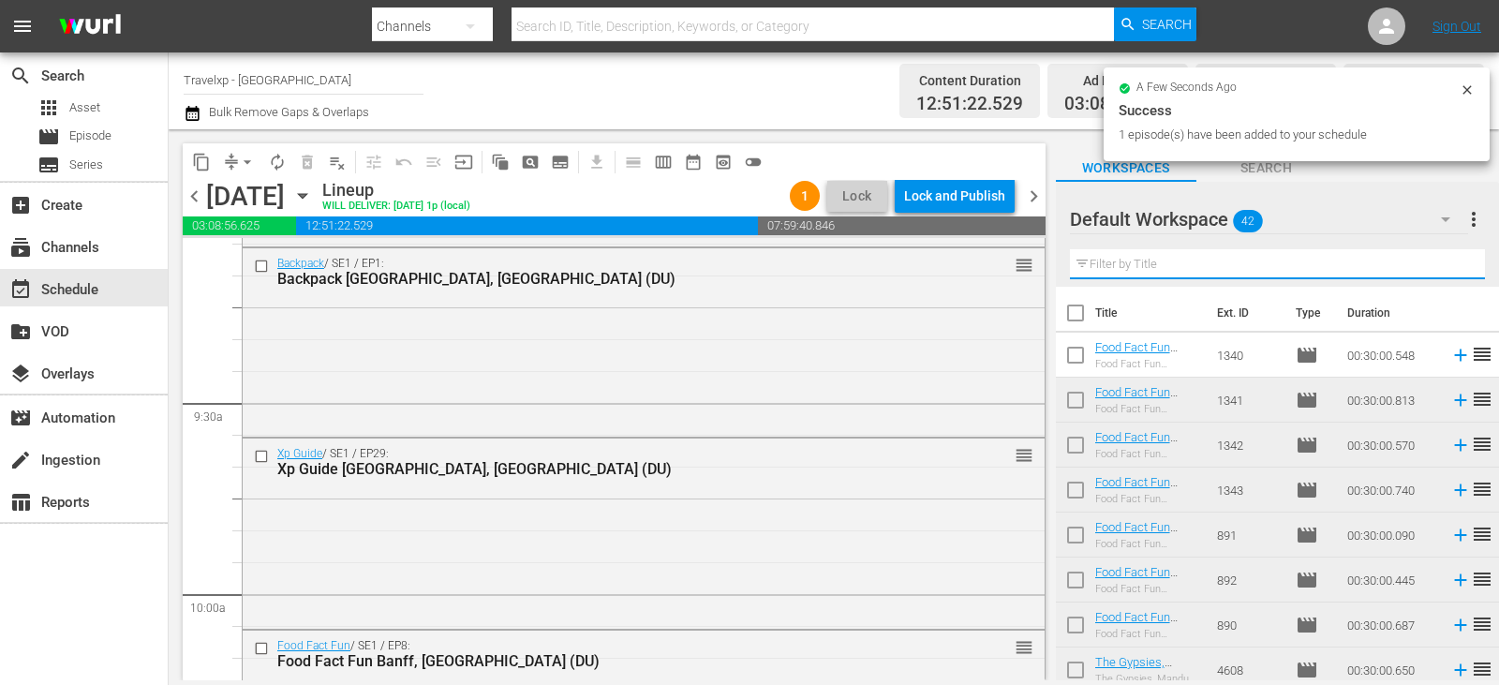
click at [1444, 270] on input "text" at bounding box center [1277, 264] width 415 height 30
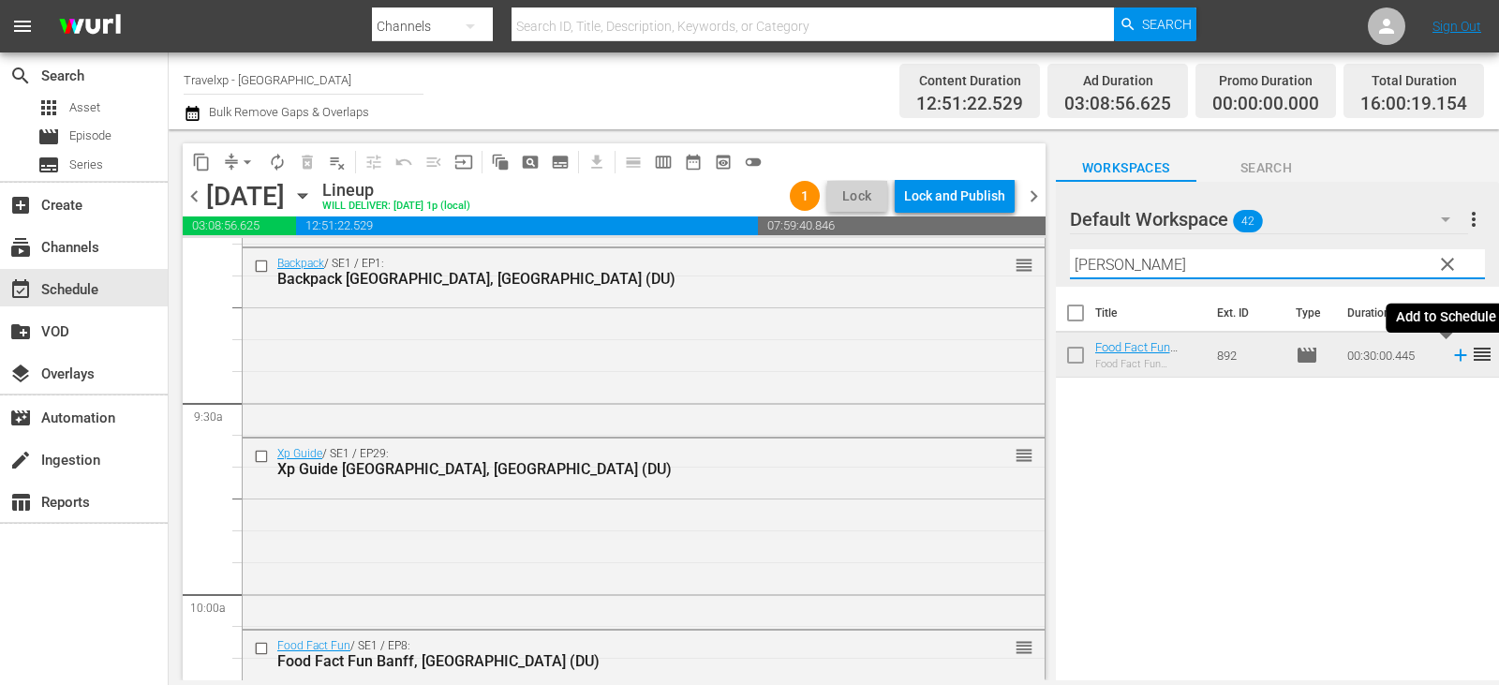
type input "[PERSON_NAME]"
drag, startPoint x: 1449, startPoint y: 354, endPoint x: 1430, endPoint y: 355, distance: 18.8
click at [1450, 354] on icon at bounding box center [1460, 355] width 21 height 21
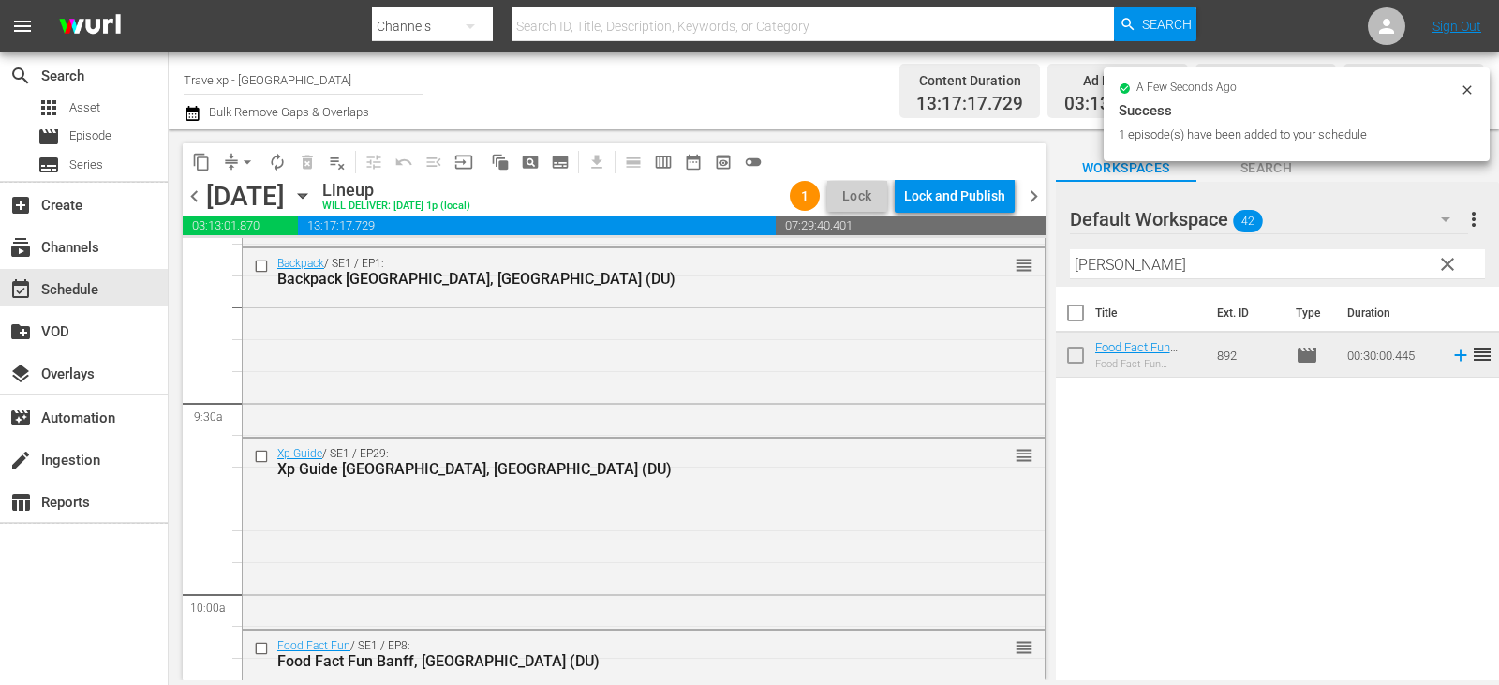
click at [1443, 260] on span "clear" at bounding box center [1447, 264] width 22 height 22
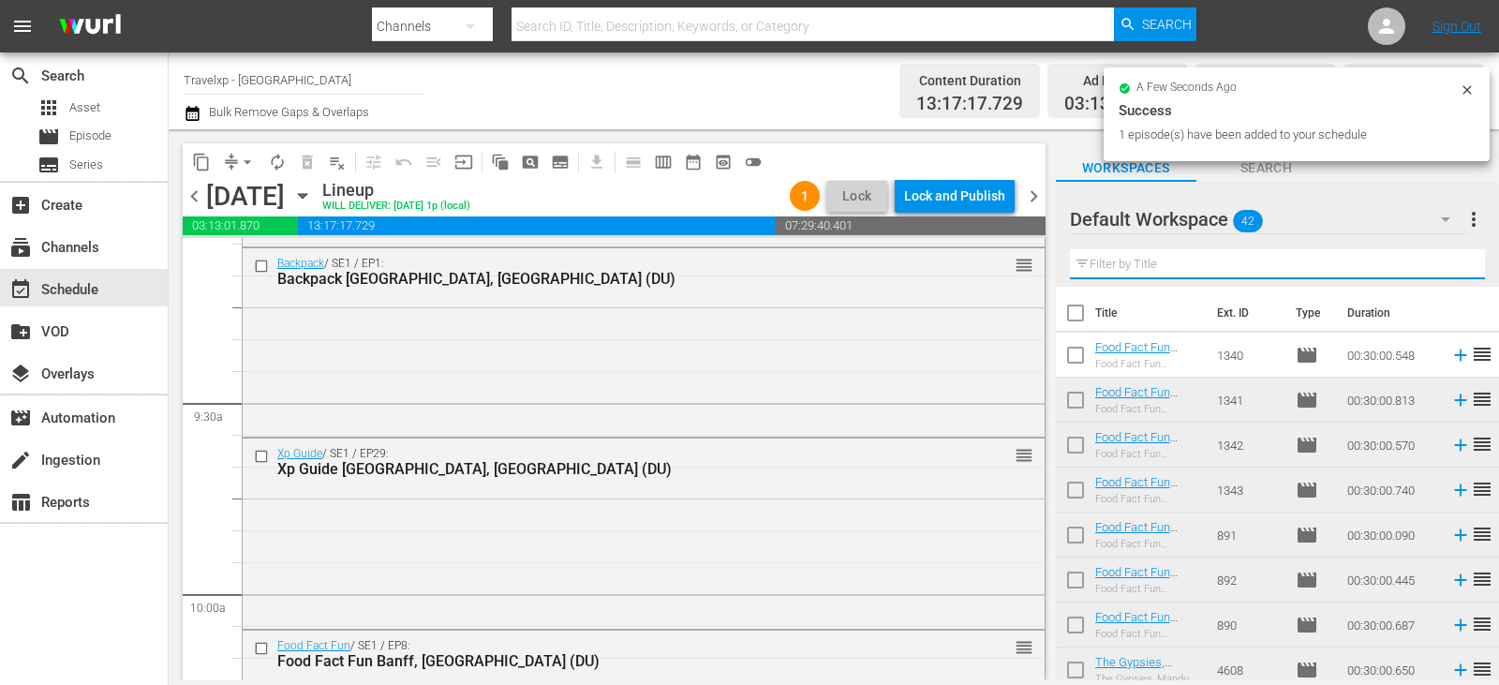
click at [1443, 260] on input "text" at bounding box center [1277, 264] width 415 height 30
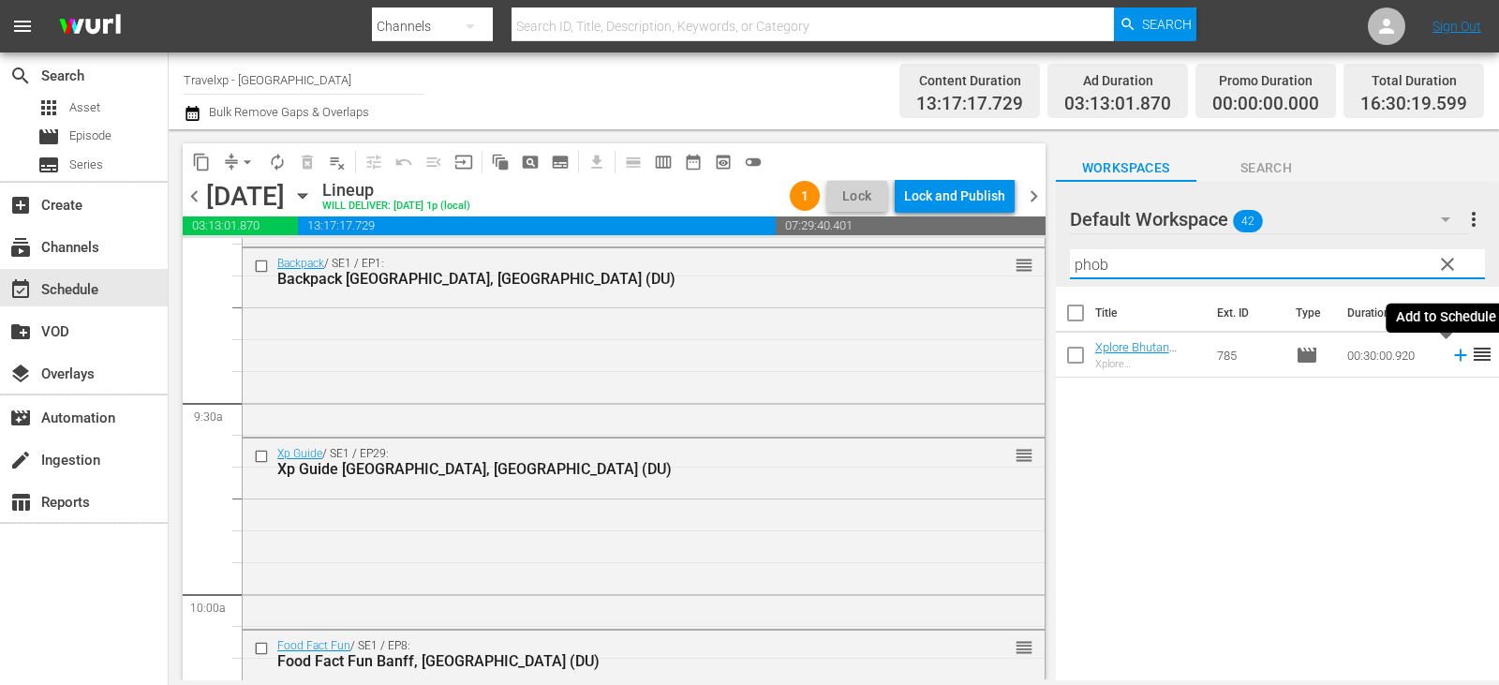
type input "phob"
click at [1450, 358] on icon at bounding box center [1460, 355] width 21 height 21
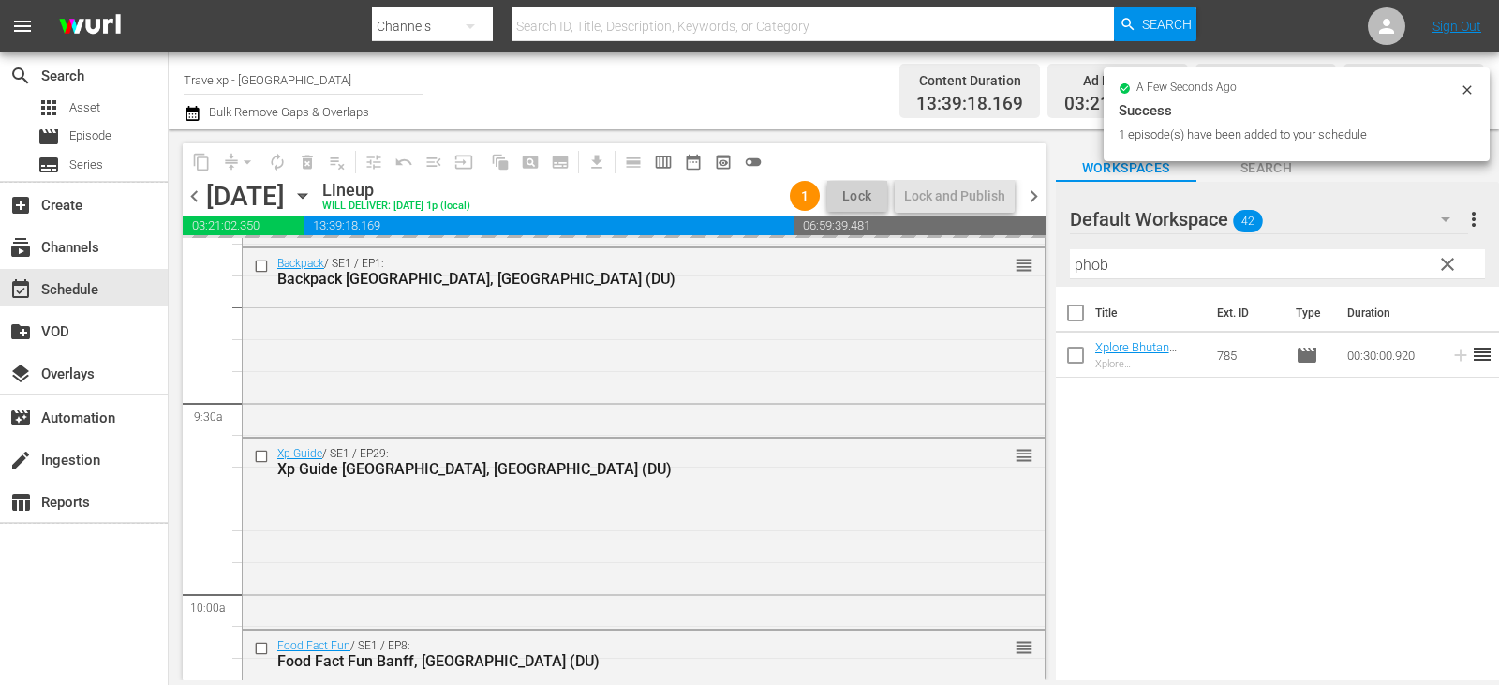
click at [1443, 265] on span "clear" at bounding box center [1447, 264] width 22 height 22
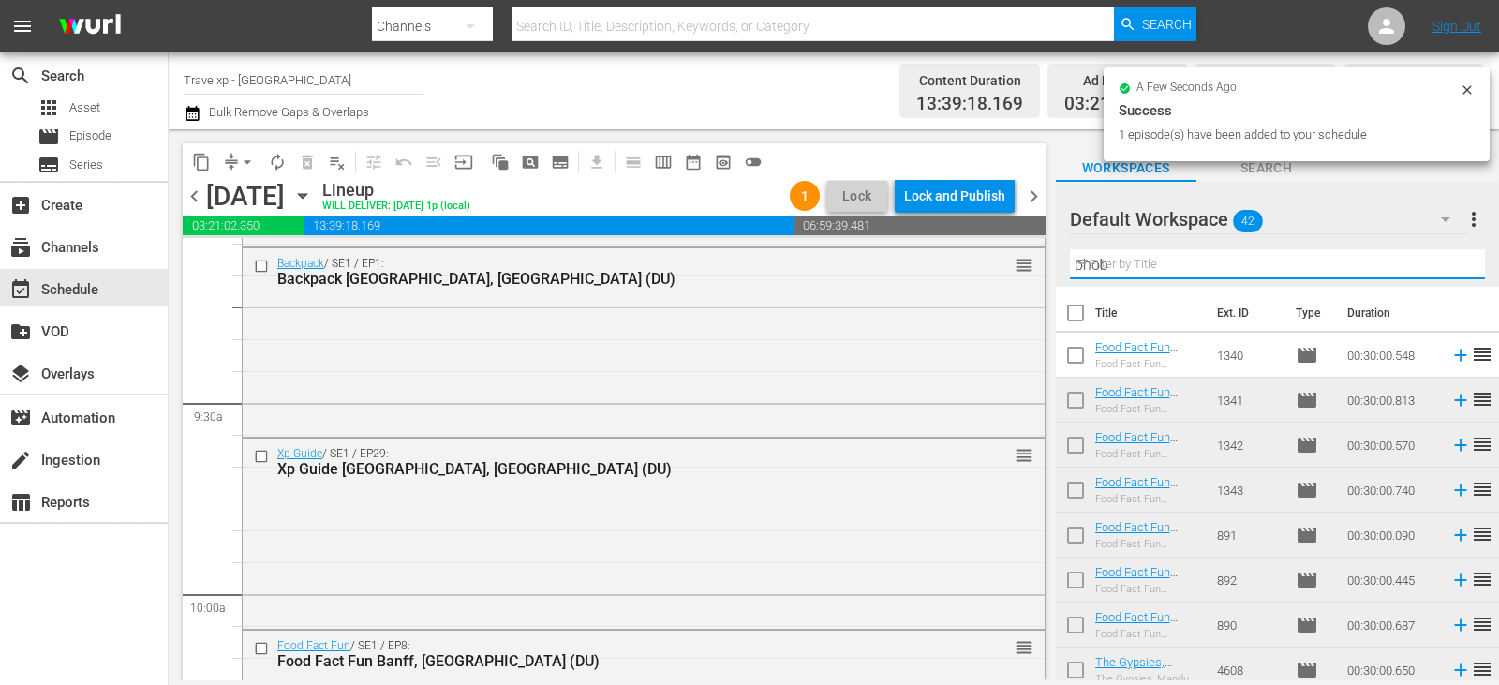
click at [1443, 265] on input "phob" at bounding box center [1277, 264] width 415 height 30
click at [1443, 265] on input "text" at bounding box center [1277, 264] width 415 height 30
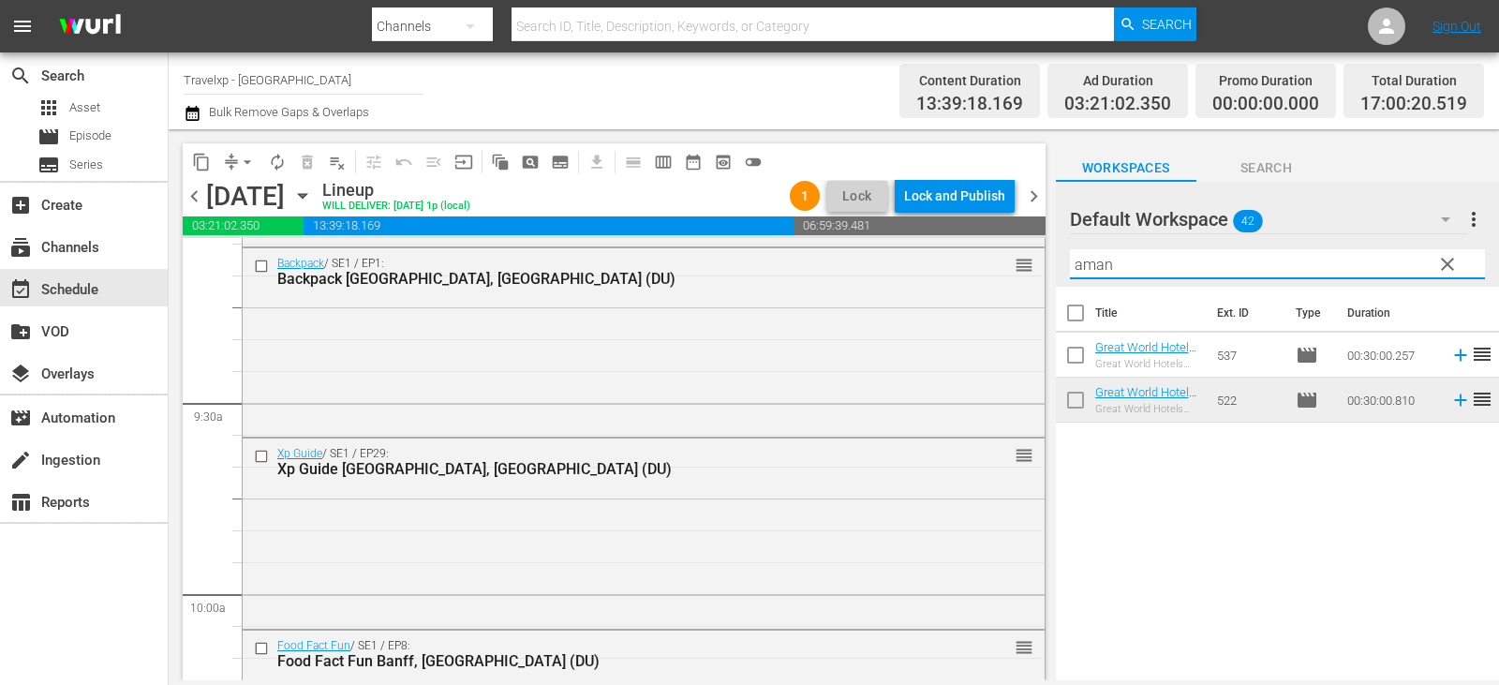
type input "aman"
click at [1450, 404] on icon at bounding box center [1460, 400] width 21 height 21
click at [1448, 266] on span "clear" at bounding box center [1447, 264] width 22 height 22
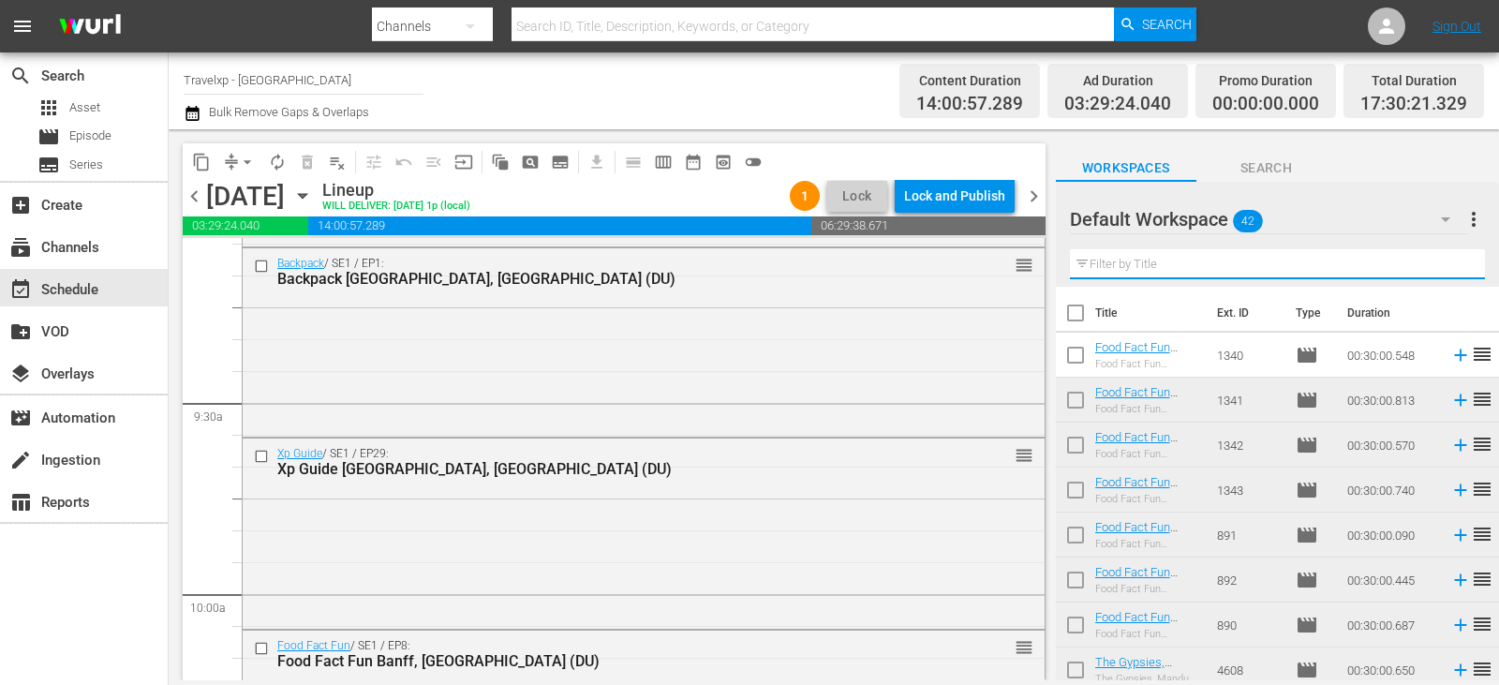
click at [1448, 266] on input "text" at bounding box center [1277, 264] width 415 height 30
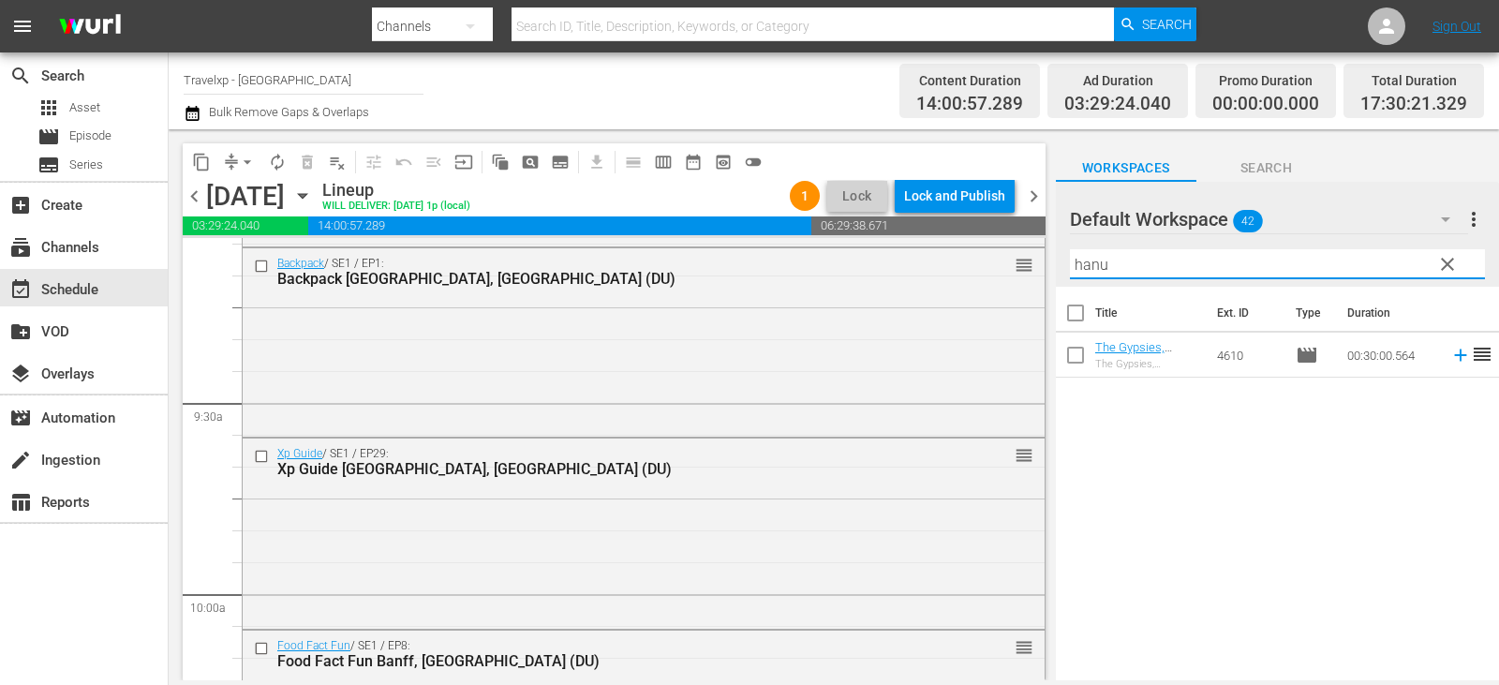
type input "hanu"
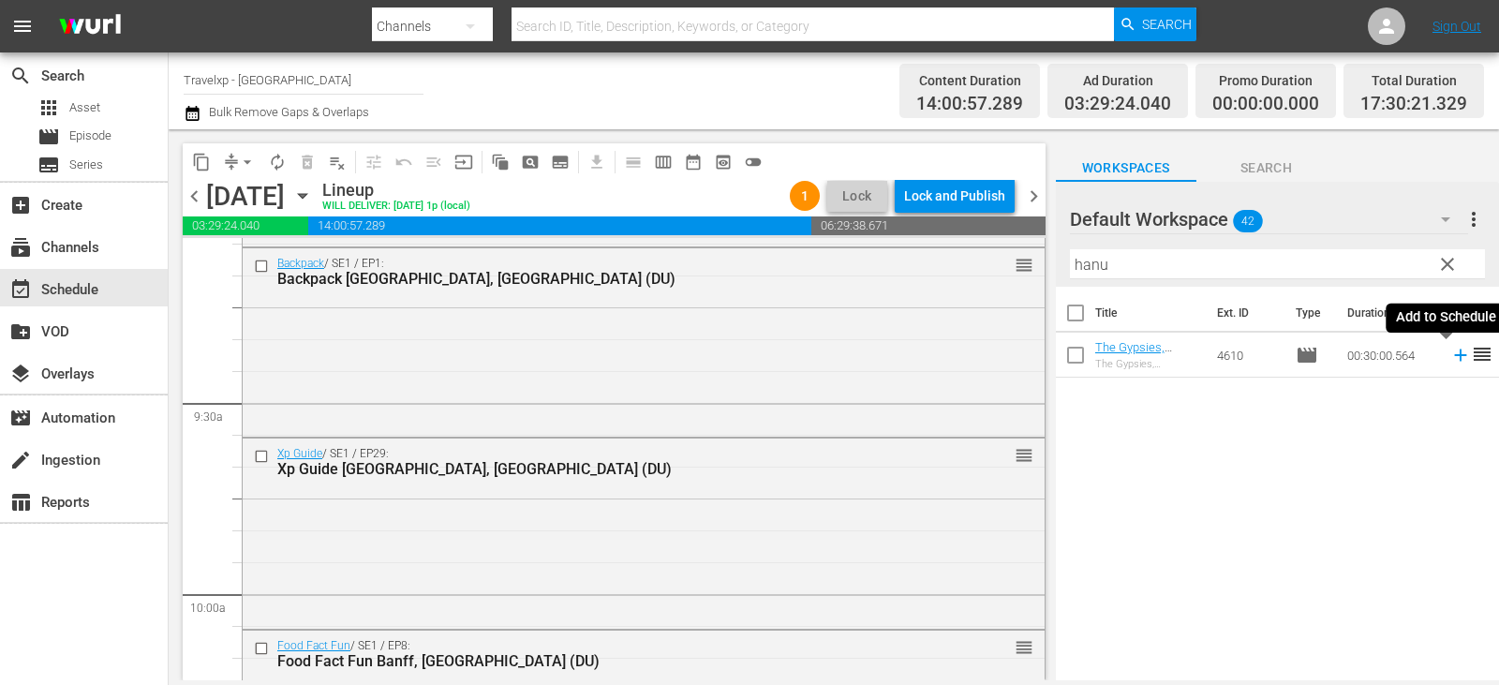
click at [1450, 354] on icon at bounding box center [1460, 355] width 21 height 21
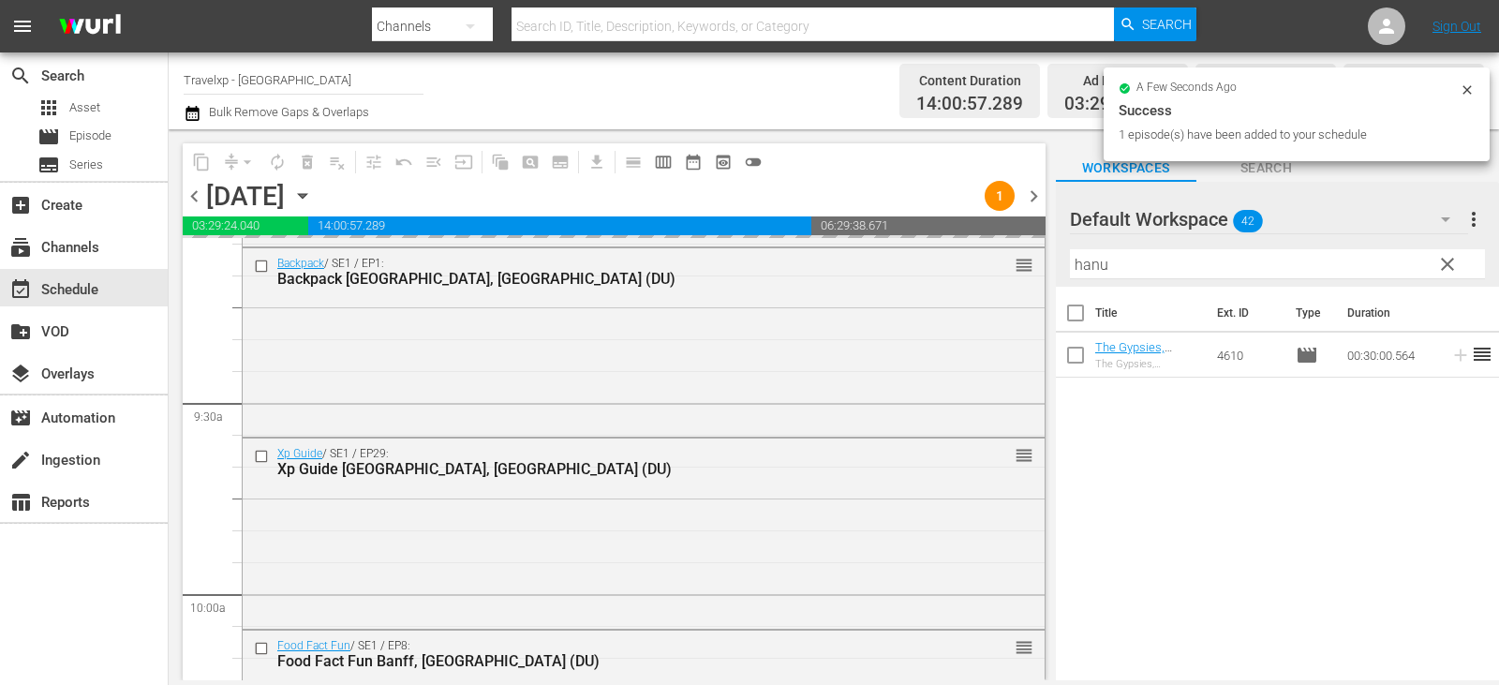
click at [1452, 269] on span "clear" at bounding box center [1447, 264] width 22 height 22
click at [1452, 269] on input "hanu" at bounding box center [1277, 264] width 415 height 30
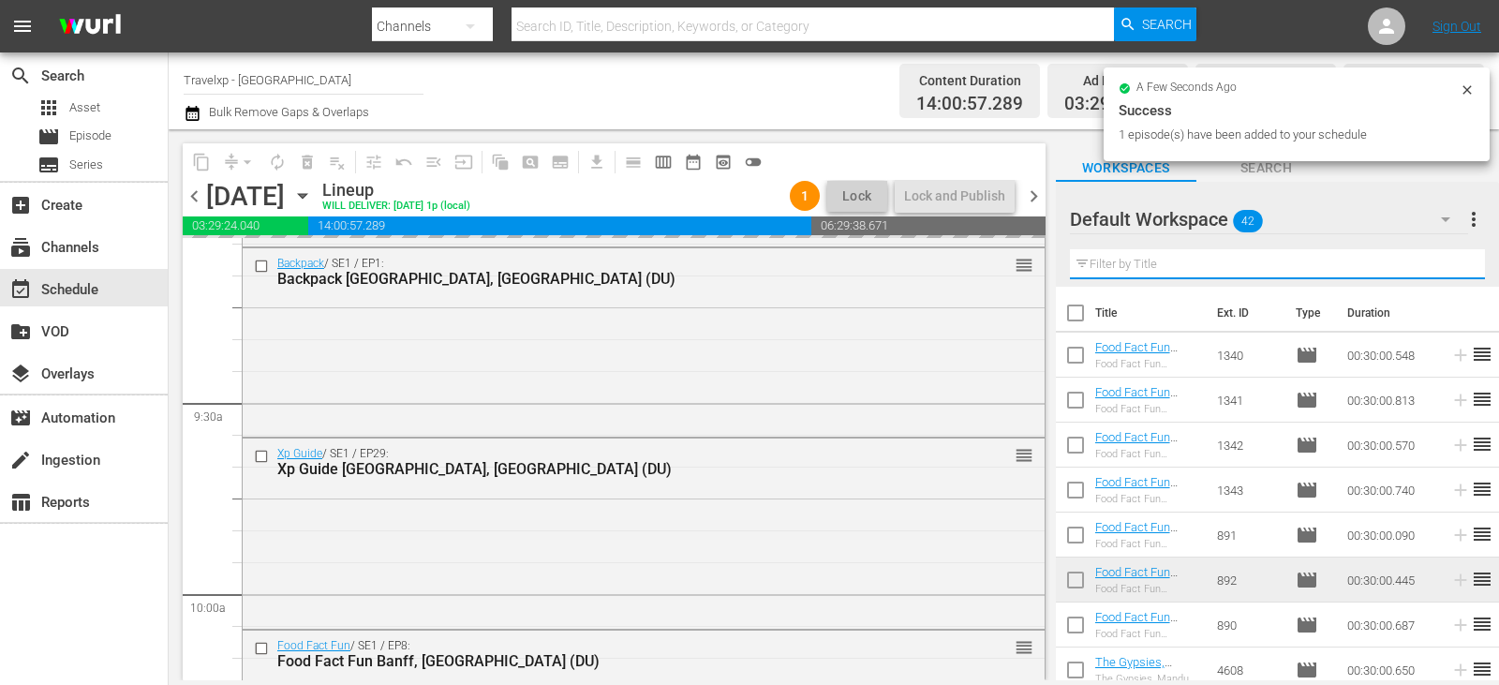
click at [1452, 269] on input "text" at bounding box center [1277, 264] width 415 height 30
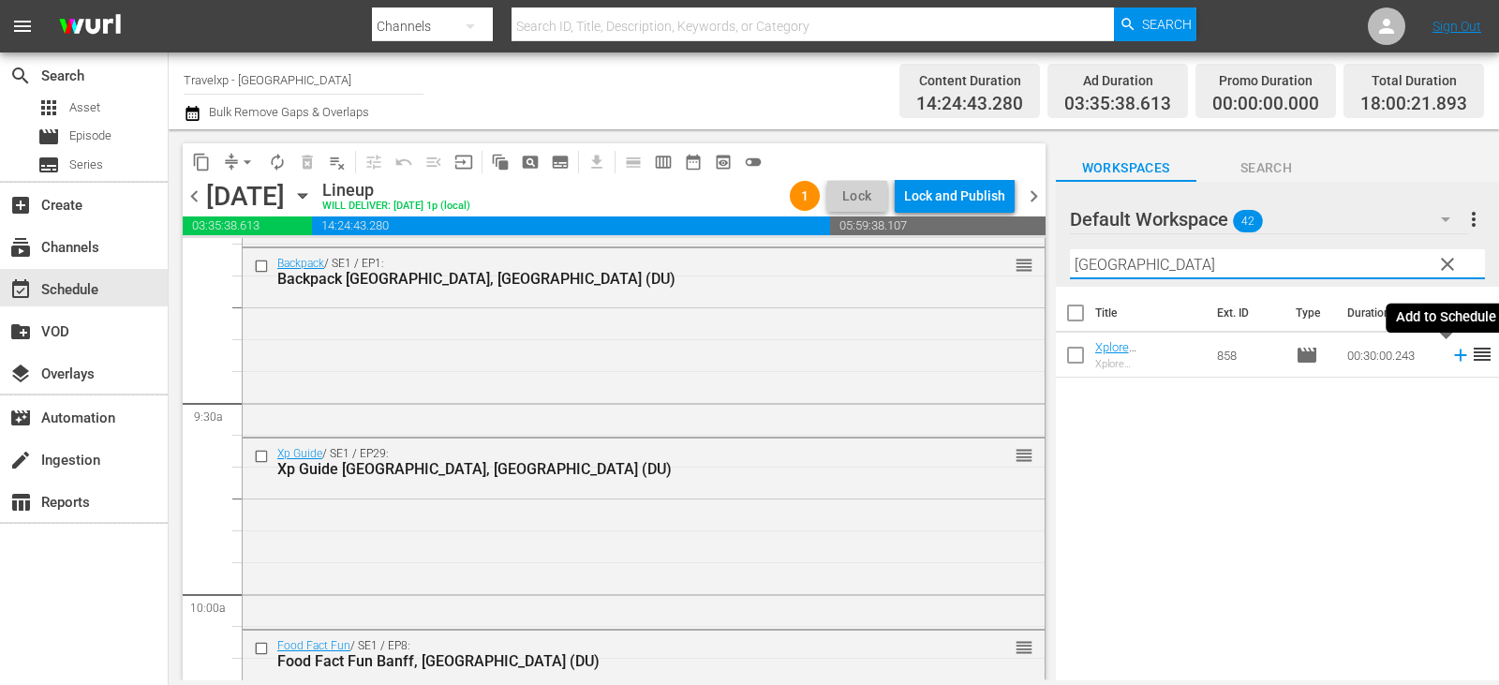
type input "cairo"
click at [1454, 358] on icon at bounding box center [1460, 355] width 12 height 12
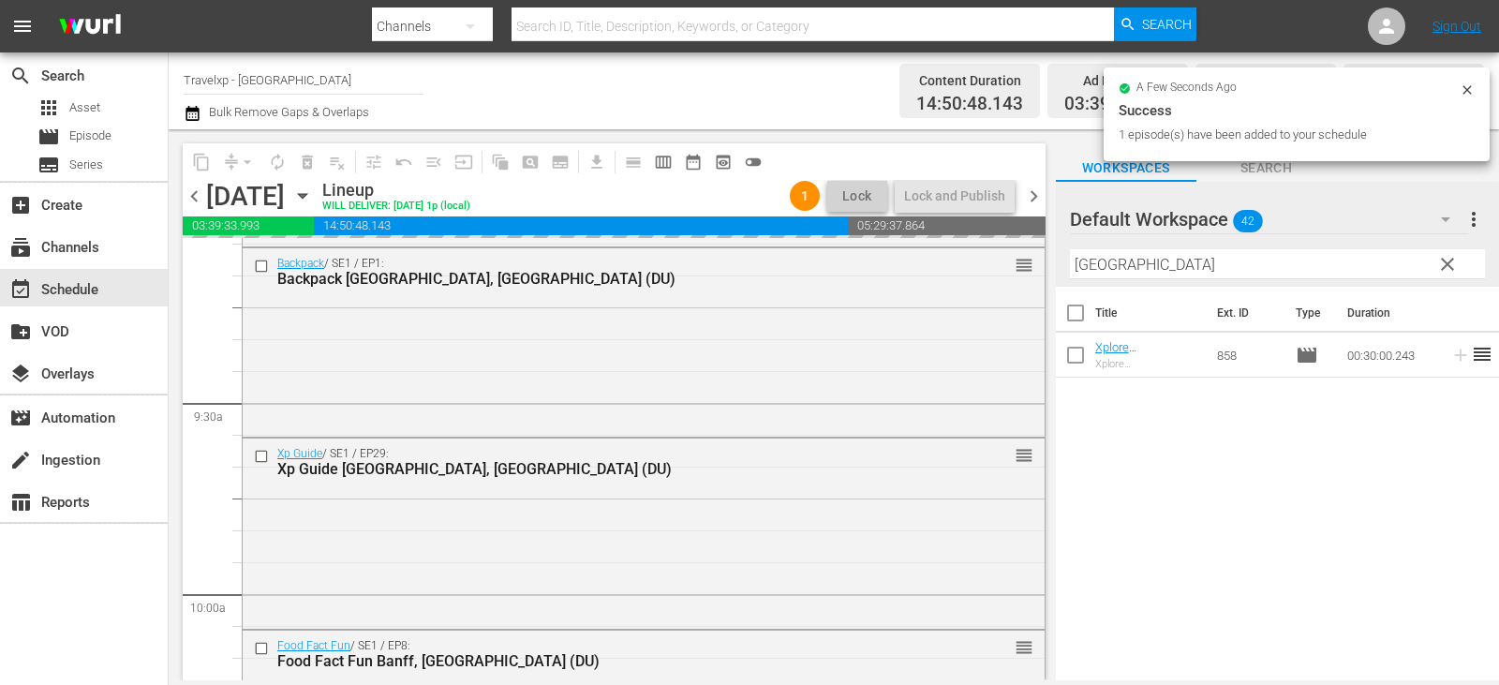
click at [1445, 260] on span "clear" at bounding box center [1447, 264] width 22 height 22
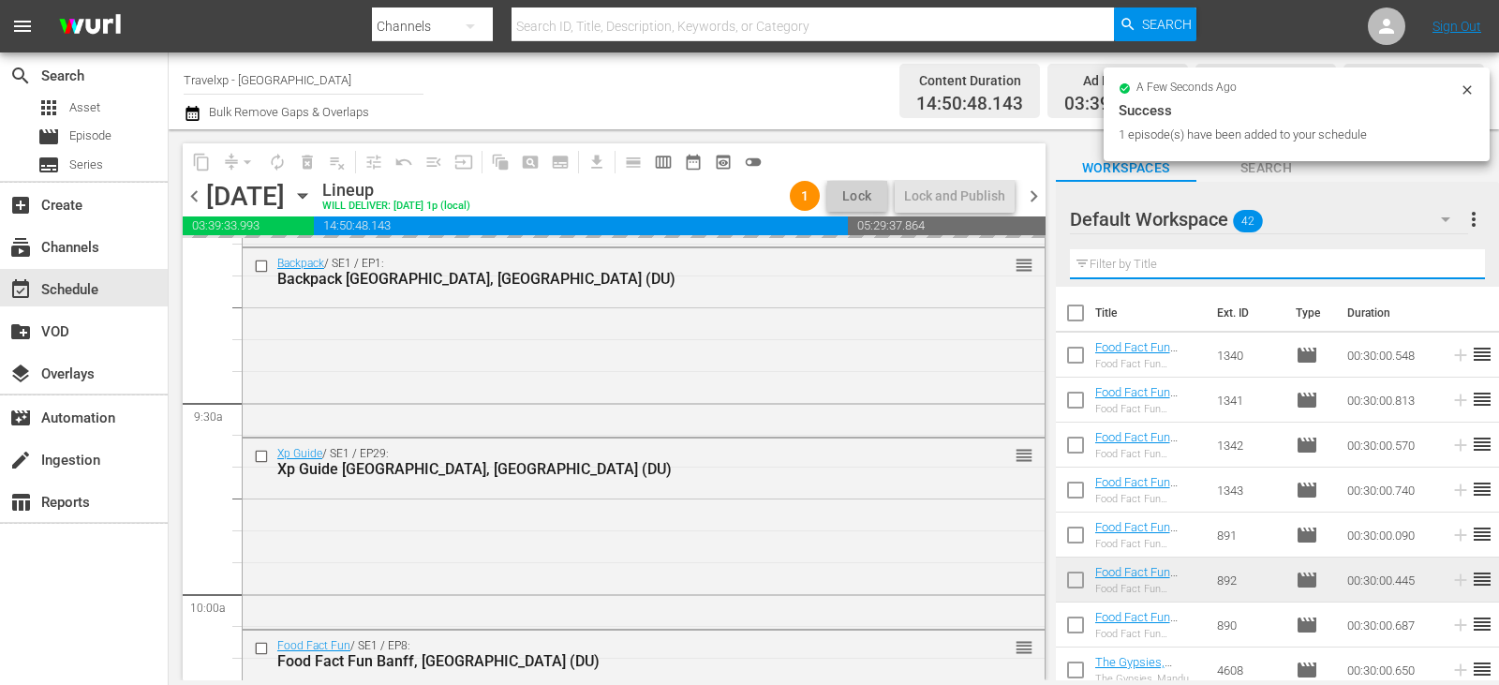
click at [1445, 260] on input "text" at bounding box center [1277, 264] width 415 height 30
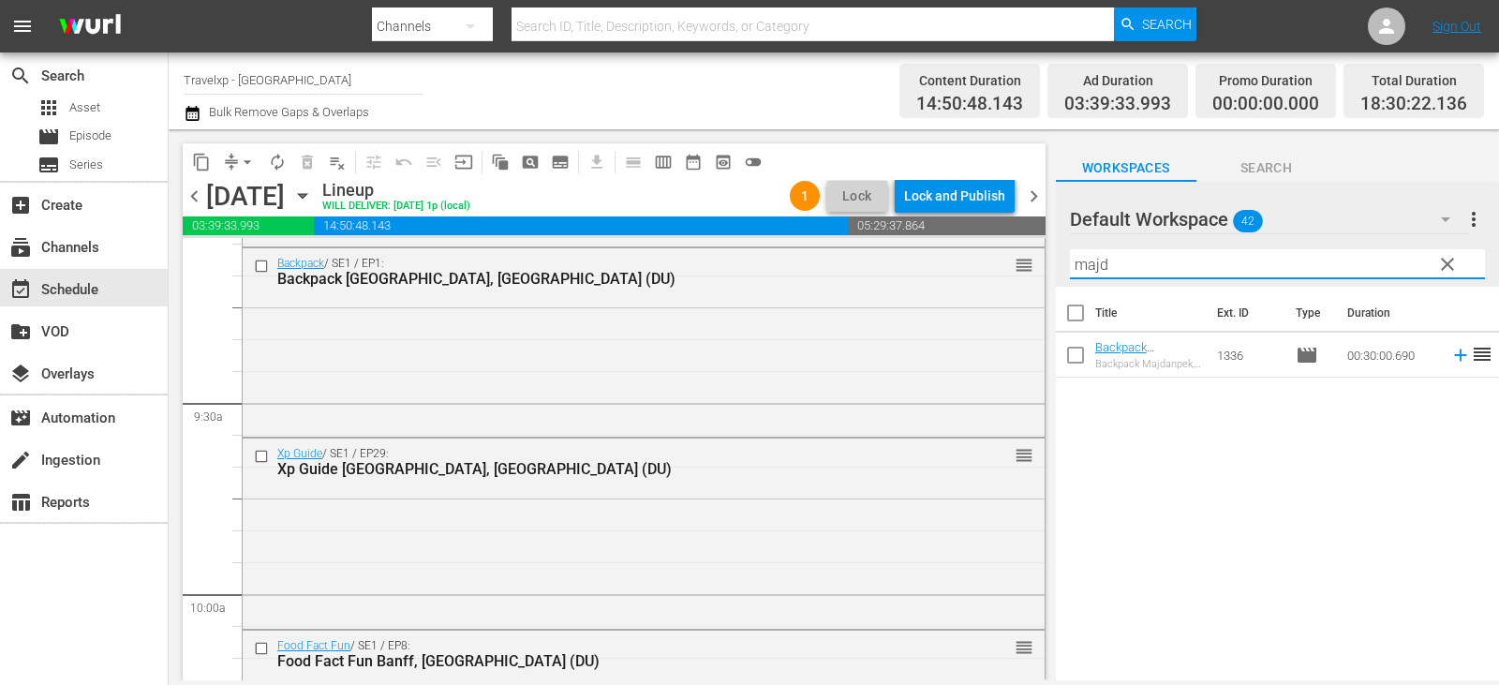
type input "majd"
click at [1454, 356] on icon at bounding box center [1460, 355] width 12 height 12
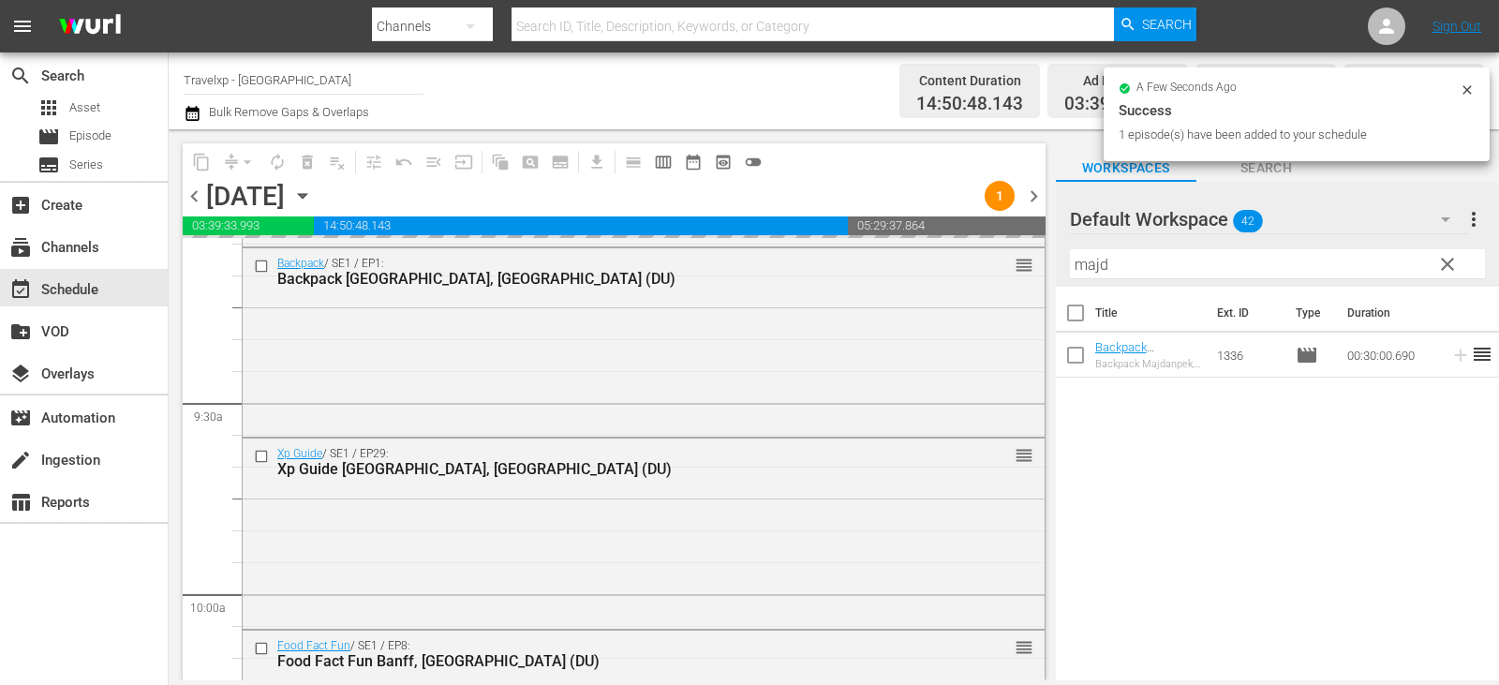
click at [1451, 261] on span "clear" at bounding box center [1447, 264] width 22 height 22
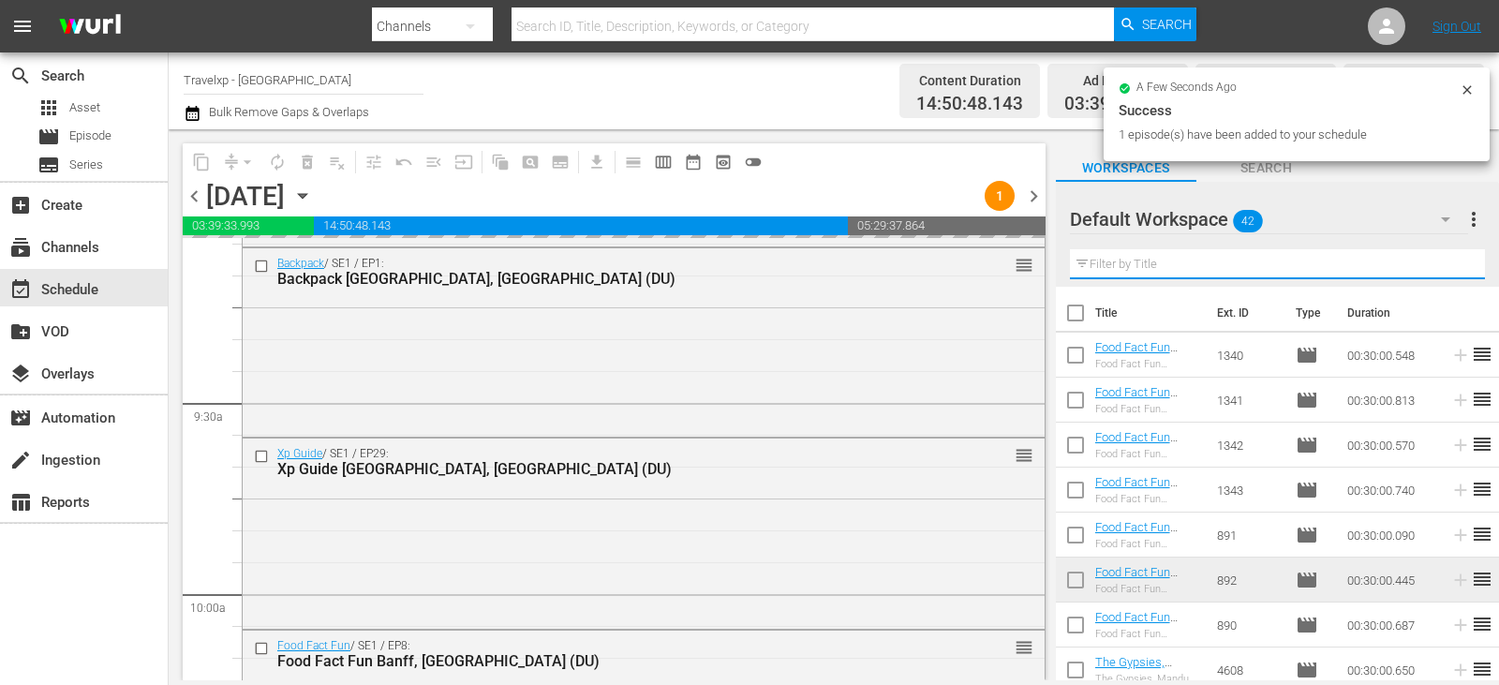
click at [1451, 261] on input "text" at bounding box center [1277, 264] width 415 height 30
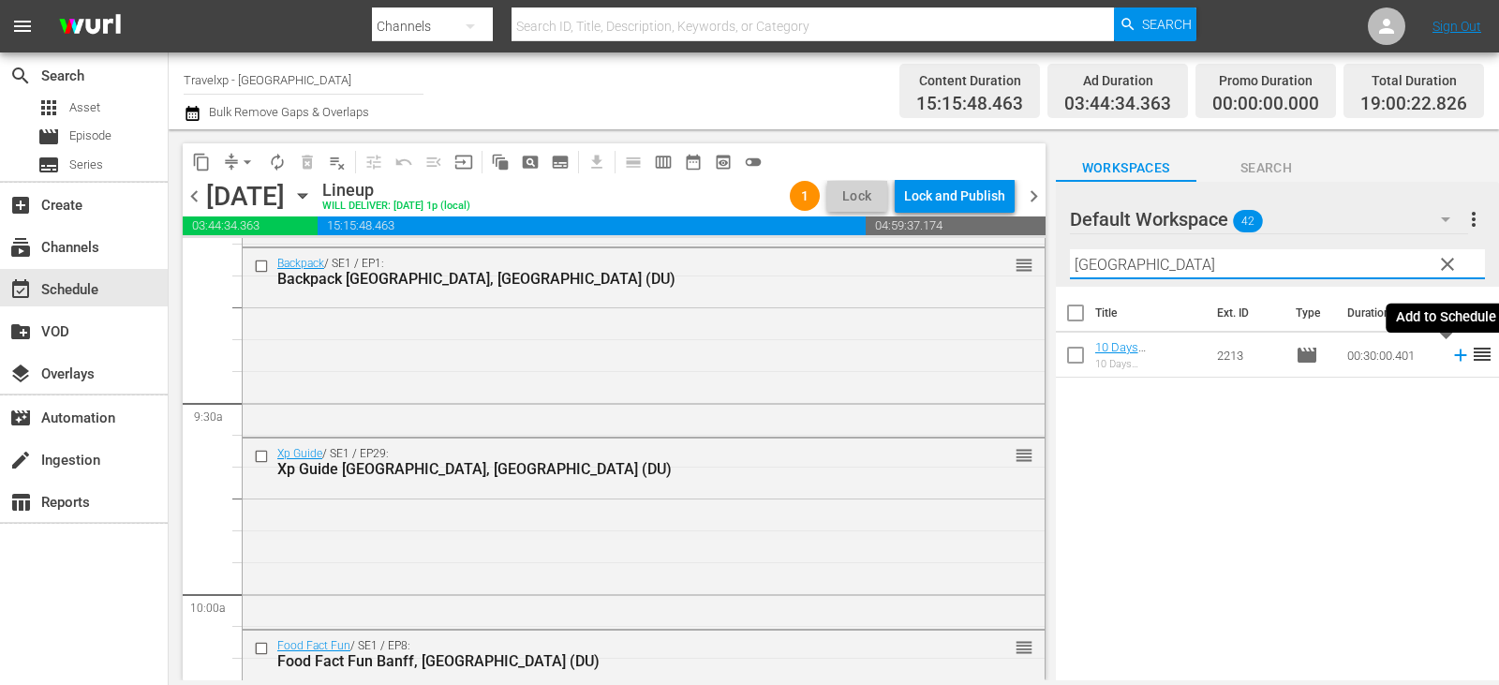
type input "seoul"
click at [1450, 355] on icon at bounding box center [1460, 355] width 21 height 21
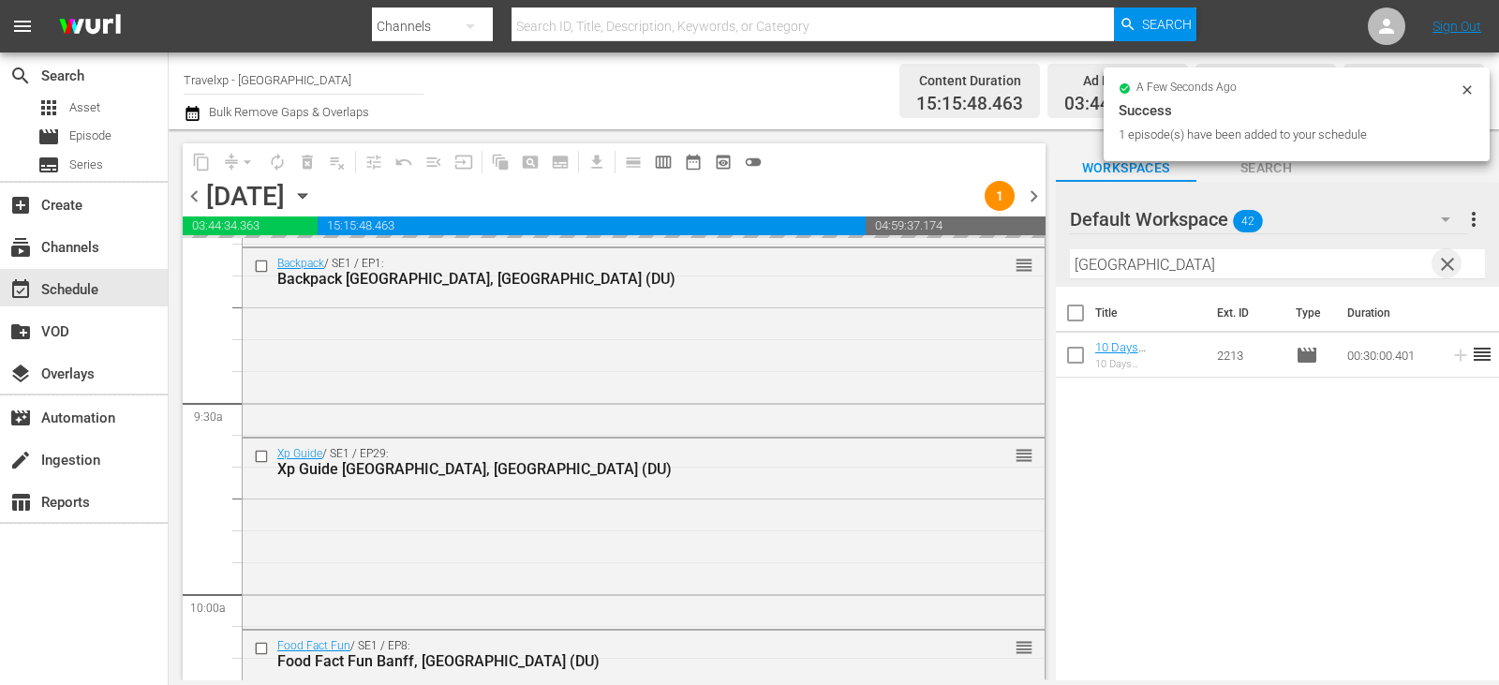
click at [1442, 262] on span "clear" at bounding box center [1447, 264] width 22 height 22
click at [1442, 262] on input "seoul" at bounding box center [1277, 264] width 415 height 30
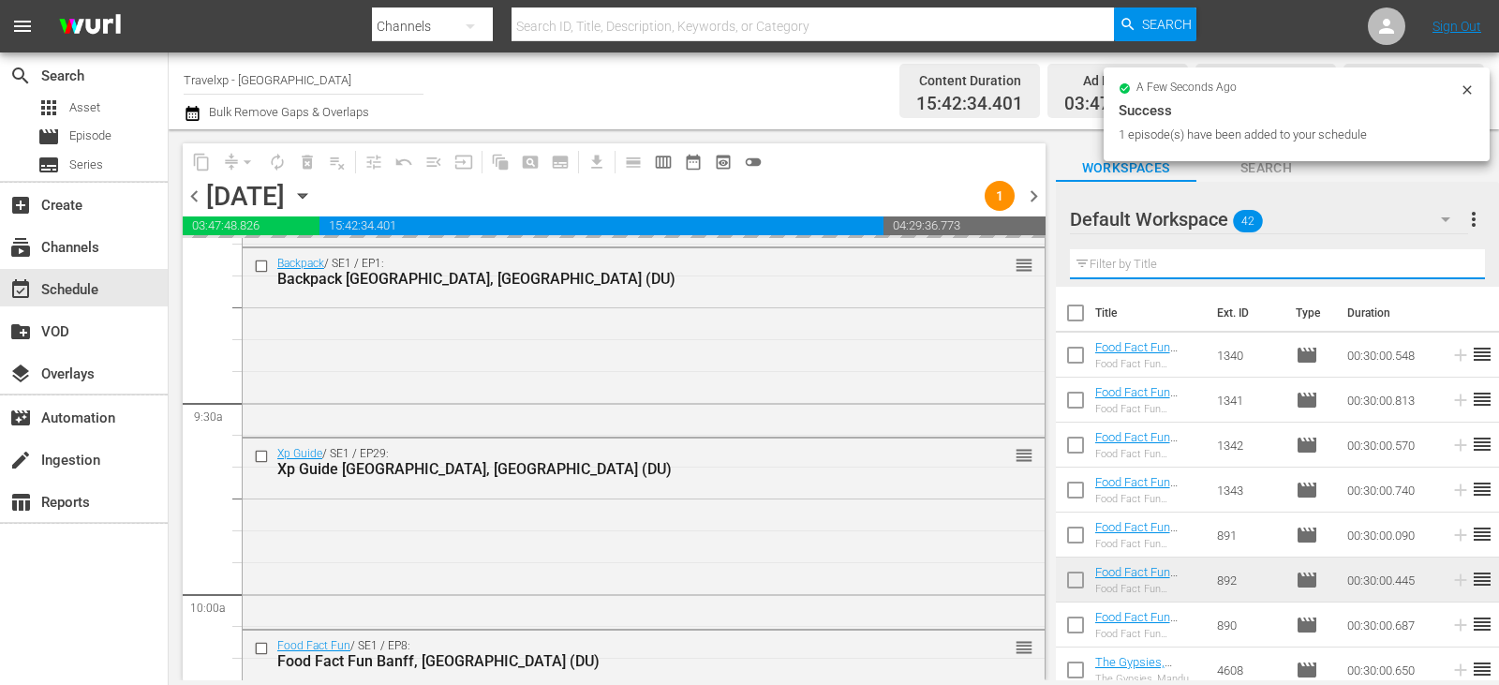
click at [1442, 262] on input "text" at bounding box center [1277, 264] width 415 height 30
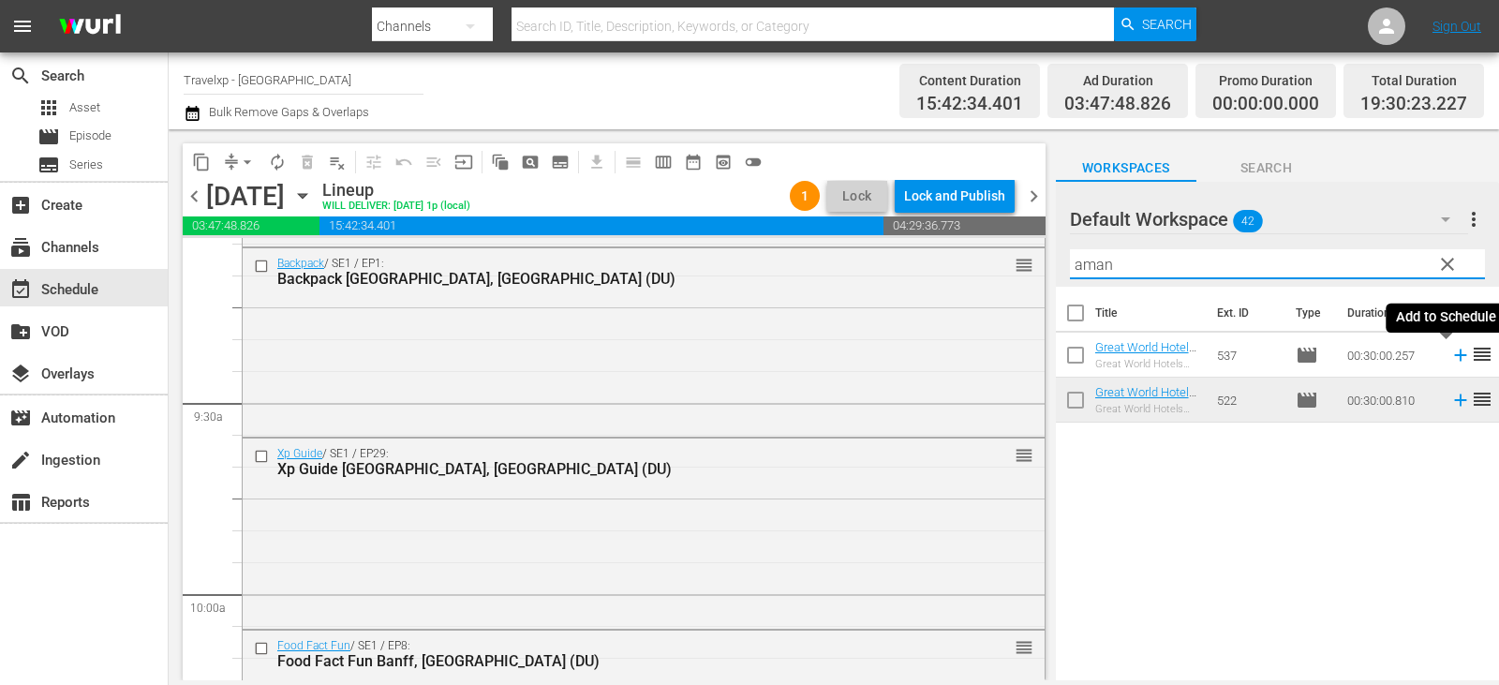
type input "aman"
click at [1450, 357] on icon at bounding box center [1460, 355] width 21 height 21
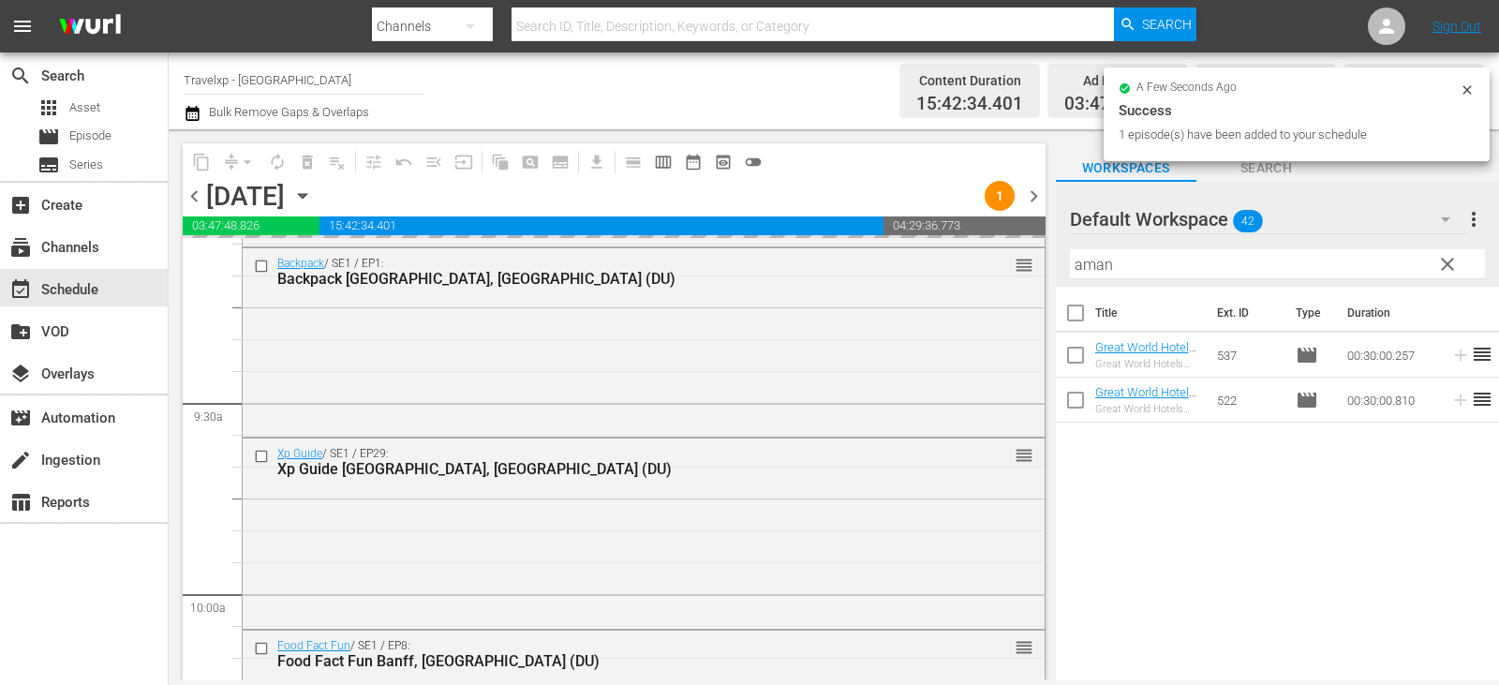
click at [1446, 263] on span "clear" at bounding box center [1447, 264] width 22 height 22
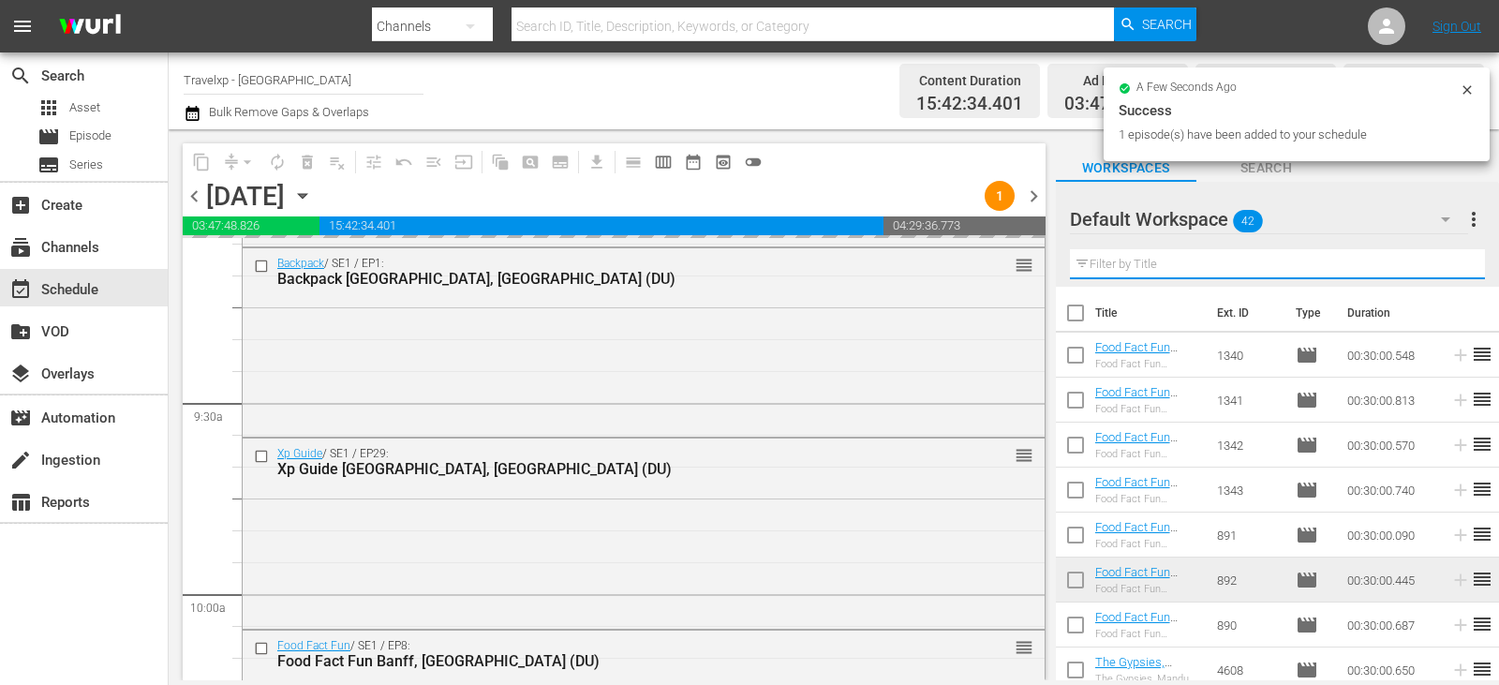
click at [1446, 263] on input "text" at bounding box center [1277, 264] width 415 height 30
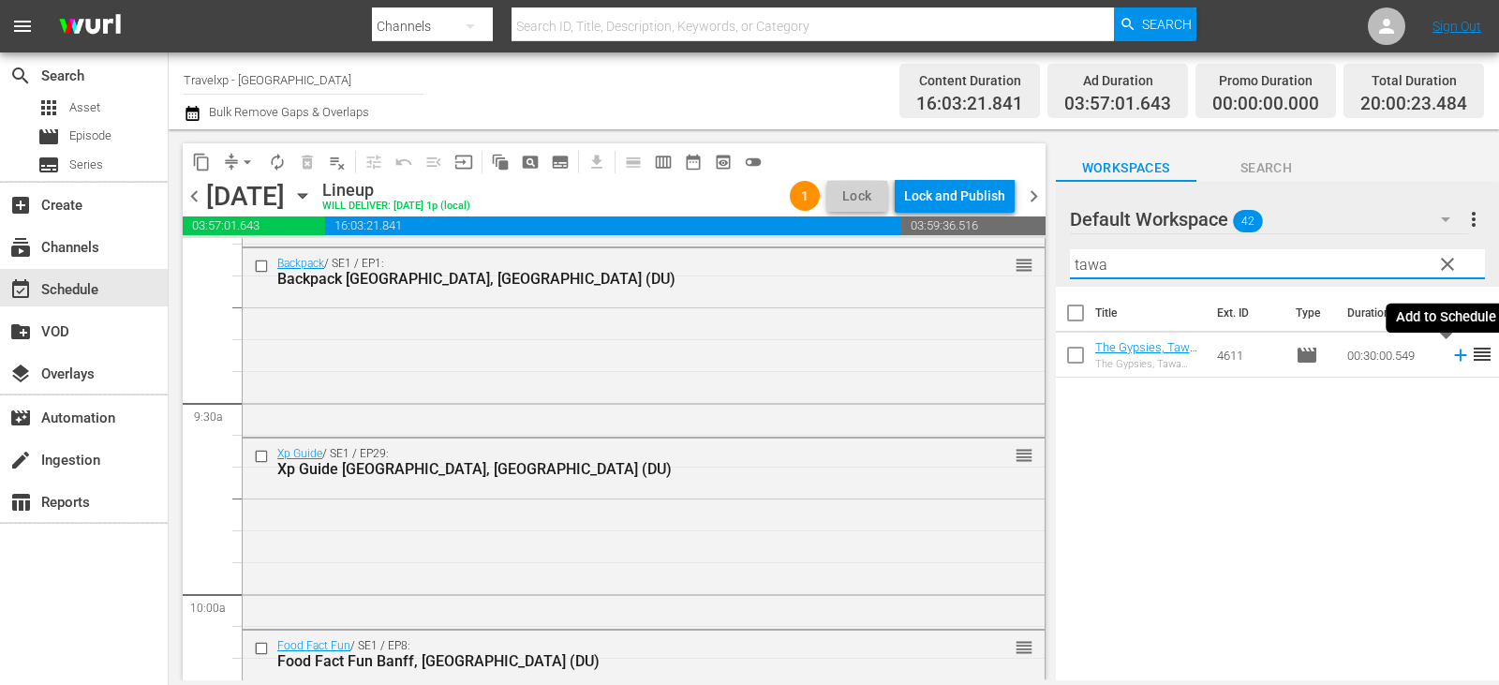
type input "tawa"
click at [1450, 359] on icon at bounding box center [1460, 355] width 21 height 21
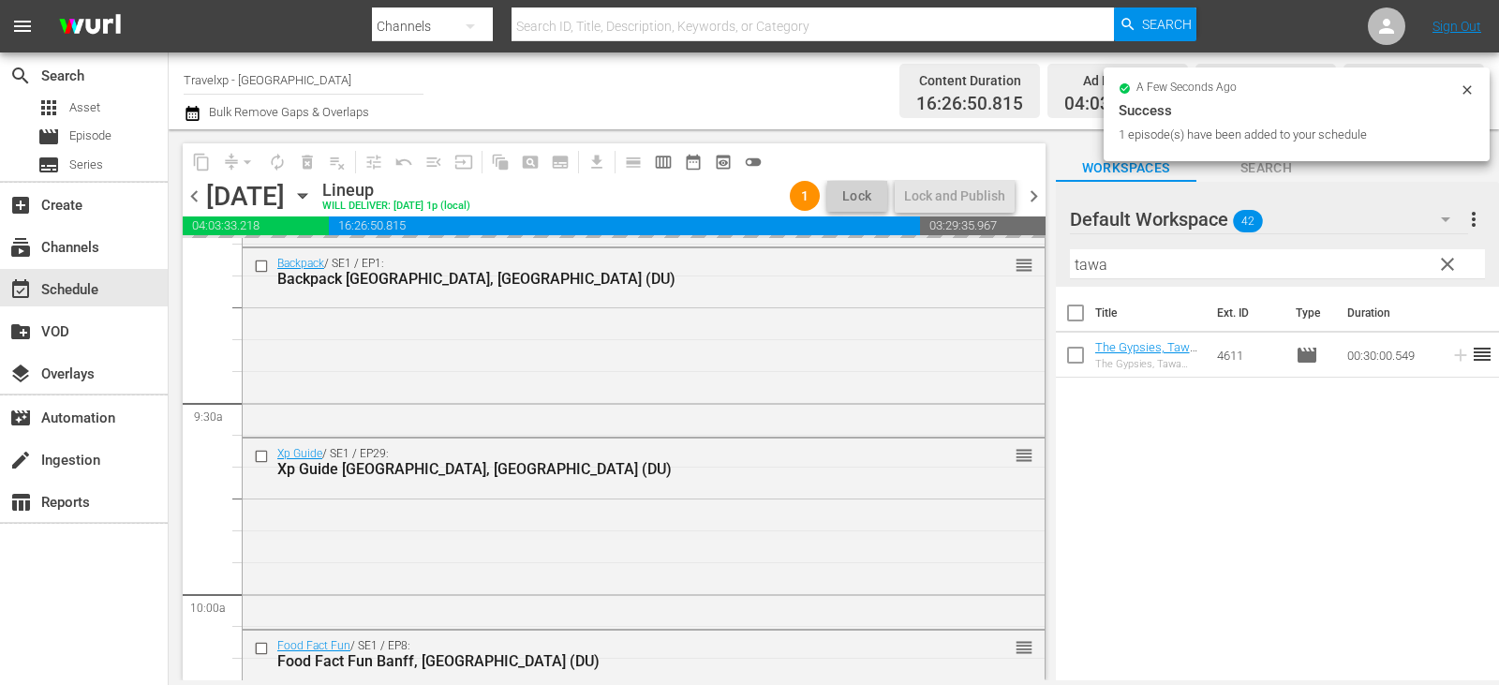
click at [1453, 269] on span "clear" at bounding box center [1447, 264] width 22 height 22
click at [1453, 269] on input "tawa" at bounding box center [1277, 264] width 415 height 30
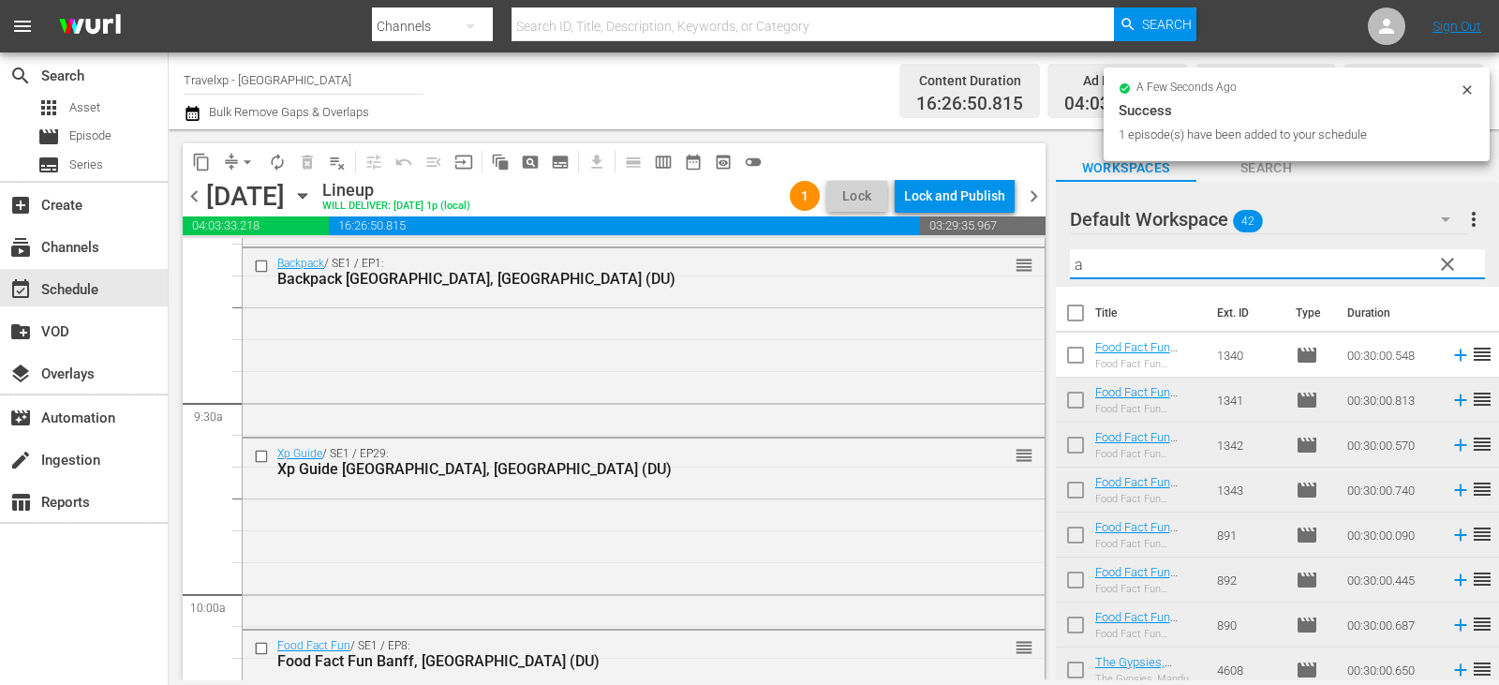
type input "a"
click at [1453, 269] on span "clear" at bounding box center [1447, 264] width 22 height 22
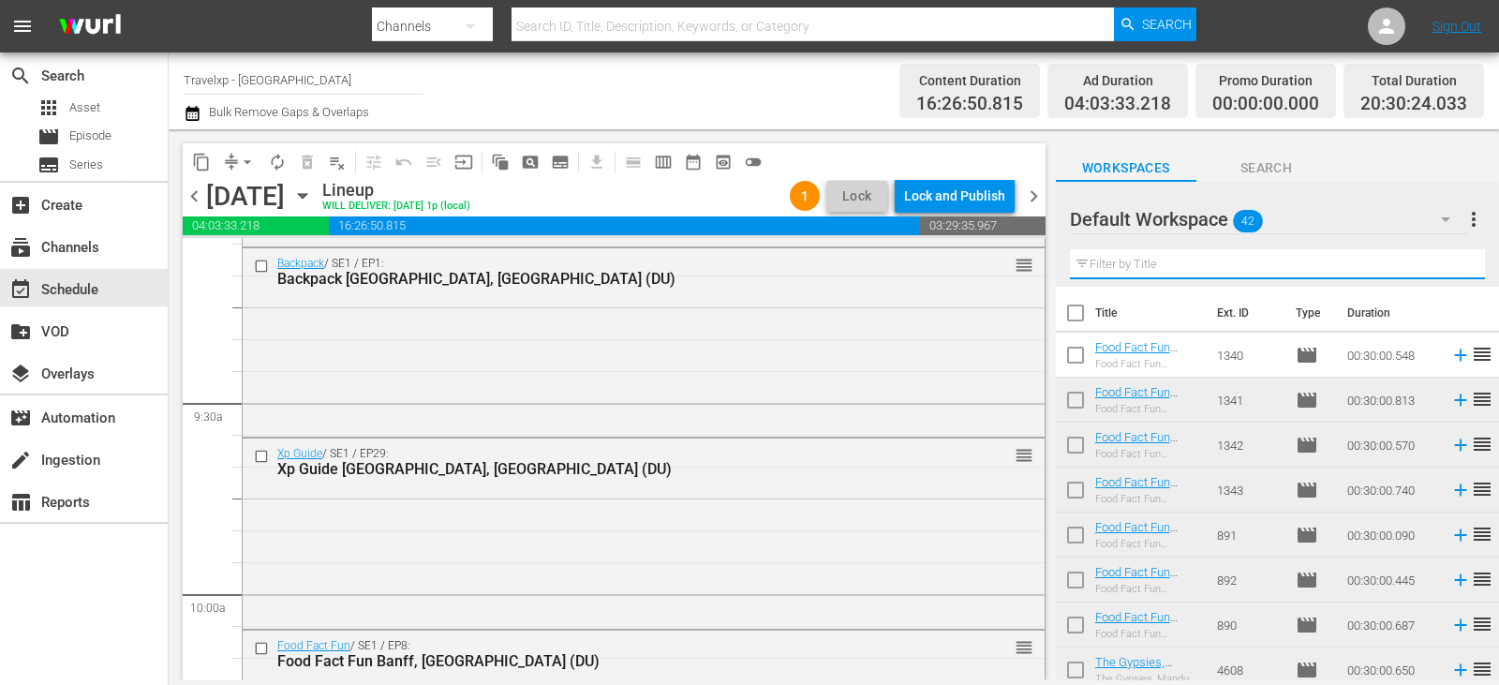
click at [1453, 269] on input "text" at bounding box center [1277, 264] width 415 height 30
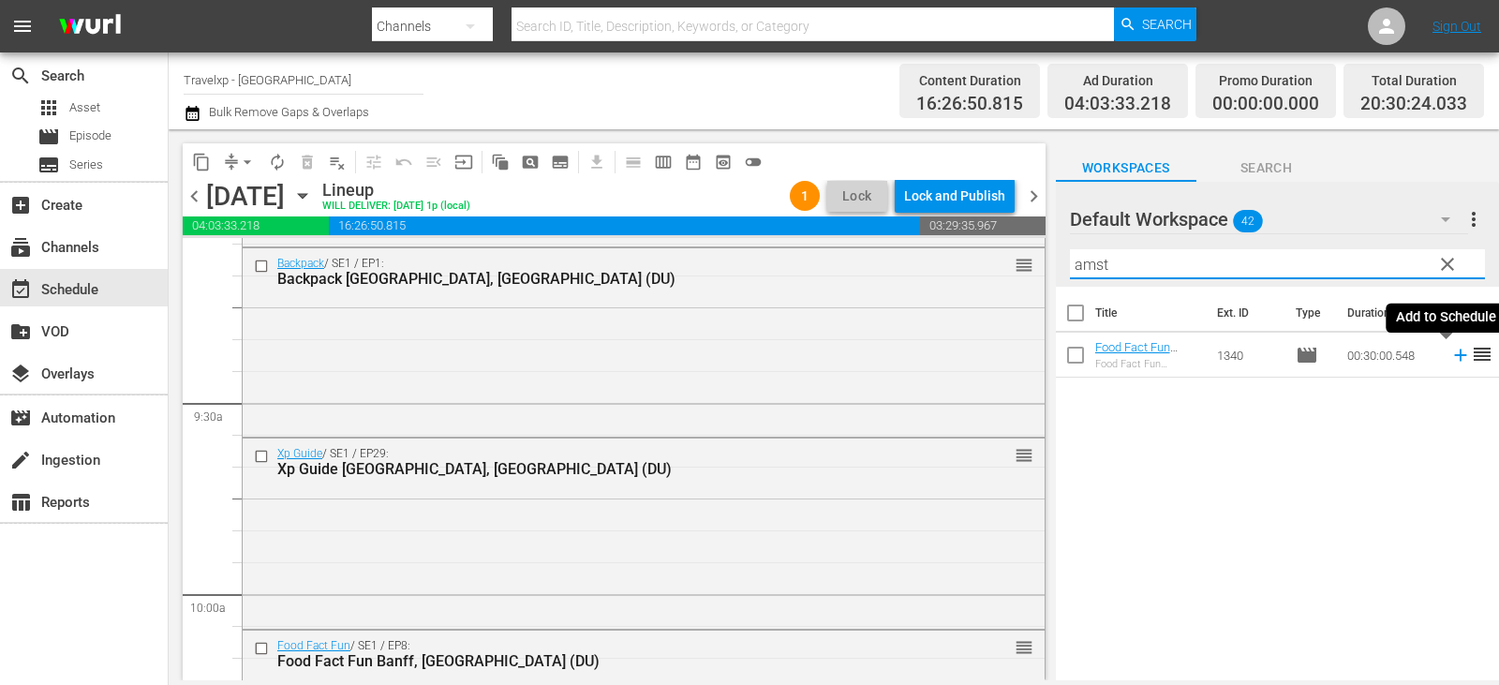
type input "amst"
click at [1454, 356] on icon at bounding box center [1460, 355] width 12 height 12
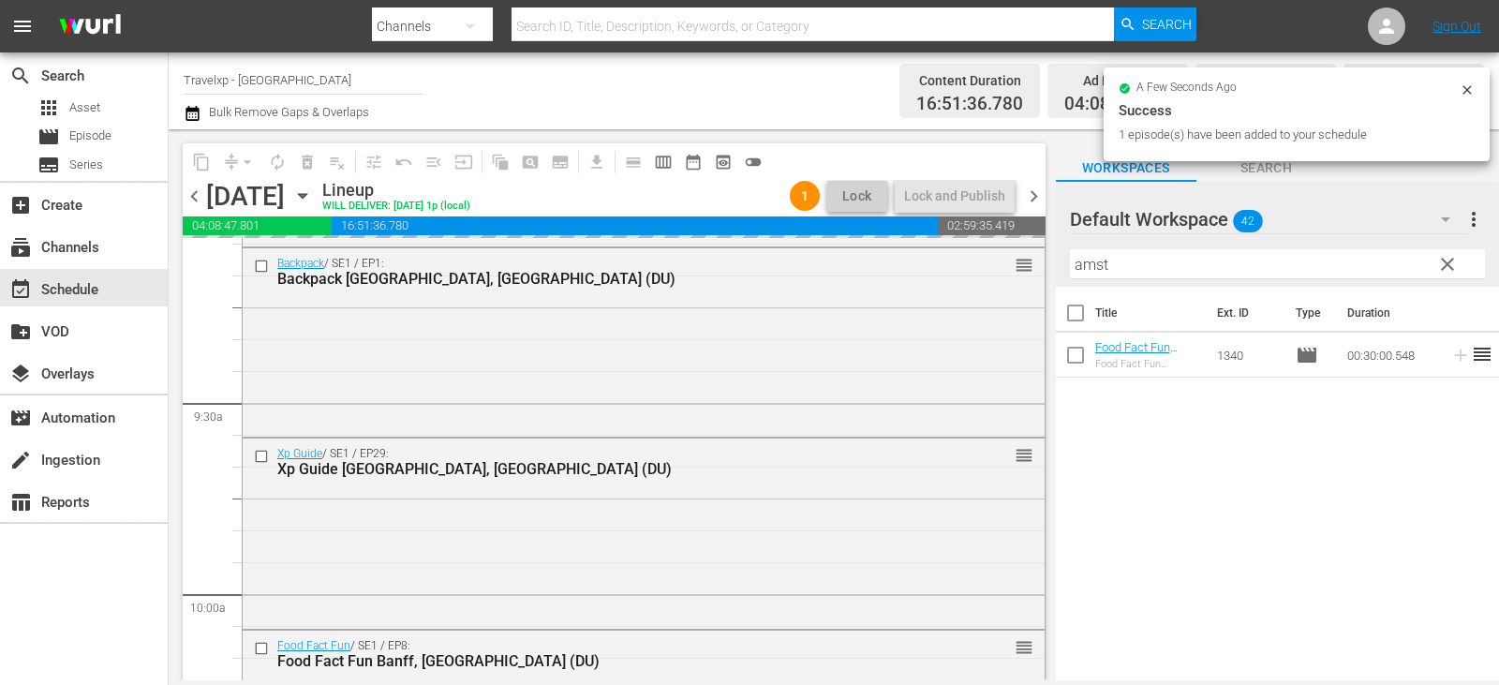
click at [1448, 263] on span "clear" at bounding box center [1447, 264] width 22 height 22
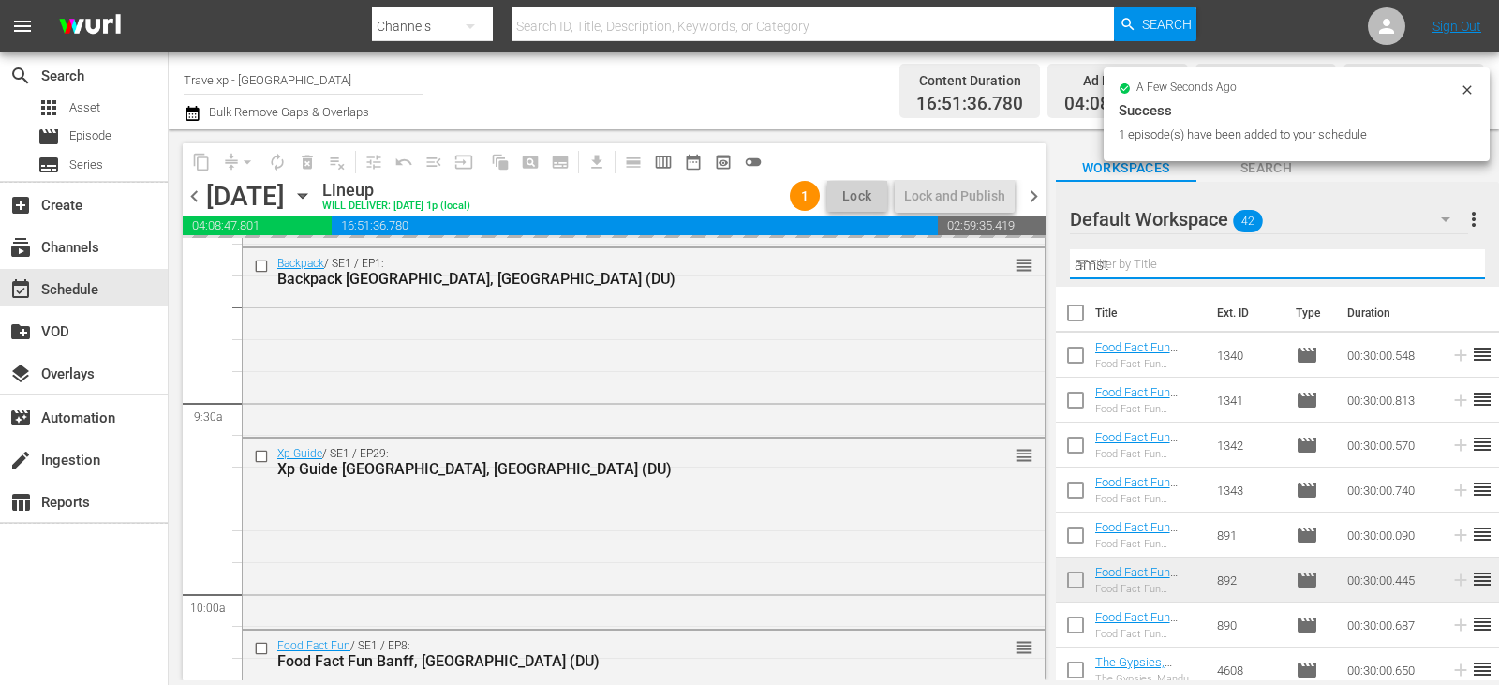
click at [1448, 263] on input "amst" at bounding box center [1277, 264] width 415 height 30
click at [1448, 263] on input "text" at bounding box center [1277, 264] width 415 height 30
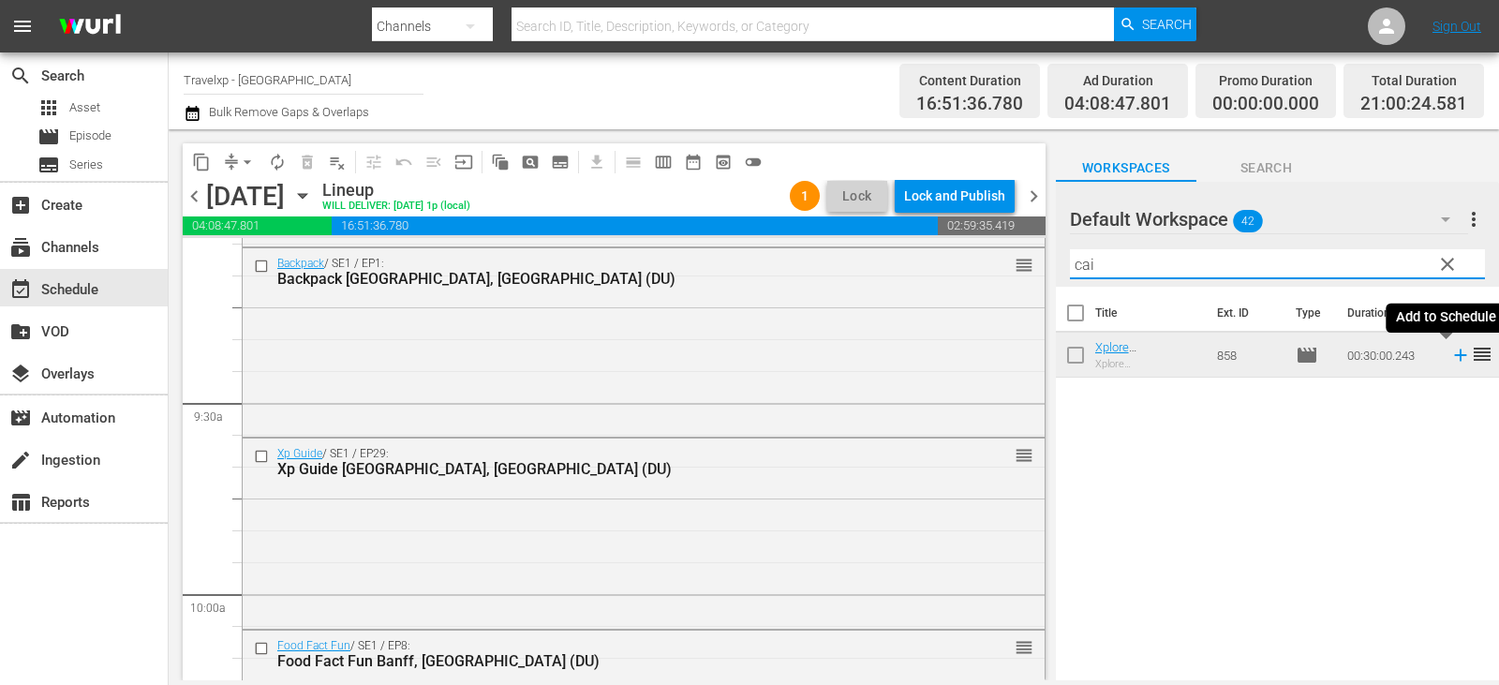
type input "cai"
click at [1454, 356] on icon at bounding box center [1460, 355] width 12 height 12
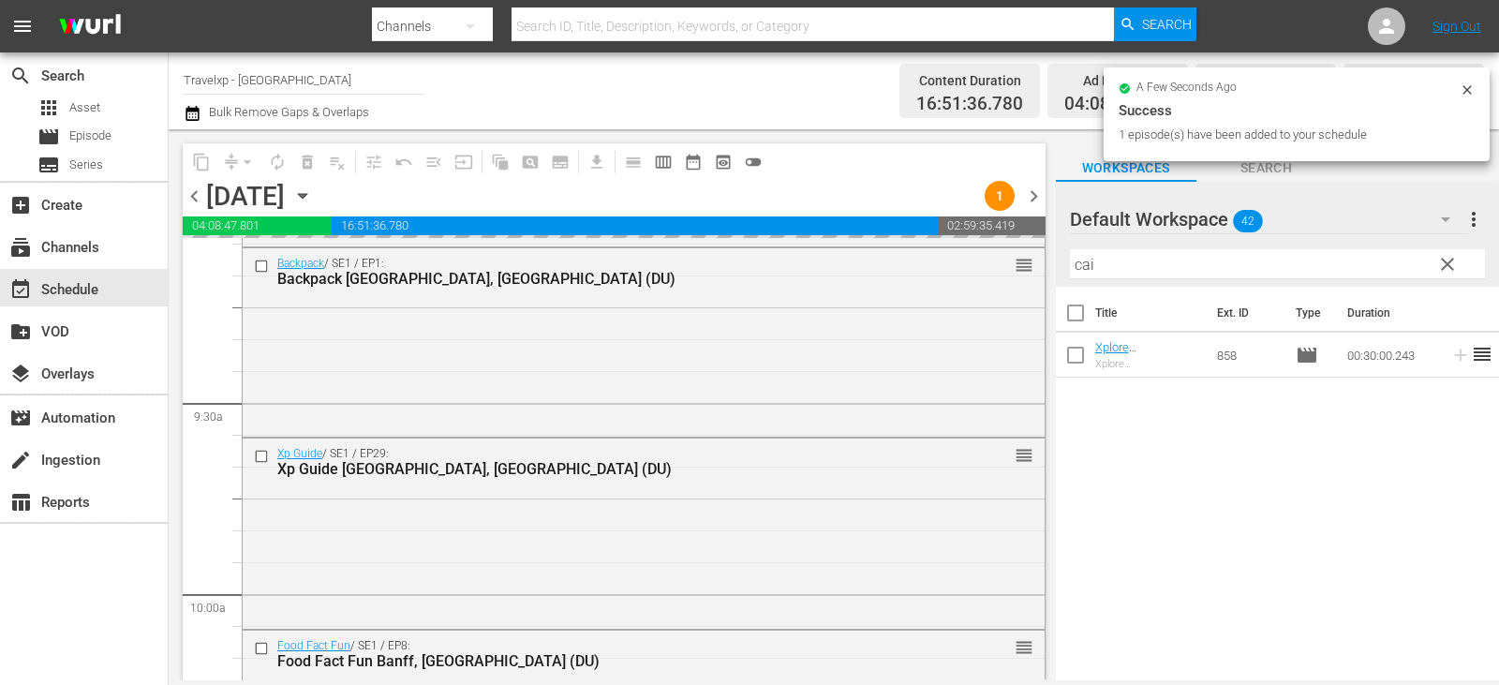
click at [1454, 267] on span "clear" at bounding box center [1447, 264] width 22 height 22
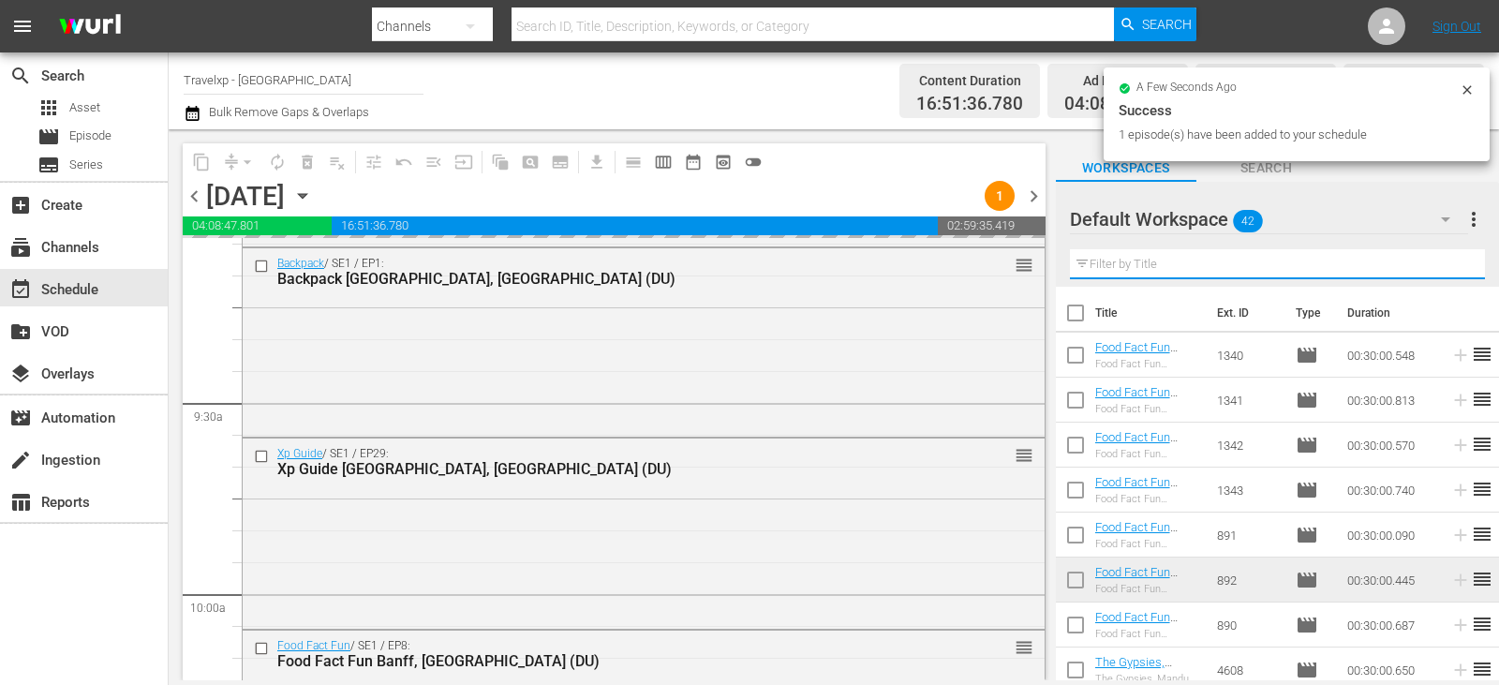
click at [1454, 267] on input "text" at bounding box center [1277, 264] width 415 height 30
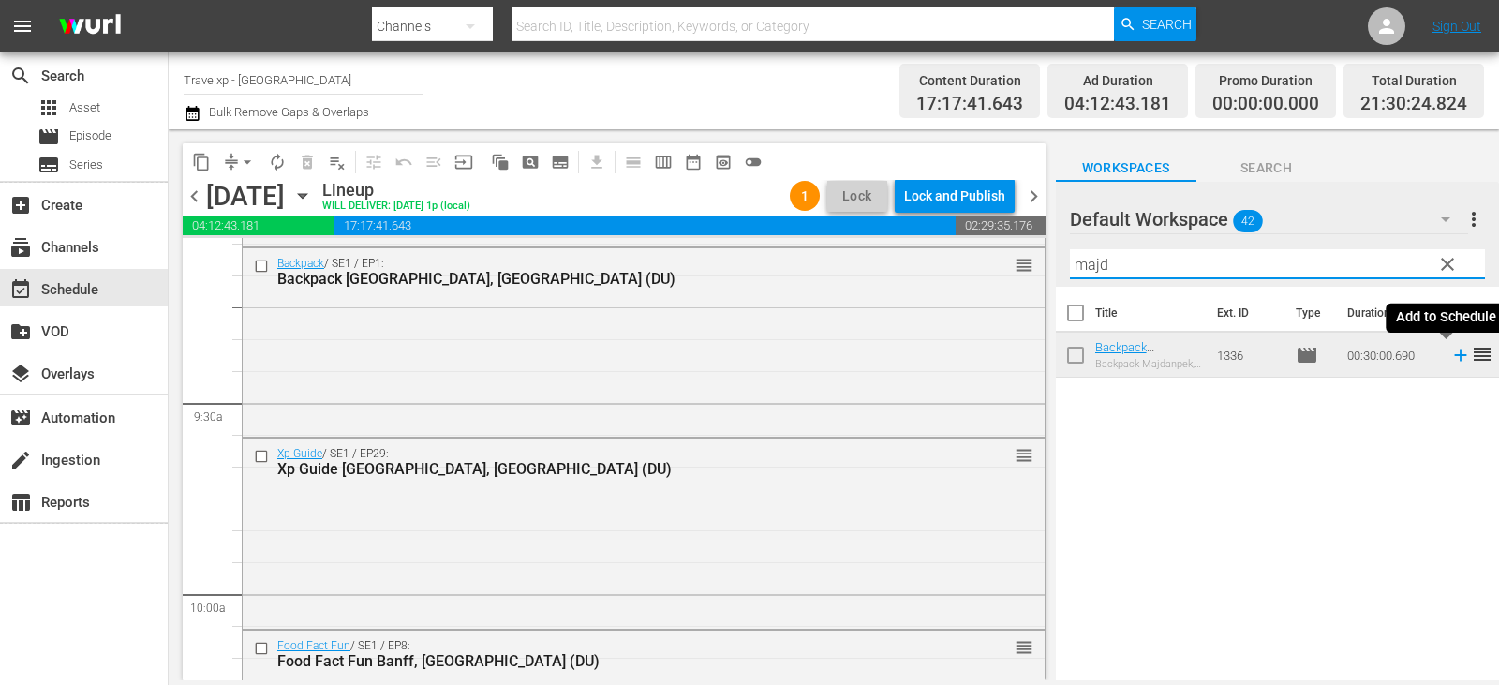
type input "majd"
click at [1454, 351] on icon at bounding box center [1460, 355] width 12 height 12
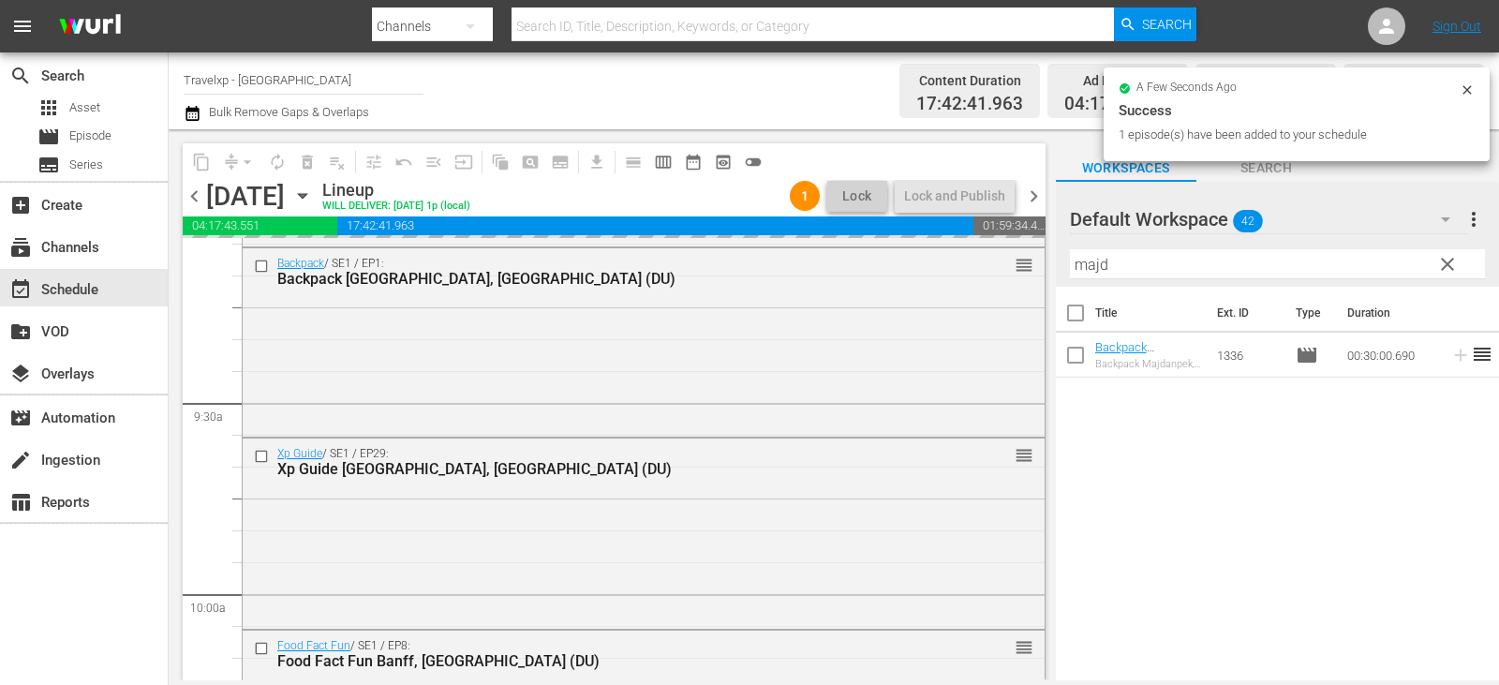
click at [1448, 264] on span "clear" at bounding box center [1447, 264] width 22 height 22
click at [1448, 264] on input "majd" at bounding box center [1277, 264] width 415 height 30
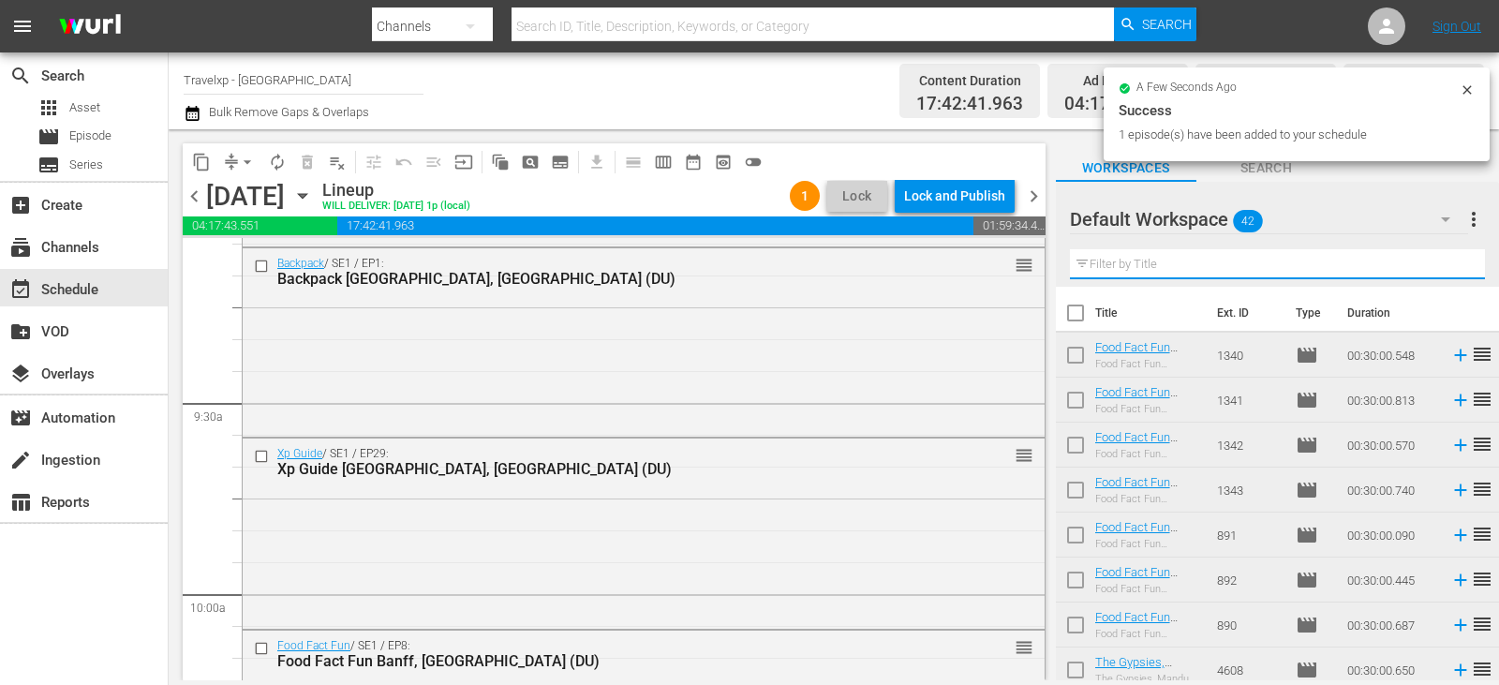
click at [1448, 264] on input "text" at bounding box center [1277, 264] width 415 height 30
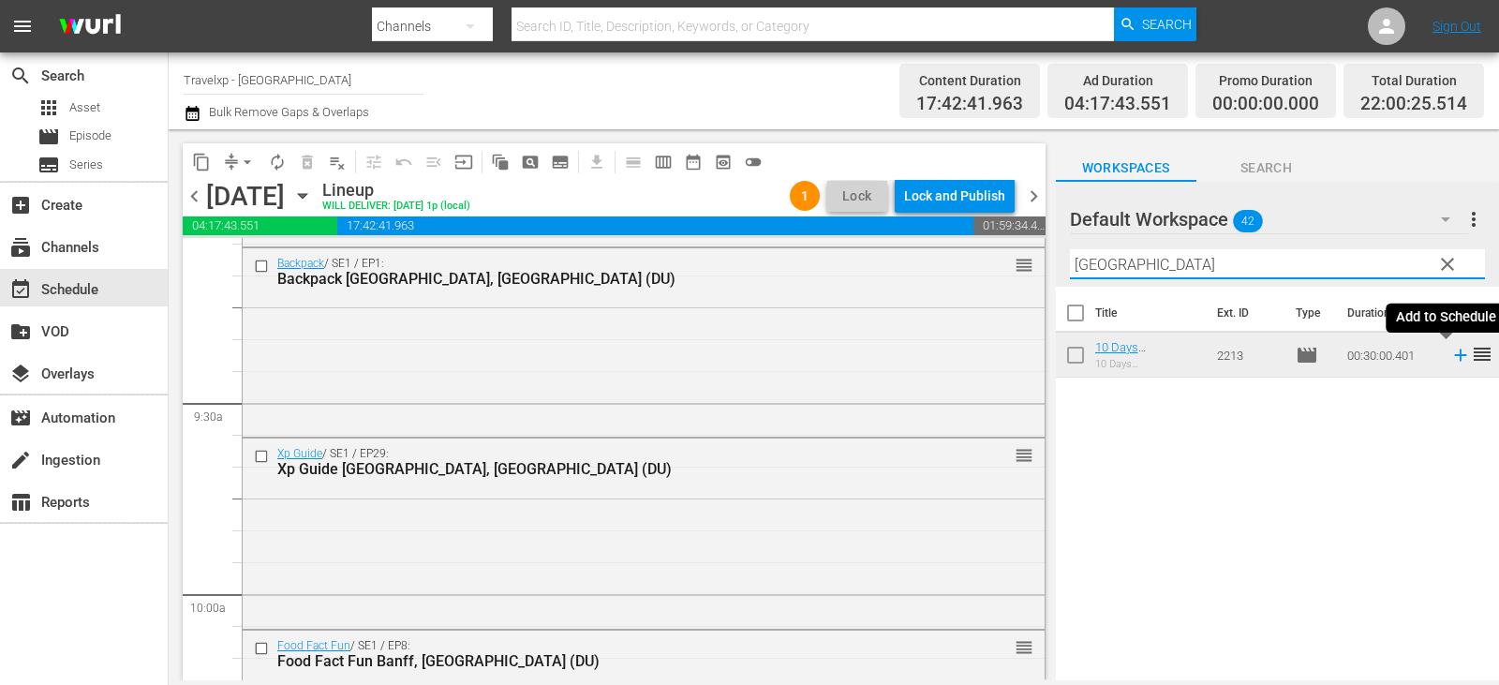
type input "seoul"
click at [1450, 352] on icon at bounding box center [1460, 355] width 21 height 21
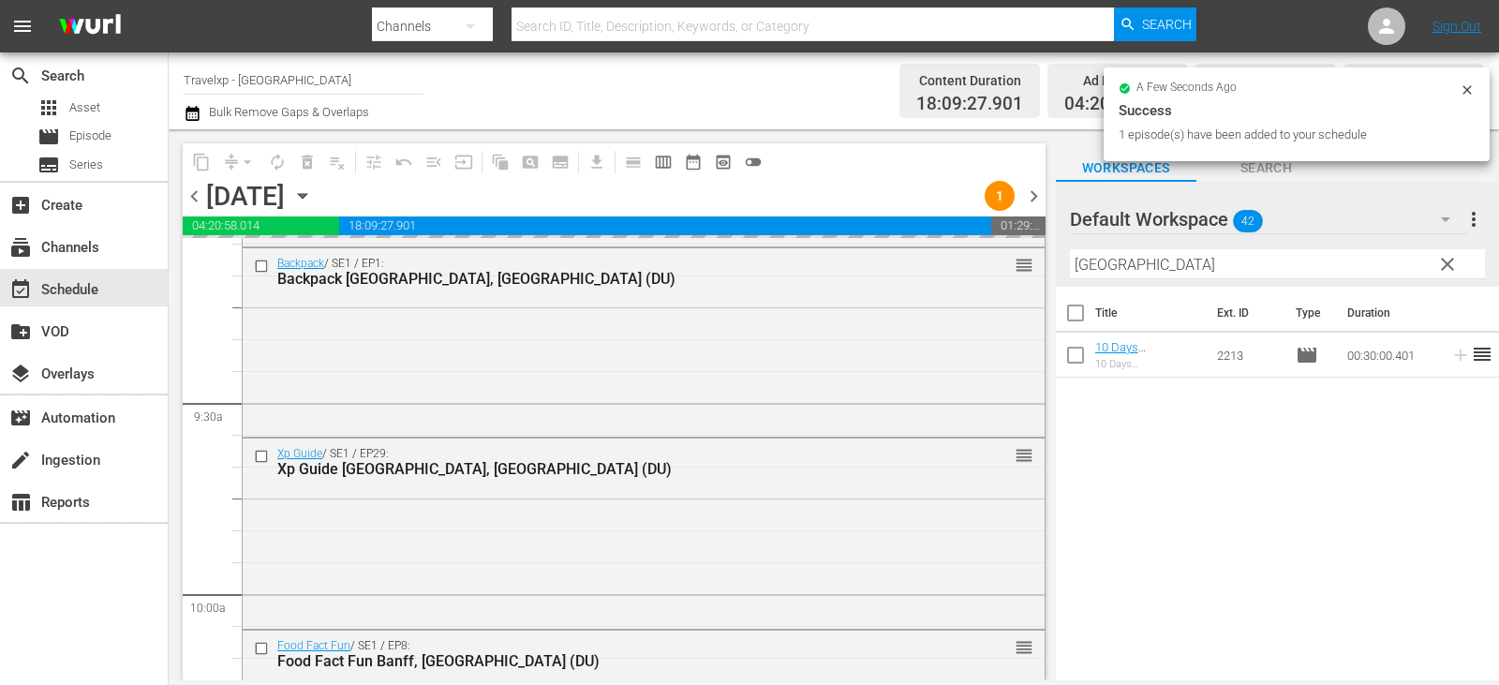
click at [1446, 265] on span "clear" at bounding box center [1447, 264] width 22 height 22
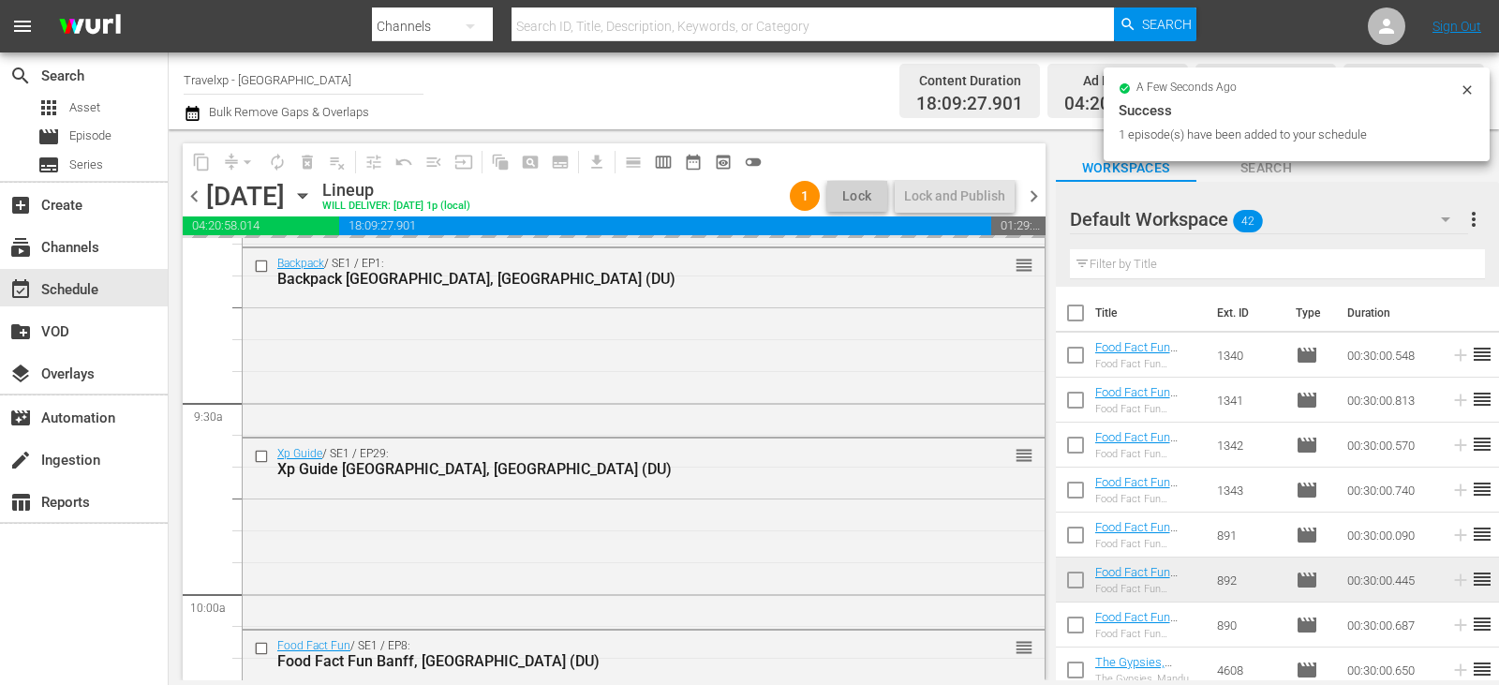
click at [1446, 264] on input "text" at bounding box center [1277, 264] width 415 height 30
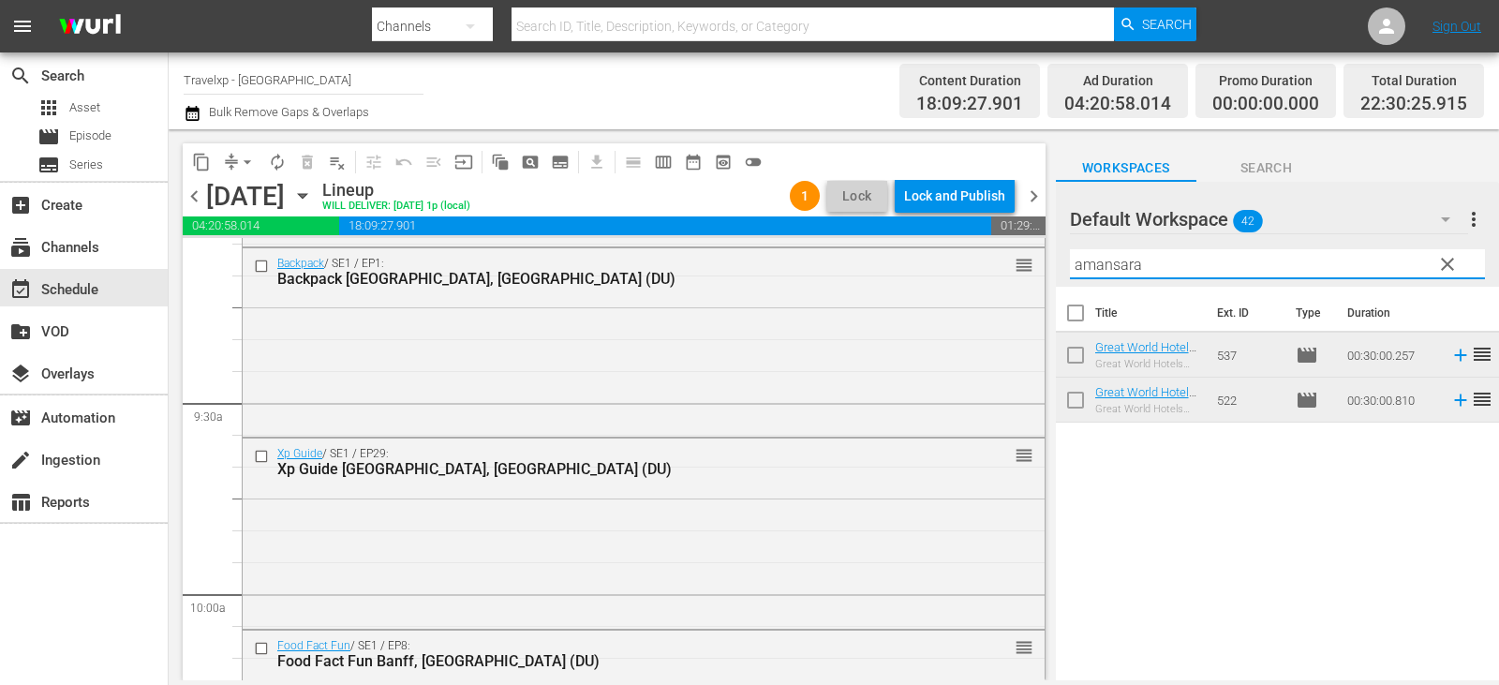
type input "amansara"
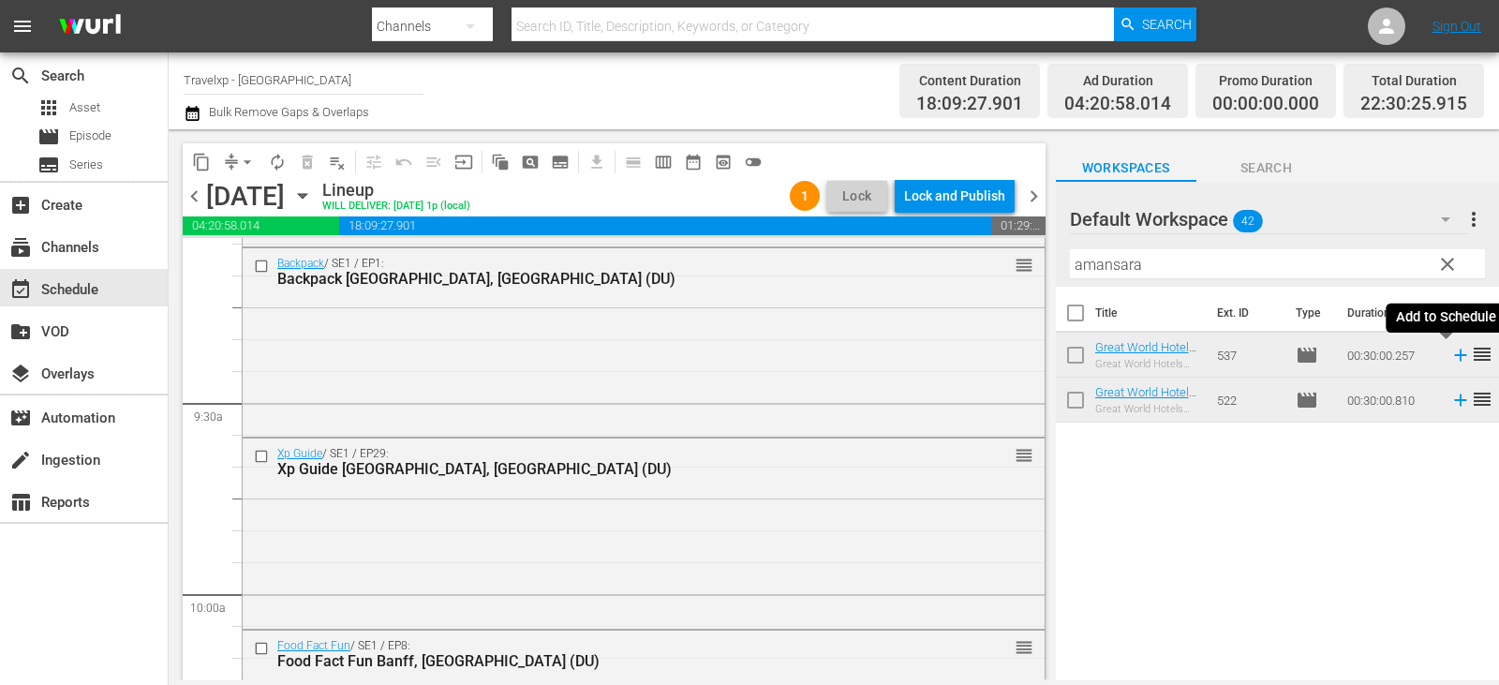
click at [1450, 357] on icon at bounding box center [1460, 355] width 21 height 21
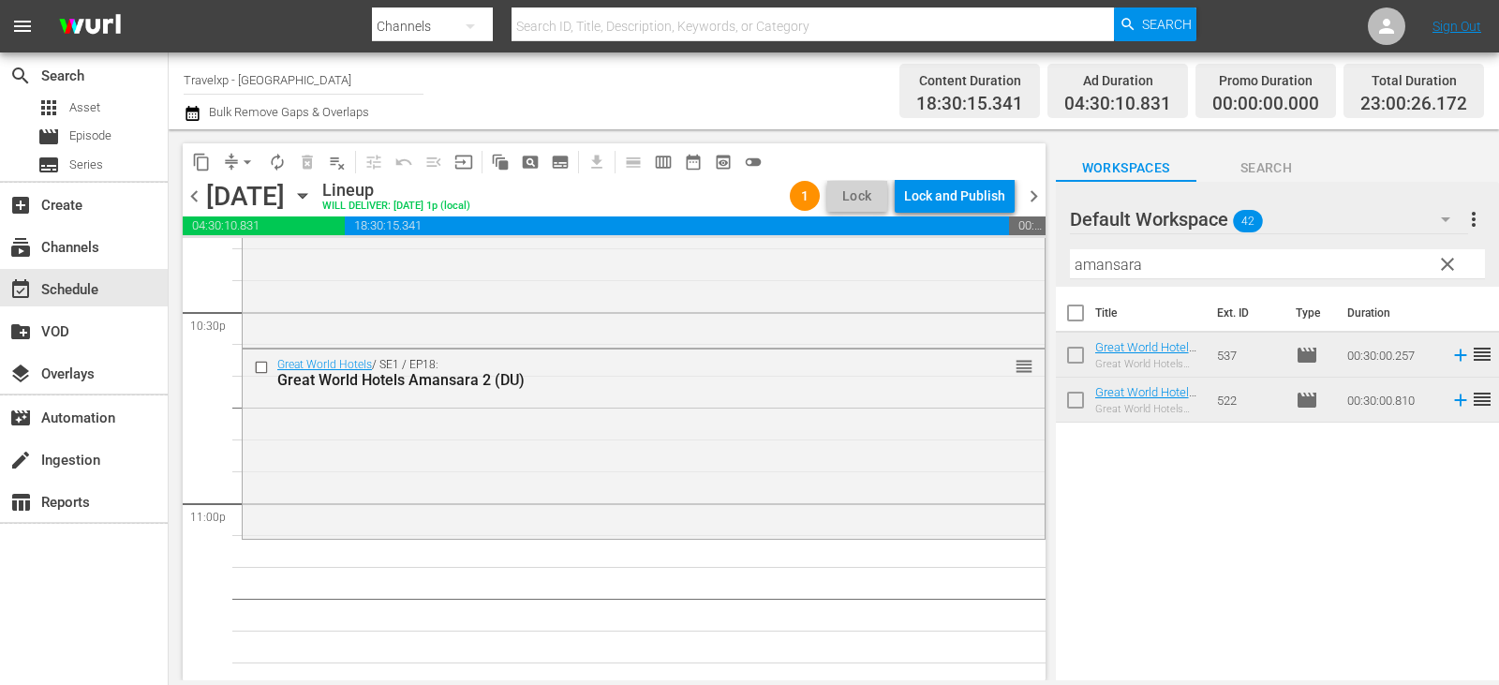
scroll to position [8524, 0]
click at [1445, 267] on span "clear" at bounding box center [1447, 264] width 22 height 22
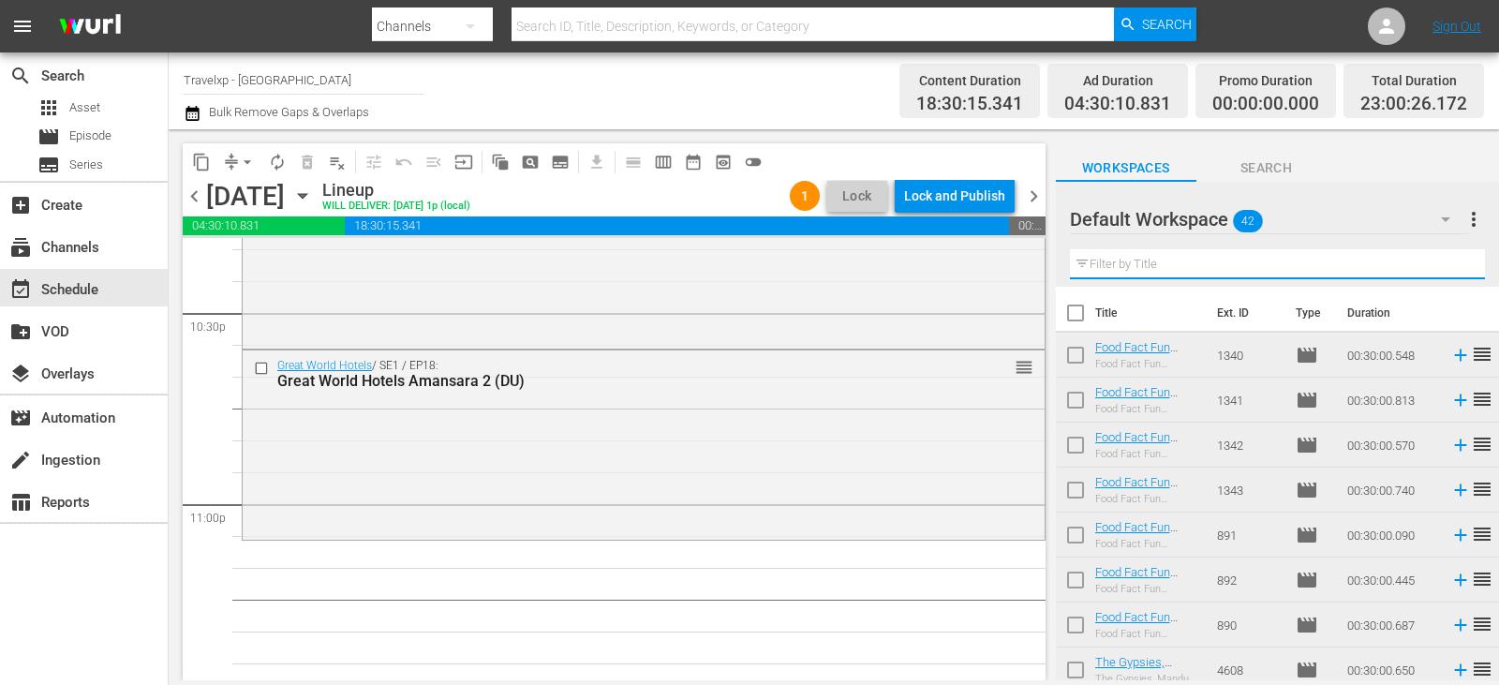
click at [1445, 267] on input "text" at bounding box center [1277, 264] width 415 height 30
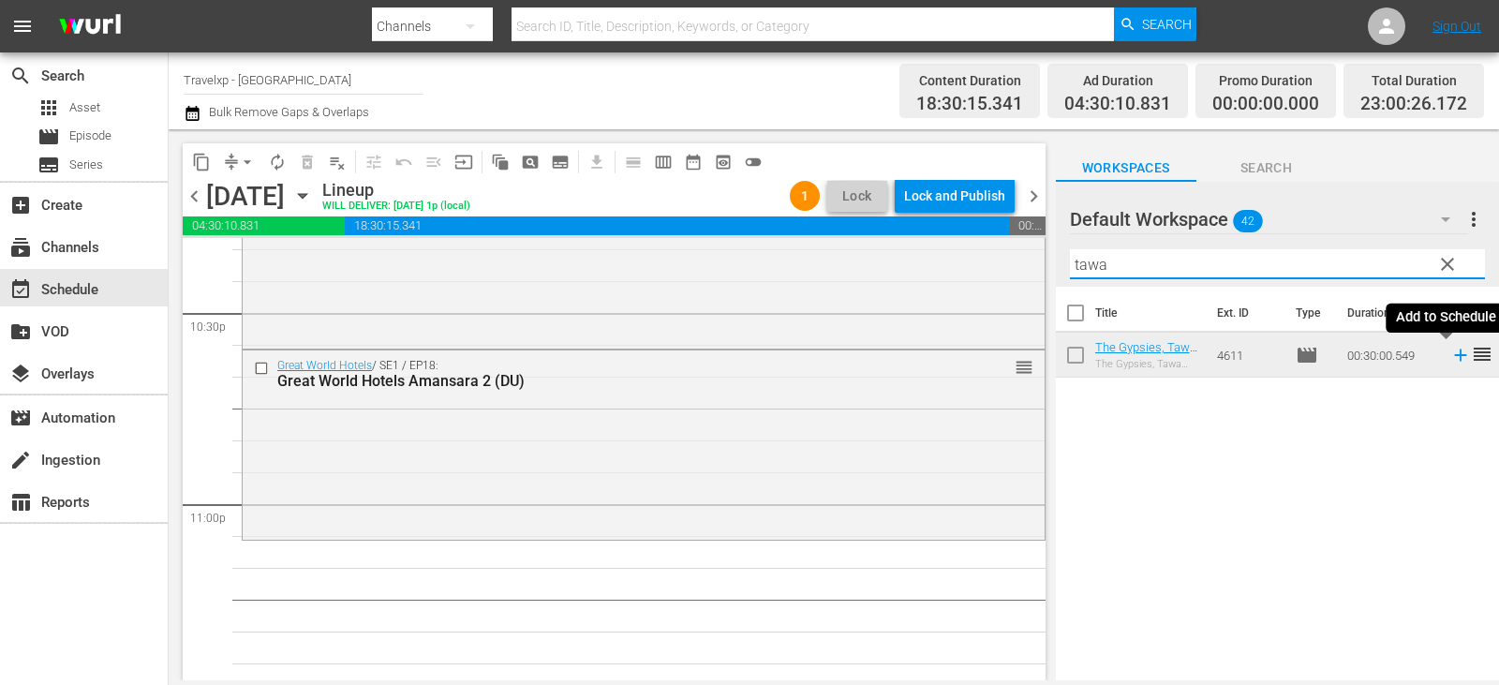
type input "tawa"
click at [1454, 356] on icon at bounding box center [1460, 355] width 12 height 12
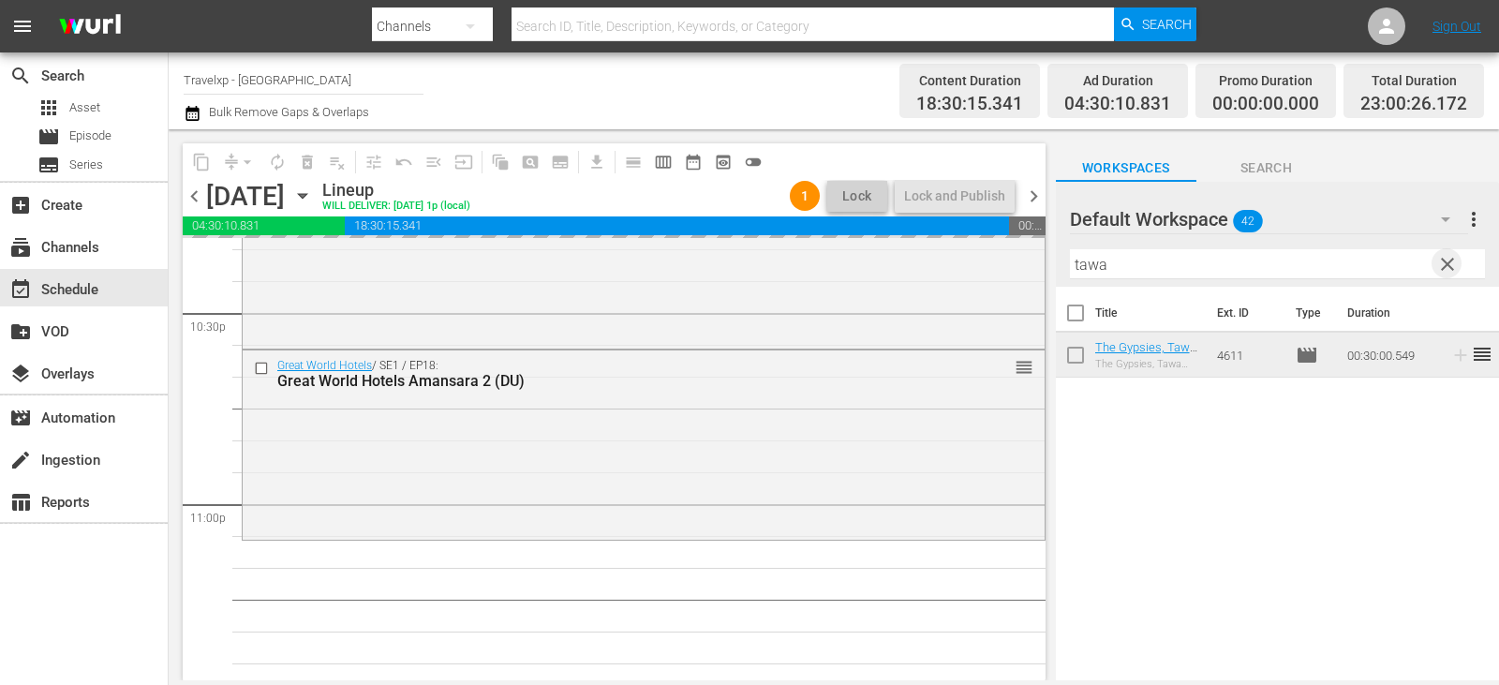
click at [1452, 268] on span "clear" at bounding box center [1447, 264] width 22 height 22
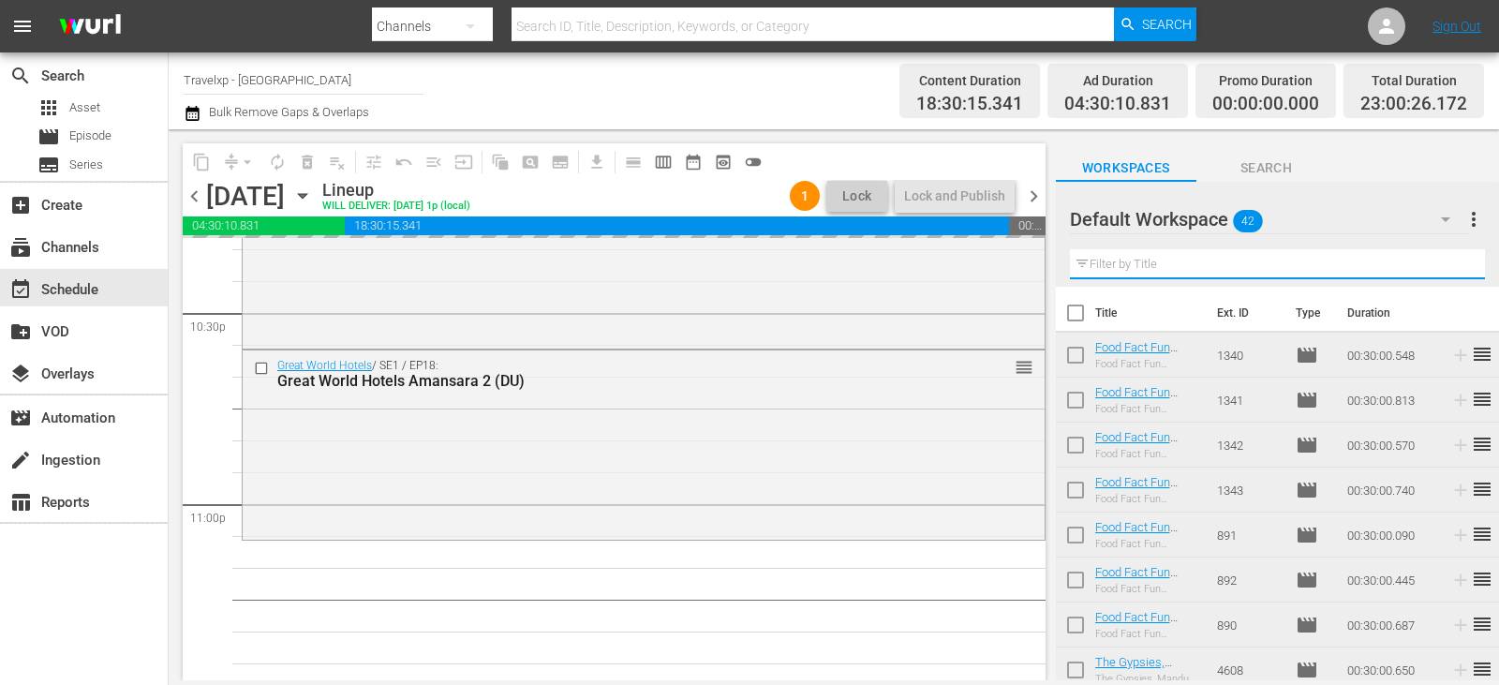
click at [1452, 268] on input "text" at bounding box center [1277, 264] width 415 height 30
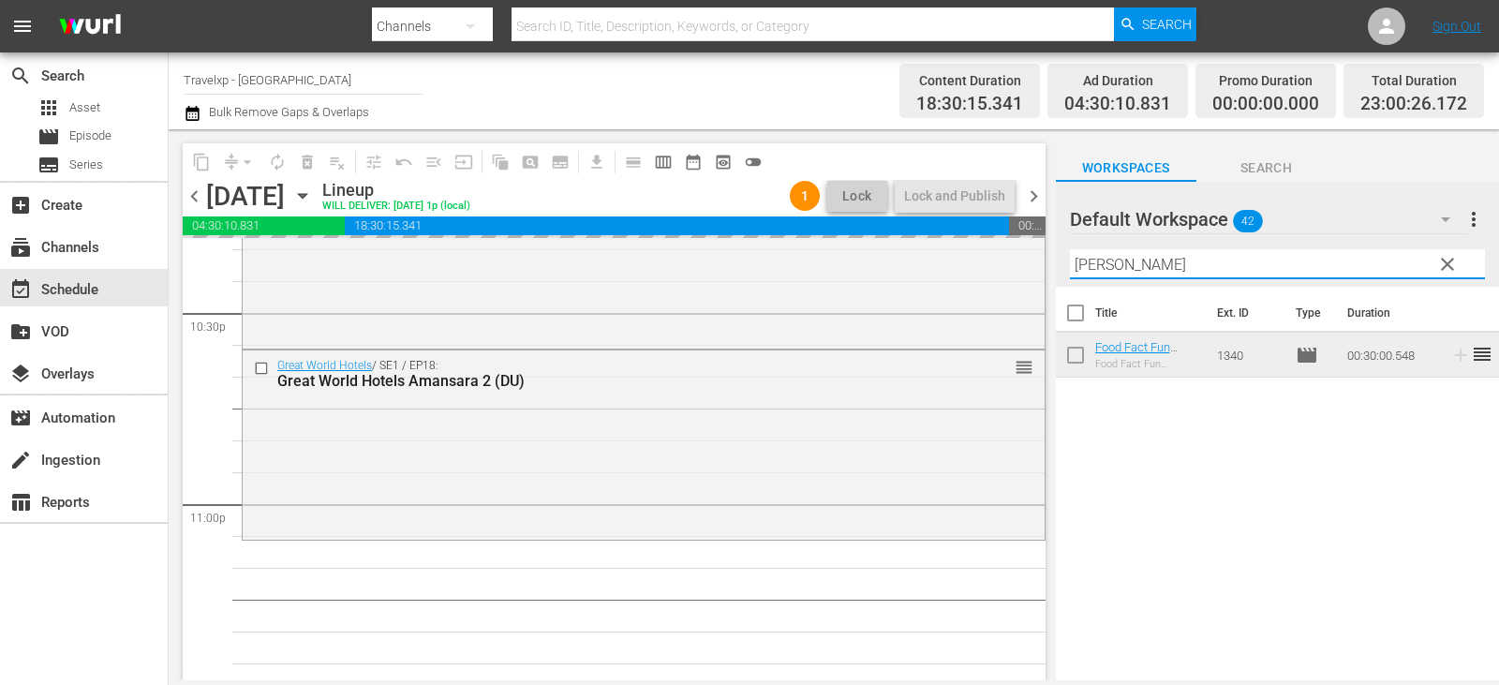
type input "amster"
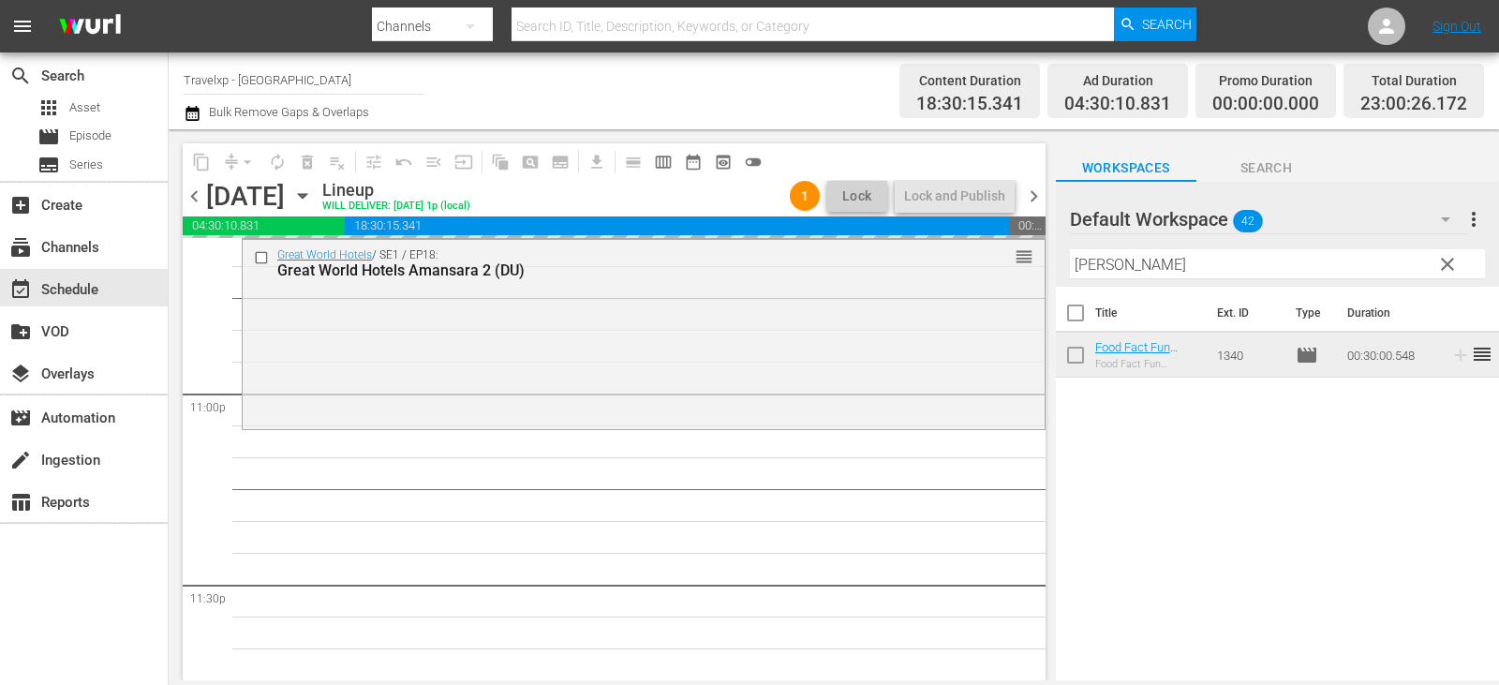
scroll to position [8730, 0]
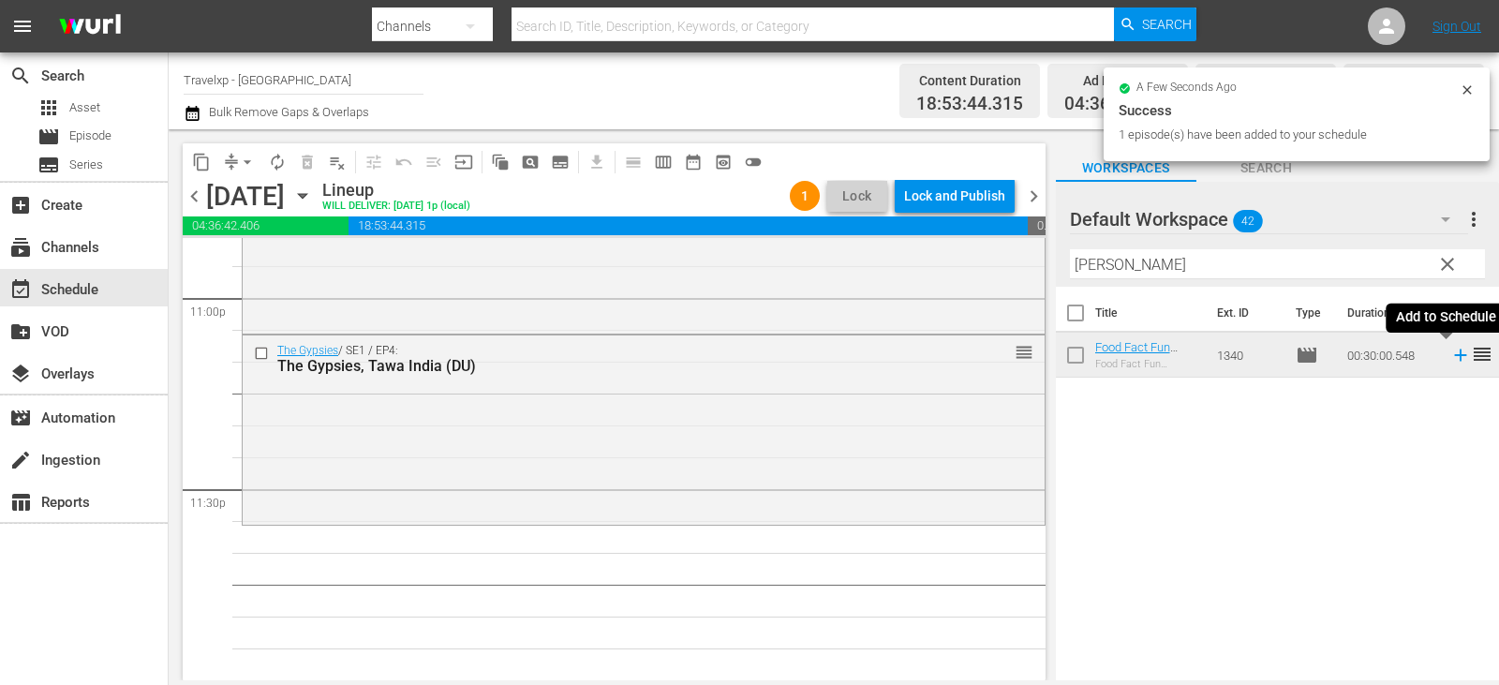
click at [1454, 358] on icon at bounding box center [1460, 355] width 12 height 12
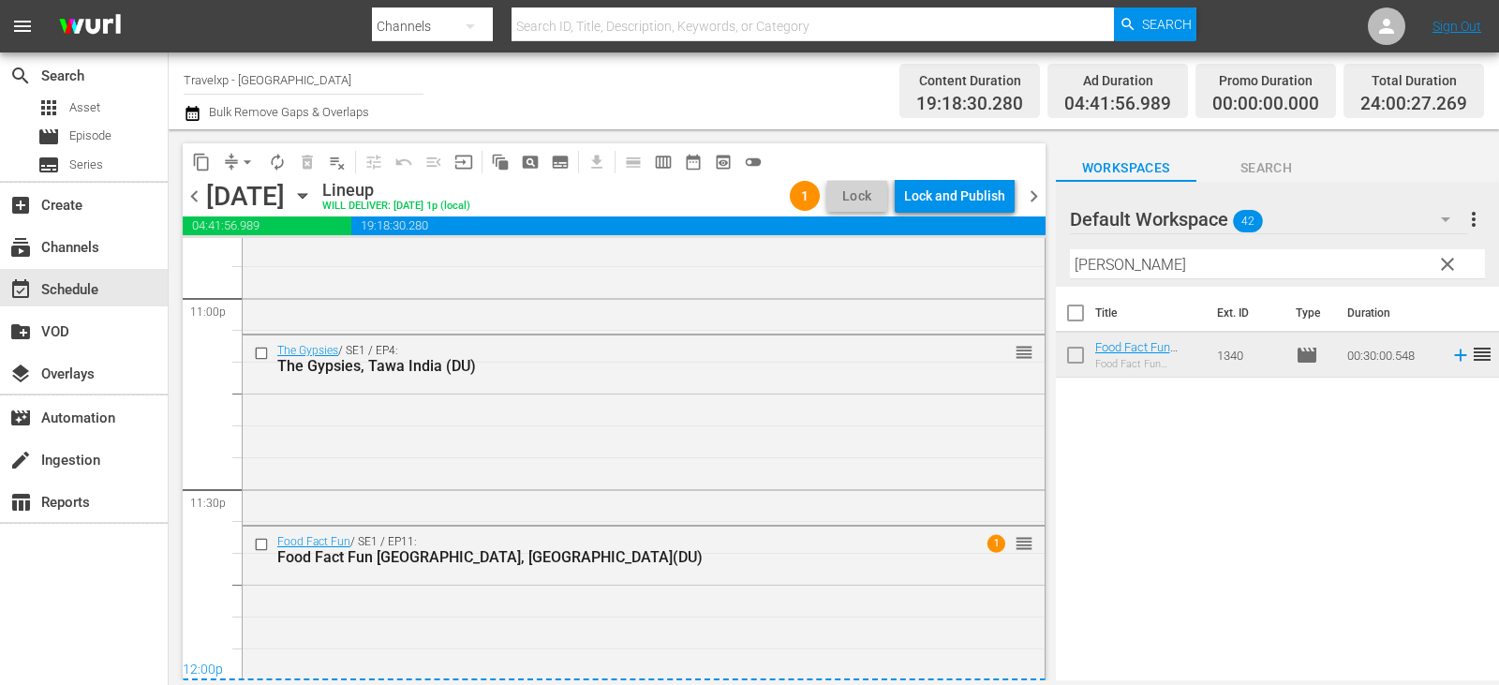
scroll to position [8767, 0]
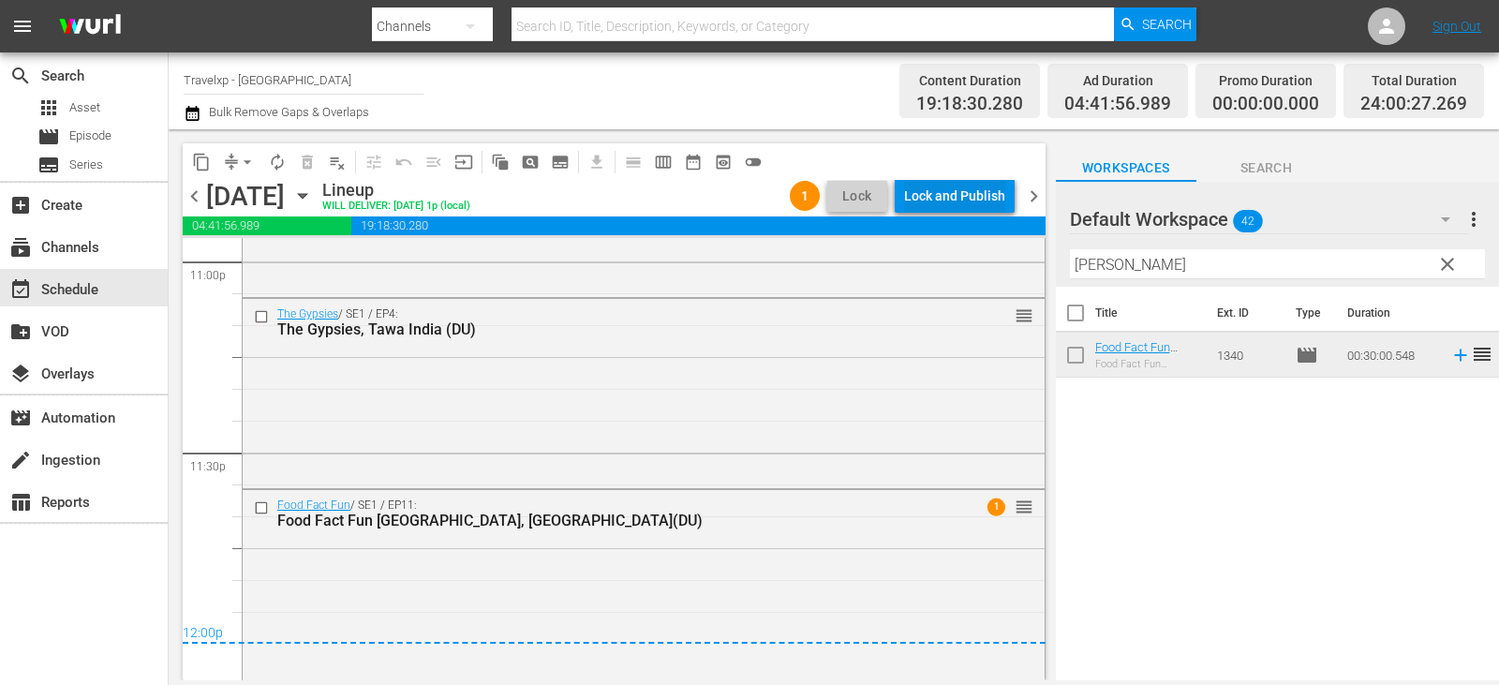
click at [982, 198] on div "Lock and Publish" at bounding box center [954, 196] width 101 height 34
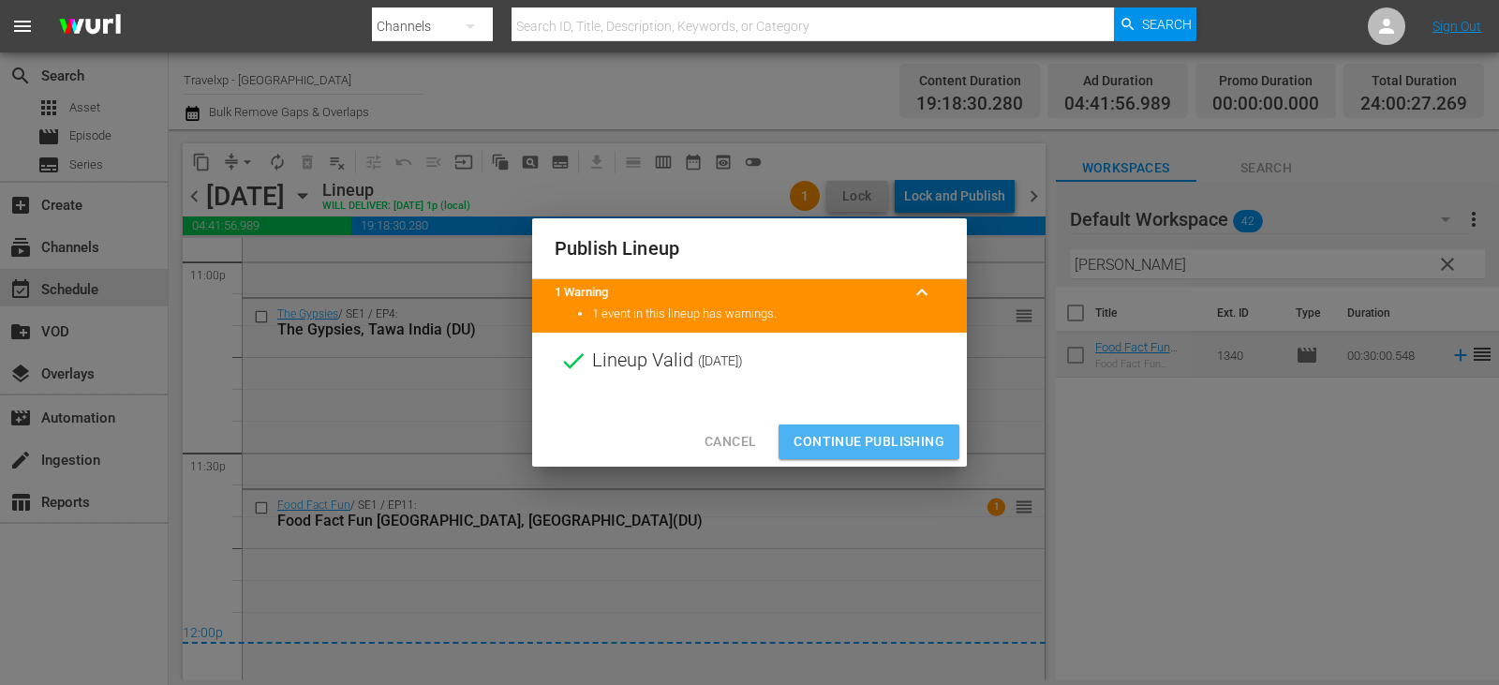
click at [859, 431] on span "Continue Publishing" at bounding box center [868, 441] width 151 height 23
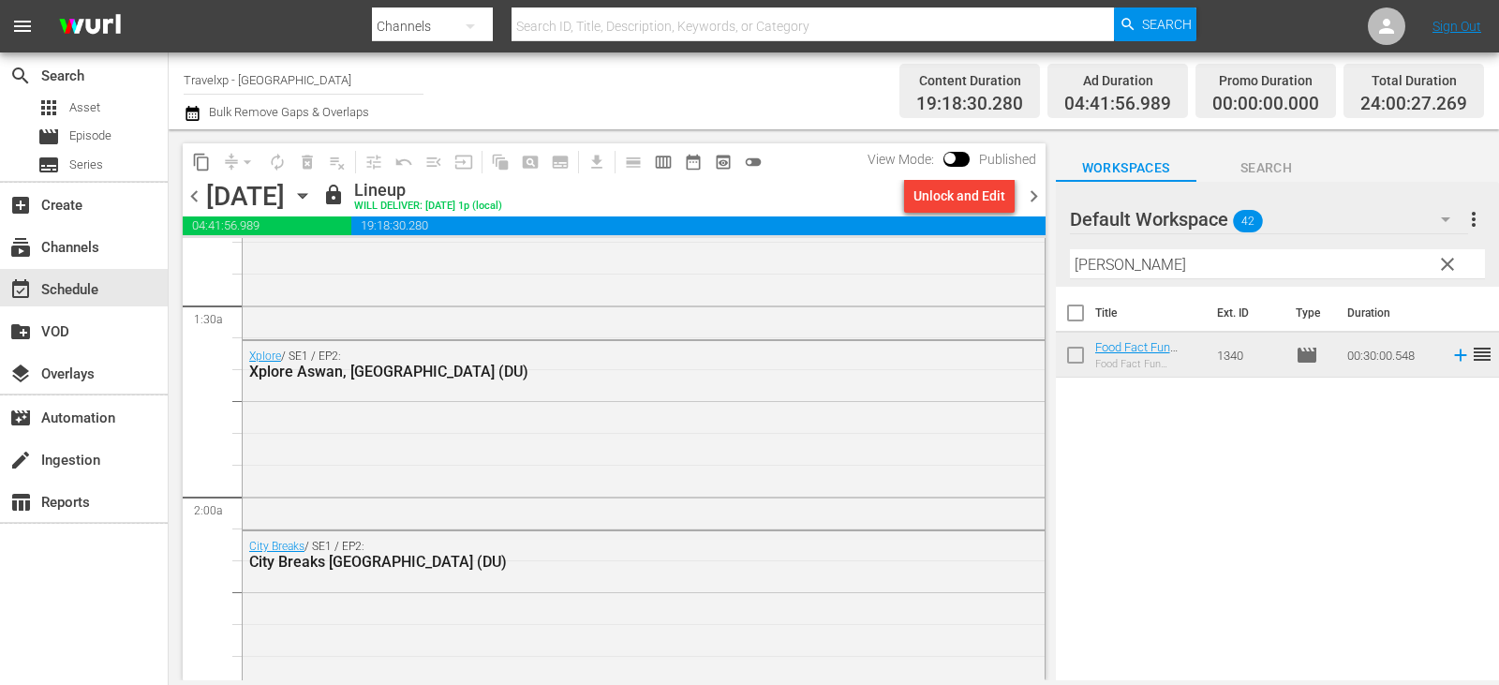
scroll to position [0, 0]
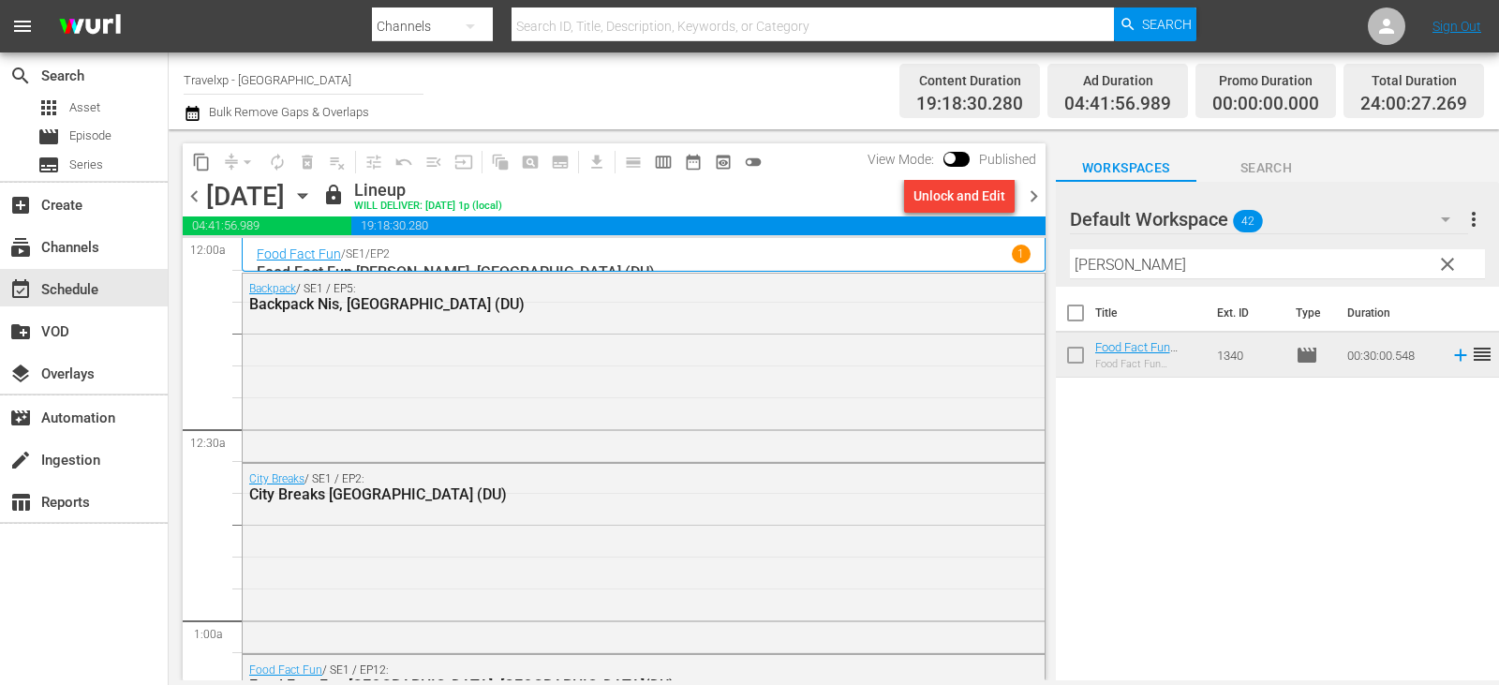
click at [1042, 200] on span "chevron_right" at bounding box center [1033, 196] width 23 height 23
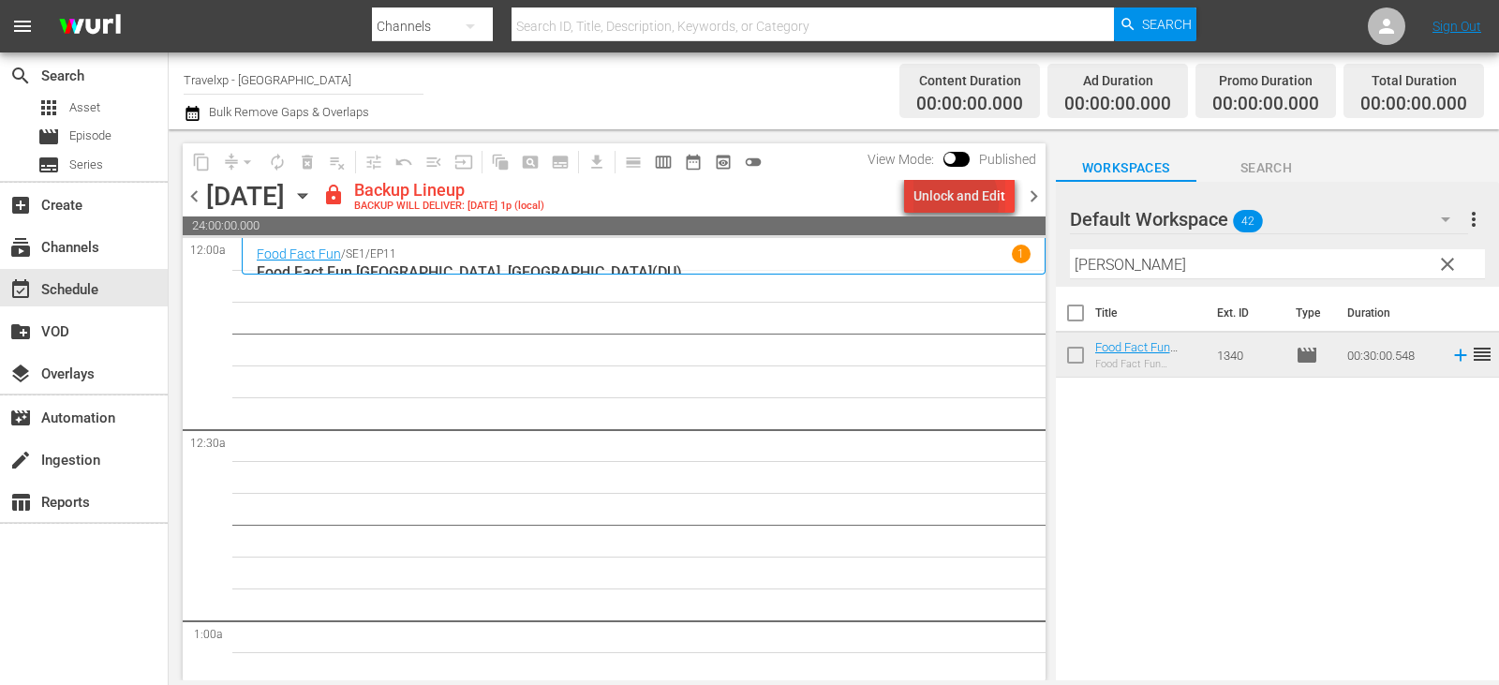
click at [946, 202] on div "Unlock and Edit" at bounding box center [959, 196] width 92 height 34
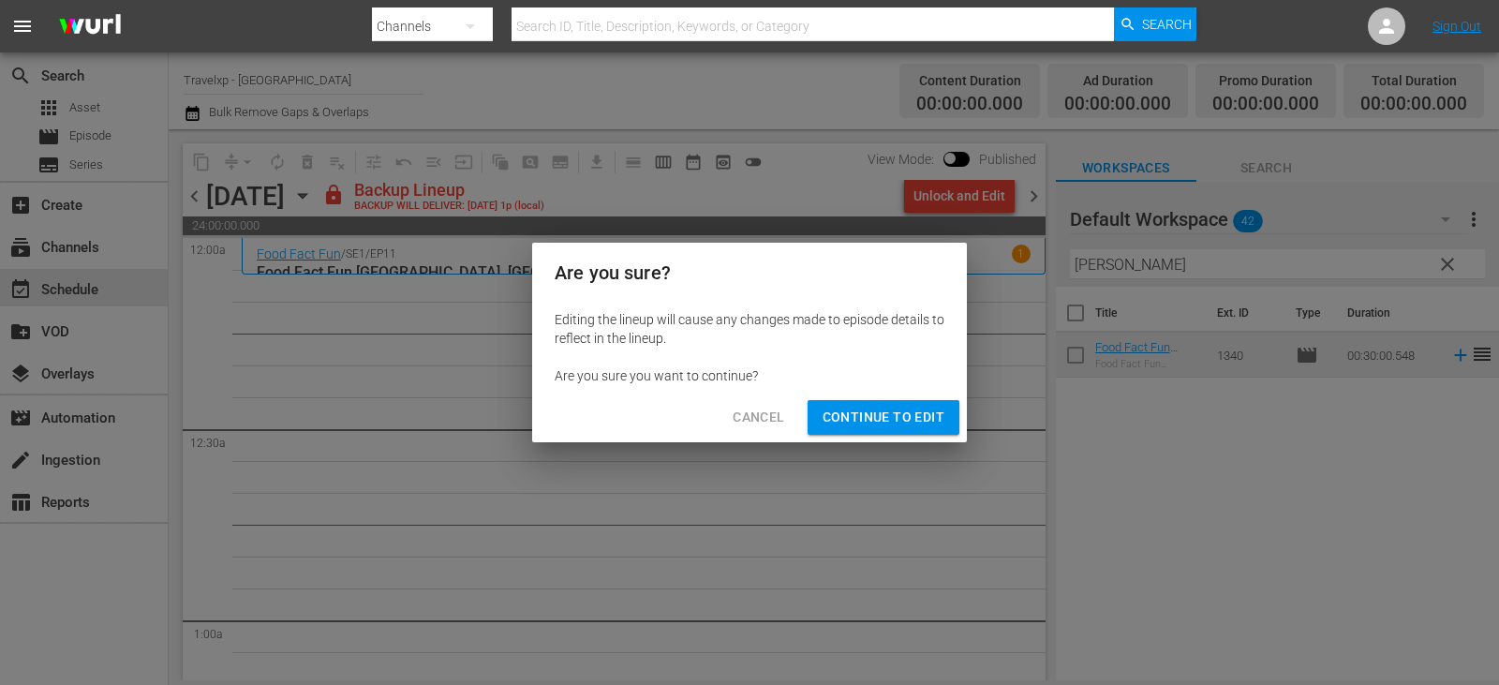
click at [920, 428] on span "Continue to Edit" at bounding box center [883, 417] width 122 height 23
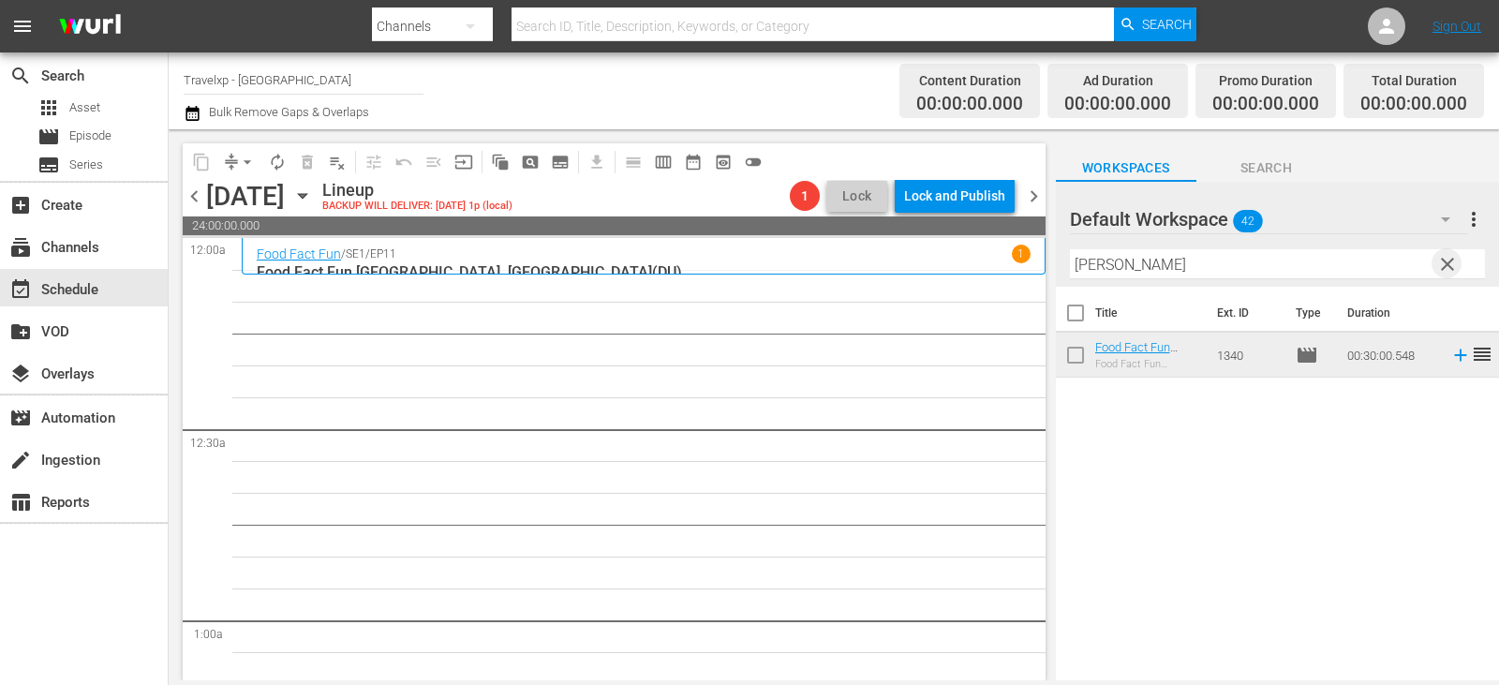
click at [1449, 259] on span "clear" at bounding box center [1447, 264] width 22 height 22
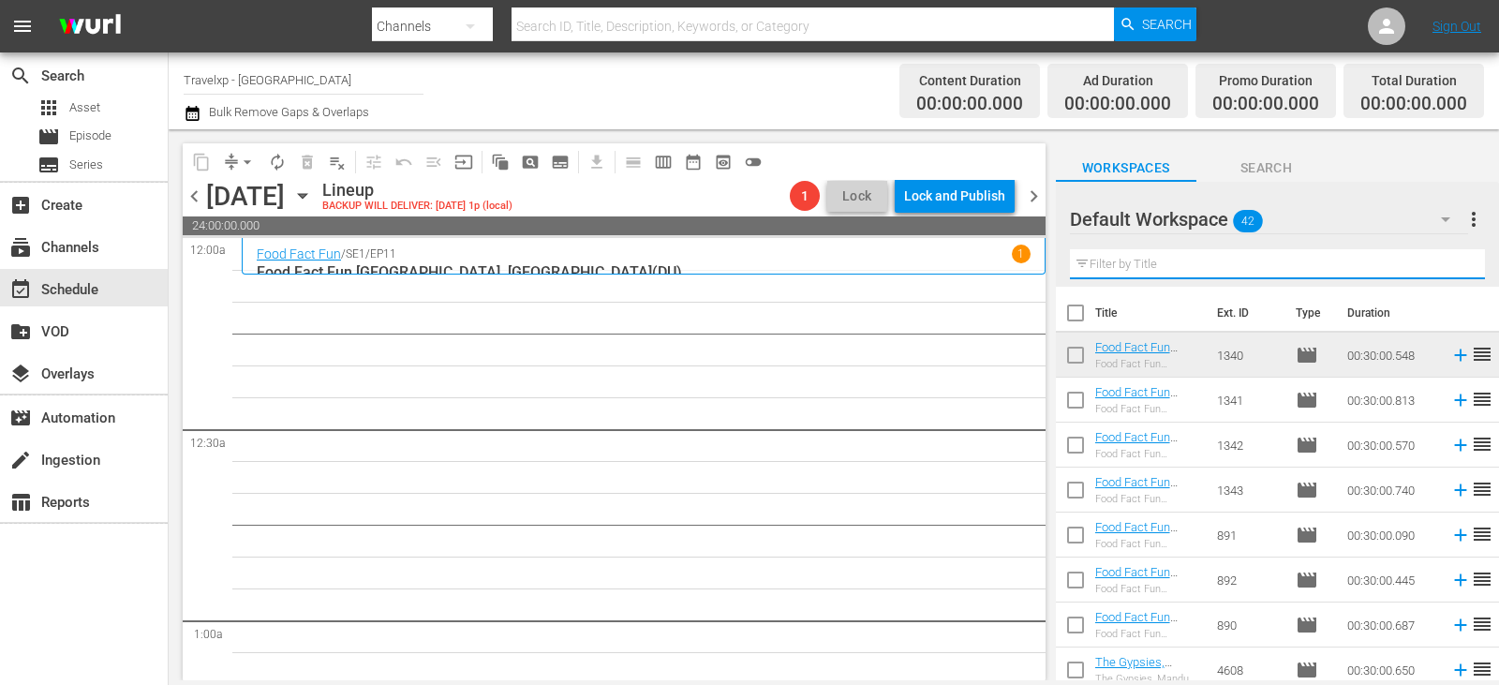
click at [1449, 259] on input "text" at bounding box center [1277, 264] width 415 height 30
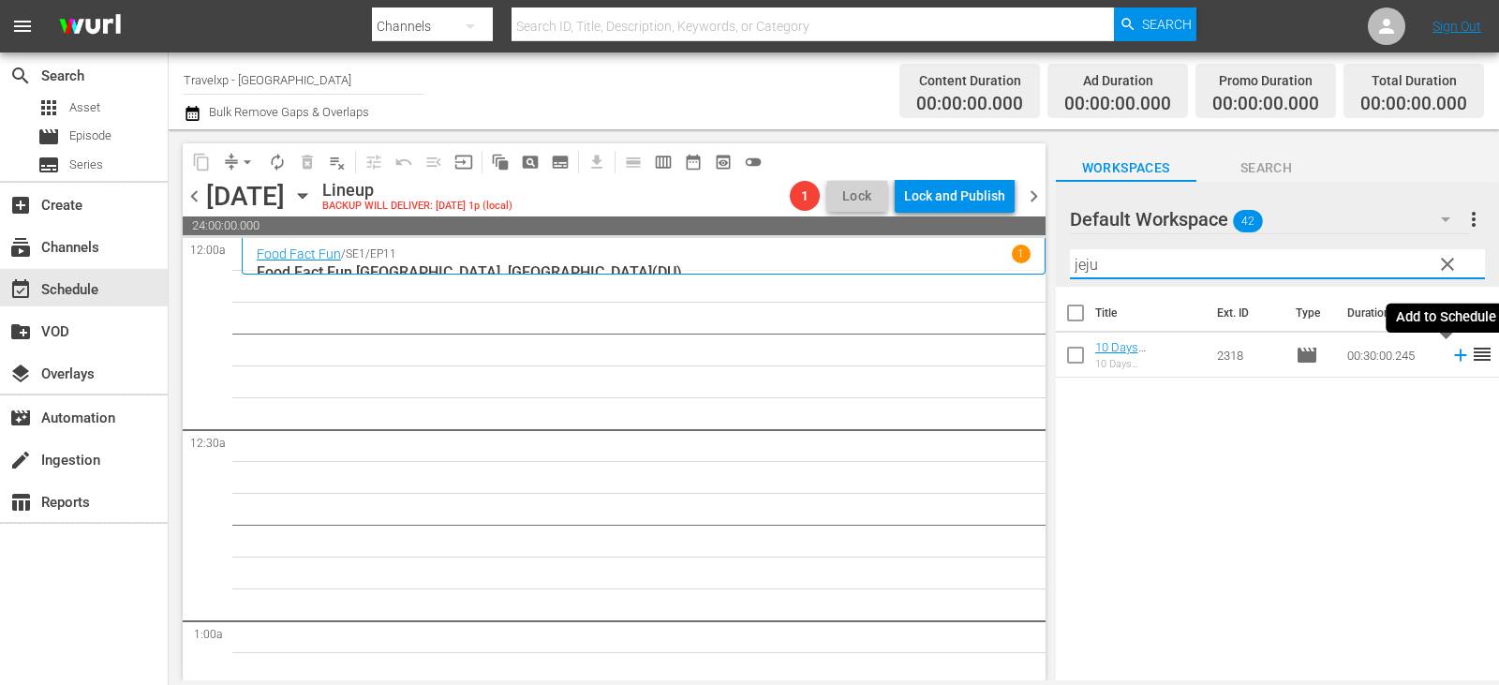
type input "jeju"
click at [1452, 363] on icon at bounding box center [1460, 355] width 21 height 21
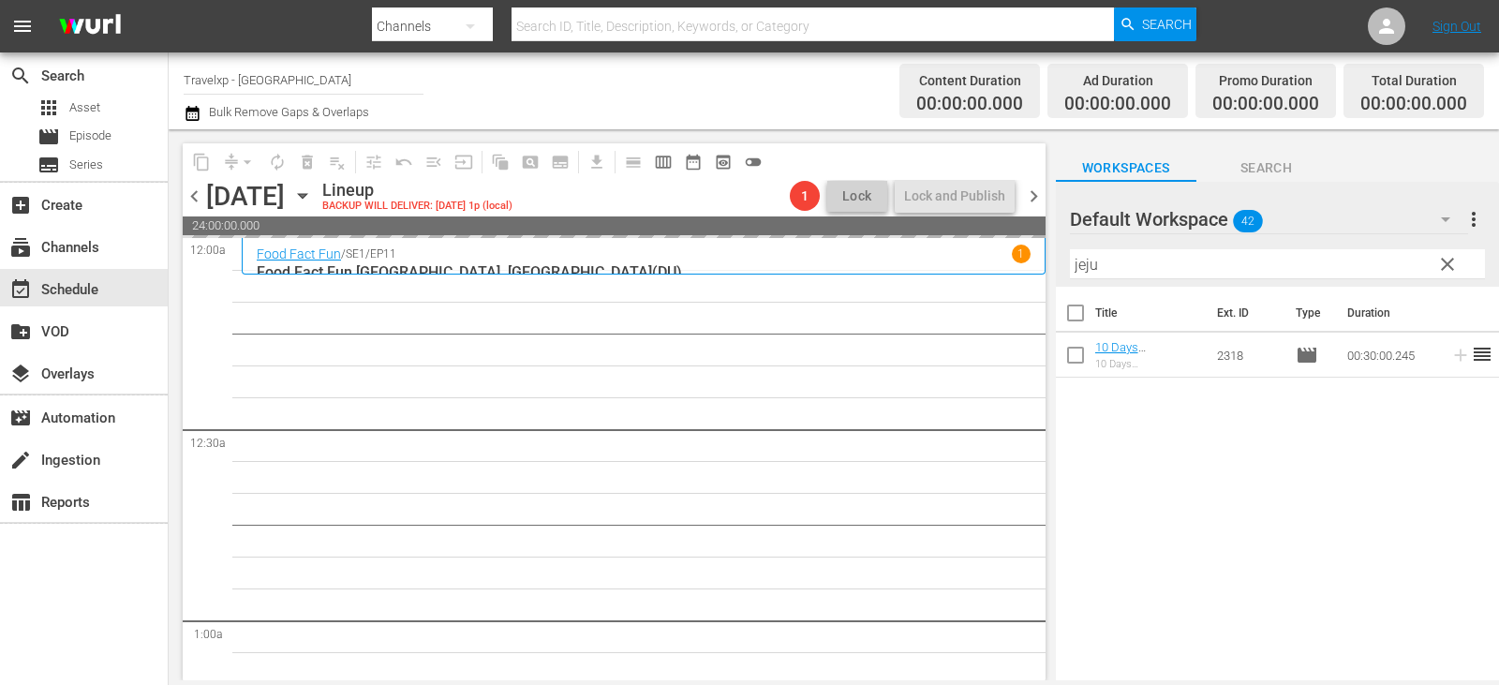
click at [1434, 266] on button "clear" at bounding box center [1446, 263] width 30 height 30
click at [1434, 266] on input "text" at bounding box center [1277, 264] width 415 height 30
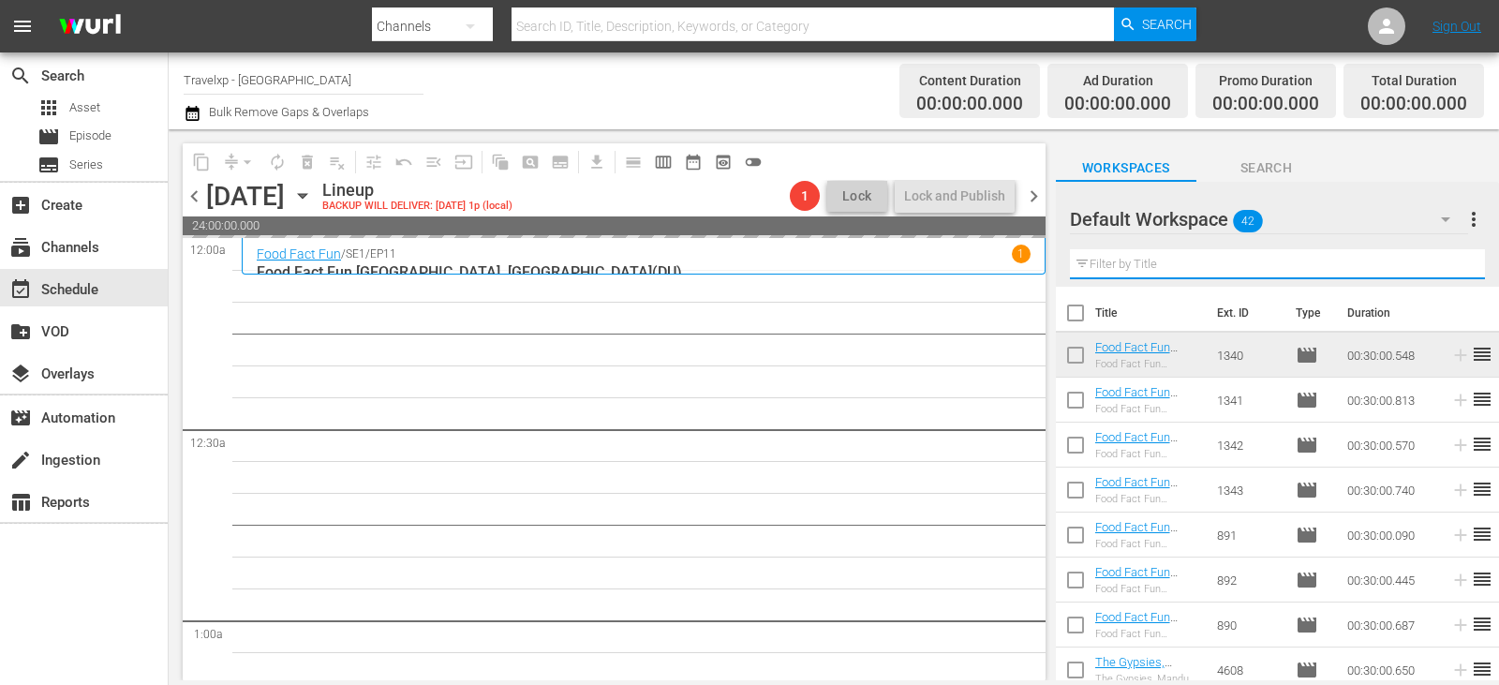
click at [1434, 266] on input "text" at bounding box center [1277, 264] width 415 height 30
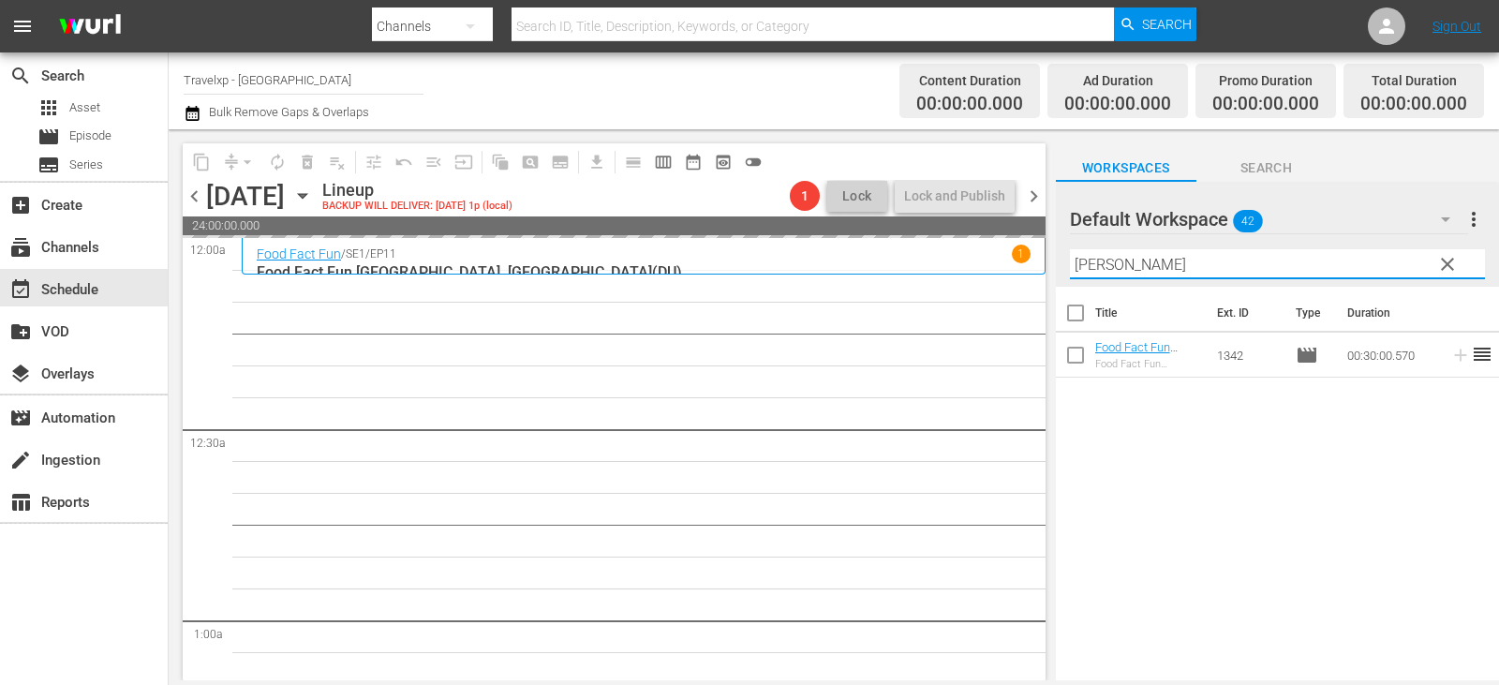
type input "[PERSON_NAME]"
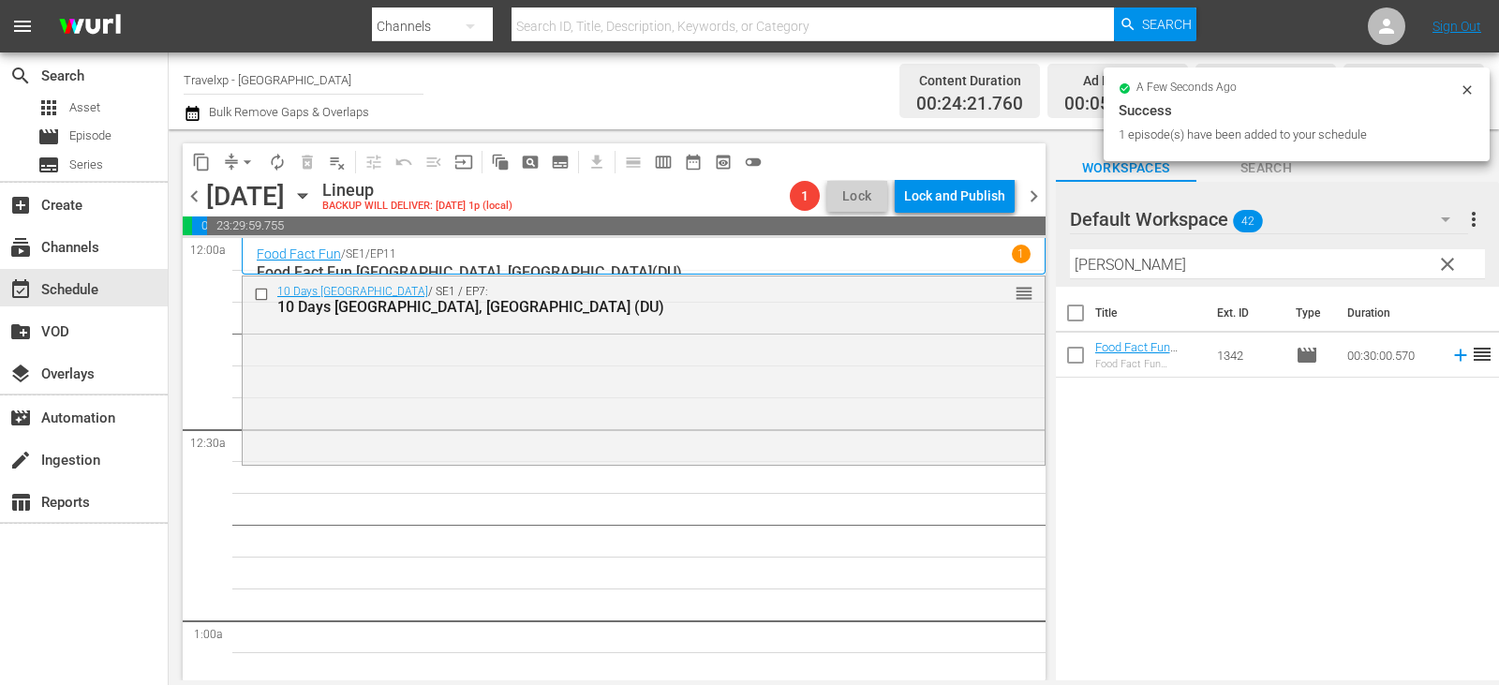
click at [1453, 352] on icon at bounding box center [1460, 355] width 21 height 21
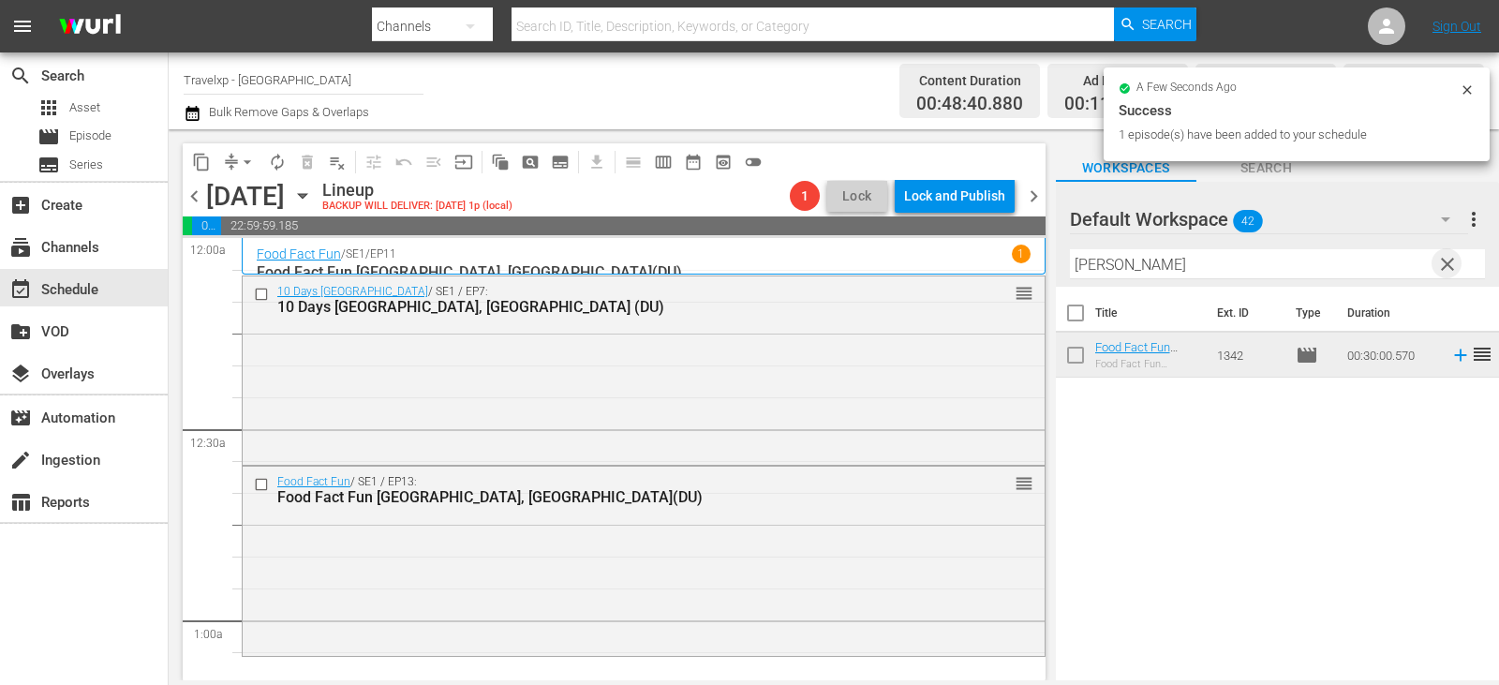
click at [1446, 262] on span "clear" at bounding box center [1447, 264] width 22 height 22
click at [1446, 262] on input "text" at bounding box center [1277, 264] width 415 height 30
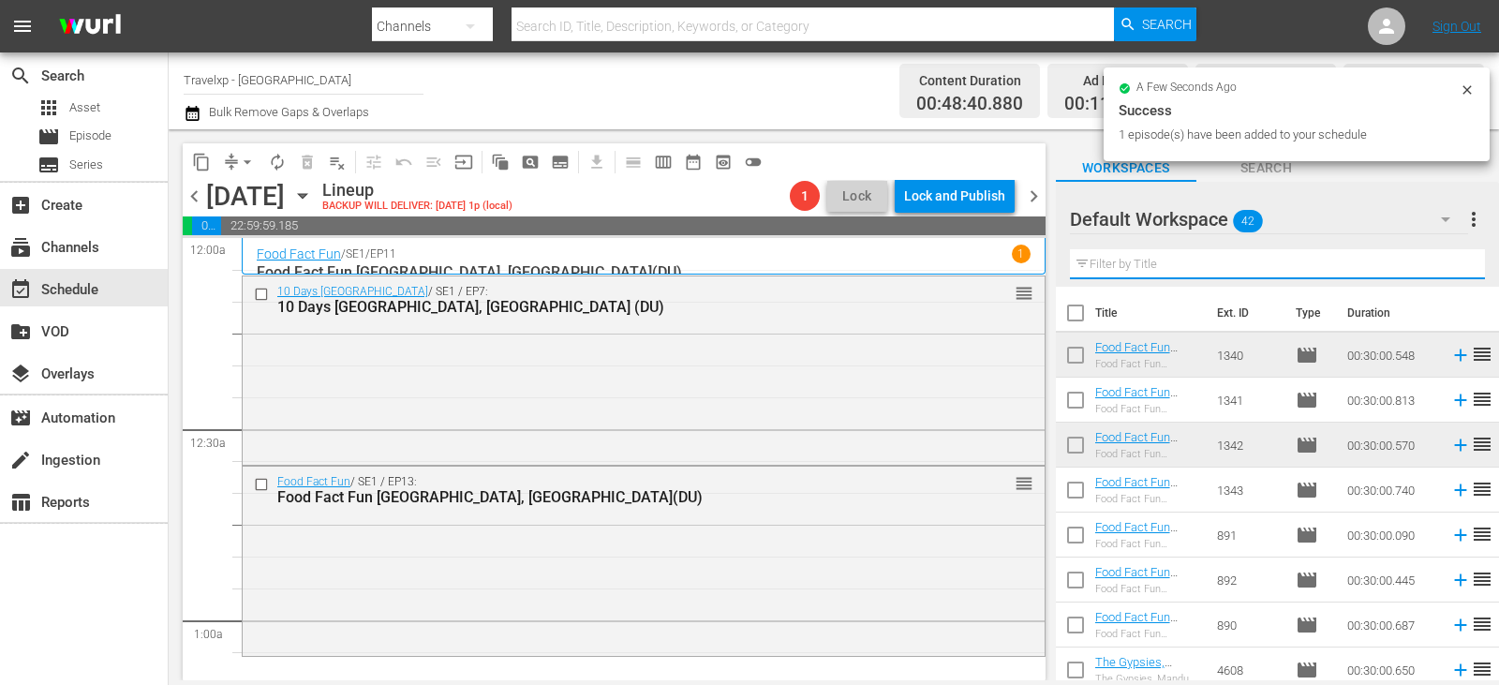
click at [1446, 262] on input "text" at bounding box center [1277, 264] width 415 height 30
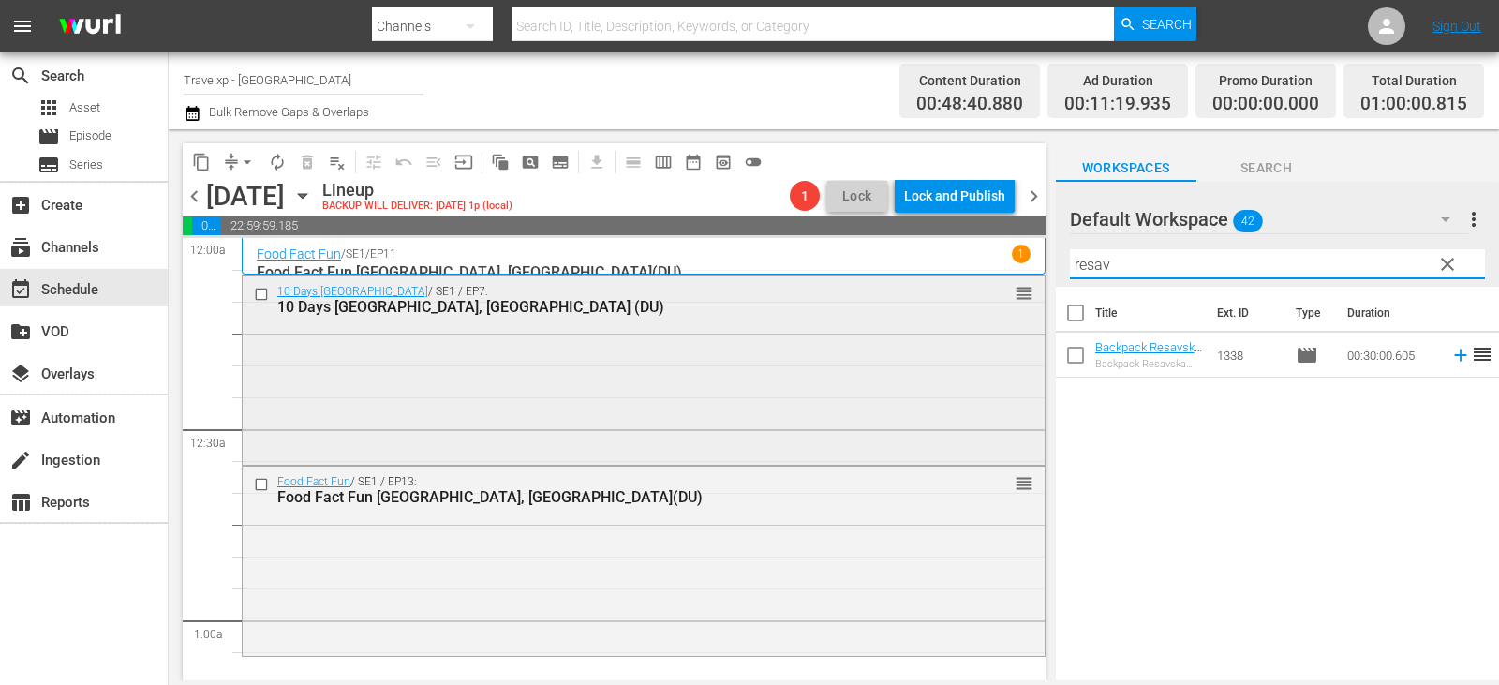
type input "resav"
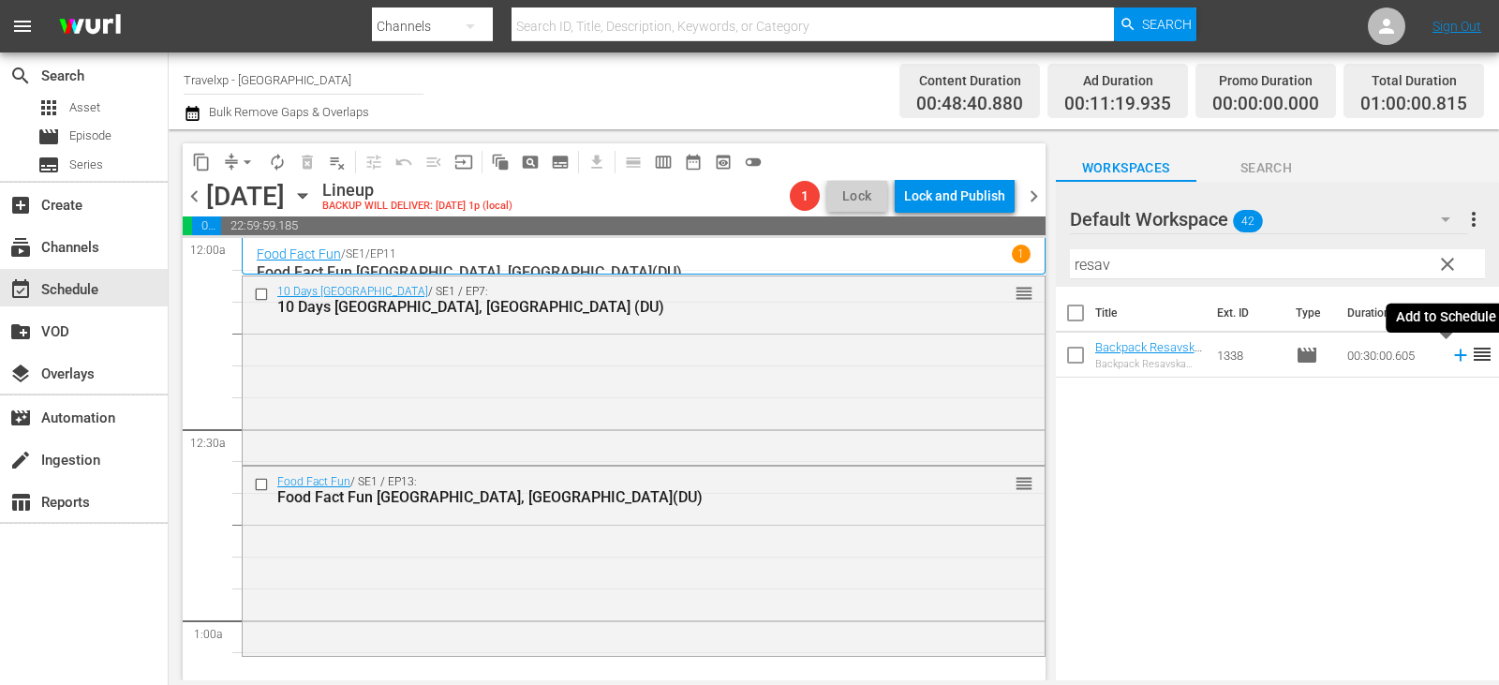
click at [1450, 361] on icon at bounding box center [1460, 355] width 21 height 21
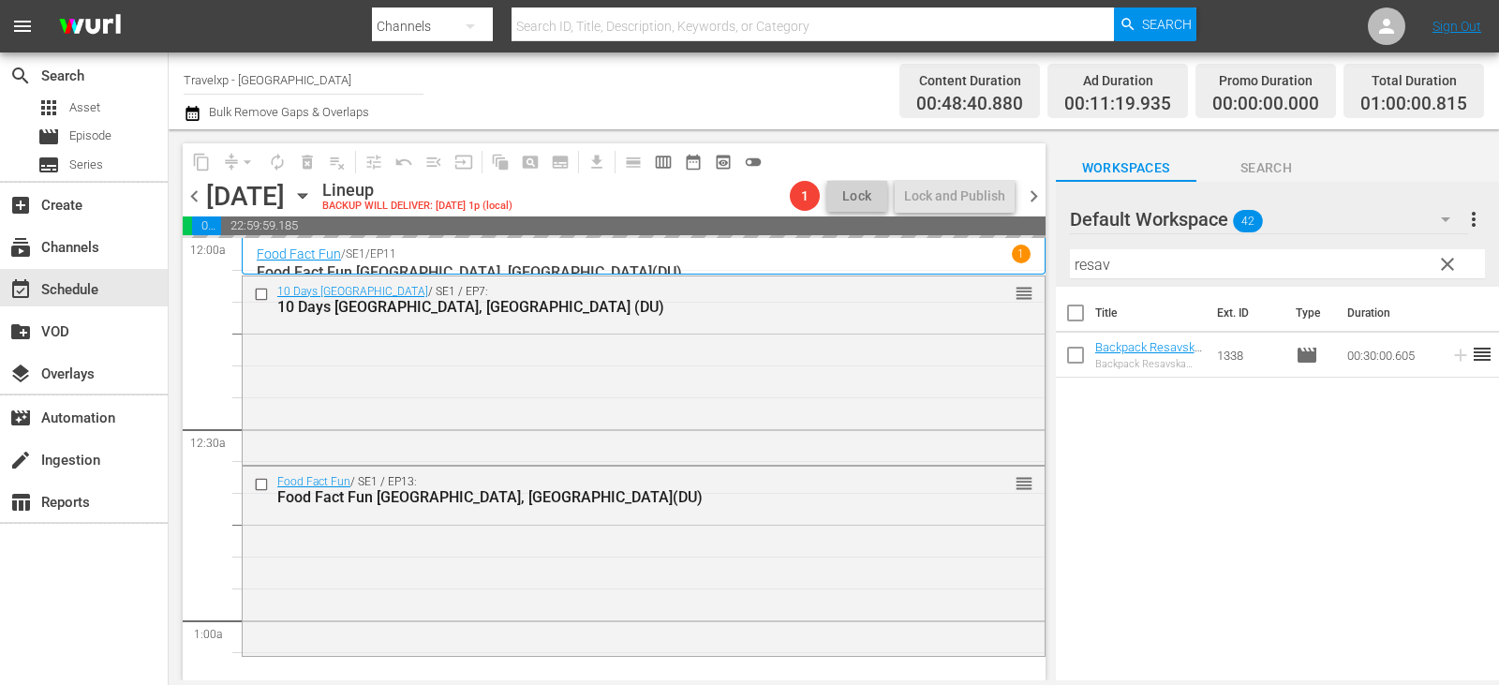
click at [1446, 273] on span "clear" at bounding box center [1447, 264] width 22 height 22
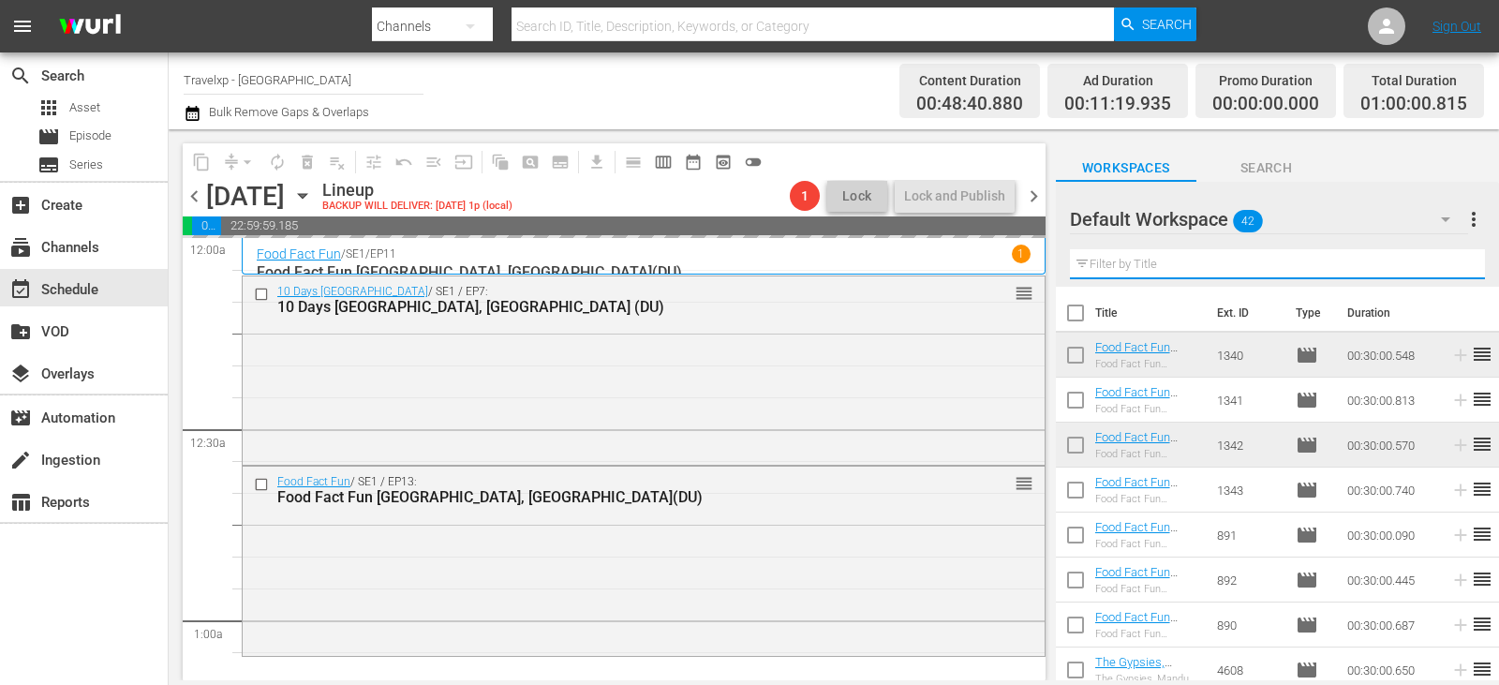
click at [1446, 273] on input "text" at bounding box center [1277, 264] width 415 height 30
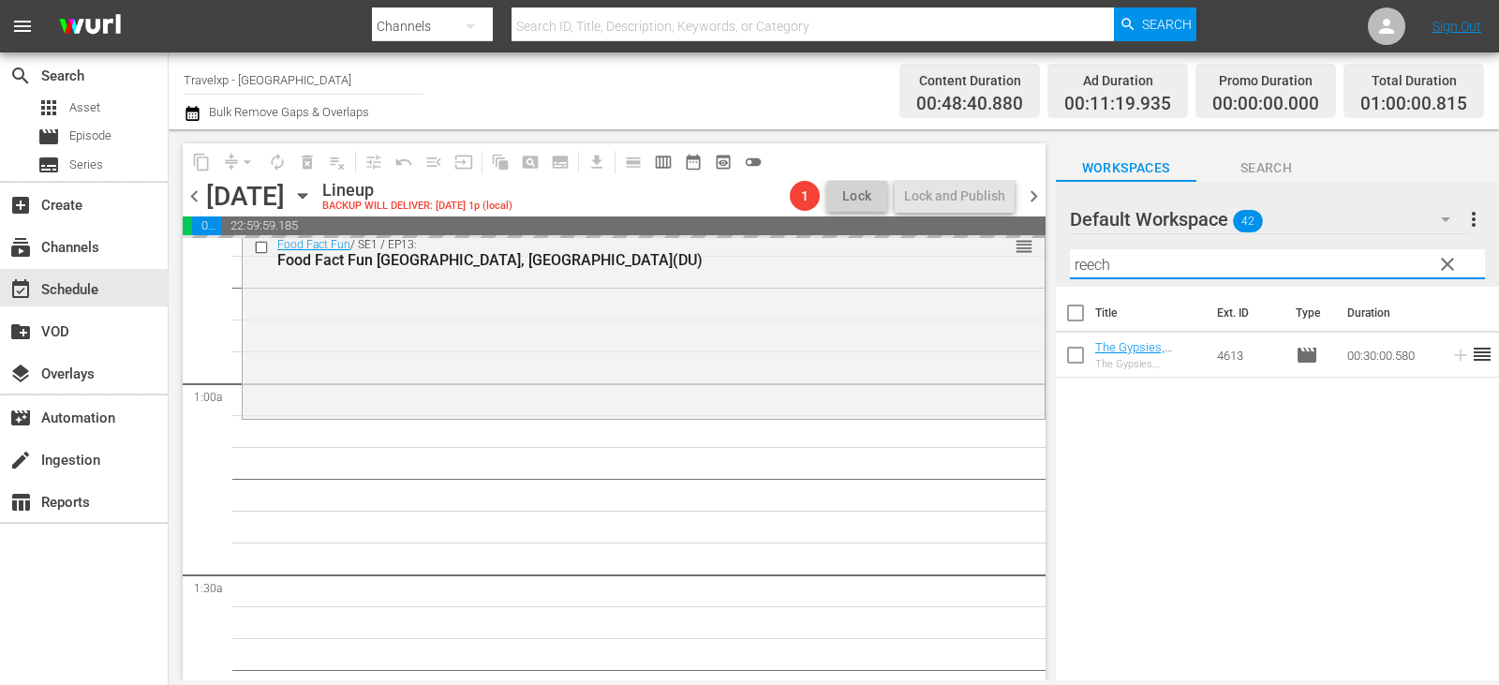
scroll to position [375, 0]
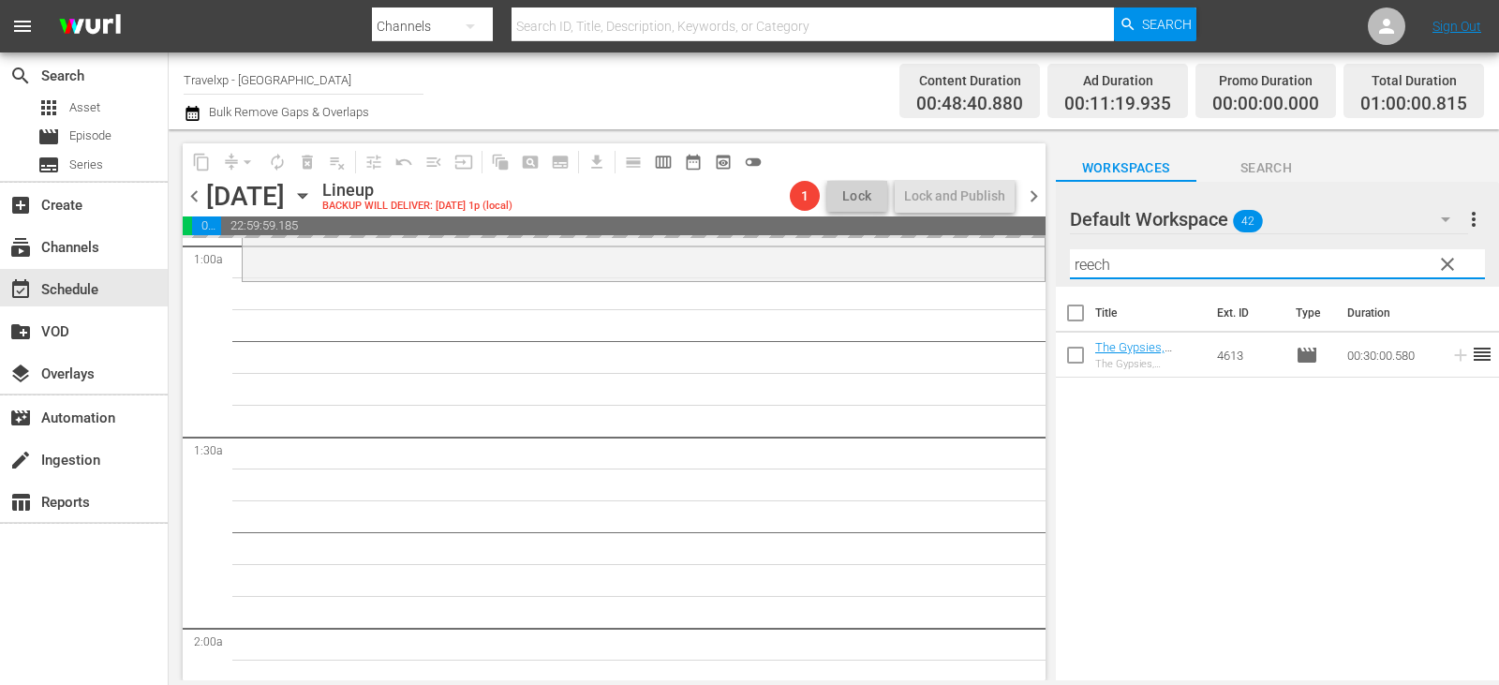
type input "reech"
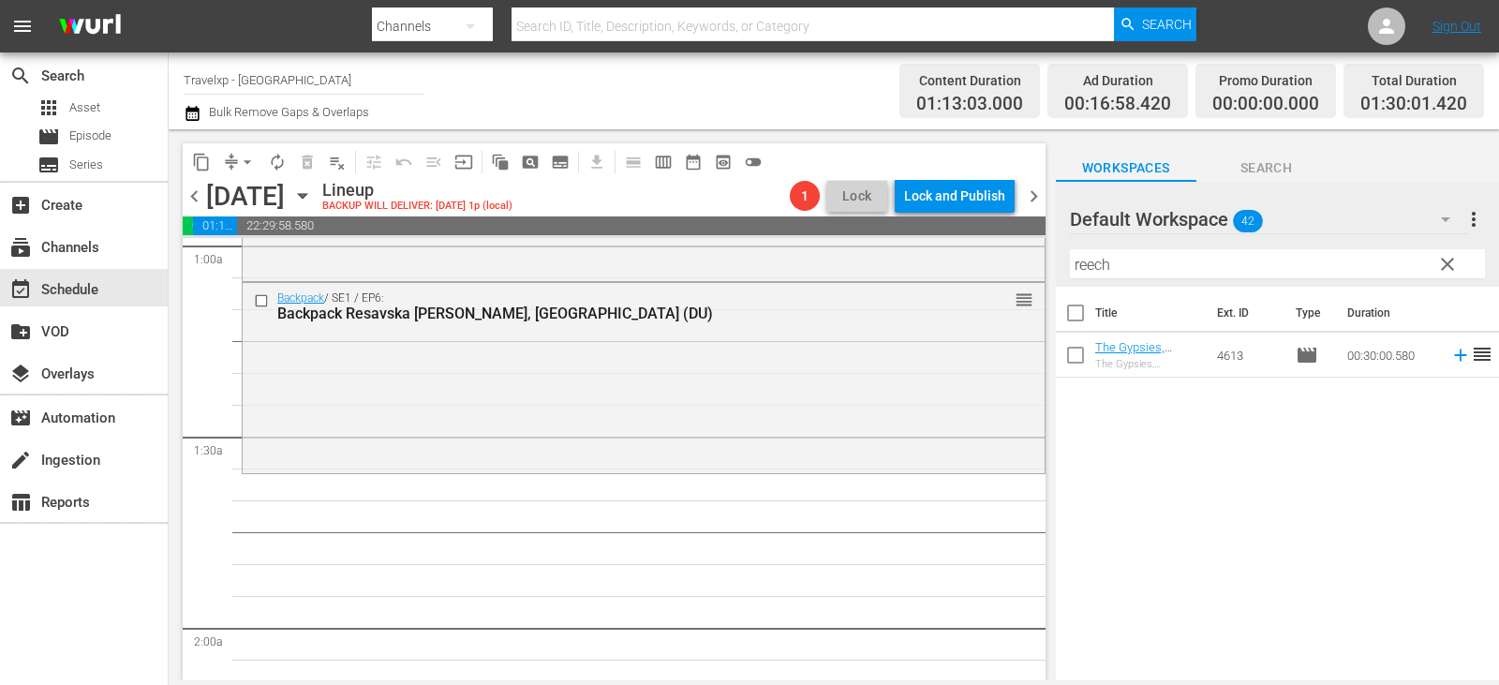
click at [1454, 351] on icon at bounding box center [1460, 355] width 12 height 12
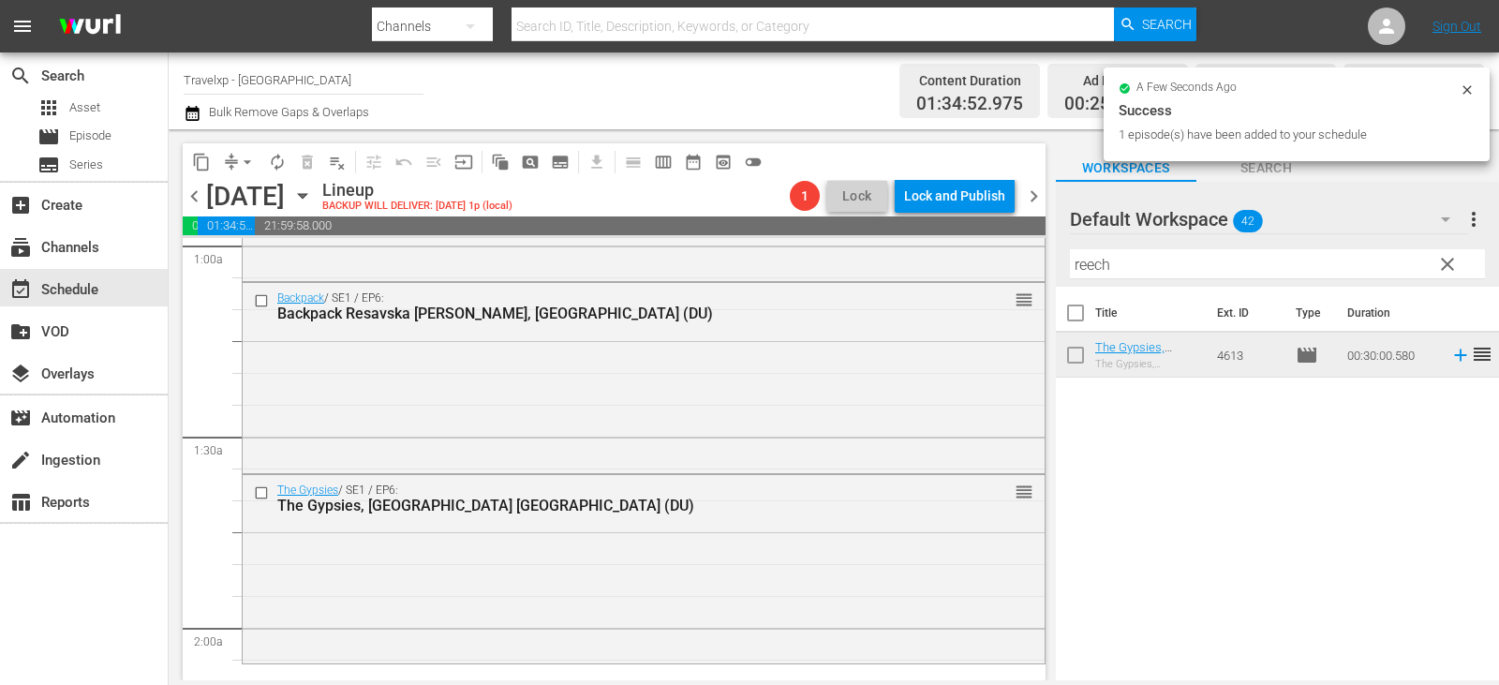
click at [1439, 271] on span "clear" at bounding box center [1447, 264] width 22 height 22
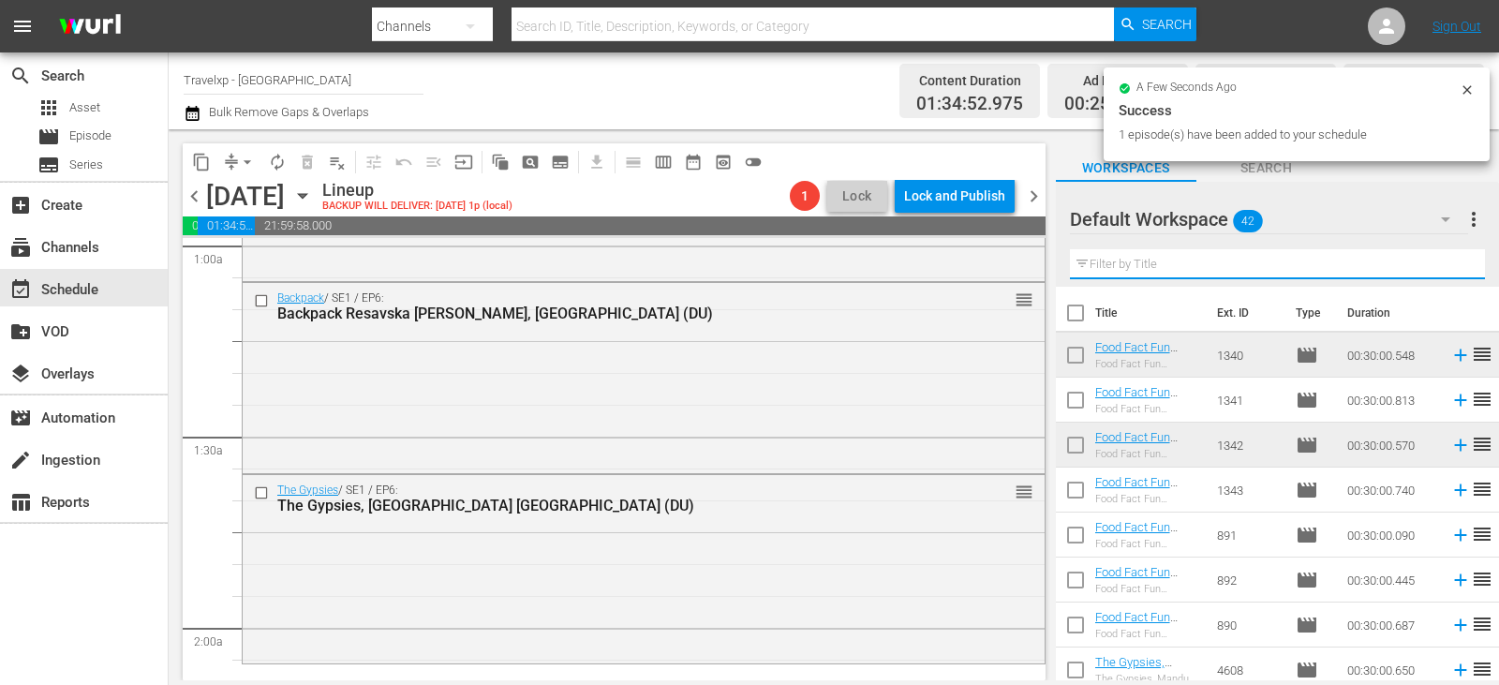
click at [1439, 271] on input "text" at bounding box center [1277, 264] width 415 height 30
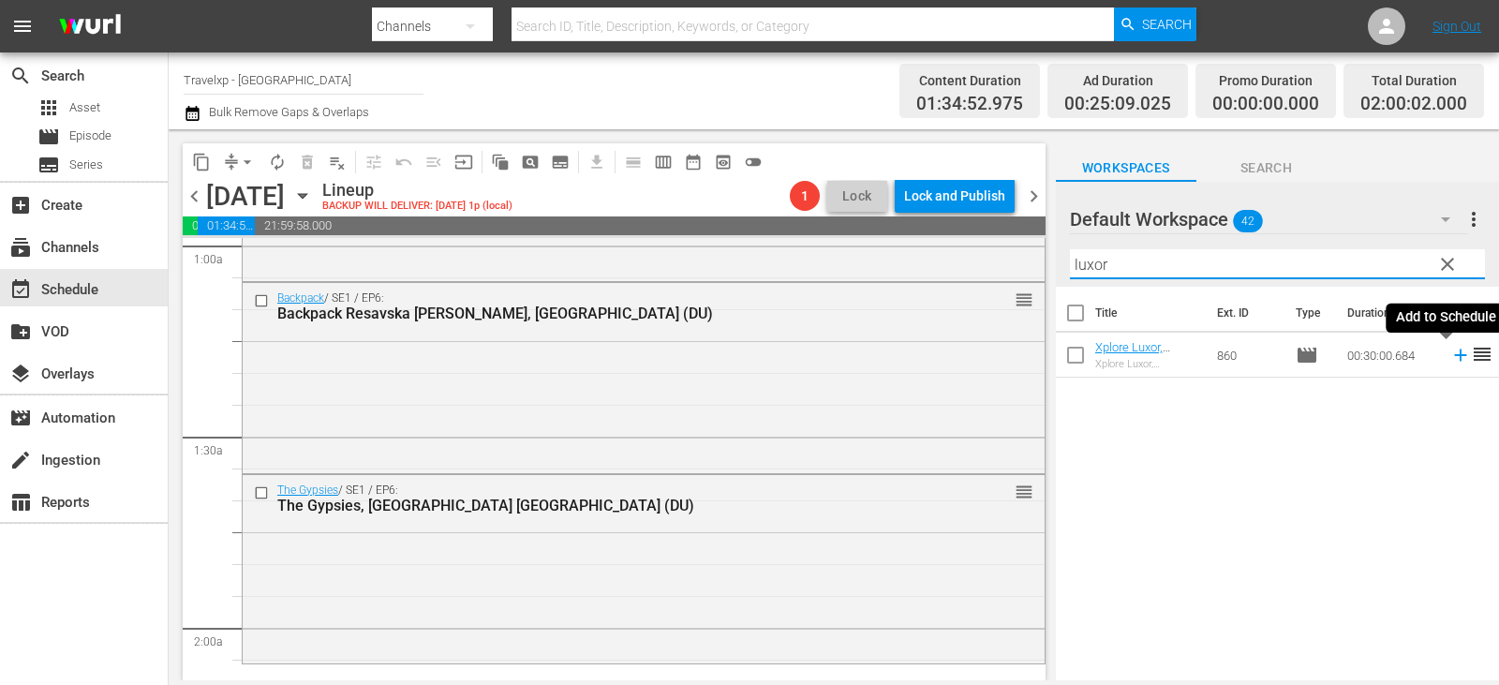
type input "luxor"
click at [1452, 353] on icon at bounding box center [1460, 355] width 21 height 21
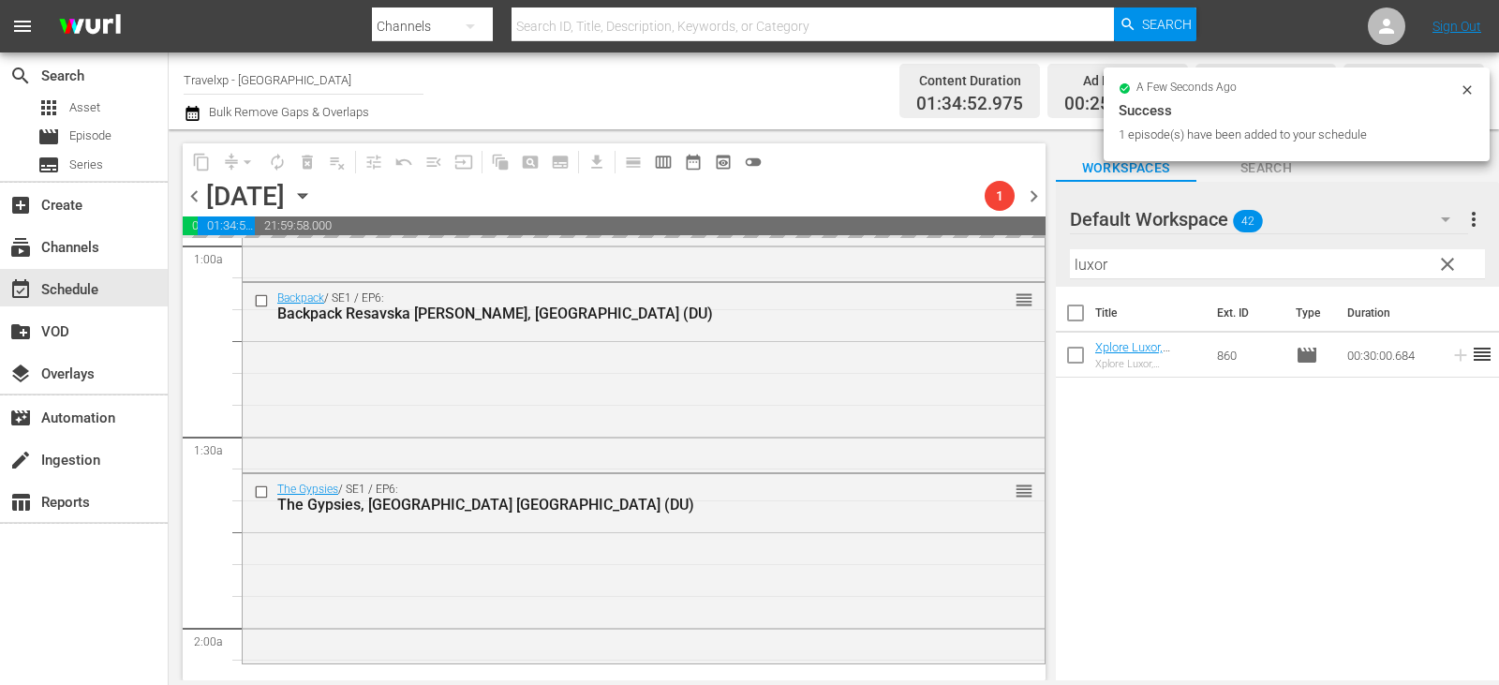
click at [1448, 264] on span "clear" at bounding box center [1447, 264] width 22 height 22
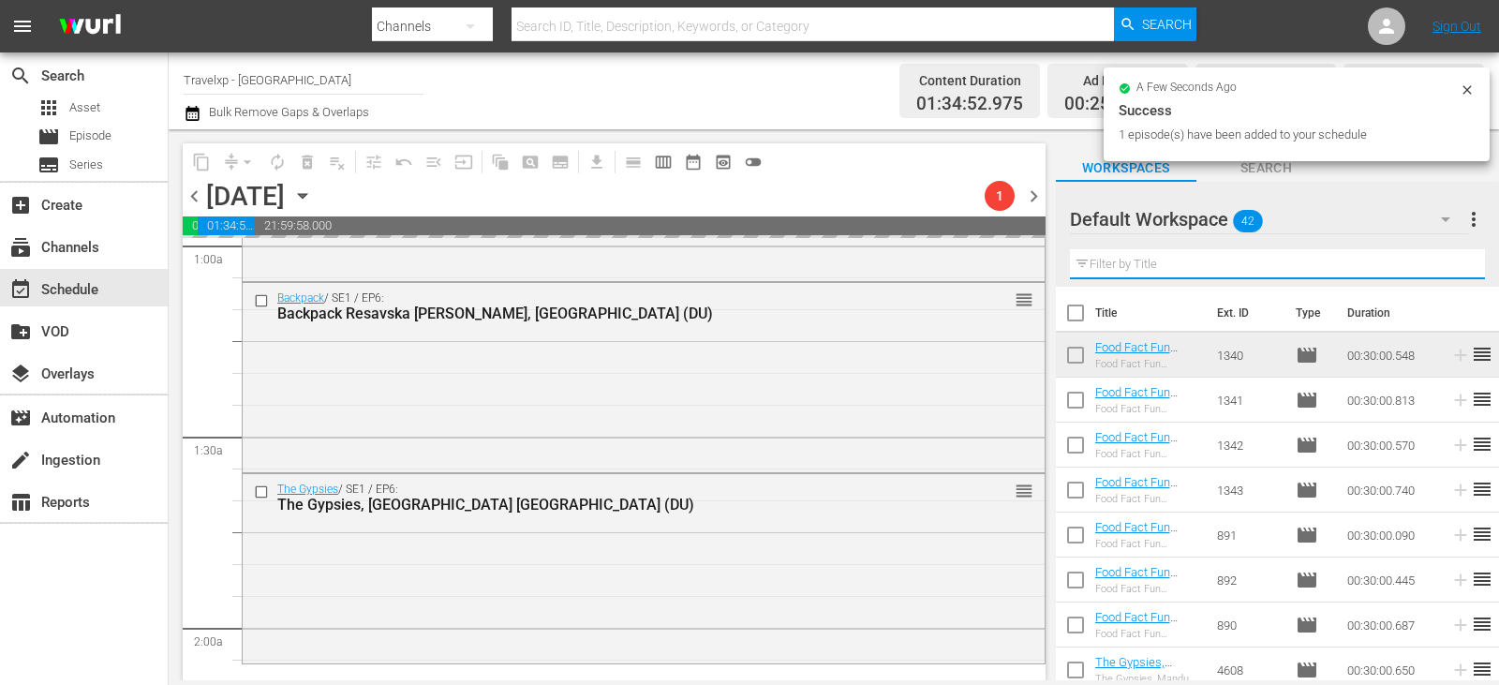
click at [1448, 264] on input "text" at bounding box center [1277, 264] width 415 height 30
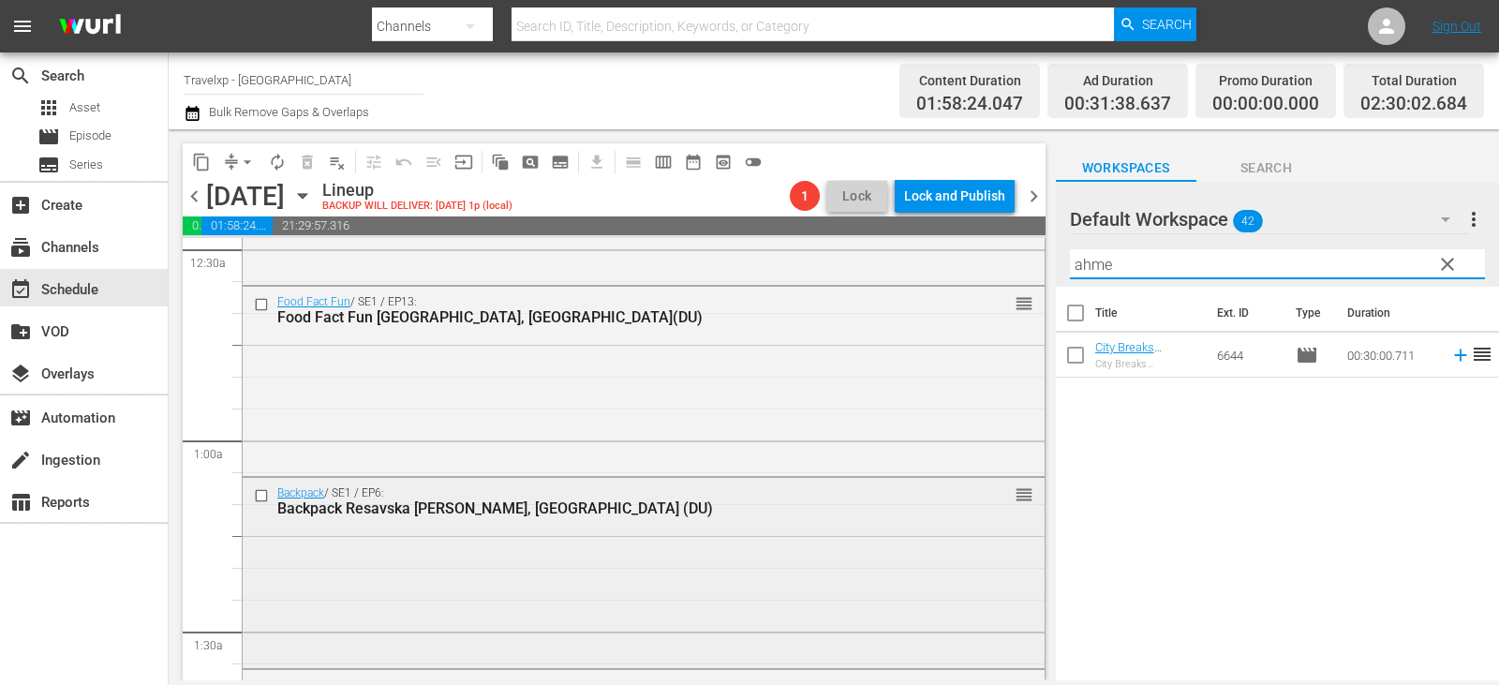
scroll to position [0, 0]
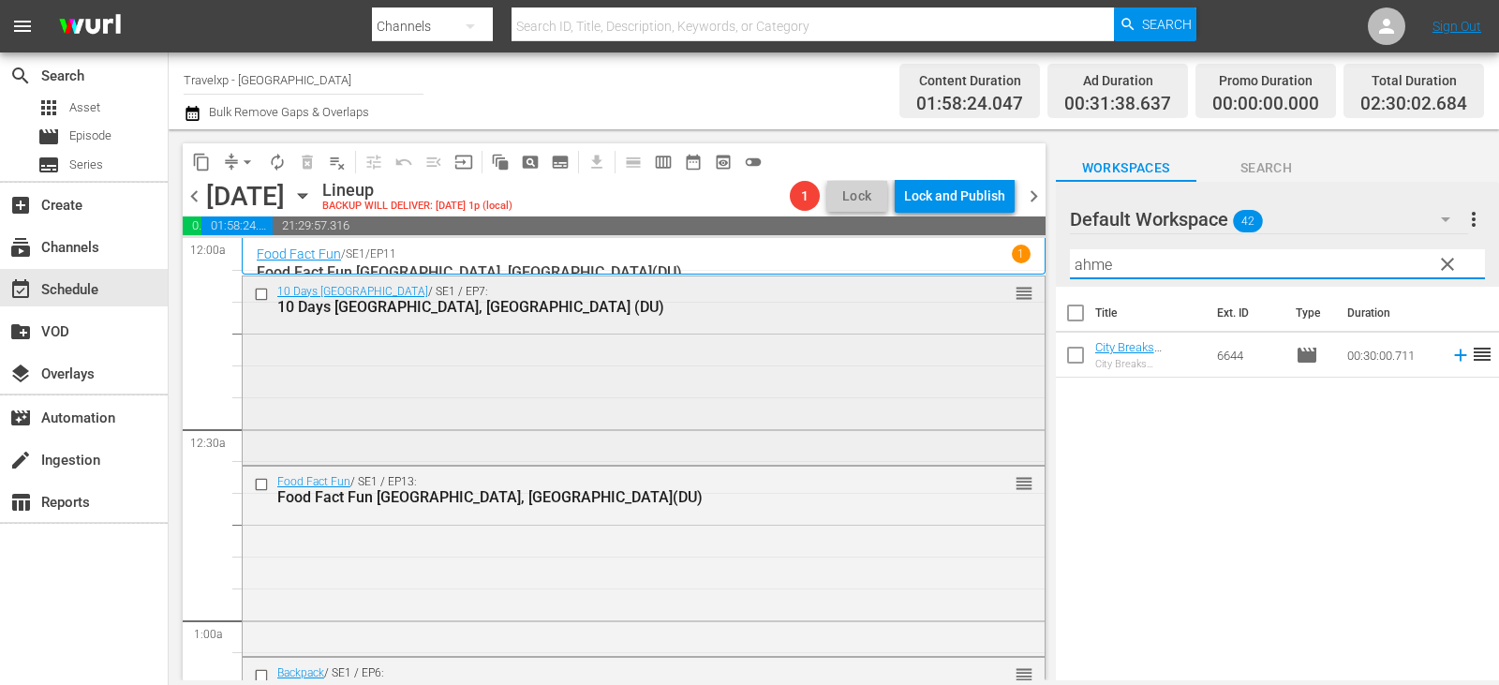
type input "ahme"
click at [261, 294] on input "checkbox" at bounding box center [264, 294] width 20 height 16
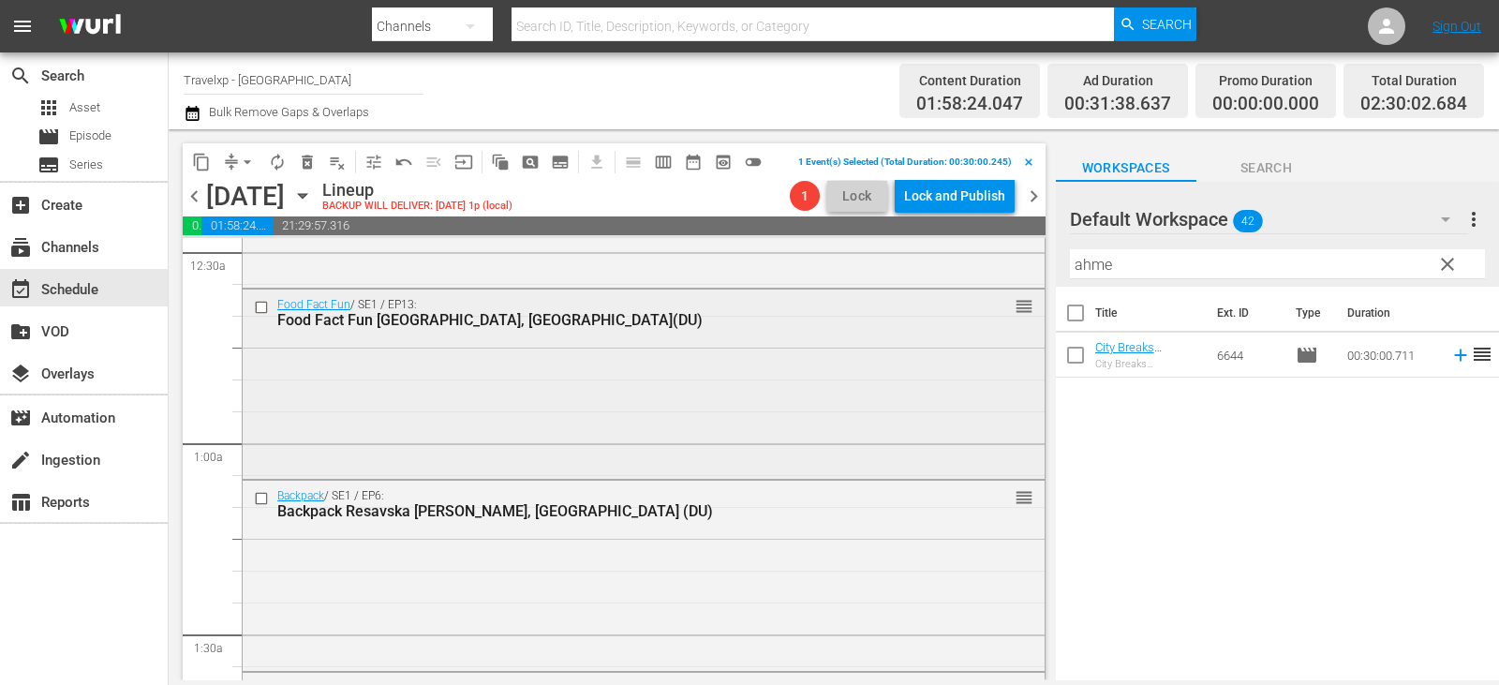
scroll to position [187, 0]
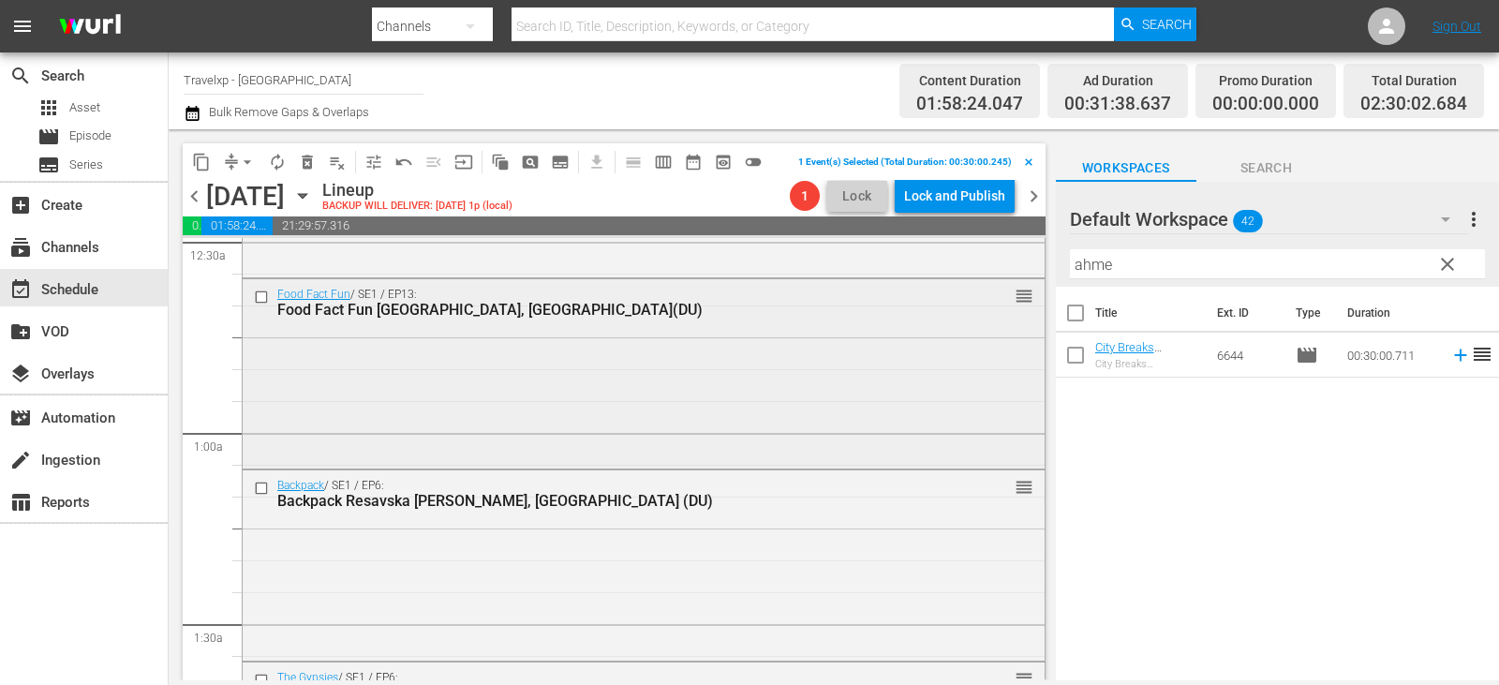
click at [264, 297] on input "checkbox" at bounding box center [264, 297] width 20 height 16
click at [264, 487] on input "checkbox" at bounding box center [264, 489] width 20 height 16
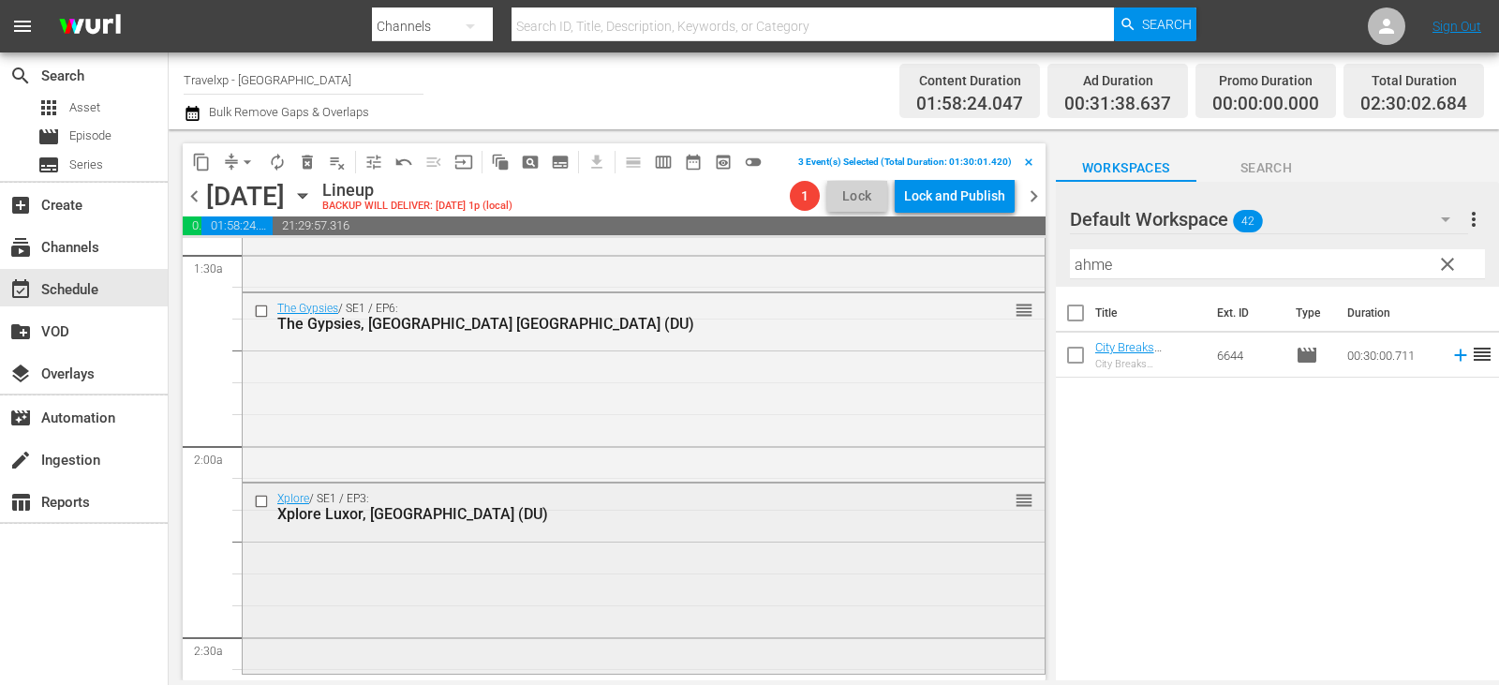
scroll to position [562, 0]
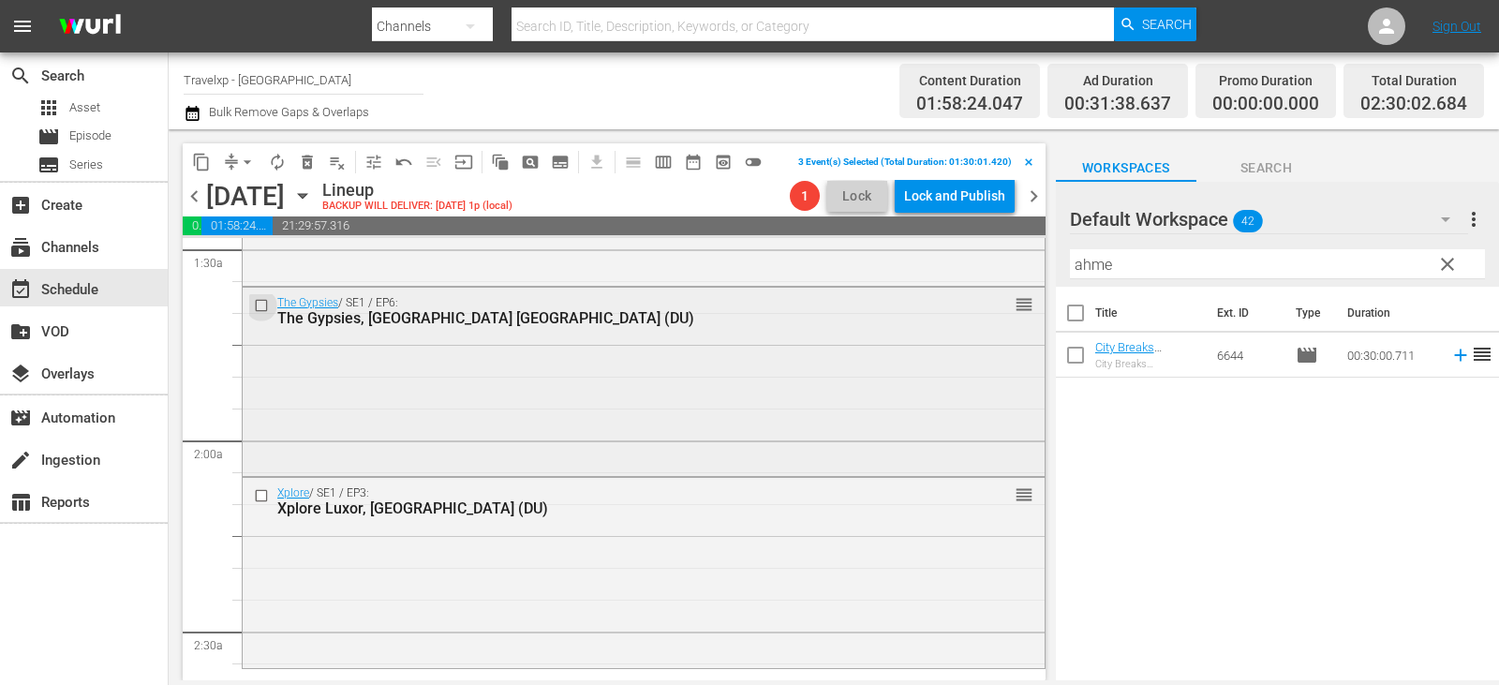
click at [259, 303] on input "checkbox" at bounding box center [264, 305] width 20 height 16
click at [265, 496] on input "checkbox" at bounding box center [264, 496] width 20 height 16
click at [308, 156] on span "delete_forever_outlined" at bounding box center [307, 162] width 19 height 19
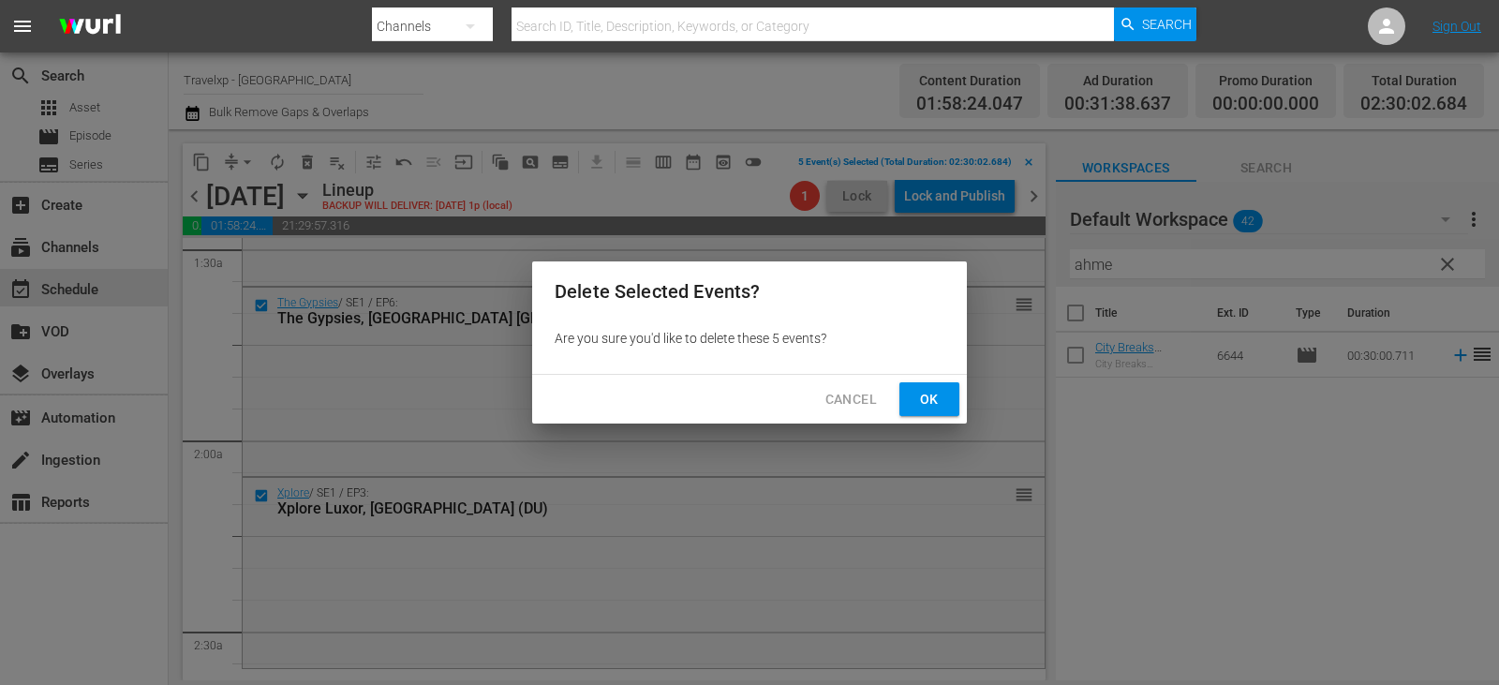
click at [930, 403] on span "Ok" at bounding box center [929, 399] width 30 height 23
